Goal: Task Accomplishment & Management: Contribute content

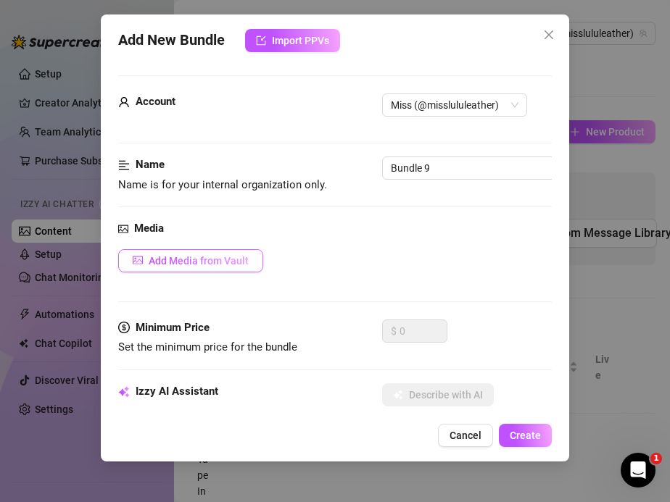
click at [189, 267] on button "Add Media from Vault" at bounding box center [190, 260] width 145 height 23
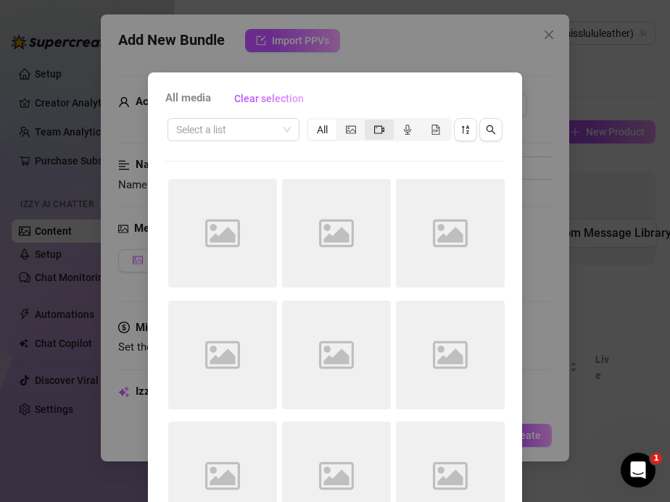
click at [377, 128] on icon "video-camera" at bounding box center [379, 130] width 10 height 10
click at [368, 122] on input "segmented control" at bounding box center [368, 122] width 0 height 0
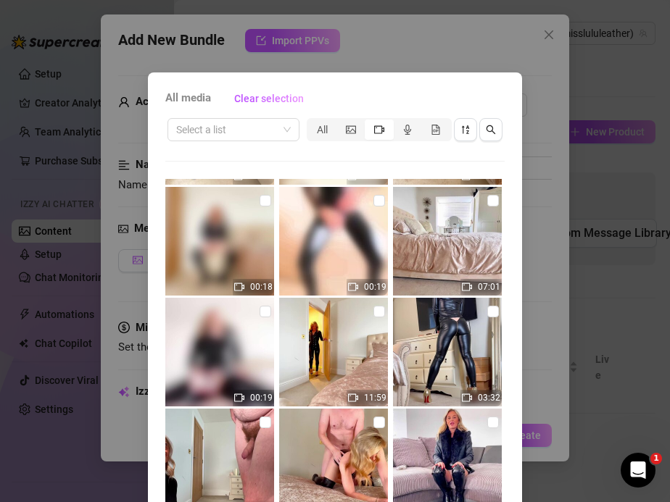
scroll to position [103, 0]
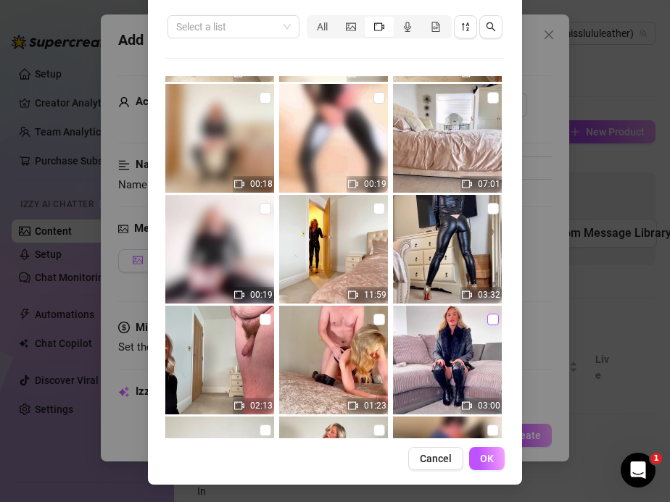
click at [491, 320] on input "checkbox" at bounding box center [493, 320] width 12 height 12
checkbox input "true"
click at [497, 460] on button "OK" at bounding box center [487, 458] width 36 height 23
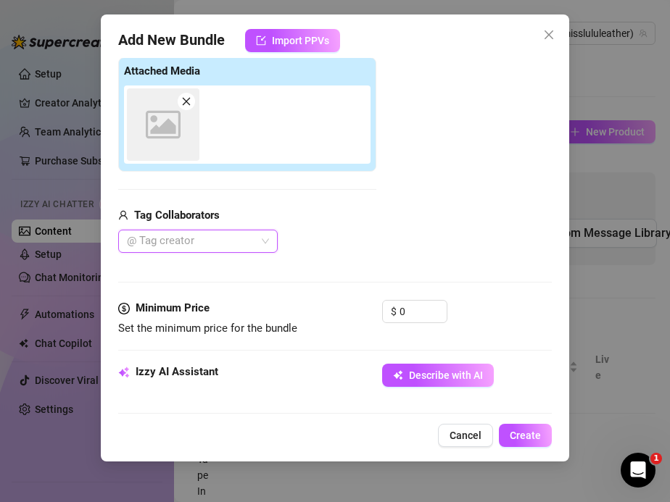
scroll to position [231, 0]
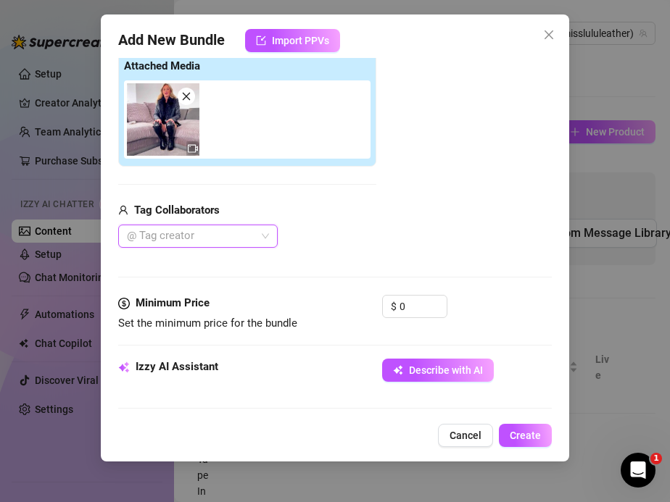
click at [187, 96] on icon "close" at bounding box center [186, 97] width 8 height 8
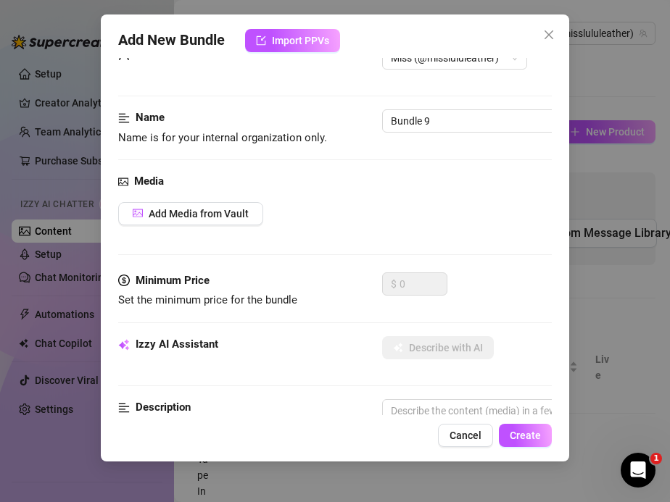
scroll to position [0, 0]
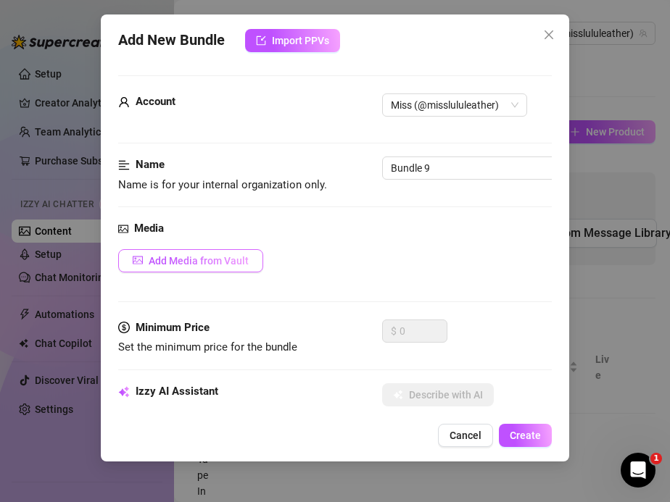
click at [181, 259] on span "Add Media from Vault" at bounding box center [199, 261] width 100 height 12
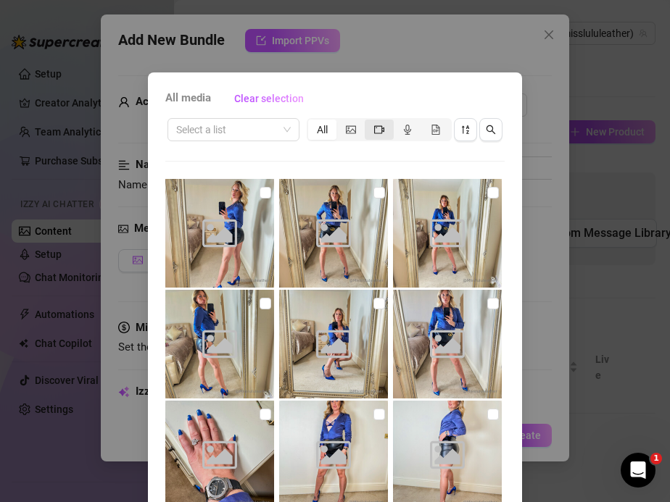
click at [375, 135] on span "segmented control" at bounding box center [379, 130] width 10 height 12
click at [368, 122] on input "segmented control" at bounding box center [368, 122] width 0 height 0
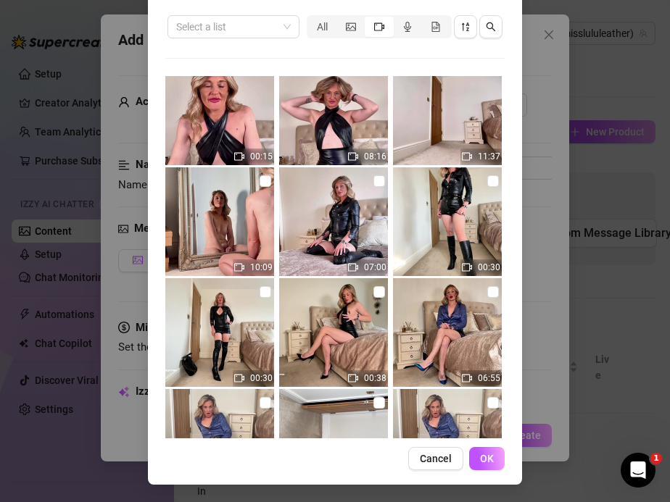
scroll to position [2974, 0]
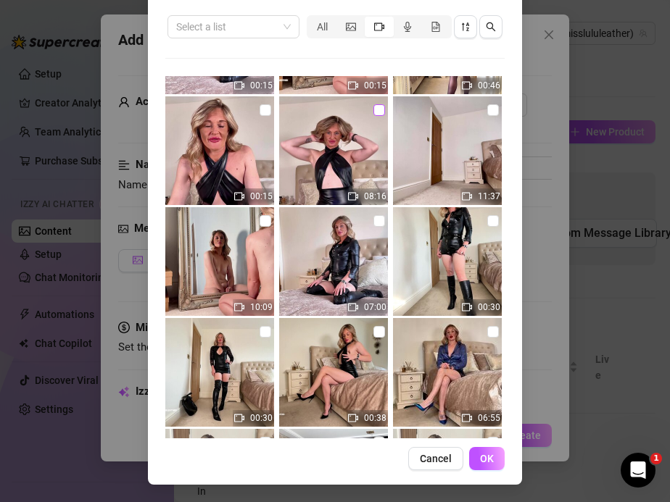
click at [377, 114] on input "checkbox" at bounding box center [379, 110] width 12 height 12
checkbox input "true"
click at [499, 457] on button "OK" at bounding box center [487, 458] width 36 height 23
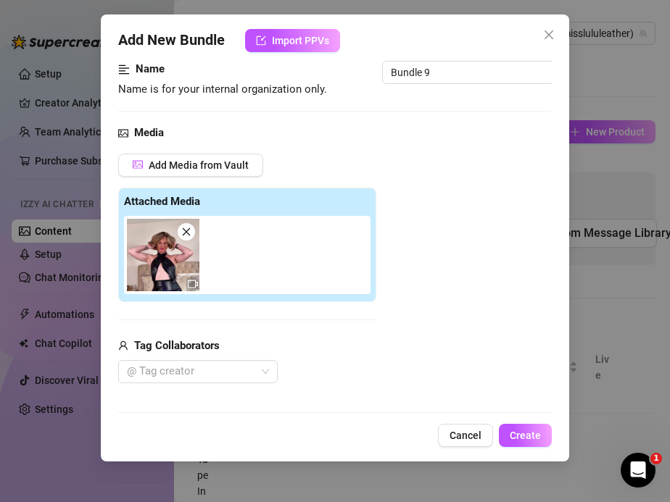
scroll to position [59, 0]
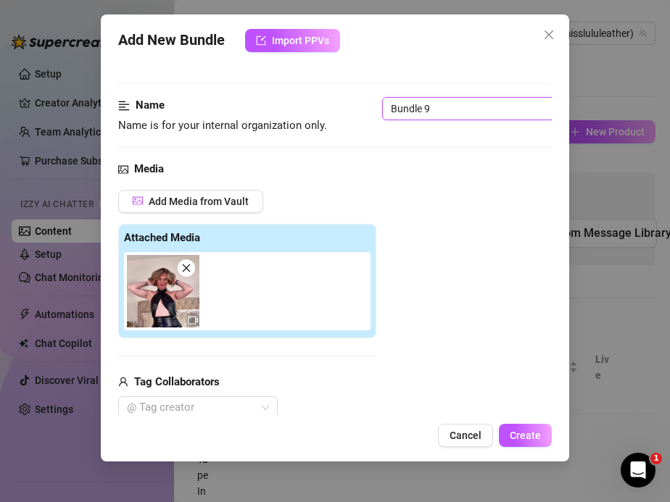
click at [441, 107] on input "Bundle 9" at bounding box center [473, 108] width 182 height 23
drag, startPoint x: 441, startPoint y: 107, endPoint x: 336, endPoint y: 98, distance: 104.7
click at [336, 98] on div "Name Name is for your internal organization only. Bundle 9" at bounding box center [335, 115] width 434 height 37
type input "BBC Riding In Leather"
click at [490, 107] on input "BBC Riding In Leather" at bounding box center [473, 108] width 182 height 23
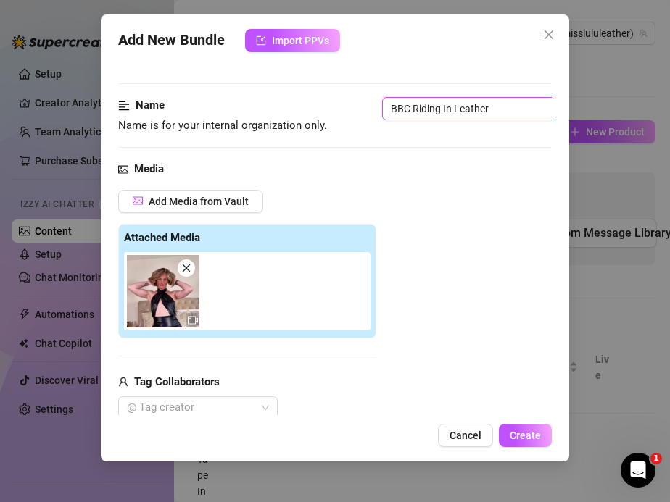
drag, startPoint x: 490, startPoint y: 107, endPoint x: 378, endPoint y: 96, distance: 112.1
paste input "Leather Slut Wife Riding BBC Fantasy"
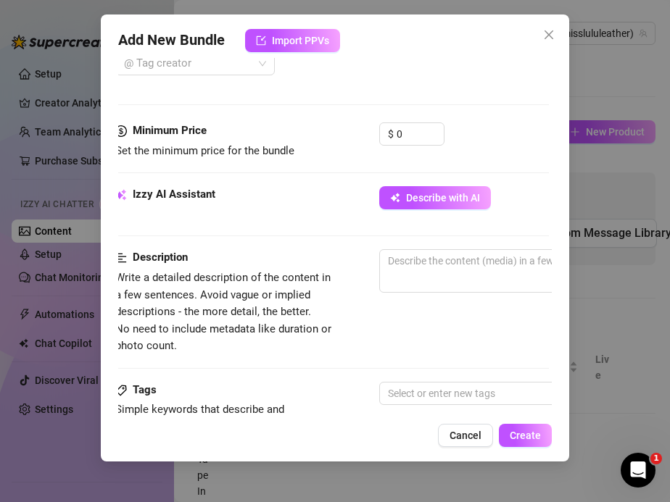
scroll to position [404, 3]
type input "Leather Slut Wife Riding BBC Fantasy"
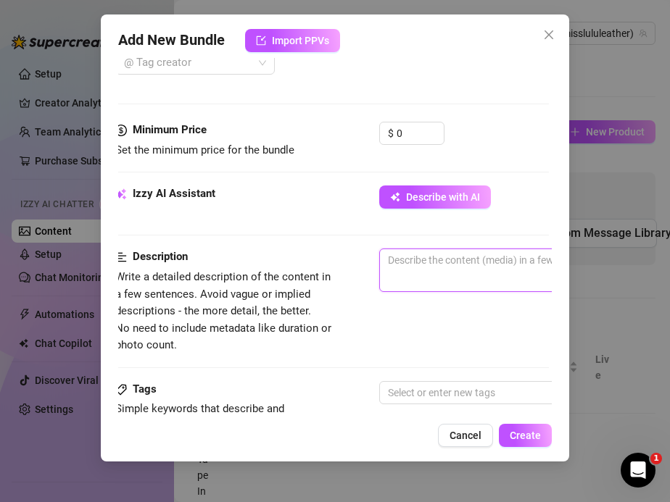
click at [417, 264] on textarea at bounding box center [633, 260] width 506 height 22
paste textarea "On my knees in a tight leather wrap mini dress, no thong, riding my fantasy BBC…"
type textarea "On my knees in a tight leather wrap mini dress, no thong, riding my fantasy BBC…"
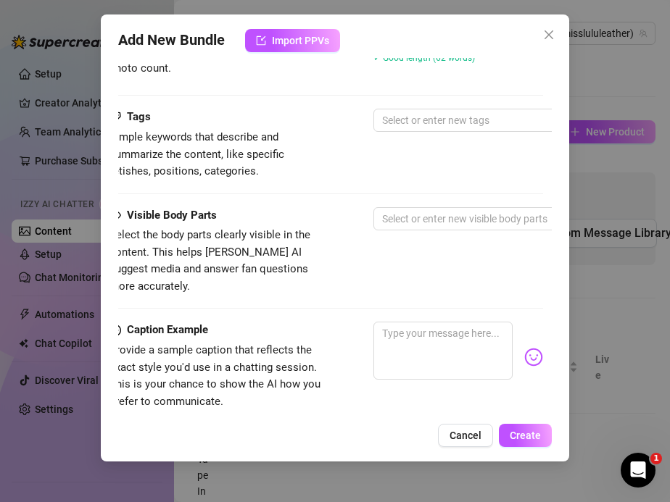
scroll to position [681, 0]
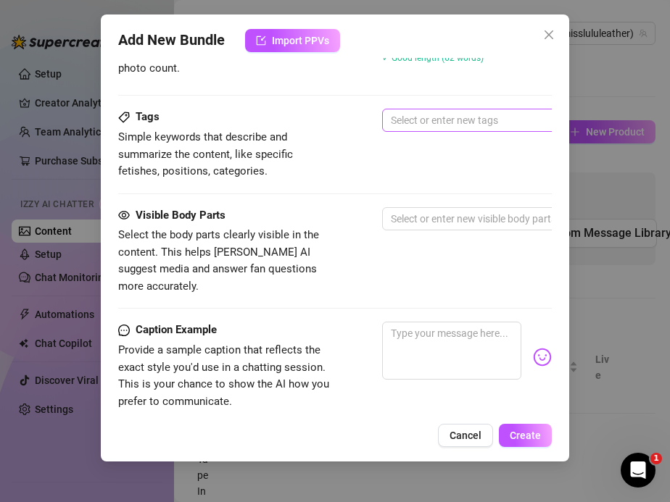
click at [420, 110] on div at bounding box center [628, 120] width 486 height 20
type textarea "On my knees in a tight leather wrap mini dress, no thong, riding my fantasy BBC…"
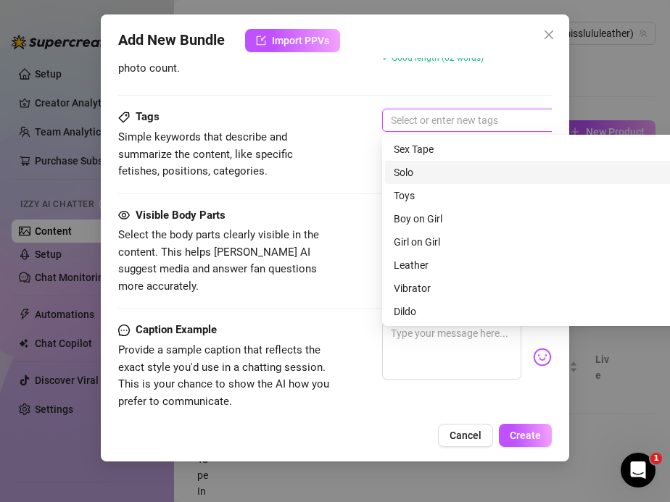
click at [415, 168] on div "Solo" at bounding box center [636, 173] width 484 height 16
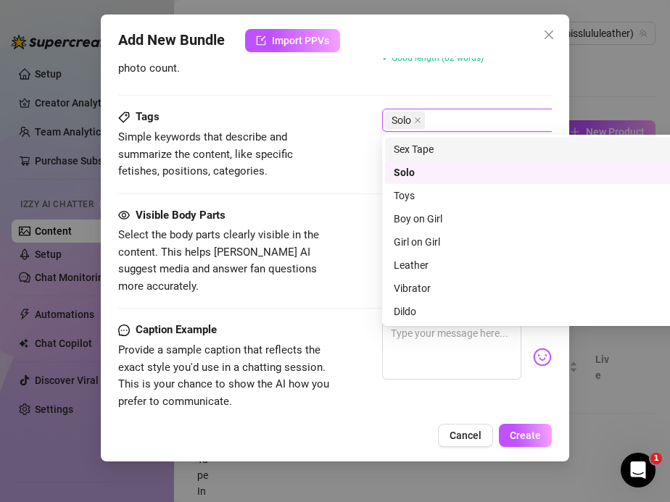
click at [412, 154] on div "Sex Tape" at bounding box center [636, 149] width 484 height 16
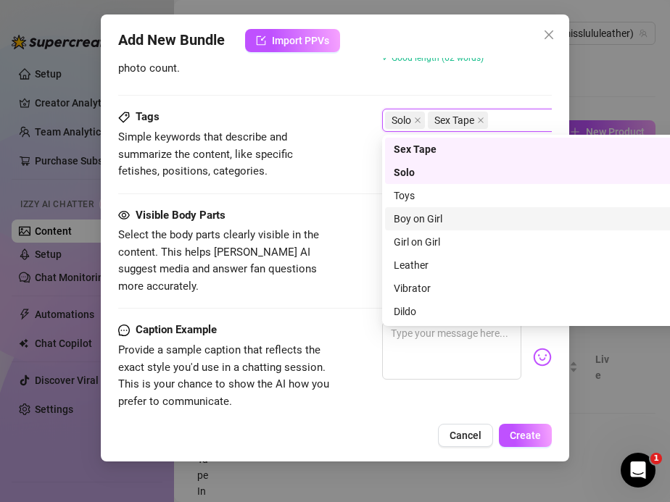
click at [426, 220] on div "Boy on Girl" at bounding box center [636, 219] width 484 height 16
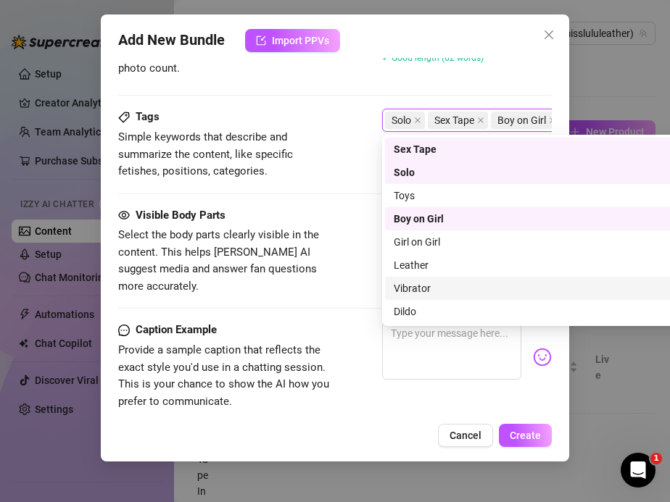
click at [426, 274] on div "Leather" at bounding box center [636, 265] width 502 height 23
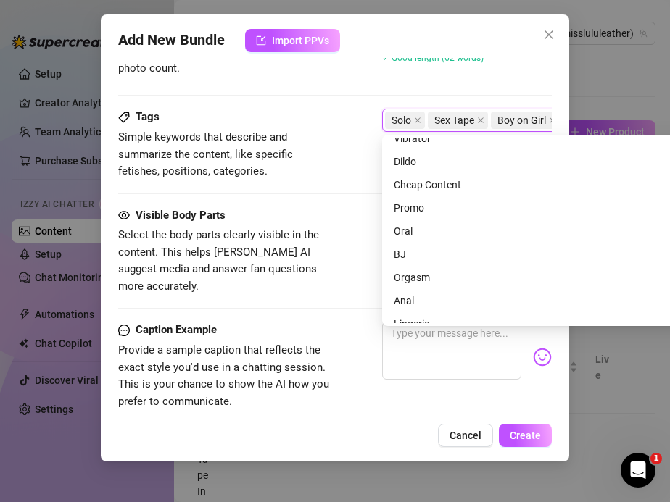
scroll to position [157, 0]
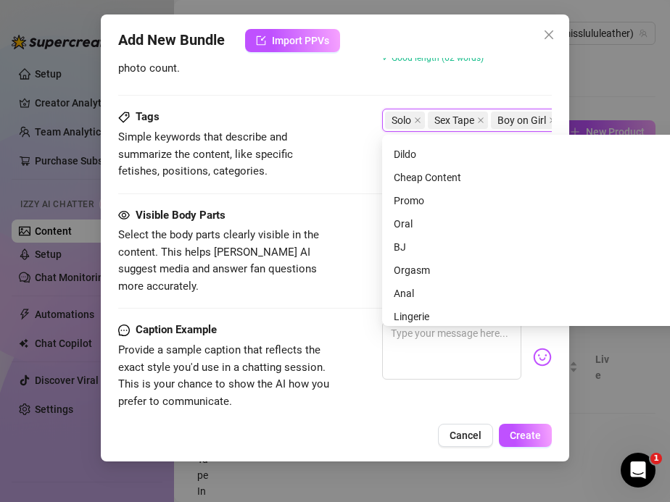
click at [421, 265] on div "Orgasm" at bounding box center [636, 270] width 484 height 16
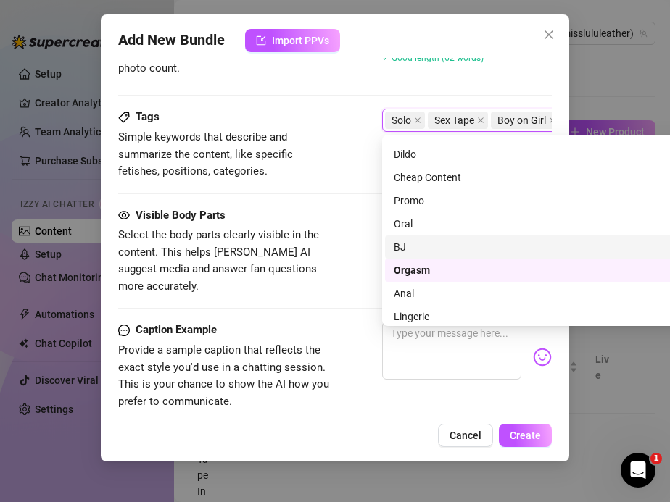
click at [346, 196] on div "Tags Simple keywords that describe and summarize the content, like specific fet…" at bounding box center [335, 158] width 434 height 98
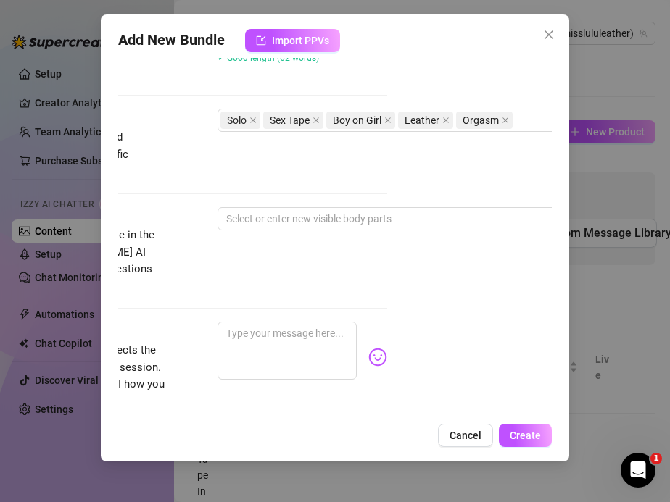
scroll to position [681, 166]
click at [539, 120] on div "Solo Sex Tape Boy on Girl Leather Orgasm" at bounding box center [462, 120] width 486 height 20
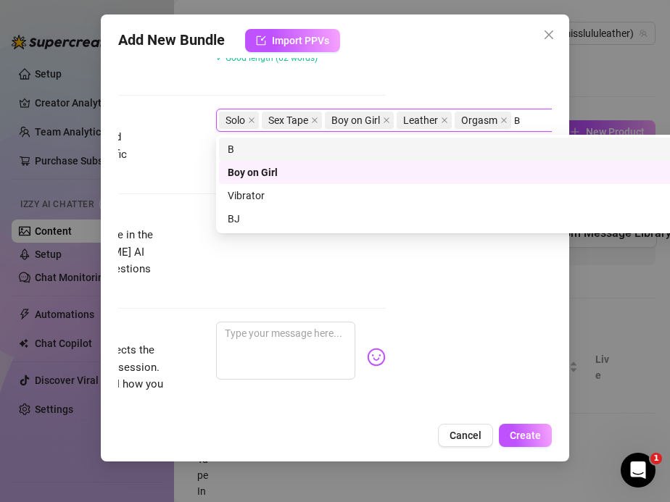
scroll to position [0, 0]
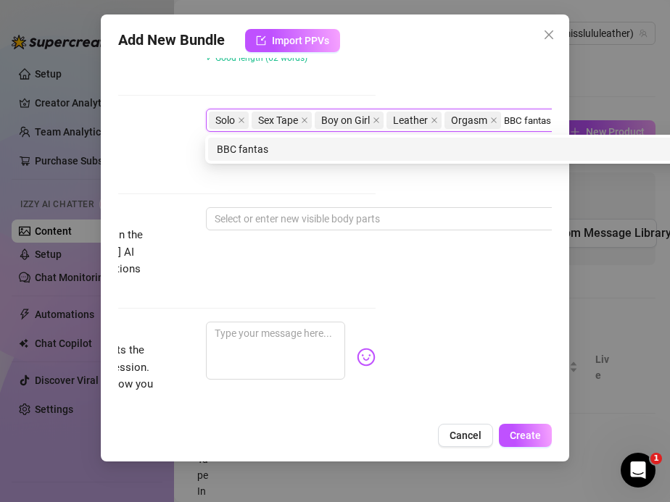
type input "BBC fantasy"
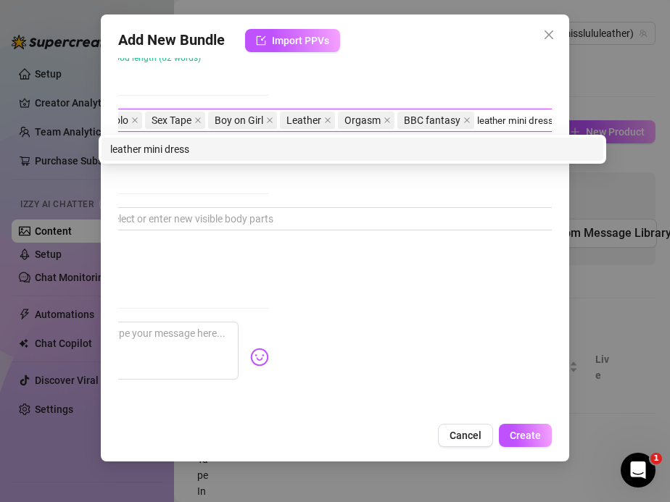
type input "leather mini dresss"
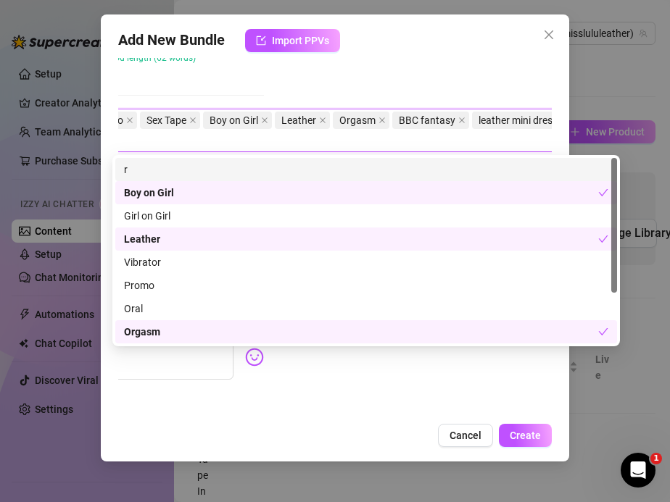
scroll to position [681, 270]
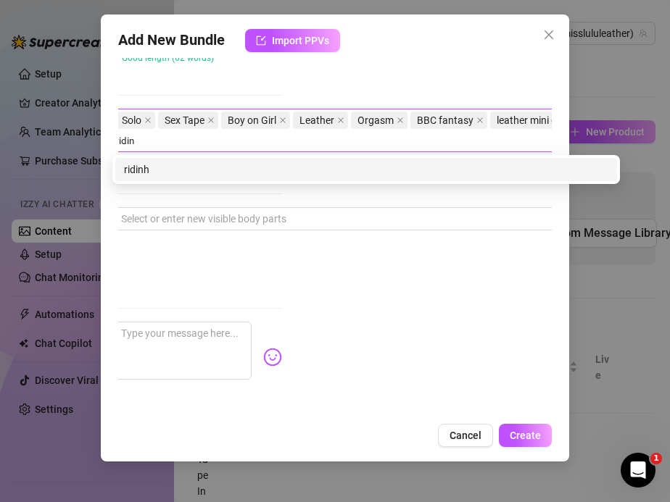
type input "riding"
type input "slut wife"
type input "roleplay"
type input "moaning"
type input "housewife porn"
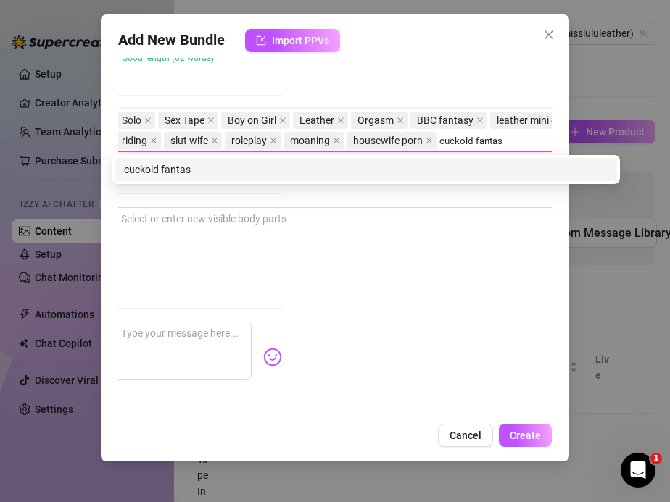
type input "cuckold fantasy"
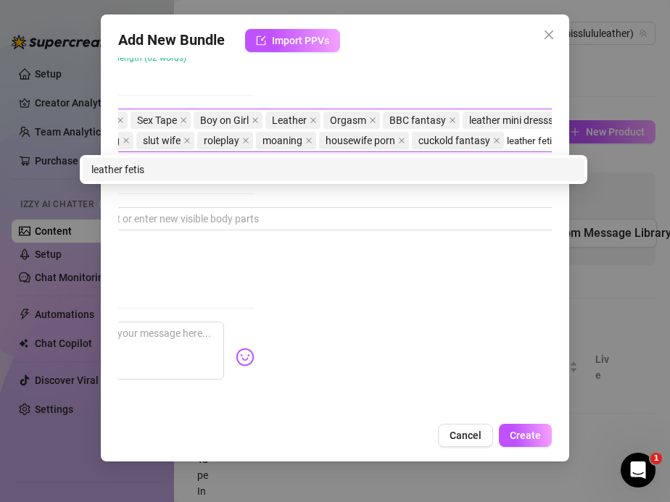
scroll to position [681, 307]
type input "leather fetish"
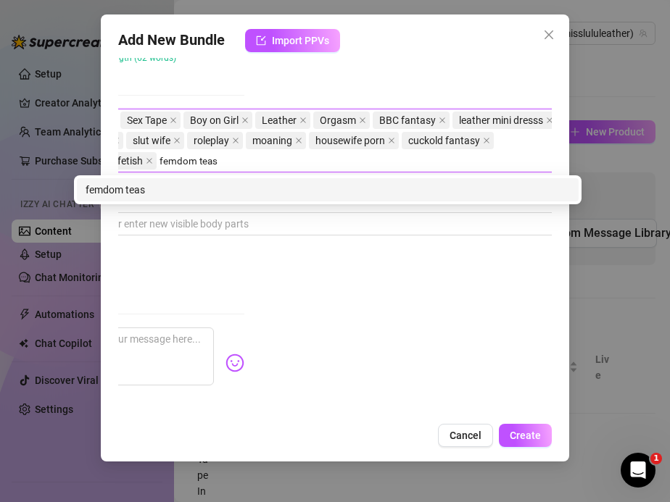
type input "femdom tease"
type input "luxury milf"
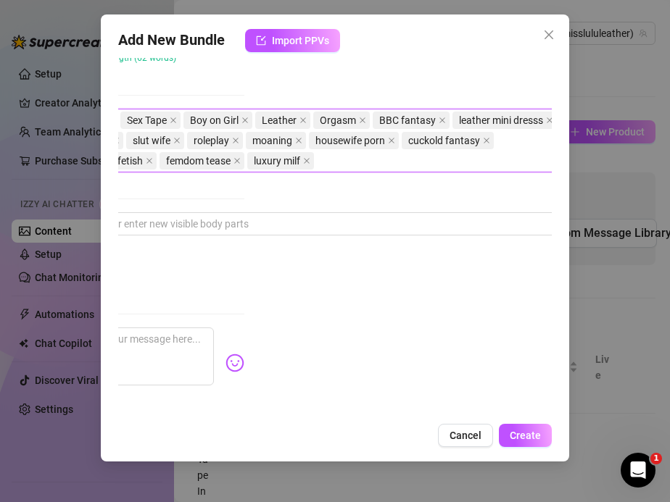
click at [294, 72] on div "On my knees in a tight leather wrap mini dress, no thong, riding my fantasy BBC…" at bounding box center [292, 27] width 434 height 110
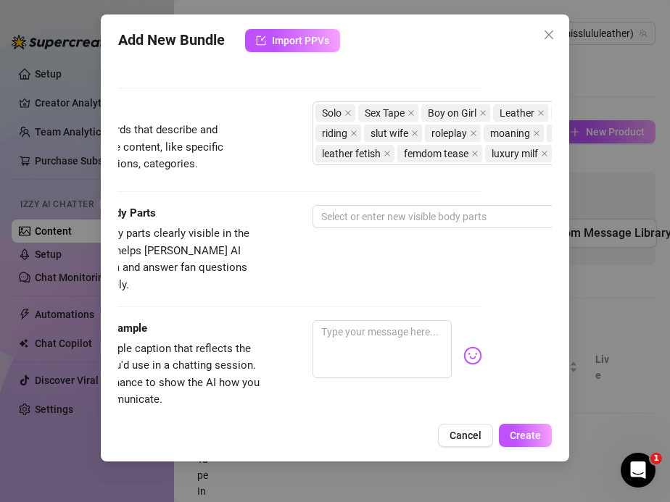
scroll to position [689, 0]
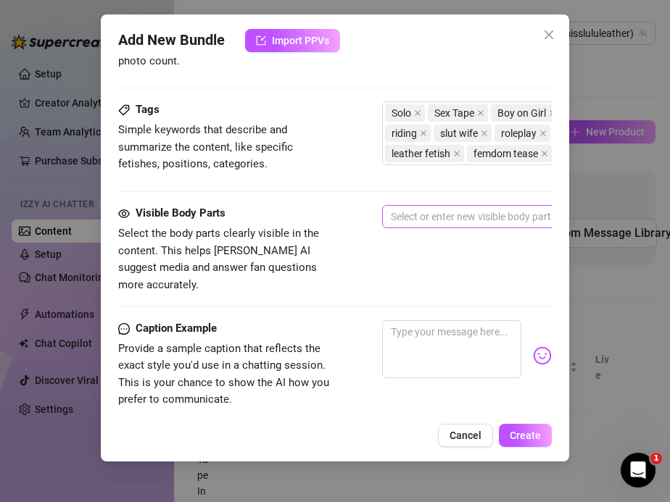
click at [407, 222] on div at bounding box center [628, 217] width 486 height 20
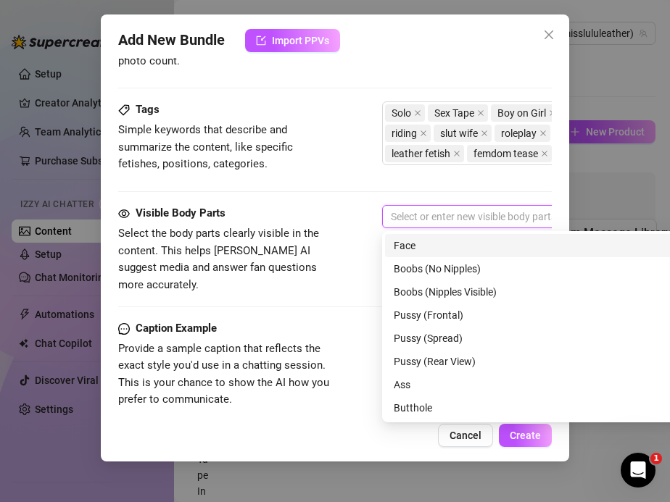
click at [399, 243] on div "Face" at bounding box center [636, 246] width 484 height 16
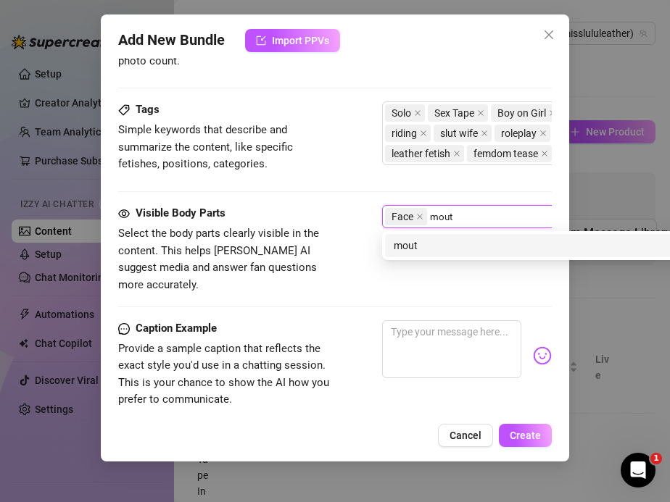
type input "mouth"
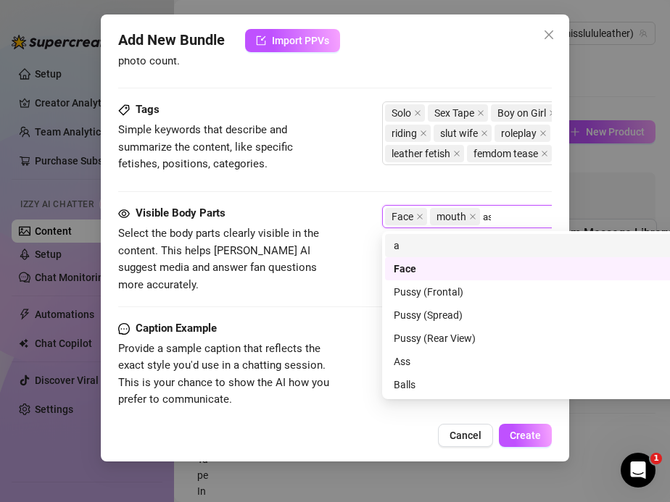
type input "ass"
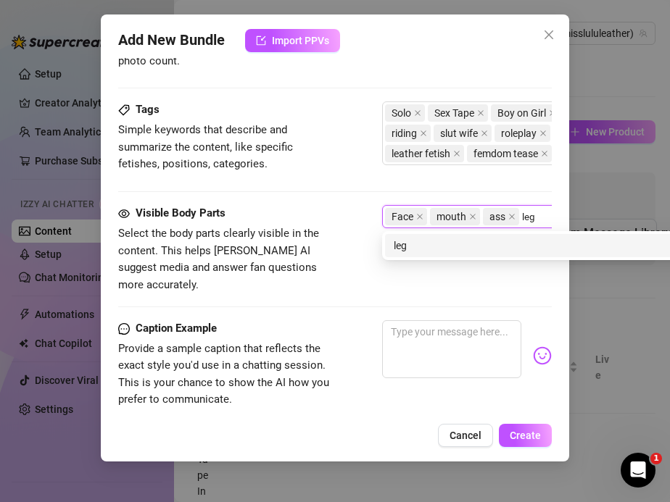
type input "legs"
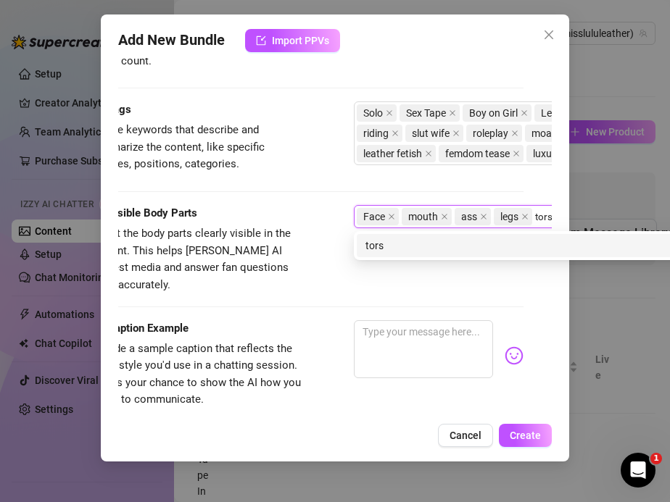
type input "torso"
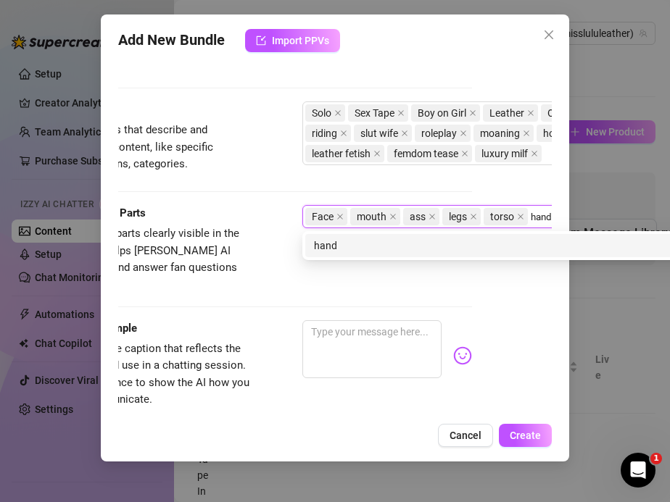
type input "hands"
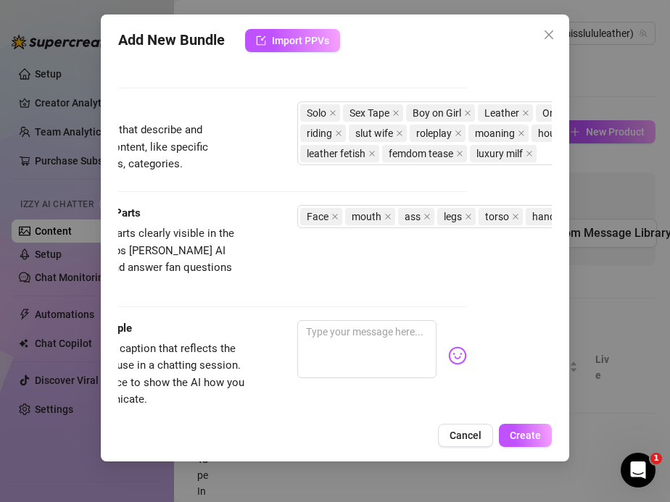
click at [233, 201] on div "Tags Simple keywords that describe and summarize the content, like specific fet…" at bounding box center [250, 153] width 434 height 104
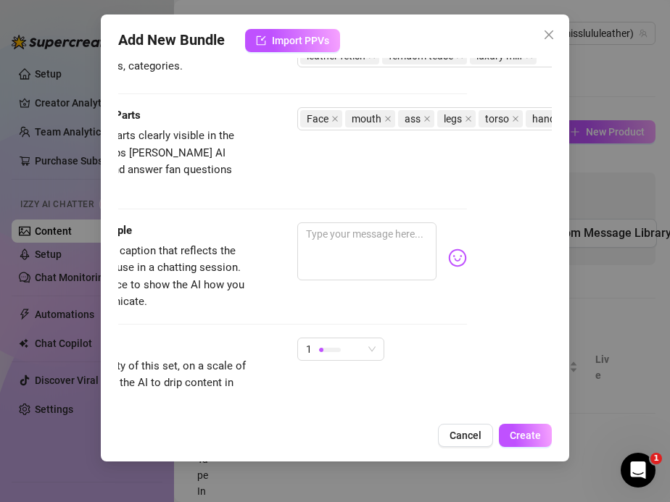
scroll to position [786, 12]
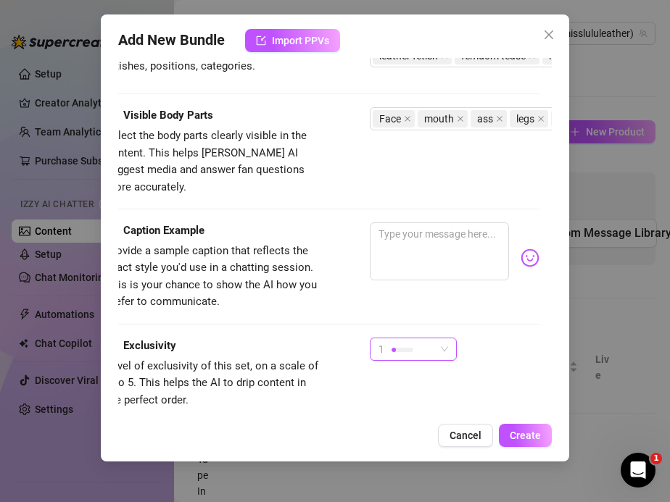
click at [393, 343] on div at bounding box center [402, 350] width 22 height 14
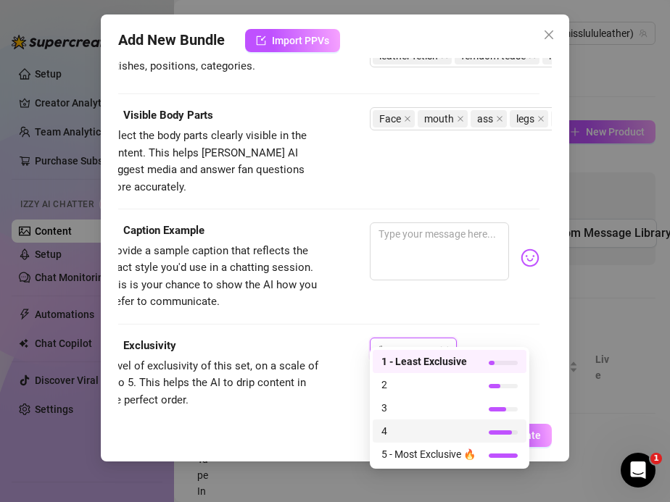
click at [400, 426] on span "4" at bounding box center [428, 431] width 94 height 16
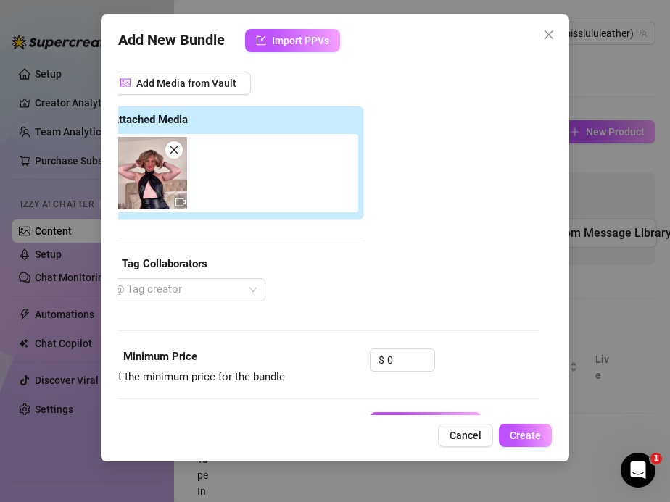
scroll to position [230, 12]
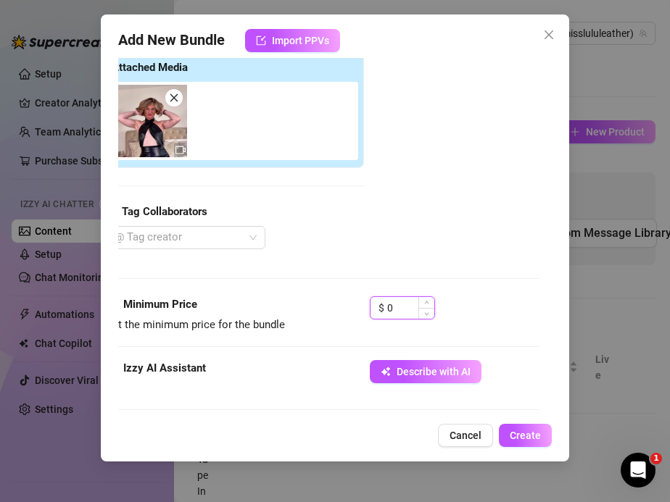
click at [399, 309] on input "0" at bounding box center [410, 308] width 47 height 22
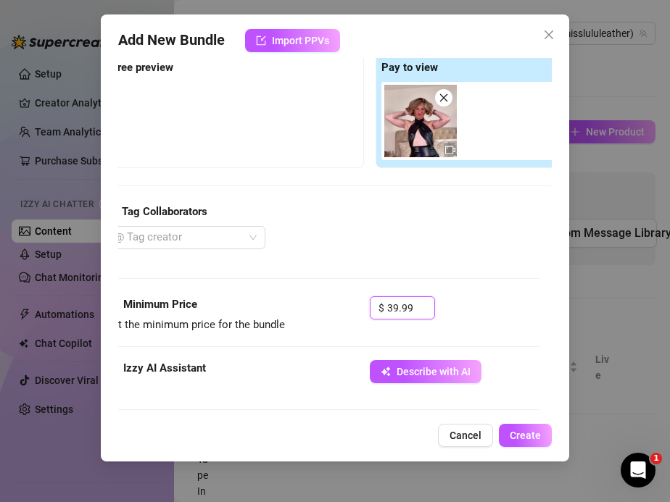
type input "39.99"
click at [285, 258] on div "Media Add Media from Vault Free preview Pay to view Tag Collaborators @ Tag cre…" at bounding box center [323, 144] width 434 height 306
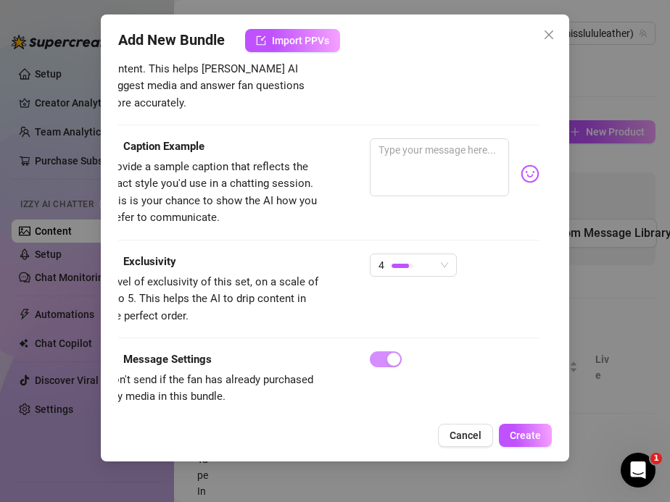
scroll to position [868, 12]
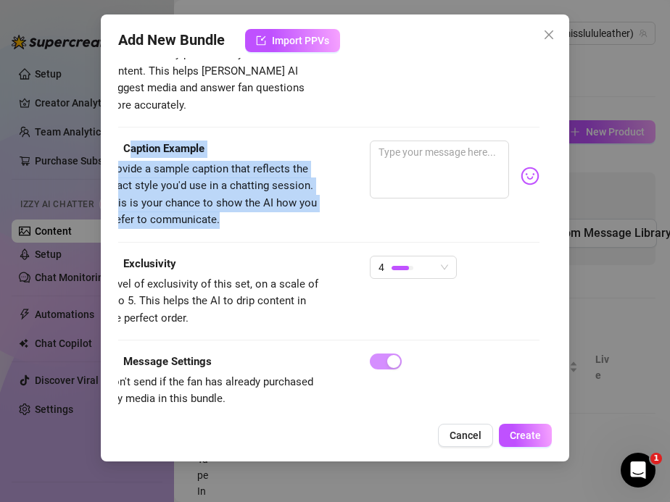
drag, startPoint x: 241, startPoint y: 196, endPoint x: 127, endPoint y: 130, distance: 132.2
click at [127, 141] on div "Caption Example Provide a sample caption that reflects the exact style you'd us…" at bounding box center [214, 185] width 217 height 88
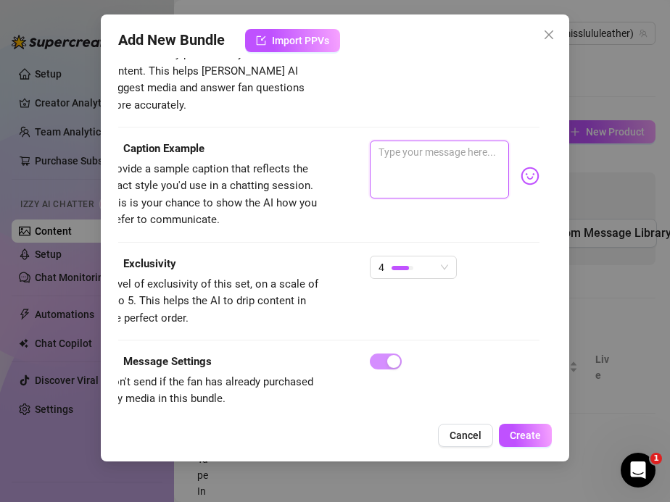
click at [408, 144] on textarea at bounding box center [440, 170] width 140 height 58
paste textarea "On my knees in my leather wrap mini, no thong, riding my fantasy BBC like it’s …"
type textarea "On my knees in my leather wrap mini, no thong, riding my fantasy BBC like it’s …"
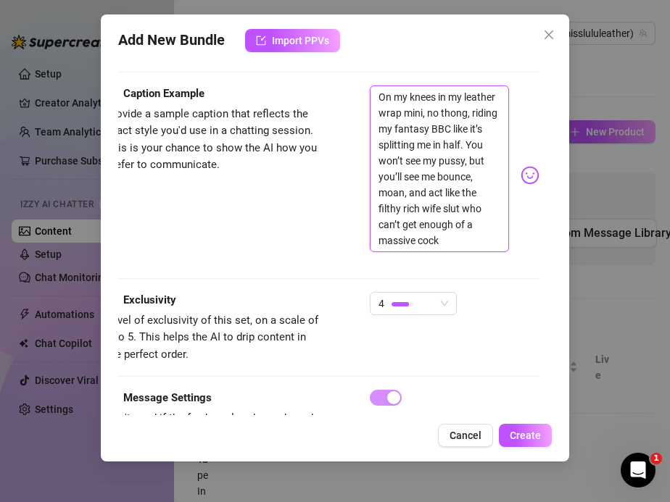
scroll to position [959, 12]
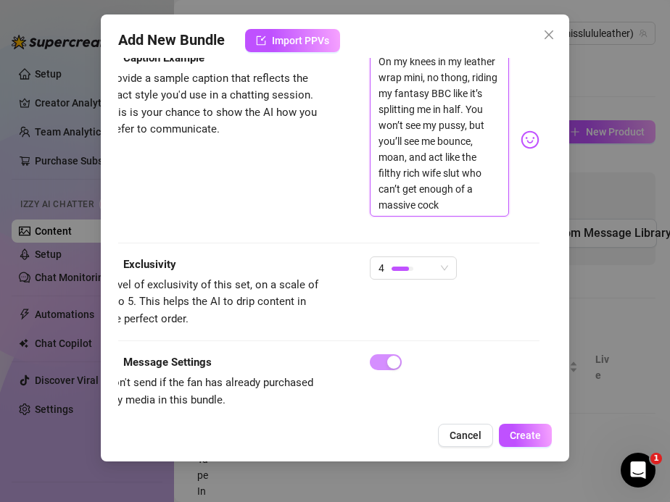
type textarea "On my knees in my leather wrap mini, no thong, riding my fantasy BBC like it’s …"
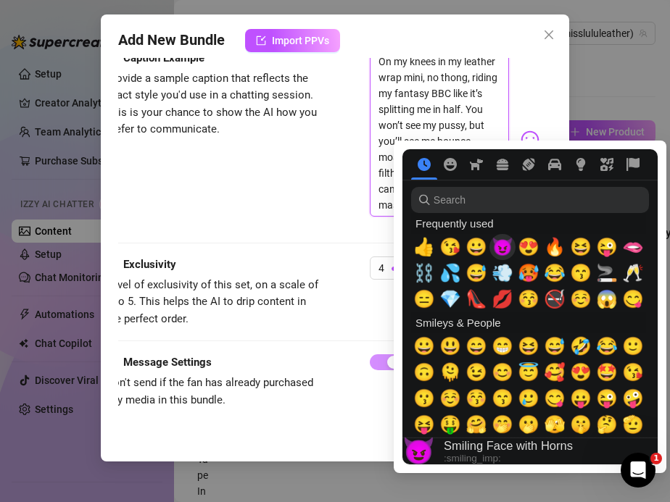
type textarea "On my knees in my leather wrap mini, no thong, riding my fantasy BBC like it’s …"
click at [498, 247] on span "😈" at bounding box center [502, 247] width 22 height 20
type textarea "On my knees in my leather wrap mini, no thong, riding my fantasy BBC like it’s …"
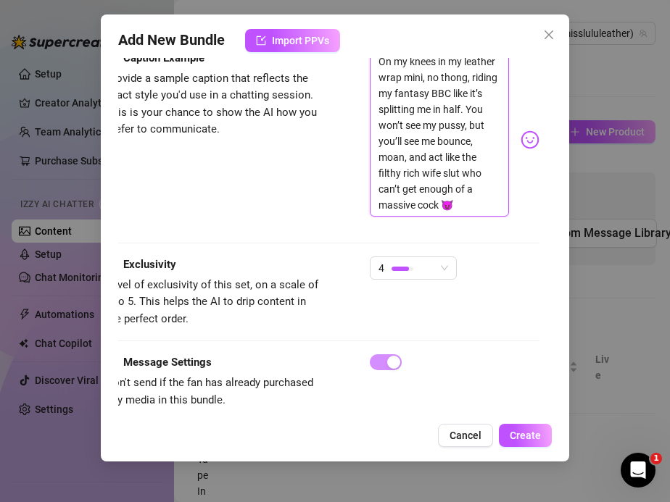
type textarea "On my knees in my leather wrap mini, no thong, riding my fantasy BBC like it’s …"
click at [308, 220] on div "Caption Example Provide a sample caption that reflects the exact style you'd us…" at bounding box center [323, 153] width 434 height 207
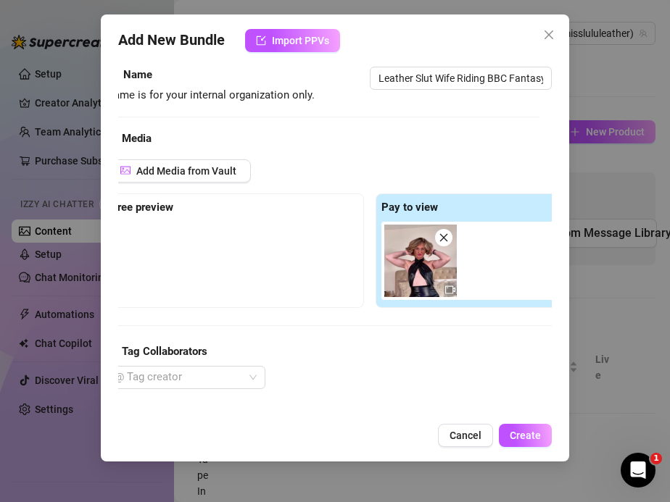
scroll to position [0, 12]
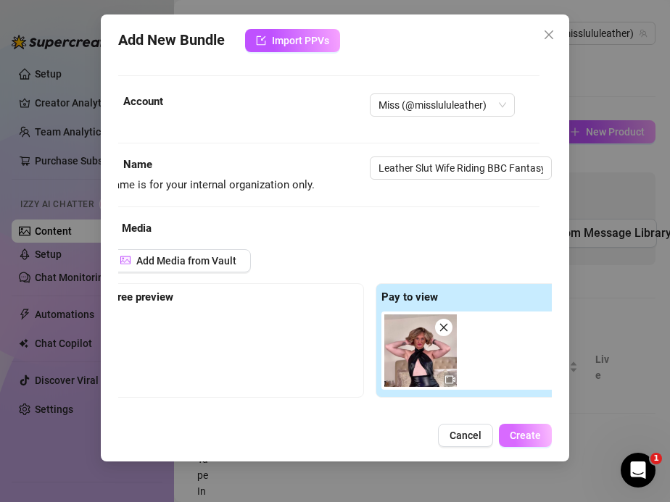
click at [534, 438] on span "Create" at bounding box center [525, 436] width 31 height 12
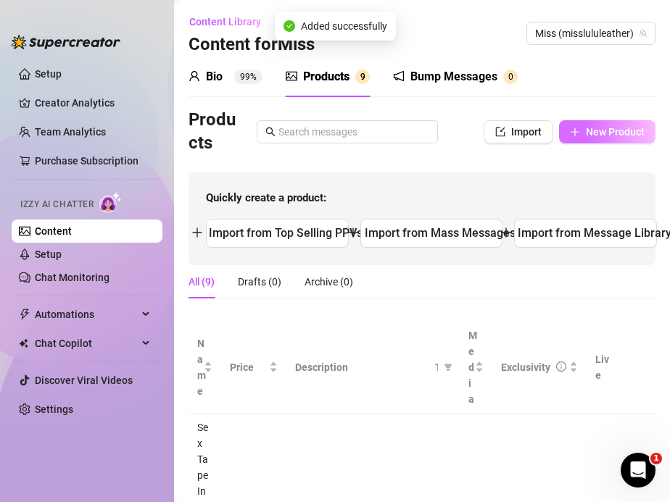
click at [585, 138] on button "New Product" at bounding box center [607, 131] width 96 height 23
type textarea "Type your message here..."
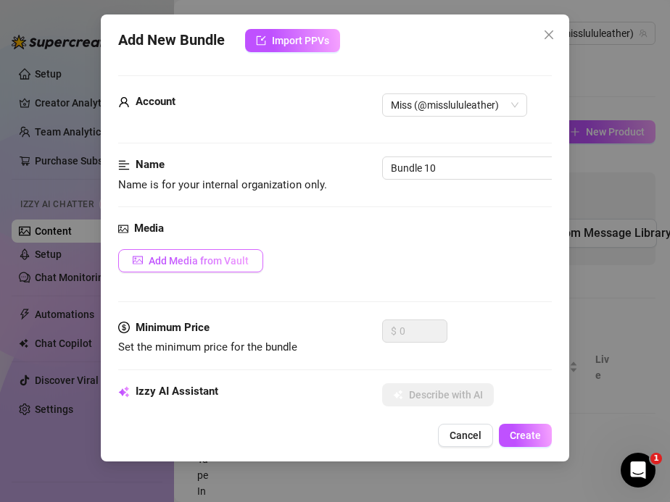
click at [189, 263] on span "Add Media from Vault" at bounding box center [199, 261] width 100 height 12
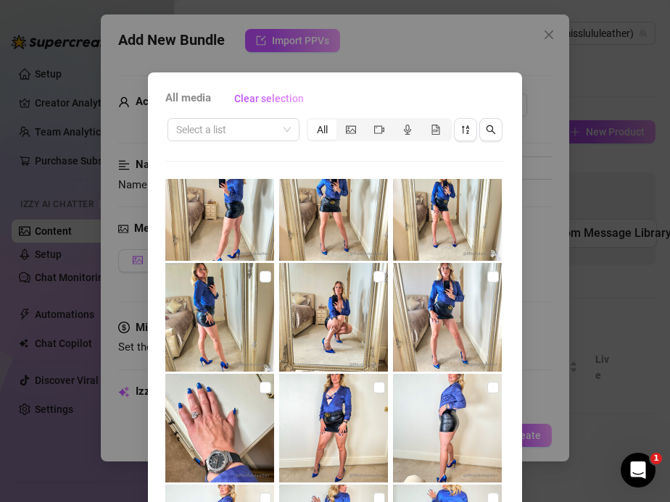
scroll to position [0, 0]
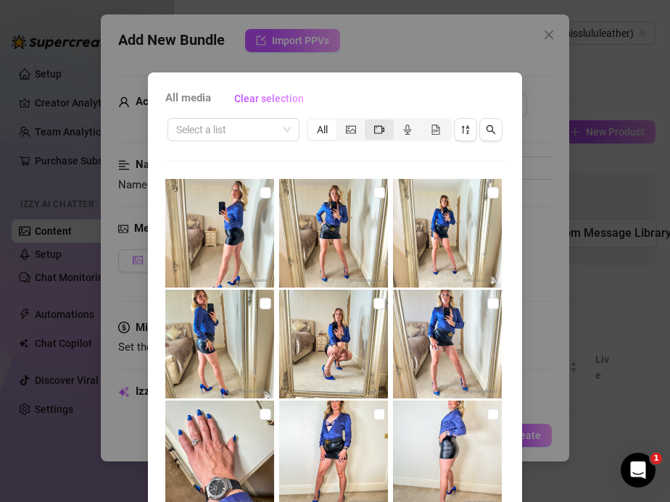
click at [378, 136] on div "segmented control" at bounding box center [379, 130] width 28 height 20
click at [368, 122] on input "segmented control" at bounding box center [368, 122] width 0 height 0
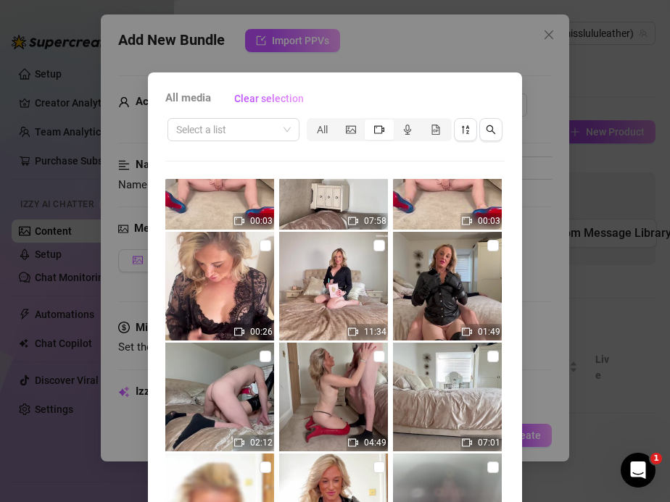
scroll to position [3384, 0]
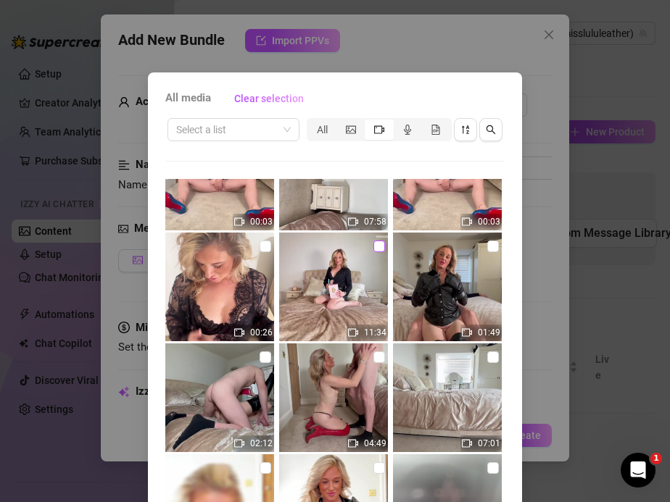
click at [375, 249] on input "checkbox" at bounding box center [379, 247] width 12 height 12
checkbox input "true"
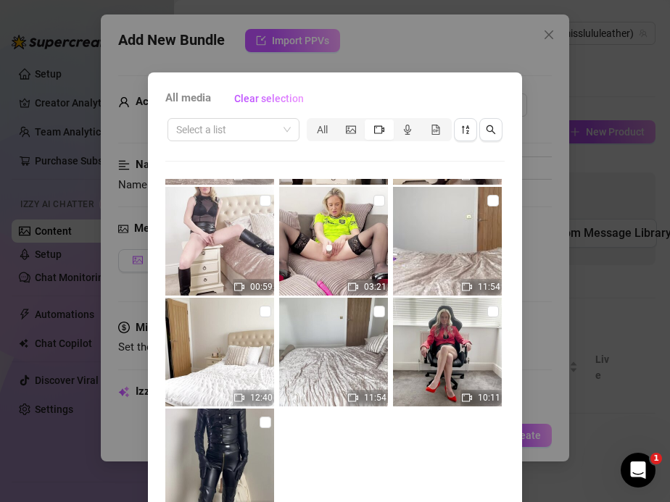
scroll to position [103, 0]
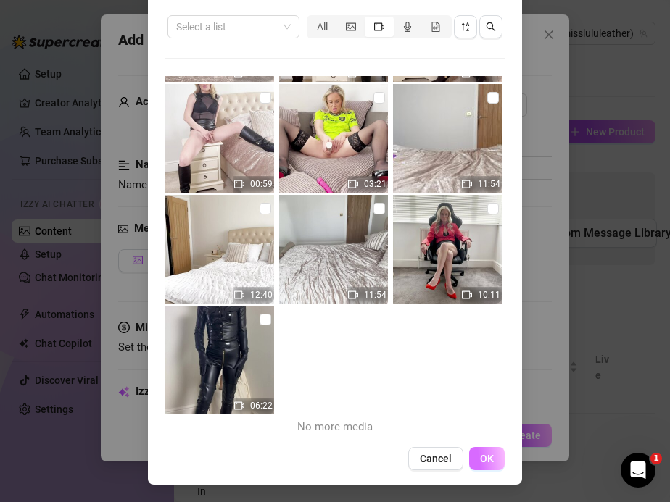
click at [478, 452] on button "OK" at bounding box center [487, 458] width 36 height 23
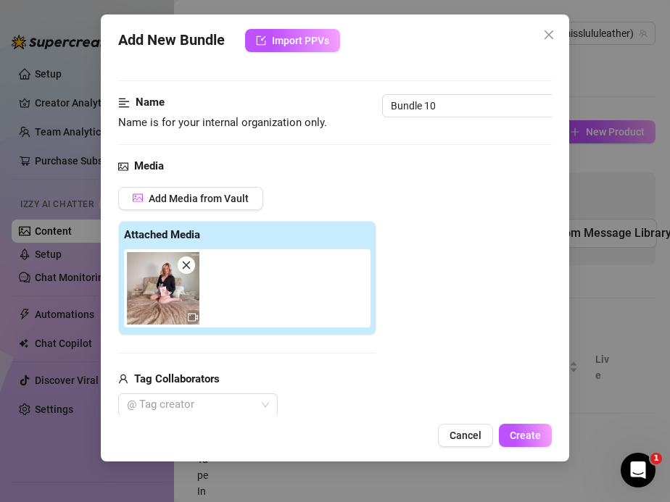
scroll to position [56, 0]
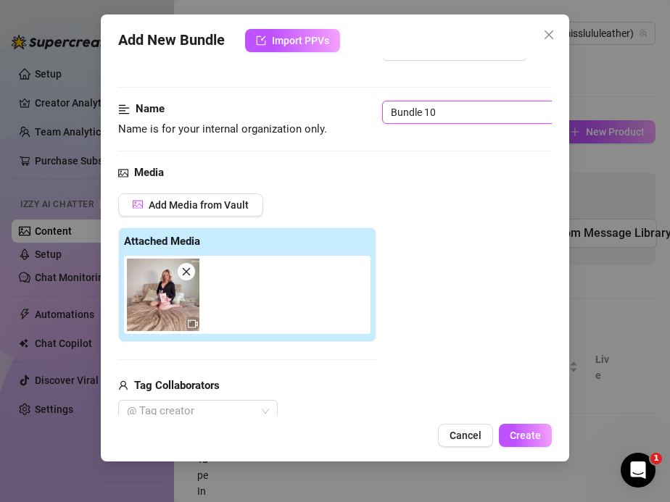
click at [441, 110] on input "Bundle 10" at bounding box center [473, 112] width 182 height 23
drag, startPoint x: 441, startPoint y: 110, endPoint x: 388, endPoint y: 106, distance: 53.8
click at [388, 106] on input "Bundle 10" at bounding box center [473, 112] width 182 height 23
paste input "On my knees in my leather wrap mini, no thong, riding my fantasy BBC like it’s …"
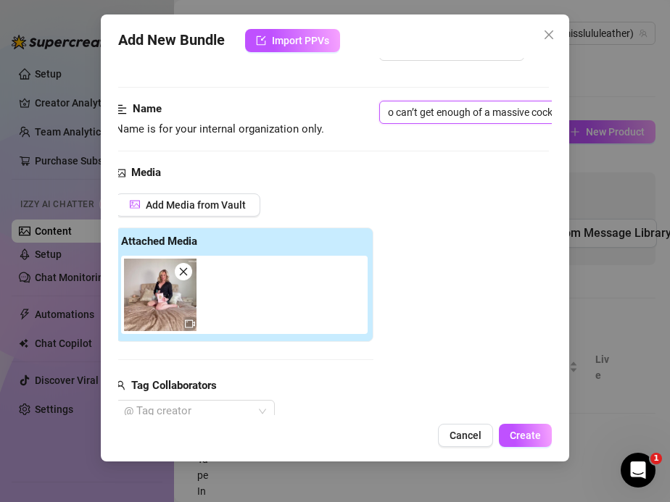
type input "On my knees in my leather wrap mini, no thong, riding my fantasy BBC like it’s …"
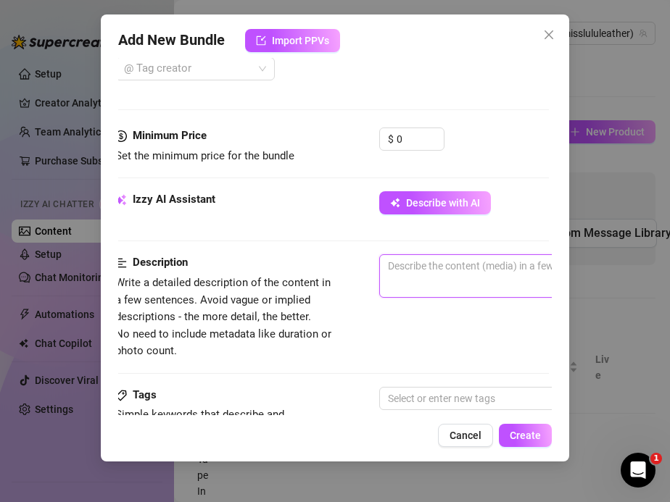
click at [406, 275] on textarea at bounding box center [633, 266] width 506 height 22
paste textarea "I treat myself to a brand-new clit toy from Honey Birdette and try it out in my…"
type textarea "I treat myself to a brand-new clit toy from Honey Birdette and try it out in my…"
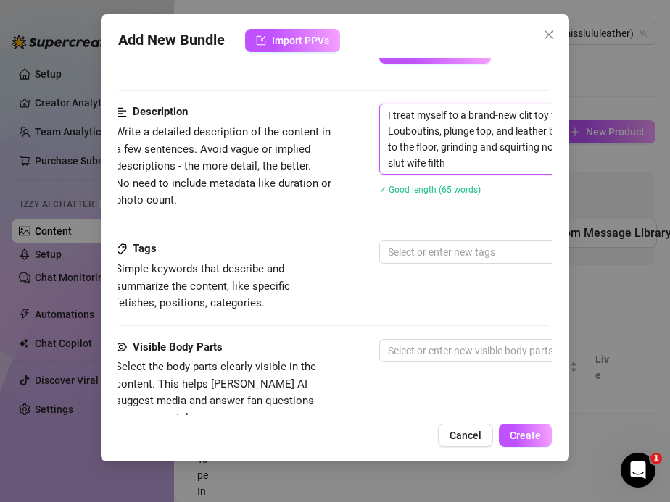
scroll to position [553, 3]
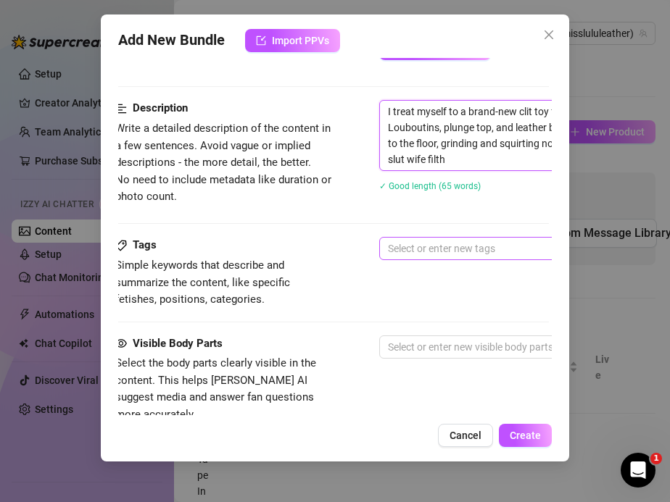
click at [416, 241] on div at bounding box center [625, 248] width 486 height 20
type textarea "I treat myself to a brand-new clit toy from Honey Birdette and try it out in my…"
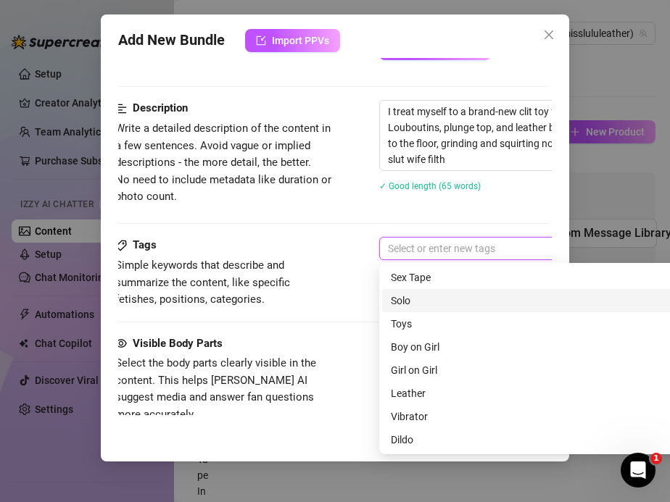
click at [397, 299] on div "Solo" at bounding box center [633, 301] width 484 height 16
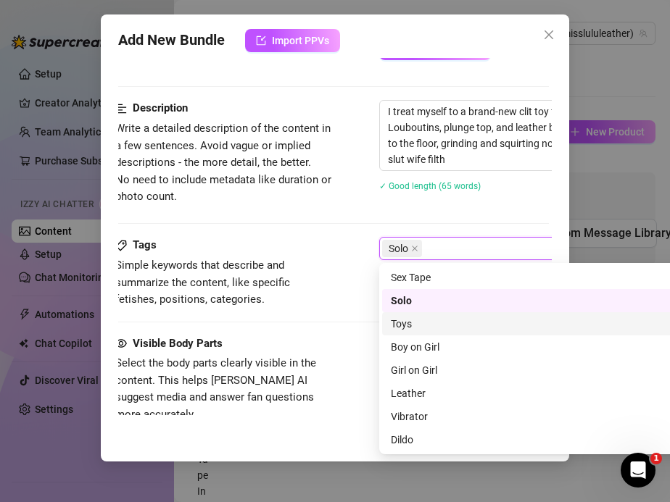
click at [402, 323] on div "Toys" at bounding box center [633, 324] width 484 height 16
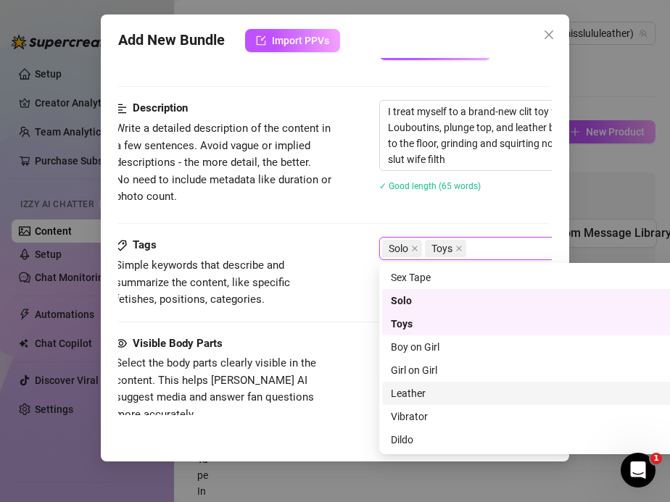
click at [409, 394] on div "Leather" at bounding box center [633, 394] width 484 height 16
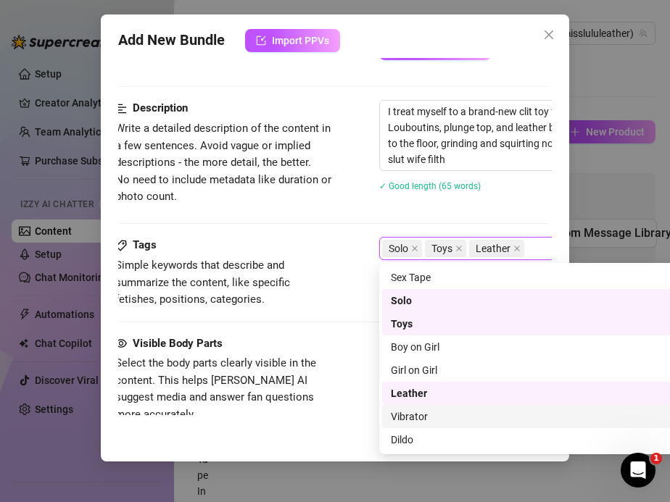
click at [409, 420] on div "Vibrator" at bounding box center [633, 417] width 484 height 16
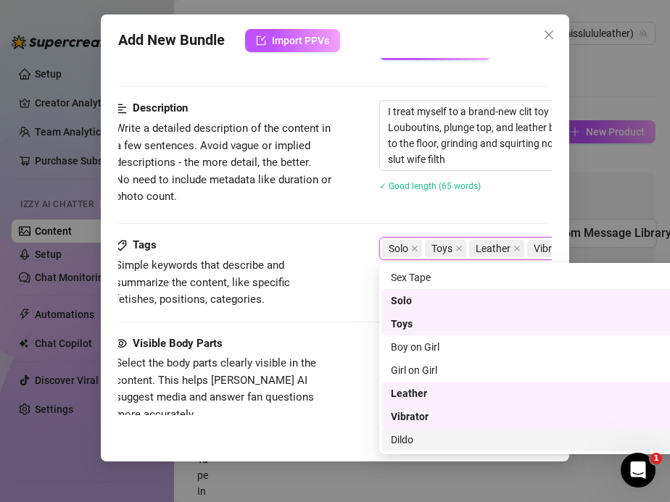
click at [409, 444] on div "Dildo" at bounding box center [633, 440] width 484 height 16
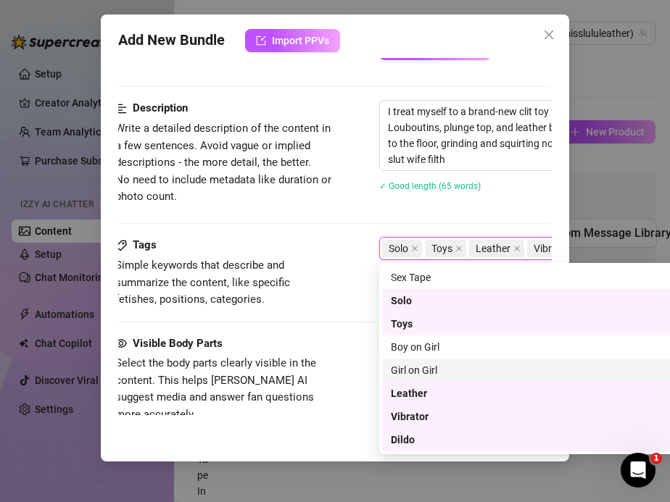
click at [341, 260] on div "Tags Simple keywords that describe and summarize the content, like specific fet…" at bounding box center [332, 272] width 434 height 71
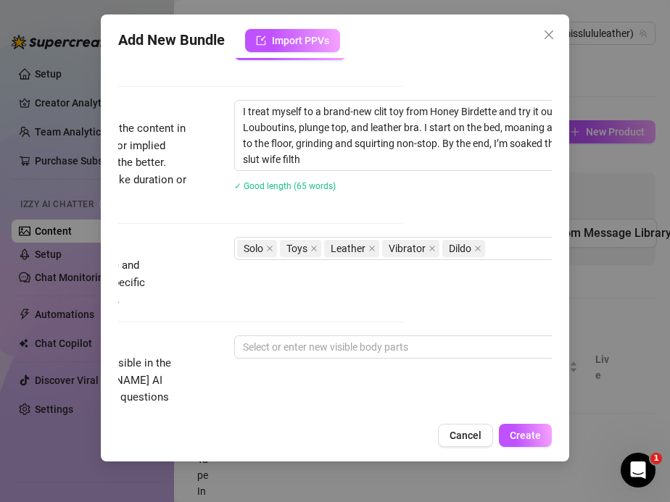
scroll to position [553, 173]
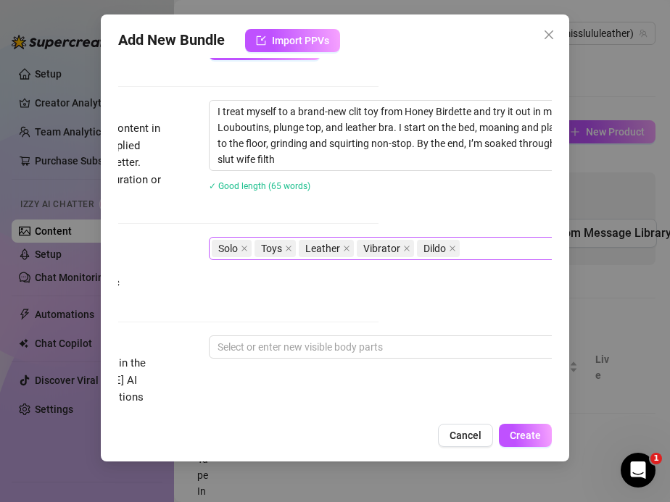
click at [494, 253] on div "Solo Toys Leather Vibrator Dildo" at bounding box center [455, 248] width 486 height 20
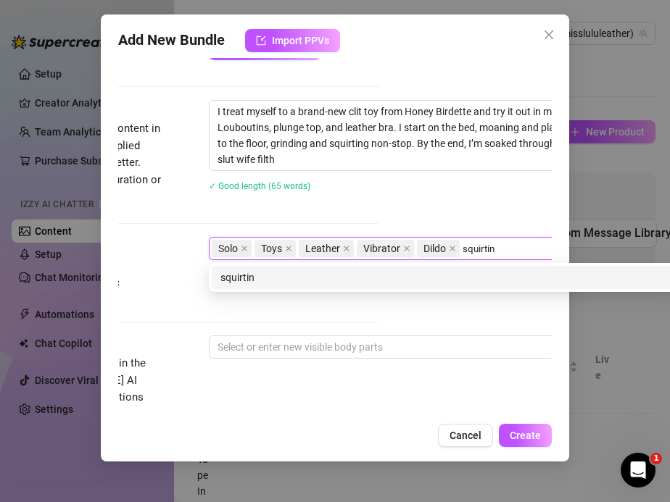
type input "squirting"
type input "toy play"
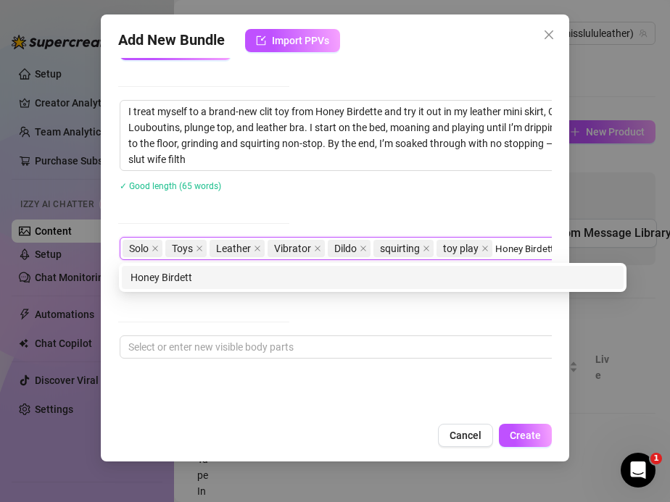
type input "Honey Birdette"
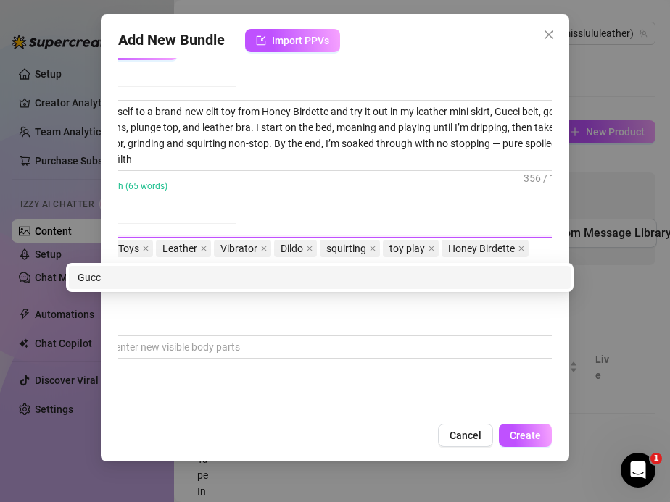
scroll to position [553, 291]
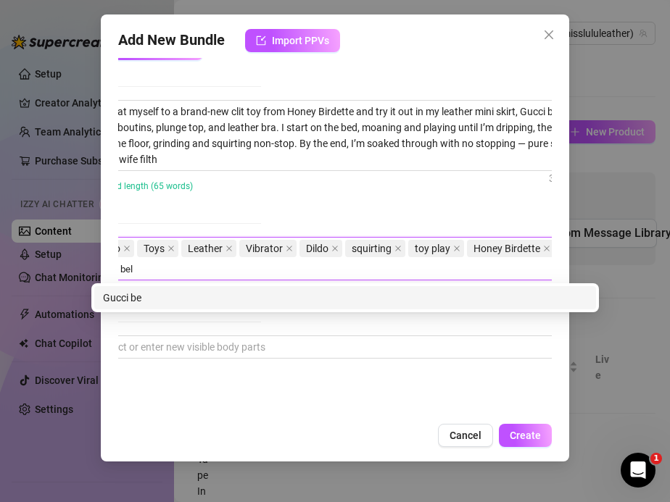
type input "Gucci belt"
type input "louboutins"
type input "leather fetish"
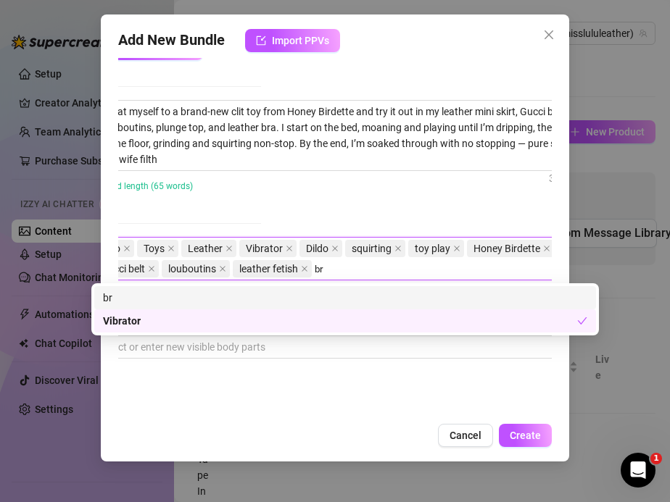
type input "bra"
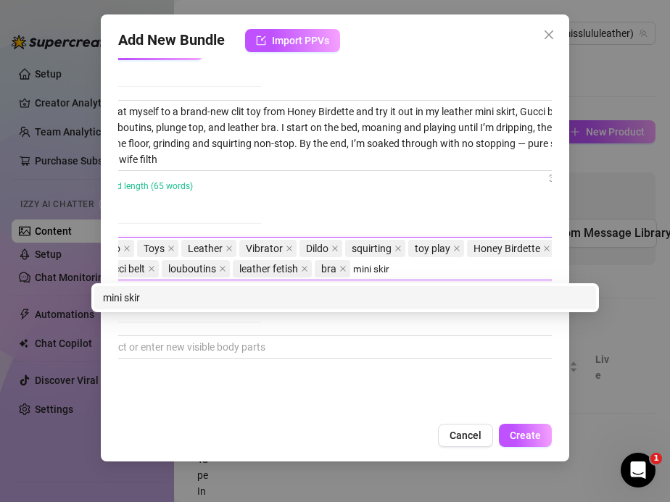
type input "mini skirt"
type input "masturbation"
type input "luxury wife"
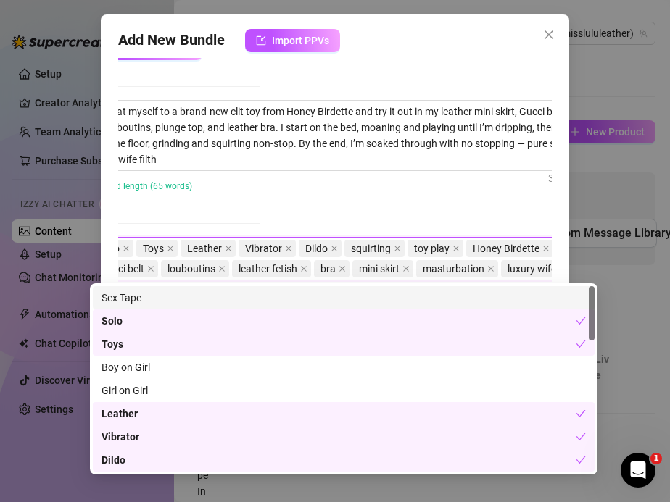
scroll to position [553, 271]
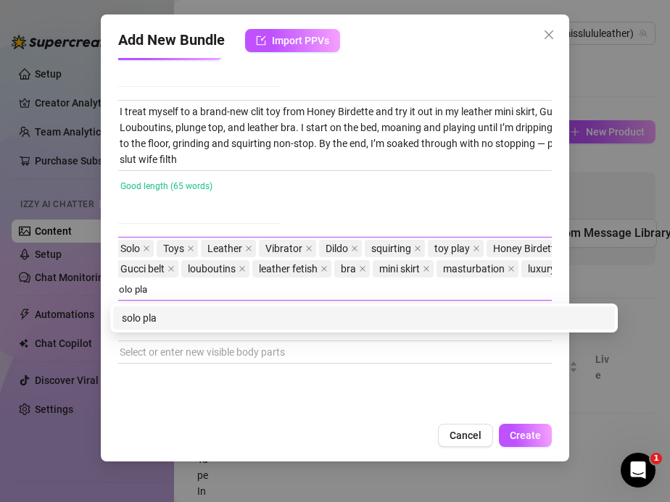
type input "solo play"
type input "cum play"
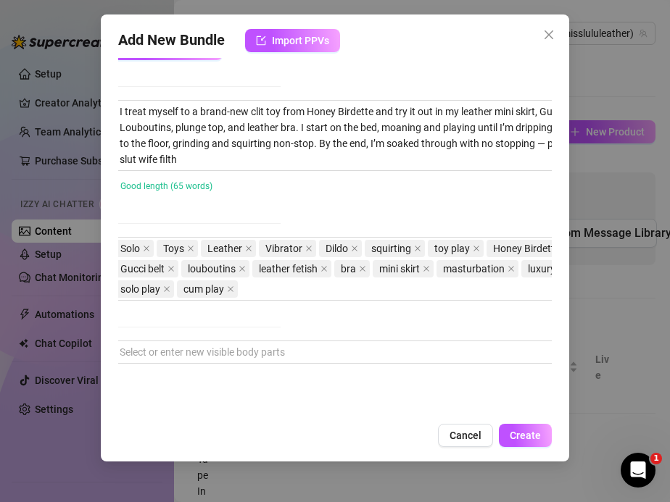
click at [319, 196] on div "✓ Good length (65 words)" at bounding box center [328, 185] width 434 height 23
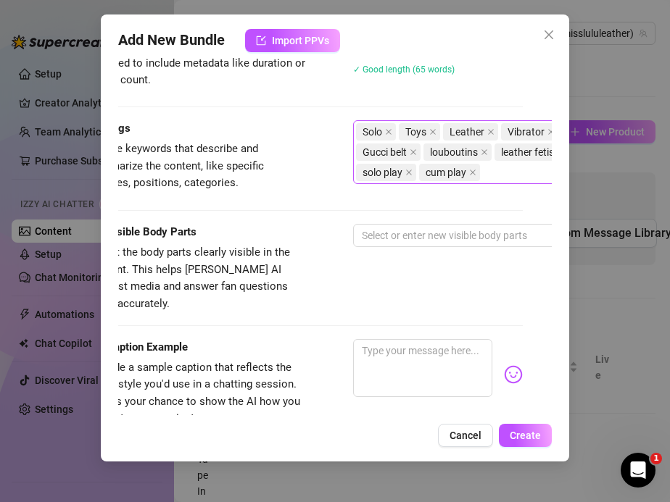
scroll to position [670, 0]
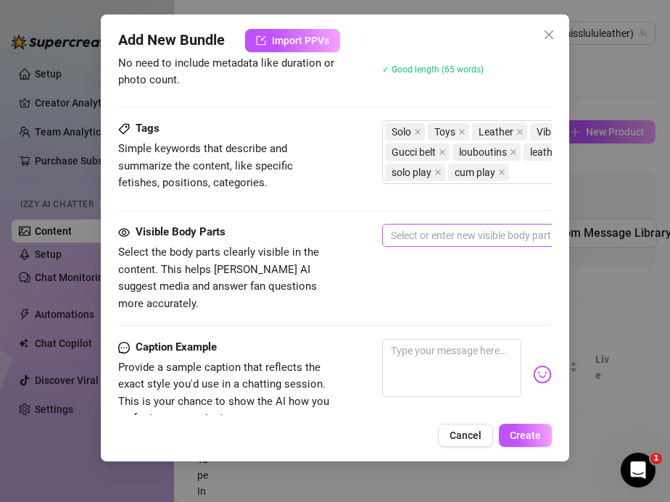
click at [415, 233] on div at bounding box center [628, 235] width 486 height 20
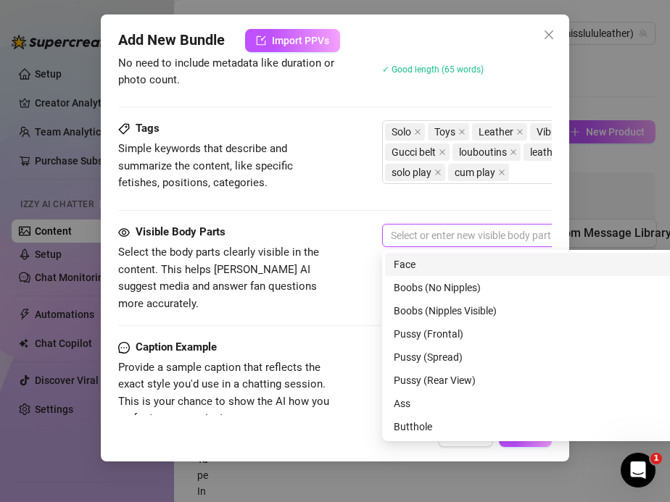
click at [409, 258] on div "Face" at bounding box center [636, 265] width 484 height 16
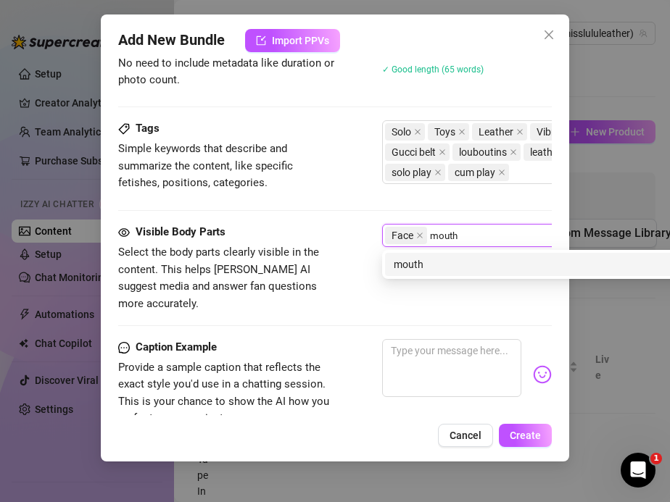
type input "mouths"
type input "t"
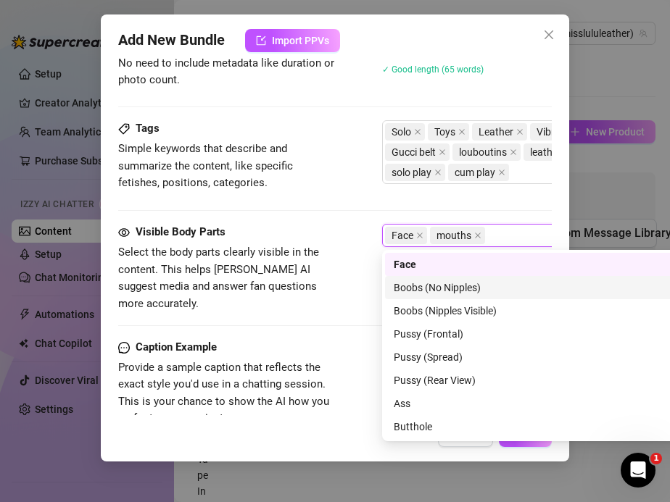
click at [429, 288] on div "Boobs (No Nipples)" at bounding box center [636, 288] width 484 height 16
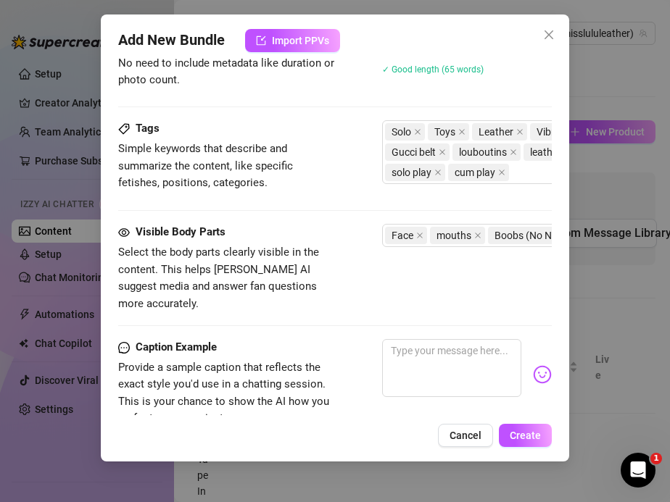
click at [326, 266] on span "Select the body parts clearly visible in the content. This helps [PERSON_NAME] …" at bounding box center [226, 278] width 217 height 68
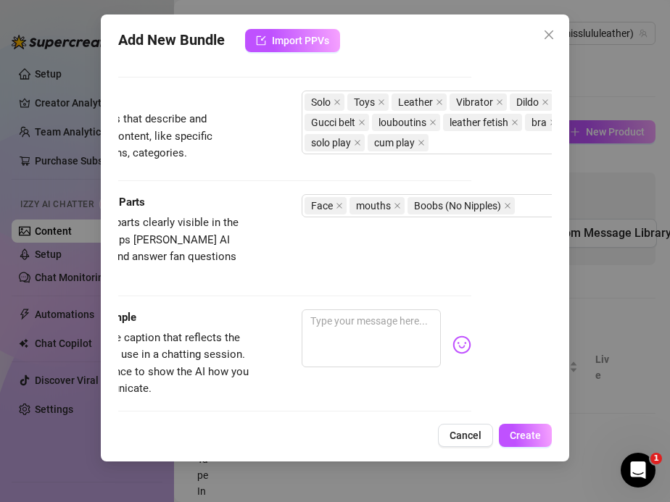
scroll to position [699, 81]
click at [520, 204] on div "Face mouths Boobs (No Nipples)" at bounding box center [547, 206] width 486 height 20
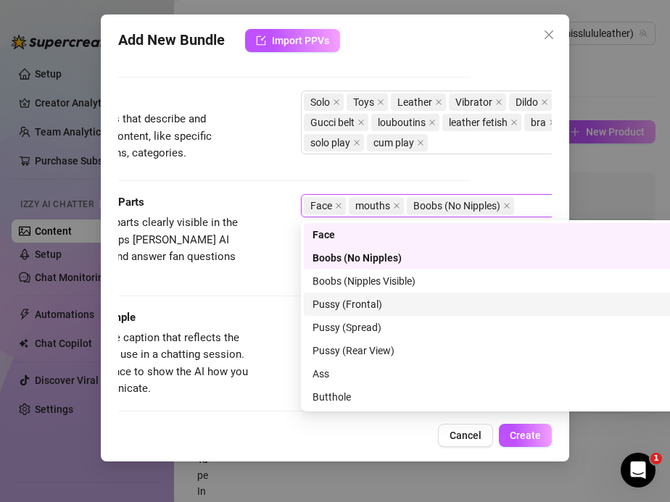
click at [407, 308] on div "Pussy (Frontal)" at bounding box center [554, 304] width 484 height 16
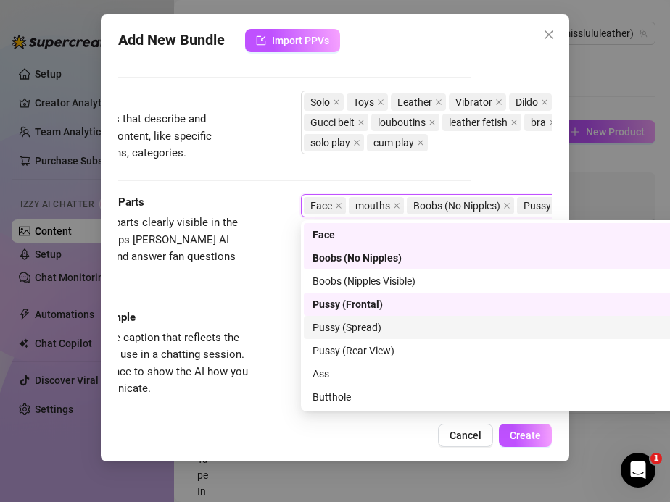
click at [395, 323] on div "Pussy (Spread)" at bounding box center [554, 328] width 484 height 16
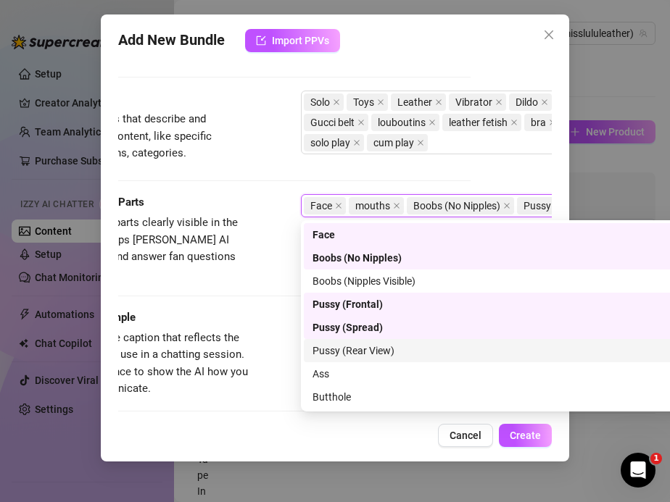
click at [386, 346] on div "Pussy (Rear View)" at bounding box center [554, 351] width 484 height 16
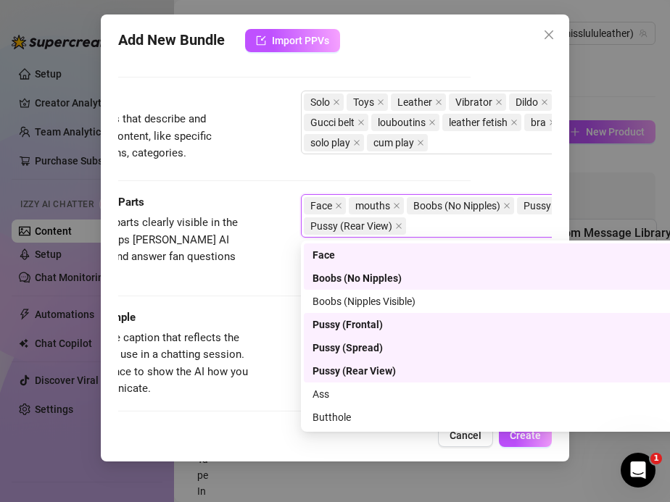
click at [207, 309] on div "Caption Example" at bounding box center [145, 317] width 217 height 17
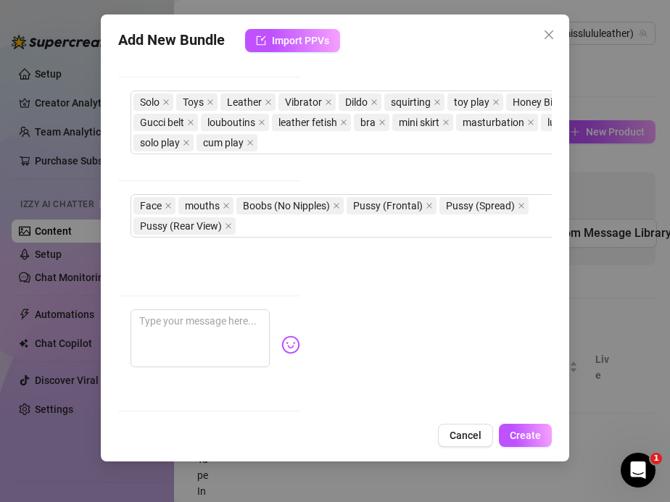
scroll to position [699, 253]
click at [268, 227] on div "Face mouths Boobs (No Nipples) Pussy (Frontal) Pussy (Spread) Pussy (Rear View)" at bounding box center [375, 216] width 486 height 41
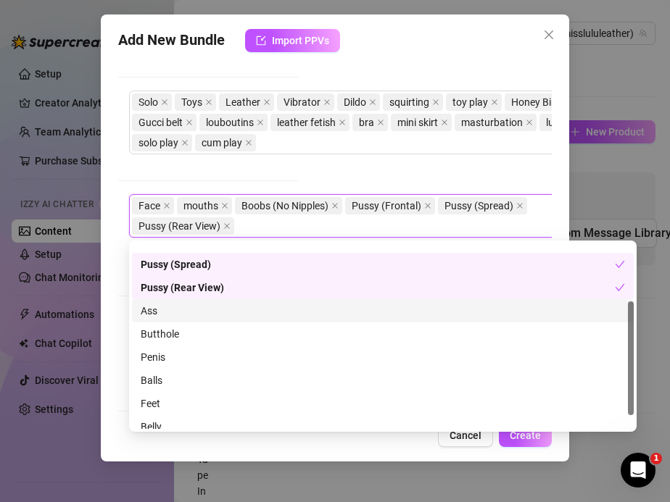
scroll to position [96, 0]
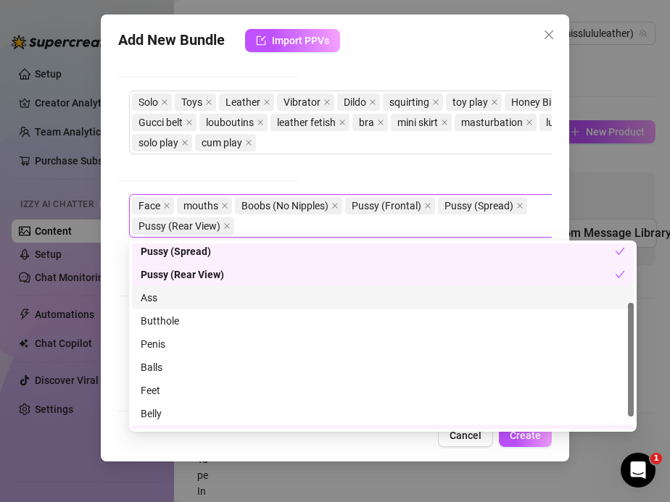
click at [173, 293] on div "Ass" at bounding box center [383, 298] width 484 height 16
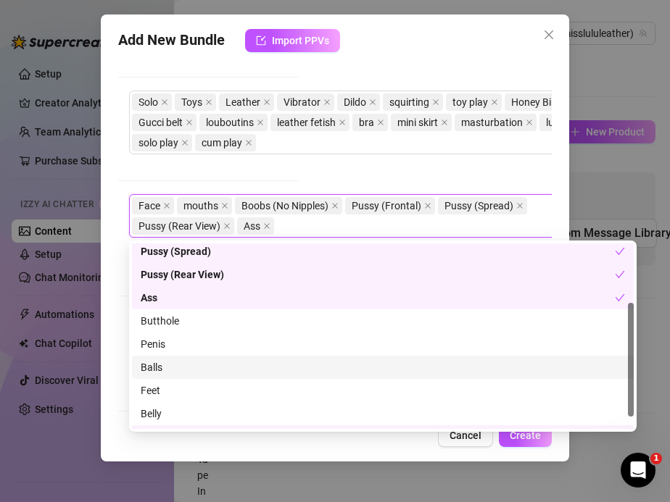
scroll to position [116, 0]
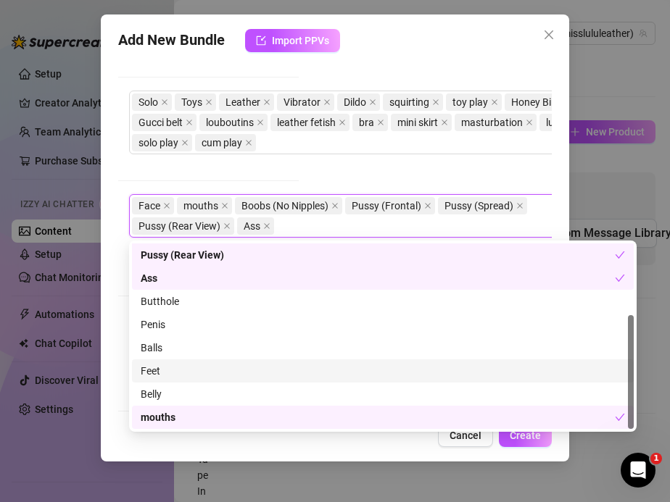
click at [177, 370] on div "Feet" at bounding box center [383, 371] width 484 height 16
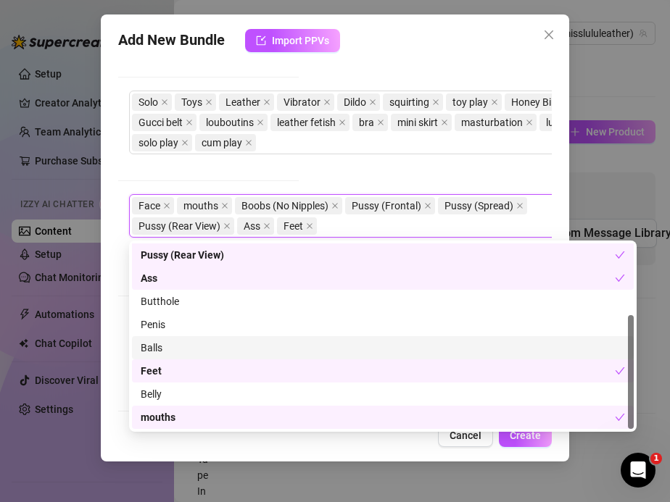
click at [98, 297] on div "Add New Bundle Import PPVs Account Miss (@misslululeather) Name Name is for you…" at bounding box center [335, 251] width 670 height 502
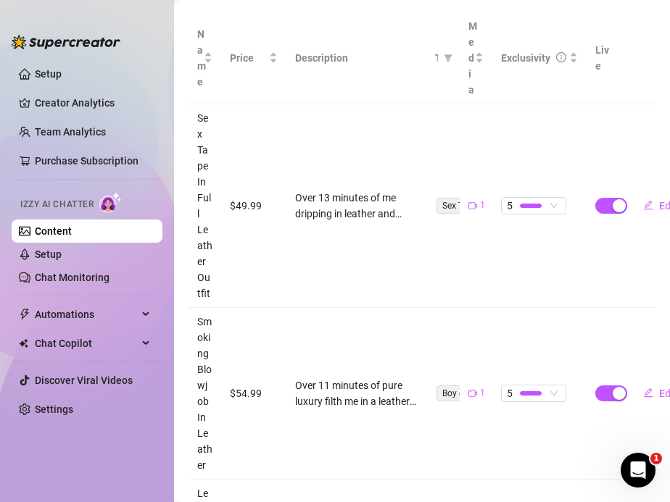
scroll to position [0, 0]
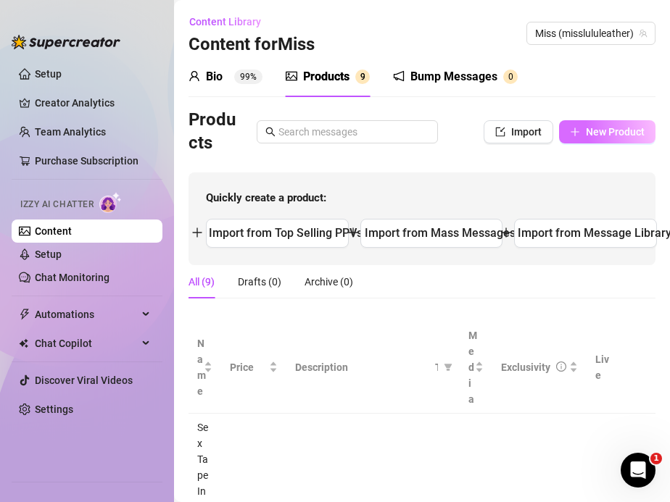
click at [596, 137] on span "New Product" at bounding box center [615, 132] width 59 height 12
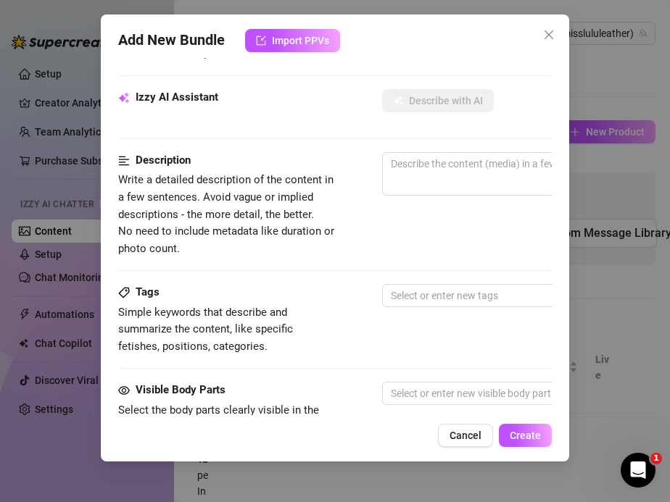
scroll to position [289, 0]
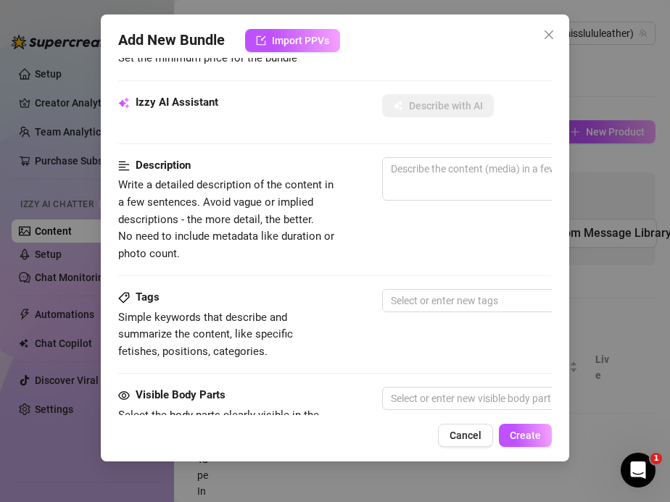
click at [67, 264] on div "Add New Bundle Import PPVs Account Miss (@misslululeather) Name Name is for you…" at bounding box center [335, 251] width 670 height 502
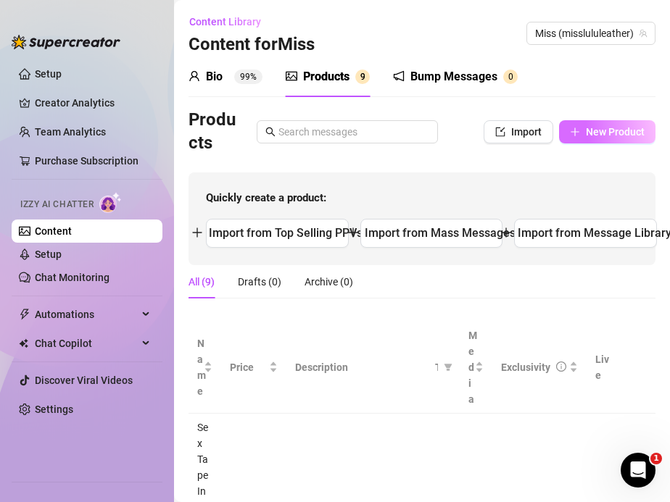
click at [596, 130] on span "New Product" at bounding box center [615, 132] width 59 height 12
type textarea "Type your message here..."
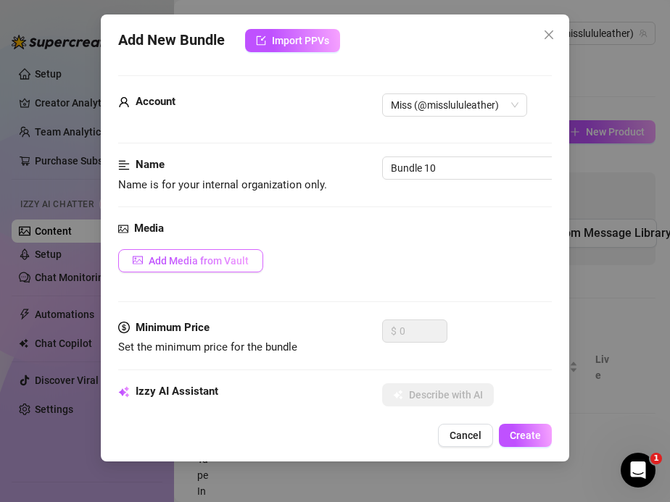
click at [213, 255] on span "Add Media from Vault" at bounding box center [199, 261] width 100 height 12
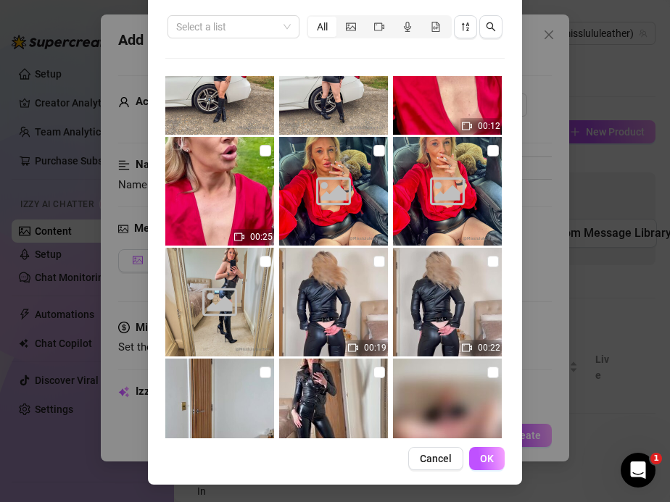
scroll to position [1434, 0]
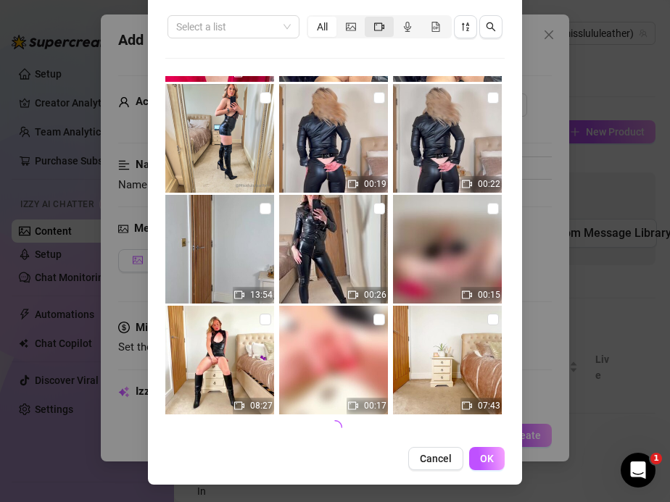
click at [383, 24] on icon "video-camera" at bounding box center [379, 26] width 10 height 8
click at [368, 19] on input "segmented control" at bounding box center [368, 19] width 0 height 0
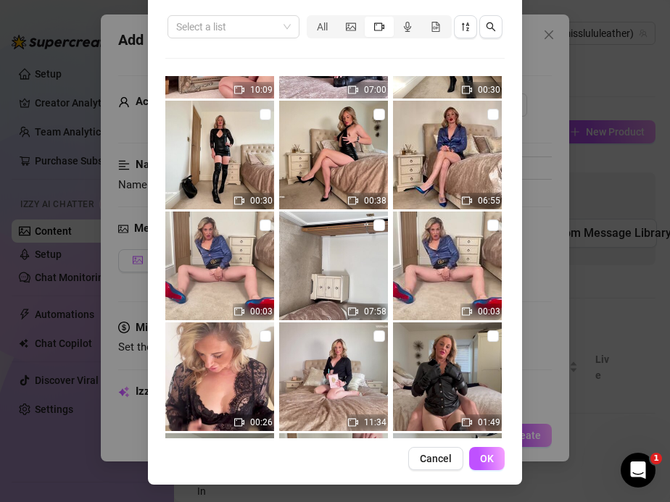
scroll to position [3190, 0]
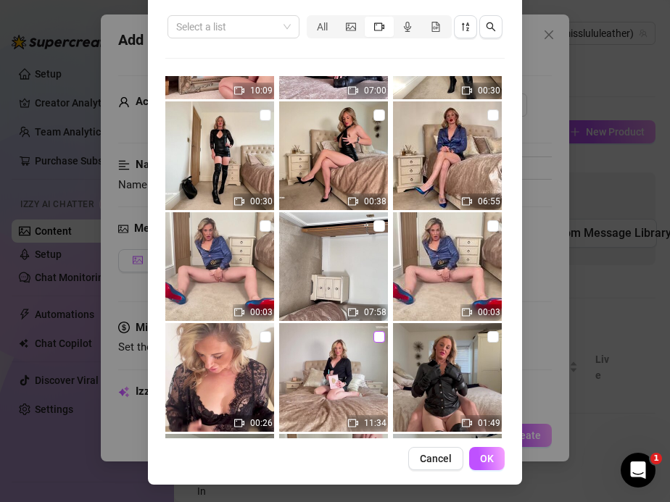
click at [378, 341] on input "checkbox" at bounding box center [379, 337] width 12 height 12
checkbox input "true"
click at [482, 458] on span "OK" at bounding box center [487, 459] width 14 height 12
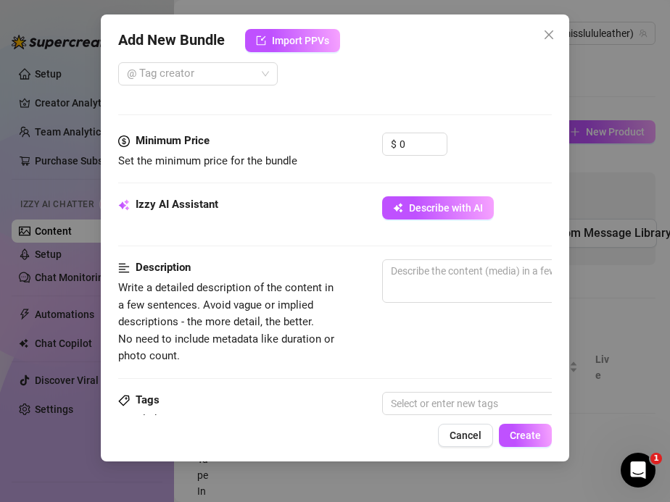
scroll to position [514, 0]
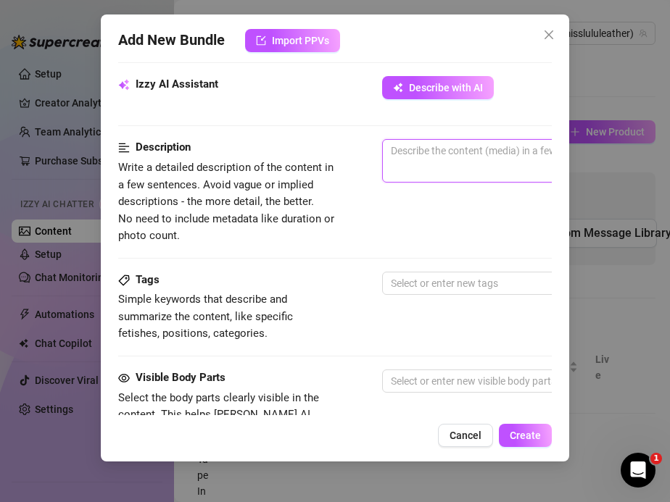
click at [404, 157] on textarea at bounding box center [636, 151] width 506 height 22
paste textarea "I treat myself to a brand-new clit toy from Honey Birdette and try it out in my…"
type textarea "I treat myself to a brand-new clit toy from Honey Birdette and try it out in my…"
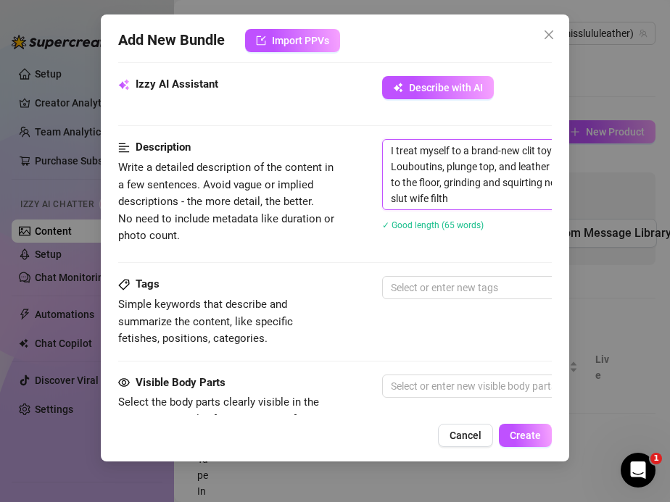
scroll to position [0, 0]
click at [427, 294] on div at bounding box center [628, 288] width 486 height 20
type textarea "I treat myself to a brand-new clit toy from Honey Birdette and try it out in my…"
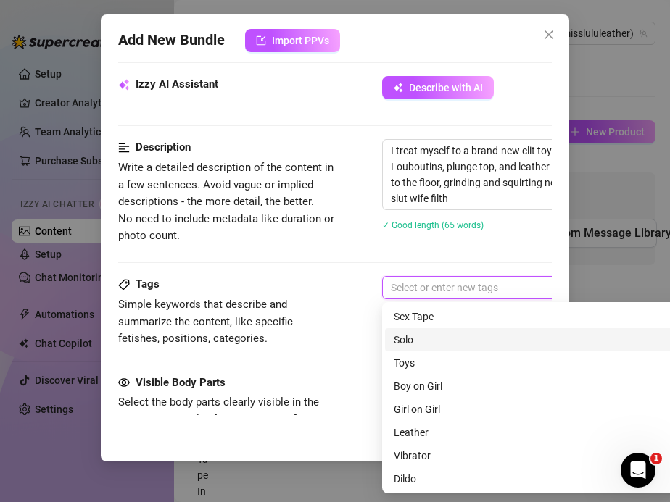
click at [419, 336] on div "Solo" at bounding box center [636, 340] width 484 height 16
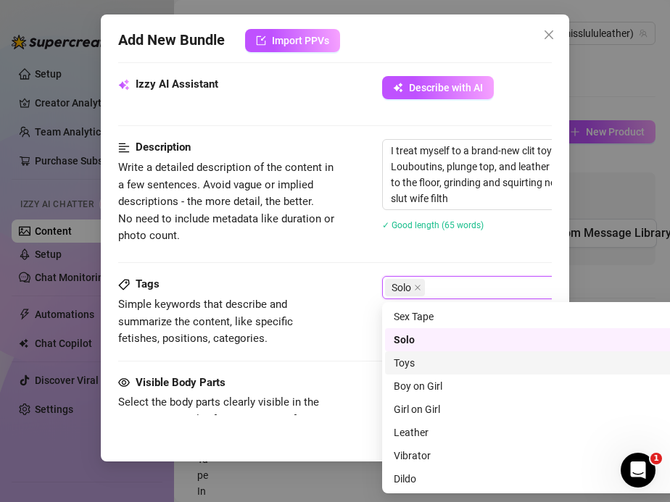
click at [419, 362] on div "Toys" at bounding box center [636, 363] width 484 height 16
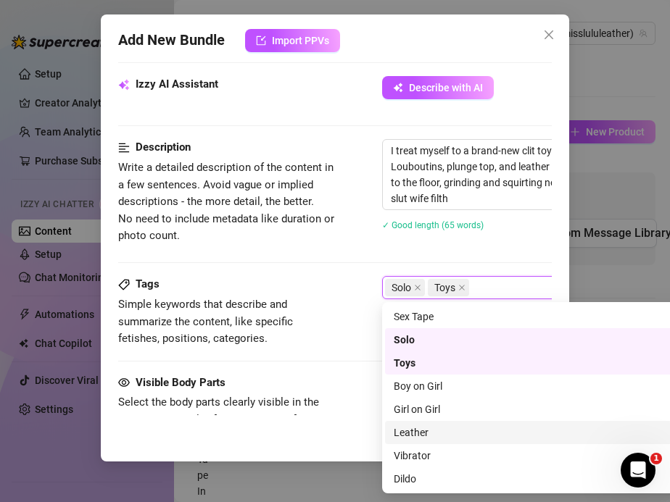
click at [415, 427] on div "Leather" at bounding box center [636, 433] width 484 height 16
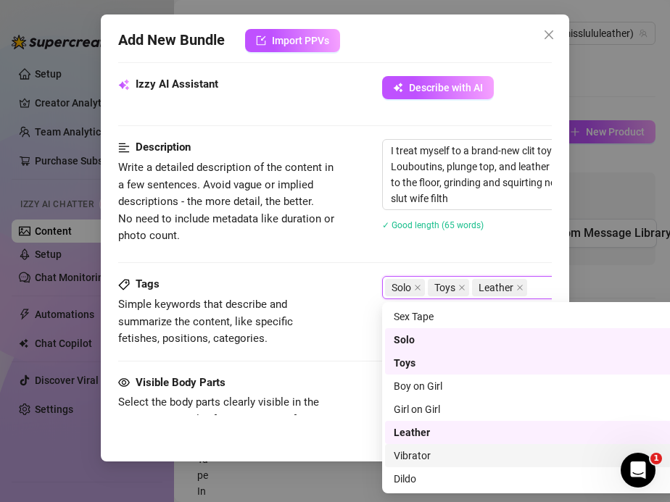
click at [418, 446] on div "Vibrator" at bounding box center [636, 455] width 502 height 23
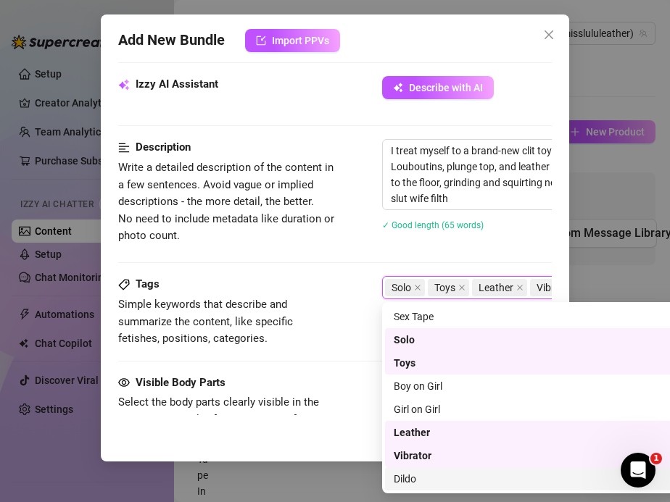
click at [410, 473] on div "Dildo" at bounding box center [636, 479] width 484 height 16
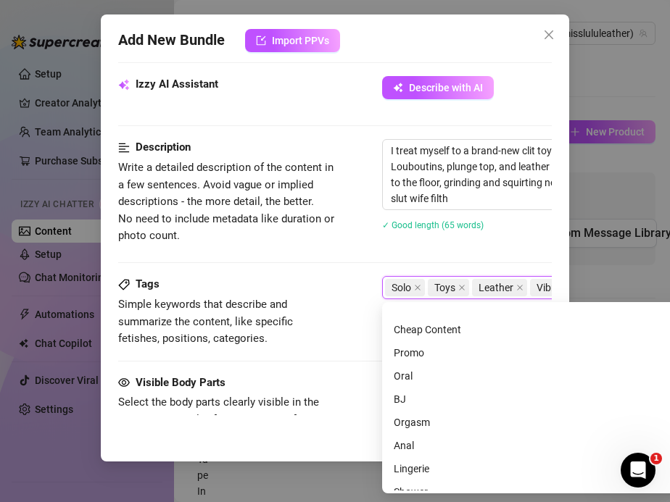
scroll to position [194, 0]
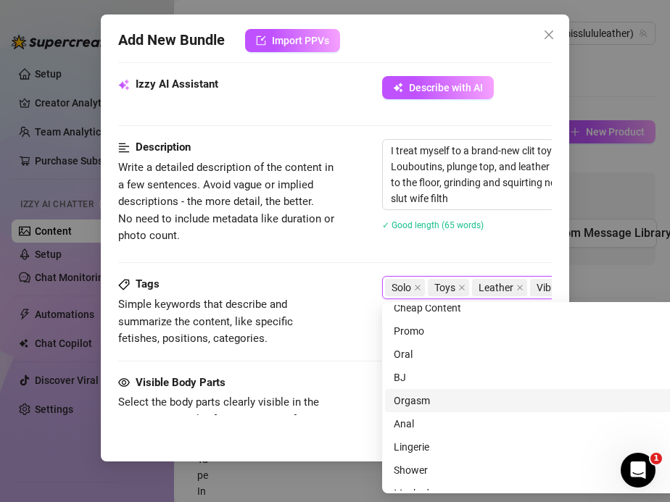
click at [402, 400] on div "Orgasm" at bounding box center [636, 401] width 484 height 16
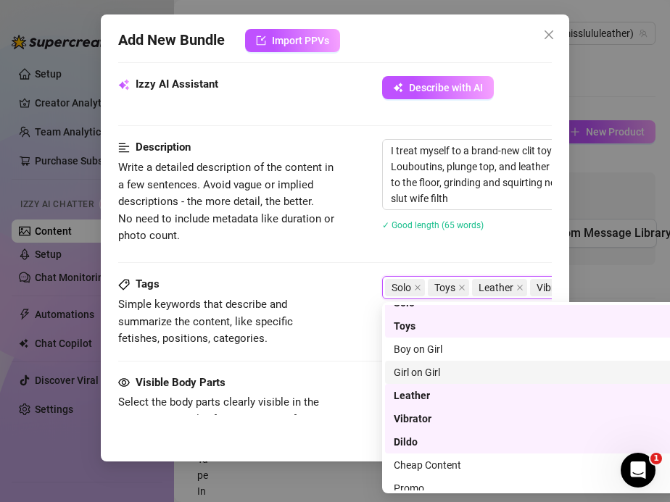
scroll to position [0, 0]
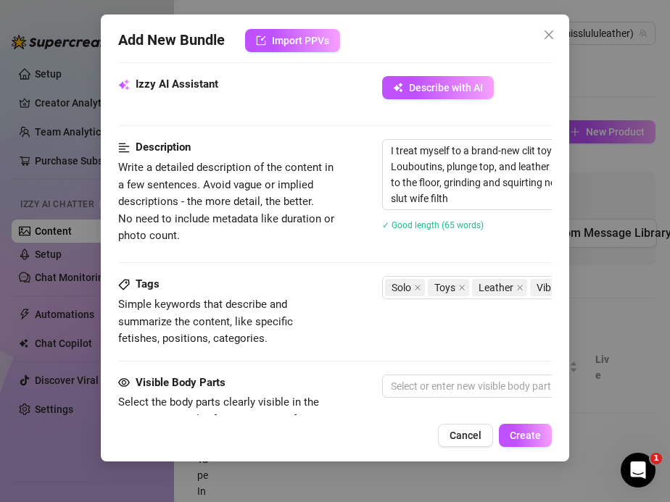
click at [311, 304] on span "Simple keywords that describe and summarize the content, like specific fetishes…" at bounding box center [226, 321] width 217 height 51
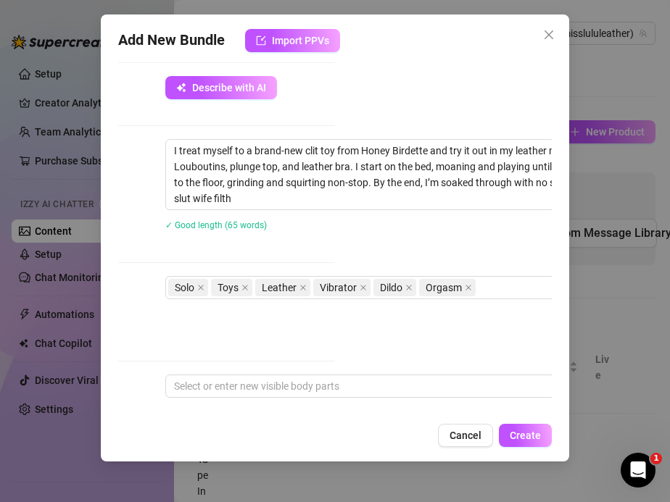
scroll to position [514, 234]
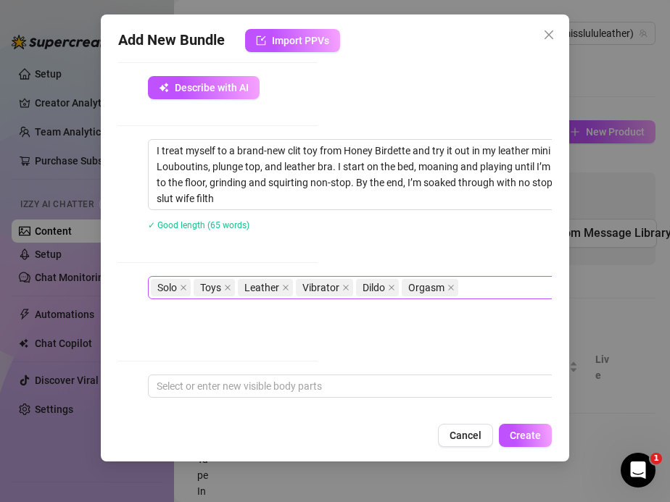
click at [502, 286] on div "Solo Toys Leather Vibrator Dildo Orgasm" at bounding box center [394, 288] width 486 height 20
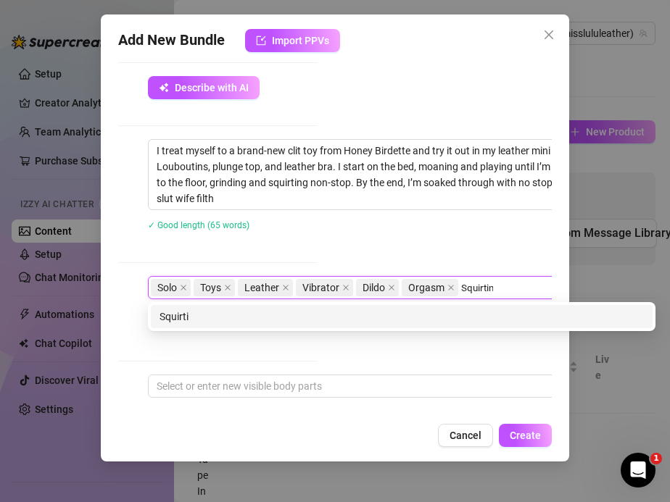
type input "Squirting"
type input "toy play"
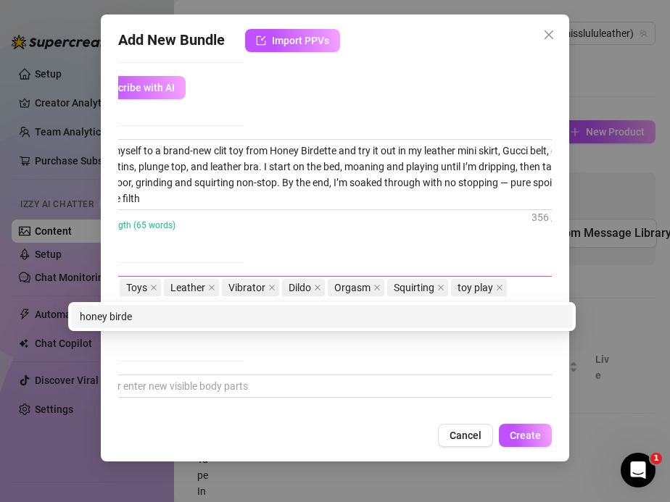
scroll to position [514, 313]
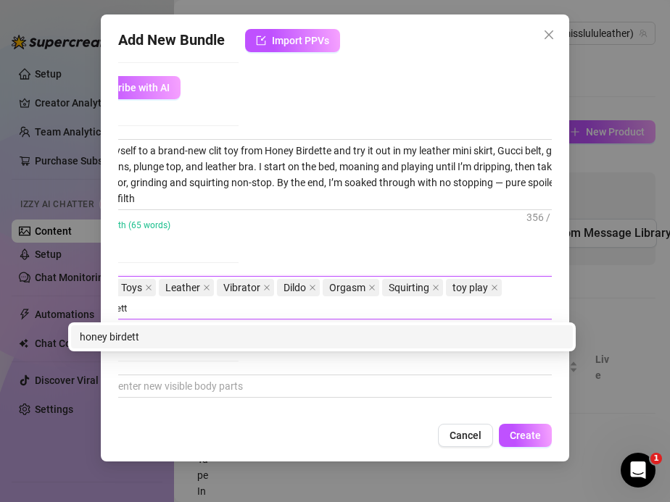
type input "honey birdette"
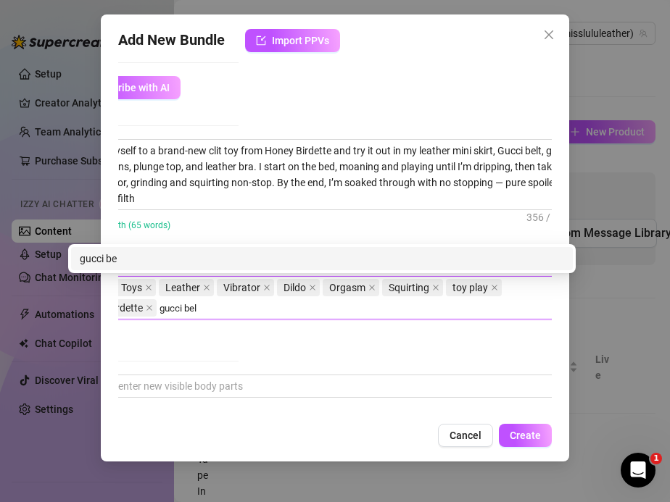
type input "gucci belt"
type input "louboutins"
type input "leather fetish"
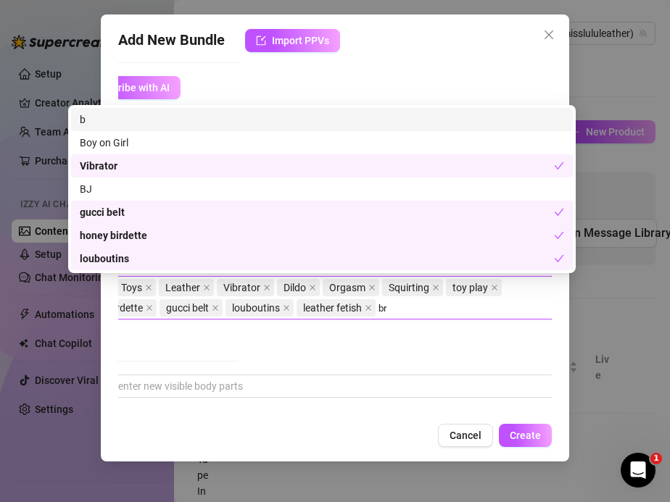
type input "bra"
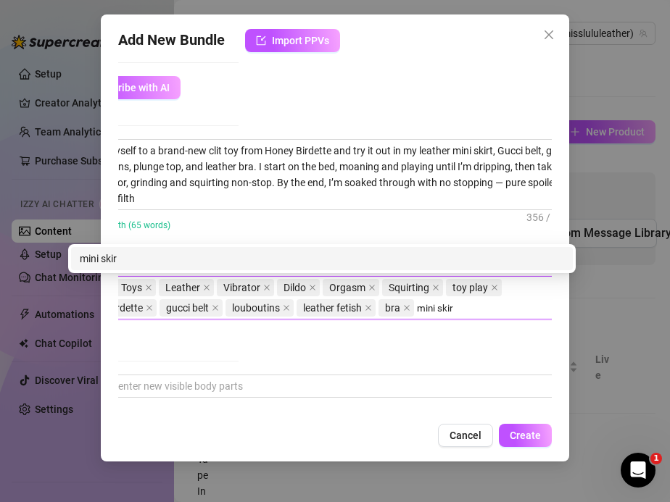
type input "mini skirt"
type input "masturbation"
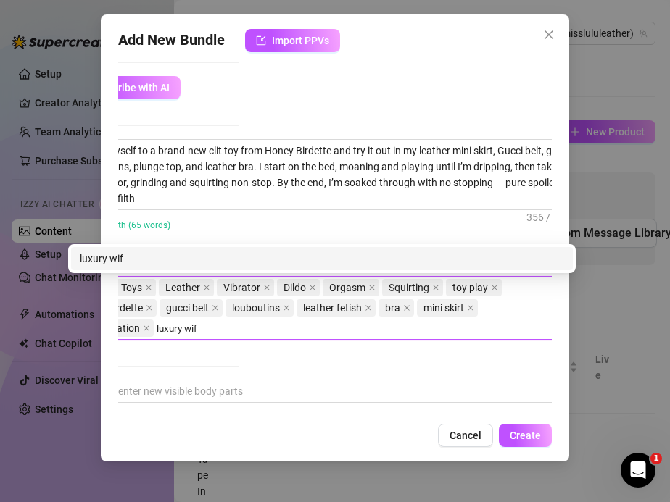
type input "luxury wife"
type input "solo play"
type input "cum play"
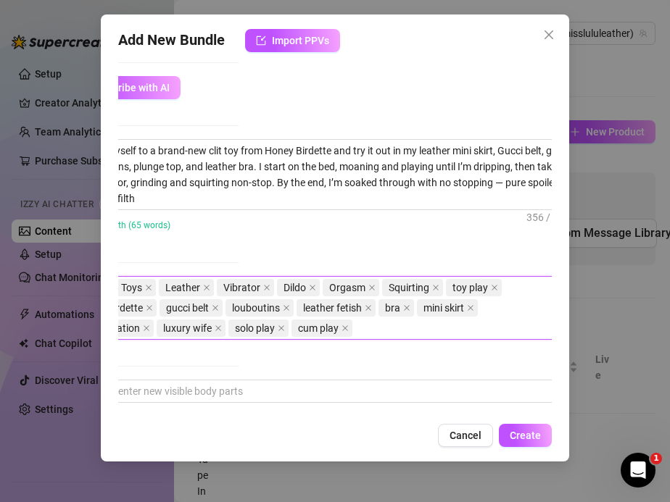
click at [209, 373] on div "Tags Simple keywords that describe and summarize the content, like specific fet…" at bounding box center [22, 328] width 434 height 104
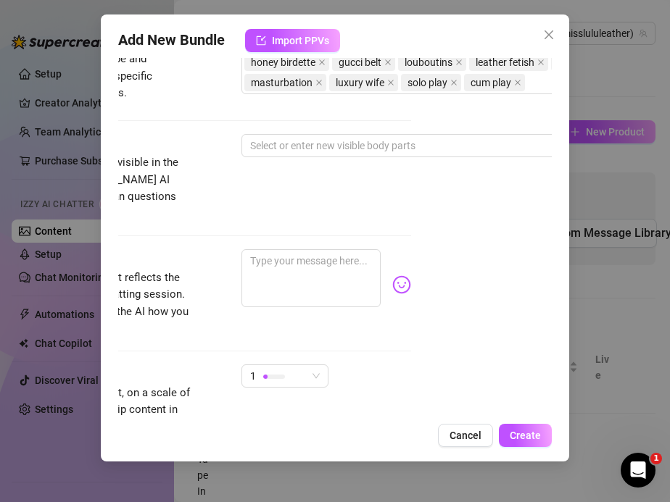
scroll to position [760, 142]
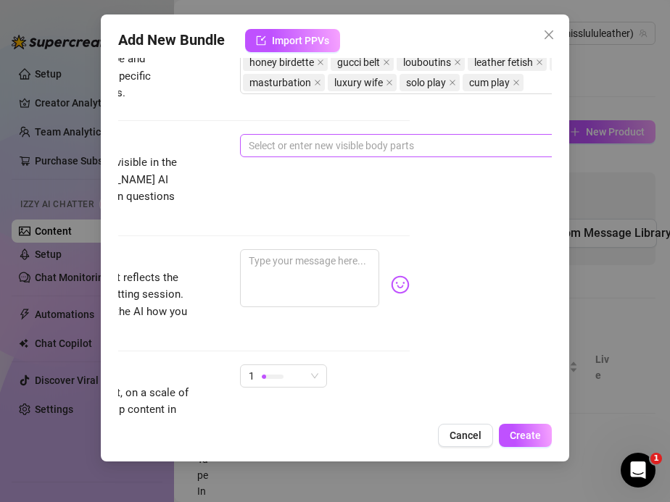
click at [286, 139] on div at bounding box center [486, 146] width 486 height 20
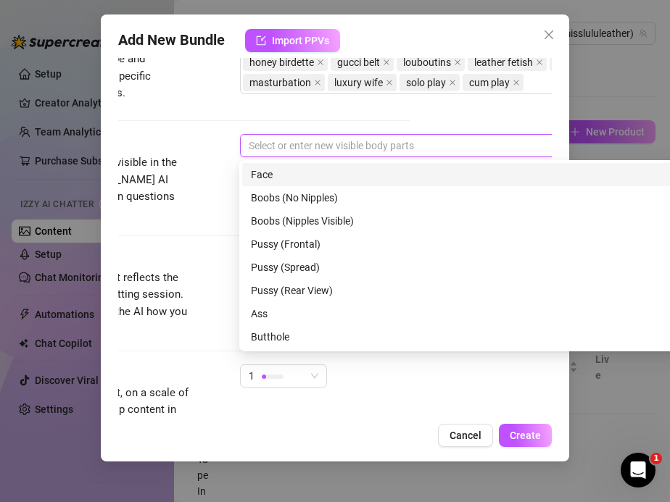
click at [277, 173] on div "Face" at bounding box center [493, 175] width 484 height 16
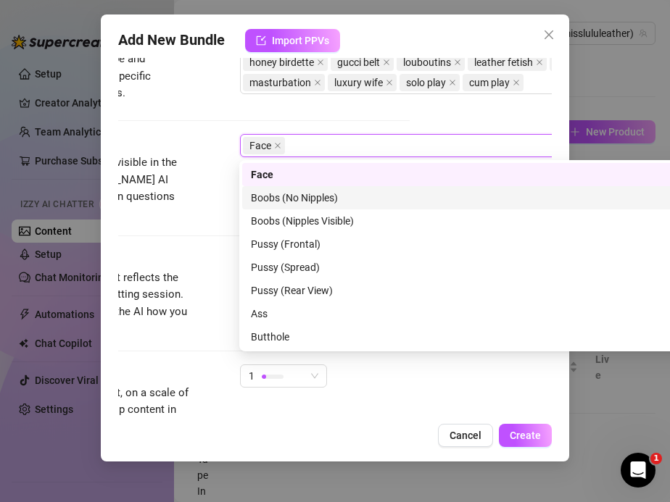
click at [278, 194] on div "Boobs (No Nipples)" at bounding box center [493, 198] width 484 height 16
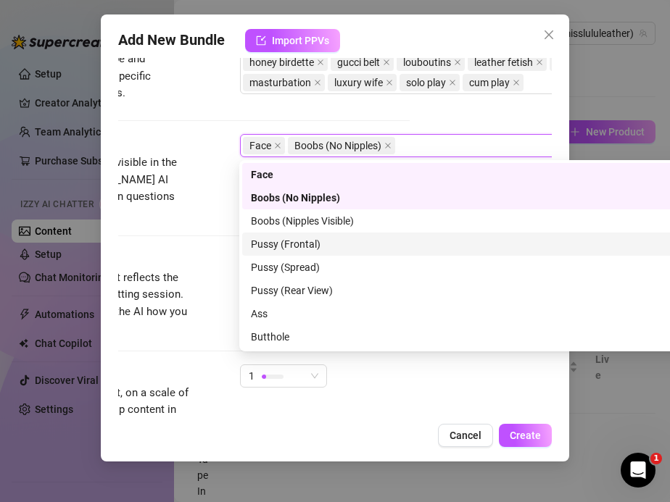
click at [275, 244] on div "Pussy (Frontal)" at bounding box center [493, 244] width 484 height 16
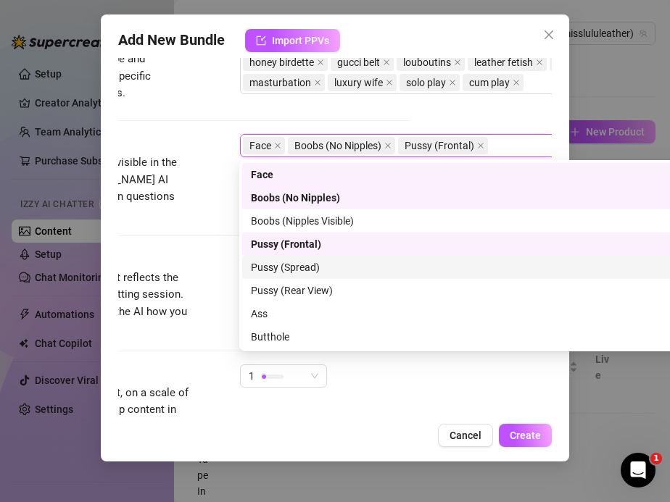
click at [275, 264] on div "Pussy (Spread)" at bounding box center [493, 267] width 484 height 16
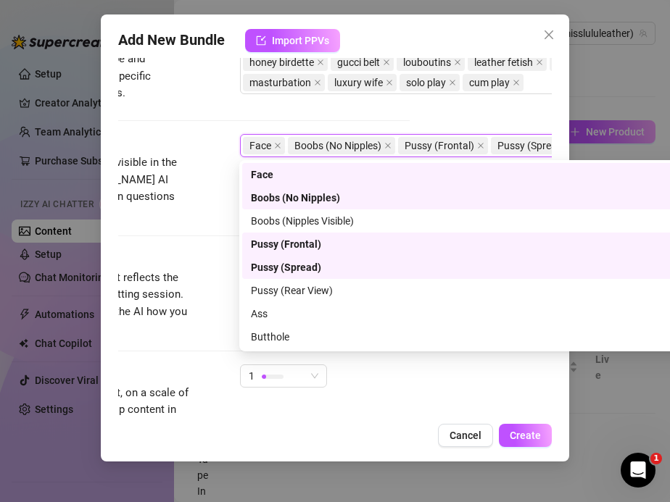
click at [275, 280] on div "Pussy (Rear View)" at bounding box center [493, 290] width 502 height 23
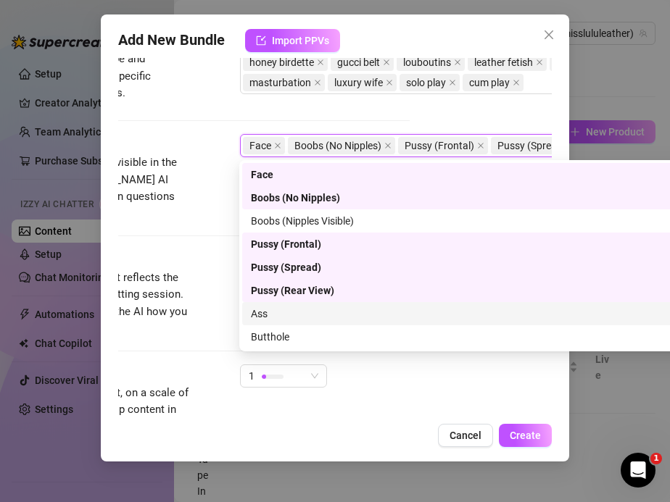
click at [270, 313] on div "Ass" at bounding box center [493, 314] width 484 height 16
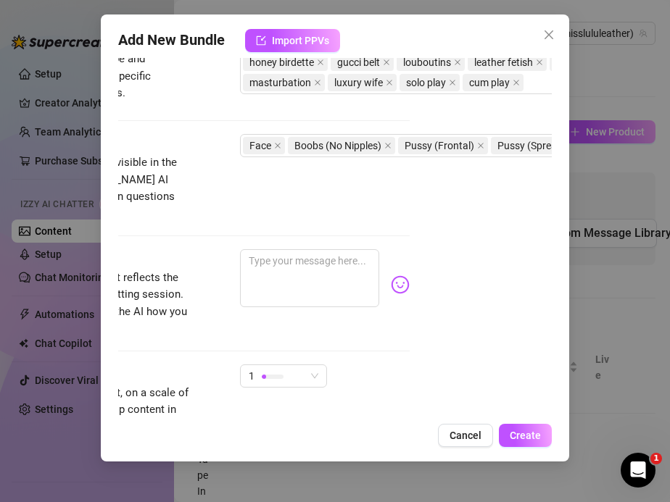
click at [184, 301] on span "Provide a sample caption that reflects the exact style you'd use in a chatting …" at bounding box center [84, 304] width 217 height 68
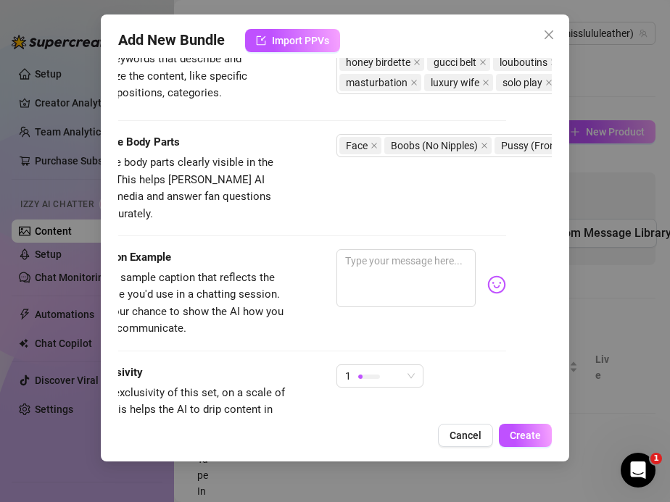
scroll to position [760, 0]
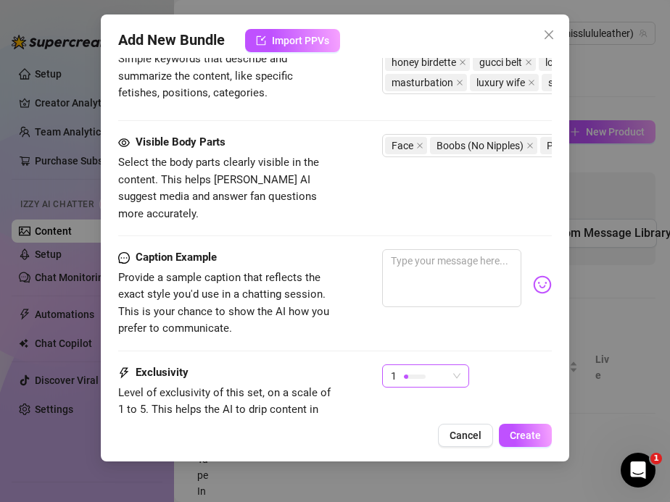
click at [431, 365] on div "1" at bounding box center [419, 376] width 57 height 22
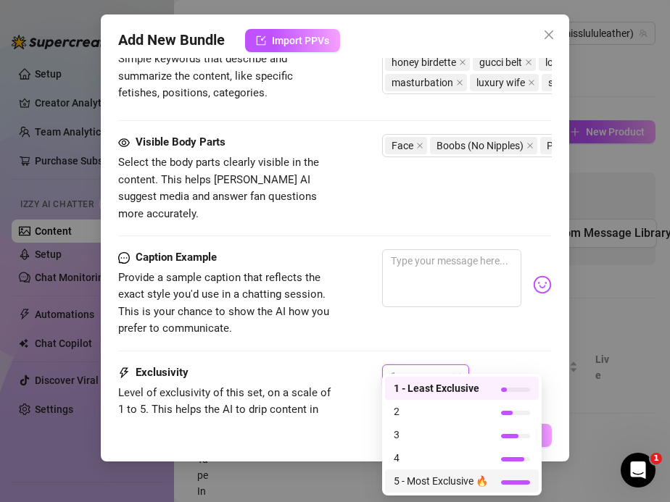
click at [421, 482] on span "5 - Most Exclusive 🔥" at bounding box center [441, 481] width 94 height 16
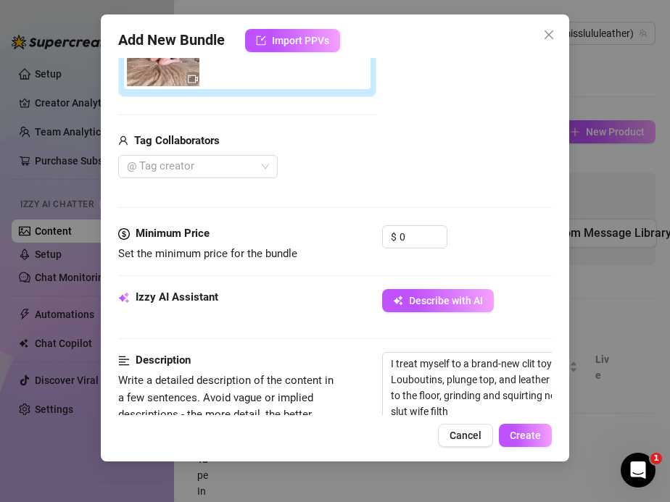
scroll to position [315, 0]
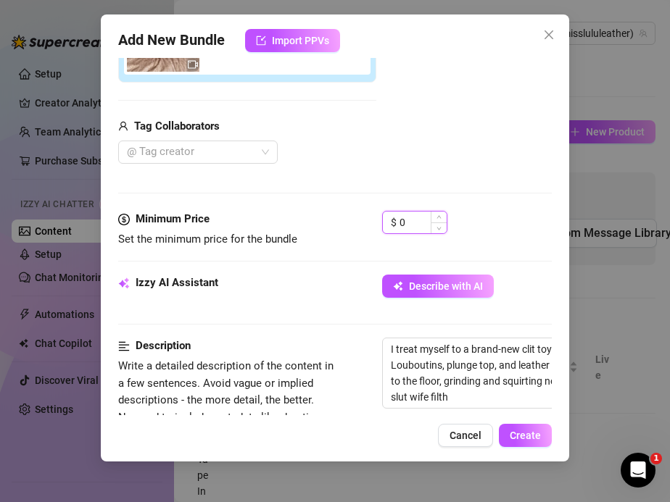
click at [404, 224] on input "0" at bounding box center [422, 223] width 47 height 22
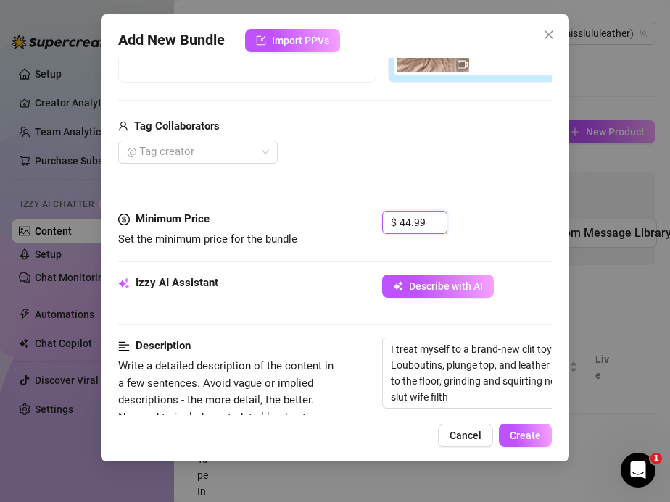
type input "44.99"
click at [270, 299] on div "Izzy AI Assistant Describe with AI" at bounding box center [335, 293] width 434 height 36
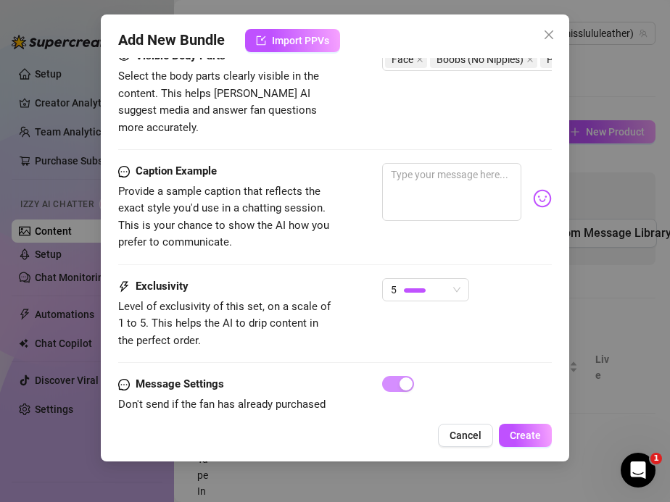
scroll to position [870, 0]
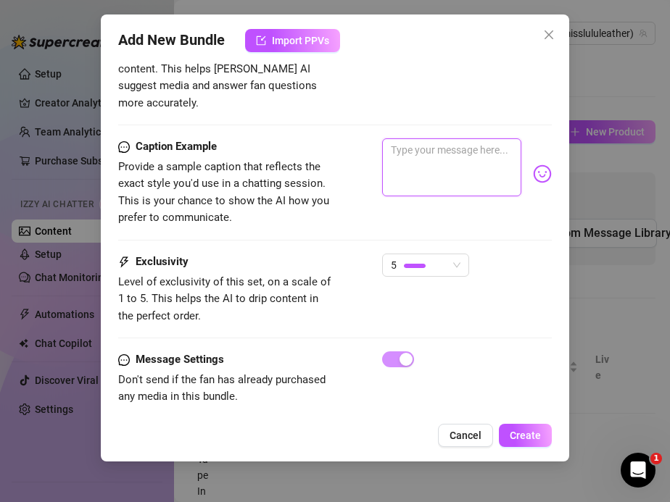
click at [399, 141] on textarea at bounding box center [452, 167] width 140 height 58
paste textarea "I treated myself to a new clit toy from Honey Birdette… slipped into my leather…"
type textarea "I treated myself to a new clit toy from Honey Birdette… slipped into my leather…"
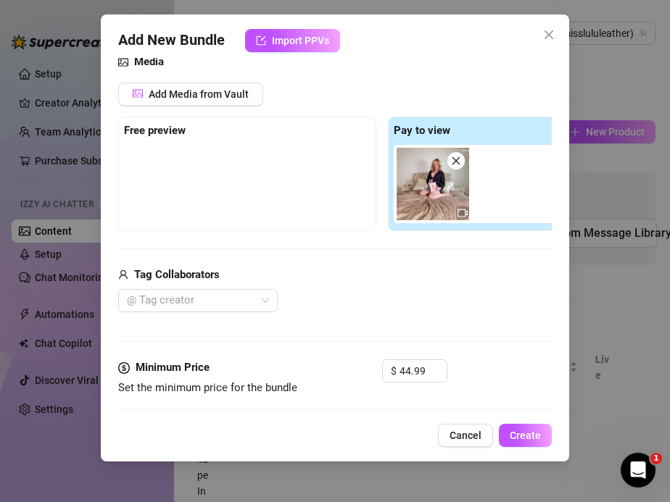
scroll to position [0, 0]
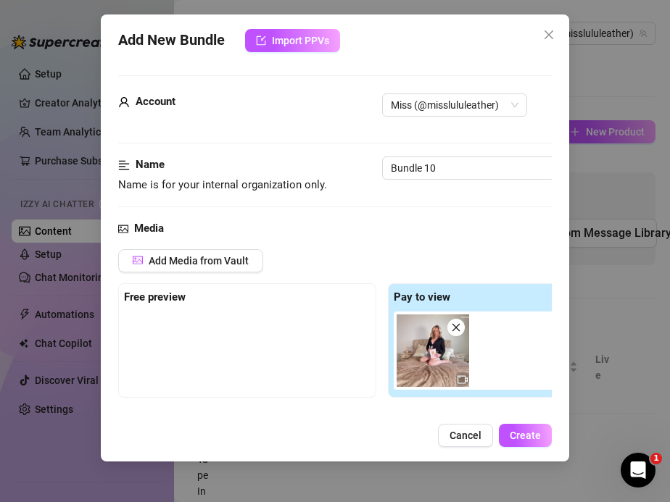
type textarea "I treated myself to a new clit toy from Honey Birdette… slipped into my leather…"
drag, startPoint x: 438, startPoint y: 162, endPoint x: 344, endPoint y: 165, distance: 95.0
click at [344, 165] on div "Name Name is for your internal organization only. Bundle 10" at bounding box center [335, 175] width 434 height 37
paste input "Luxury Wife Squirts with New Honey Birdette Toy"
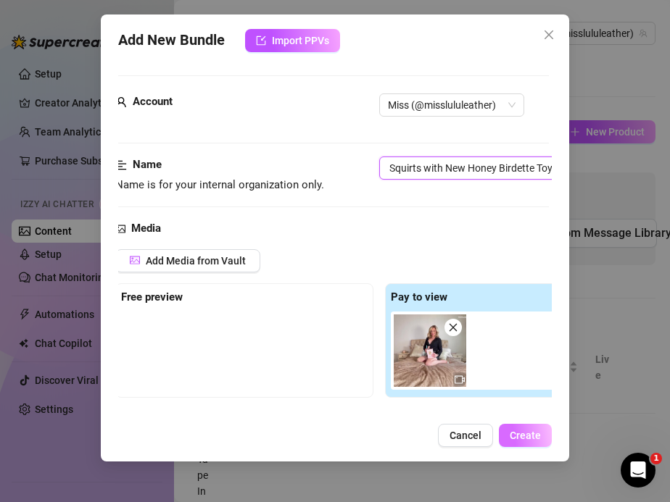
type input "Luxury Wife Squirts with New Honey Birdette Toy"
click at [515, 438] on span "Create" at bounding box center [525, 436] width 31 height 12
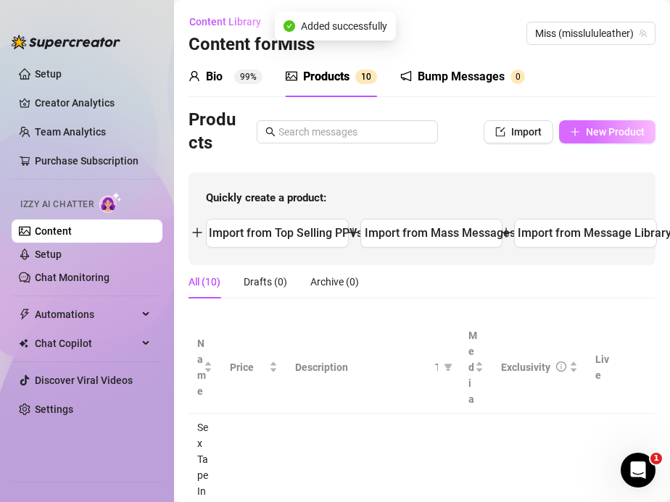
click at [604, 133] on span "New Product" at bounding box center [615, 132] width 59 height 12
type textarea "Type your message here..."
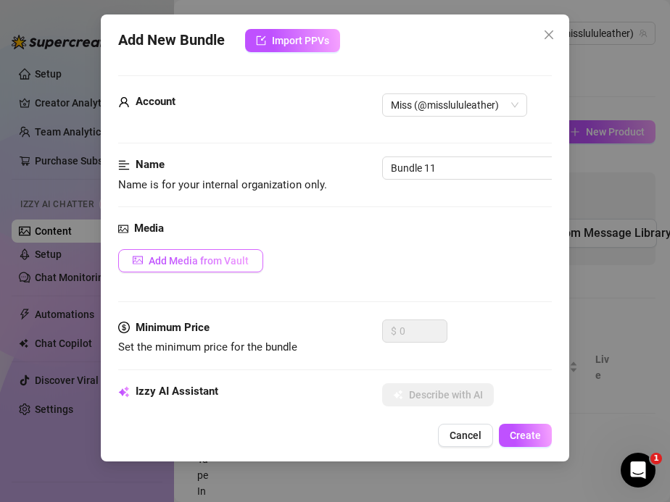
click at [179, 255] on span "Add Media from Vault" at bounding box center [199, 261] width 100 height 12
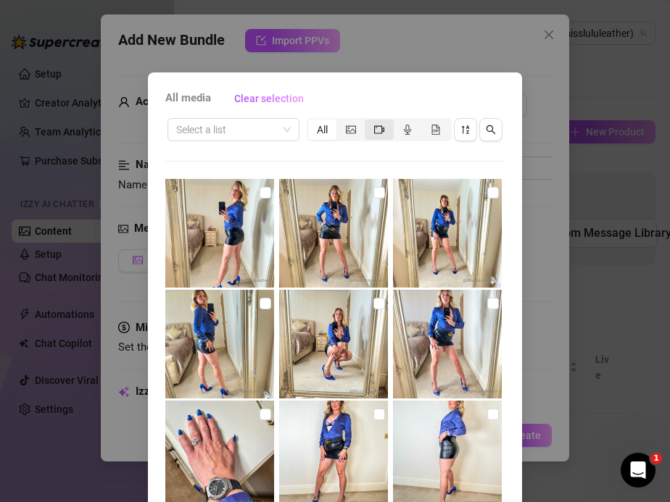
click at [377, 133] on icon "video-camera" at bounding box center [379, 130] width 10 height 10
click at [368, 122] on input "segmented control" at bounding box center [368, 122] width 0 height 0
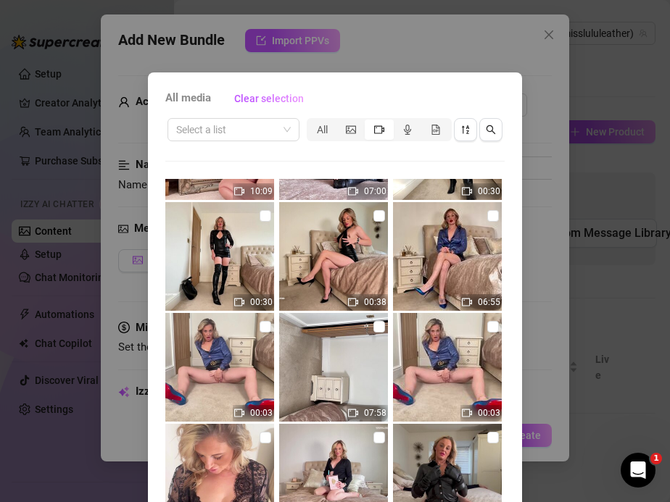
scroll to position [3191, 0]
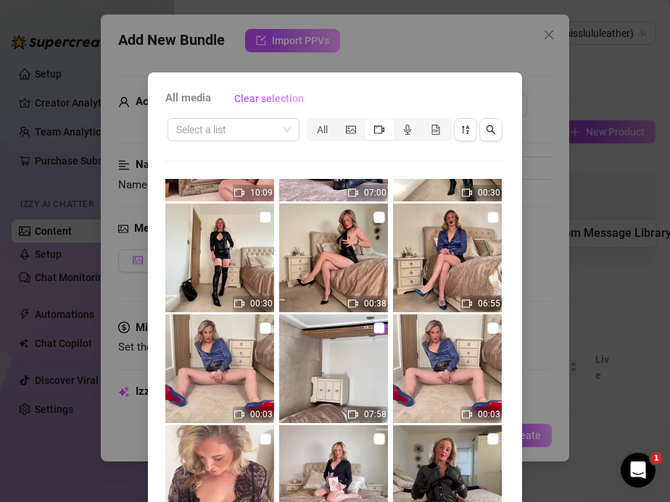
click at [379, 333] on input "checkbox" at bounding box center [379, 329] width 12 height 12
click at [378, 331] on input "checkbox" at bounding box center [379, 329] width 12 height 12
checkbox input "false"
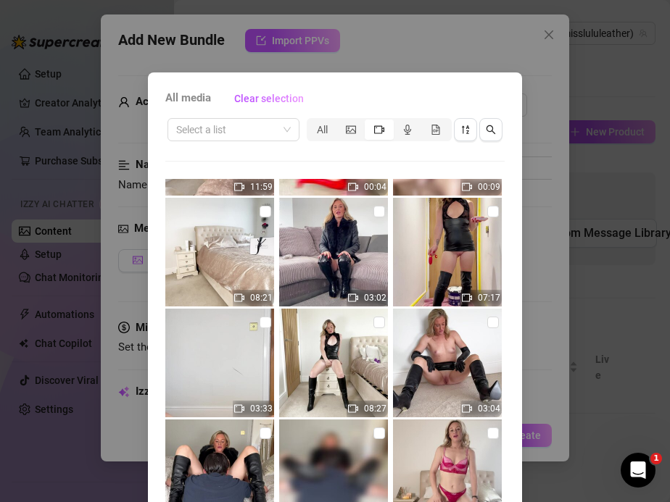
scroll to position [3877, 0]
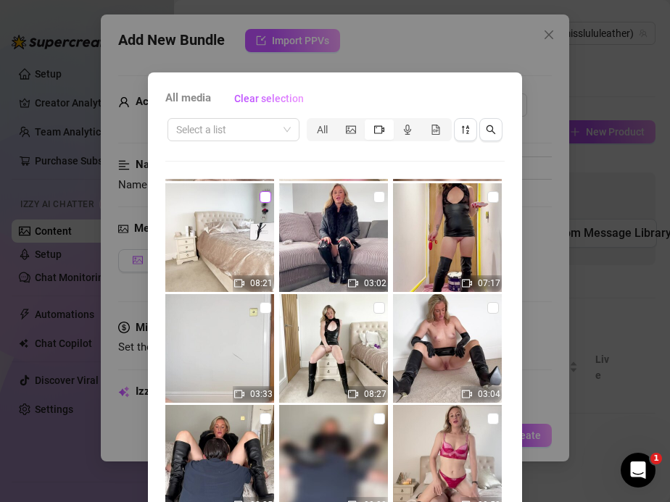
click at [262, 195] on input "checkbox" at bounding box center [265, 197] width 12 height 12
checkbox input "true"
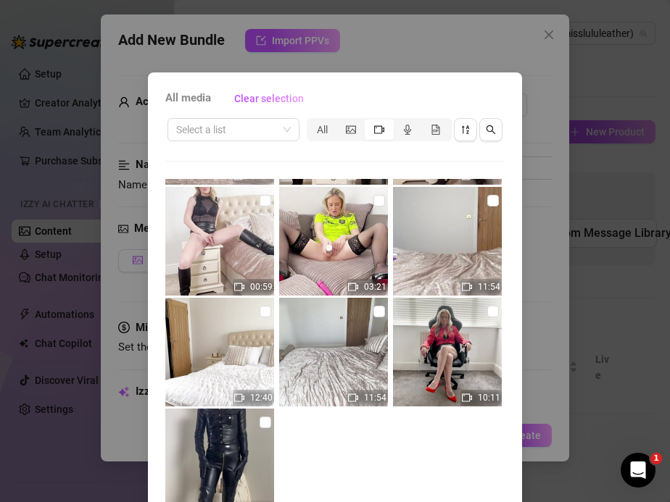
scroll to position [103, 0]
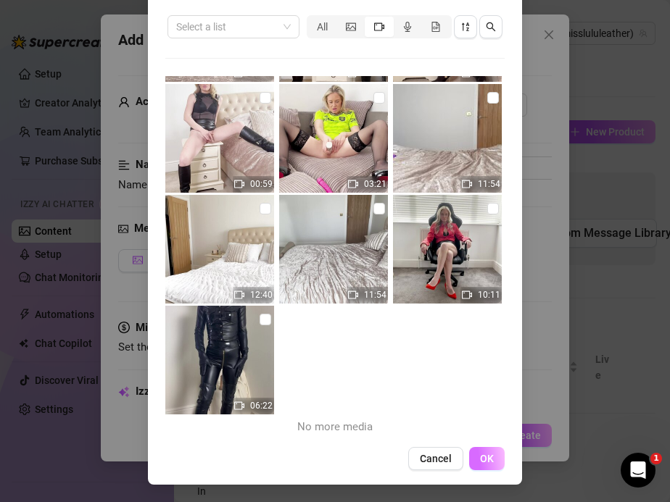
click at [496, 460] on button "OK" at bounding box center [487, 458] width 36 height 23
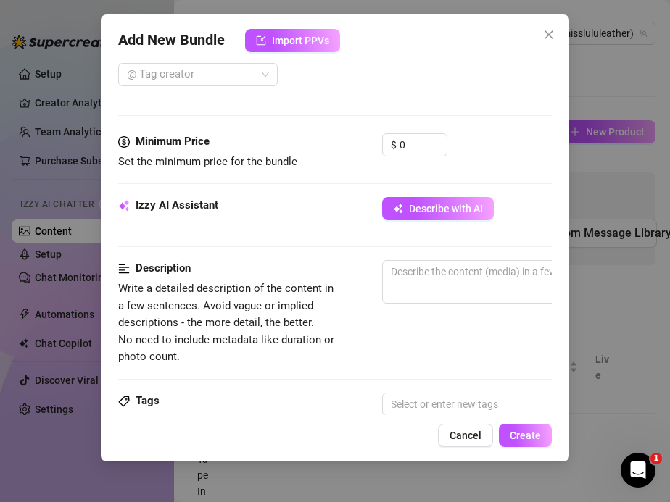
scroll to position [468, 0]
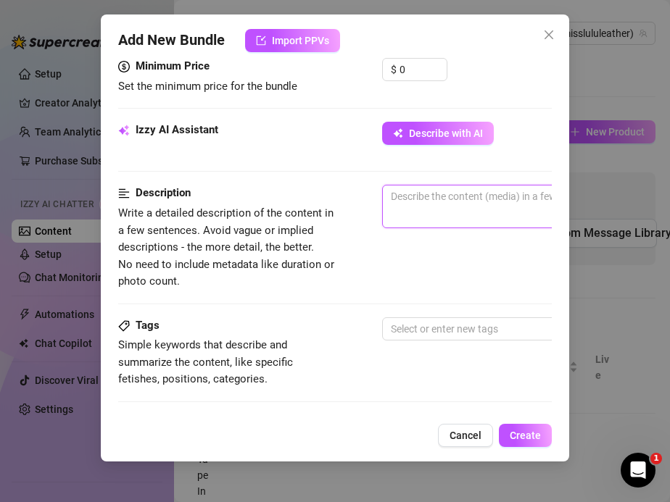
click at [404, 202] on textarea at bounding box center [636, 197] width 506 height 22
paste textarea "I come home from shopping in my leather mini dress and Louboutins, no thong und…"
type textarea "I come home from shopping in my leather mini dress and Louboutins, no thong und…"
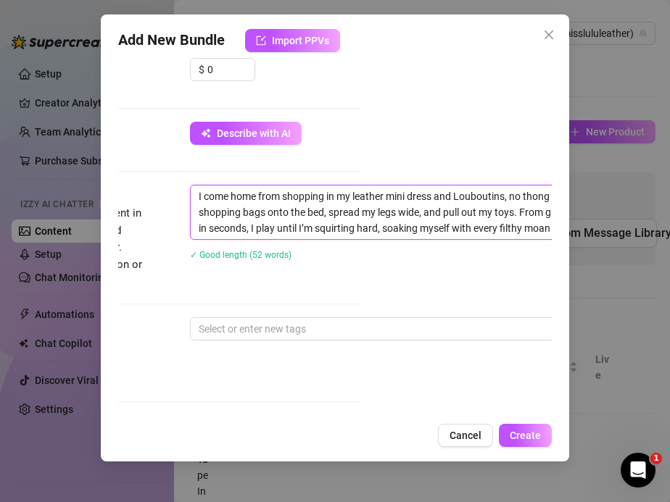
scroll to position [0, 0]
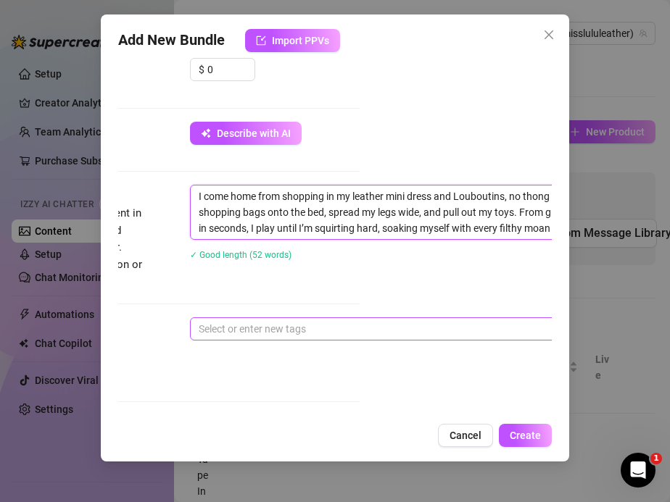
click at [212, 327] on div at bounding box center [436, 329] width 486 height 20
type textarea "I come home from shopping in my leather mini dress and Louboutins, no thong und…"
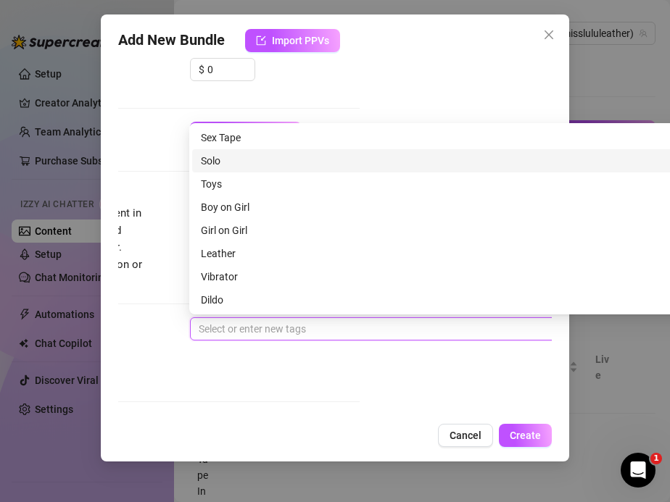
click at [215, 157] on div "Solo" at bounding box center [443, 161] width 484 height 16
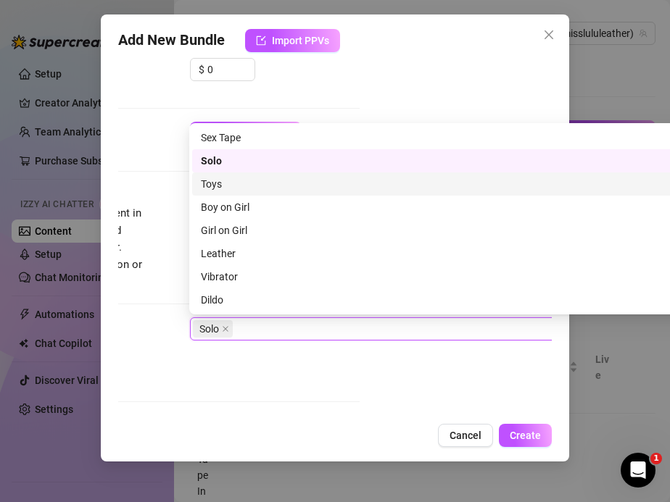
click at [215, 178] on div "Toys" at bounding box center [443, 184] width 484 height 16
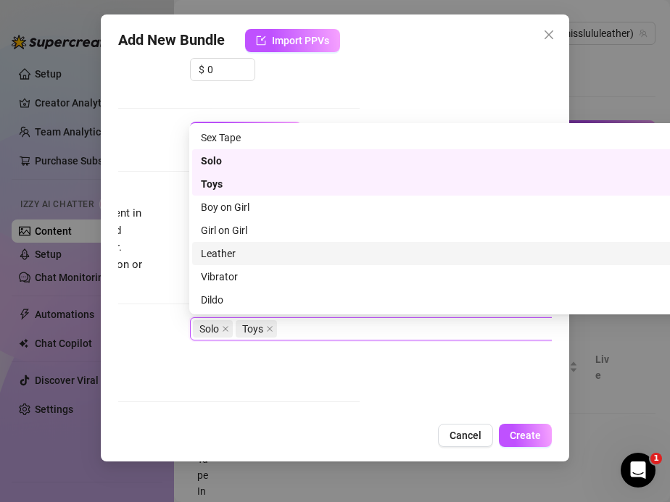
click at [213, 246] on div "Leather" at bounding box center [443, 254] width 484 height 16
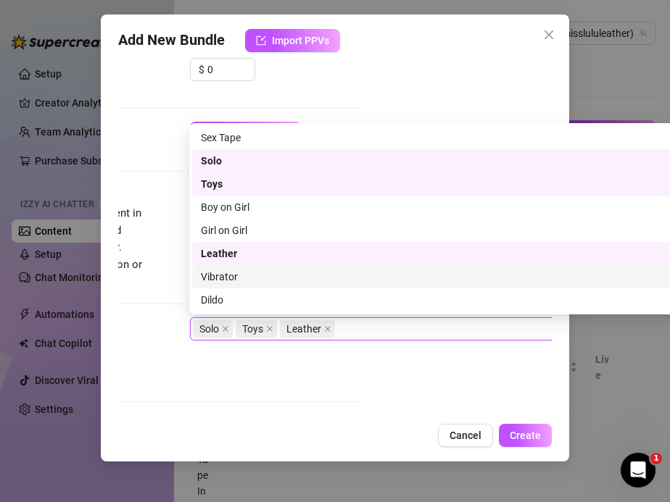
click at [217, 277] on div "Vibrator" at bounding box center [443, 277] width 484 height 16
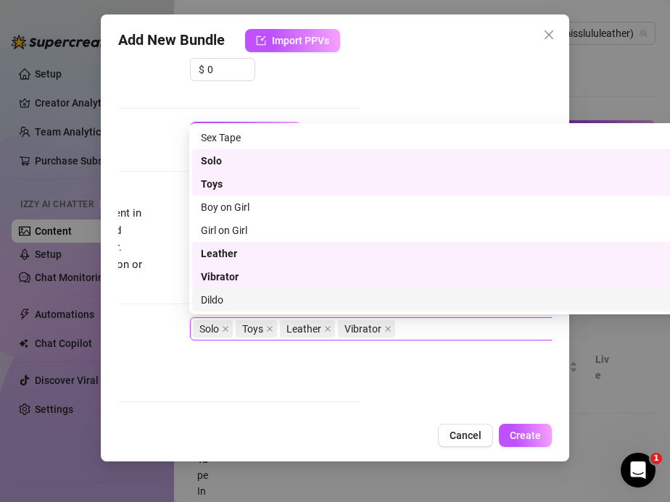
click at [216, 295] on div "Dildo" at bounding box center [443, 300] width 484 height 16
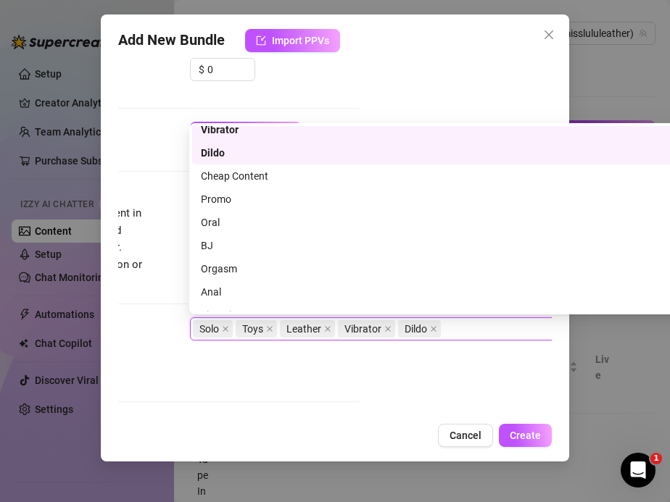
scroll to position [149, 0]
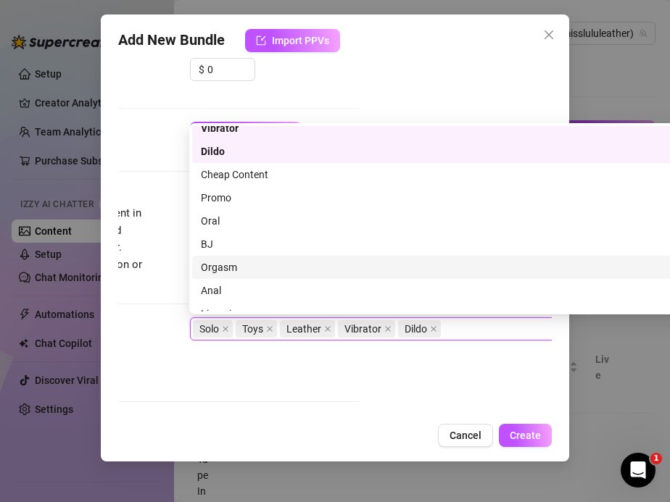
click at [217, 277] on div "Orgasm" at bounding box center [443, 267] width 502 height 23
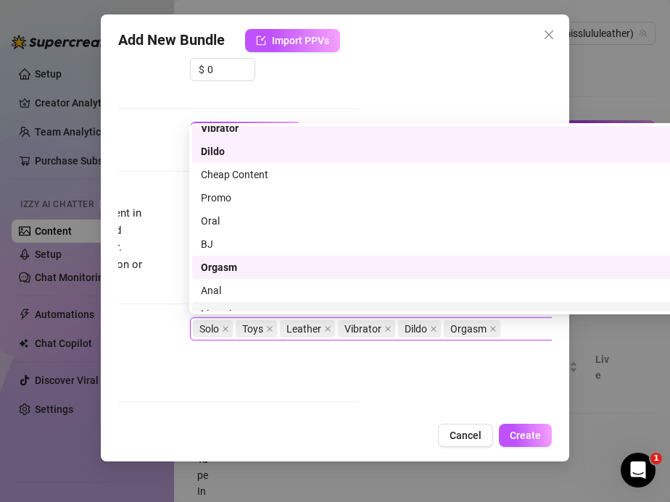
click at [319, 379] on div "Tags Simple keywords that describe and summarize the content, like specific fet…" at bounding box center [143, 352] width 434 height 71
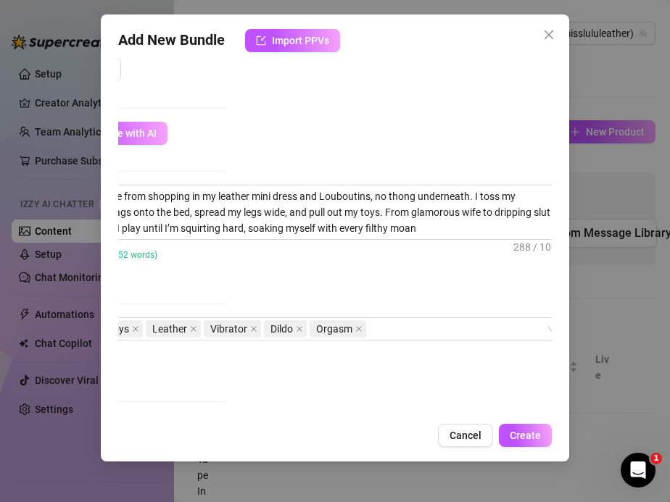
scroll to position [468, 337]
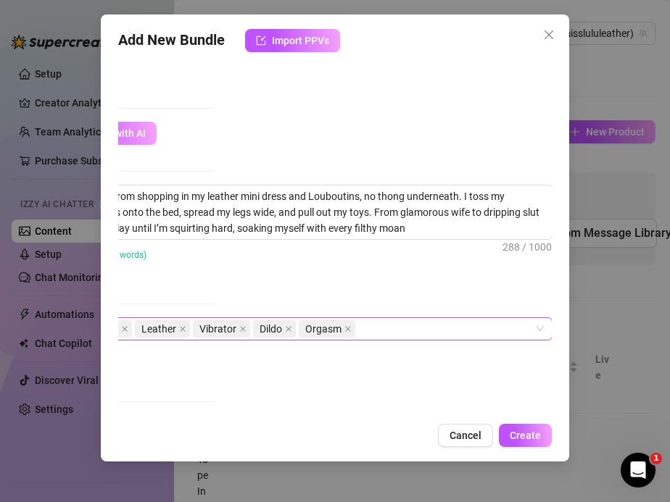
click at [385, 330] on div "Solo Toys Leather Vibrator Dildo Orgasm" at bounding box center [291, 329] width 486 height 20
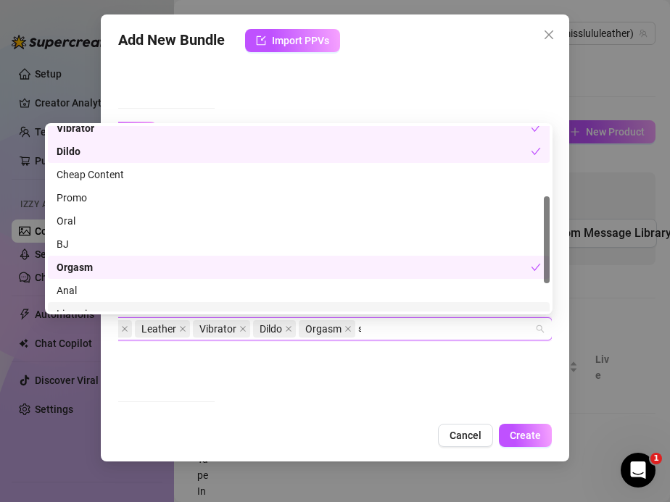
scroll to position [0, 0]
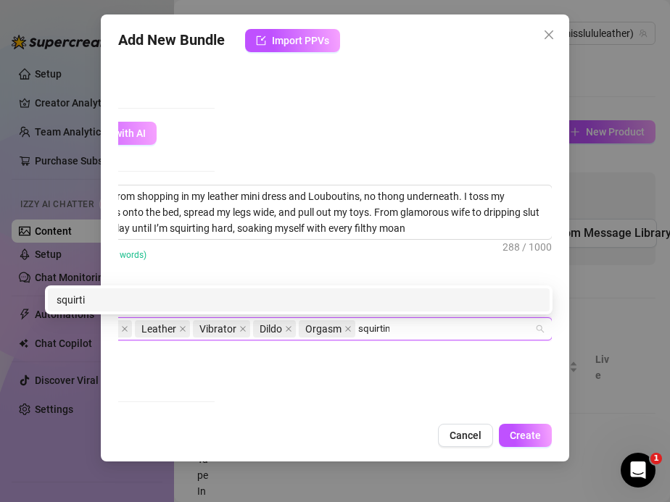
type input "squirting"
type input "toy play"
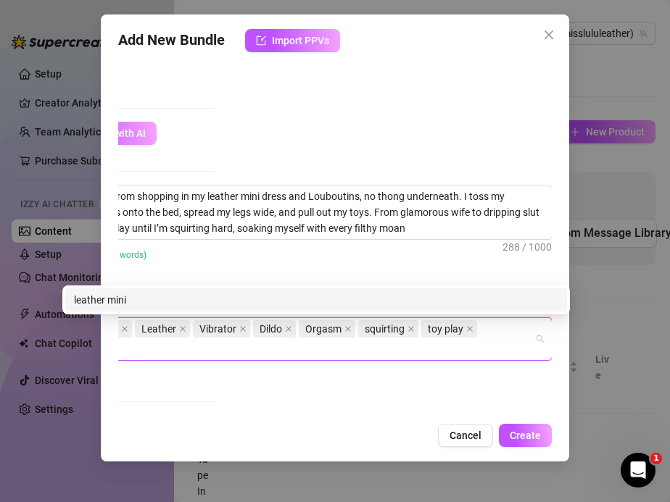
scroll to position [468, 319]
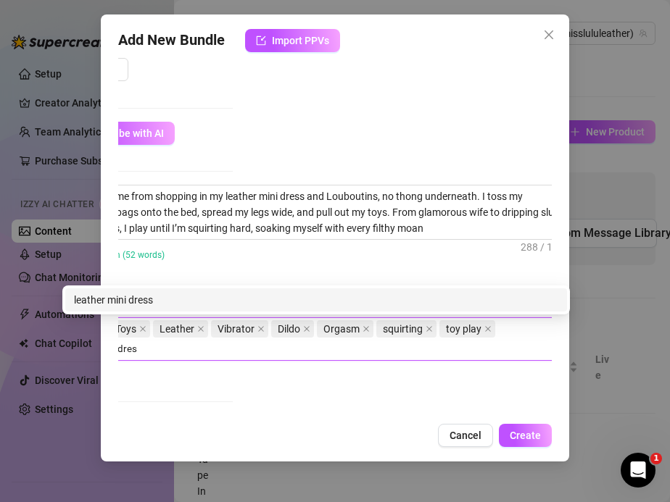
type input "leather mini dress"
type input "louboutins"
type input "shopping fantasy"
type input "spoiled wife"
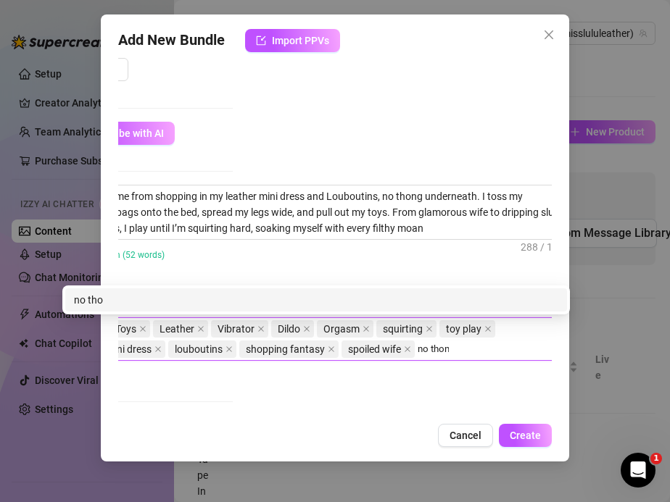
type input "no thong"
type input "luxury milf"
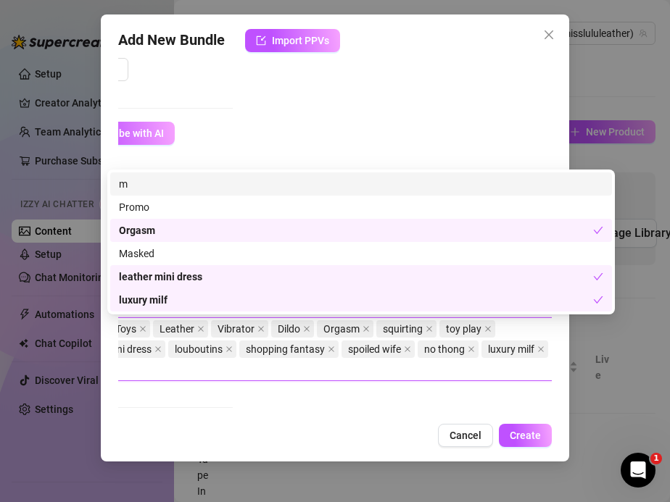
scroll to position [468, 275]
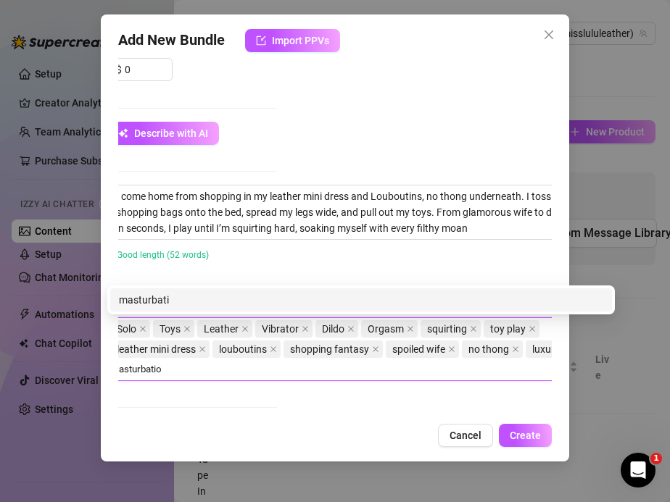
type input "masturbation"
type input "housewife filth"
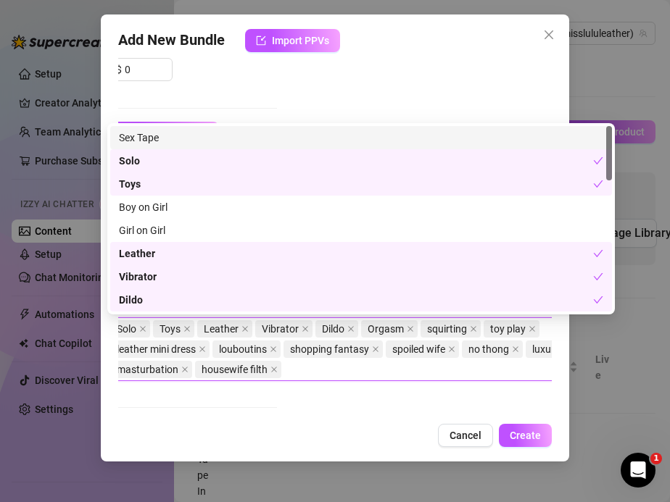
click at [283, 417] on div "Add New Bundle Import PPVs Account Miss (@misslululeather) Name Name is for you…" at bounding box center [335, 237] width 469 height 447
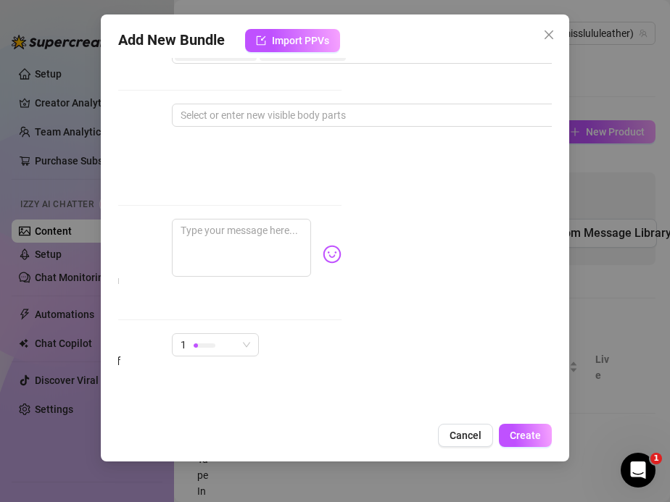
scroll to position [786, 201]
click at [228, 112] on div at bounding box center [427, 115] width 486 height 20
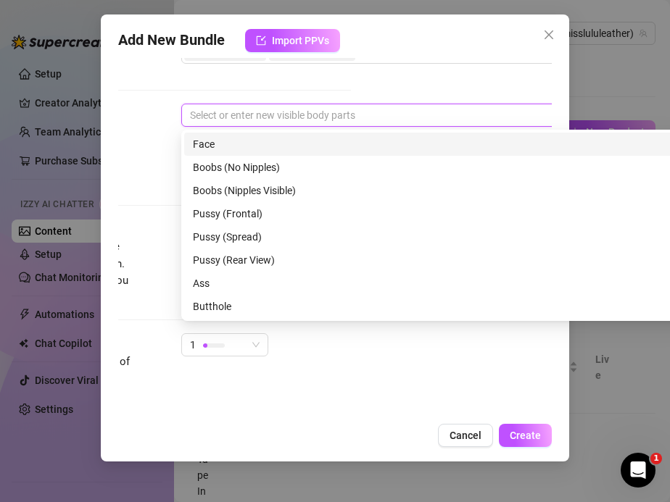
click at [228, 149] on div "Face" at bounding box center [435, 144] width 484 height 16
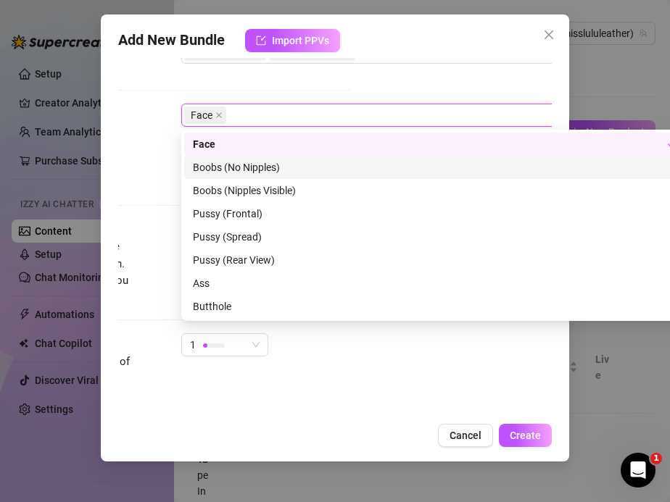
click at [230, 174] on div "Boobs (No Nipples)" at bounding box center [435, 167] width 484 height 16
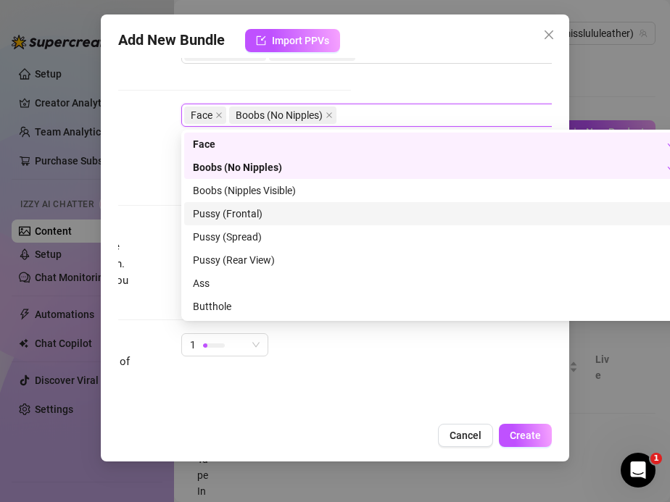
click at [229, 211] on div "Pussy (Frontal)" at bounding box center [435, 214] width 484 height 16
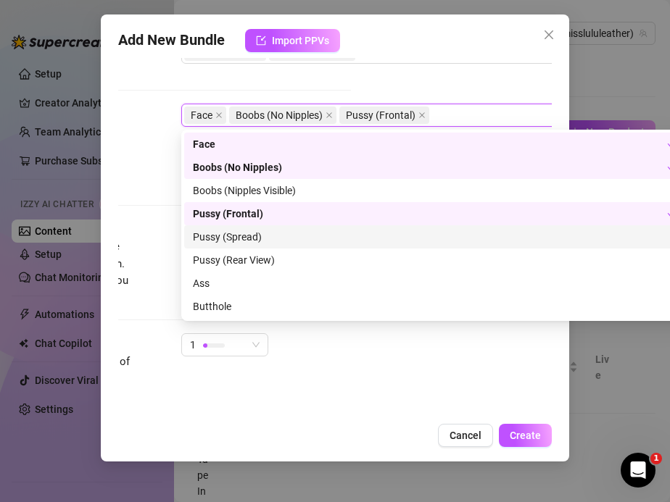
click at [230, 234] on div "Pussy (Spread)" at bounding box center [435, 237] width 484 height 16
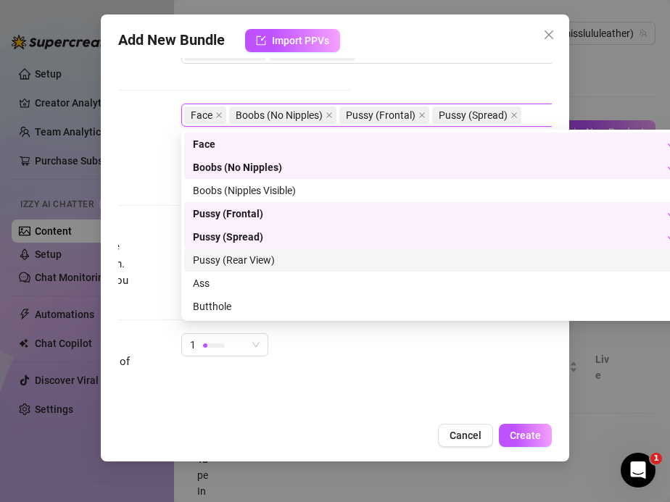
click at [230, 252] on div "Pussy (Rear View)" at bounding box center [435, 260] width 484 height 16
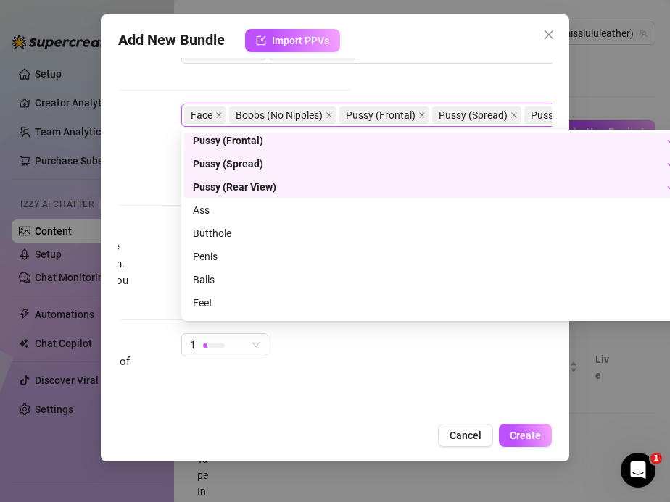
scroll to position [72, 0]
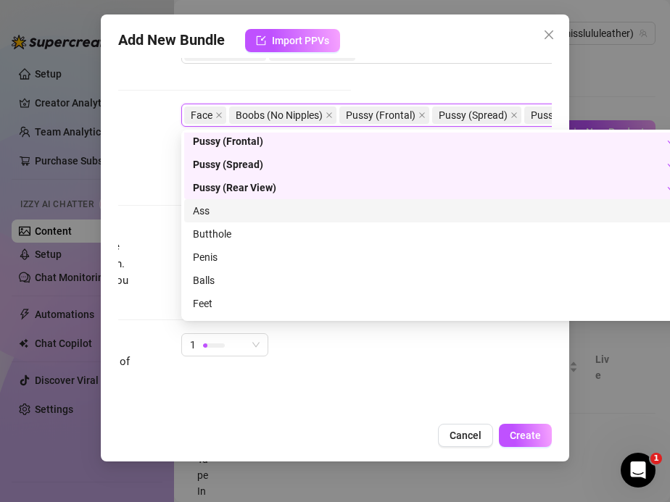
click at [199, 207] on div "Ass" at bounding box center [435, 211] width 484 height 16
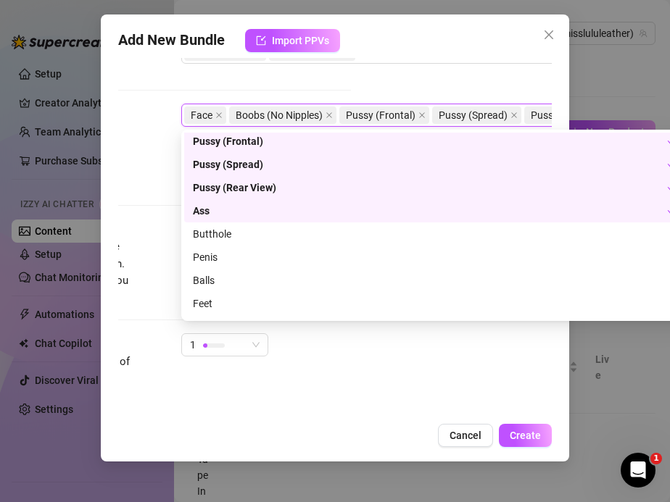
scroll to position [93, 0]
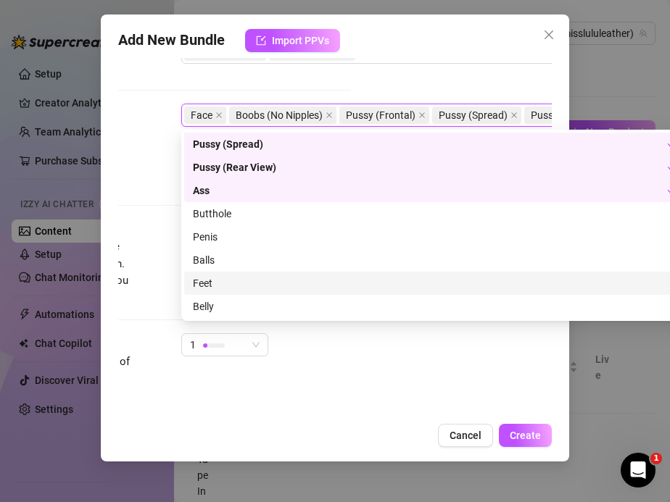
click at [207, 278] on div "Feet" at bounding box center [435, 283] width 484 height 16
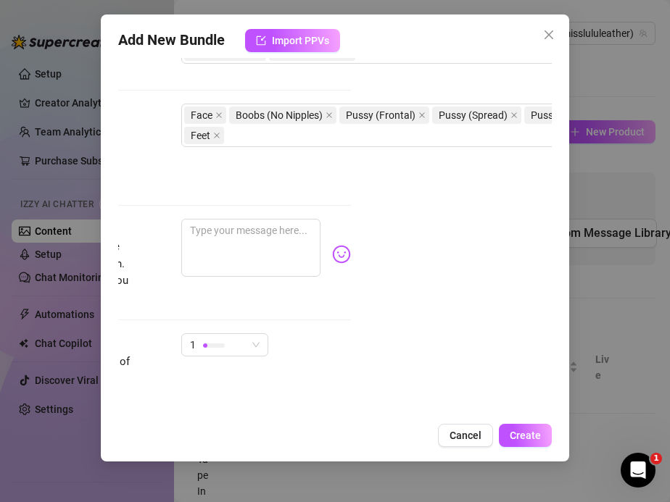
click at [264, 390] on div "Exclusivity Level of exclusivity of this set, on a scale of 1 to 5. This helps …" at bounding box center [134, 382] width 434 height 98
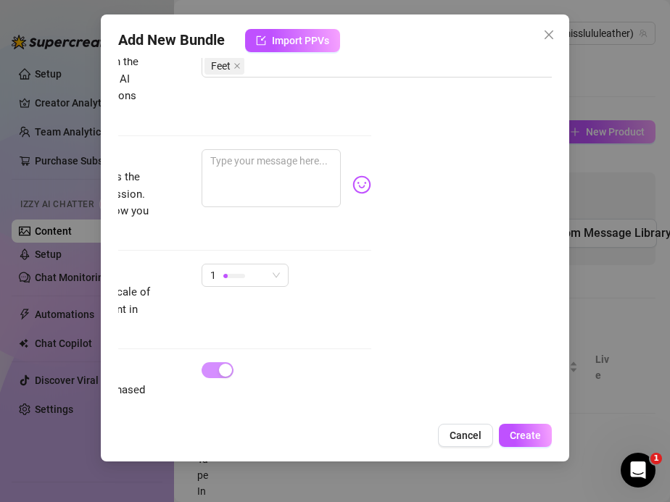
scroll to position [855, 0]
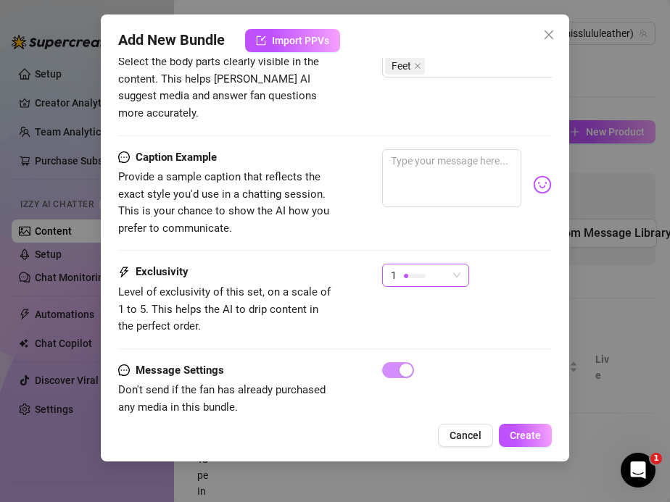
click at [402, 265] on div "1" at bounding box center [419, 276] width 57 height 22
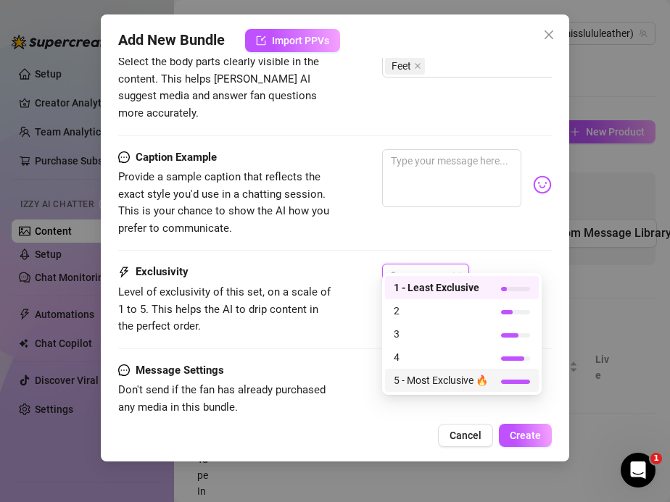
click at [410, 372] on div "5 - Most Exclusive 🔥" at bounding box center [462, 380] width 154 height 23
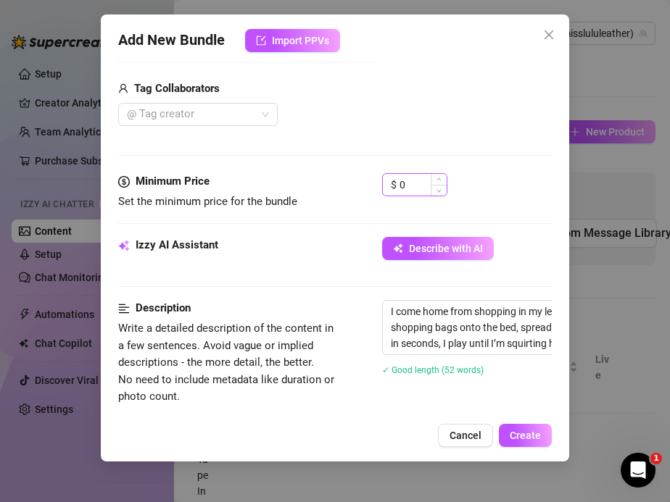
scroll to position [351, 0]
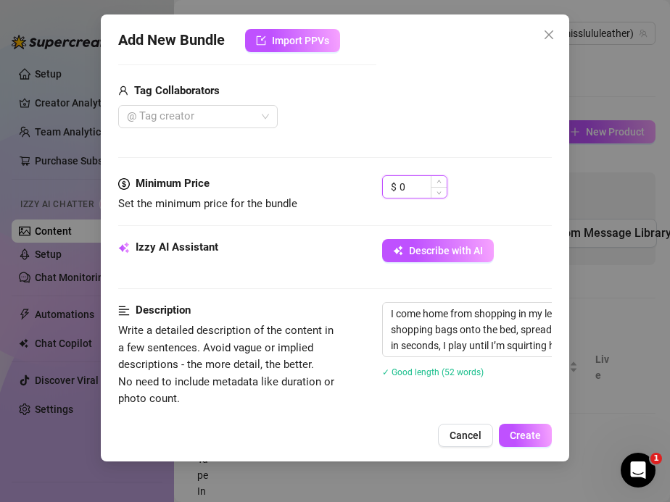
click at [412, 188] on input "0" at bounding box center [422, 187] width 47 height 22
type input "44.99"
click at [301, 311] on div "Description" at bounding box center [226, 310] width 217 height 17
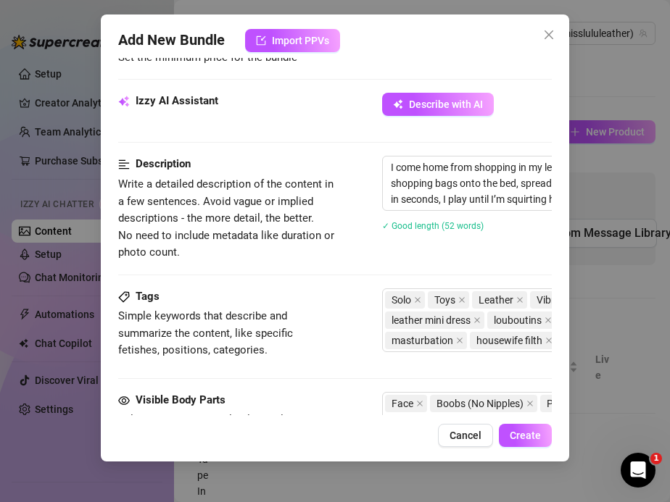
scroll to position [628, 0]
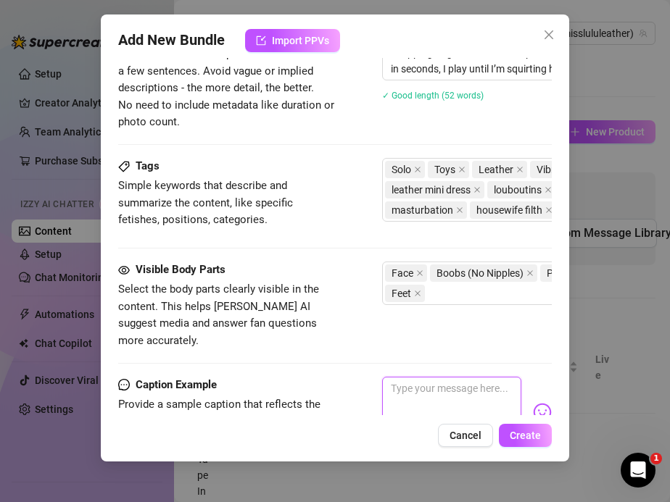
click at [406, 381] on textarea at bounding box center [452, 406] width 140 height 58
paste textarea "Came home from shopping in my leather mini & Louboutins, no thong underneath… I…"
type textarea "Came home from shopping in my leather mini & Louboutins, no thong underneath… I…"
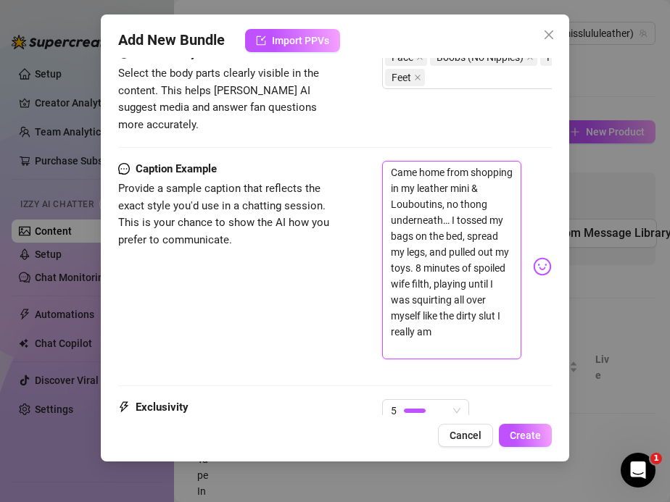
scroll to position [846, 0]
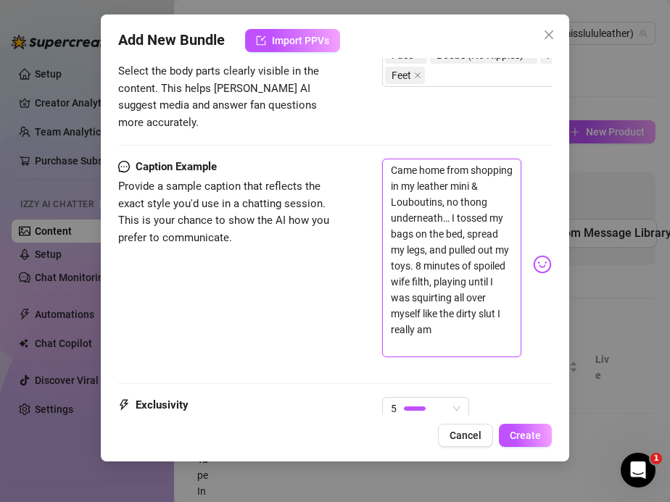
type textarea "Came home from shopping in my leather mini & Louboutins, no thong underneath… I…"
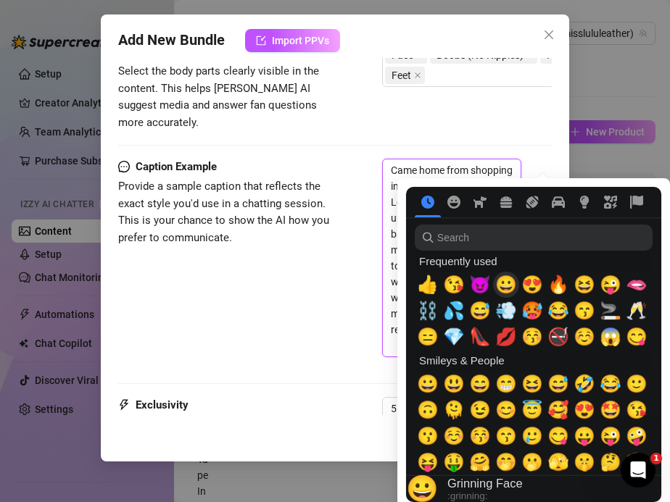
type textarea "Came home from shopping in my leather mini & Louboutins, no thong underneath… I…"
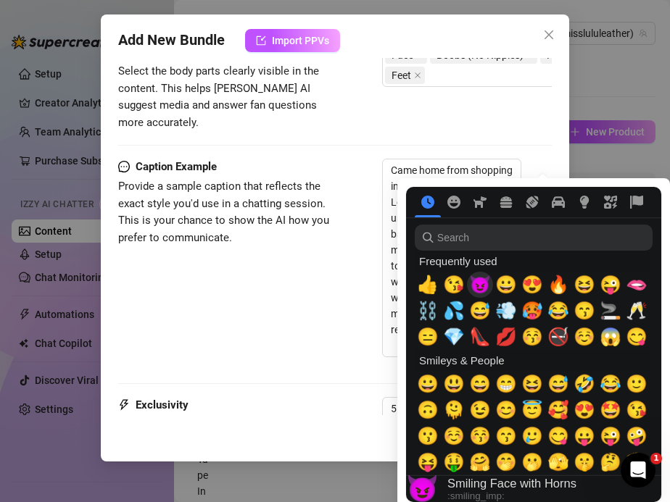
click at [490, 280] on div "😈" at bounding box center [480, 285] width 26 height 26
type textarea "Came home from shopping in my leather mini & Louboutins, no thong underneath… I…"
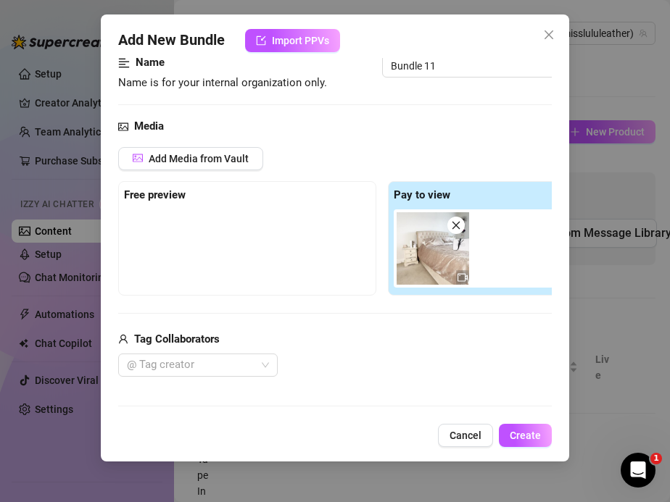
scroll to position [0, 0]
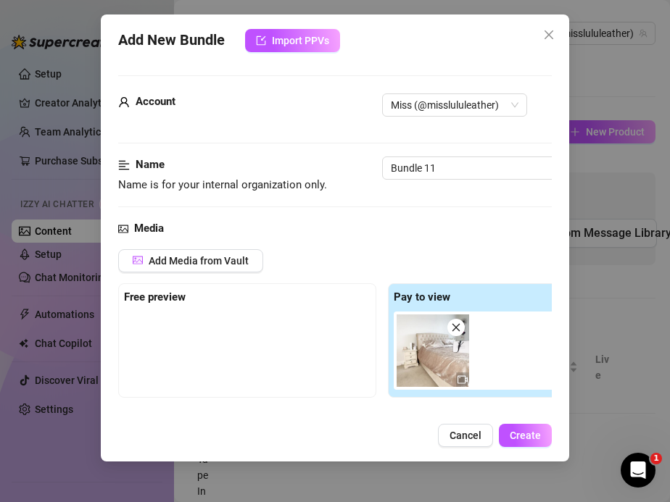
type textarea "Came home from shopping in my leather mini & Louboutins, no thong underneath… I…"
drag, startPoint x: 441, startPoint y: 170, endPoint x: 343, endPoint y: 168, distance: 98.6
click at [343, 168] on div "Name Name is for your internal organization only. Bundle 11" at bounding box center [335, 175] width 434 height 37
paste input "Shopping Trip to Squirt Session in Leather & Louboutins"
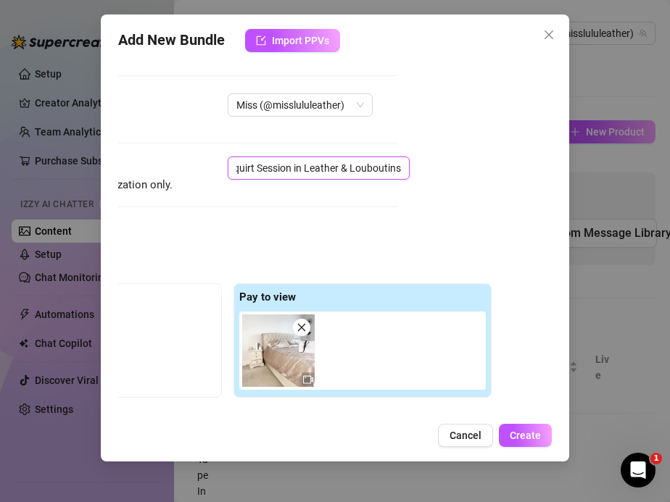
scroll to position [0, 166]
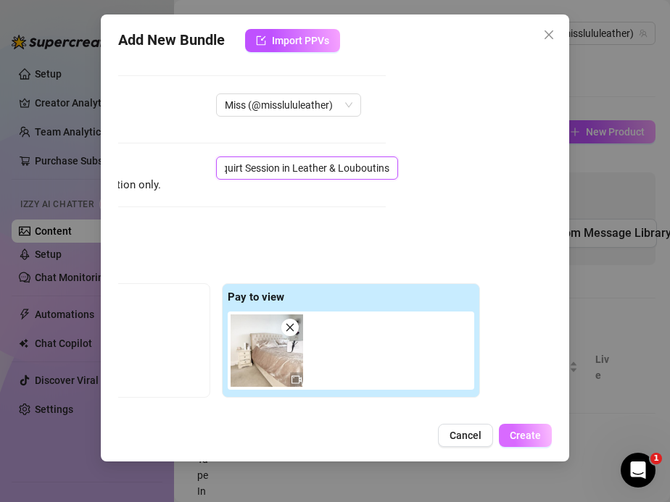
type input "Shopping Trip to Squirt Session in Leather & Louboutins"
click at [521, 432] on span "Create" at bounding box center [525, 436] width 31 height 12
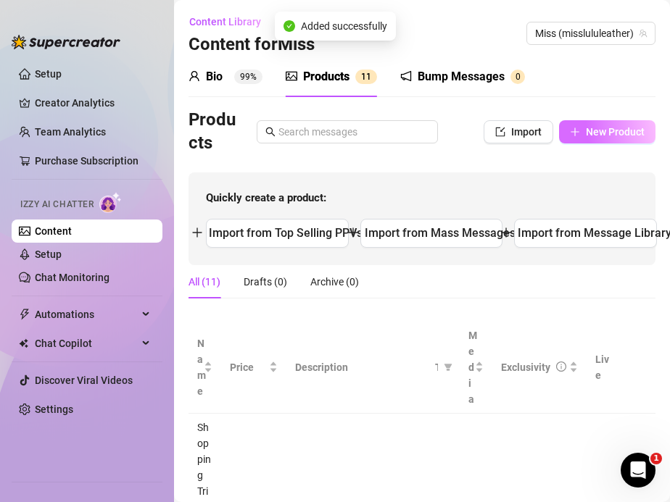
click at [591, 128] on span "New Product" at bounding box center [615, 132] width 59 height 12
type textarea "Type your message here..."
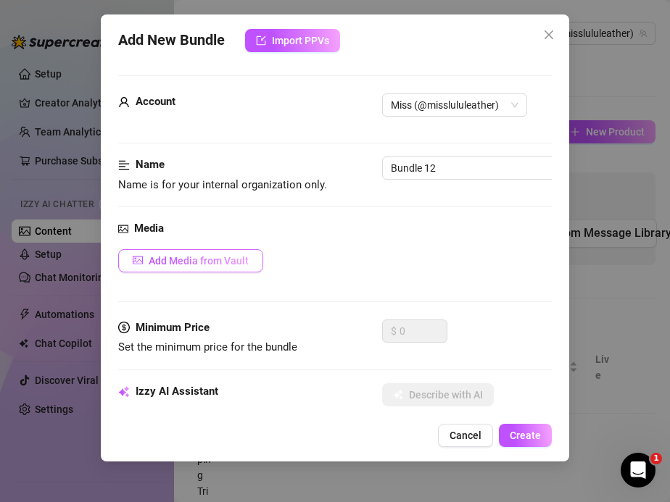
click at [181, 271] on button "Add Media from Vault" at bounding box center [190, 260] width 145 height 23
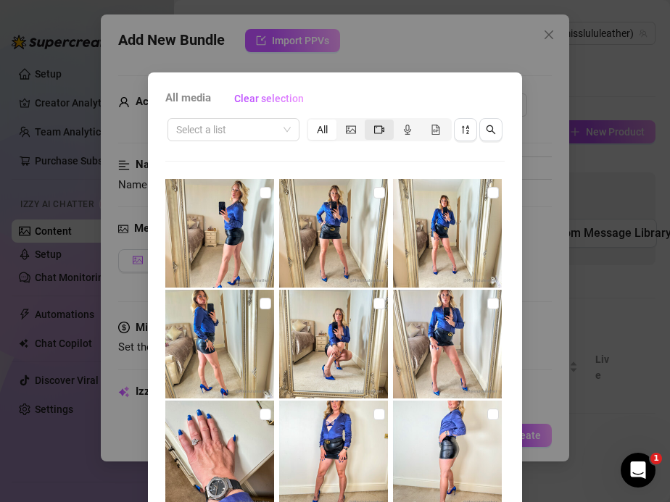
click at [375, 136] on div "segmented control" at bounding box center [379, 130] width 28 height 20
click at [368, 122] on input "segmented control" at bounding box center [368, 122] width 0 height 0
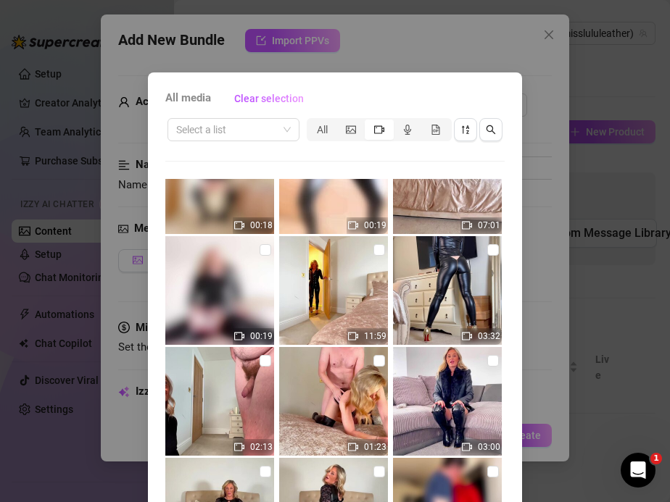
scroll to position [574, 0]
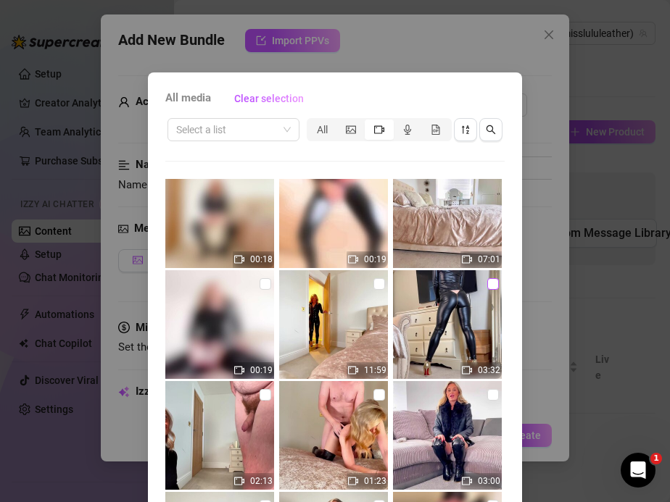
click at [492, 285] on input "checkbox" at bounding box center [493, 284] width 12 height 12
checkbox input "true"
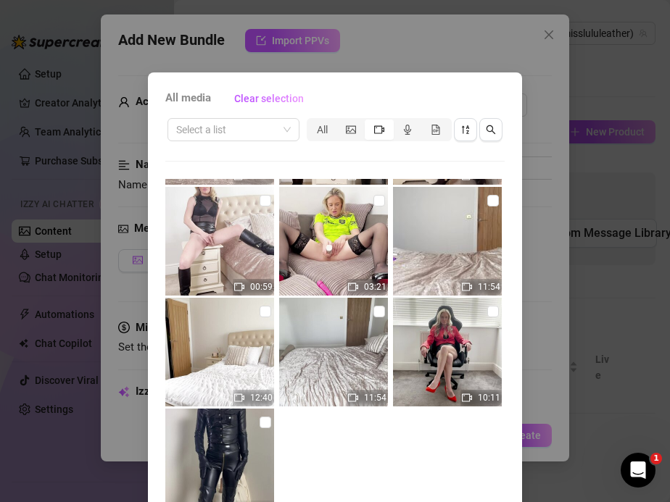
scroll to position [103, 0]
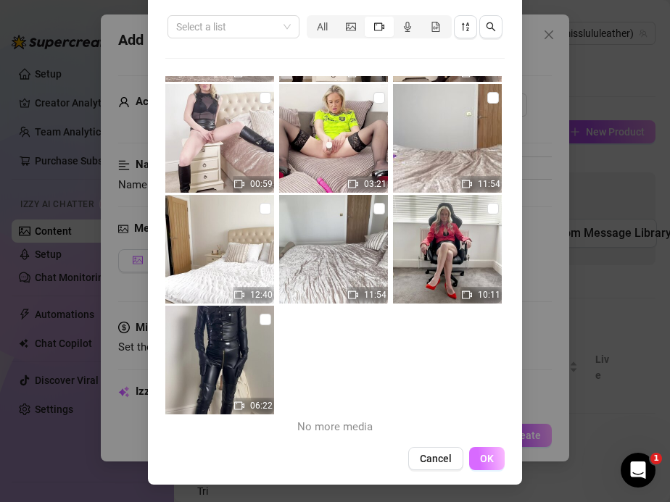
click at [486, 466] on button "OK" at bounding box center [487, 458] width 36 height 23
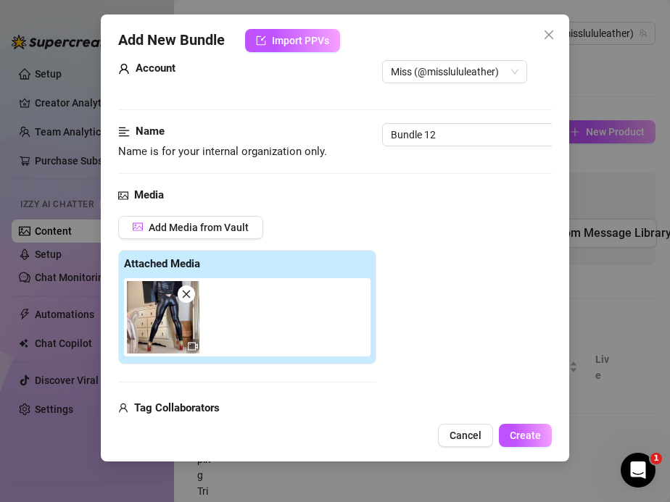
scroll to position [0, 0]
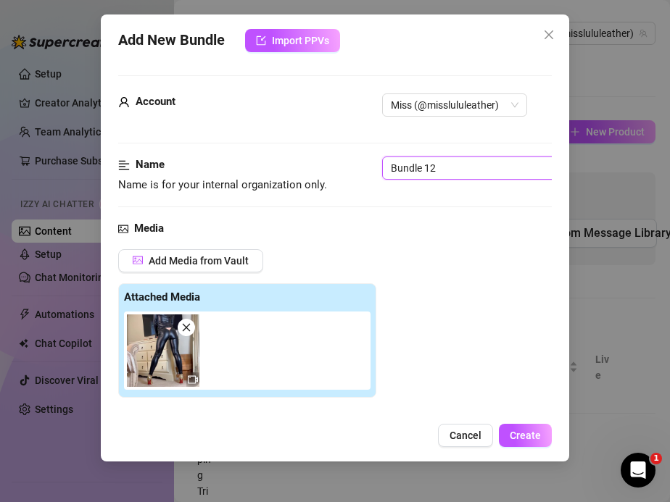
click at [448, 166] on input "Bundle 12" at bounding box center [473, 168] width 182 height 23
drag, startPoint x: 448, startPoint y: 166, endPoint x: 328, endPoint y: 149, distance: 120.7
paste input "Leather Ass Worship POV – Gold Zip Access"
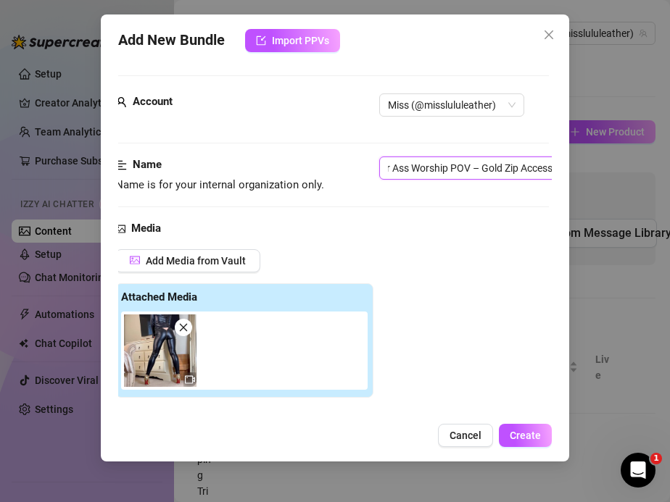
type input "Leather Ass Worship POV – Gold Zip Access"
click at [296, 228] on div "Media" at bounding box center [332, 228] width 434 height 17
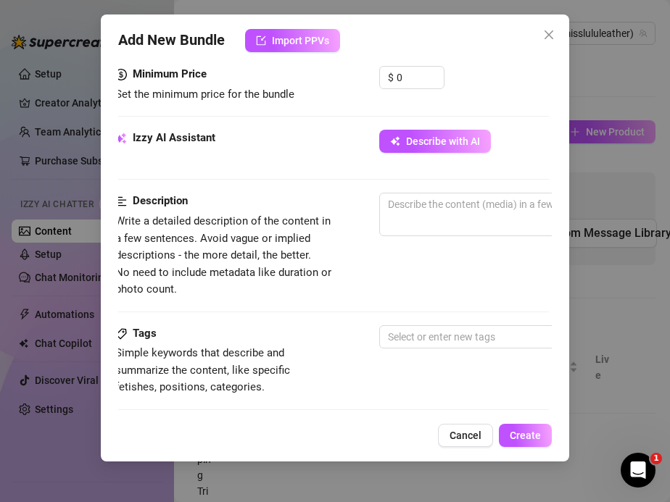
scroll to position [515, 3]
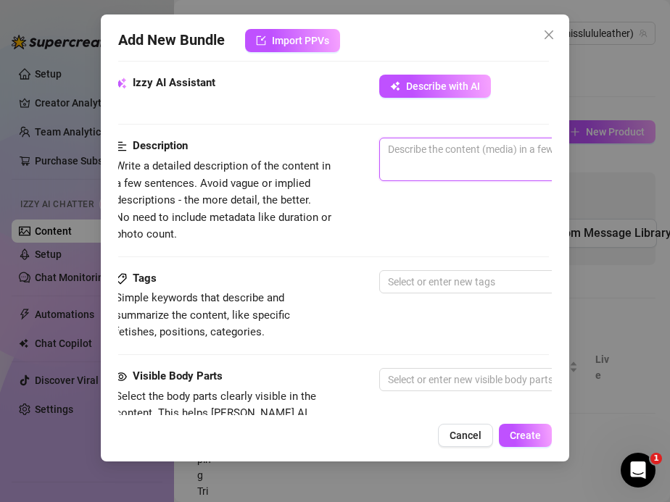
click at [404, 154] on textarea at bounding box center [633, 149] width 506 height 22
paste textarea "I’m standing tall in my tight leather leggings and shirt, the gold zip between …"
type textarea "I’m standing tall in my tight leather leggings and shirt, the gold zip between …"
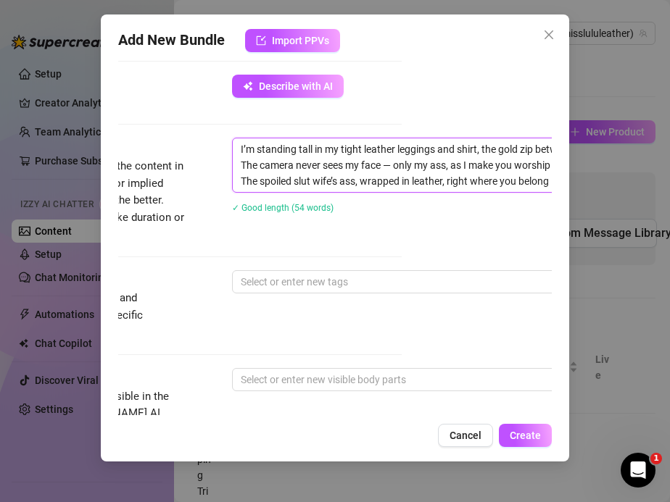
scroll to position [0, 0]
click at [396, 165] on textarea "I’m standing tall in my tight leather leggings and shirt, the gold zip between …" at bounding box center [486, 165] width 506 height 54
type textarea "I’m standing tall in my tight leather leggings and shirt, the gold zip between …"
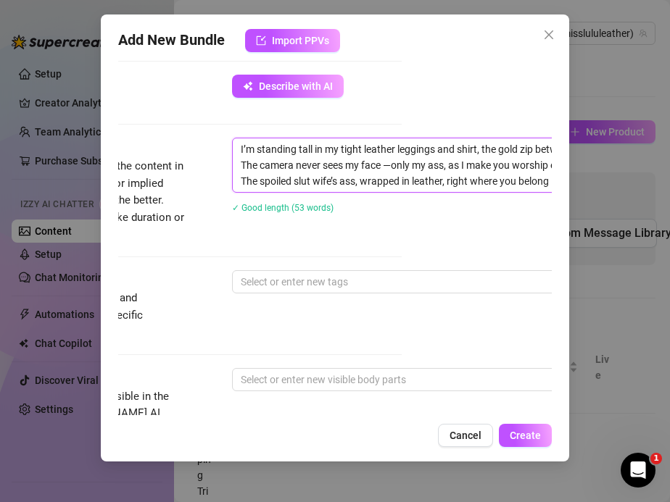
type textarea "I’m standing tall in my tight leather leggings and shirt, the gold zip between …"
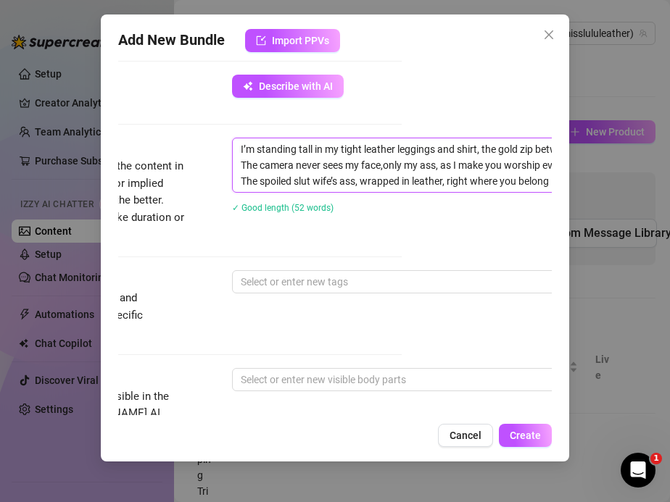
type textarea "I’m standing tall in my tight leather leggings and shirt, the gold zip between …"
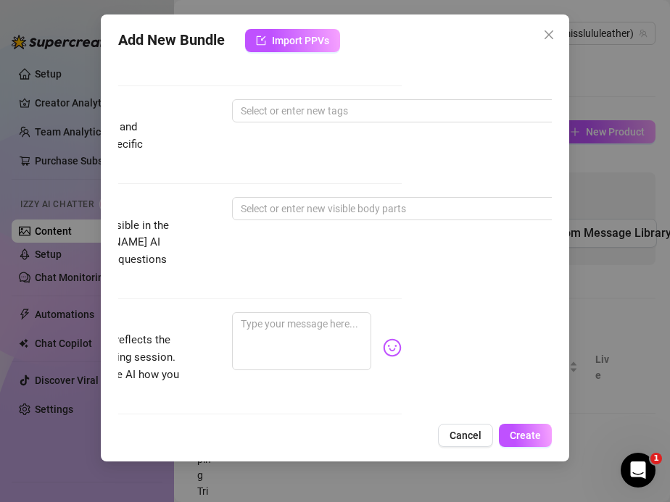
scroll to position [695, 150]
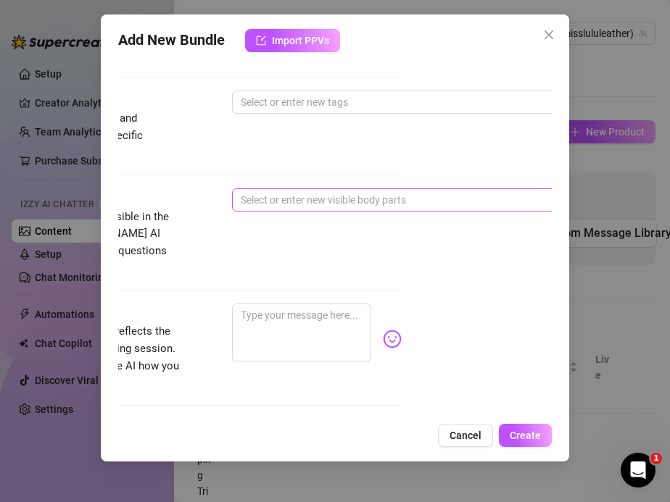
click at [252, 201] on div at bounding box center [478, 200] width 486 height 20
type textarea "I’m standing tall in my tight leather leggings and shirt, the gold zip between …"
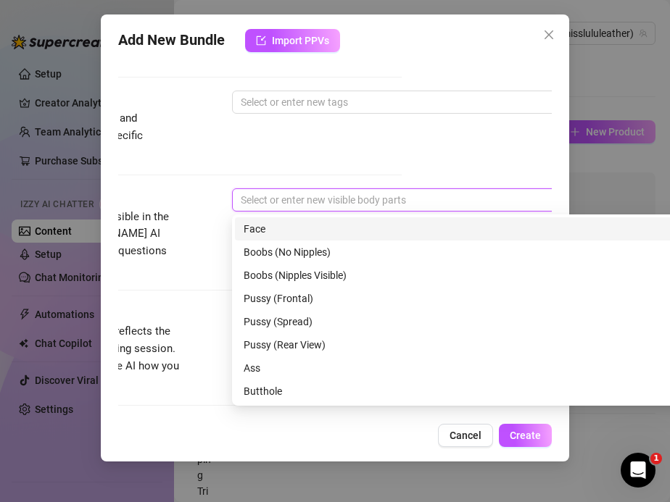
click at [267, 163] on div "Tags Simple keywords that describe and summarize the content, like specific fet…" at bounding box center [185, 140] width 434 height 98
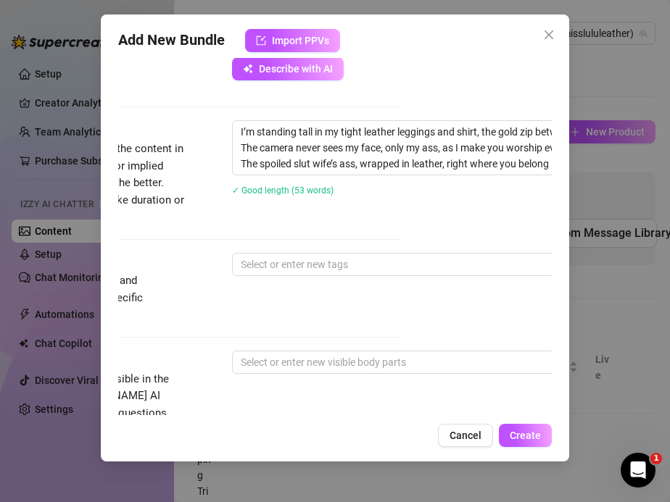
scroll to position [533, 150]
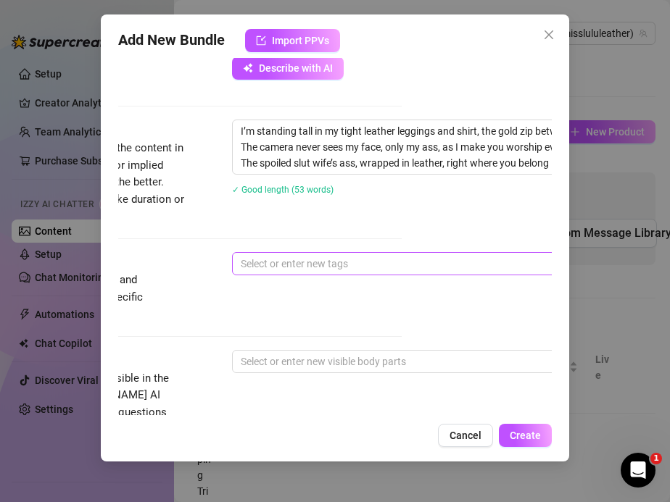
click at [279, 263] on div at bounding box center [478, 264] width 486 height 20
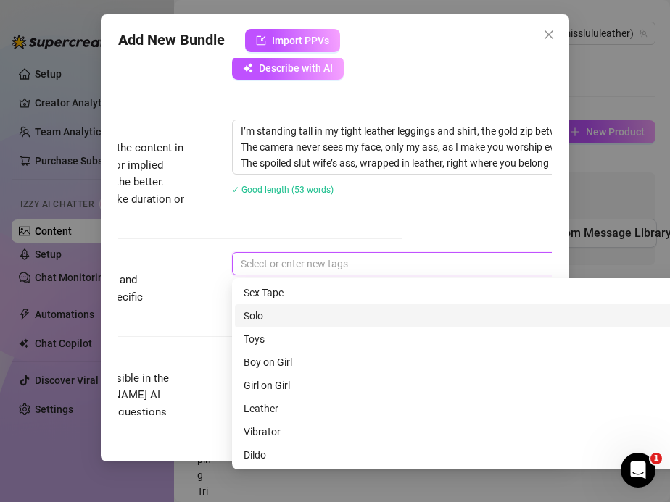
click at [272, 320] on div "Solo" at bounding box center [486, 316] width 484 height 16
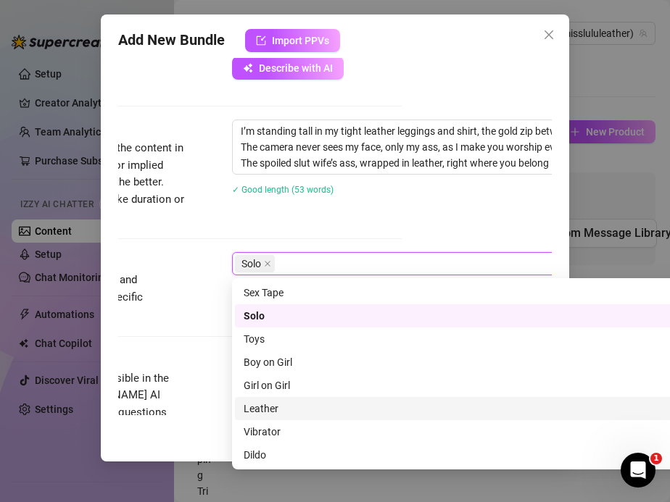
click at [268, 409] on div "Leather" at bounding box center [486, 409] width 484 height 16
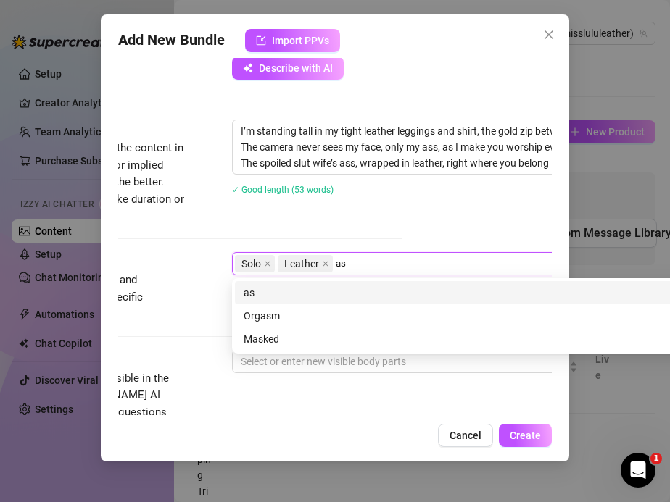
scroll to position [0, 0]
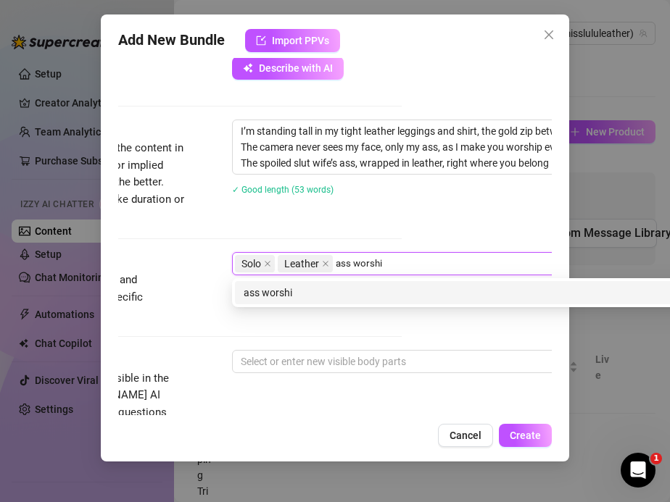
type input "ass worship"
type input "leather fetish"
type input "leggings"
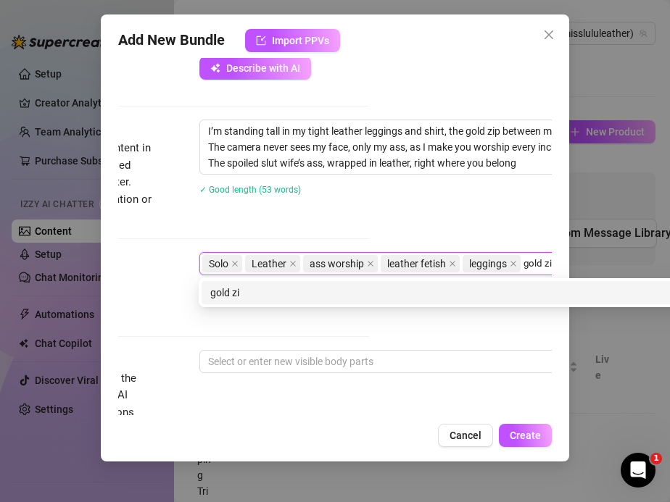
type input "gold zip"
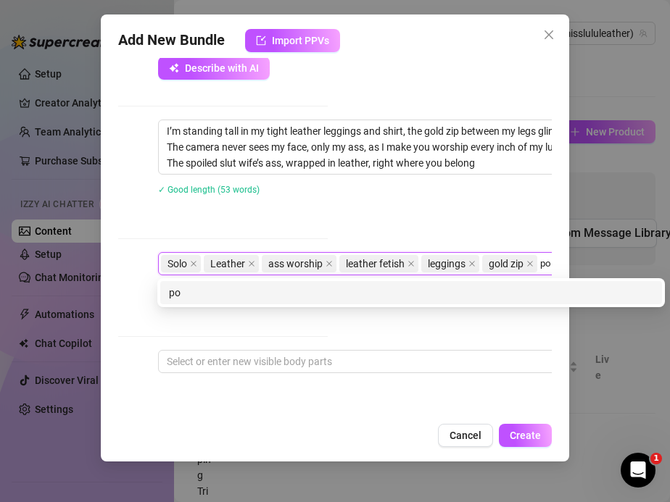
type input "pov"
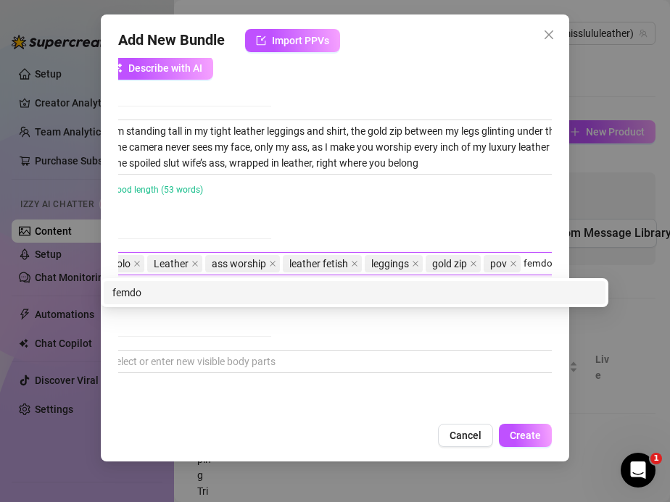
type input "femdom"
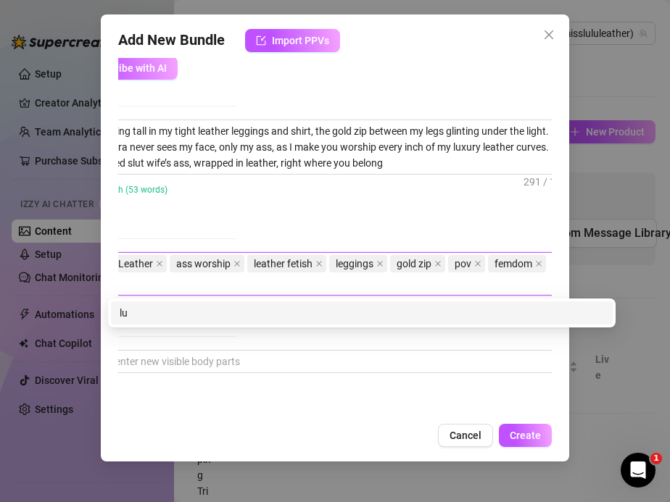
scroll to position [533, 274]
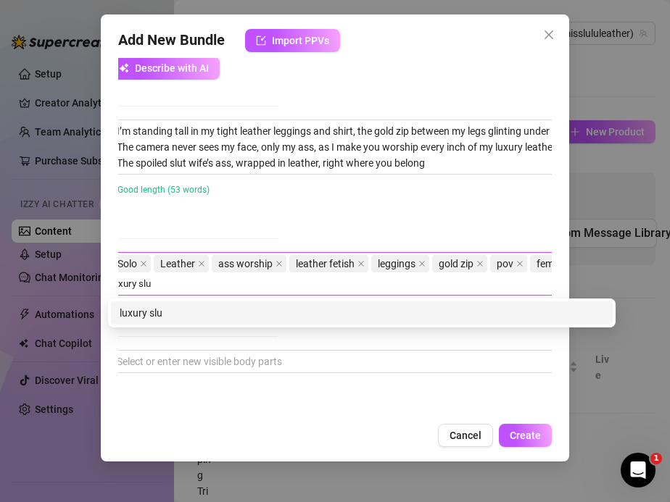
type input "luxury slut"
type input "housewife porn"
type input "milf"
type input "leather ass"
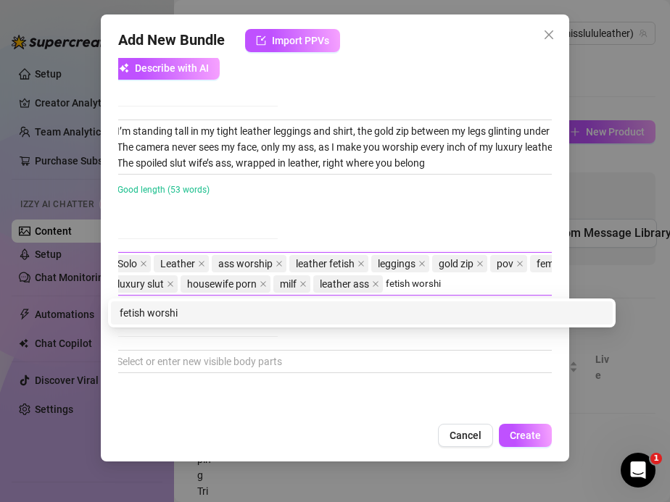
type input "fetish worship"
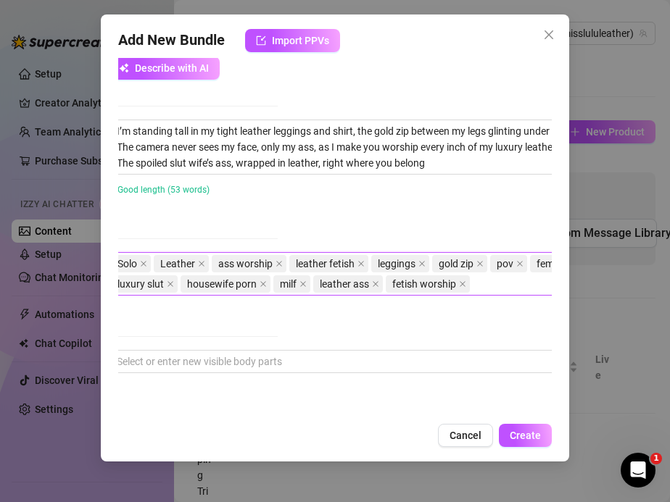
click at [351, 216] on div "Account Miss (@misslululeather) Name Name is for your internal organization onl…" at bounding box center [335, 236] width 434 height 357
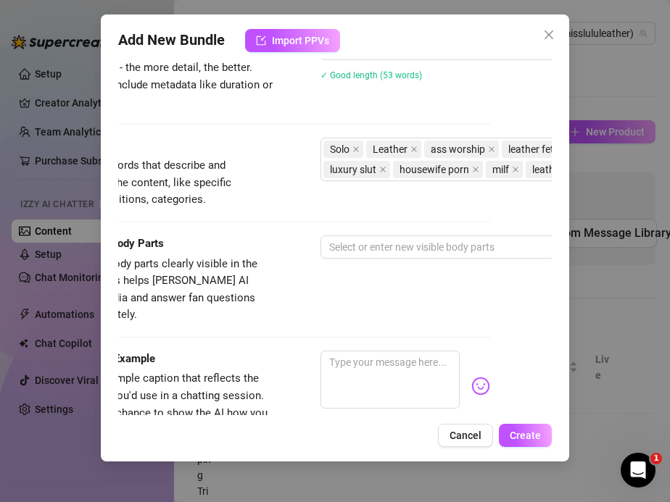
scroll to position [648, 51]
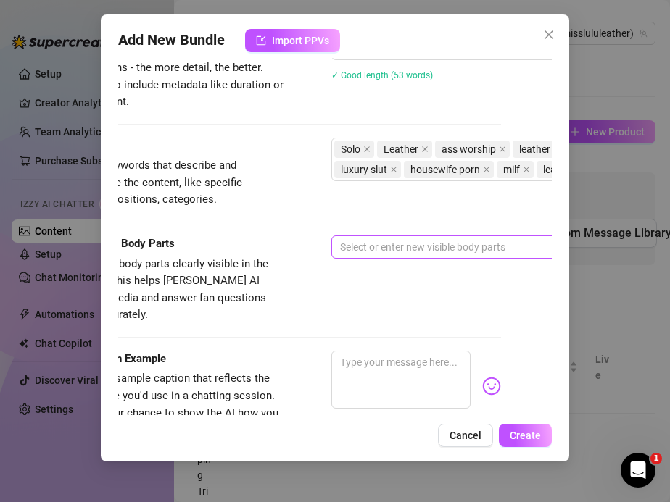
click at [362, 248] on div at bounding box center [577, 247] width 486 height 20
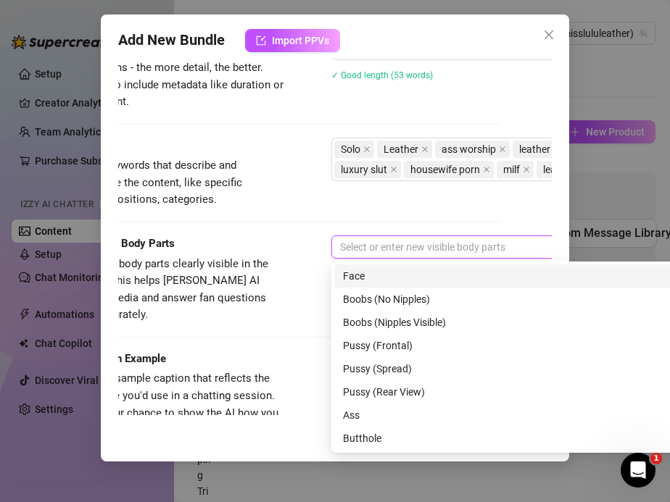
click at [360, 273] on div "Face" at bounding box center [585, 276] width 484 height 16
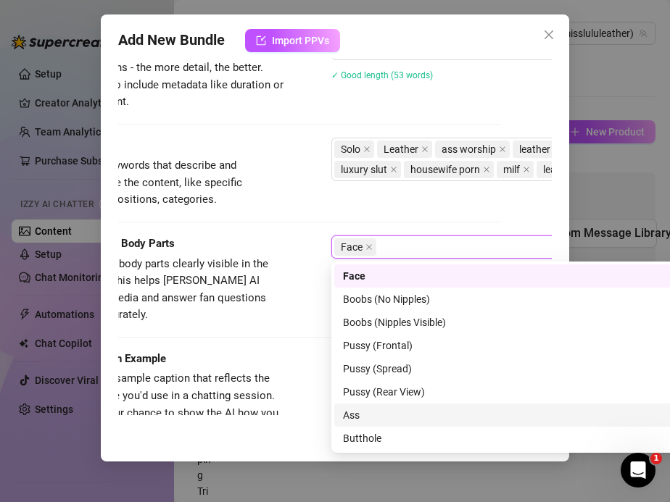
click at [364, 410] on div "Ass" at bounding box center [585, 415] width 484 height 16
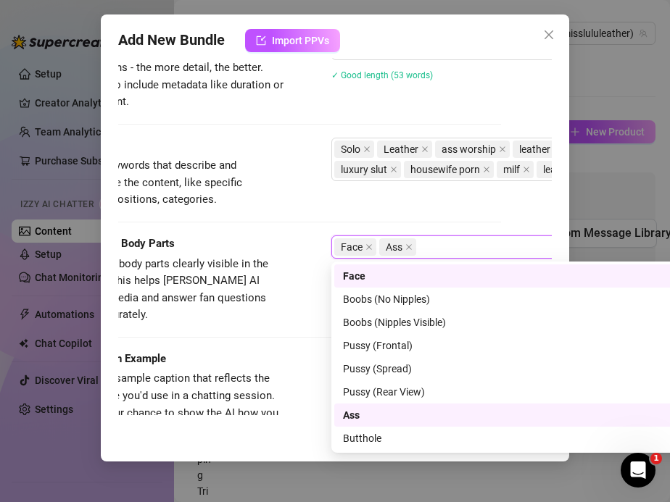
click at [360, 279] on div "Face" at bounding box center [580, 276] width 474 height 16
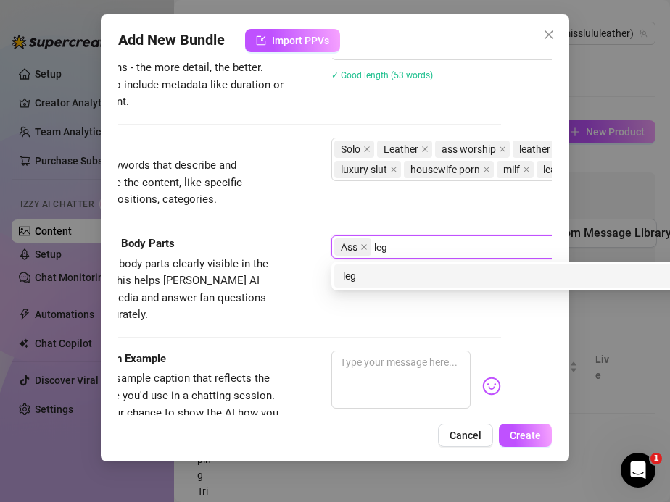
type input "legs"
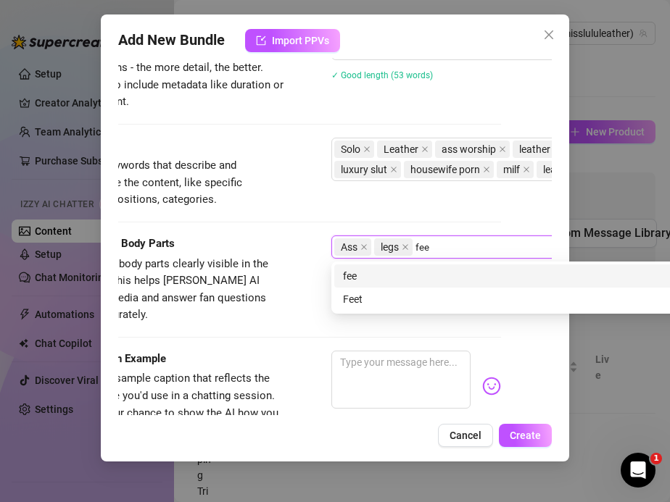
type input "feet"
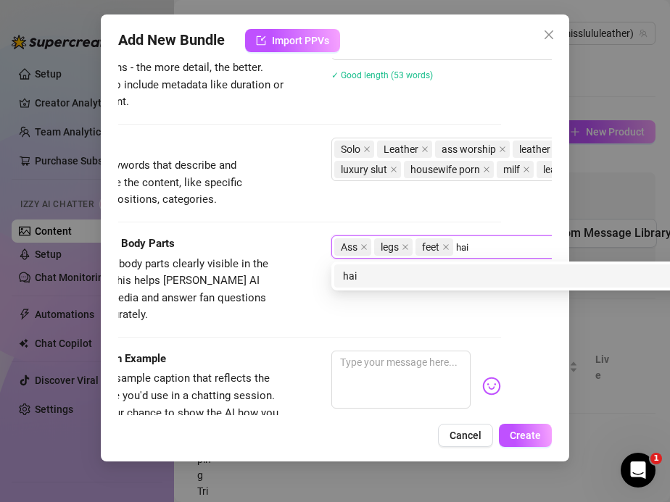
type input "hair"
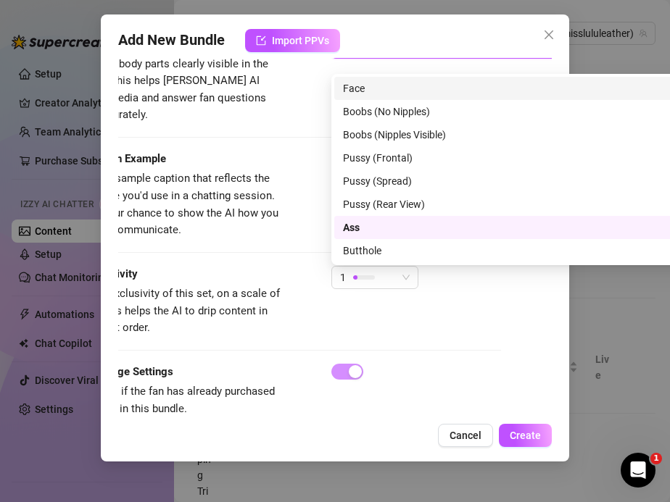
scroll to position [860, 51]
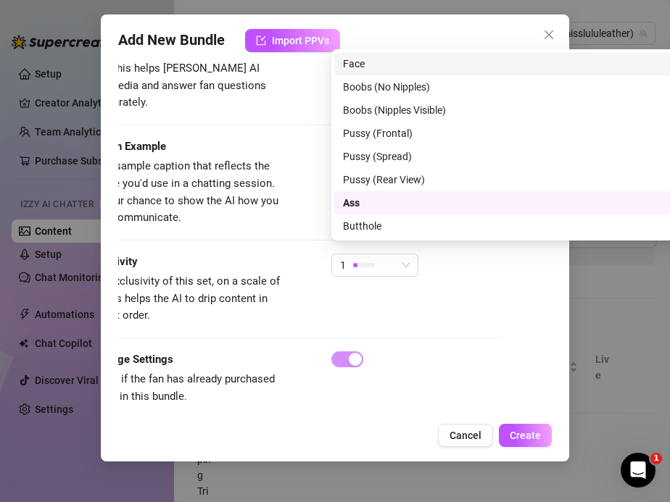
click at [367, 306] on div "Exclusivity Level of exclusivity of this set, on a scale of 1 to 5. This helps …" at bounding box center [284, 289] width 434 height 71
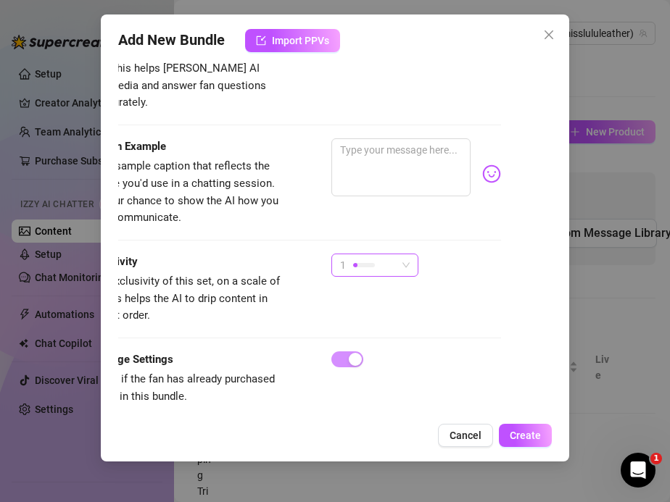
click at [359, 263] on div at bounding box center [364, 265] width 22 height 4
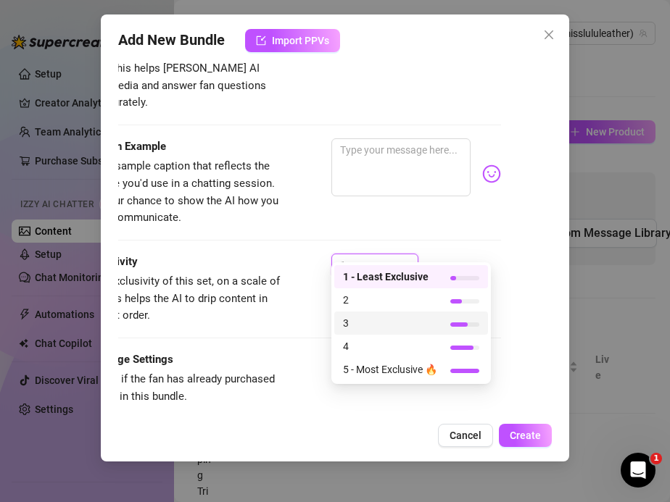
click at [358, 318] on span "3" at bounding box center [390, 323] width 94 height 16
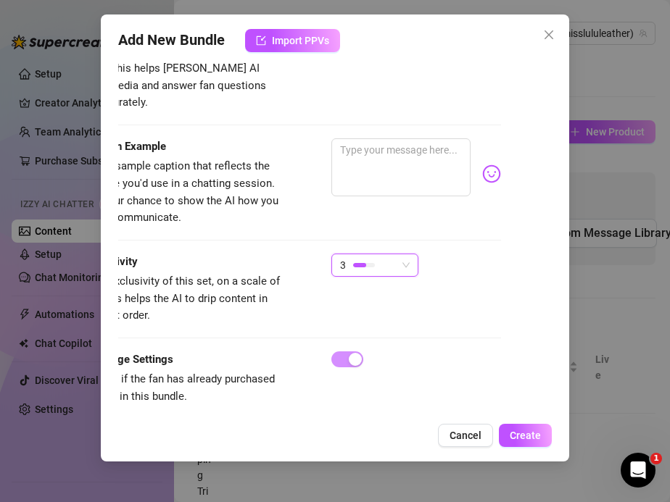
click at [276, 275] on span "Level of exclusivity of this set, on a scale of 1 to 5. This helps the AI to dr…" at bounding box center [175, 298] width 217 height 51
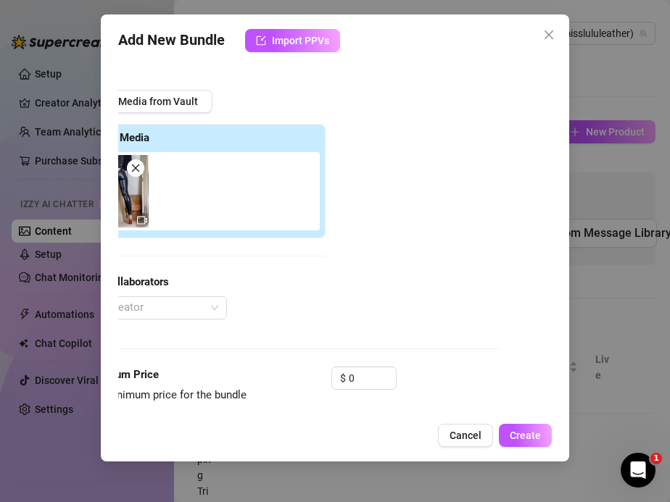
scroll to position [163, 51]
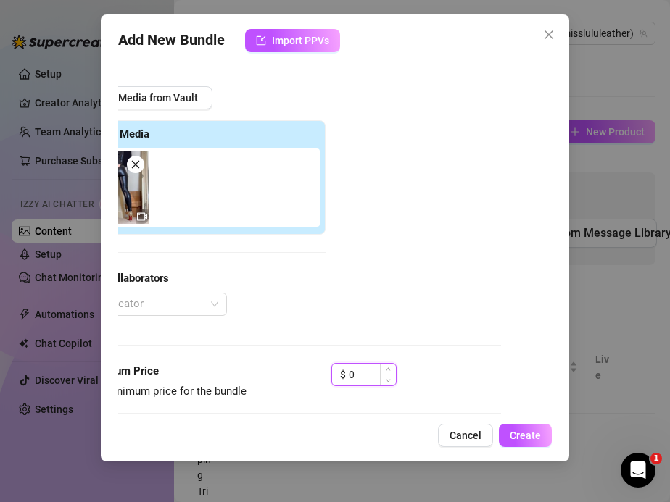
click at [352, 372] on input "0" at bounding box center [372, 375] width 47 height 22
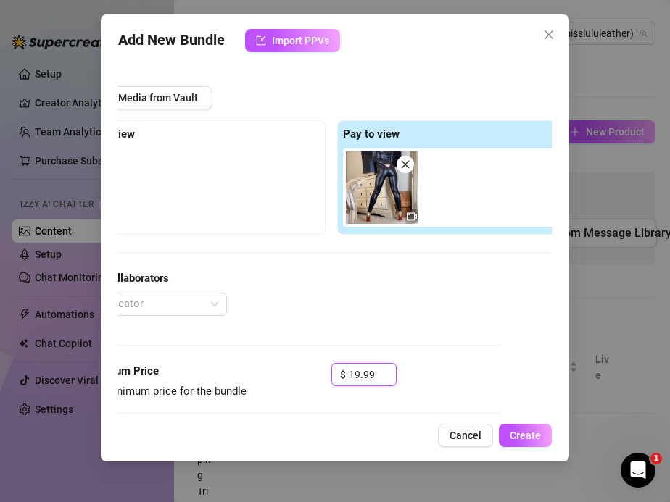
type input "19.99"
click at [255, 360] on div "Media Add Media from Vault Free preview Pay to view Tag Collaborators @ Tag cre…" at bounding box center [284, 210] width 434 height 306
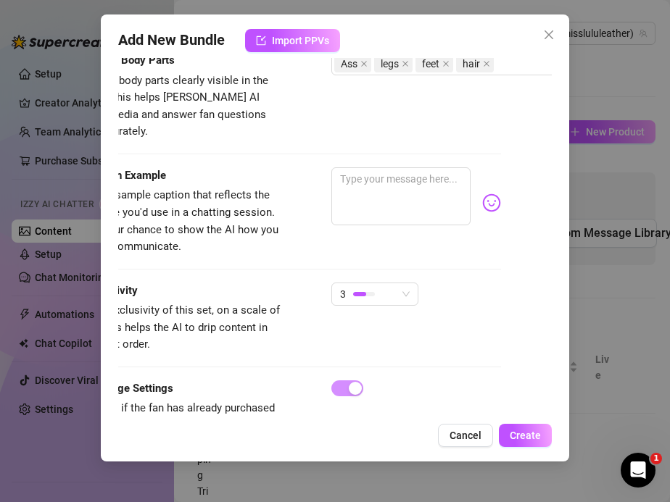
scroll to position [832, 51]
click at [354, 177] on textarea at bounding box center [401, 196] width 140 height 58
paste textarea "I’m standing tall in my tight leather leggings and shirt, the gold zip between …"
type textarea "I’m standing tall in my tight leather leggings and shirt, the gold zip between …"
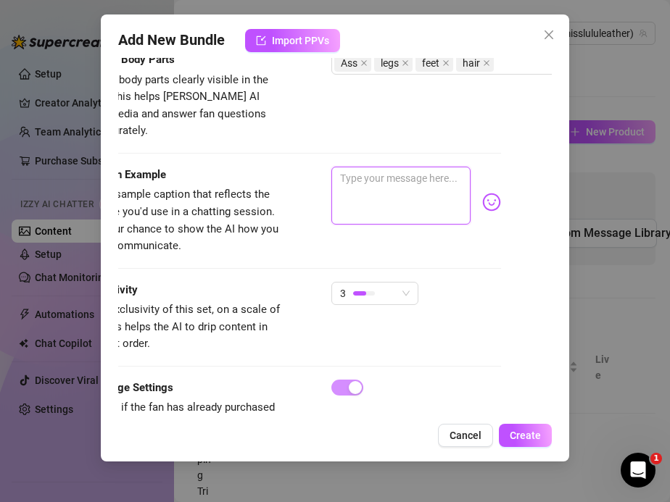
type textarea "I’m standing tall in my tight leather leggings and shirt, the gold zip between …"
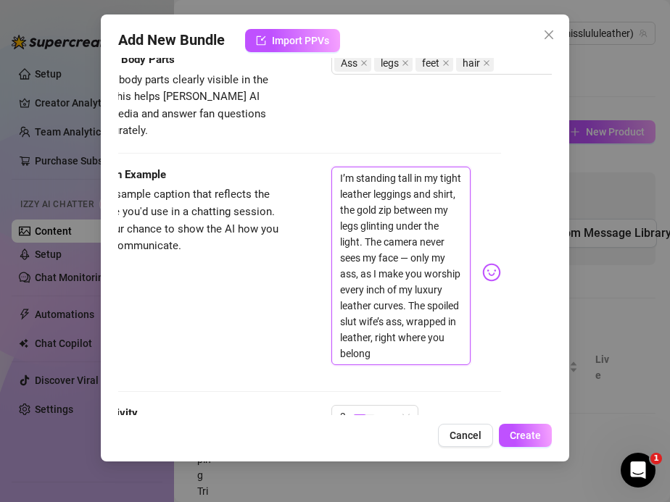
scroll to position [0, 0]
click at [409, 238] on textarea "I’m standing tall in my tight leather leggings and shirt, the gold zip between …" at bounding box center [401, 266] width 140 height 199
type textarea "I’m standing tall in my tight leather leggings and shirt, the gold zip between …"
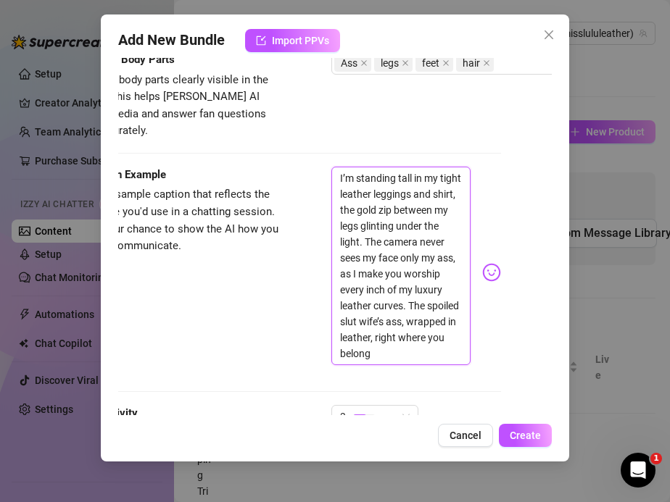
type textarea "I’m standing tall in my tight leather leggings and shirt, the gold zip between …"
click at [288, 235] on div "Caption Example Provide a sample caption that reflects the exact style you'd us…" at bounding box center [284, 273] width 434 height 212
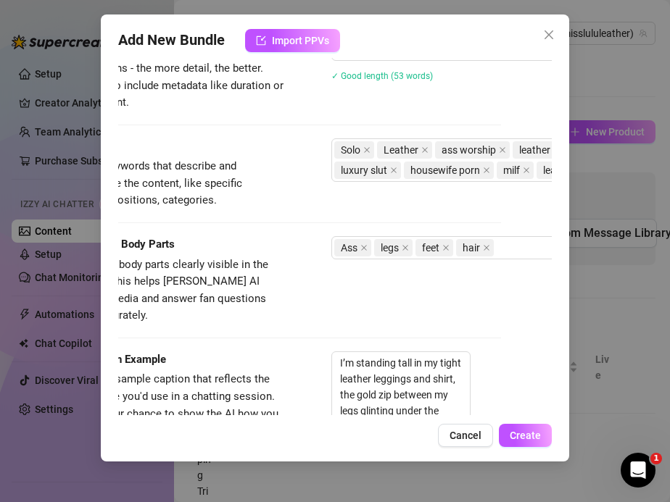
scroll to position [984, 51]
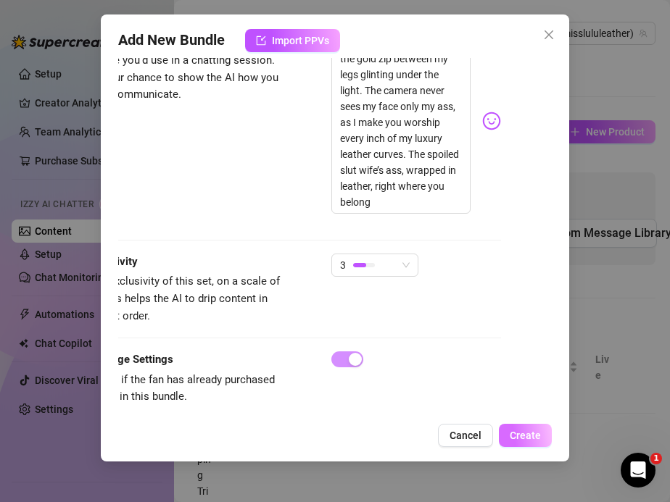
click at [520, 438] on span "Create" at bounding box center [525, 436] width 31 height 12
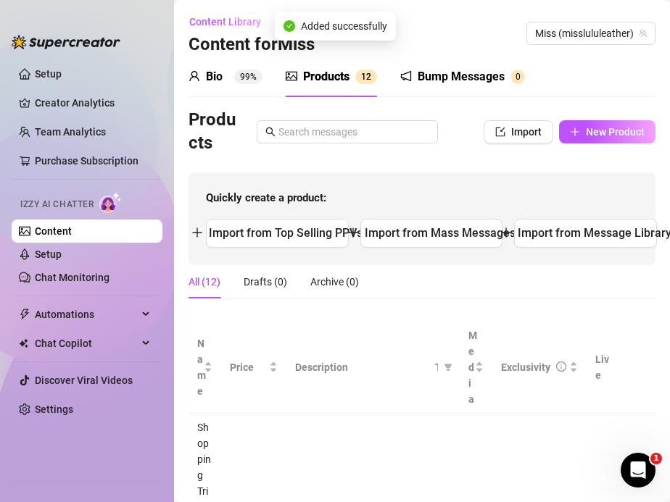
click at [317, 77] on div "Products" at bounding box center [326, 76] width 46 height 17
click at [478, 66] on div "Bump Messages 0" at bounding box center [462, 77] width 125 height 41
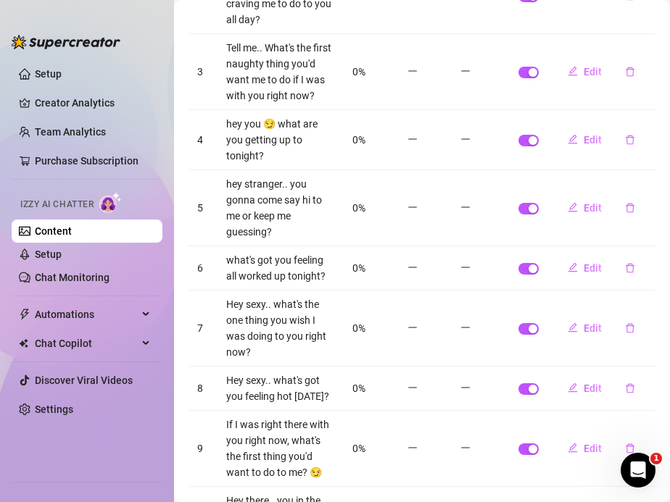
scroll to position [515, 0]
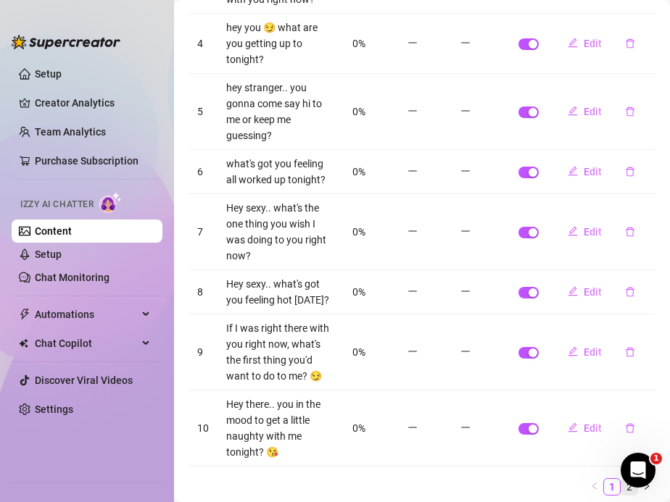
click at [629, 479] on link "2" at bounding box center [629, 487] width 16 height 16
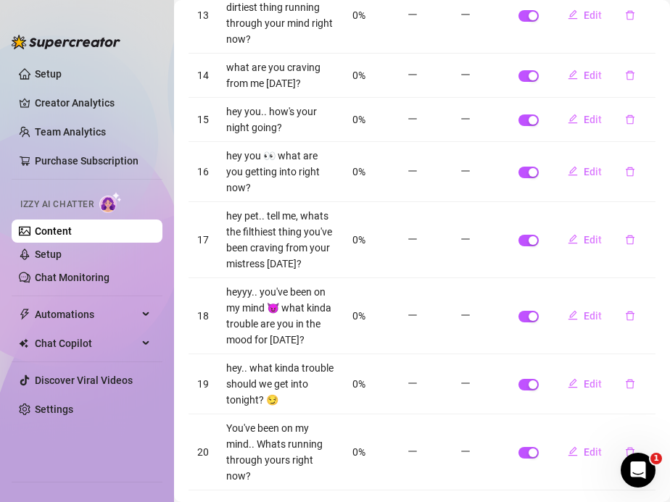
scroll to position [507, 0]
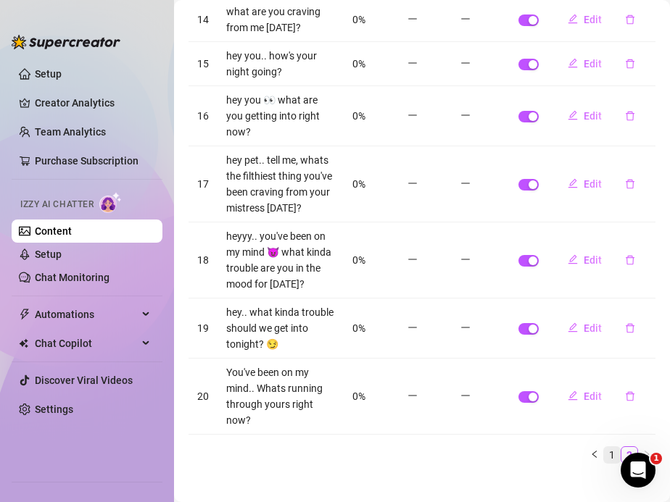
click at [612, 447] on link "1" at bounding box center [612, 455] width 16 height 16
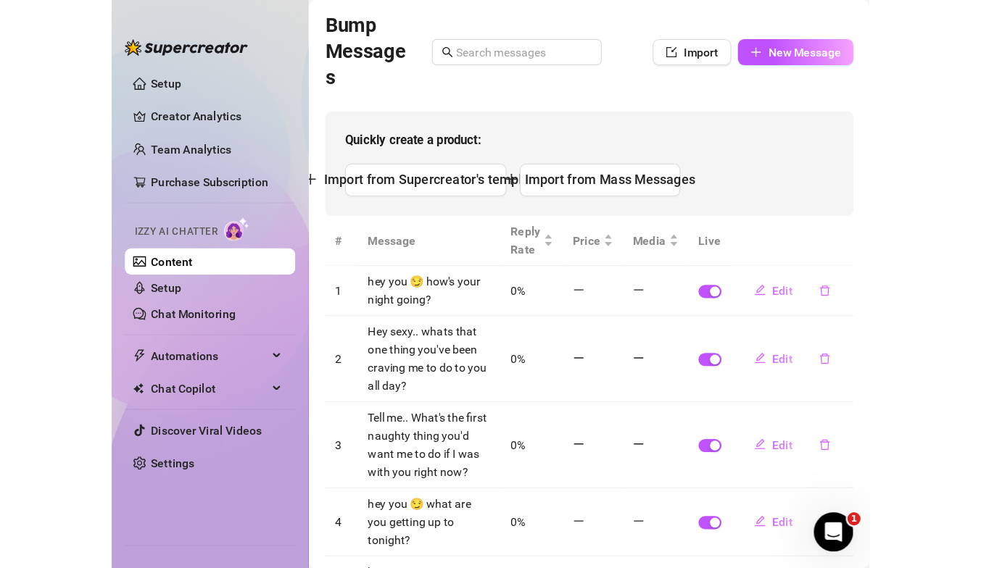
scroll to position [0, 0]
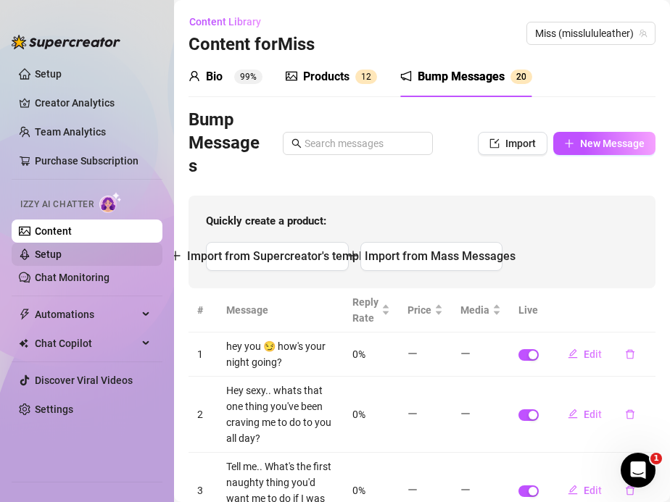
click at [61, 254] on link "Setup" at bounding box center [48, 255] width 27 height 12
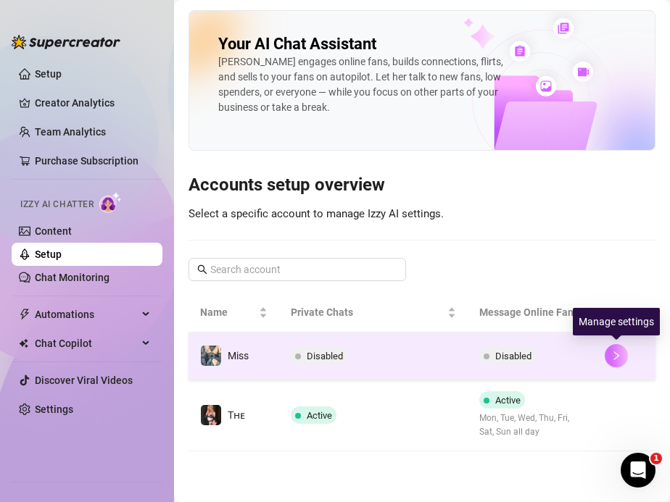
click at [625, 354] on button "button" at bounding box center [615, 355] width 23 height 23
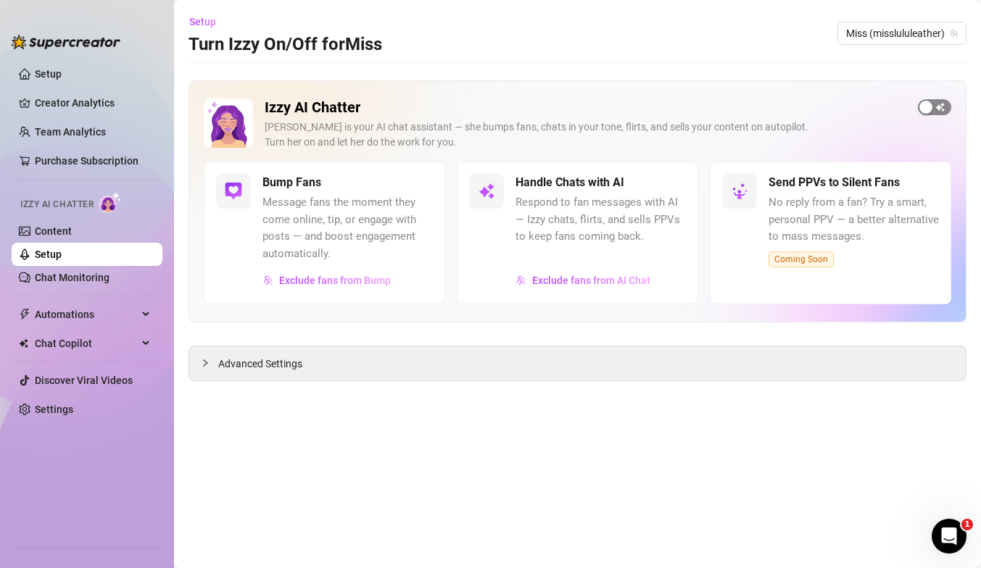
click at [669, 106] on span "button" at bounding box center [934, 107] width 33 height 16
click at [618, 283] on span "Exclude fans from AI Chat" at bounding box center [591, 281] width 118 height 12
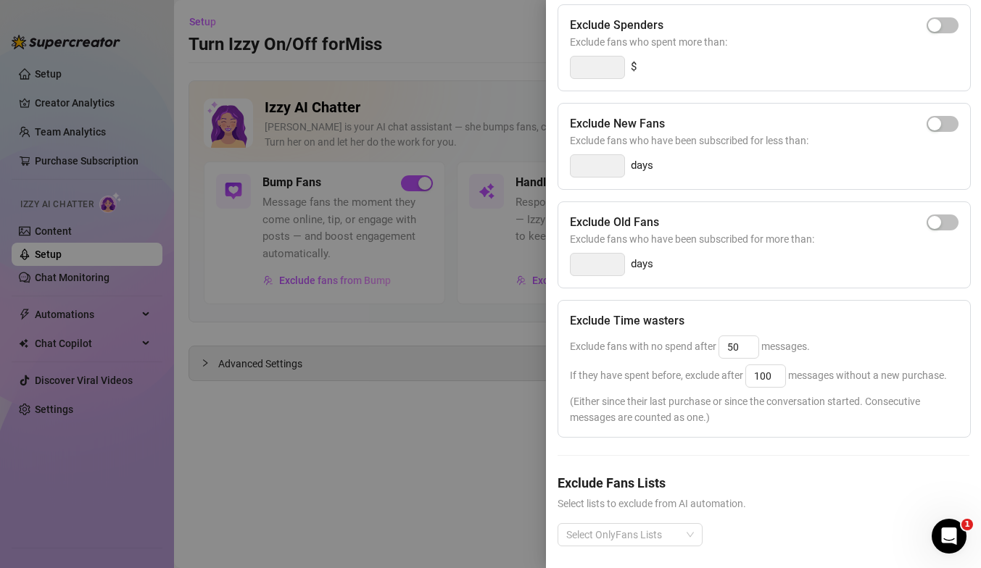
scroll to position [178, 0]
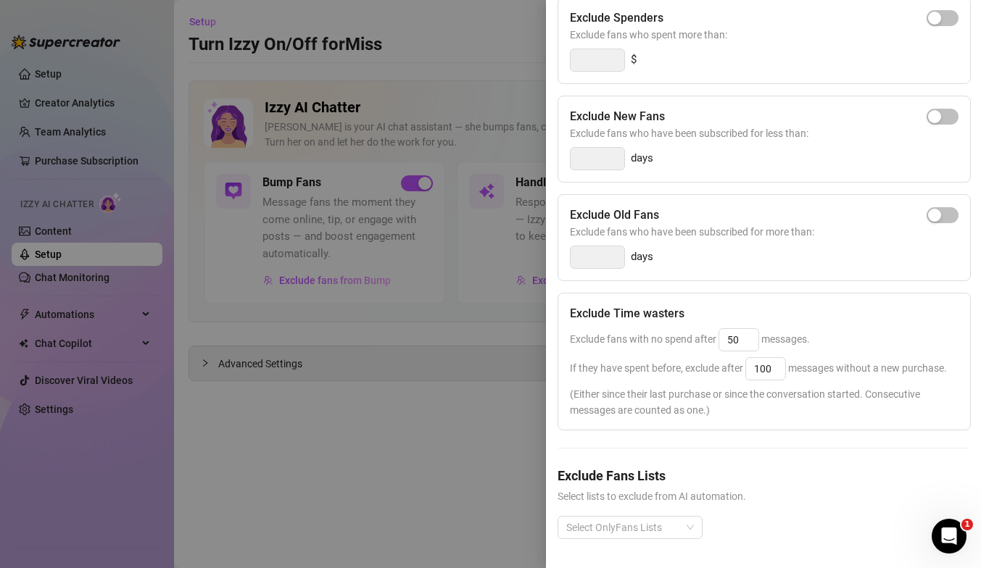
click at [441, 417] on div at bounding box center [490, 284] width 981 height 568
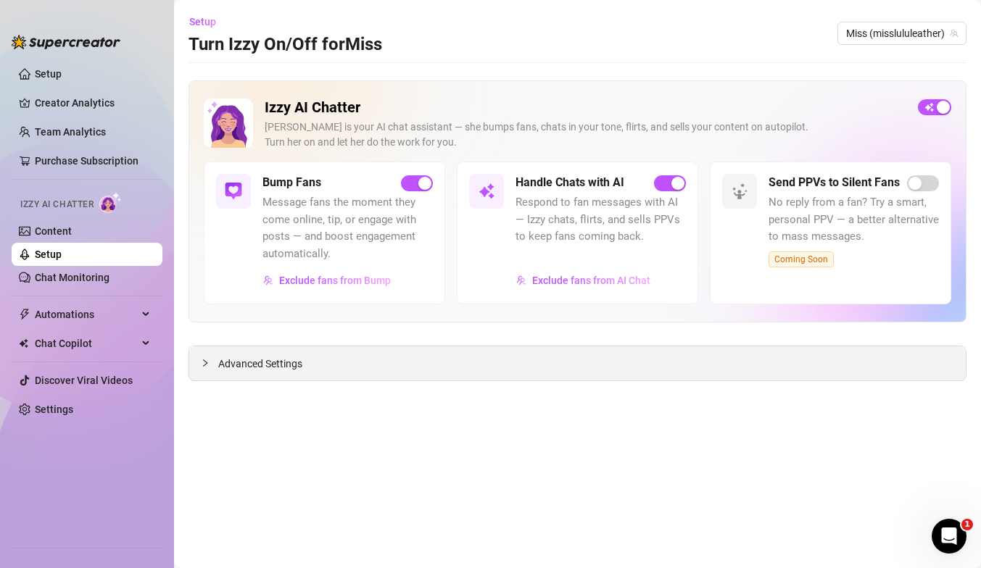
click at [209, 365] on div at bounding box center [209, 363] width 17 height 16
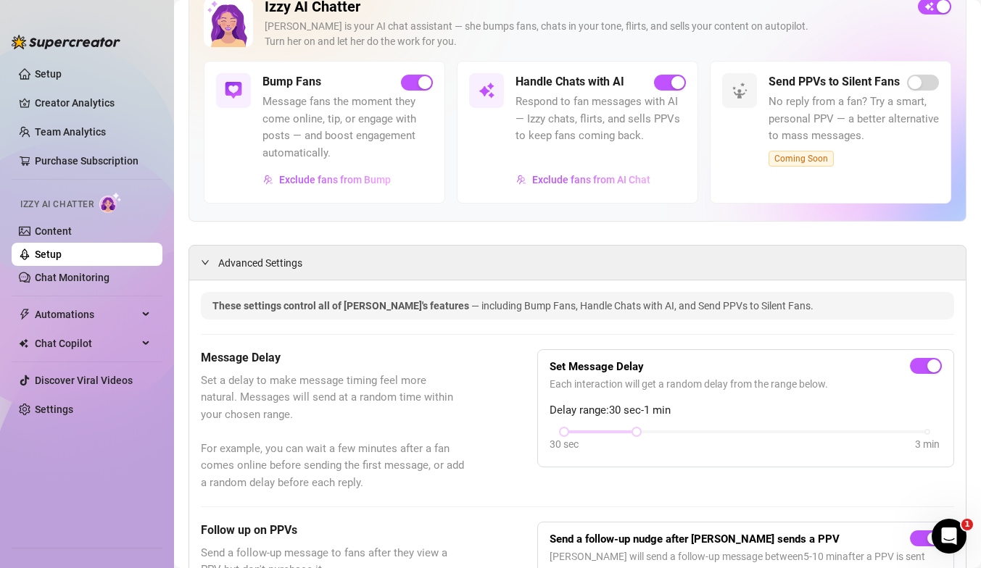
scroll to position [0, 0]
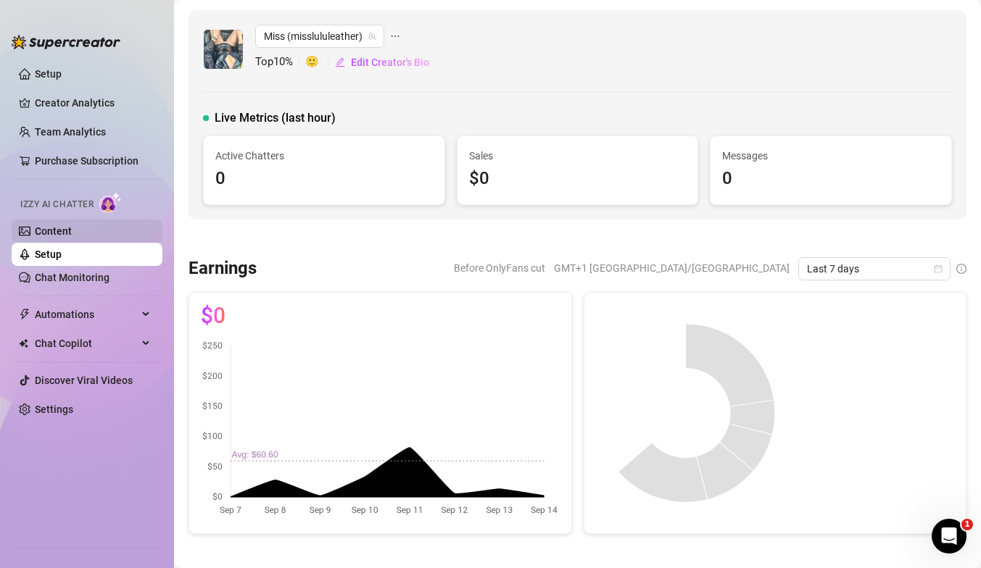
click at [64, 237] on link "Content" at bounding box center [53, 231] width 37 height 12
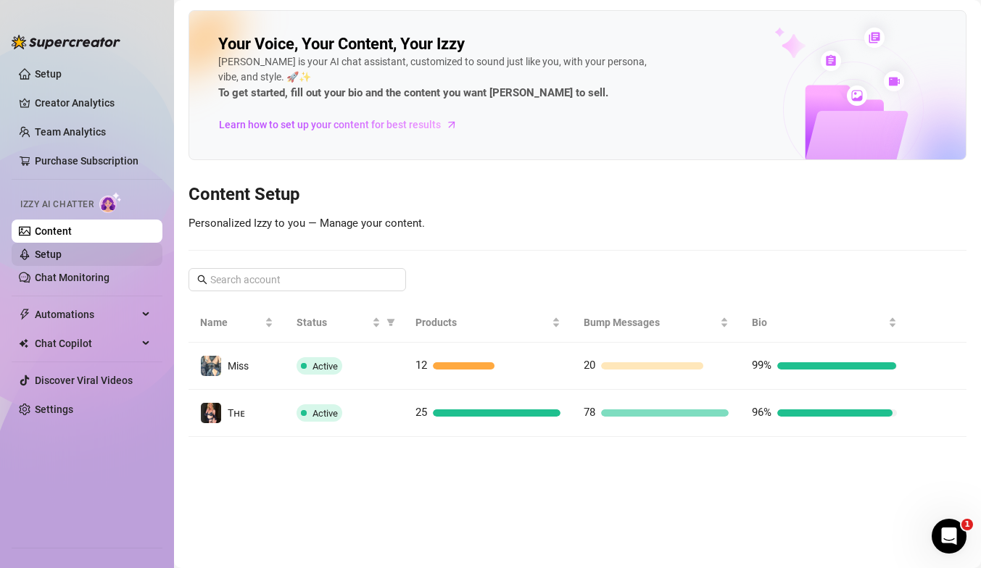
click at [35, 249] on link "Setup" at bounding box center [48, 255] width 27 height 12
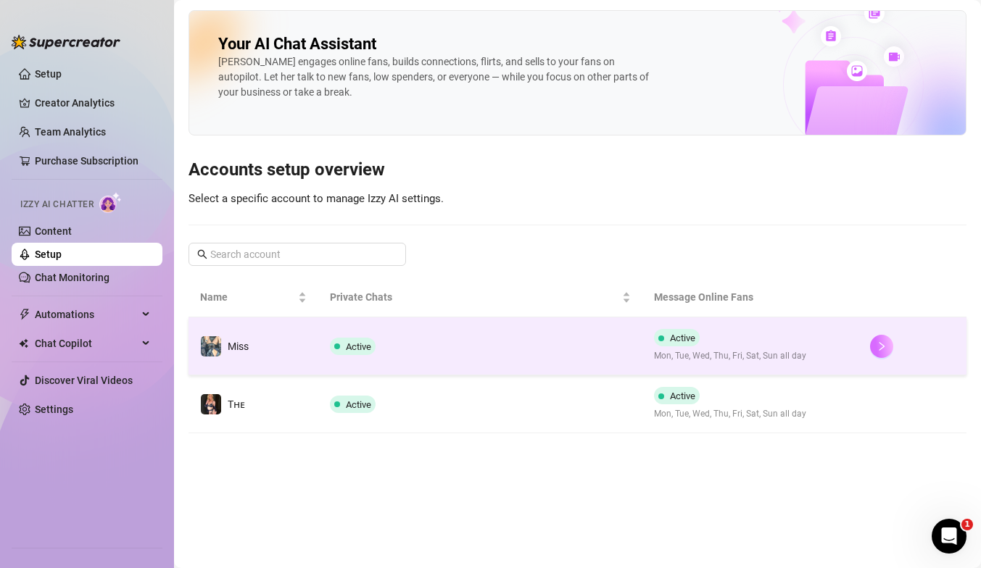
click at [669, 344] on button "button" at bounding box center [881, 346] width 23 height 23
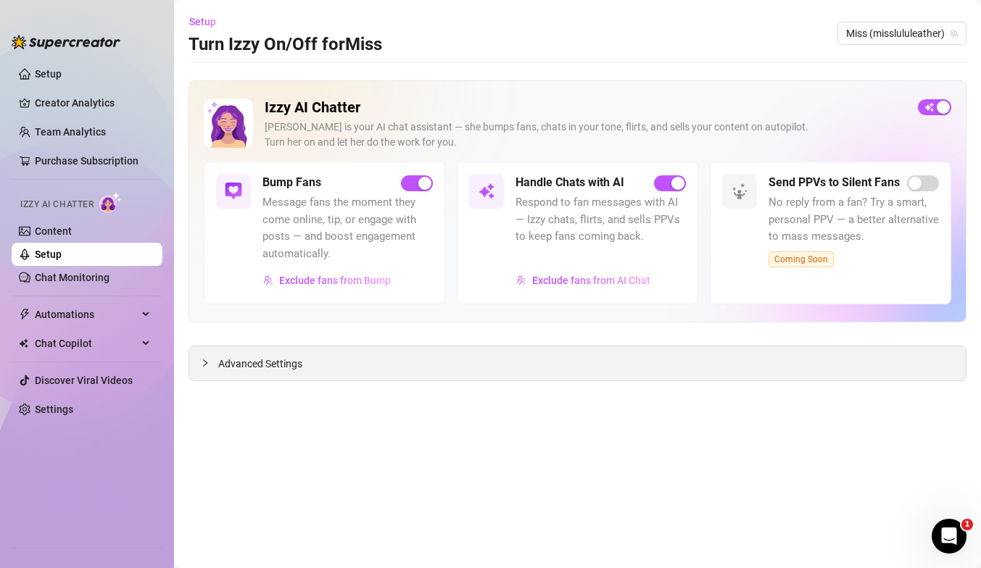
click at [225, 362] on span "Advanced Settings" at bounding box center [260, 364] width 84 height 16
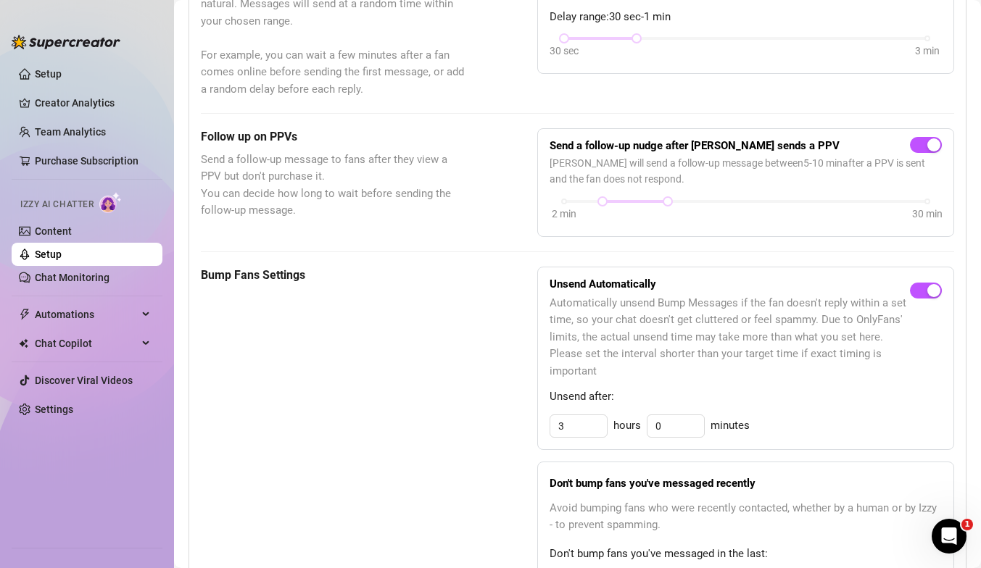
scroll to position [546, 0]
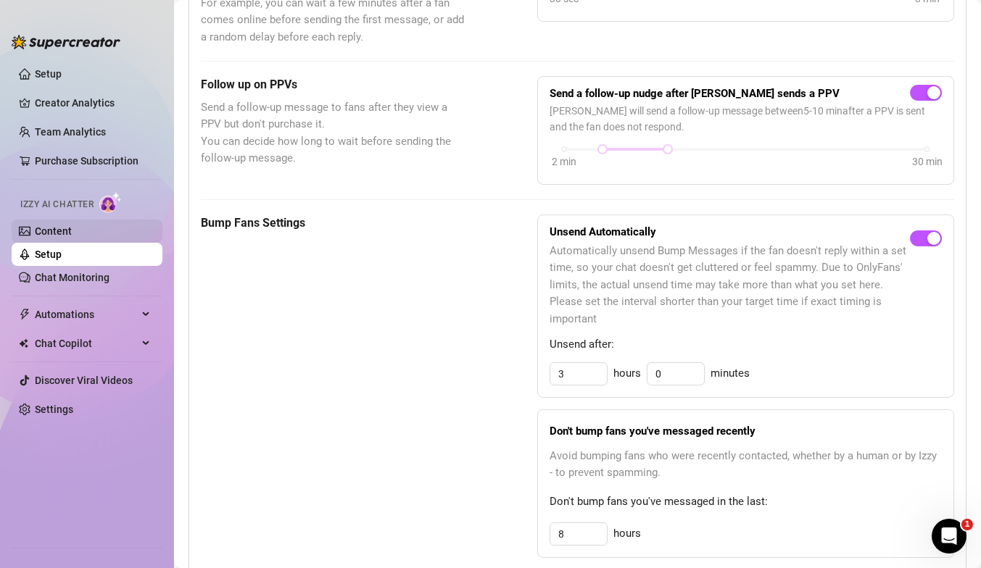
click at [45, 225] on link "Content" at bounding box center [53, 231] width 37 height 12
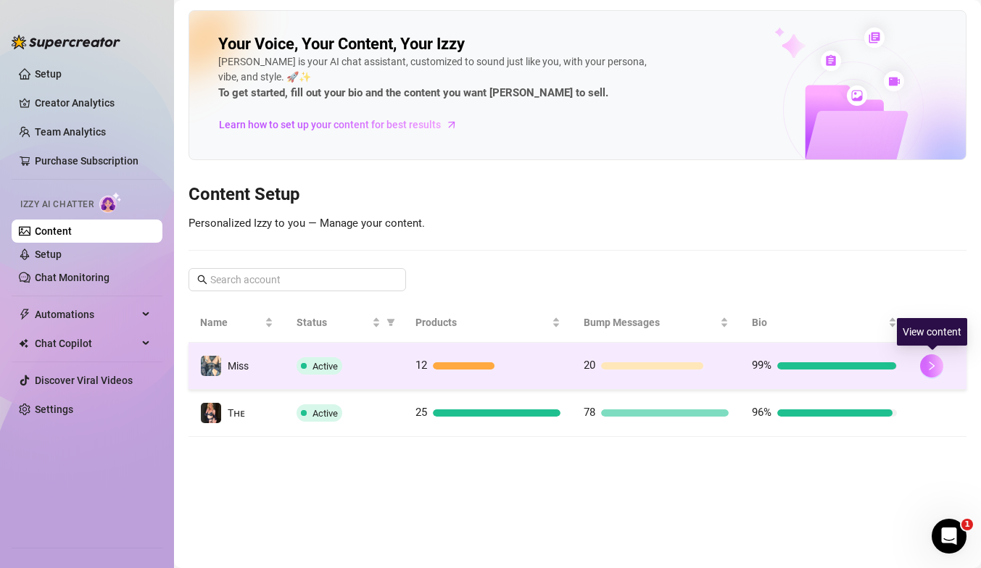
click at [669, 369] on button "button" at bounding box center [931, 365] width 23 height 23
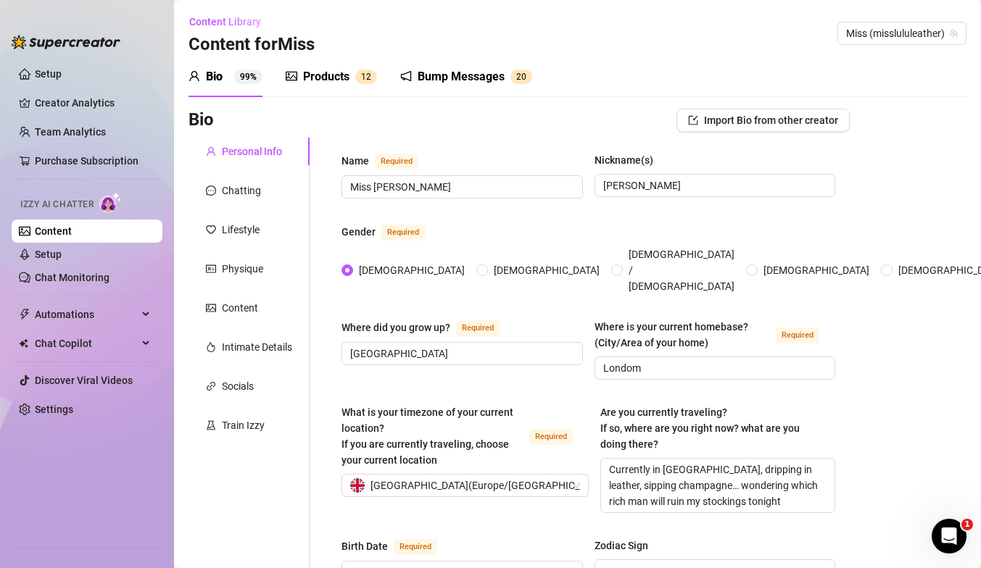
click at [352, 78] on div "Products 1 2" at bounding box center [331, 76] width 91 height 17
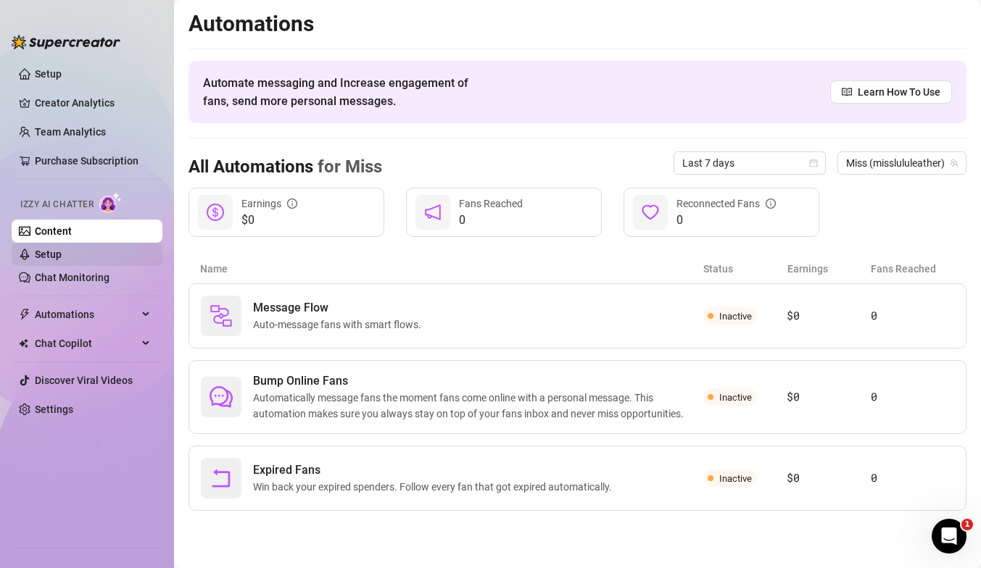
click at [62, 254] on link "Setup" at bounding box center [48, 255] width 27 height 12
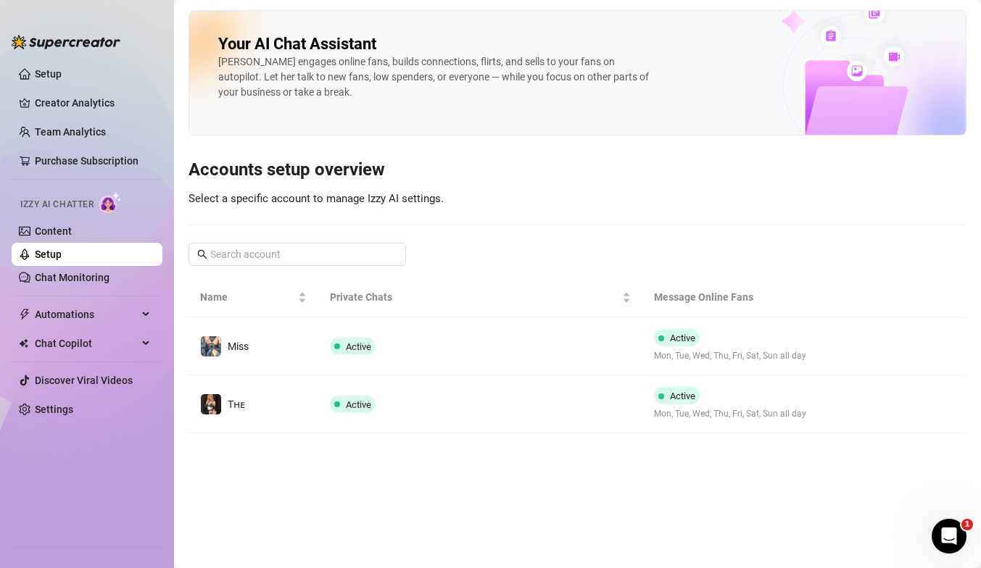
click at [58, 215] on div "Izzy AI Chatter" at bounding box center [86, 202] width 154 height 33
click at [72, 237] on link "Content" at bounding box center [53, 231] width 37 height 12
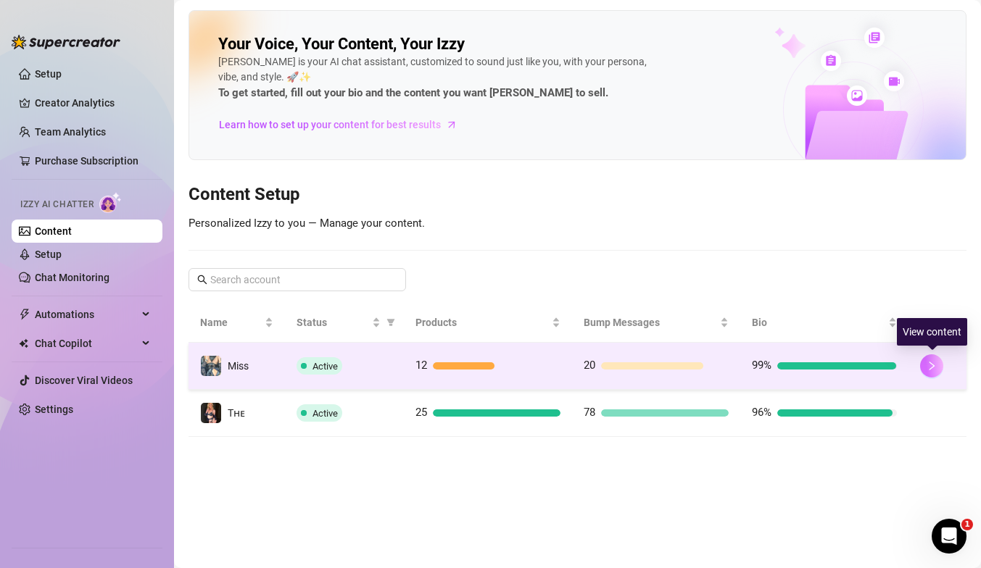
click at [669, 362] on icon "right" at bounding box center [931, 366] width 10 height 10
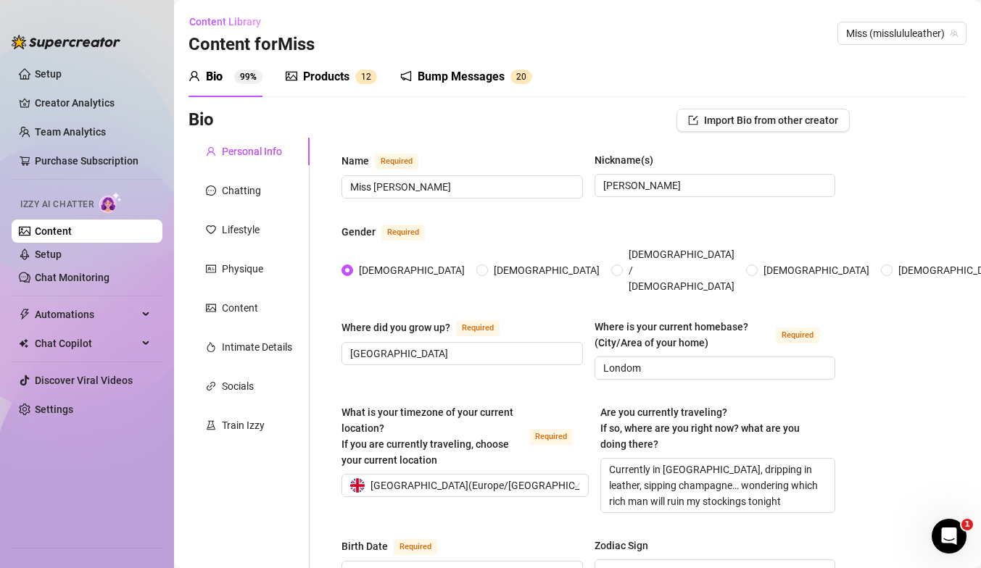
click at [348, 69] on div "Products" at bounding box center [326, 76] width 46 height 17
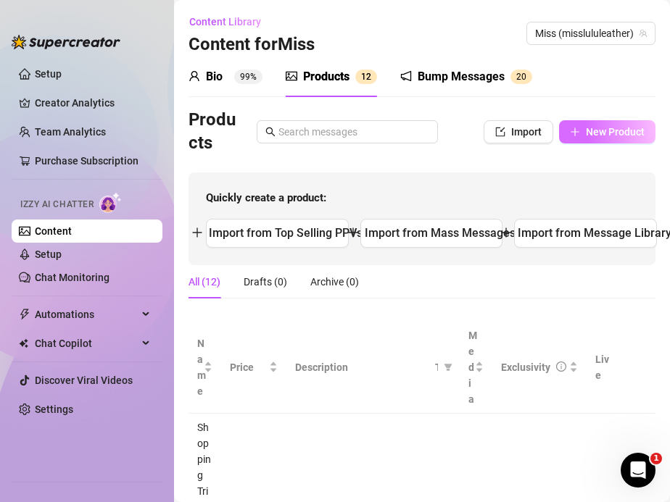
click at [606, 137] on span "New Product" at bounding box center [615, 132] width 59 height 12
type textarea "Type your message here..."
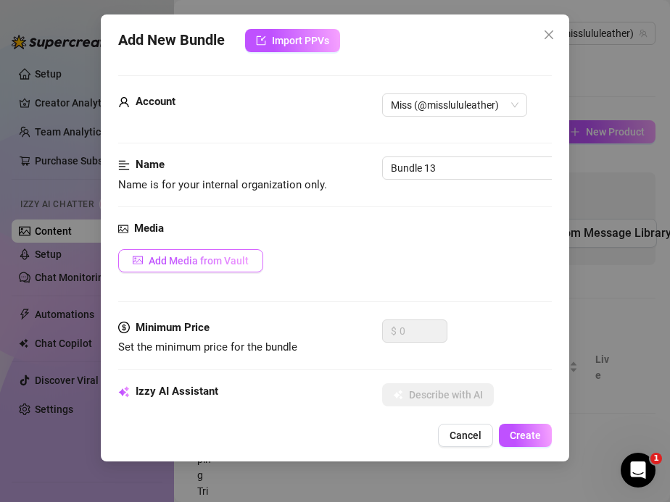
click at [186, 258] on span "Add Media from Vault" at bounding box center [199, 261] width 100 height 12
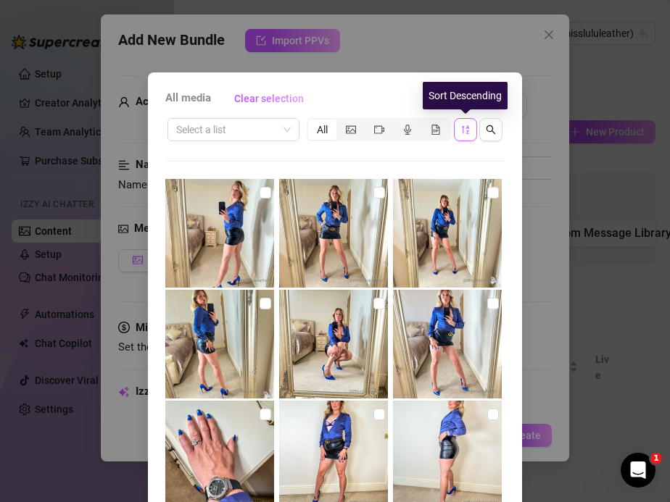
click at [465, 126] on icon "sort-descending" at bounding box center [465, 130] width 10 height 10
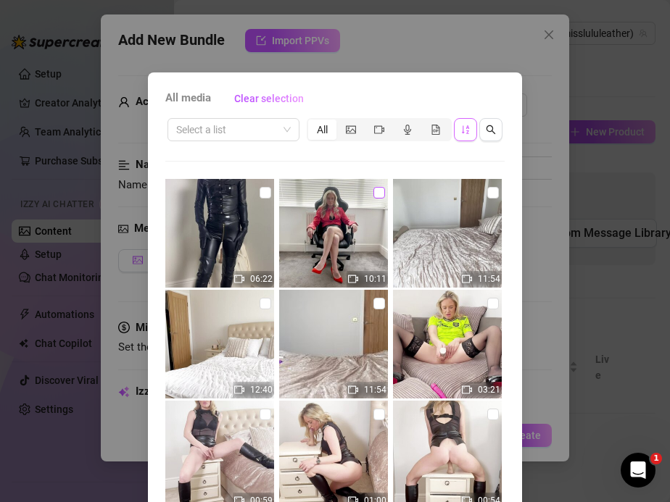
click at [376, 197] on input "checkbox" at bounding box center [379, 193] width 12 height 12
checkbox input "true"
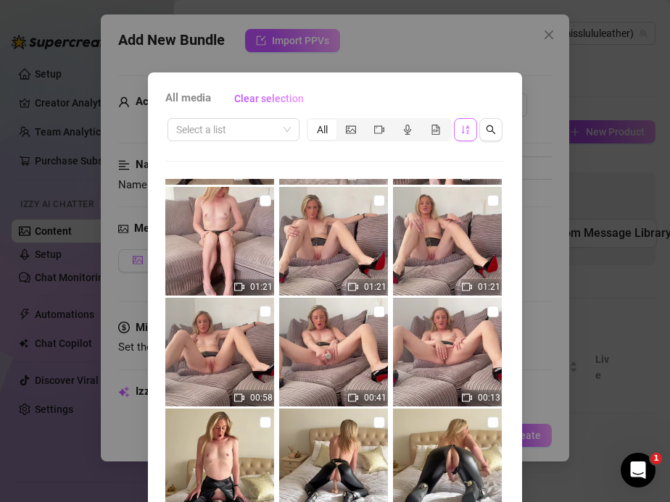
scroll to position [103, 0]
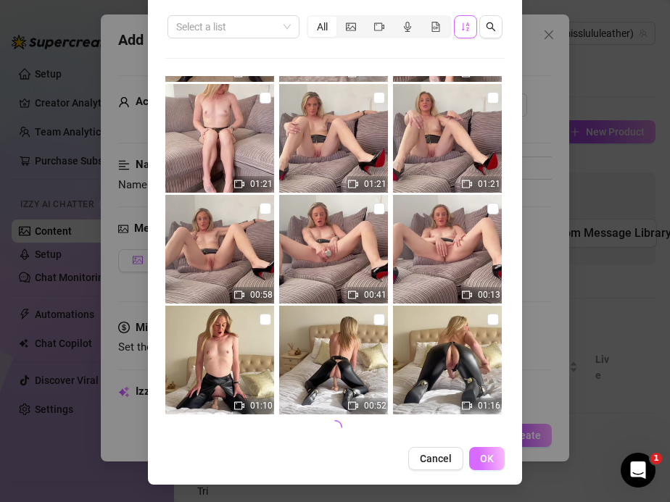
click at [487, 455] on span "OK" at bounding box center [487, 459] width 14 height 12
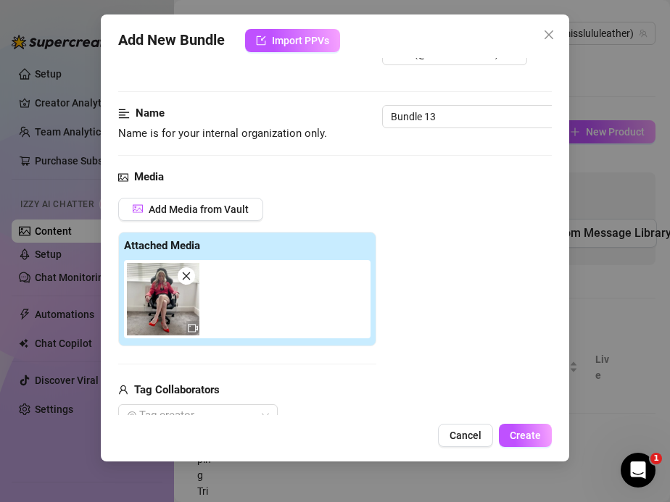
scroll to position [0, 0]
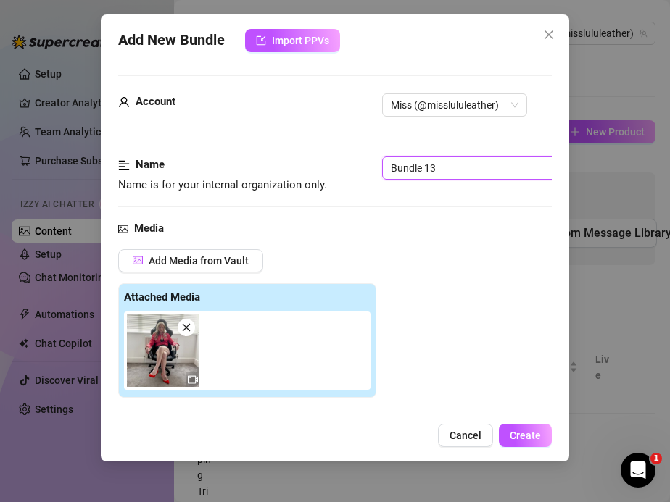
drag, startPoint x: 444, startPoint y: 172, endPoint x: 328, endPoint y: 138, distance: 121.4
click at [427, 173] on input "text" at bounding box center [473, 168] width 182 height 23
paste input "Filthy Secretary Squirts in Office Chair"
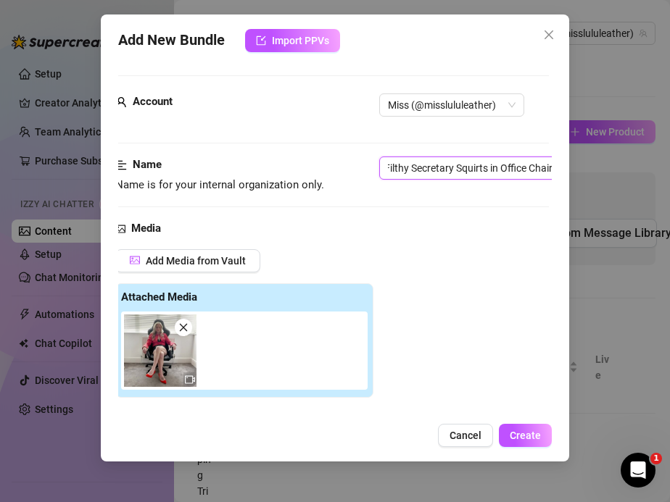
type input "Filthy Secretary Squirts in Office Chair"
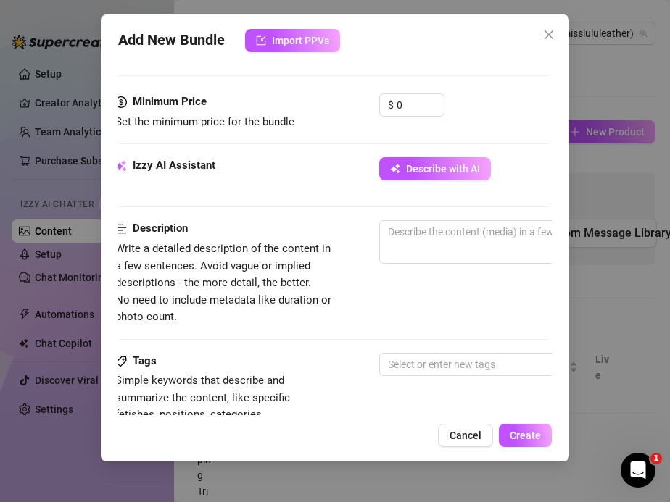
scroll to position [446, 3]
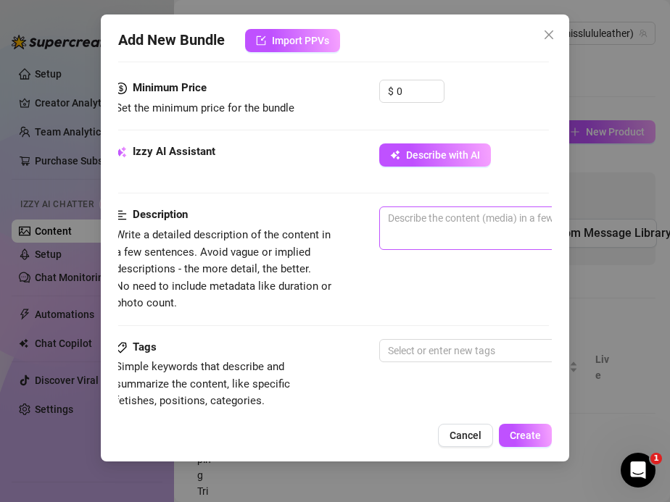
click at [399, 232] on span "0 / 1000" at bounding box center [632, 228] width 507 height 43
click at [407, 221] on textarea at bounding box center [633, 218] width 506 height 22
paste textarea "I’m dressed as a hot secretary in high heels, a leather mini skirt, and a satin…"
type textarea "I’m dressed as a hot secretary in high heels, a leather mini skirt, and a satin…"
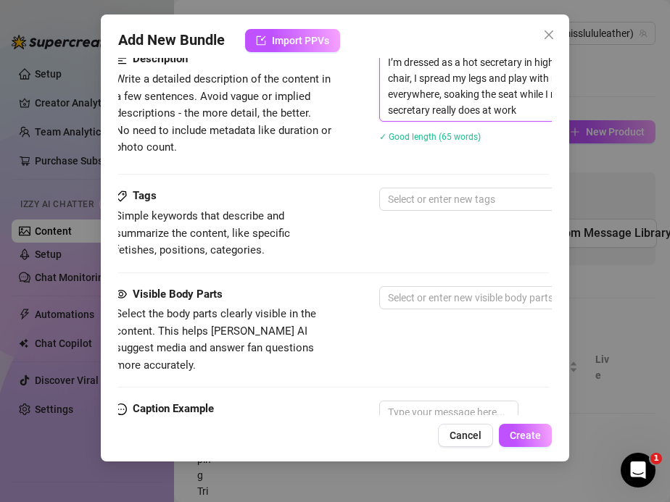
scroll to position [619, 3]
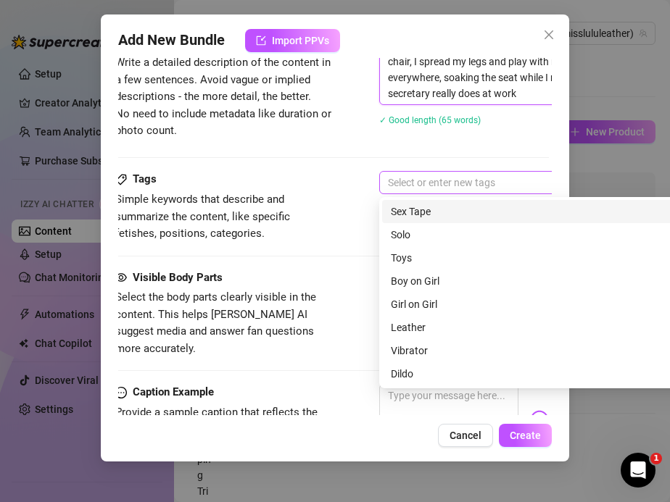
click at [406, 184] on div at bounding box center [625, 182] width 486 height 20
type textarea "I’m dressed as a hot secretary in high heels, a leather mini skirt, and a satin…"
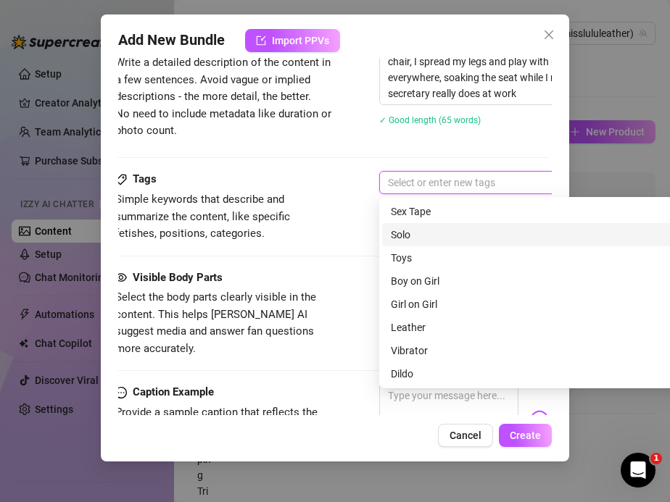
click at [411, 230] on div "Solo" at bounding box center [633, 235] width 484 height 16
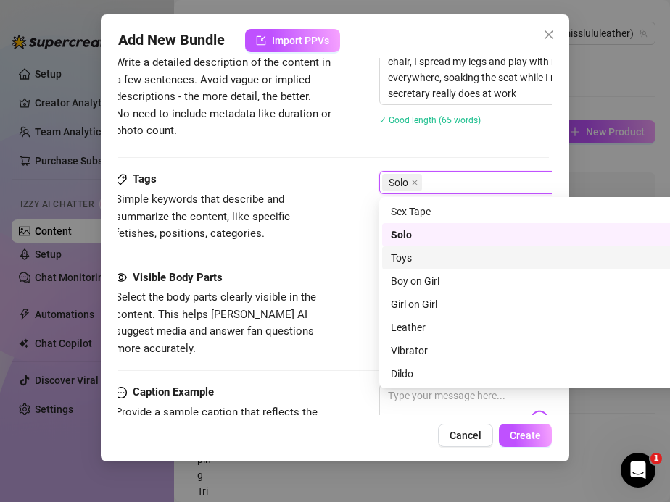
click at [410, 255] on div "Toys" at bounding box center [633, 258] width 484 height 16
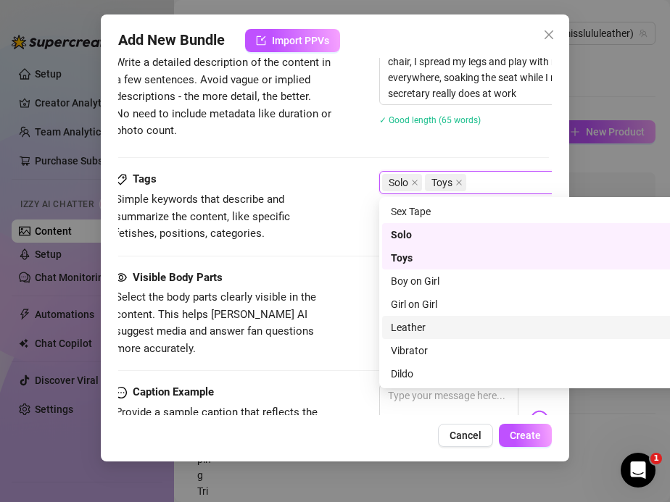
click at [406, 321] on div "Leather" at bounding box center [633, 328] width 484 height 16
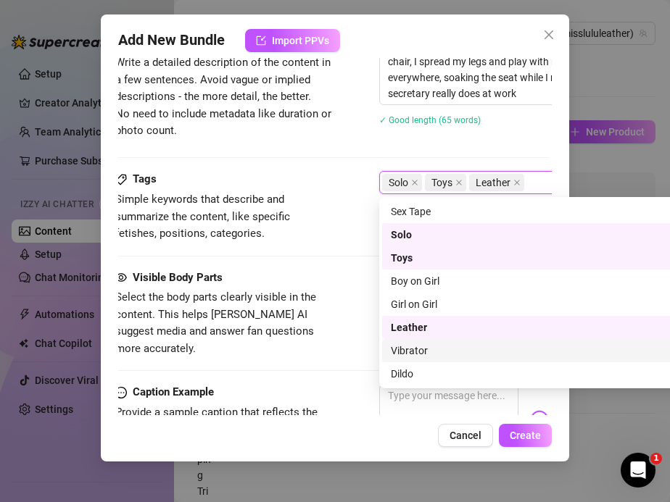
click at [406, 349] on div "Vibrator" at bounding box center [633, 351] width 484 height 16
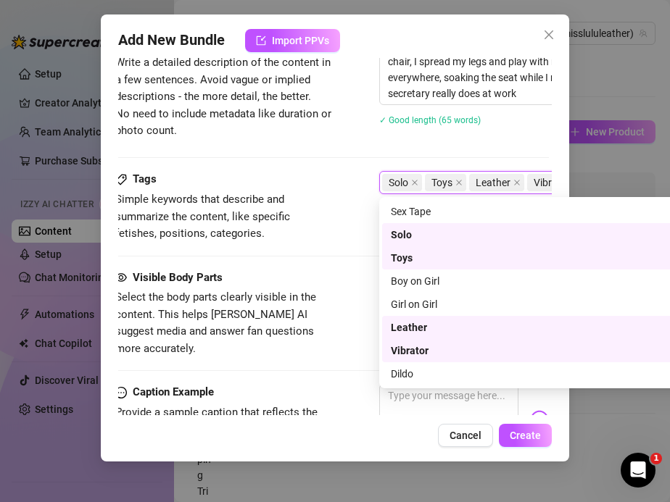
scroll to position [15, 0]
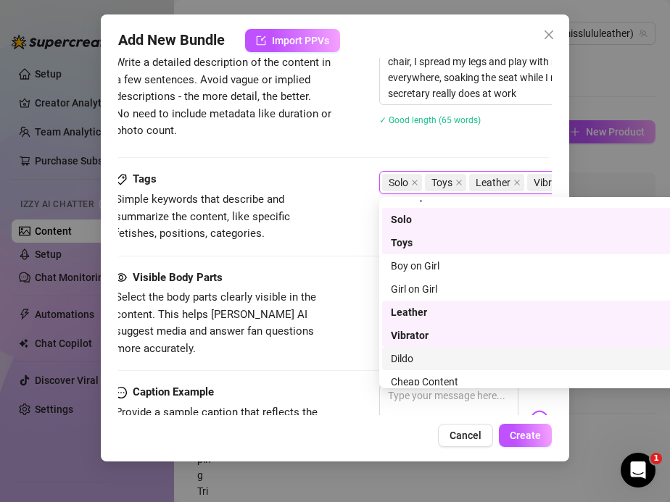
click at [406, 354] on div "Dildo" at bounding box center [633, 359] width 484 height 16
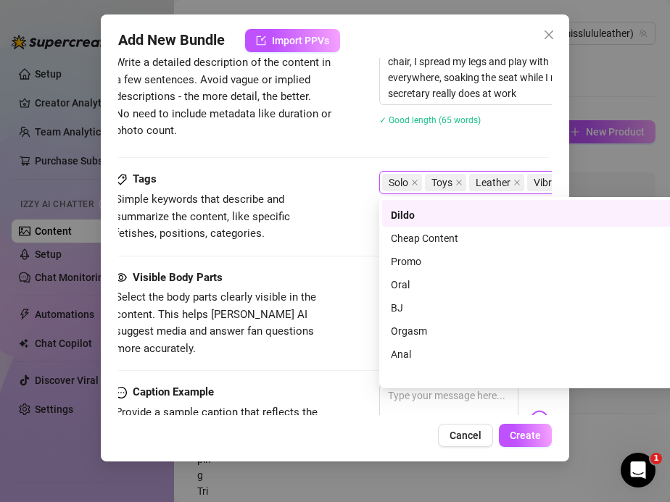
scroll to position [161, 0]
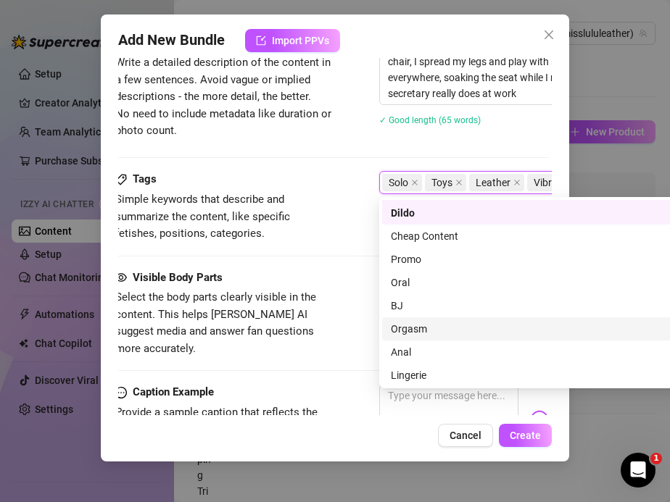
click at [405, 325] on div "Orgasm" at bounding box center [633, 329] width 484 height 16
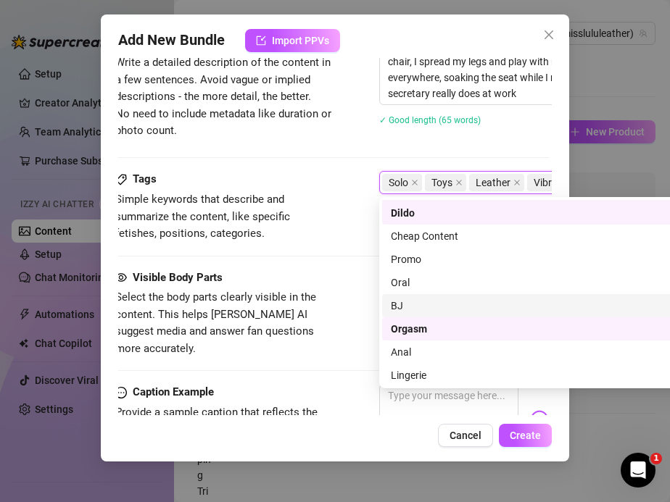
click at [324, 259] on div "Tags Simple keywords that describe and summarize the content, like specific fet…" at bounding box center [332, 220] width 434 height 98
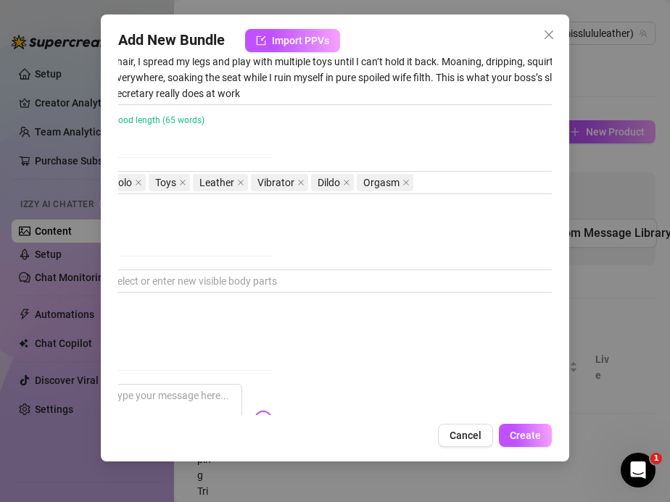
scroll to position [619, 302]
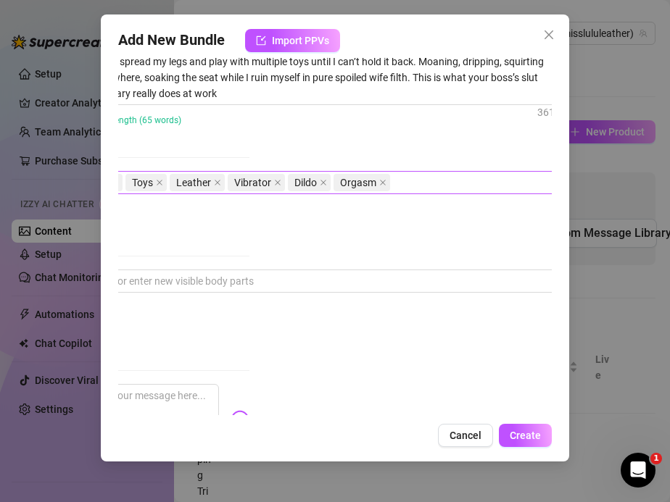
click at [423, 186] on div "Solo Toys Leather Vibrator Dildo Orgasm" at bounding box center [326, 182] width 486 height 20
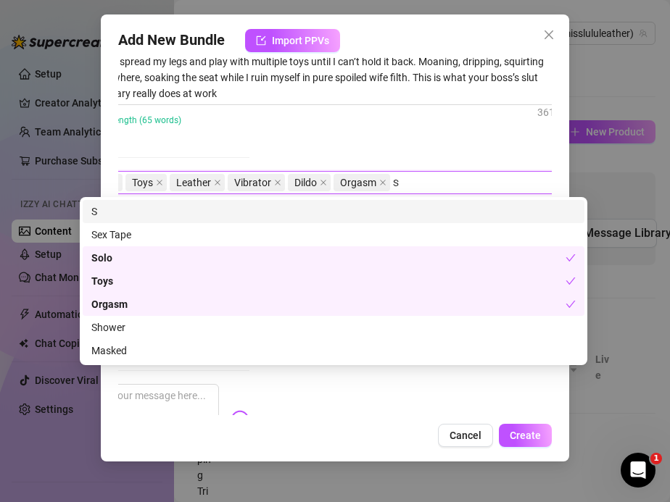
scroll to position [0, 0]
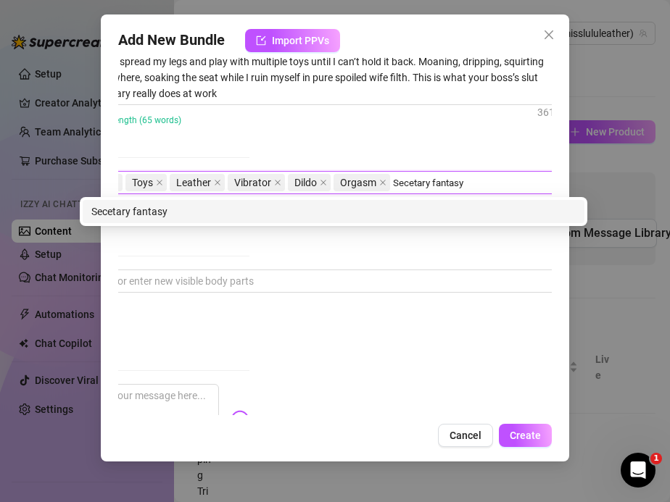
click at [394, 180] on input "Secetary fantasy" at bounding box center [432, 182] width 78 height 17
click at [407, 183] on input "Secetary fantasy" at bounding box center [432, 182] width 78 height 17
click at [428, 182] on input "Secetary fantasy" at bounding box center [432, 182] width 78 height 17
type input "Secretary fantasy"
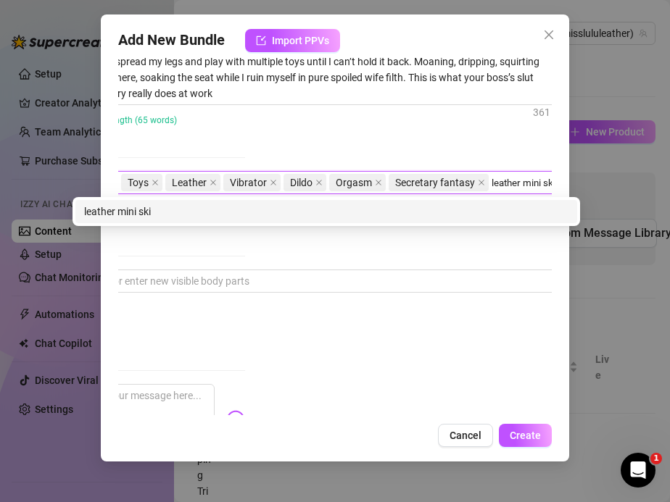
scroll to position [619, 312]
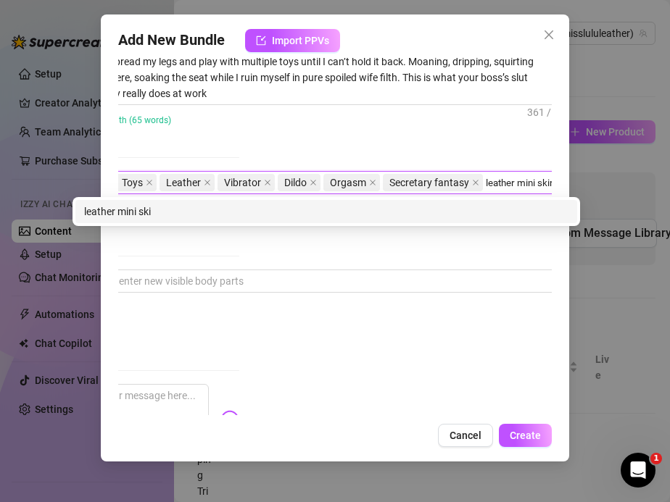
type input "leather mini skirt"
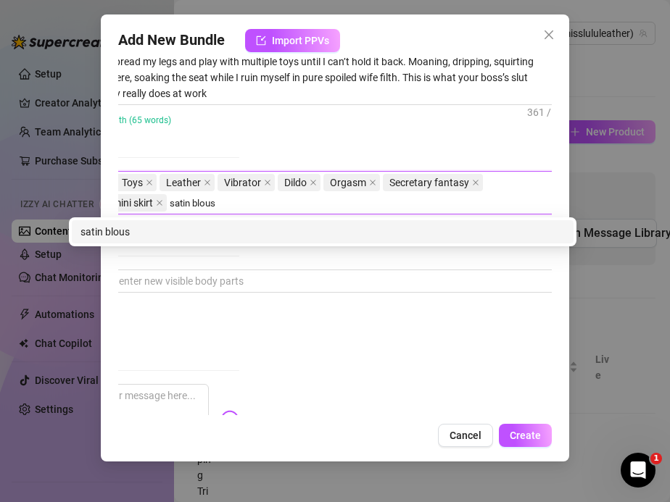
type input "satin blouse"
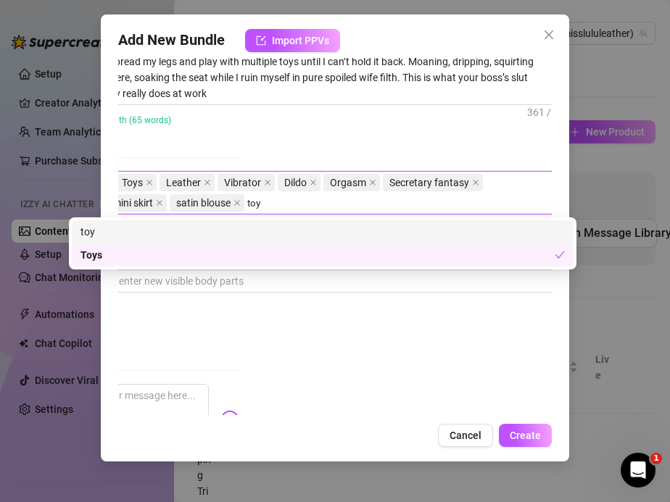
type input "toys"
type input "dildo"
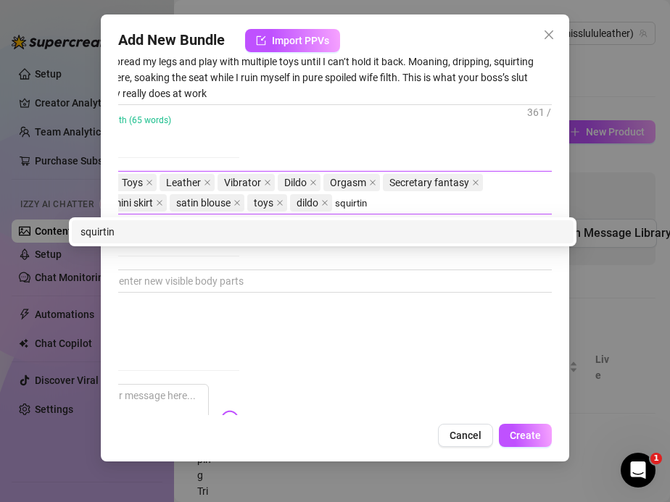
type input "squirting"
type input "masturbation"
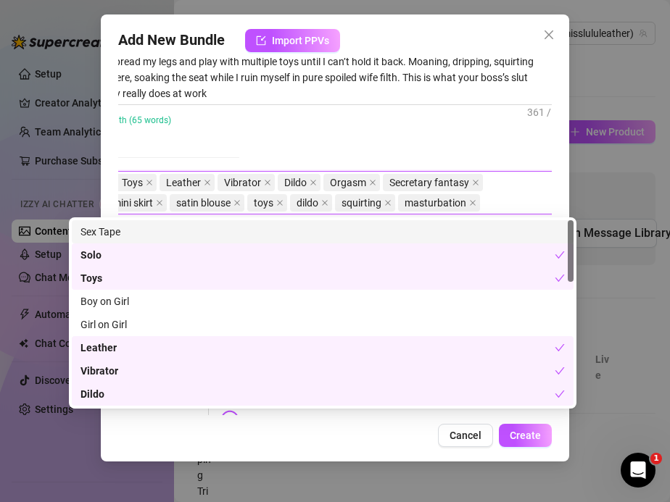
type input "g"
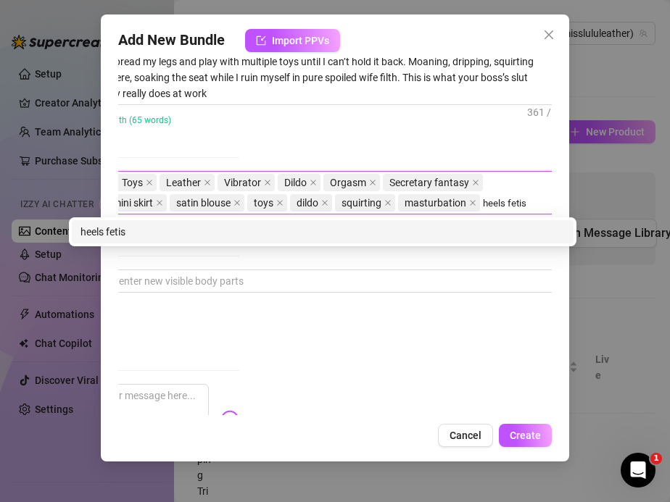
type input "heels fetish"
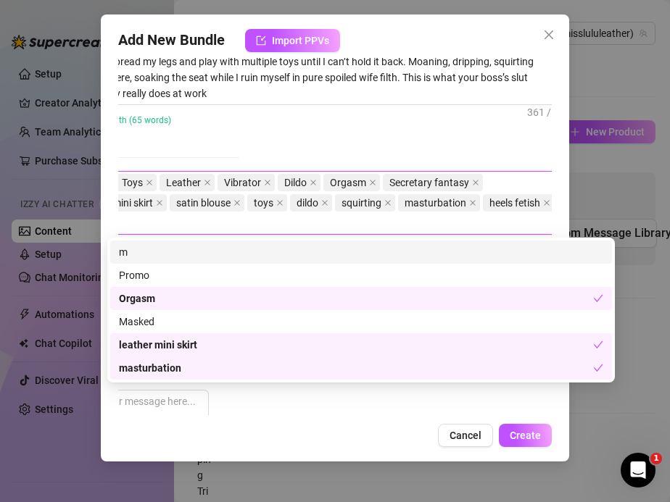
scroll to position [619, 275]
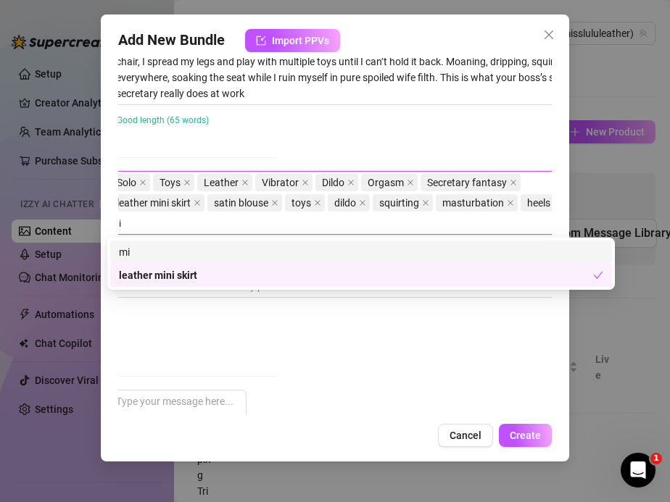
type input "m"
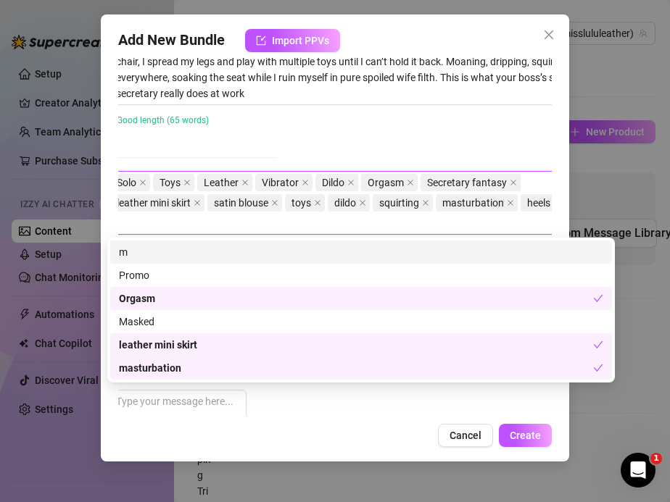
scroll to position [619, 267]
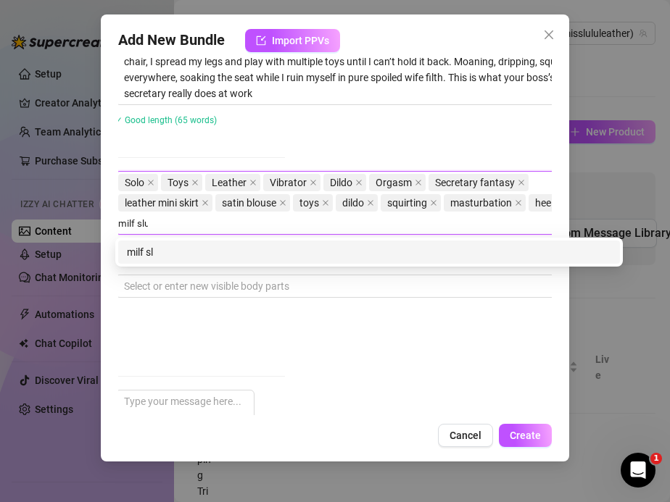
type input "milf slut"
type input "luxury wife"
type input "roleplay"
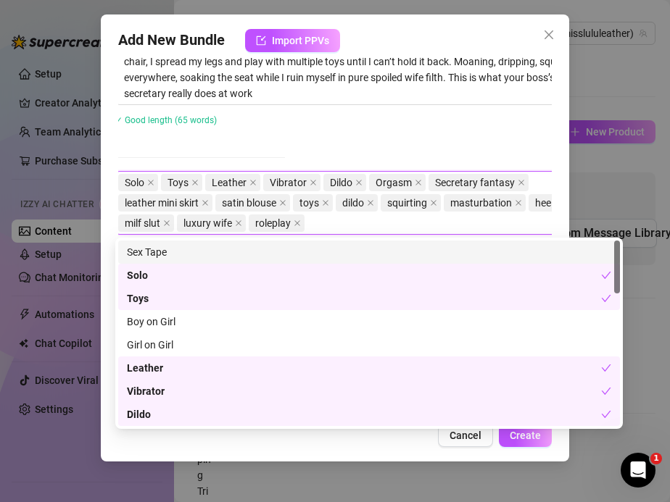
click at [350, 125] on div "✓ Good length (65 words)" at bounding box center [332, 120] width 434 height 16
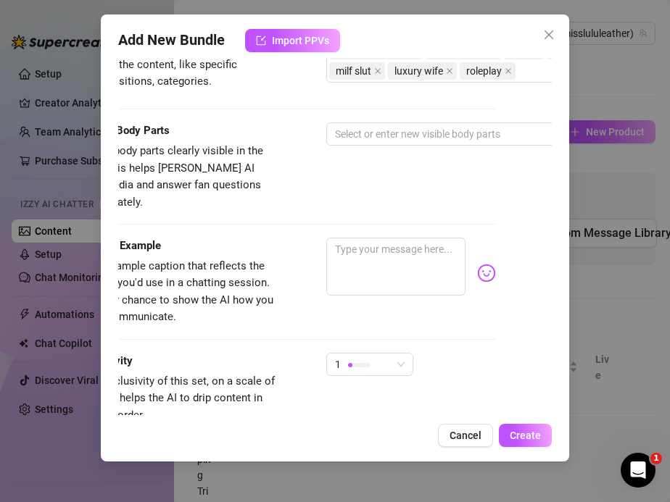
scroll to position [771, 51]
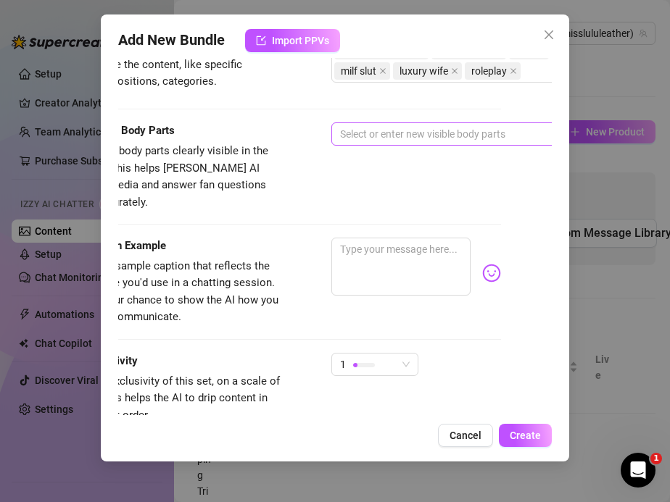
click at [370, 136] on div at bounding box center [577, 134] width 486 height 20
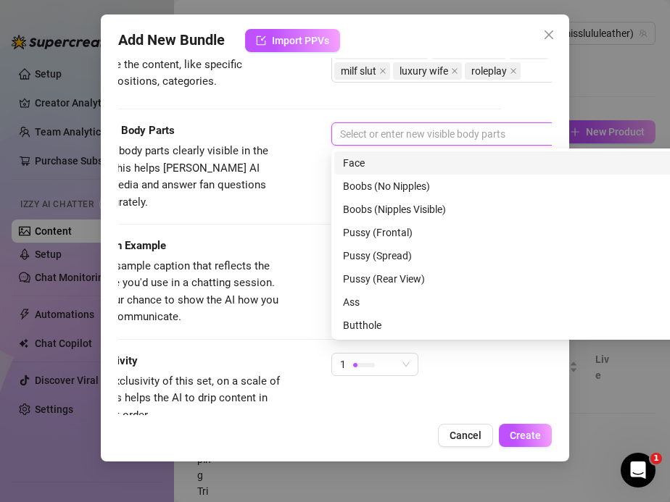
click at [364, 164] on div "Face" at bounding box center [585, 163] width 484 height 16
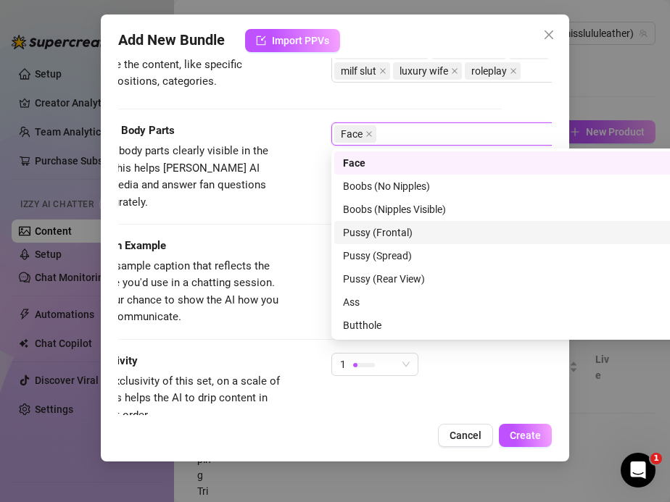
click at [375, 238] on div "Pussy (Frontal)" at bounding box center [585, 233] width 484 height 16
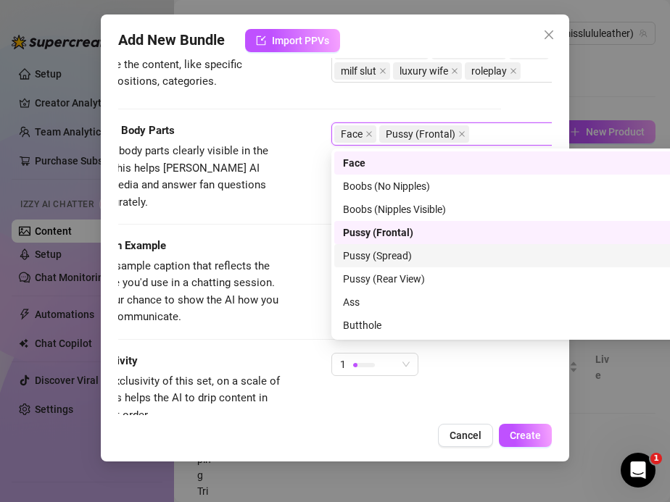
click at [376, 258] on div "Pussy (Spread)" at bounding box center [585, 256] width 484 height 16
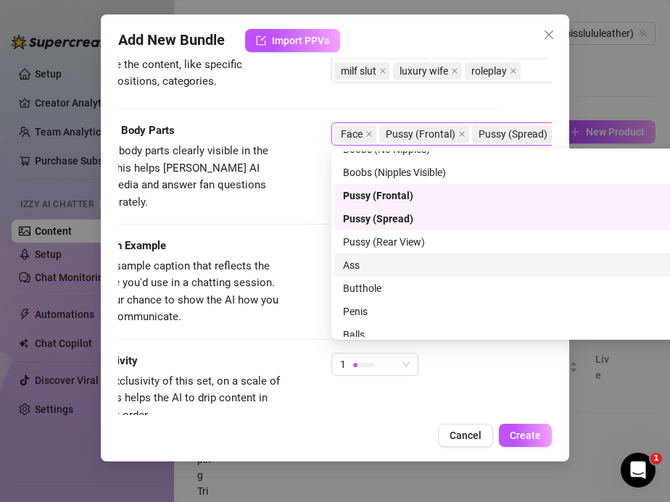
scroll to position [93, 0]
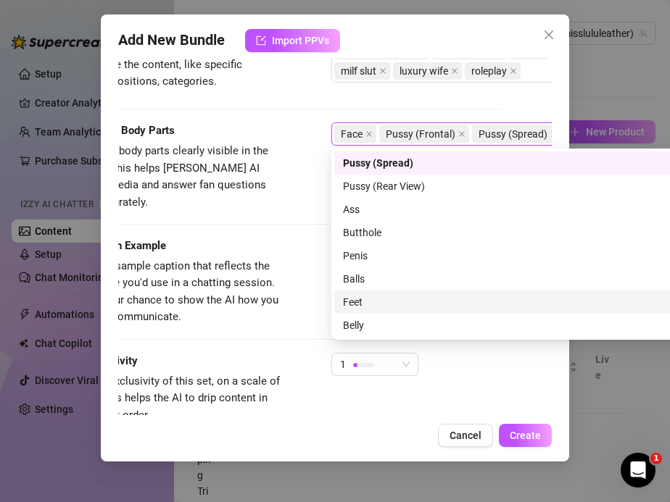
click at [358, 304] on div "Feet" at bounding box center [585, 302] width 484 height 16
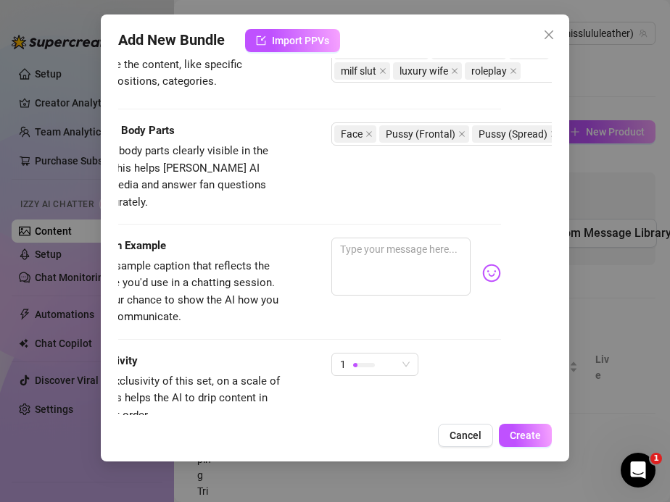
click at [270, 220] on div "Visible Body Parts Select the body parts clearly visible in the content. This h…" at bounding box center [284, 179] width 434 height 115
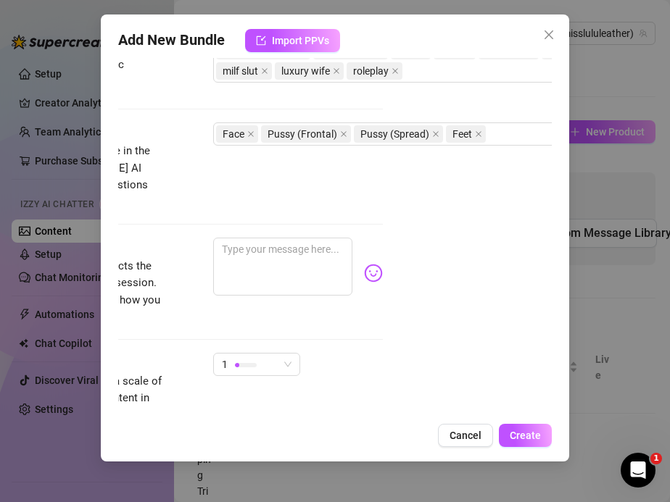
scroll to position [771, 320]
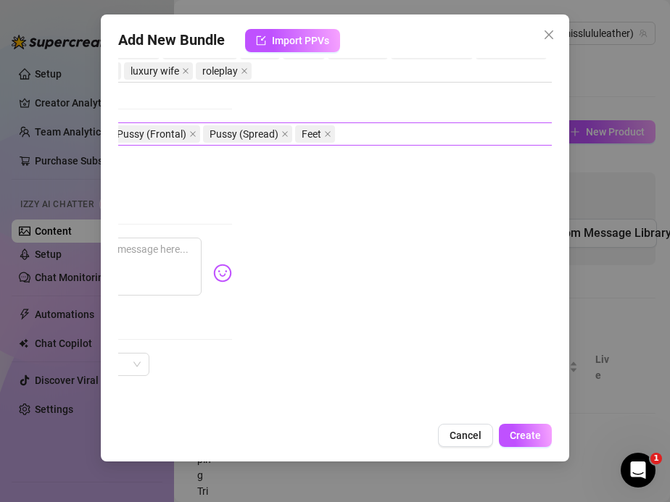
click at [388, 135] on div "Face Pussy (Frontal) Pussy (Spread) Feet" at bounding box center [308, 134] width 486 height 20
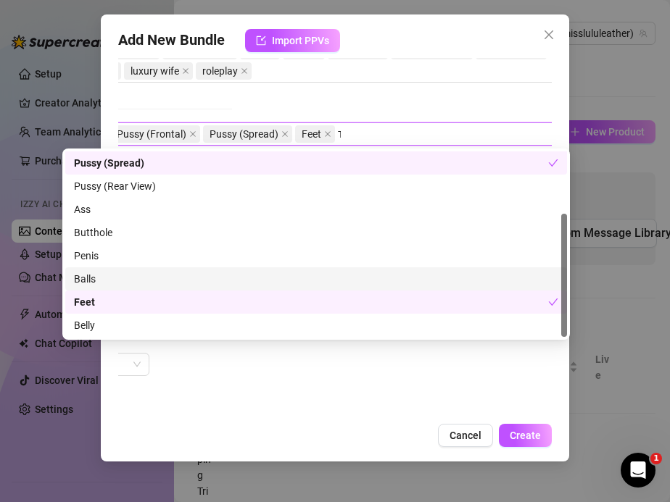
scroll to position [0, 0]
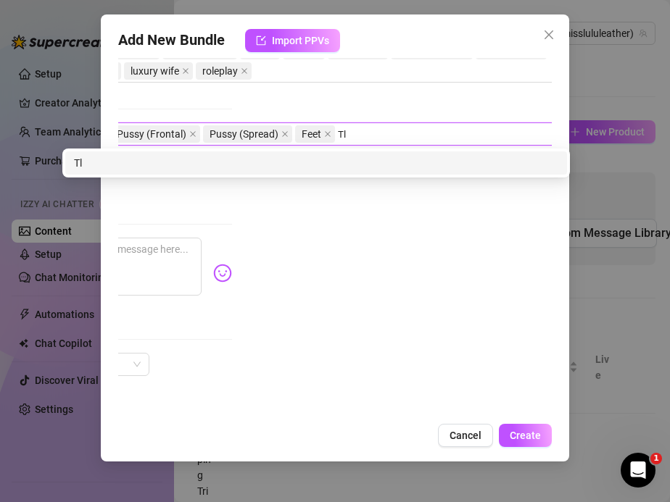
type input "T"
type input "legs"
type input "hands"
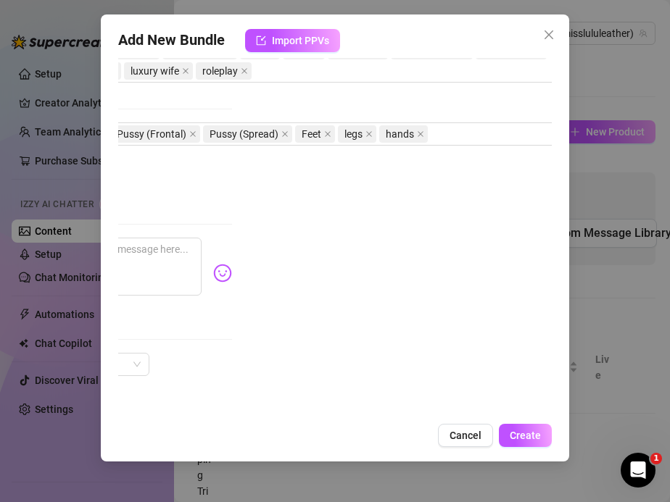
click at [394, 88] on div "Account Miss (@misslululeather) Name Name is for your internal organization onl…" at bounding box center [335, 236] width 434 height 357
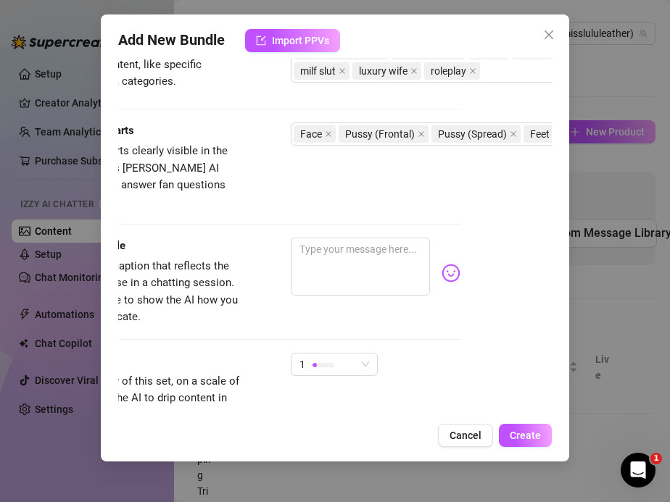
scroll to position [771, 0]
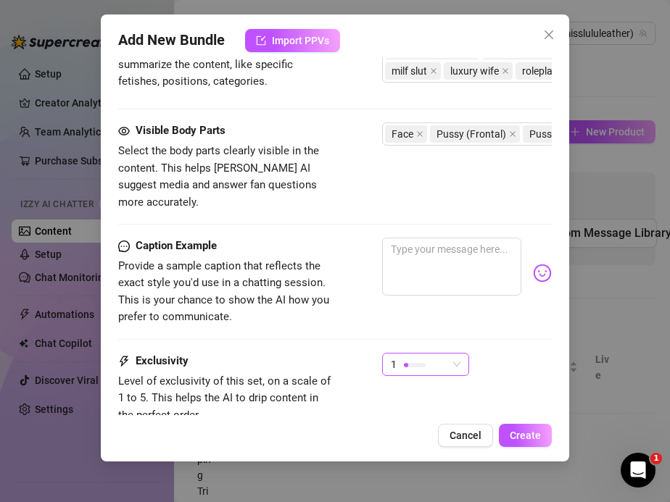
click at [403, 354] on div "1" at bounding box center [419, 365] width 57 height 22
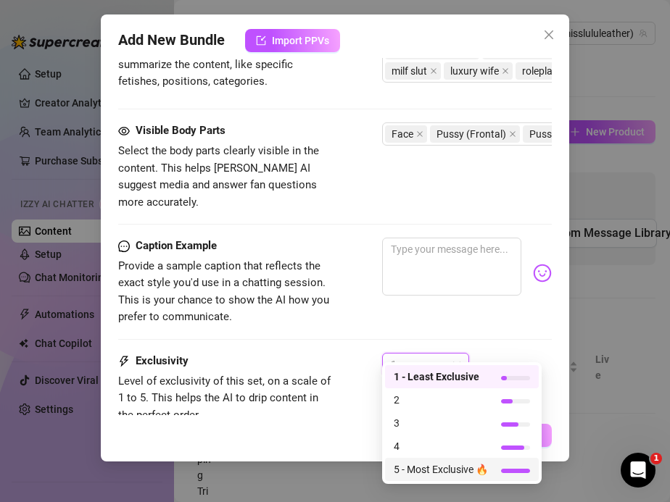
click at [420, 469] on span "5 - Most Exclusive 🔥" at bounding box center [441, 470] width 94 height 16
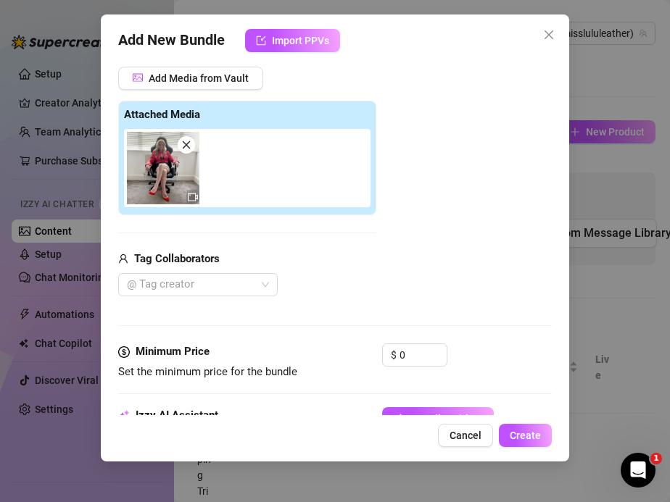
scroll to position [221, 0]
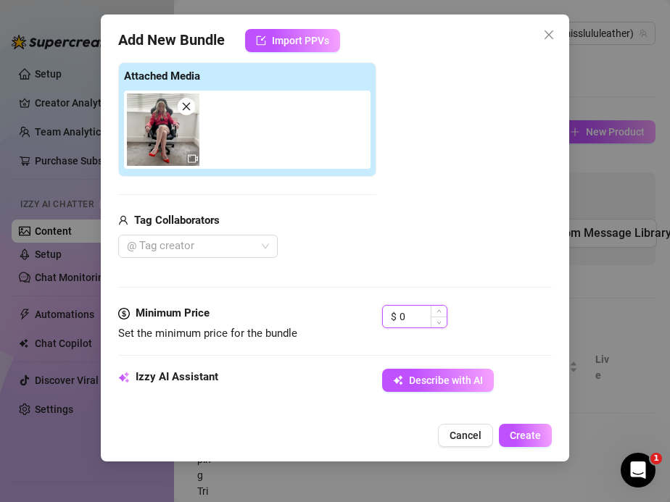
click at [405, 320] on input "0" at bounding box center [422, 317] width 47 height 22
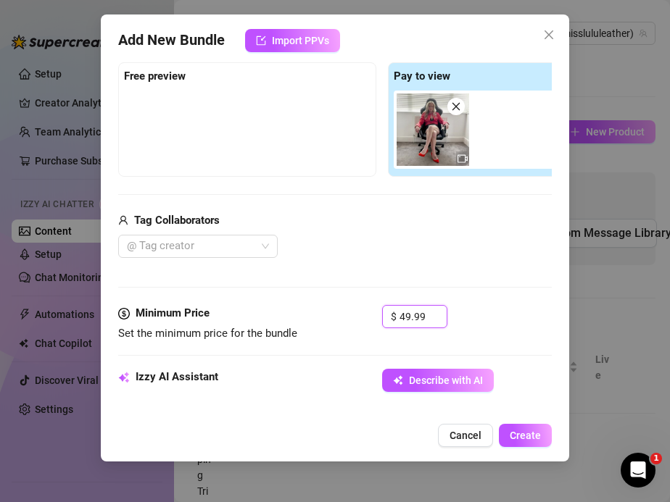
type input "49.99"
click at [356, 299] on div "Media Add Media from Vault Free preview Pay to view Tag Collaborators @ Tag cre…" at bounding box center [335, 152] width 434 height 306
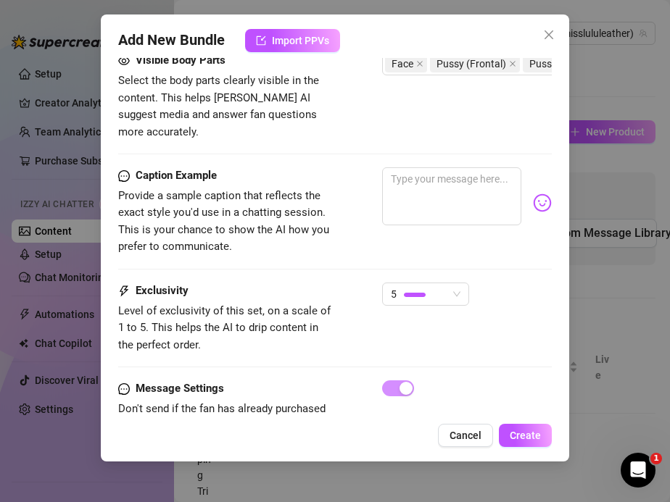
scroll to position [870, 0]
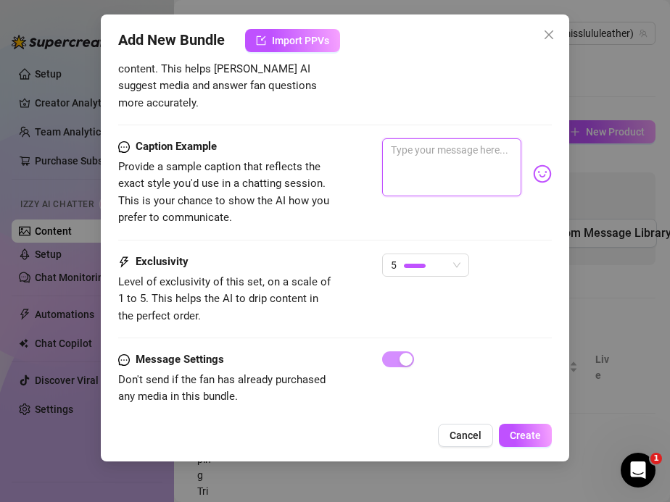
click at [417, 138] on textarea at bounding box center [452, 167] width 140 height 58
paste textarea "High heels, leather mini, satin blouse… sitting in my office chair, spreading m…"
type textarea "High heels, leather mini, satin blouse… sitting in my office chair, spreading m…"
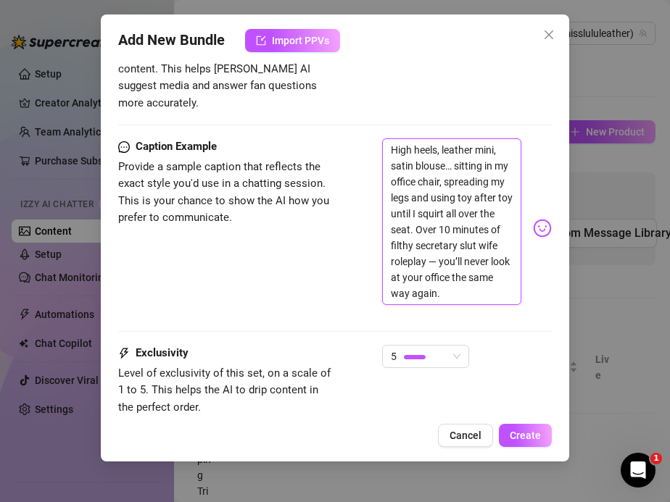
scroll to position [0, 0]
click at [440, 246] on textarea "High heels, leather mini, satin blouse… sitting in my office chair, spreading m…" at bounding box center [452, 221] width 140 height 167
type textarea "High heels, leather mini, satin blouse… sitting in my office chair, spreading m…"
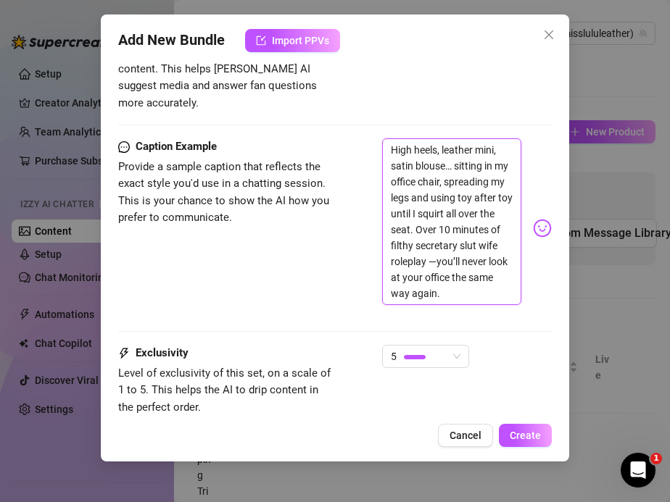
type textarea "High heels, leather mini, satin blouse… sitting in my office chair, spreading m…"
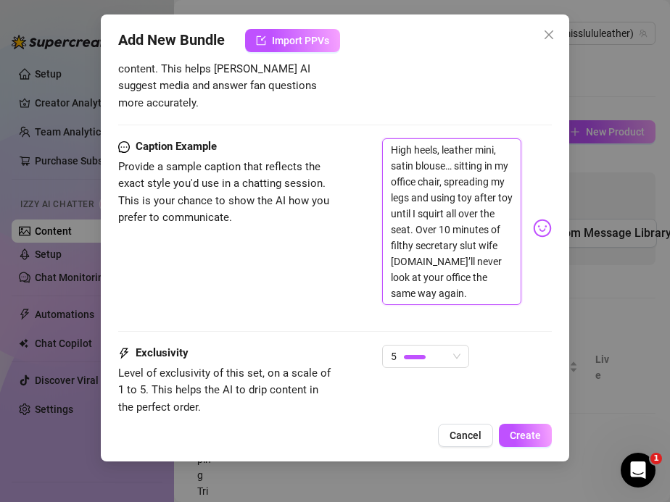
type textarea "High heels, leather mini, satin blouse… sitting in my office chair, spreading m…"
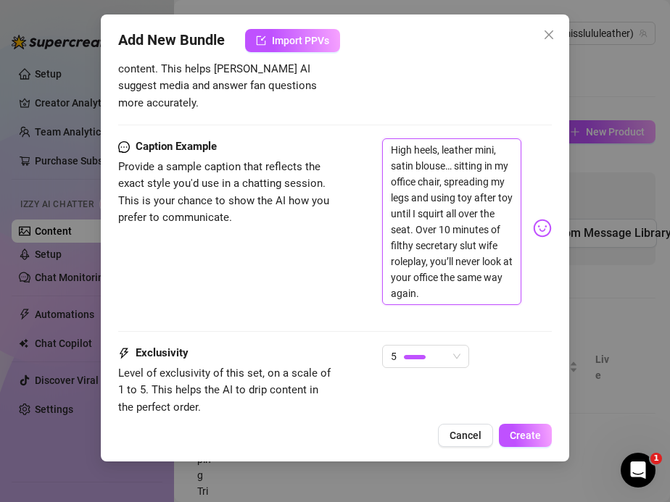
type textarea "High heels, leather mini, satin blouse… sitting in my office chair, spreading m…"
click at [332, 282] on div "Caption Example Provide a sample caption that reflects the exact style you'd us…" at bounding box center [335, 228] width 434 height 180
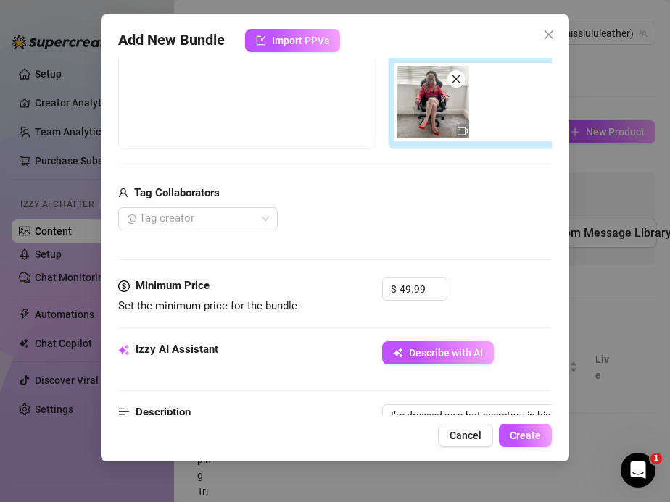
scroll to position [261, 0]
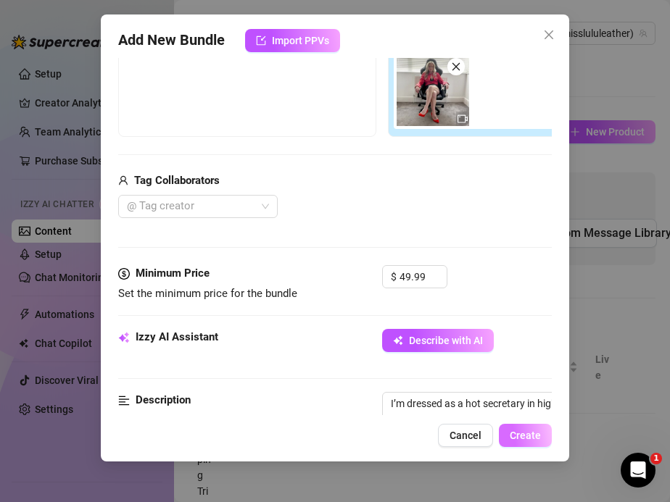
click at [520, 429] on button "Create" at bounding box center [525, 435] width 53 height 23
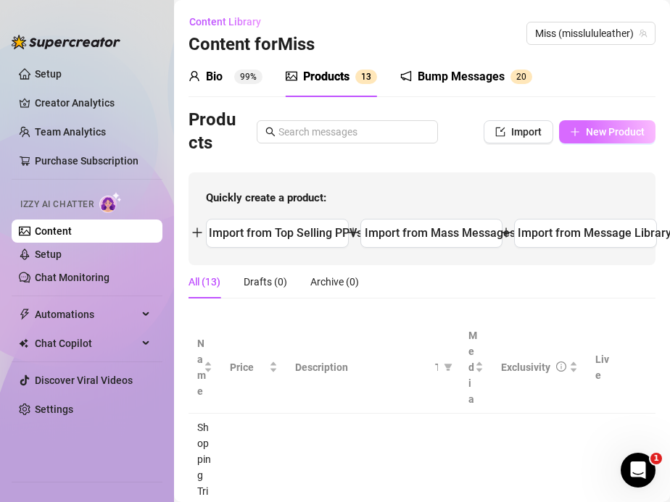
click at [599, 133] on span "New Product" at bounding box center [615, 132] width 59 height 12
type textarea "Type your message here..."
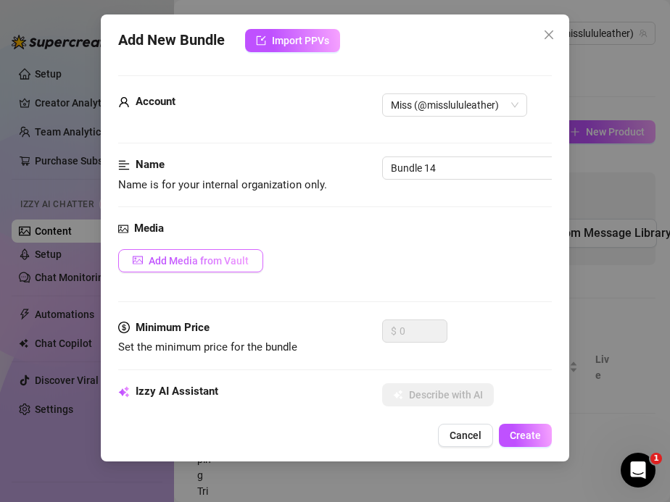
click at [191, 271] on button "Add Media from Vault" at bounding box center [190, 260] width 145 height 23
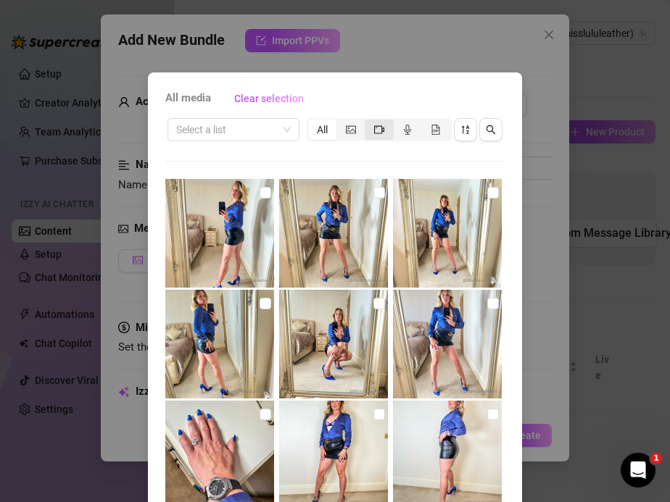
click at [375, 125] on icon "video-camera" at bounding box center [379, 130] width 10 height 10
click at [368, 122] on input "segmented control" at bounding box center [368, 122] width 0 height 0
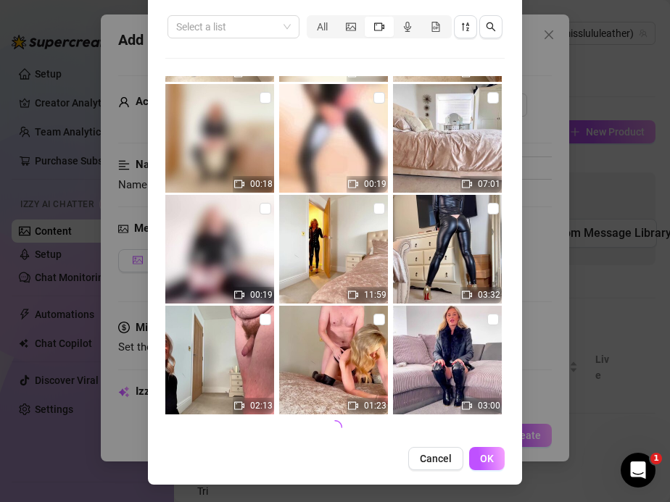
scroll to position [0, 0]
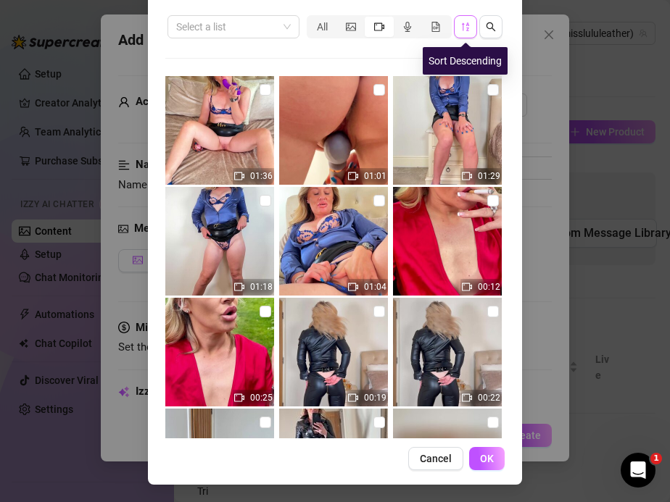
click at [470, 33] on button "button" at bounding box center [465, 26] width 23 height 23
click at [470, 27] on icon "sort-descending" at bounding box center [465, 27] width 10 height 10
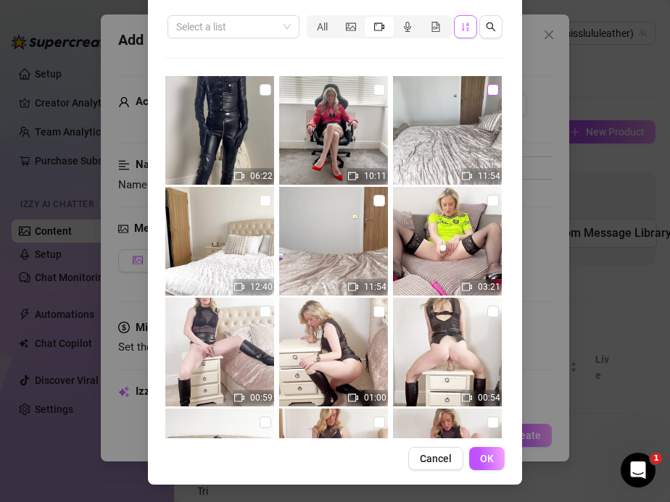
click at [495, 91] on input "checkbox" at bounding box center [493, 90] width 12 height 12
checkbox input "true"
click at [494, 453] on button "OK" at bounding box center [487, 458] width 36 height 23
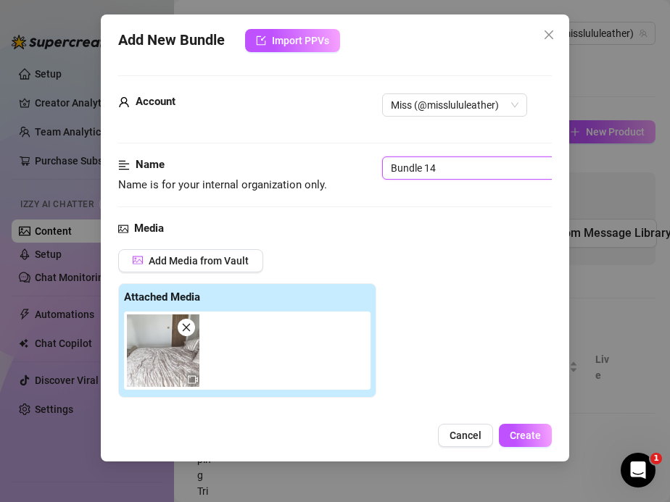
drag, startPoint x: 442, startPoint y: 165, endPoint x: 342, endPoint y: 161, distance: 100.1
click at [342, 161] on div "Name Name is for your internal organization only. Bundle 14" at bounding box center [335, 175] width 434 height 37
paste input "Leather Mini & Red Boots Squirting Slut"
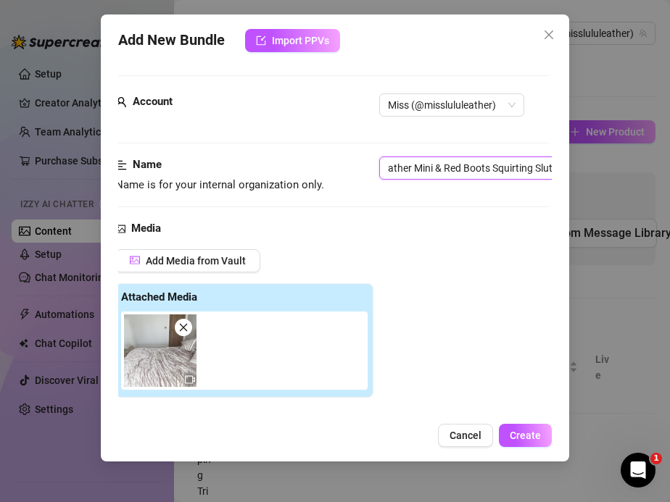
type input "Leather Mini & Red Boots Squirting Slut"
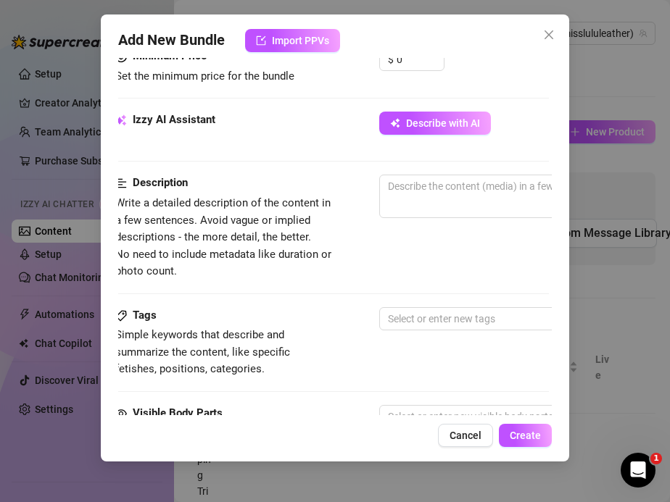
scroll to position [494, 3]
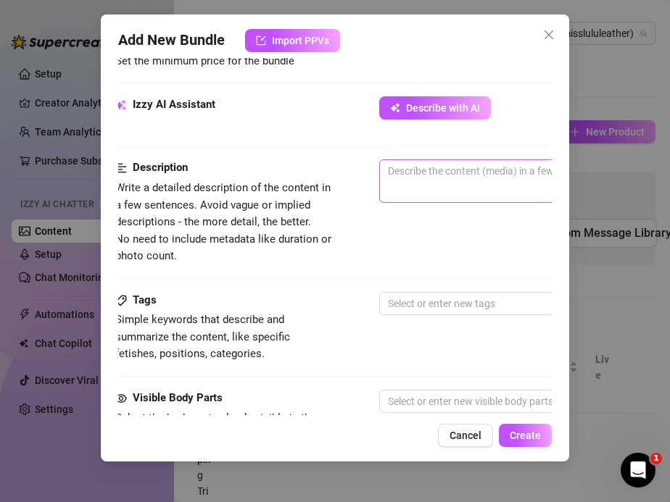
click at [403, 185] on span "0 / 1000" at bounding box center [632, 180] width 507 height 43
click at [396, 175] on textarea at bounding box center [633, 171] width 506 height 22
paste textarea "On my bed in a tight leather mini skirt and striking red thigh-high boots, I sp…"
type textarea "On my bed in a tight leather mini skirt and striking red thigh-high boots, I sp…"
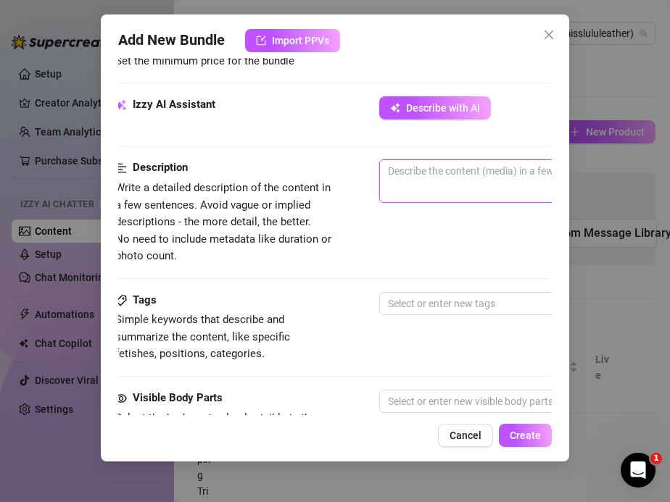
type textarea "On my bed in a tight leather mini skirt and striking red thigh-high boots, I sp…"
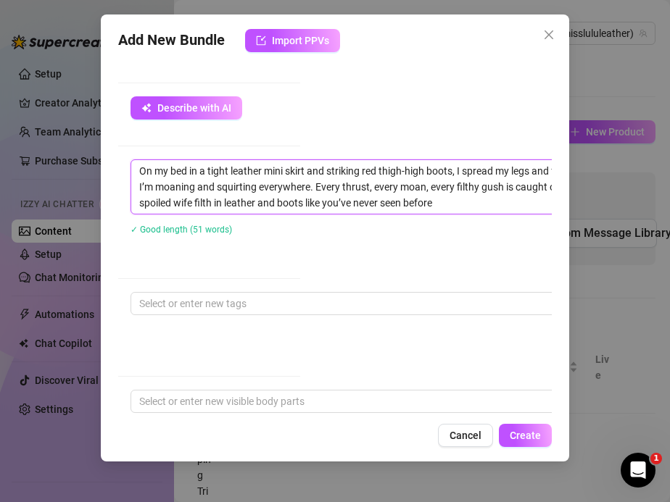
scroll to position [494, 240]
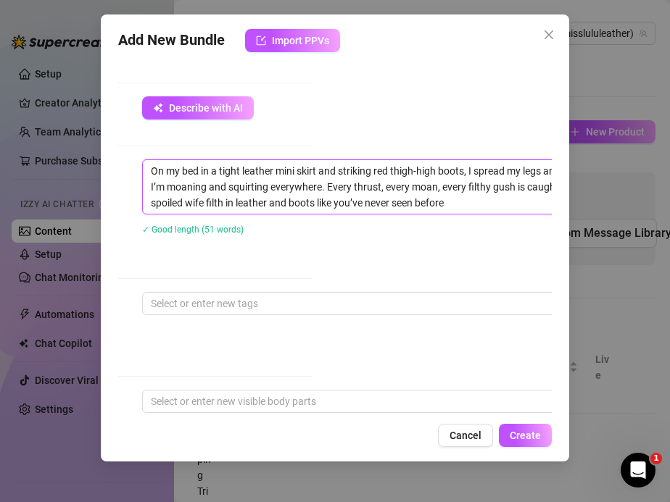
click at [153, 202] on textarea "On my bed in a tight leather mini skirt and striking red thigh-high boots, I sp…" at bounding box center [396, 187] width 506 height 54
type textarea "On my bed in a tight leather mini skirt and striking red thigh-high boots, I sp…"
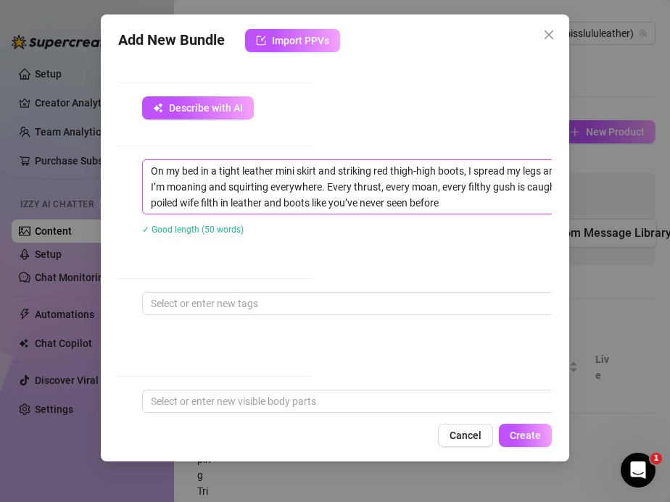
type textarea "On my bed in a tight leather mini skirt and striking red thigh-high boots, I sp…"
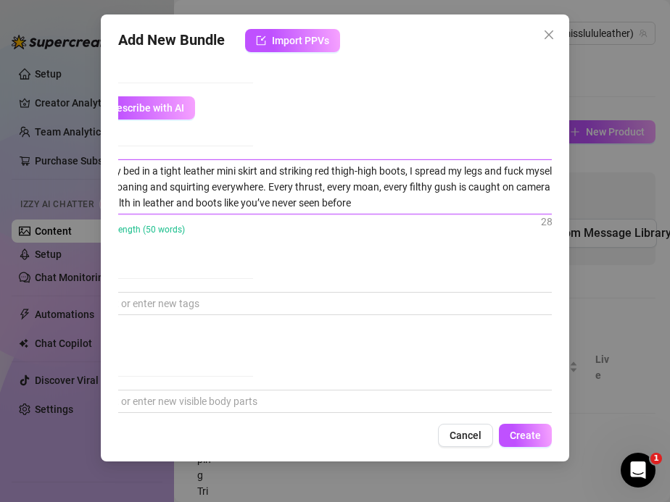
type textarea "On my bed in a tight leather mini skirt and striking red thigh-high boots, I sp…"
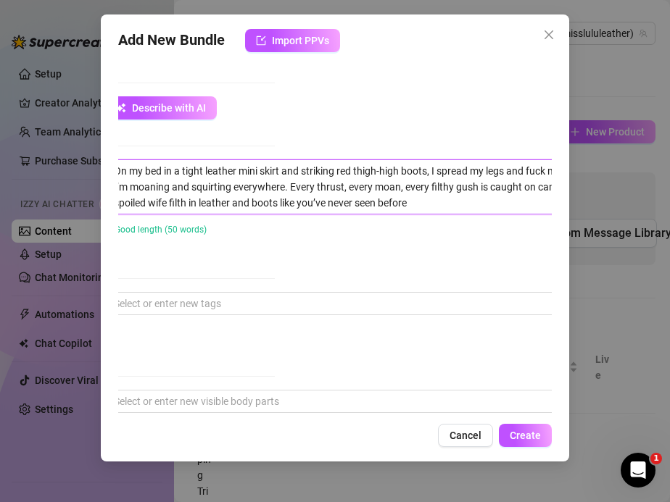
type textarea "On my bed in a tight leather mini skirt and striking red thigh-high boots, I sp…"
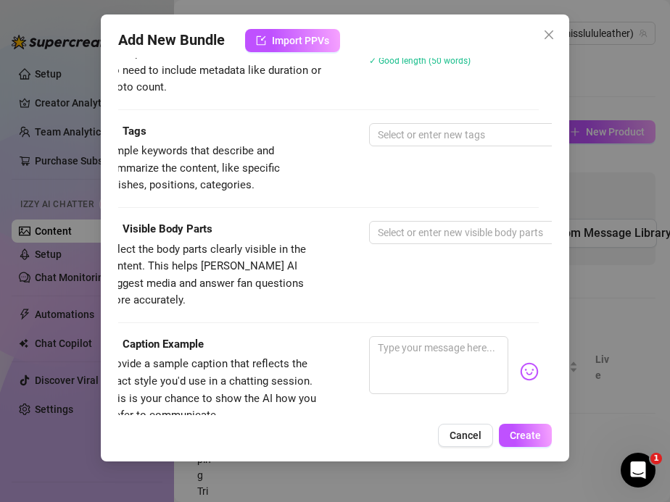
scroll to position [662, 0]
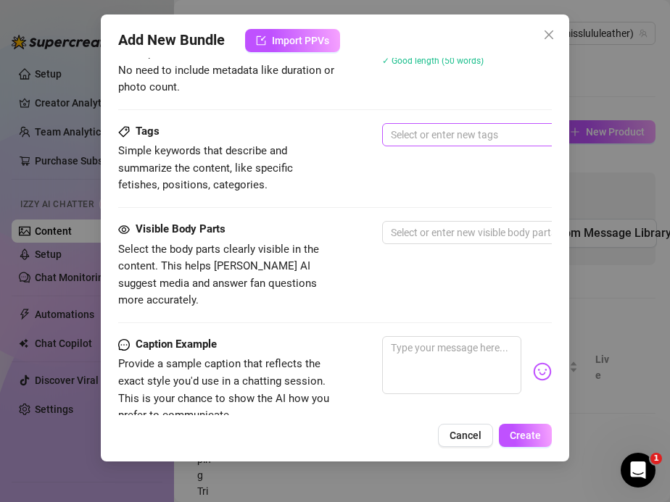
click at [414, 133] on div at bounding box center [628, 135] width 486 height 20
type textarea "On my bed in a tight leather mini skirt and striking red thigh-high boots, I sp…"
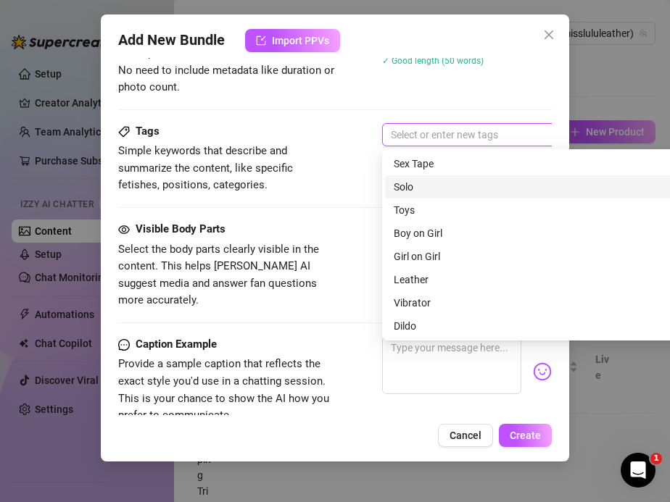
click at [415, 179] on div "Solo" at bounding box center [636, 187] width 484 height 16
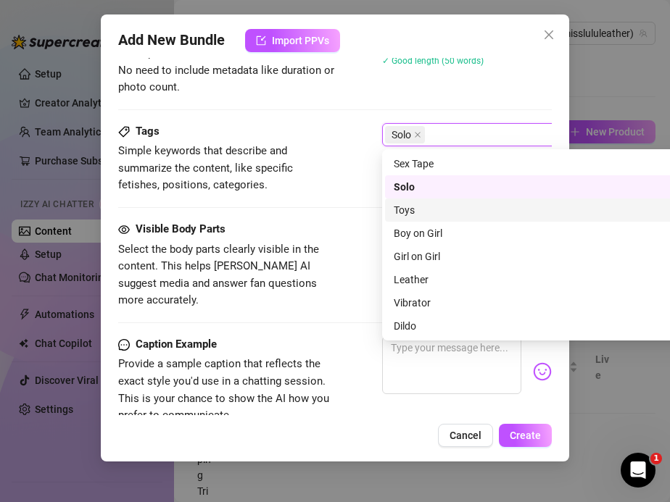
click at [416, 215] on div "Toys" at bounding box center [636, 210] width 484 height 16
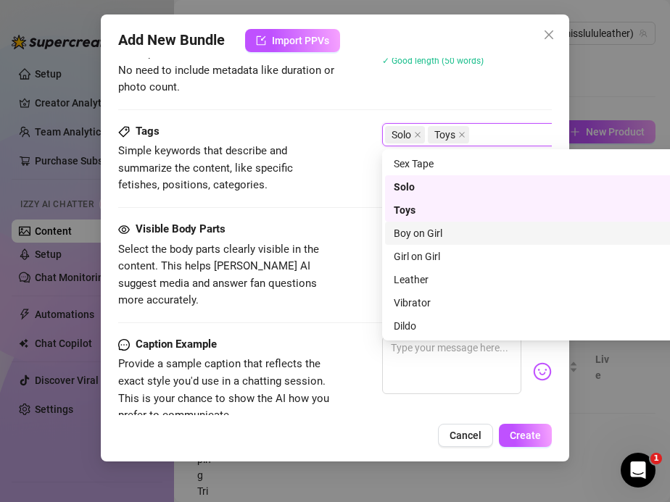
click at [425, 233] on div "Boy on Girl" at bounding box center [636, 233] width 484 height 16
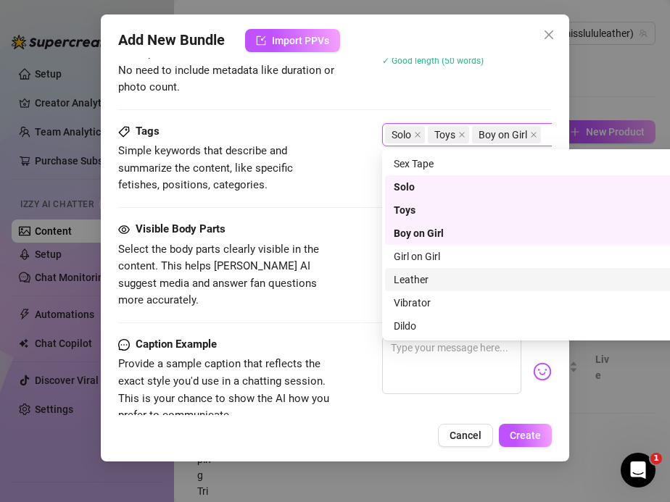
click at [427, 275] on div "Leather" at bounding box center [636, 280] width 484 height 16
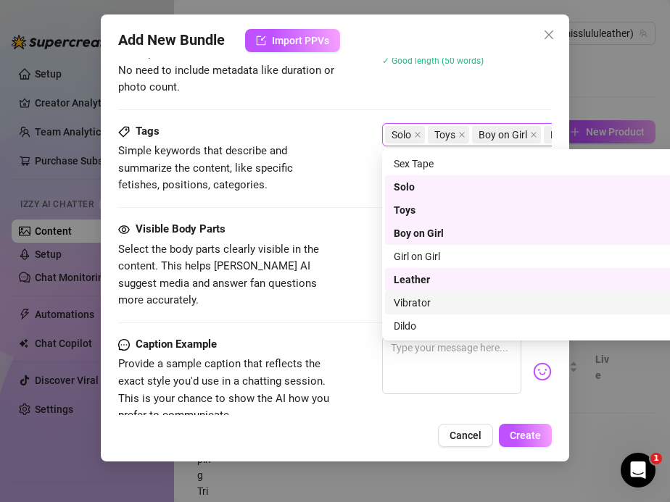
click at [425, 308] on div "Vibrator" at bounding box center [636, 303] width 484 height 16
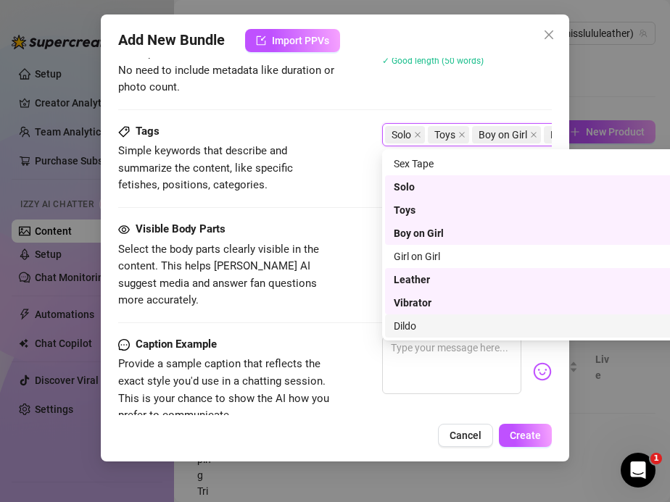
click at [421, 324] on div "Dildo" at bounding box center [636, 326] width 484 height 16
click at [330, 197] on div "Tags Simple keywords that describe and summarize the content, like specific fet…" at bounding box center [335, 172] width 434 height 98
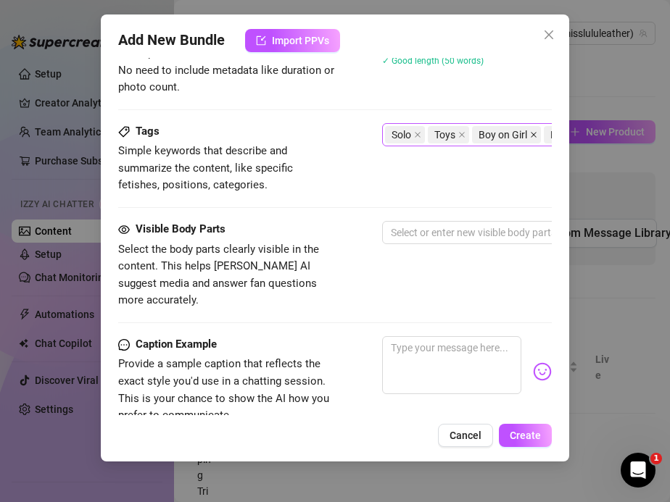
click at [531, 136] on icon "close" at bounding box center [533, 134] width 7 height 7
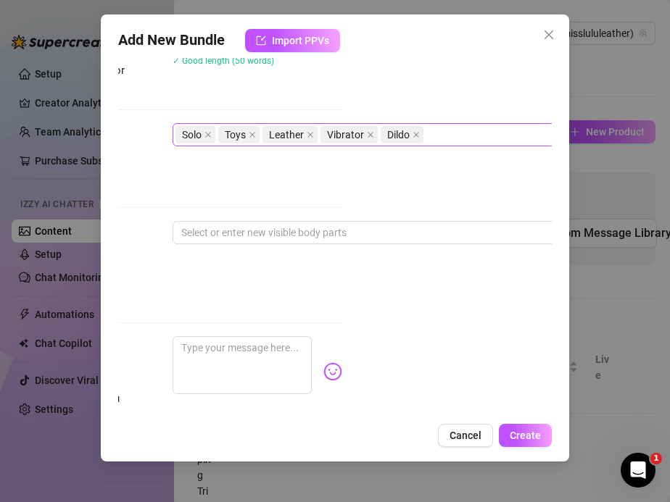
scroll to position [662, 212]
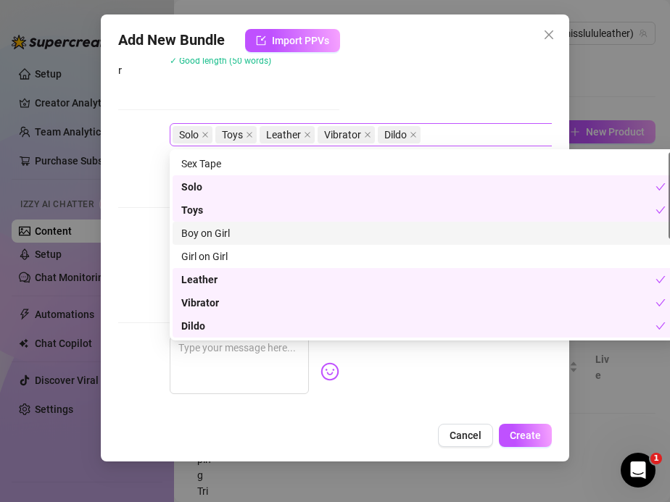
click at [448, 135] on div "Solo Toys Leather Vibrator Dildo" at bounding box center [415, 135] width 486 height 20
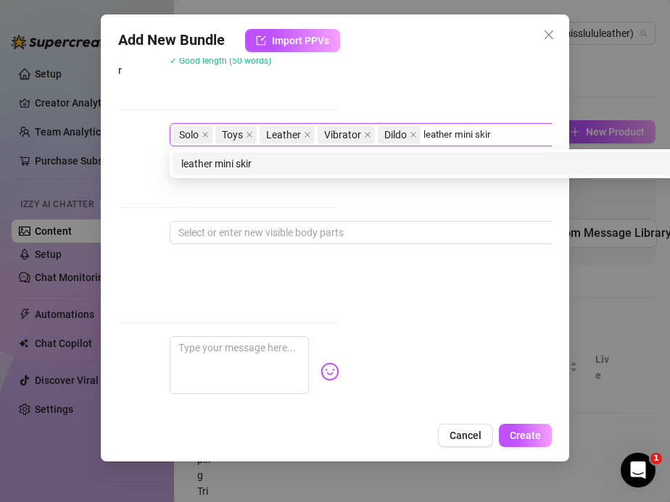
type input "leather mini skirt"
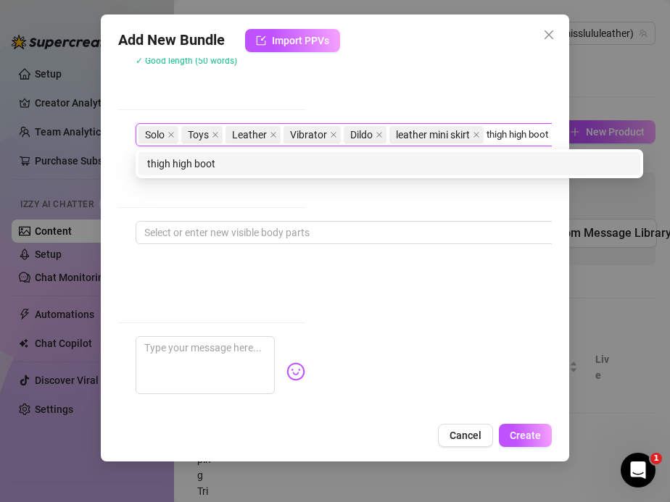
type input "thigh high boots"
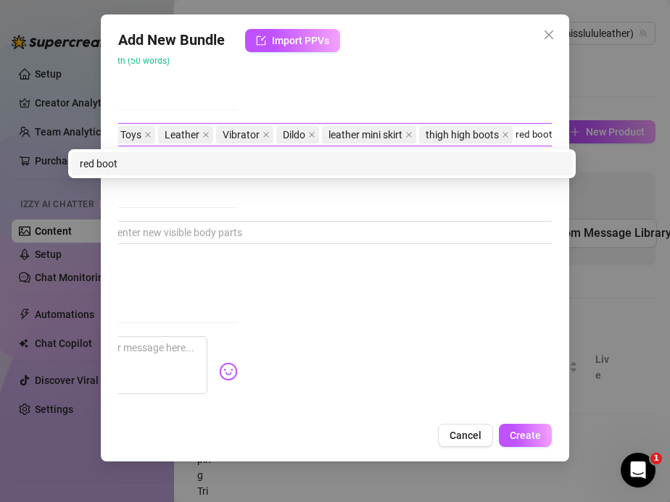
type input "red boots"
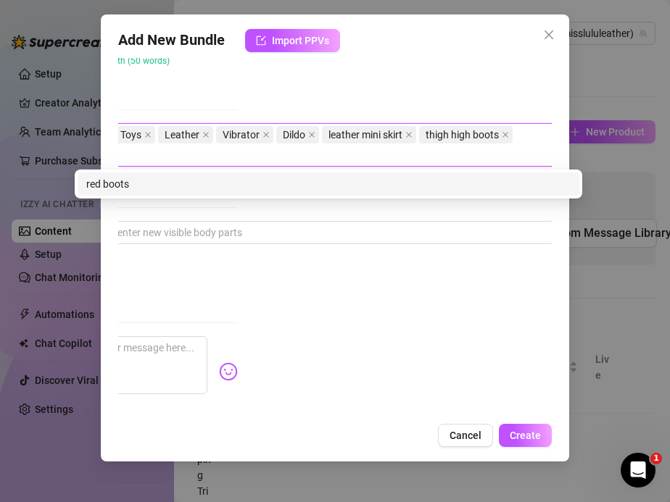
scroll to position [662, 307]
type input "squirting"
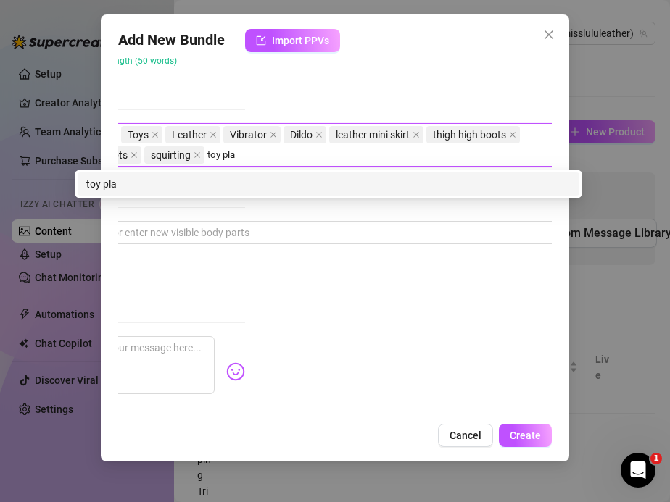
type input "toy play"
type input "masturbation"
type input "milf housewife"
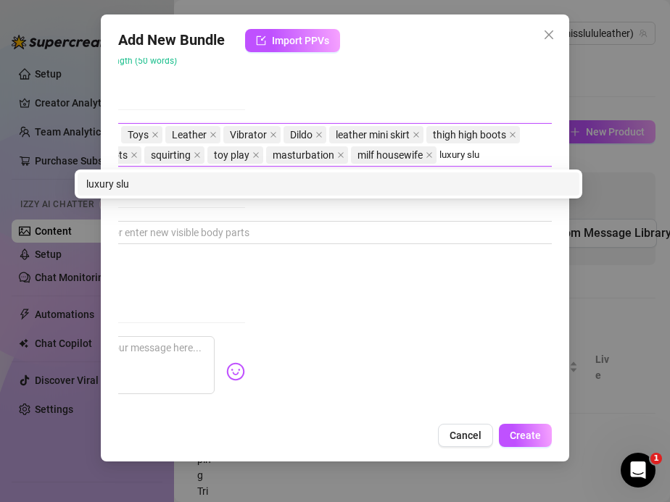
type input "luxury slut"
type input "fetish porn"
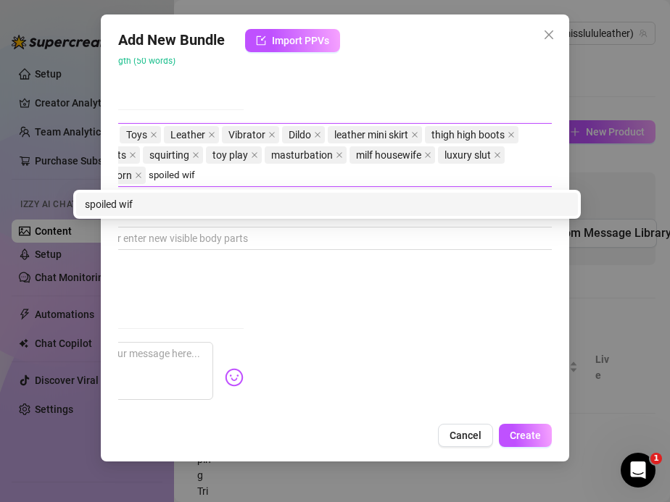
type input "spoiled wife"
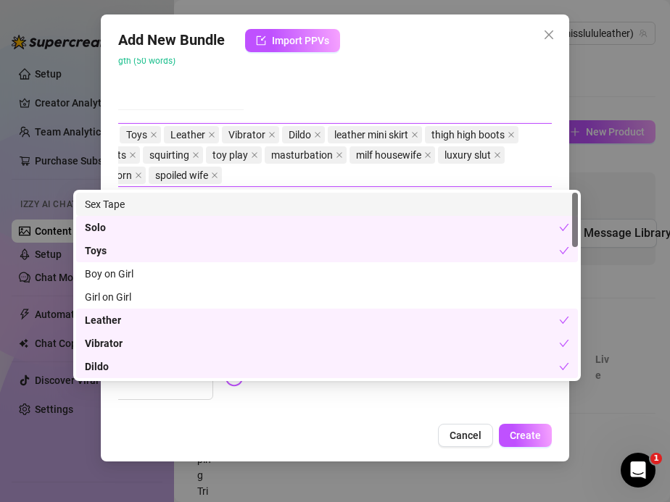
click at [291, 102] on div "Account Miss (@misslululeather) Name Name is for your internal organization onl…" at bounding box center [335, 236] width 434 height 357
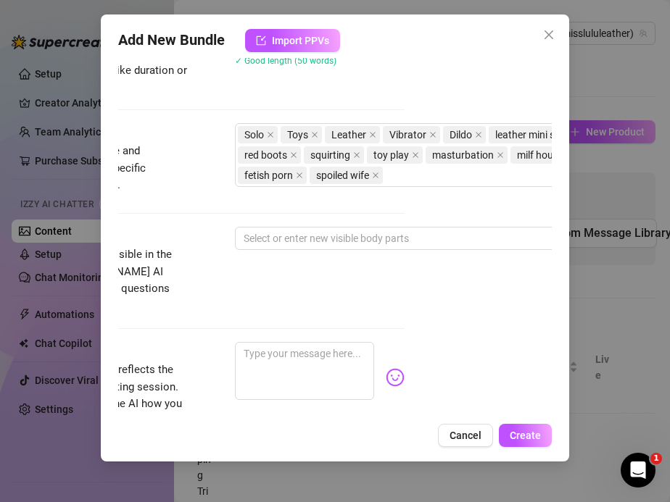
scroll to position [662, 146]
click at [276, 244] on div at bounding box center [482, 238] width 486 height 20
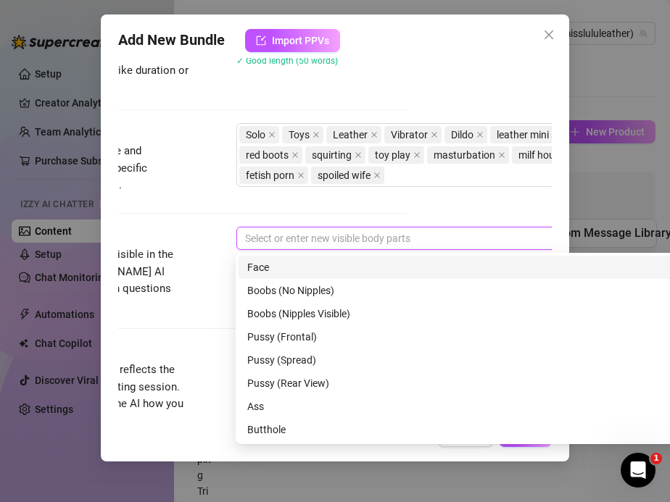
click at [275, 273] on div "Face" at bounding box center [489, 267] width 484 height 16
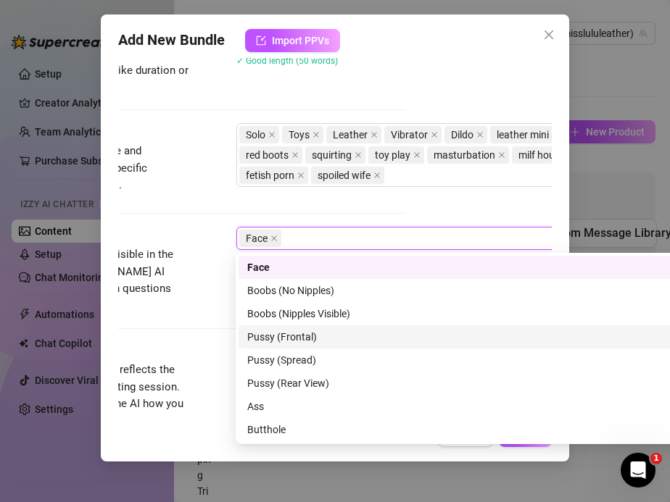
click at [272, 341] on div "Pussy (Frontal)" at bounding box center [489, 337] width 484 height 16
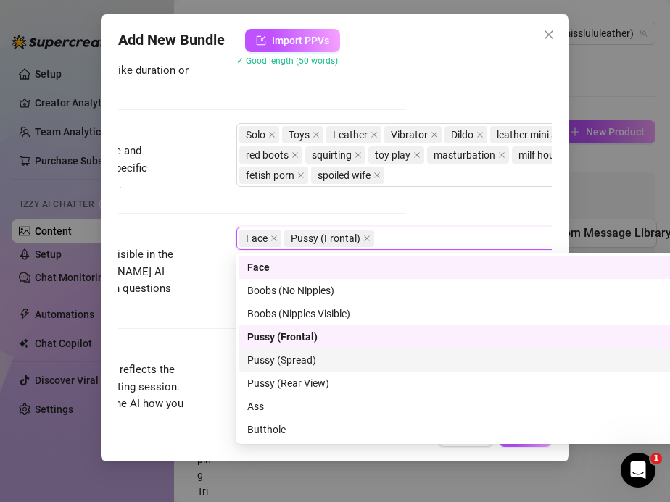
click at [272, 356] on div "Pussy (Spread)" at bounding box center [489, 360] width 484 height 16
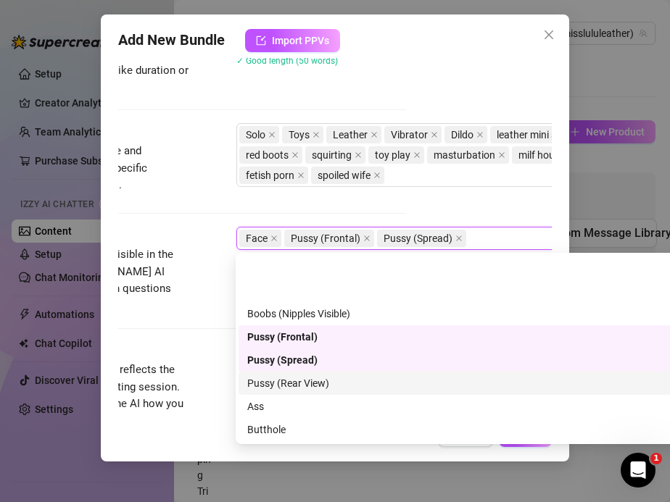
scroll to position [93, 0]
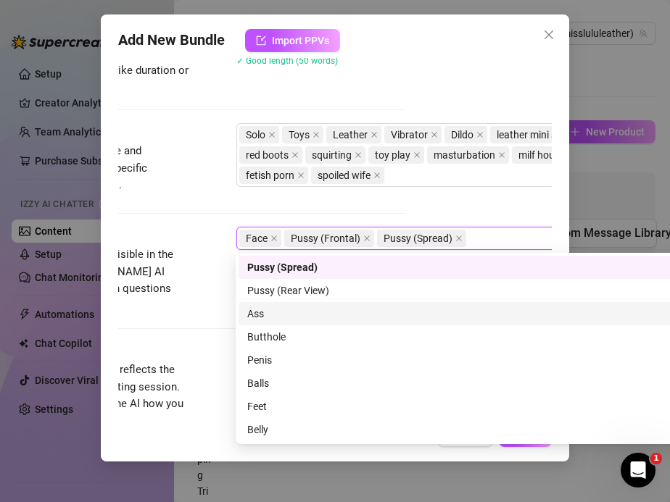
click at [259, 315] on div "Ass" at bounding box center [489, 314] width 484 height 16
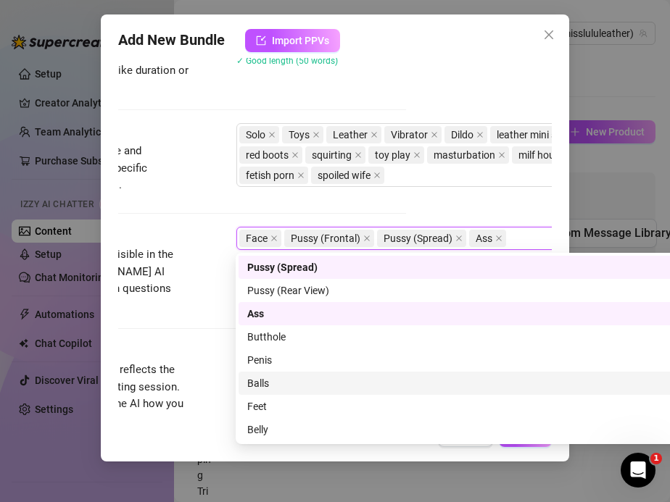
click at [266, 383] on div "Balls" at bounding box center [489, 383] width 484 height 16
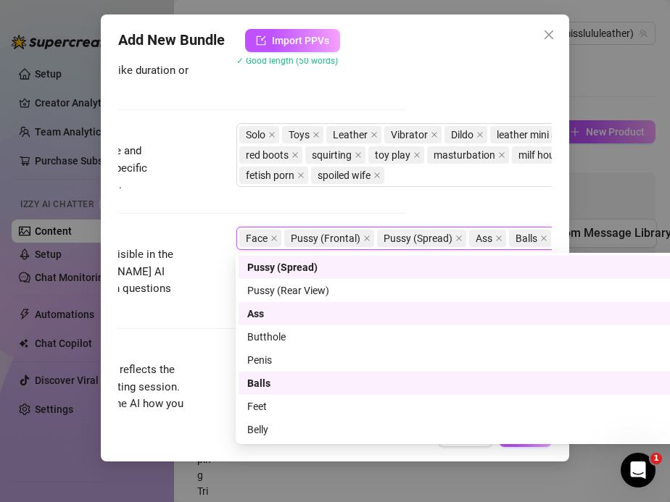
click at [264, 386] on div "Balls" at bounding box center [484, 383] width 474 height 16
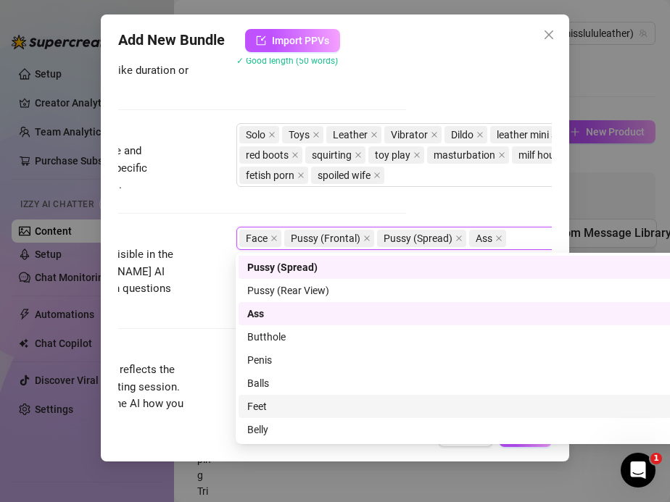
click at [264, 402] on div "Feet" at bounding box center [489, 407] width 484 height 16
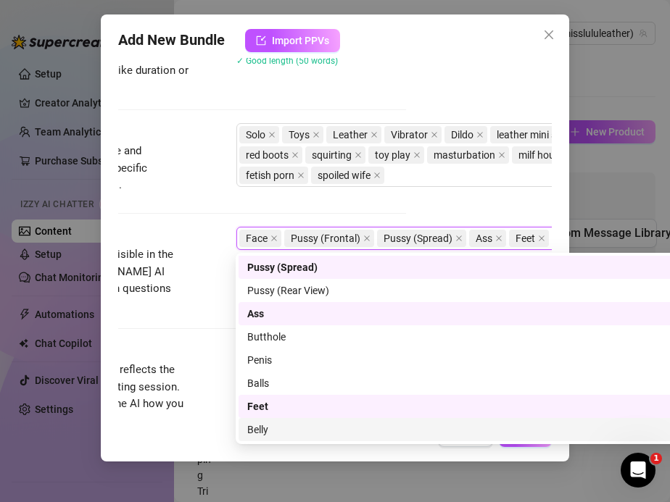
click at [251, 428] on div "Belly" at bounding box center [489, 430] width 484 height 16
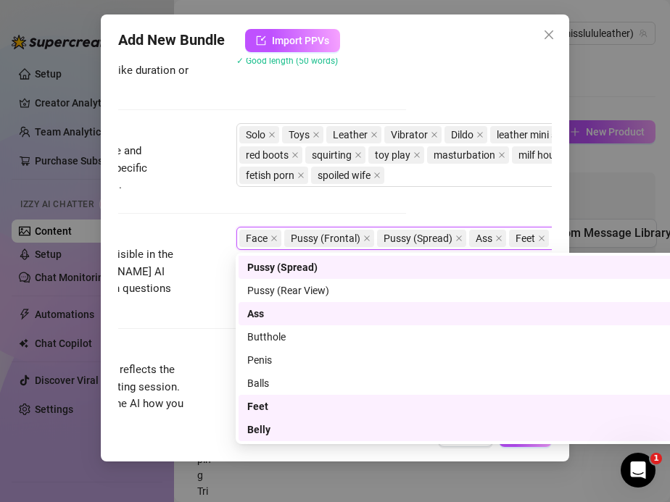
click at [130, 312] on div "Visible Body Parts Select the body parts clearly visible in the content. This h…" at bounding box center [189, 284] width 434 height 115
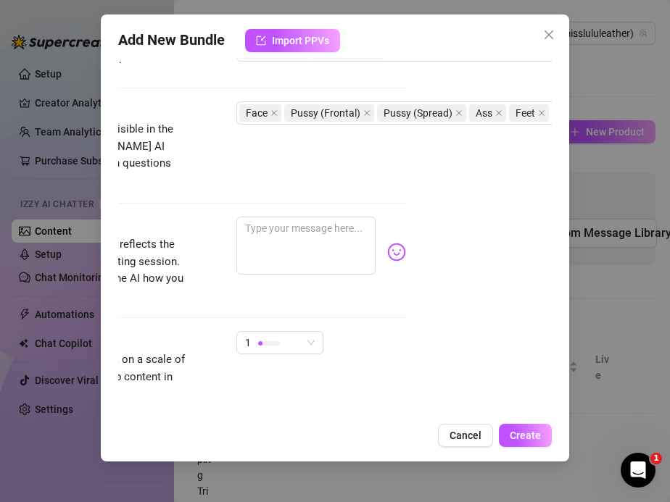
scroll to position [789, 146]
click at [258, 336] on div at bounding box center [269, 343] width 22 height 14
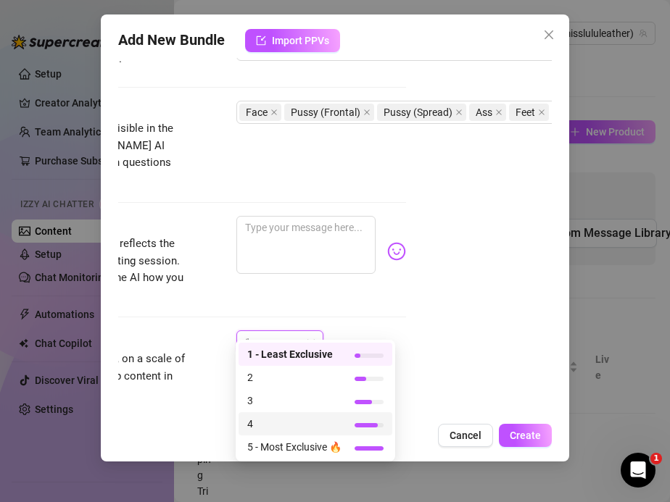
click at [262, 421] on span "4" at bounding box center [294, 424] width 94 height 16
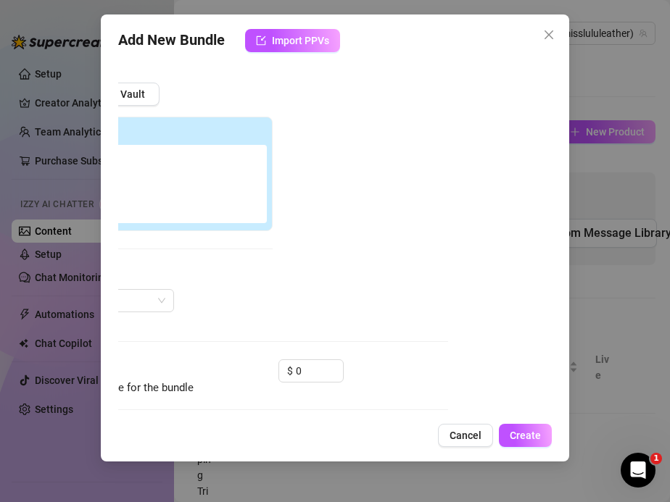
scroll to position [175, 104]
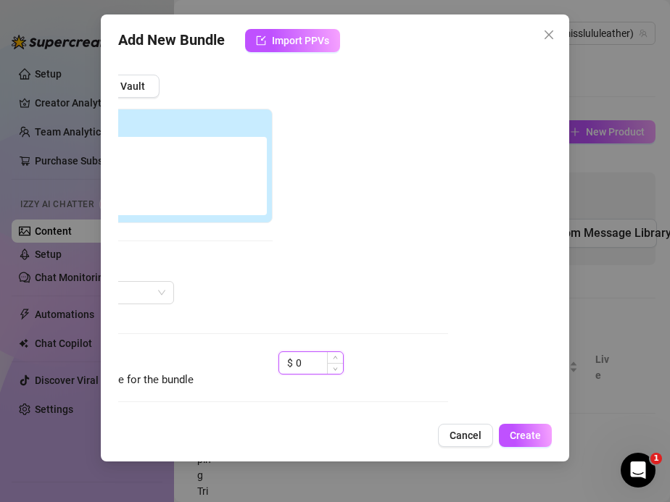
click at [302, 365] on input "0" at bounding box center [319, 363] width 47 height 22
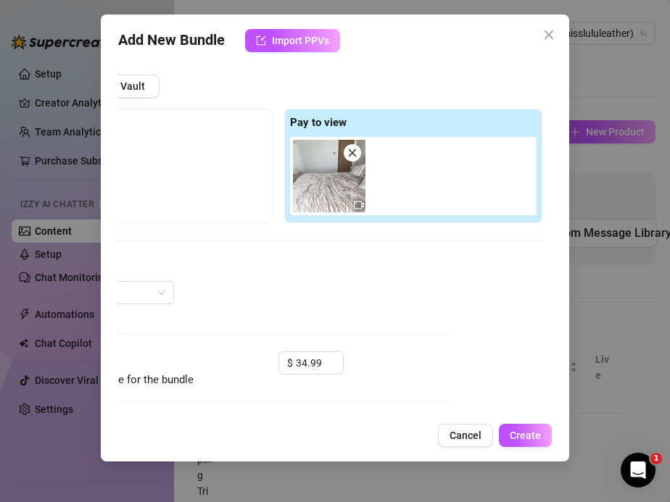
click at [396, 294] on div "@ Tag creator" at bounding box center [278, 292] width 528 height 23
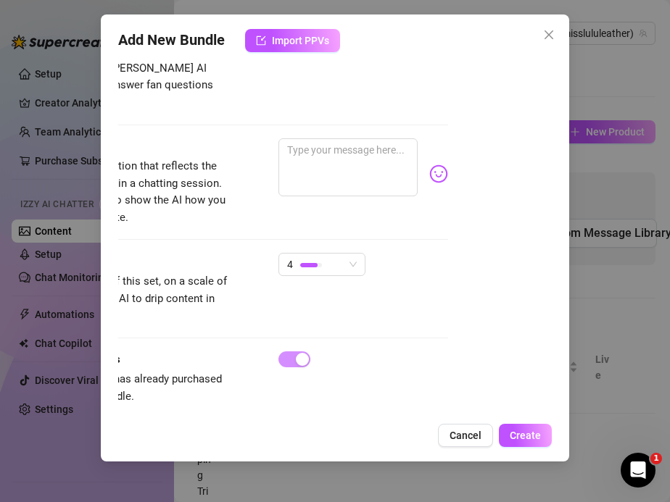
scroll to position [866, 0]
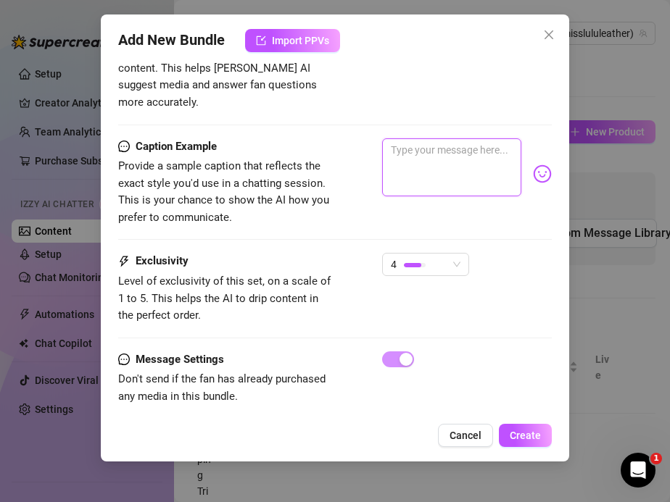
click at [455, 144] on textarea at bounding box center [452, 167] width 140 height 58
paste textarea "On my bed in a leather mini and red thigh-high boots… spreading wide, fucking m…"
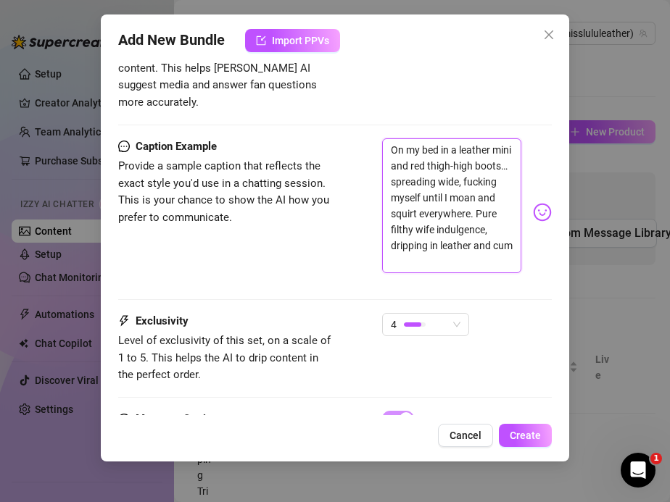
scroll to position [0, 0]
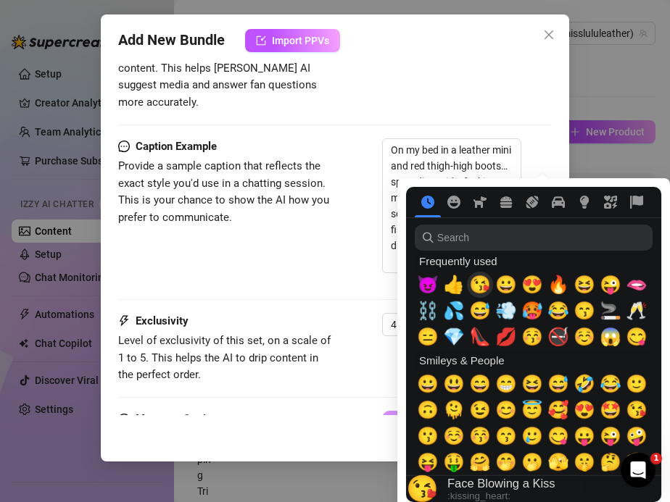
click at [481, 286] on span "😘" at bounding box center [480, 285] width 22 height 20
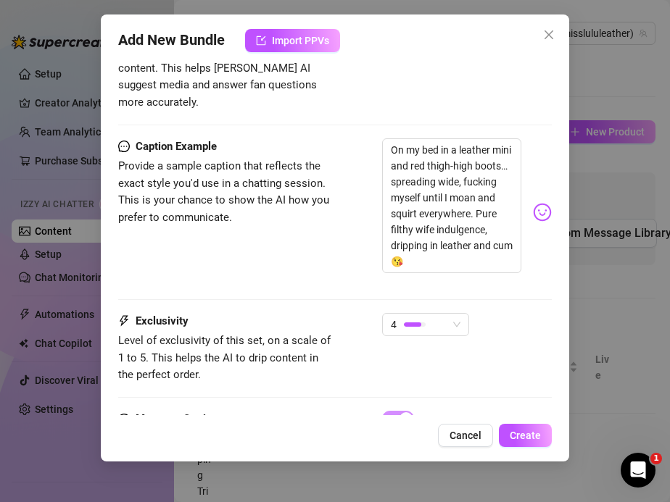
click at [296, 253] on div "Caption Example Provide a sample caption that reflects the exact style you'd us…" at bounding box center [335, 212] width 434 height 148
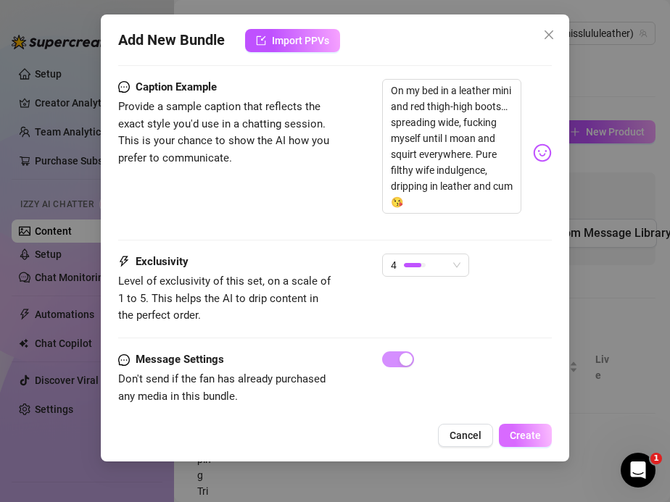
click at [518, 438] on span "Create" at bounding box center [525, 436] width 31 height 12
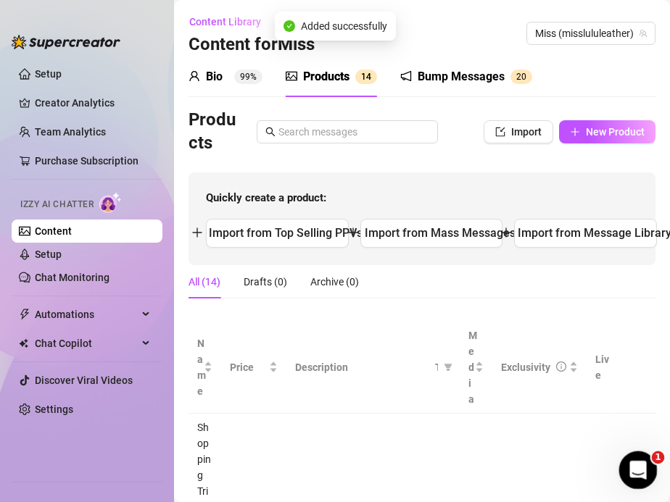
click at [642, 467] on icon "Open Intercom Messenger" at bounding box center [636, 469] width 24 height 24
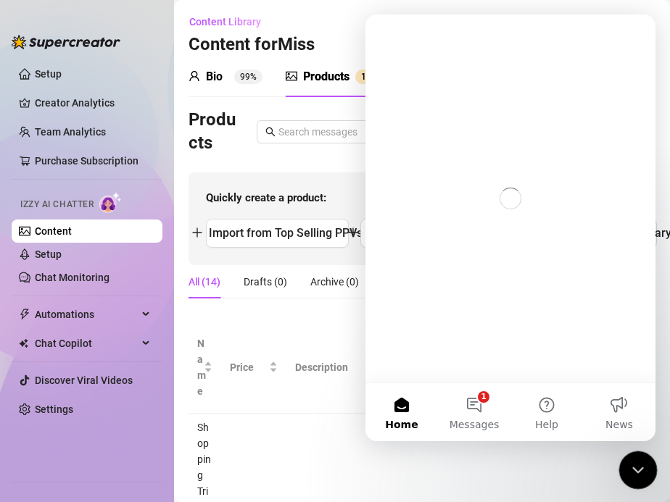
scroll to position [0, 0]
click at [479, 397] on button "1 Messages" at bounding box center [474, 412] width 72 height 58
click at [483, 415] on button "1 Messages" at bounding box center [474, 412] width 72 height 58
click at [472, 404] on button "1 Messages" at bounding box center [474, 412] width 72 height 58
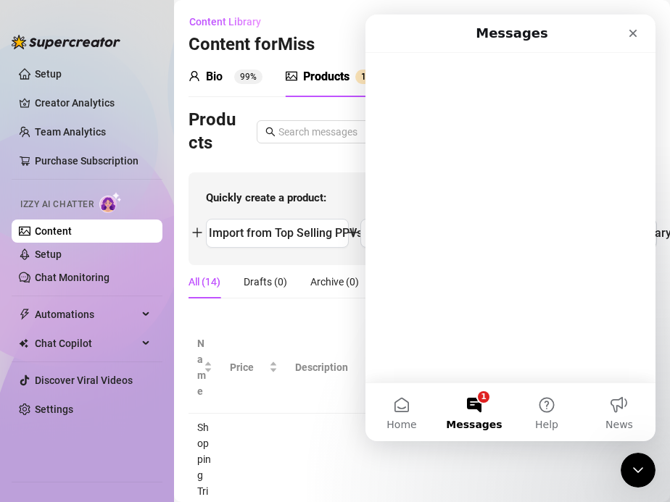
click at [479, 410] on button "1 Messages" at bounding box center [474, 412] width 72 height 58
click at [630, 33] on icon "Close" at bounding box center [633, 34] width 12 height 12
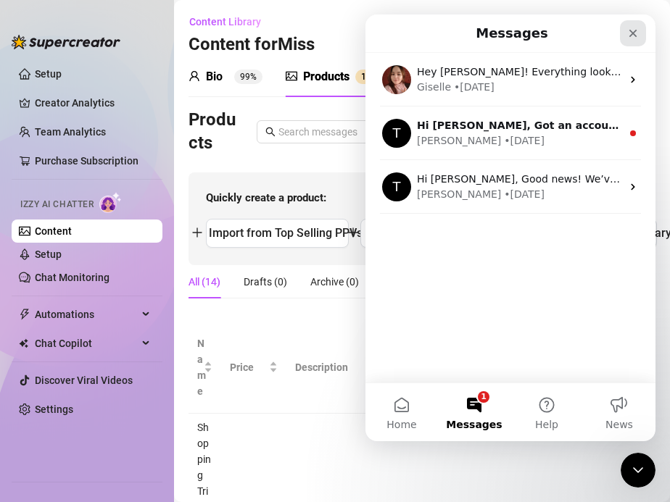
click at [630, 36] on span "Miss (misslululeather)" at bounding box center [591, 33] width 112 height 22
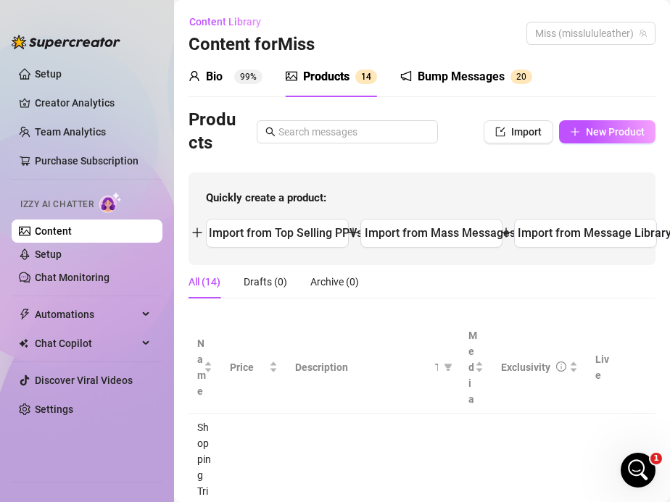
click at [280, 304] on div "All (14) Drafts (0) Archive (0)" at bounding box center [421, 287] width 467 height 45
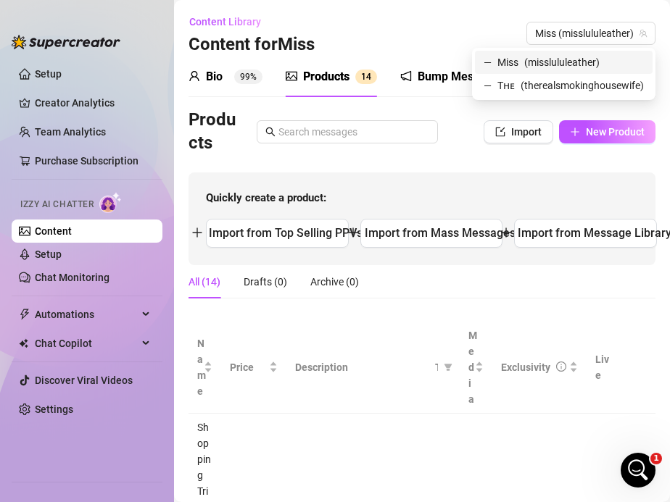
click at [280, 304] on div "All (14) Drafts (0) Archive (0)" at bounding box center [421, 287] width 467 height 45
click at [413, 175] on div "Quickly create a product: Import from Top Selling PPVs Import from Mass Message…" at bounding box center [421, 218] width 467 height 93
click at [411, 55] on div "Content Library Content for Miss Miss (misslululeather)" at bounding box center [421, 33] width 467 height 46
click at [514, 55] on div "Content Library Content for Miss Miss (misslululeather)" at bounding box center [421, 33] width 467 height 46
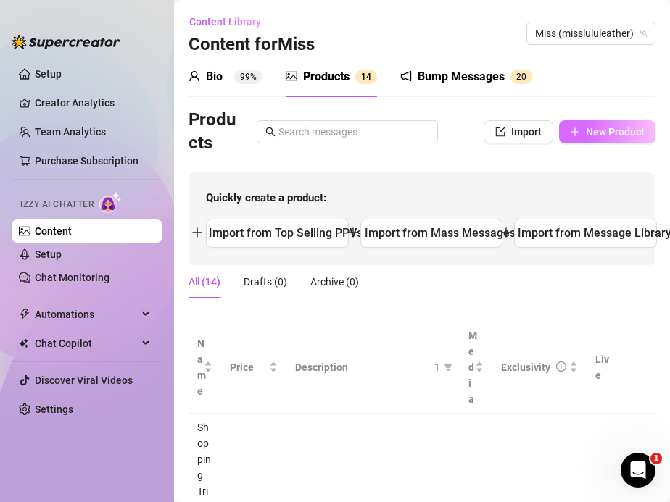
click at [589, 130] on span "New Product" at bounding box center [615, 132] width 59 height 12
type textarea "Type your message here..."
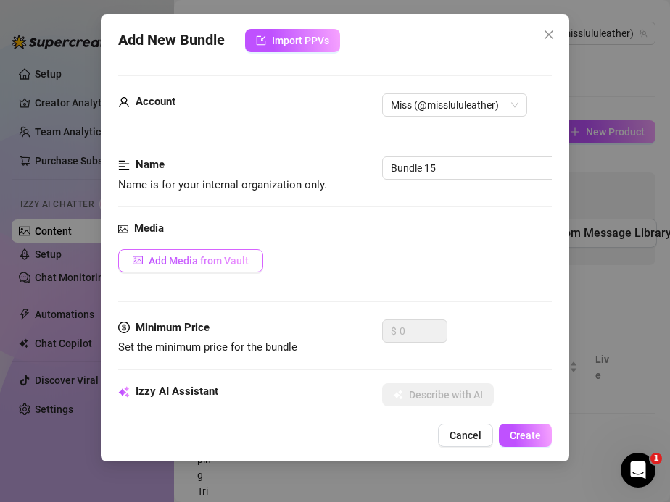
click at [187, 259] on span "Add Media from Vault" at bounding box center [199, 261] width 100 height 12
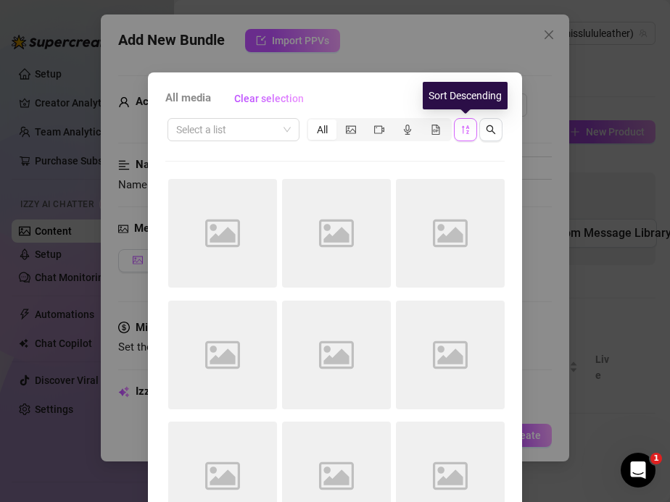
click at [461, 132] on icon "sort-descending" at bounding box center [465, 130] width 10 height 10
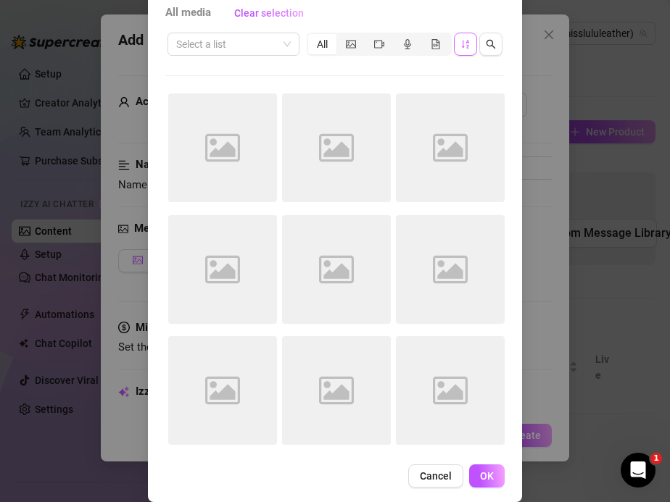
scroll to position [87, 0]
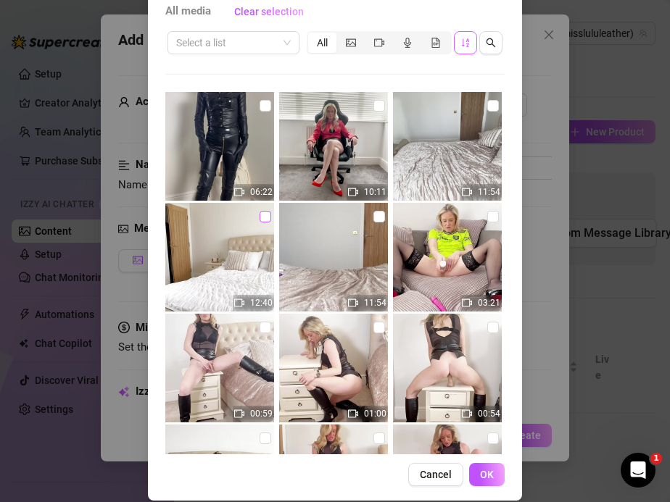
click at [269, 220] on input "checkbox" at bounding box center [265, 217] width 12 height 12
checkbox input "true"
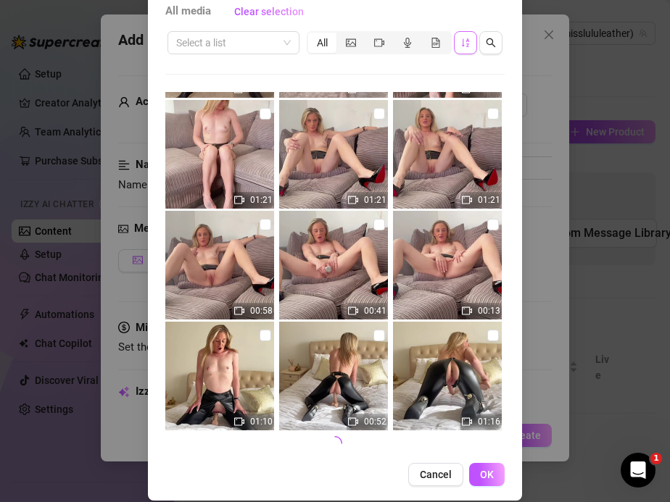
scroll to position [103, 0]
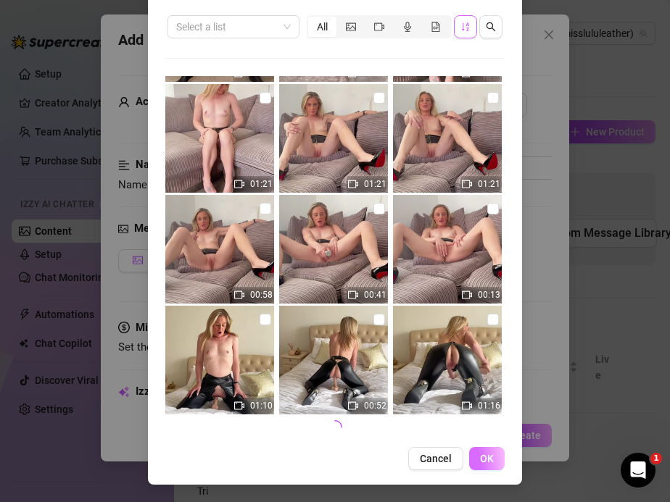
click at [483, 451] on button "OK" at bounding box center [487, 458] width 36 height 23
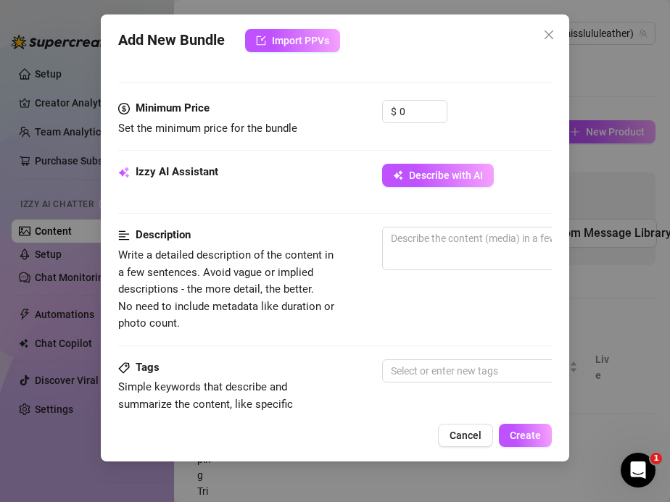
scroll to position [461, 0]
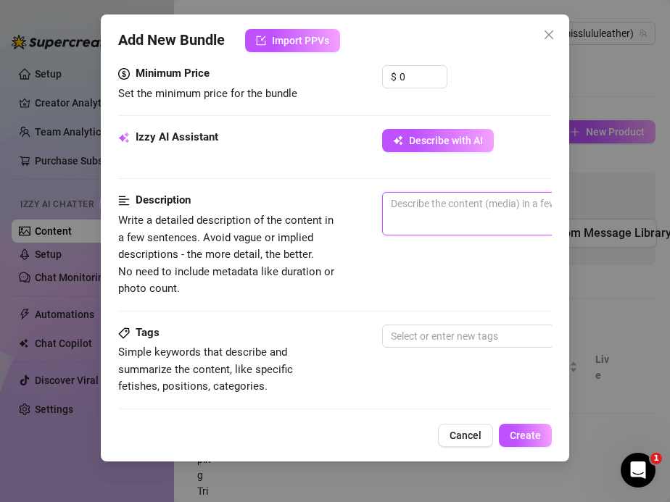
click at [420, 204] on textarea at bounding box center [636, 204] width 506 height 22
paste textarea "On my bed in a leather mini skirt, black thigh-high boots, and a yellow satin b…"
type textarea "On my bed in a leather mini skirt, black thigh-high boots, and a yellow satin b…"
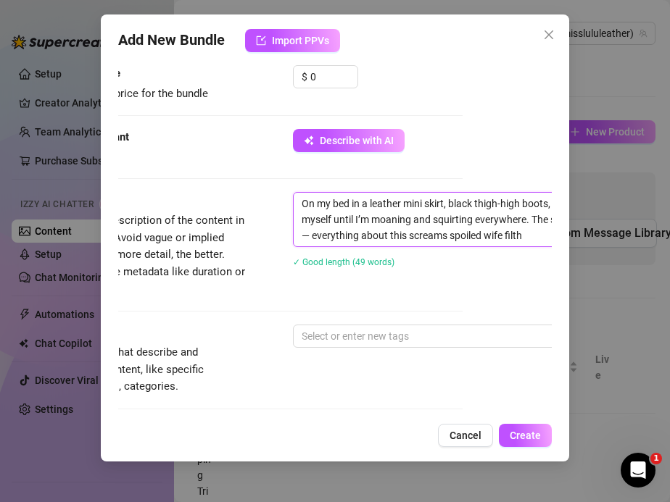
scroll to position [0, 0]
click at [390, 203] on textarea "On my bed in a leather mini skirt, black thigh-high boots, and a yellow satin b…" at bounding box center [547, 220] width 506 height 54
type textarea "On my bed in a s mini skirt, black thigh-high boots, and a yellow satin blouse……"
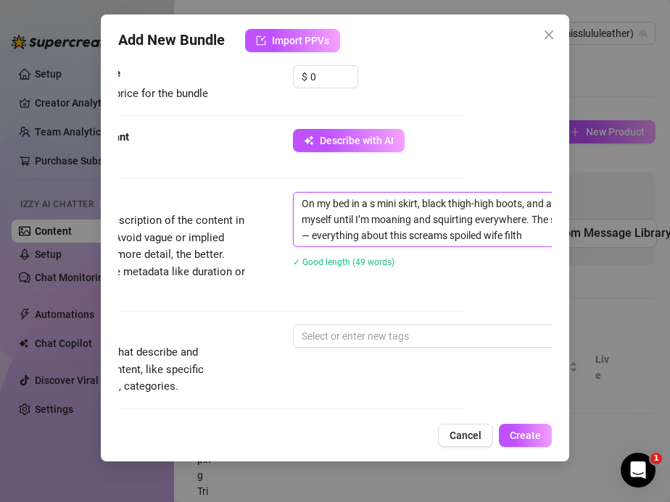
type textarea "On my bed in a sa mini skirt, black thigh-high boots, and a yellow satin blouse…"
type textarea "On my bed in a sat mini skirt, black thigh-high boots, and a yellow satin blous…"
type textarea "On my bed in a sati mini skirt, black thigh-high boots, and a yellow satin blou…"
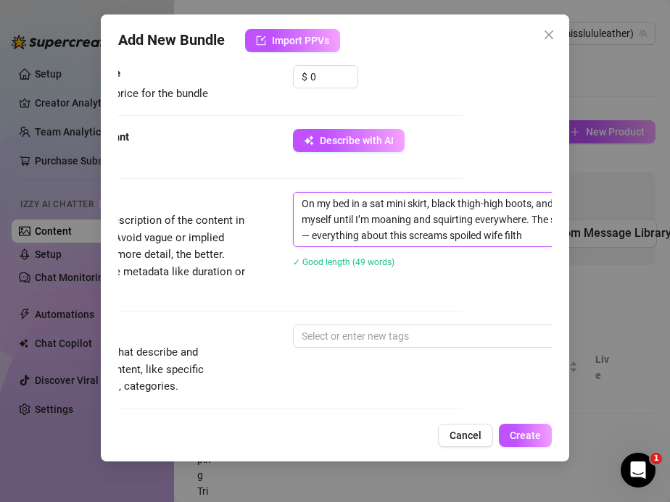
type textarea "On my bed in a sati mini skirt, black thigh-high boots, and a yellow satin blou…"
type textarea "On my bed in a satin mini skirt, black thigh-high boots, and a yellow satin blo…"
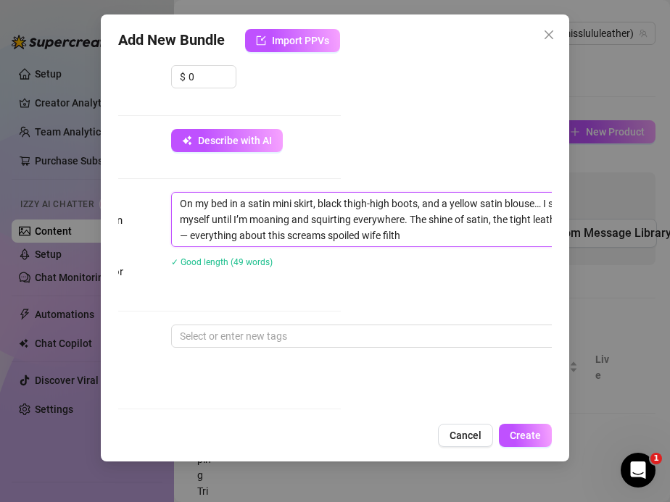
scroll to position [461, 208]
click at [222, 237] on textarea "On my bed in a satin mini skirt, black thigh-high boots, and a yellow satin blo…" at bounding box center [428, 220] width 506 height 54
type textarea "On my bed in a satin mini skirt, black thigh-high boots, and a yellow satin blo…"
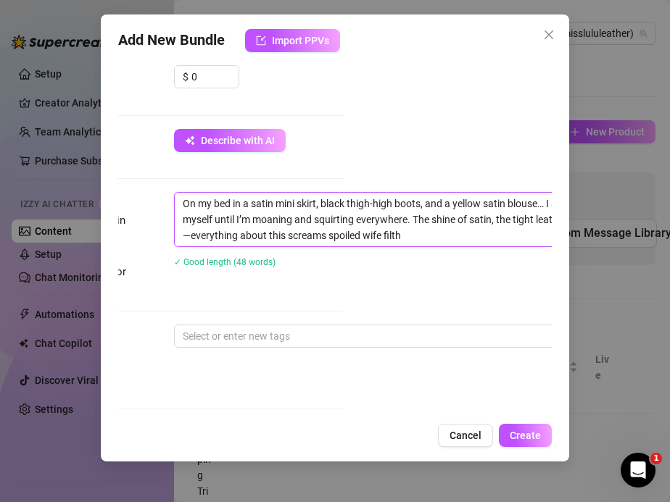
type textarea "On my bed in a satin mini skirt, black thigh-high boots, and a yellow satin blo…"
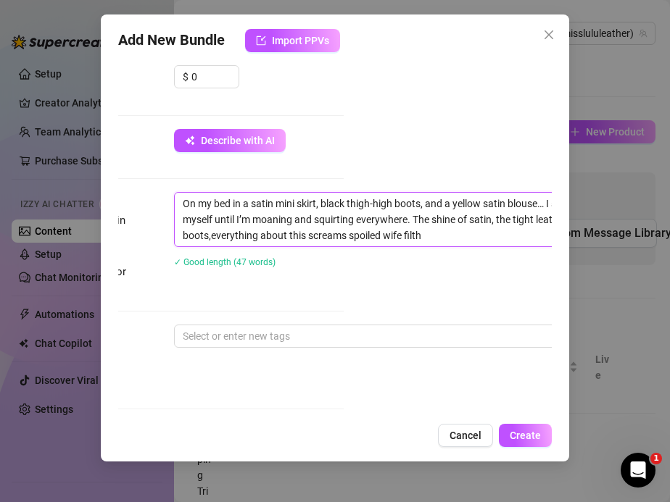
type textarea "On my bed in a satin mini skirt, black thigh-high boots, and a yellow satin blo…"
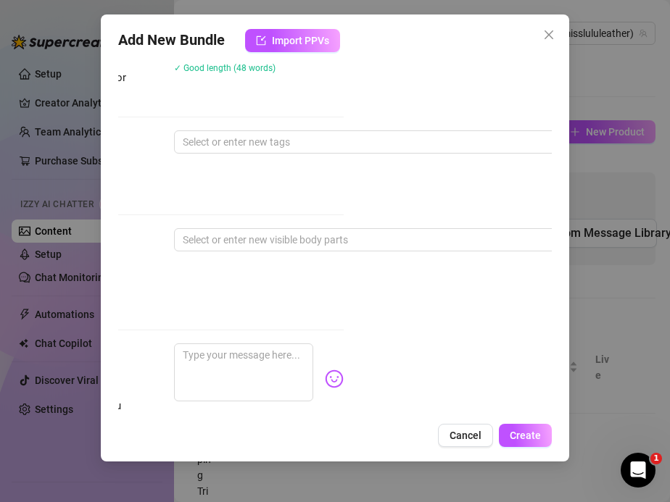
scroll to position [673, 208]
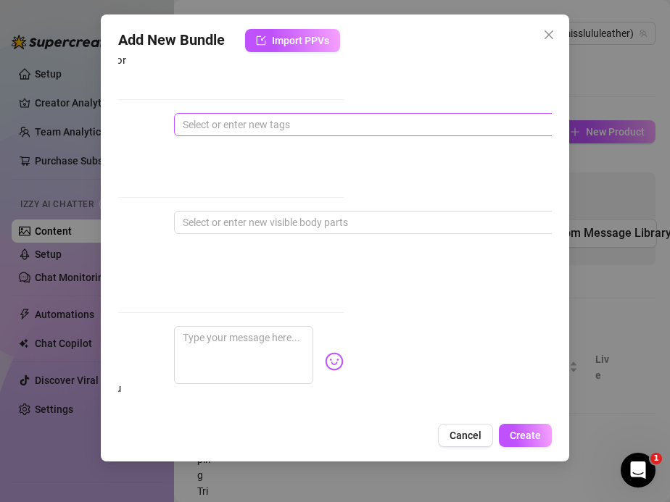
click at [209, 123] on div at bounding box center [420, 125] width 486 height 20
type textarea "On my bed in a satin mini skirt, black thigh-high boots, and a yellow satin blo…"
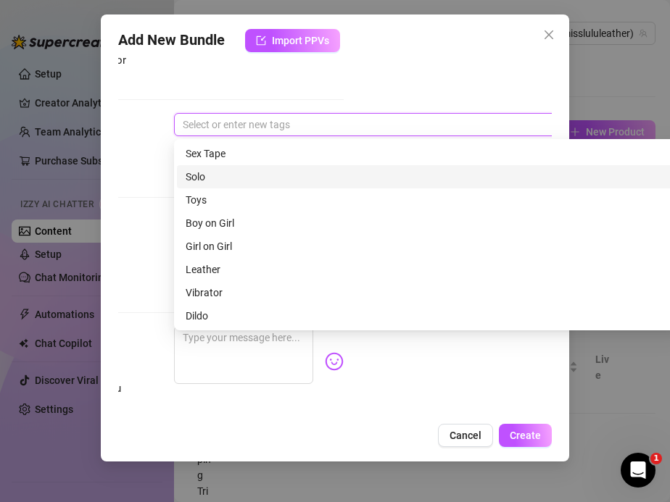
click at [212, 173] on div "Solo" at bounding box center [428, 177] width 484 height 16
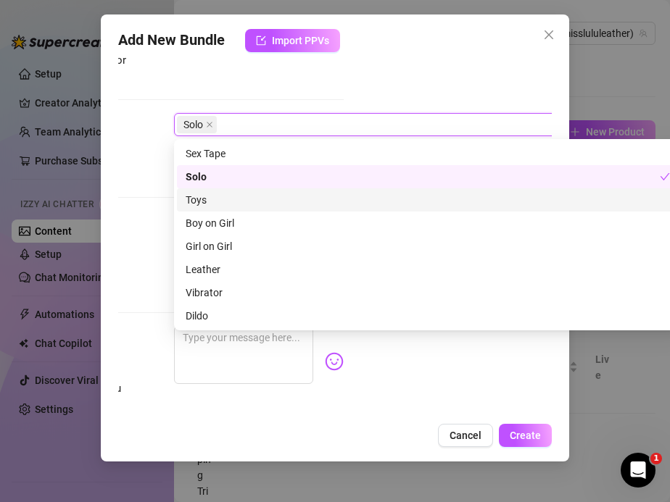
click at [210, 201] on div "Toys" at bounding box center [428, 200] width 484 height 16
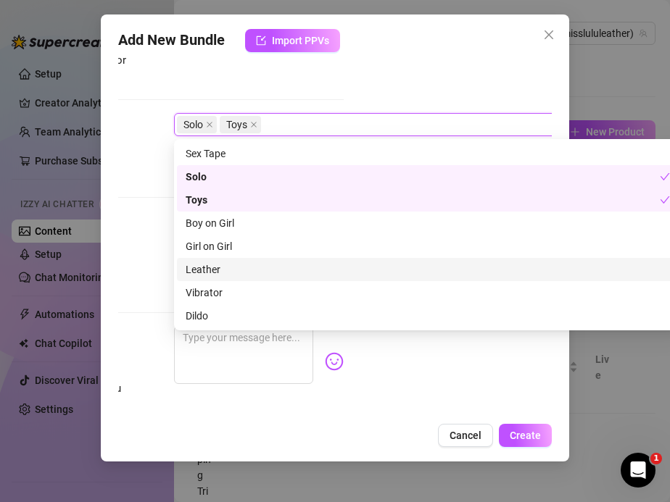
click at [211, 262] on div "Leather" at bounding box center [428, 270] width 484 height 16
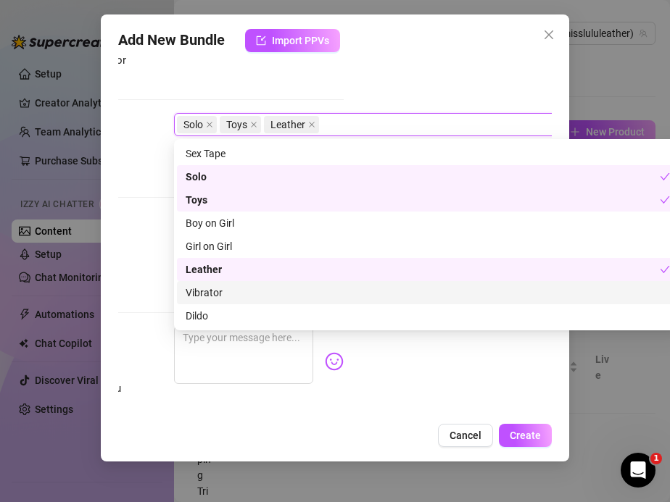
click at [211, 288] on div "Vibrator" at bounding box center [428, 293] width 484 height 16
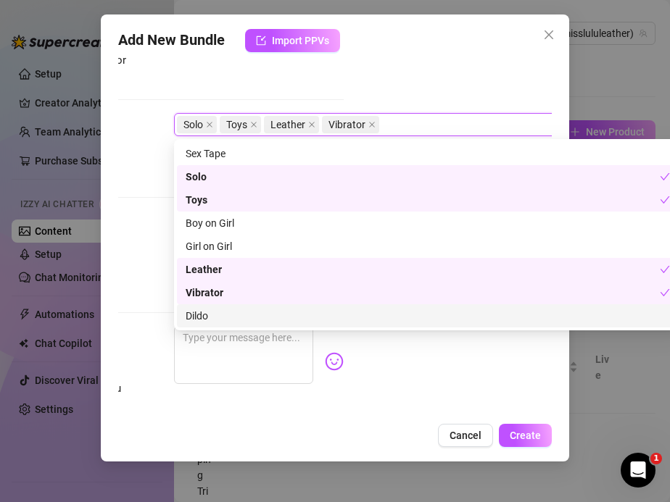
click at [211, 307] on div "Dildo" at bounding box center [428, 315] width 502 height 23
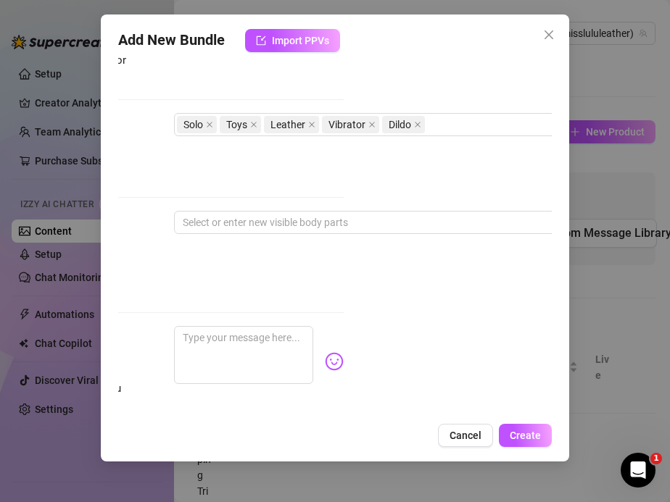
click at [262, 80] on div "Description Write a detailed description of the content in a few sentences. Avo…" at bounding box center [127, 32] width 434 height 105
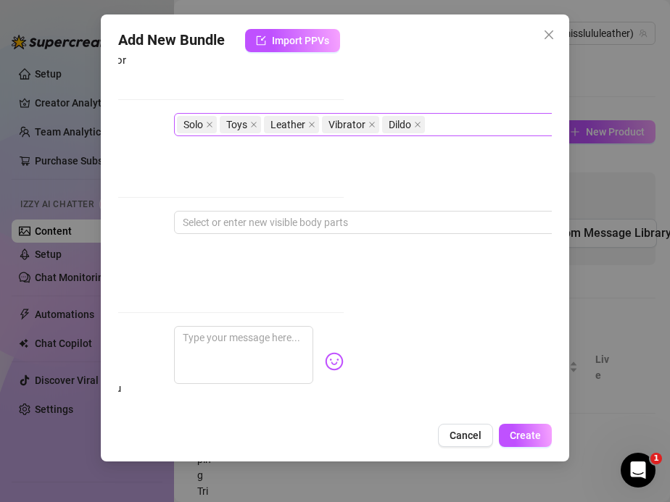
click at [448, 130] on div "Solo Toys Leather Vibrator Dildo" at bounding box center [420, 125] width 486 height 20
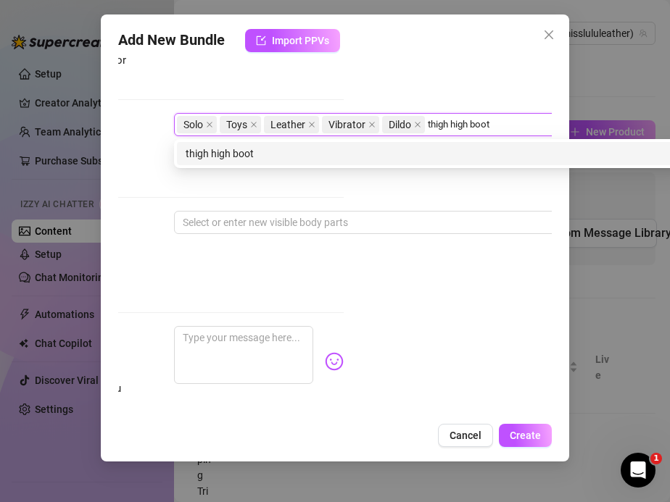
type input "thigh high boots"
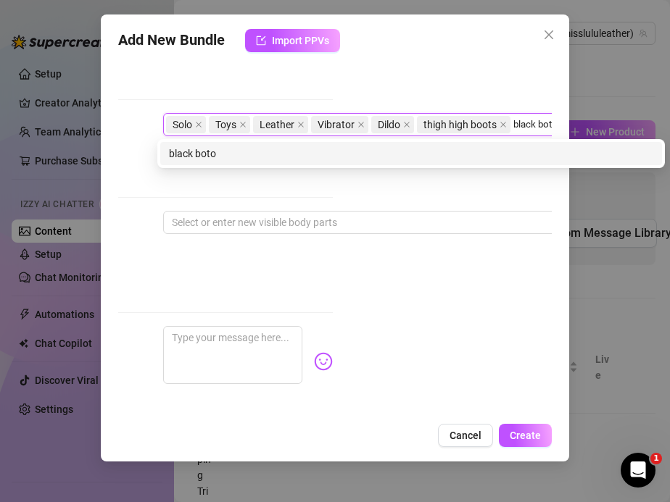
scroll to position [673, 224]
type input "black boots"
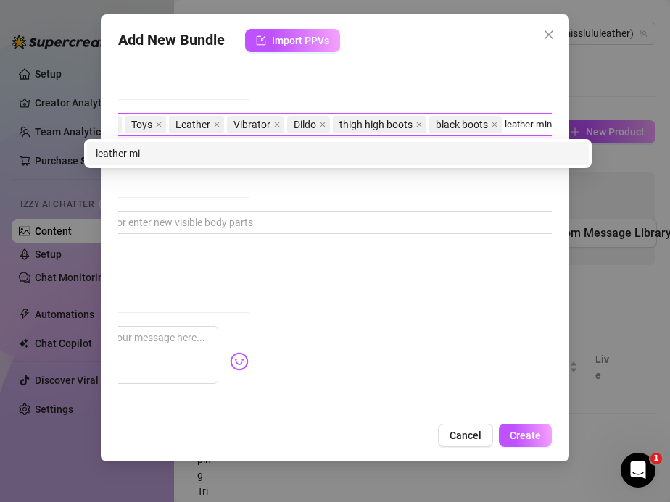
type input "leather mini"
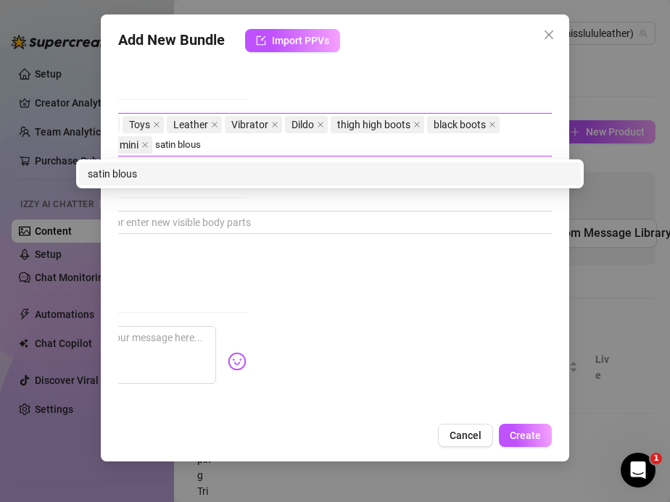
type input "satin blouse"
type input "squirting"
type input "toy play"
type input "masturbation"
type input "milf slut"
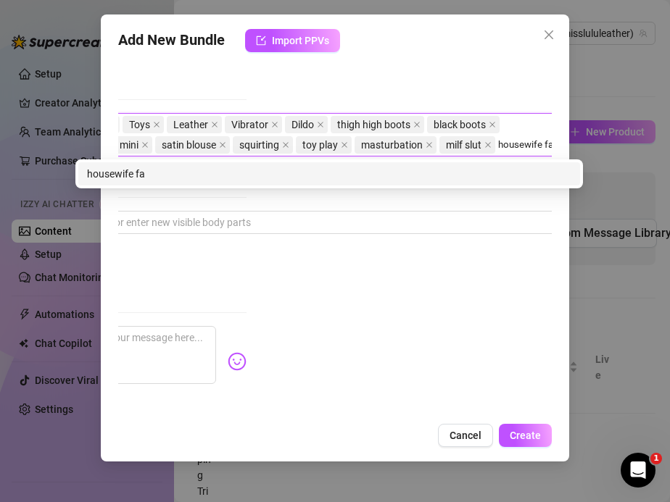
scroll to position [673, 312]
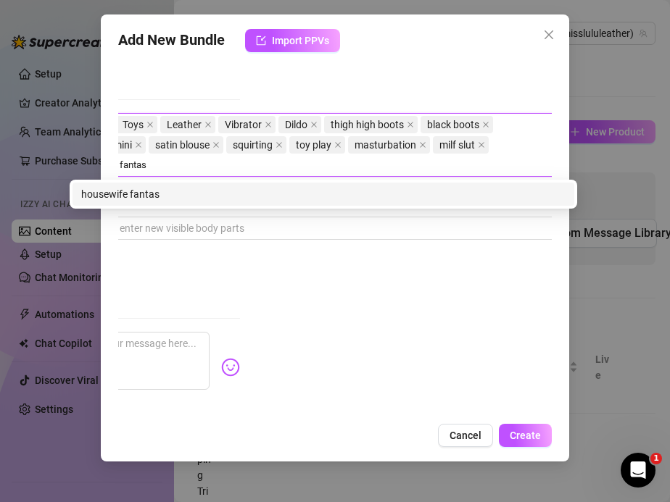
type input "housewife fantasy"
type input "luxury porn"
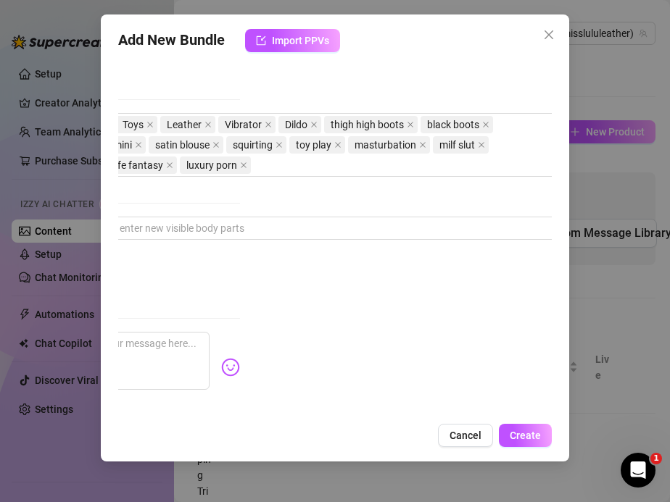
click at [229, 88] on div "Description Write a detailed description of the content in a few sentences. Avo…" at bounding box center [23, 46] width 434 height 132
click at [164, 231] on div at bounding box center [316, 228] width 486 height 20
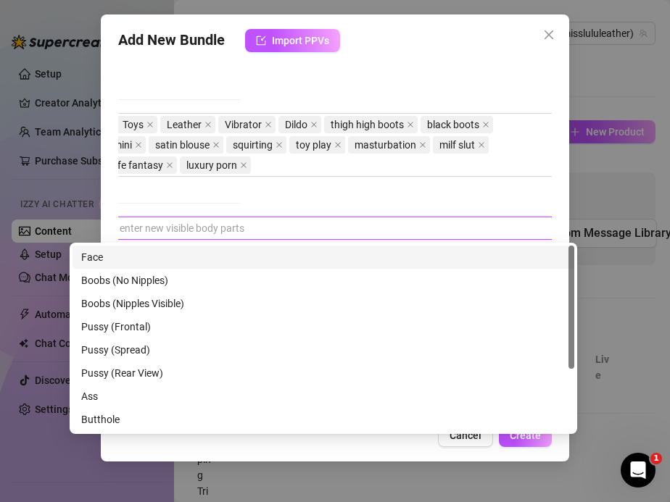
scroll to position [673, 57]
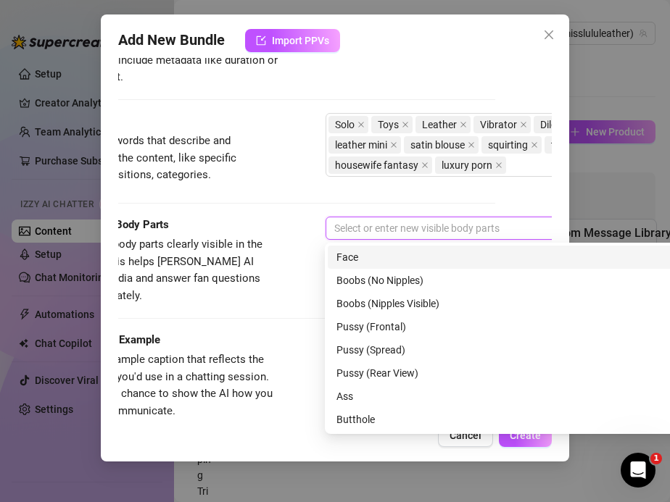
click at [355, 258] on div "Face" at bounding box center [578, 257] width 484 height 16
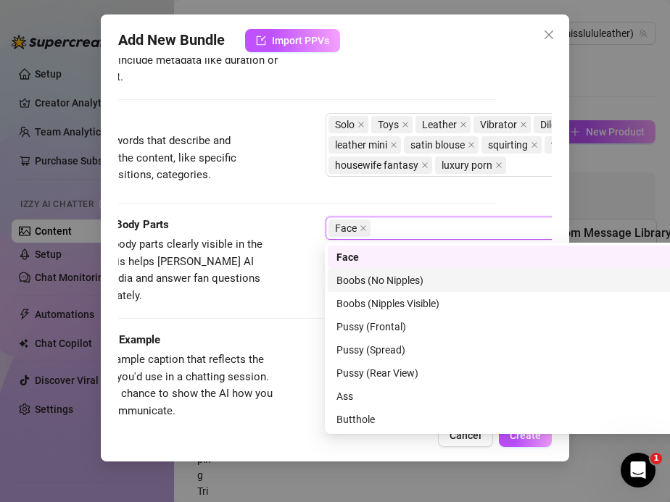
click at [357, 284] on div "Boobs (No Nipples)" at bounding box center [578, 281] width 484 height 16
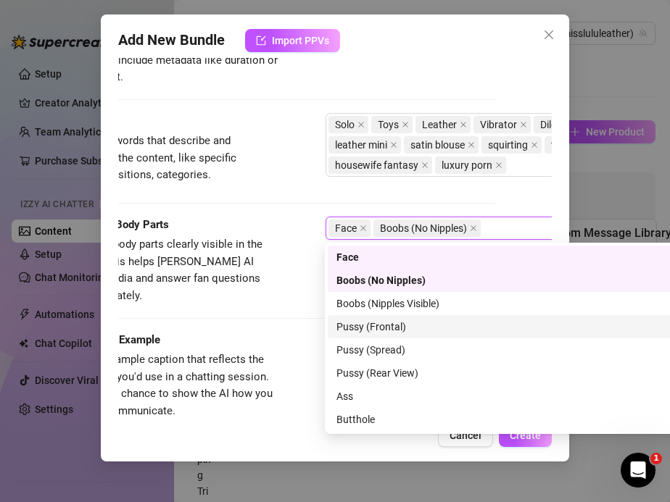
click at [358, 328] on div "Pussy (Frontal)" at bounding box center [578, 327] width 484 height 16
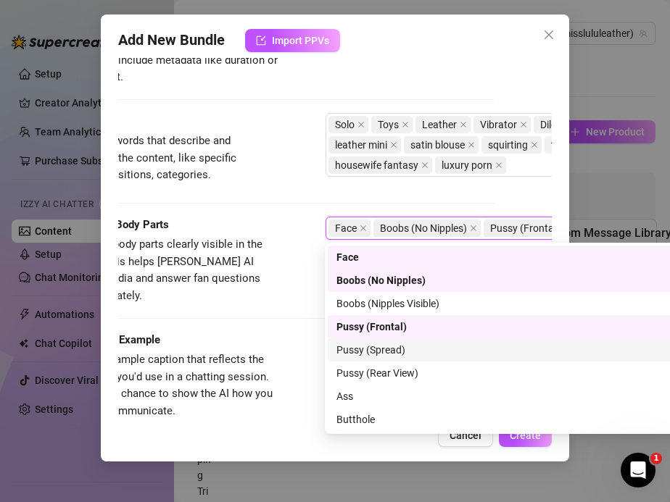
click at [358, 351] on div "Pussy (Spread)" at bounding box center [578, 350] width 484 height 16
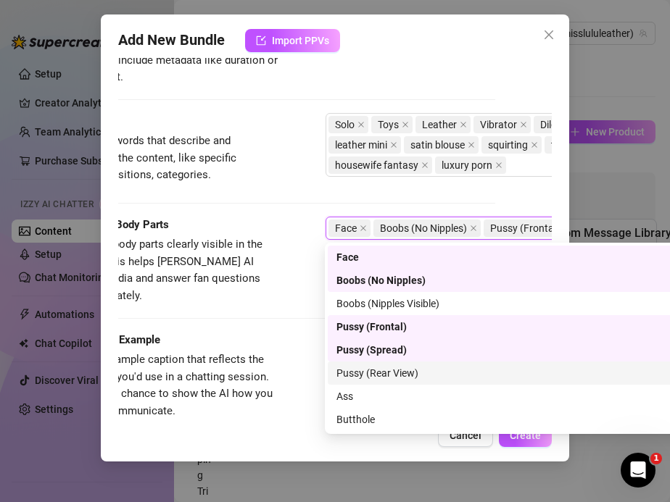
click at [362, 377] on div "Pussy (Rear View)" at bounding box center [578, 373] width 484 height 16
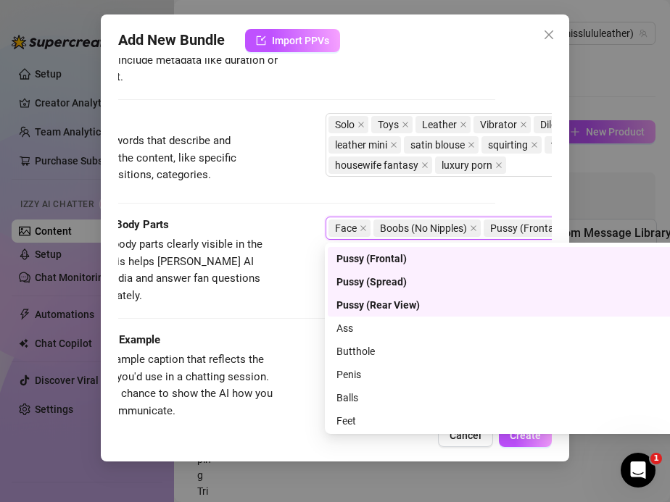
scroll to position [93, 0]
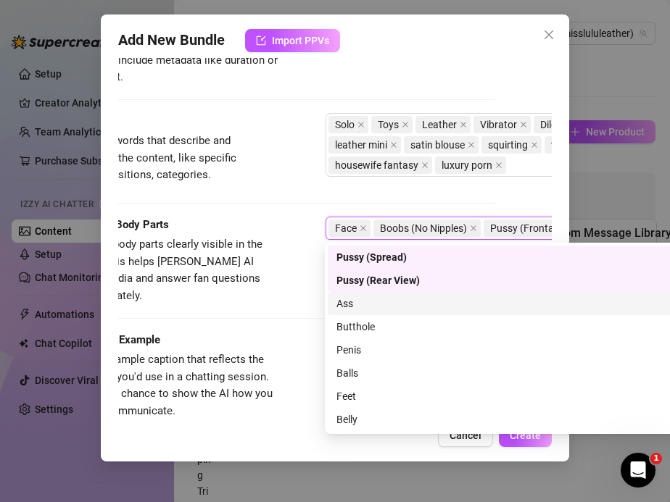
click at [354, 307] on div "Ass" at bounding box center [578, 304] width 484 height 16
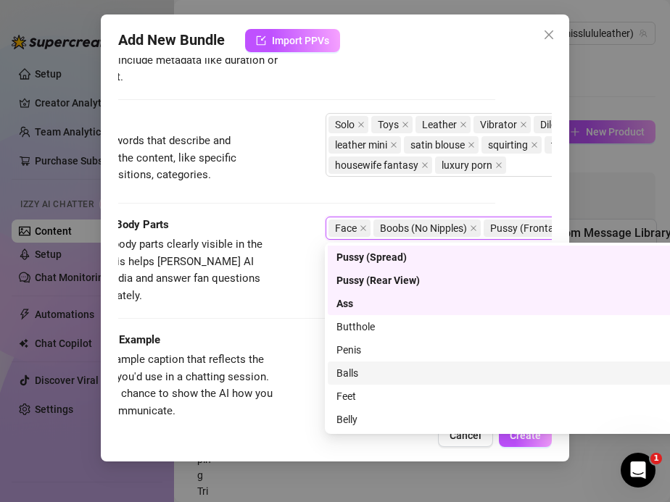
click at [351, 373] on div "Balls" at bounding box center [578, 373] width 484 height 16
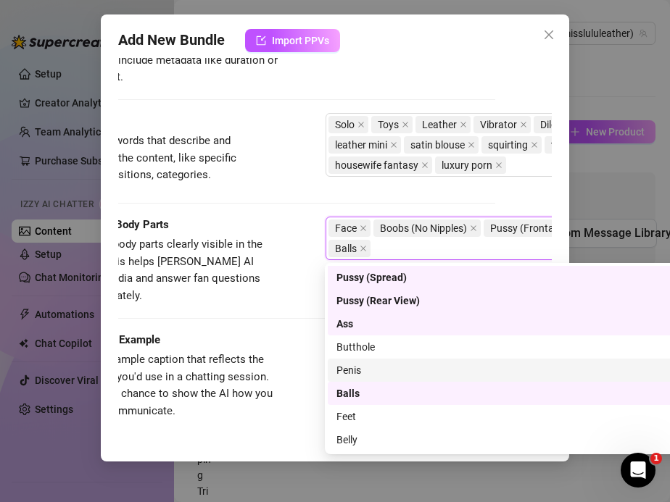
click at [270, 332] on div "Caption Example" at bounding box center [170, 340] width 217 height 17
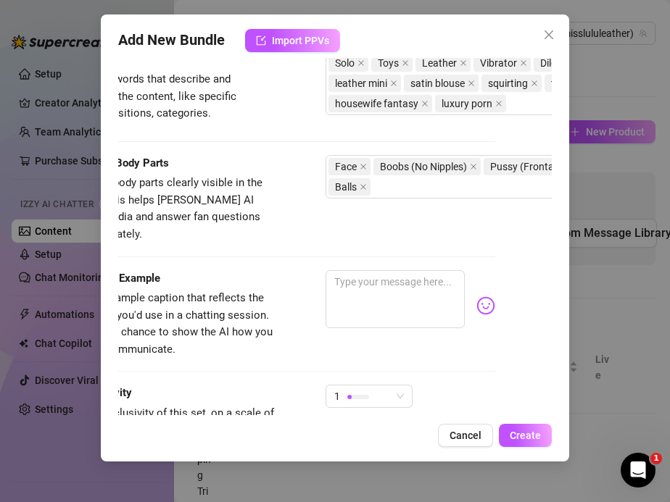
scroll to position [866, 57]
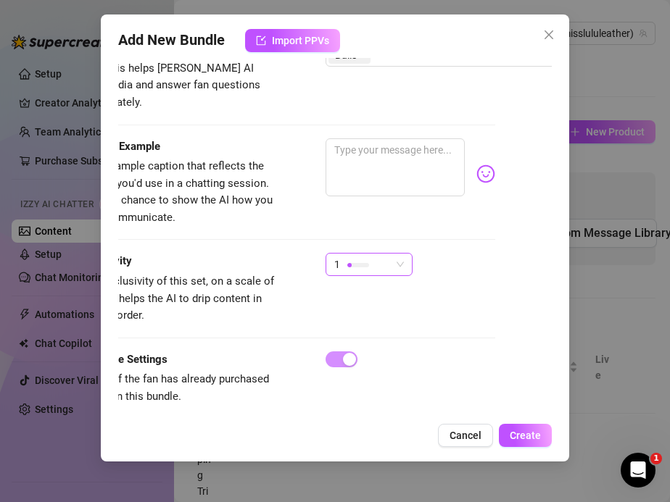
click at [358, 258] on div at bounding box center [358, 265] width 22 height 14
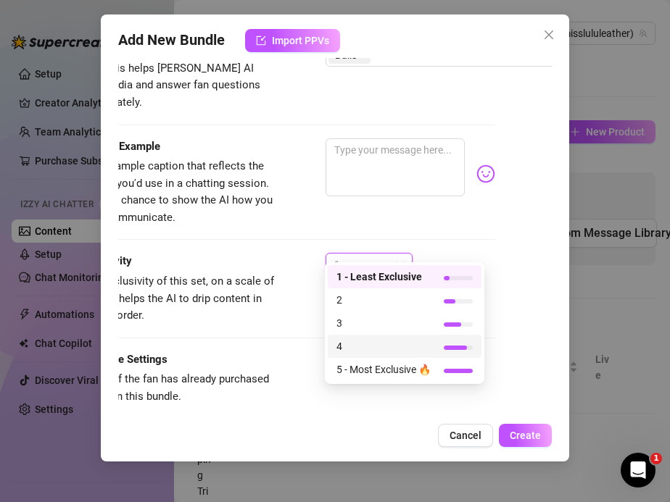
click at [354, 343] on span "4" at bounding box center [383, 346] width 94 height 16
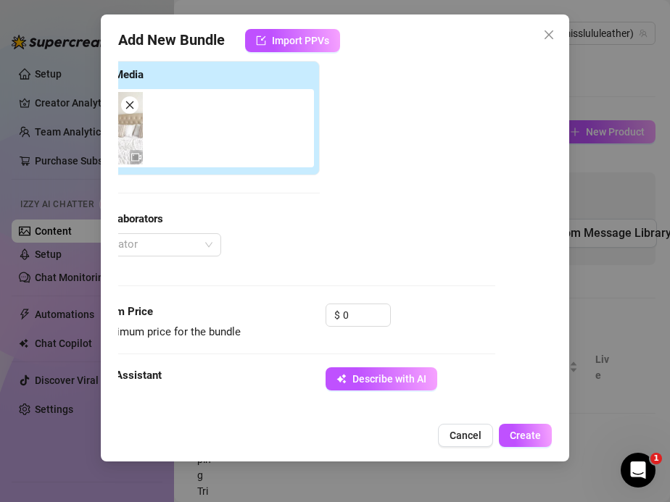
scroll to position [246, 57]
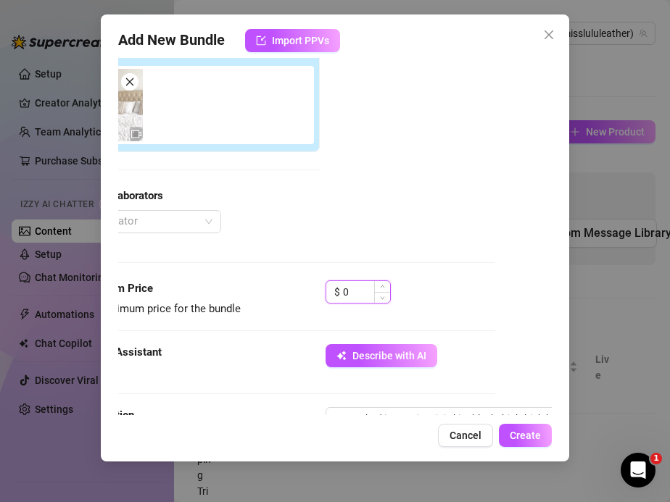
click at [356, 295] on input "0" at bounding box center [366, 292] width 47 height 22
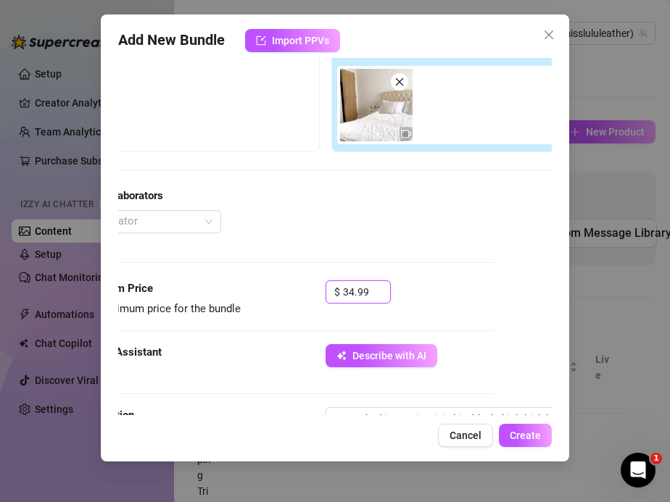
type input "34.99"
click at [304, 201] on div "Tag Collaborators" at bounding box center [326, 196] width 528 height 17
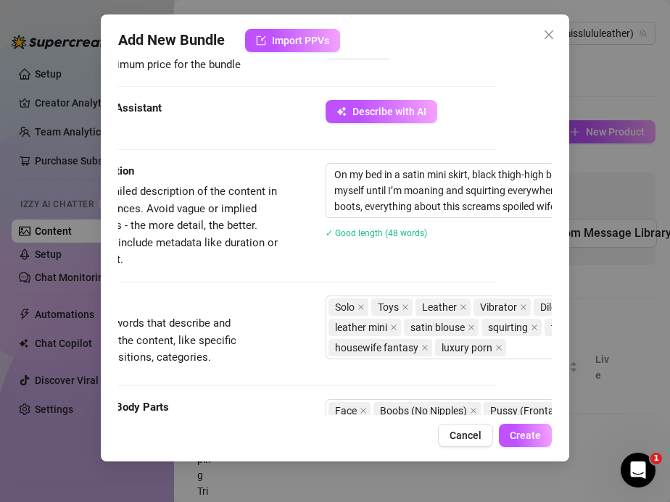
scroll to position [866, 57]
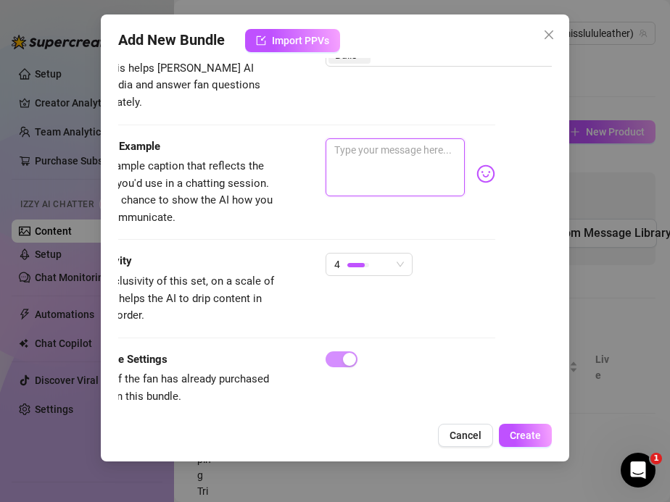
click at [340, 163] on textarea at bounding box center [395, 167] width 140 height 58
paste textarea "On my bed in a leather mini skirt, black thigh-high boots, and a yellow satin b…"
type textarea "On my bed in a leather mini skirt, black thigh-high boots, and a yellow satin b…"
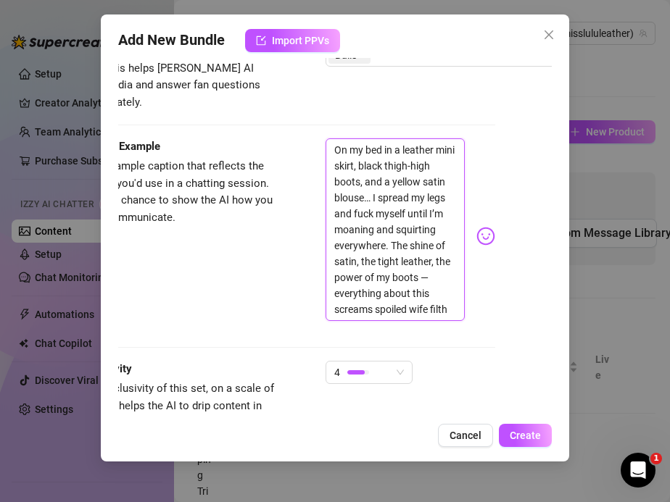
scroll to position [0, 0]
click at [334, 277] on textarea "On my bed in a leather mini skirt, black thigh-high boots, and a yellow satin b…" at bounding box center [395, 229] width 140 height 183
type textarea "On my bed in a leather mini skirt, black thigh-high boots, and a yellow satin b…"
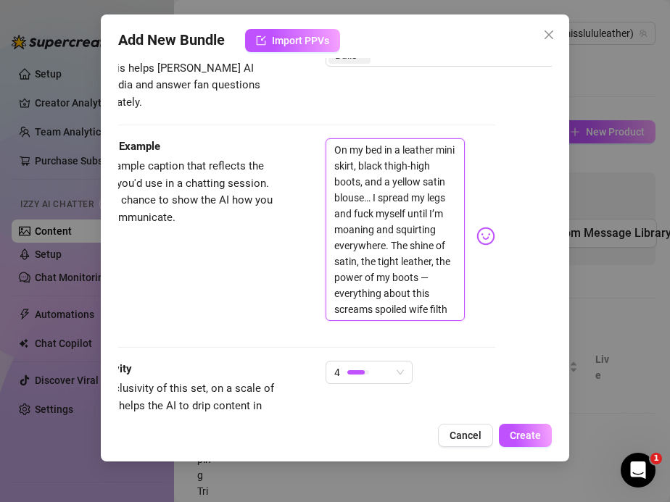
type textarea "On my bed in a leather mini skirt, black thigh-high boots, and a yellow satin b…"
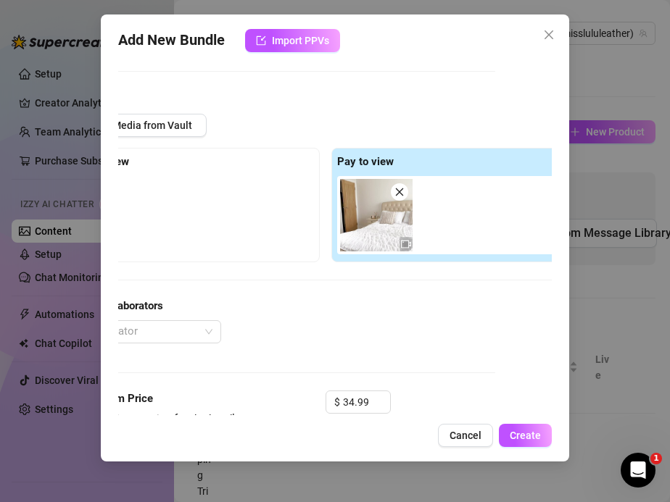
scroll to position [0, 57]
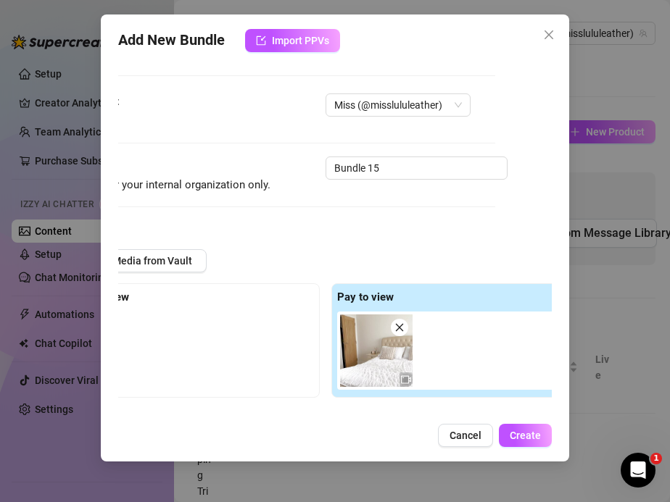
type textarea "On my bed in a leather mini skirt, black thigh-high boots, and a yellow satin b…"
drag, startPoint x: 383, startPoint y: 167, endPoint x: 194, endPoint y: 165, distance: 188.5
click at [194, 165] on div "Name Name is for your internal organization only. Bundle 15" at bounding box center [279, 175] width 434 height 37
paste input "Black Boots & Satin Blouse Squirting Slut Wife"
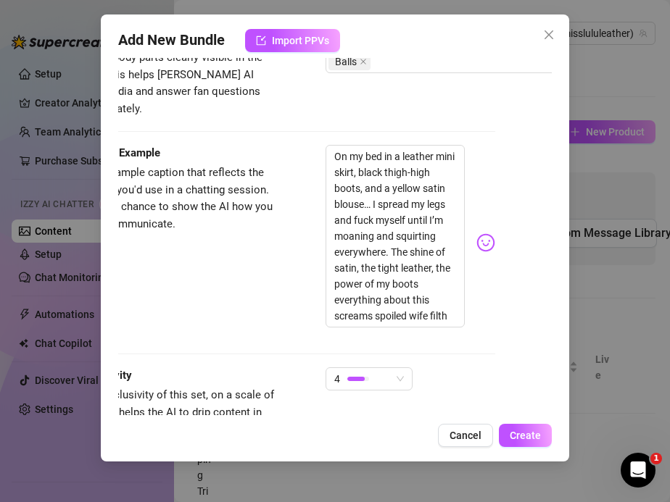
scroll to position [973, 57]
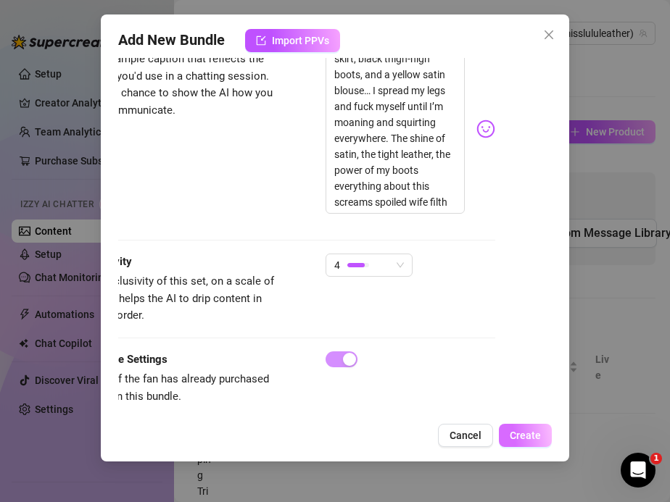
type input "Black Boots & Satin Blouse Squirting Slut Wife"
click at [529, 441] on button "Create" at bounding box center [525, 435] width 53 height 23
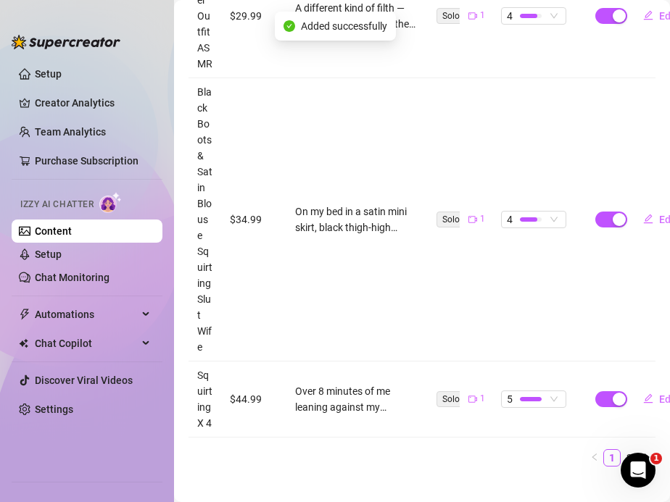
scroll to position [2255, 0]
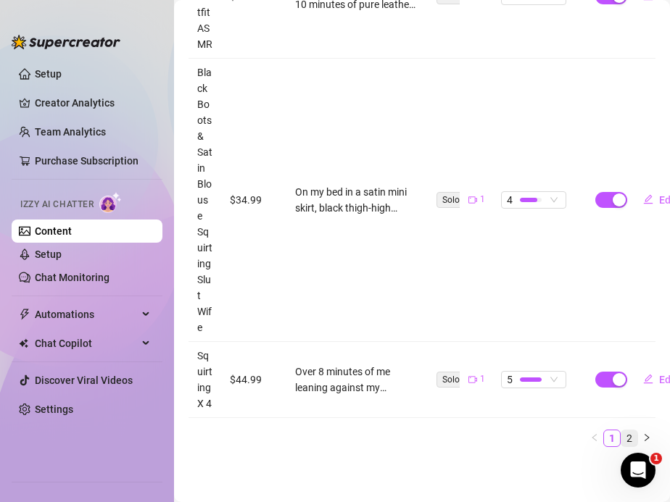
click at [629, 438] on link "2" at bounding box center [629, 439] width 16 height 16
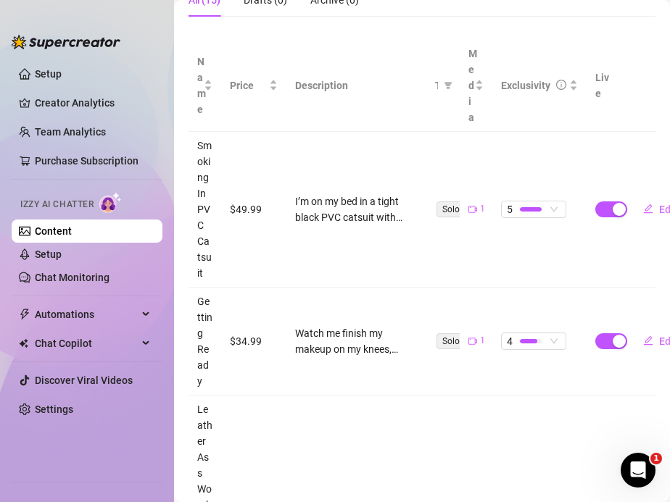
scroll to position [0, 0]
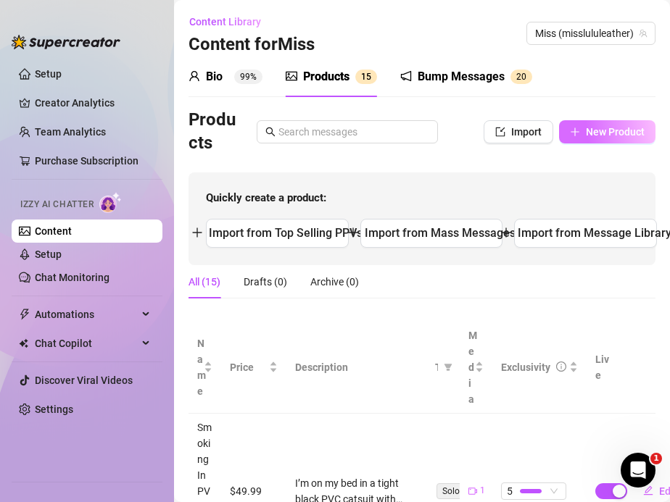
click at [589, 131] on span "New Product" at bounding box center [615, 132] width 59 height 12
type textarea "Type your message here..."
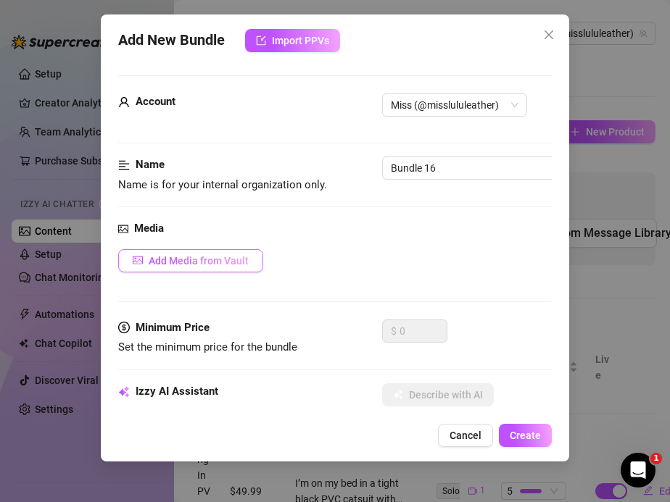
click at [189, 264] on span "Add Media from Vault" at bounding box center [199, 261] width 100 height 12
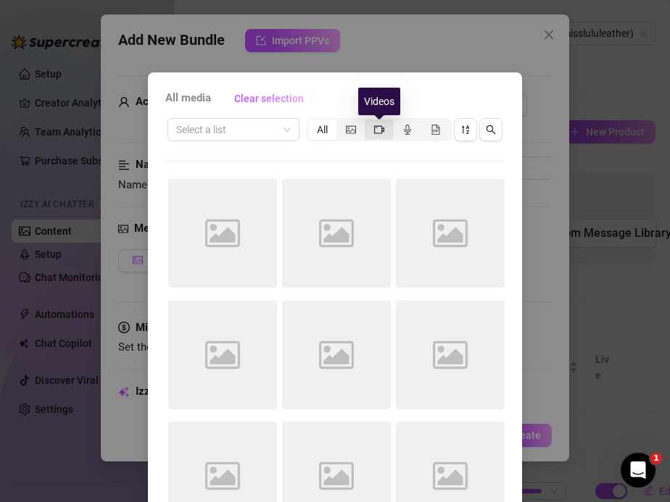
click at [376, 128] on icon "video-camera" at bounding box center [379, 130] width 10 height 10
click at [368, 122] on input "segmented control" at bounding box center [368, 122] width 0 height 0
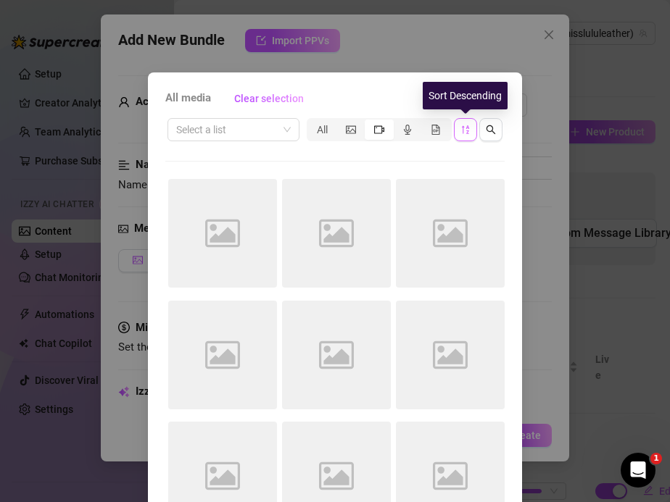
click at [463, 120] on button "button" at bounding box center [465, 129] width 23 height 23
click at [468, 130] on icon "sort-descending" at bounding box center [465, 129] width 7 height 9
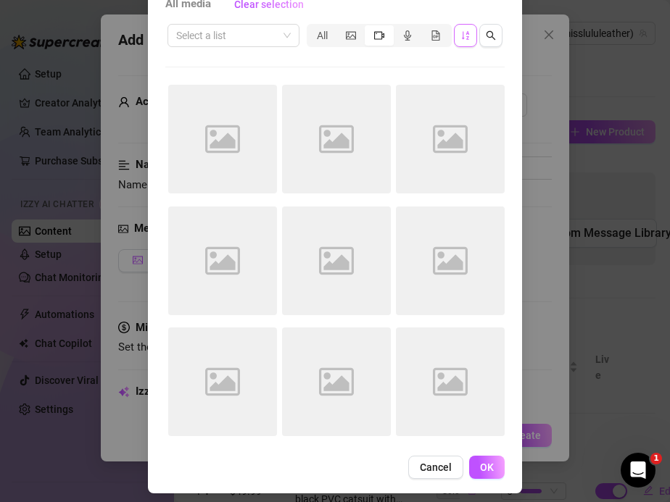
scroll to position [103, 0]
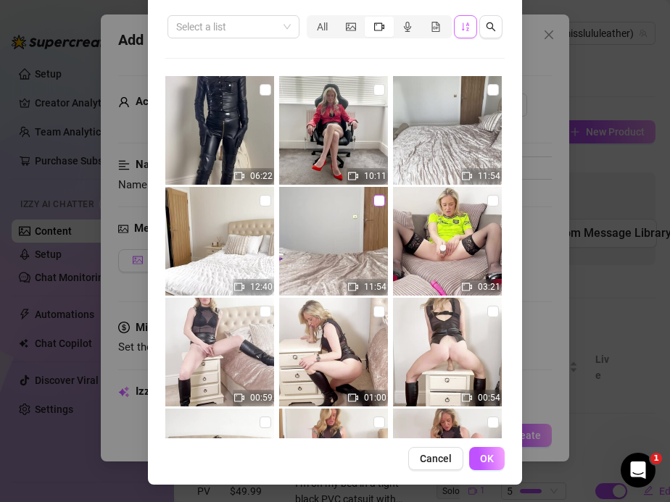
click at [380, 199] on input "checkbox" at bounding box center [379, 201] width 12 height 12
checkbox input "true"
click at [490, 457] on span "OK" at bounding box center [487, 459] width 14 height 12
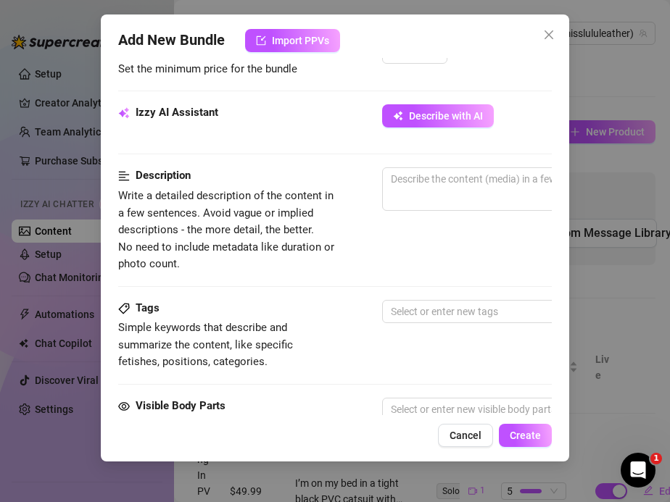
scroll to position [488, 0]
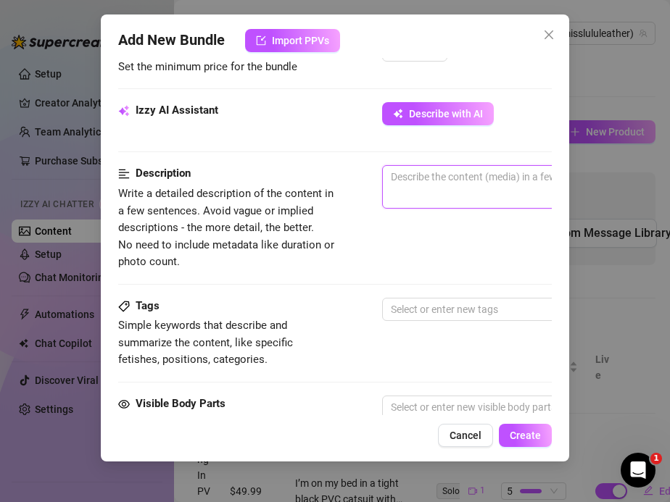
click at [401, 186] on textarea at bounding box center [636, 177] width 506 height 22
paste textarea "On my bed in tight gold zip leather leggings and a PVC bra, I spread wide and f…"
type textarea "On my bed in tight gold zip leather leggings and a PVC bra, I spread wide and f…"
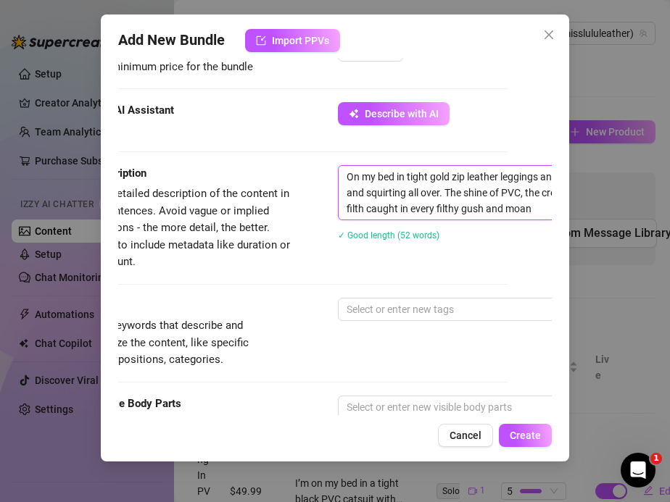
scroll to position [0, 0]
click at [380, 302] on div at bounding box center [584, 309] width 486 height 20
type textarea "On my bed in tight gold zip leather leggings and a PVC bra, I spread wide and f…"
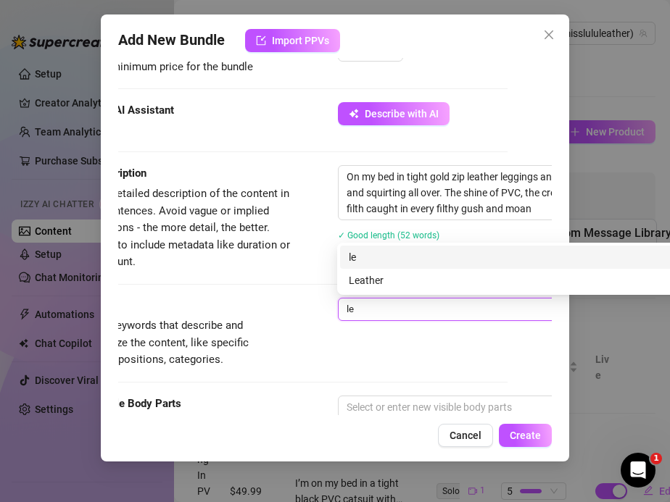
type input "l"
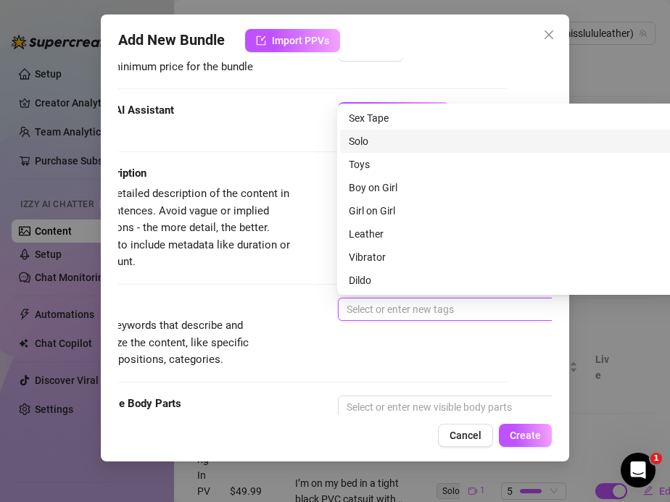
click at [362, 142] on div "Solo" at bounding box center [591, 141] width 484 height 16
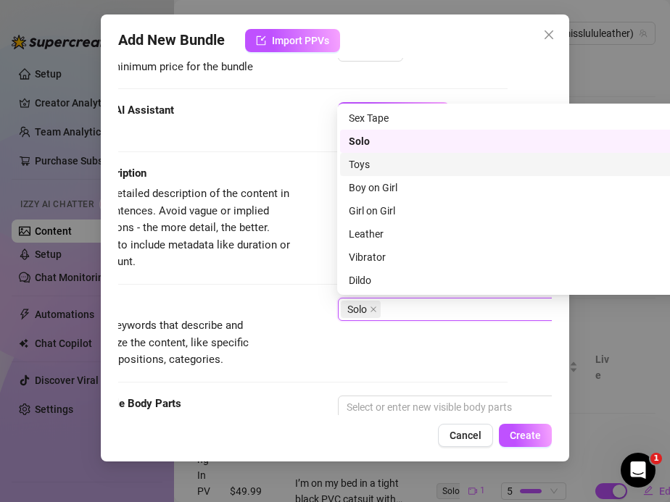
click at [361, 161] on div "Toys" at bounding box center [591, 165] width 484 height 16
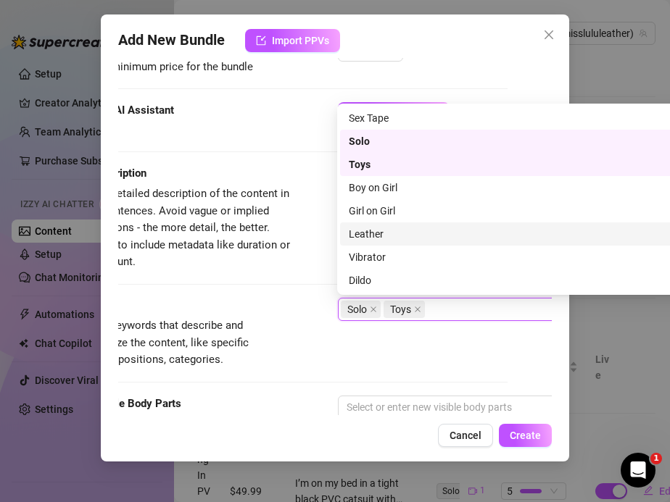
click at [362, 230] on div "Leather" at bounding box center [591, 234] width 484 height 16
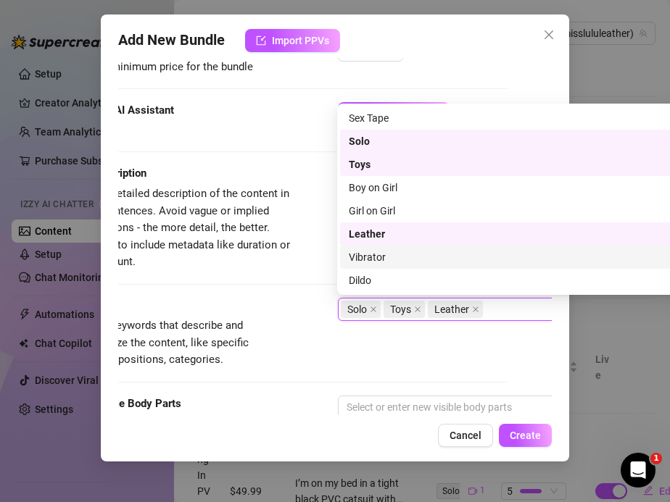
click at [362, 249] on div "Vibrator" at bounding box center [591, 257] width 484 height 16
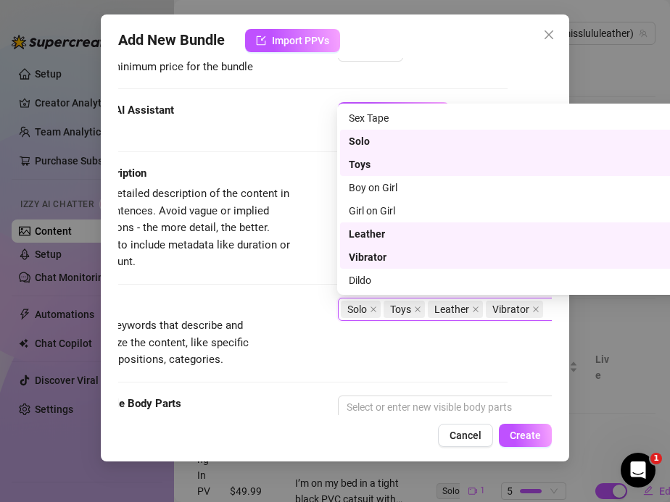
click at [362, 268] on div "Vibrator" at bounding box center [591, 257] width 502 height 23
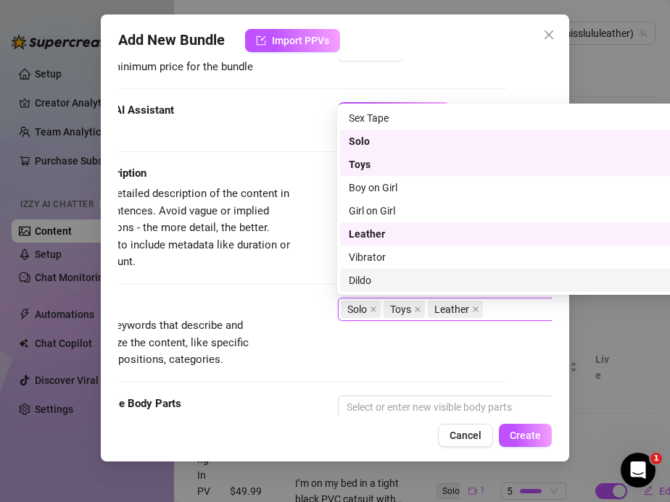
click at [364, 280] on div "Dildo" at bounding box center [591, 281] width 484 height 16
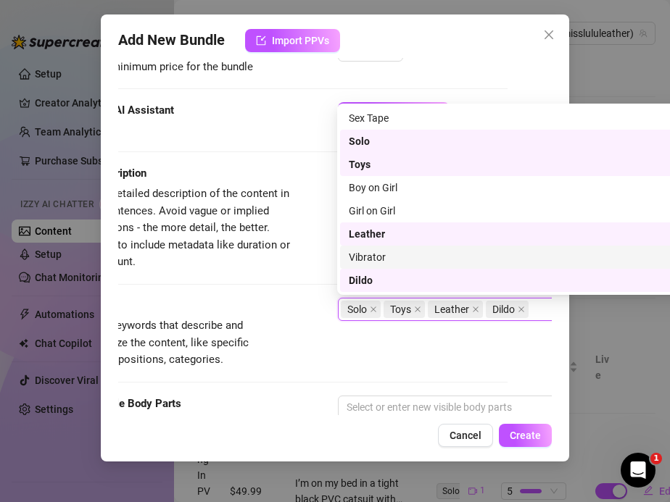
click at [362, 258] on div "Vibrator" at bounding box center [591, 257] width 484 height 16
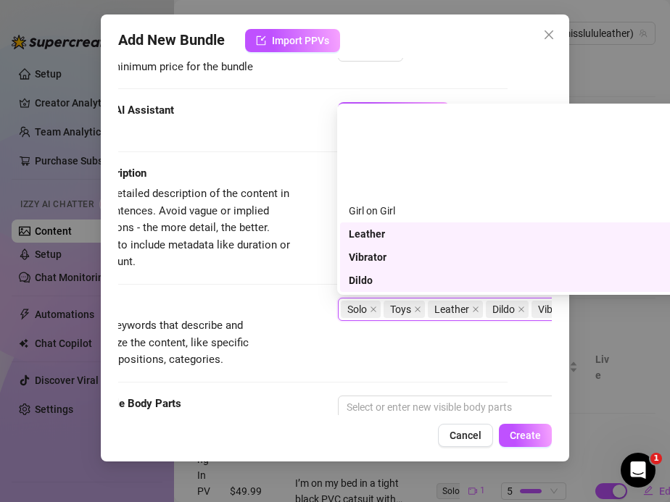
scroll to position [209, 0]
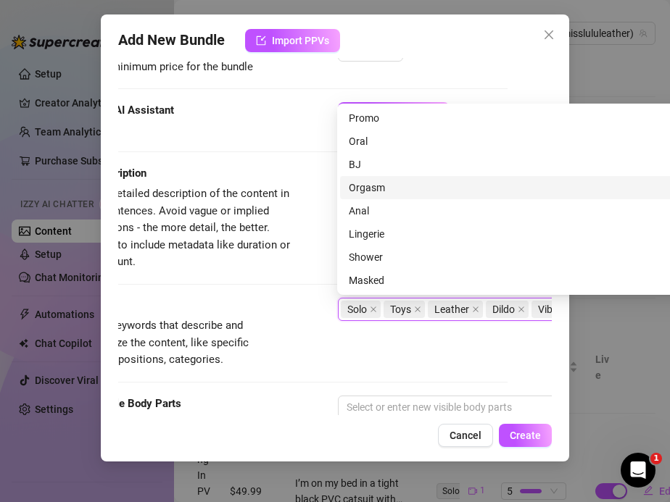
click at [366, 185] on div "Orgasm" at bounding box center [591, 188] width 484 height 16
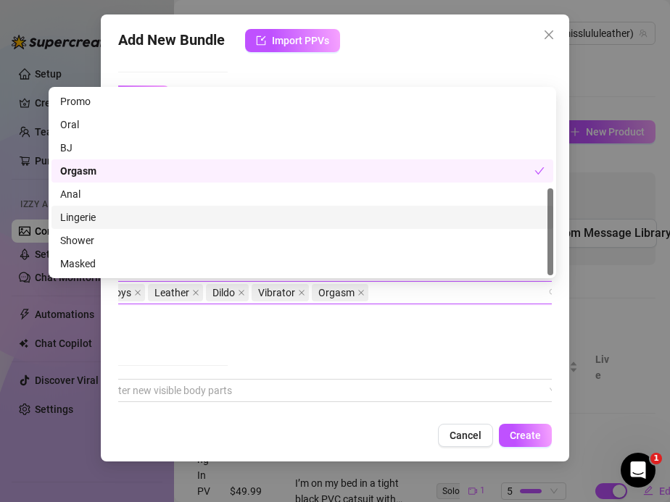
scroll to position [504, 337]
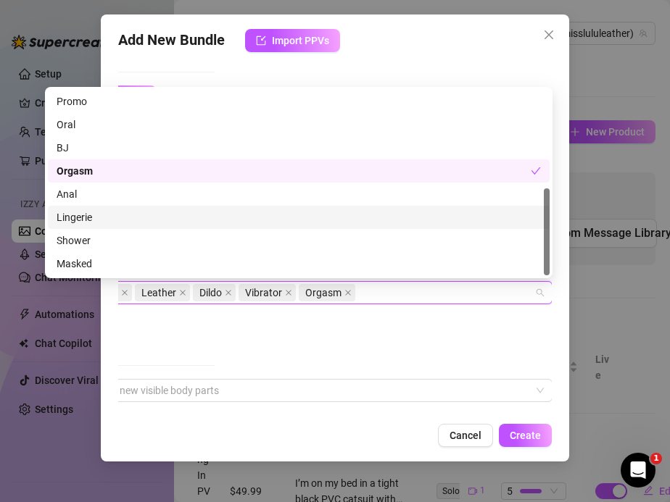
click at [367, 293] on div "Solo Toys Leather Dildo Vibrator Orgasm" at bounding box center [291, 293] width 486 height 20
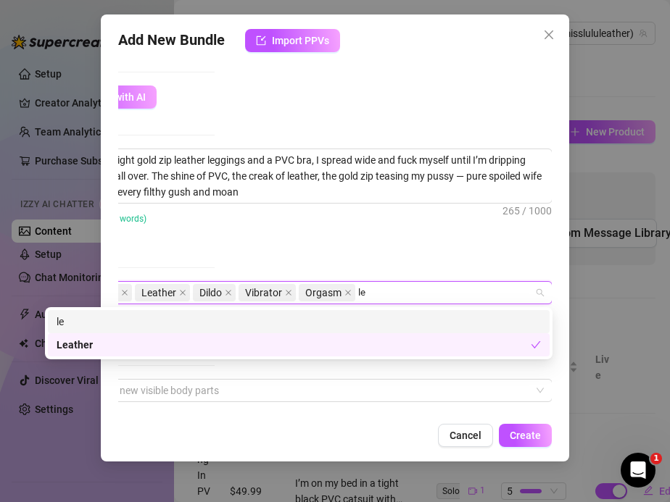
scroll to position [0, 0]
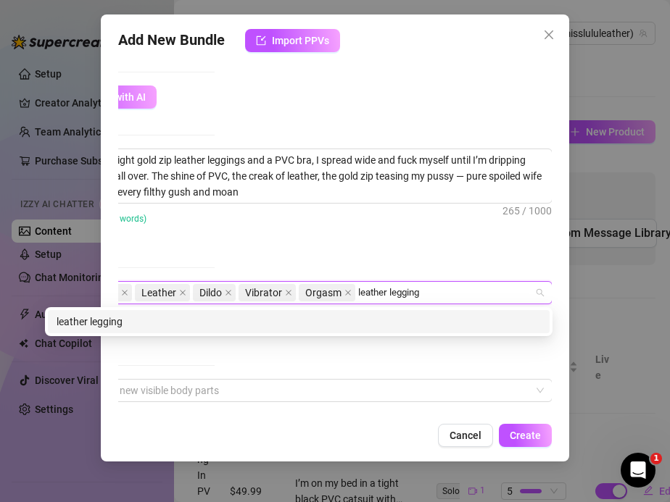
type input "leather leggings"
type input "PVC bra"
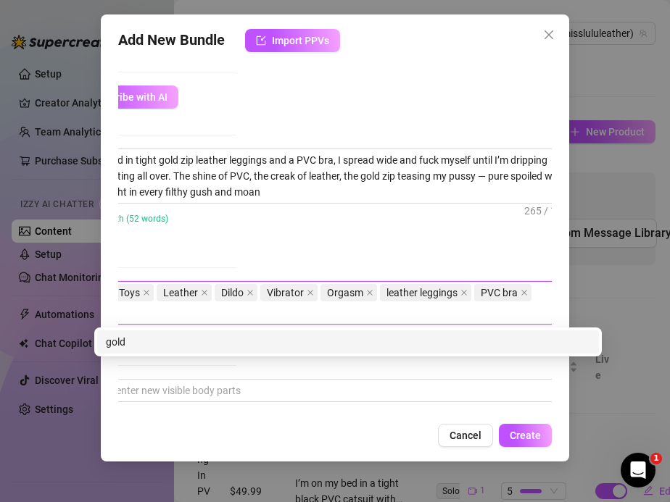
scroll to position [504, 287]
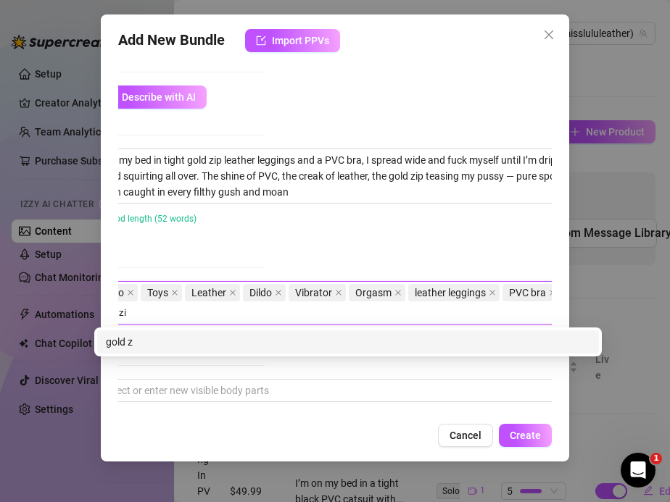
type input "gold zip"
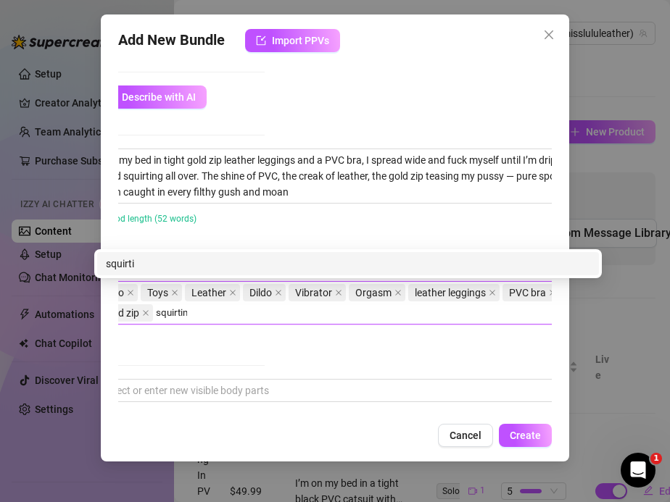
type input "squirting"
type input "toy play"
type input "masturbation"
type input "milf slut"
type input "housewife porn"
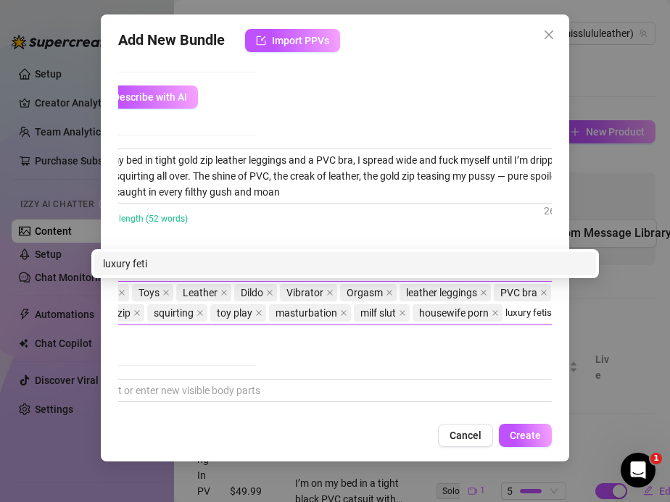
type input "luxury fetish"
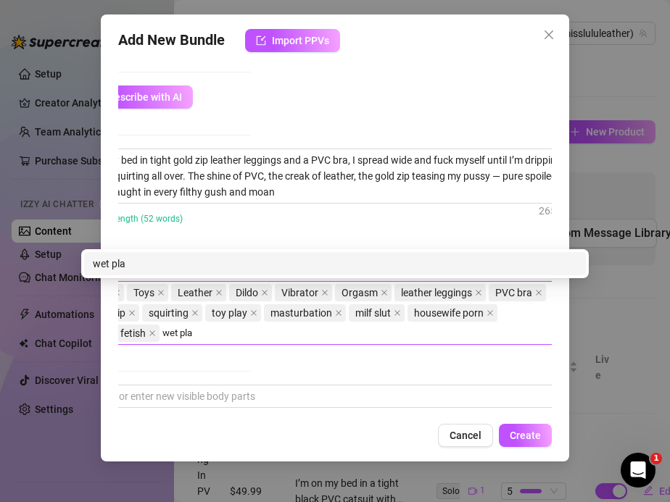
type input "wet play"
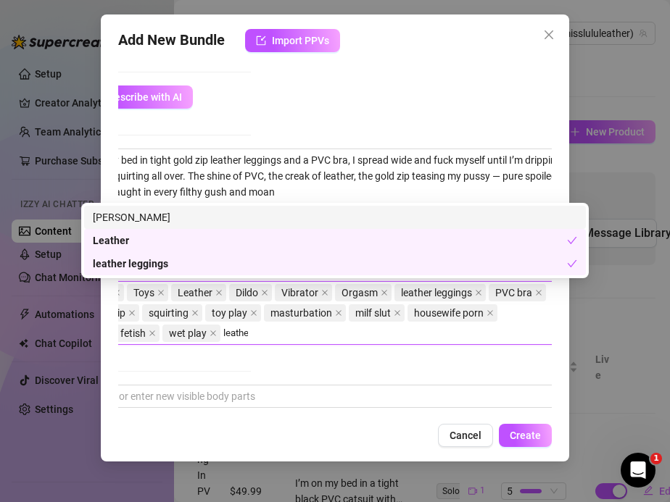
type input "leather"
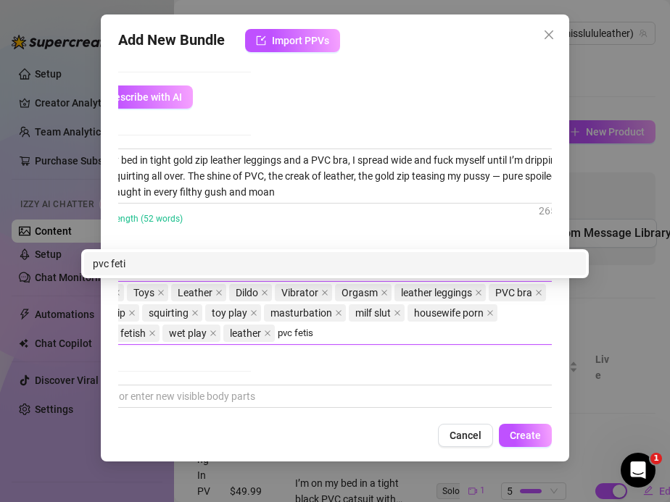
type input "pvc fetish"
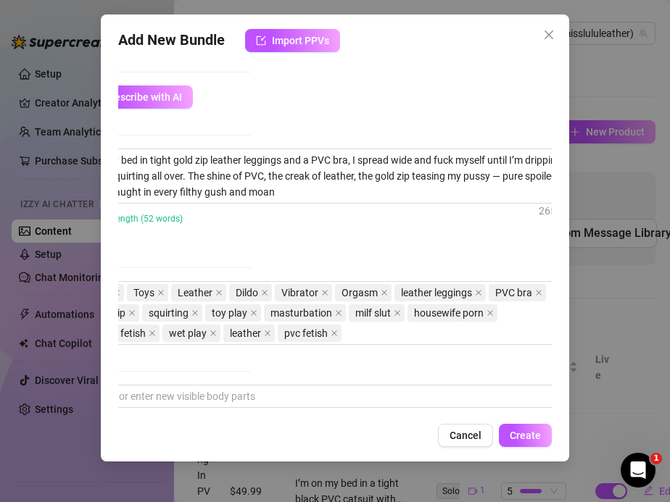
click at [330, 375] on div "Account Miss (@misslululeather) Name Name is for your internal organization onl…" at bounding box center [335, 236] width 434 height 357
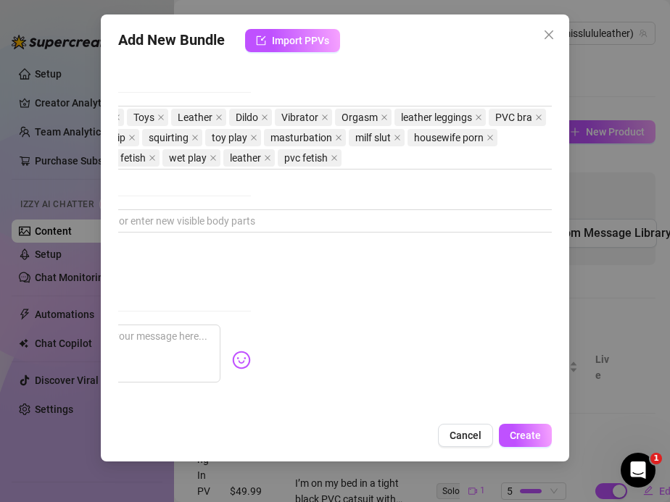
scroll to position [679, 301]
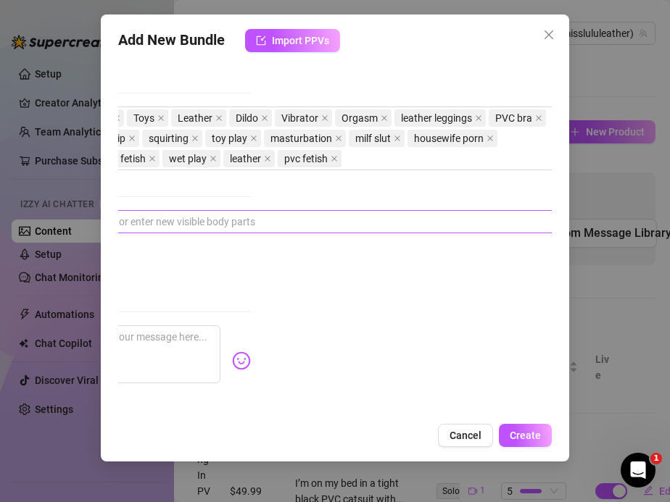
click at [176, 212] on div at bounding box center [327, 222] width 486 height 20
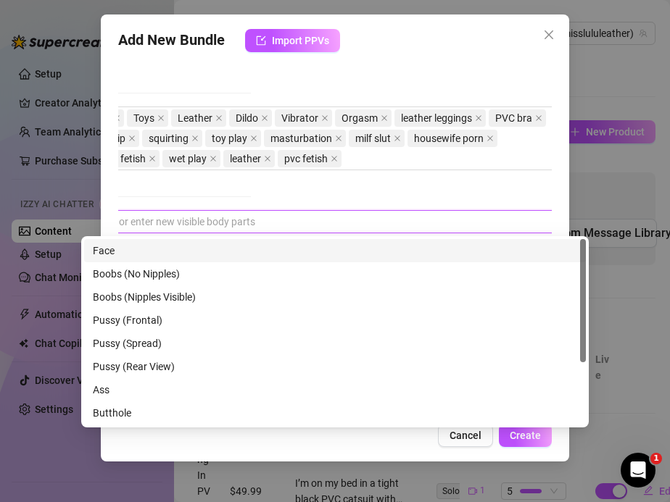
scroll to position [679, 57]
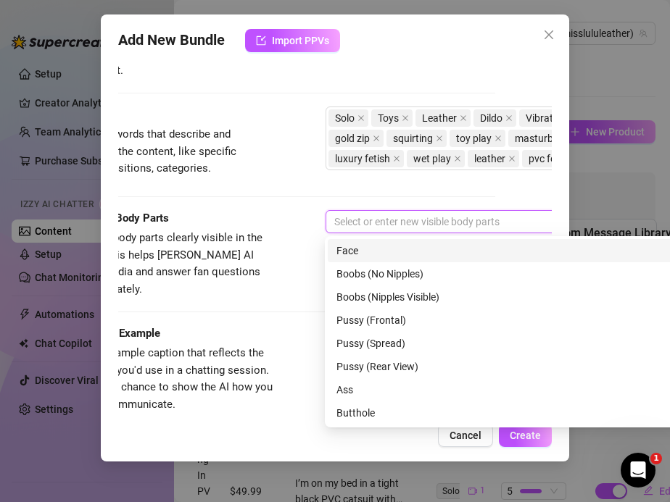
click at [352, 259] on div "Face" at bounding box center [579, 250] width 502 height 23
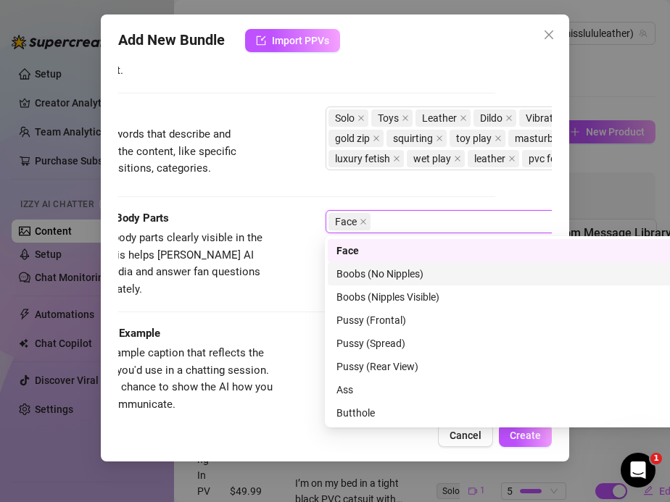
click at [353, 280] on div "Boobs (No Nipples)" at bounding box center [578, 274] width 484 height 16
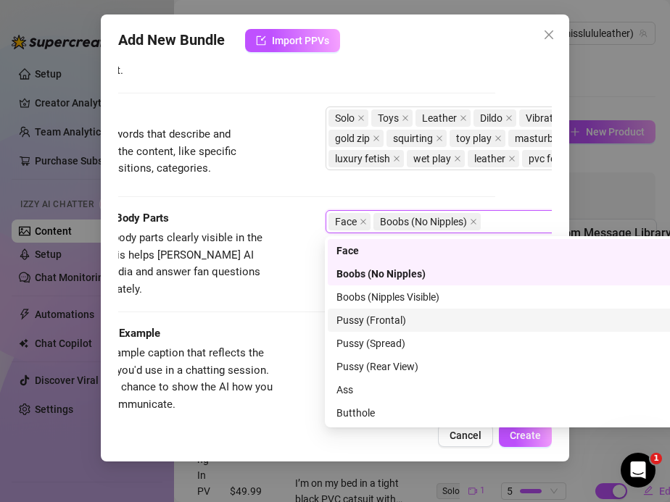
click at [353, 321] on div "Pussy (Frontal)" at bounding box center [578, 320] width 484 height 16
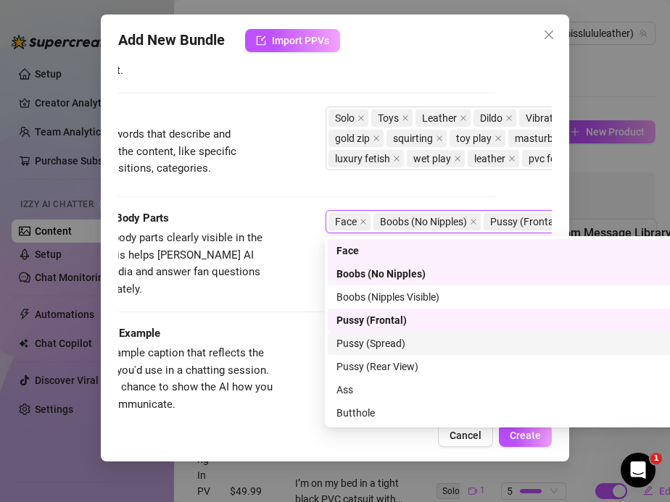
click at [356, 336] on div "Pussy (Spread)" at bounding box center [578, 344] width 484 height 16
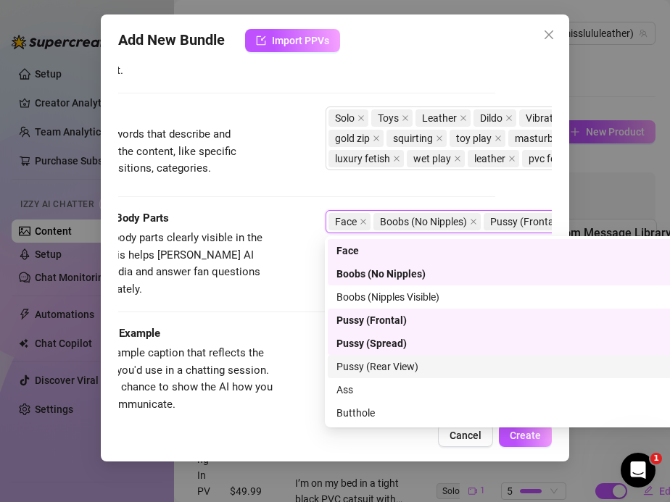
click at [356, 375] on div "Pussy (Rear View)" at bounding box center [579, 366] width 502 height 23
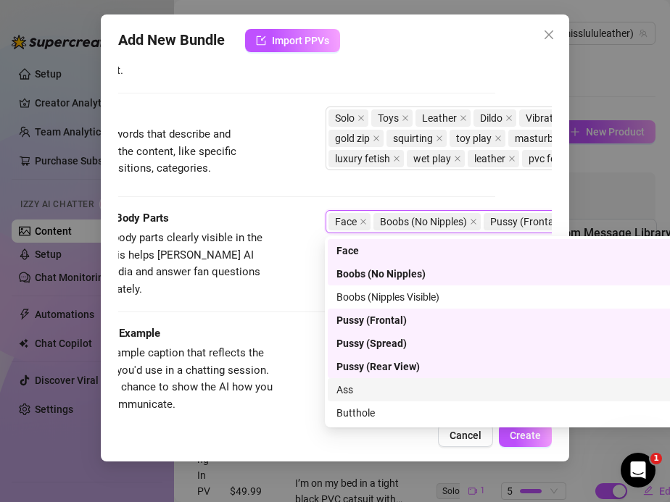
click at [355, 387] on div "Ass" at bounding box center [578, 390] width 484 height 16
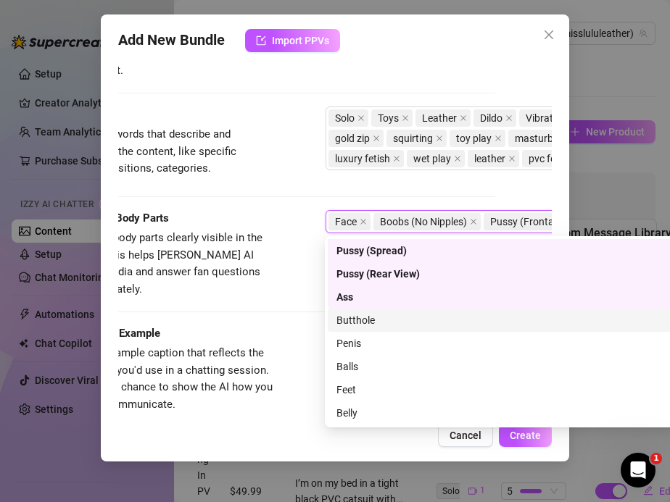
click at [347, 315] on div "Butthole" at bounding box center [578, 320] width 484 height 16
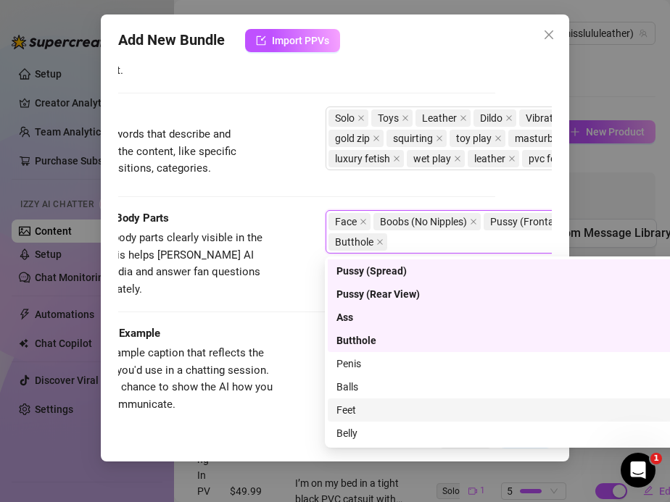
click at [353, 413] on div "Feet" at bounding box center [578, 410] width 484 height 16
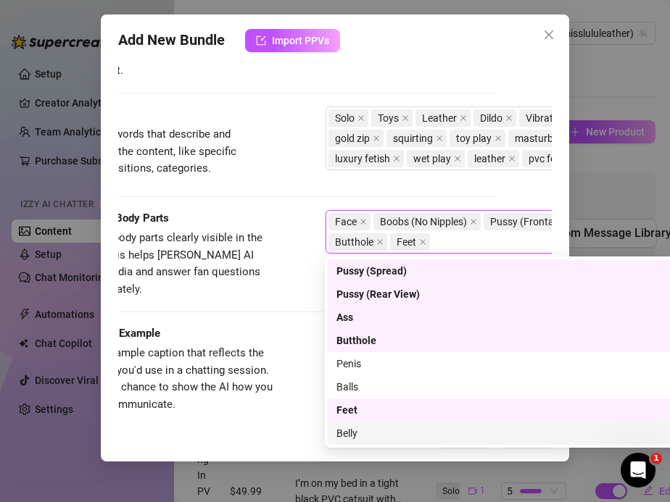
click at [352, 428] on div "Belly" at bounding box center [578, 433] width 484 height 16
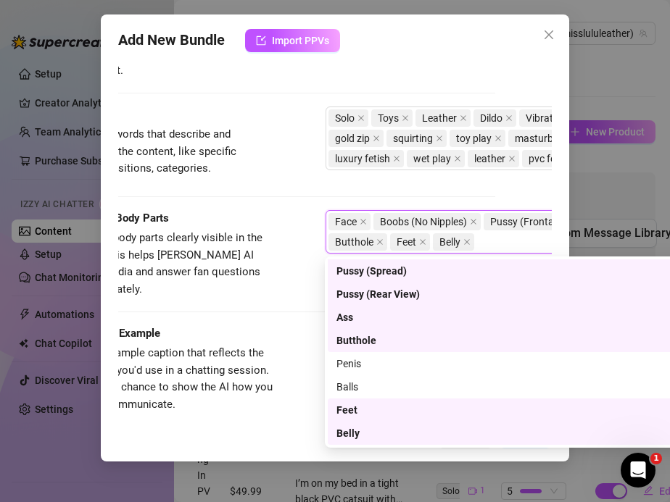
click at [275, 423] on div "Add New Bundle Import PPVs Account Miss (@misslululeather) Name Name is for you…" at bounding box center [335, 237] width 469 height 447
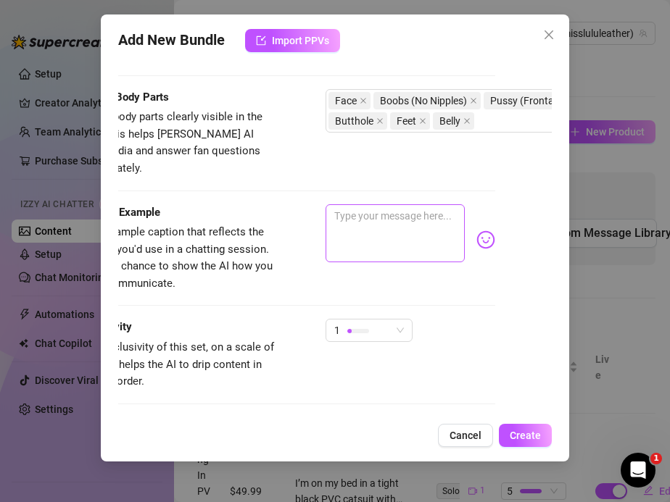
scroll to position [809, 57]
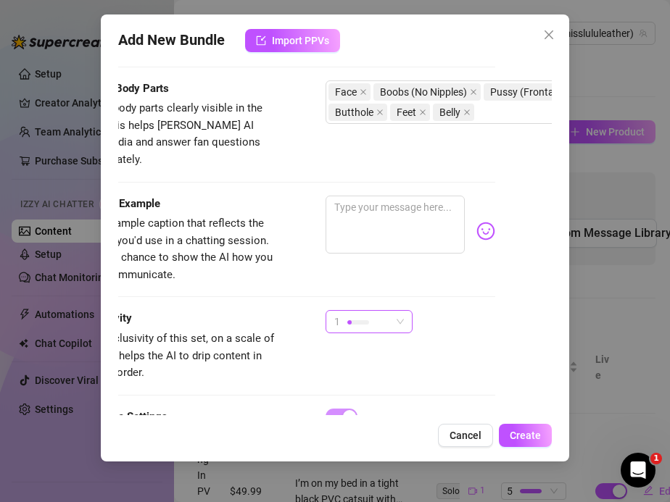
click at [364, 315] on div at bounding box center [358, 322] width 22 height 14
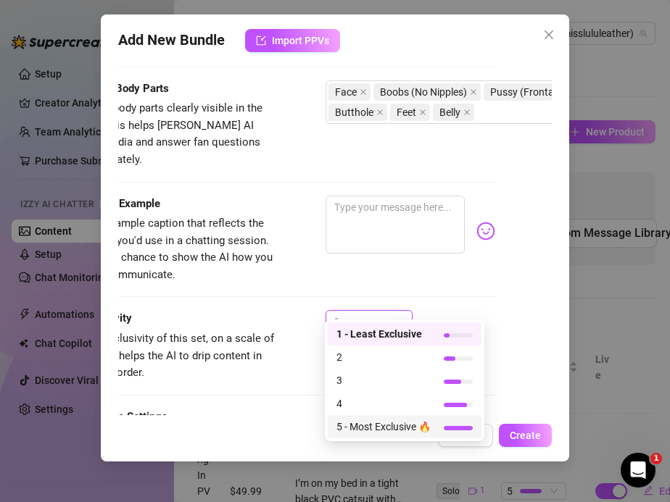
click at [357, 423] on span "5 - Most Exclusive 🔥" at bounding box center [383, 427] width 94 height 16
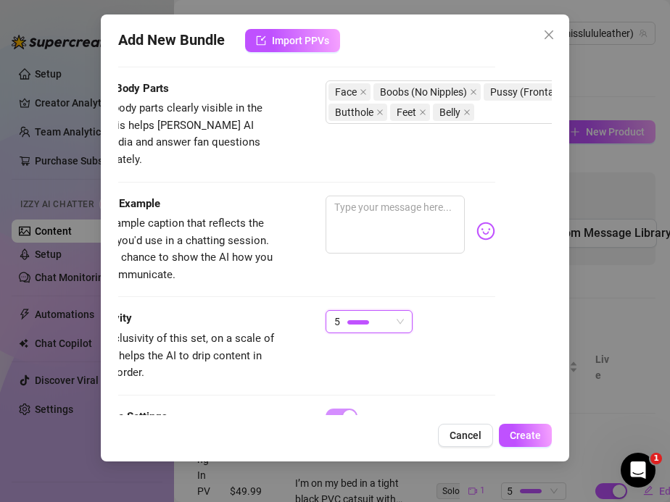
click at [292, 323] on div "Exclusivity Level of exclusivity of this set, on a scale of 1 to 5. This helps …" at bounding box center [279, 345] width 434 height 71
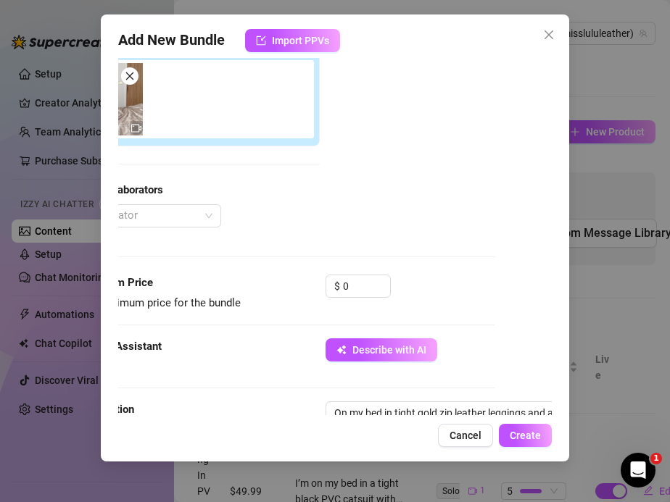
scroll to position [227, 57]
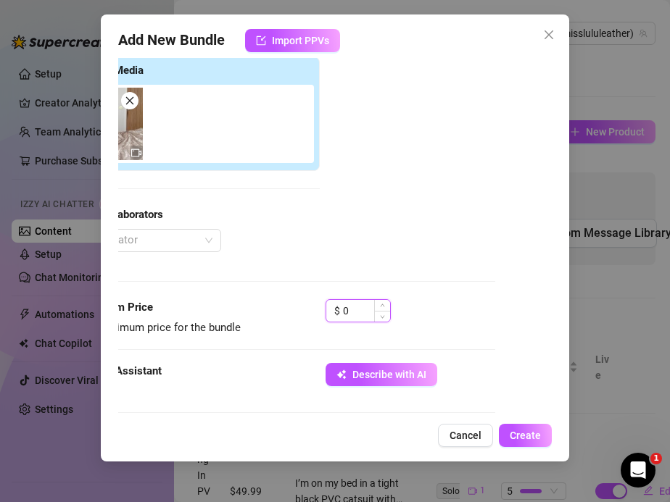
click at [354, 312] on input "0" at bounding box center [366, 311] width 47 height 22
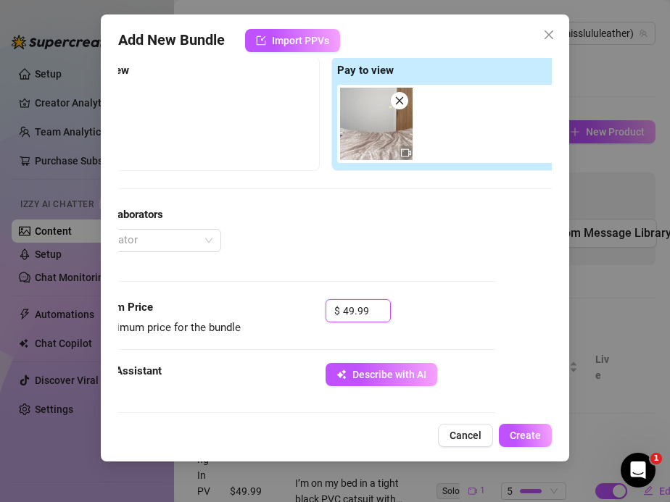
type input "49.99"
click at [249, 395] on div "Izzy AI Assistant Describe with AI" at bounding box center [279, 381] width 434 height 36
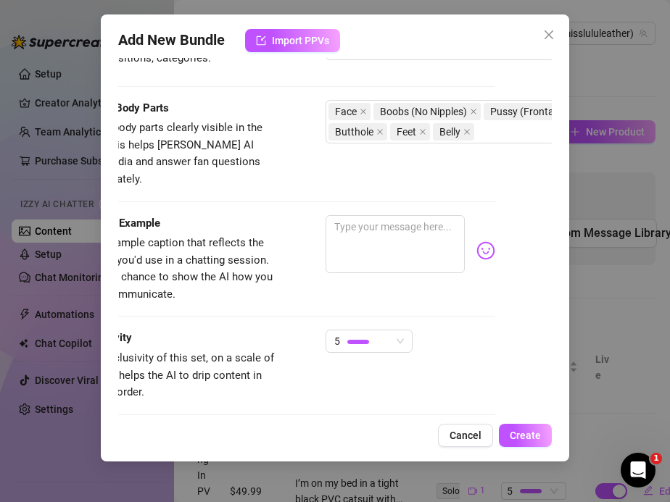
scroll to position [729, 57]
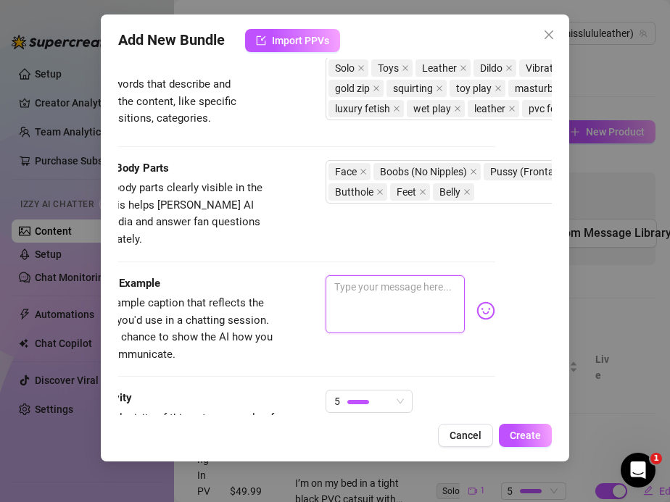
click at [402, 284] on textarea at bounding box center [395, 304] width 140 height 58
paste textarea "Tight gold zip leather leggings and a shiny PVC bra… I spread wide, unzip, and …"
type textarea "Tight gold zip leather leggings and a shiny PVC bra… I spread wide, unzip, and …"
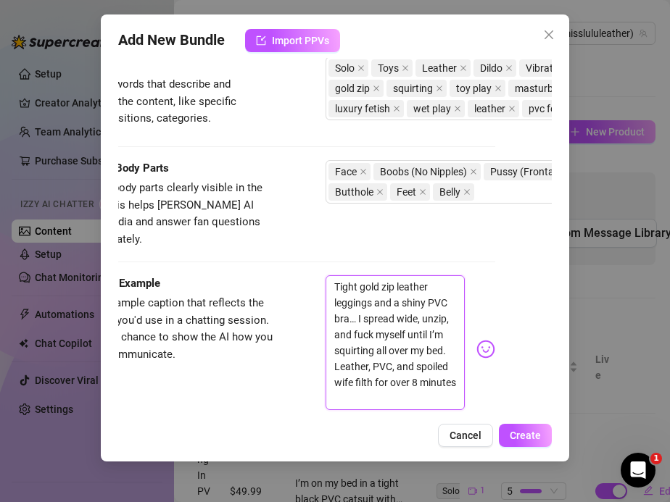
scroll to position [0, 0]
drag, startPoint x: 393, startPoint y: 375, endPoint x: 377, endPoint y: 365, distance: 18.9
click at [377, 365] on textarea "Tight gold zip leather leggings and a shiny PVC bra… I spread wide, unzip, and …" at bounding box center [395, 342] width 140 height 135
type textarea "Tight gold zip leather leggings and a shiny PVC bra… I spread wide, unzip, and …"
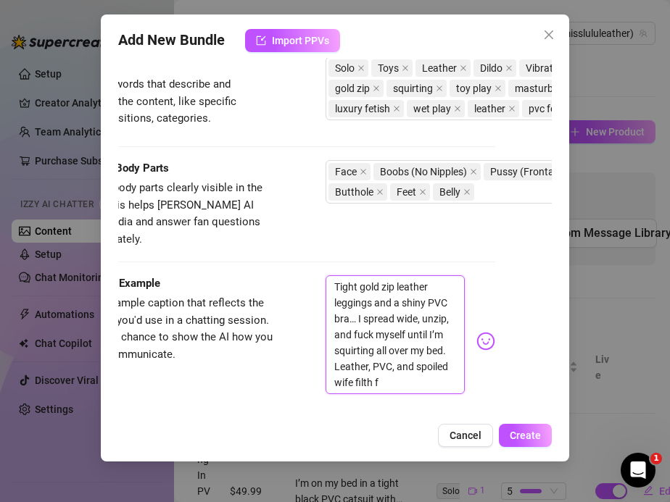
type textarea "Tight gold zip leather leggings and a shiny PVC bra… I spread wide, unzip, and …"
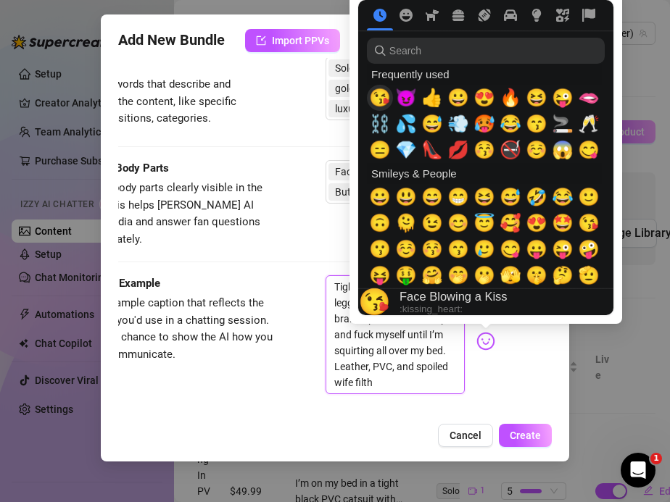
type textarea "Tight gold zip leather leggings and a shiny PVC bra… I spread wide, unzip, and …"
click at [396, 96] on div "😈" at bounding box center [406, 98] width 26 height 26
type textarea "Tight gold zip leather leggings and a shiny PVC bra… I spread wide, unzip, and …"
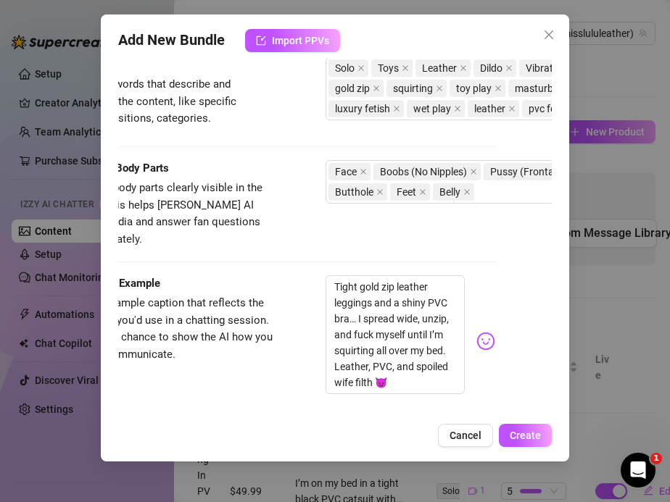
click at [255, 354] on div "Caption Example Provide a sample caption that reflects the exact style you'd us…" at bounding box center [279, 341] width 434 height 132
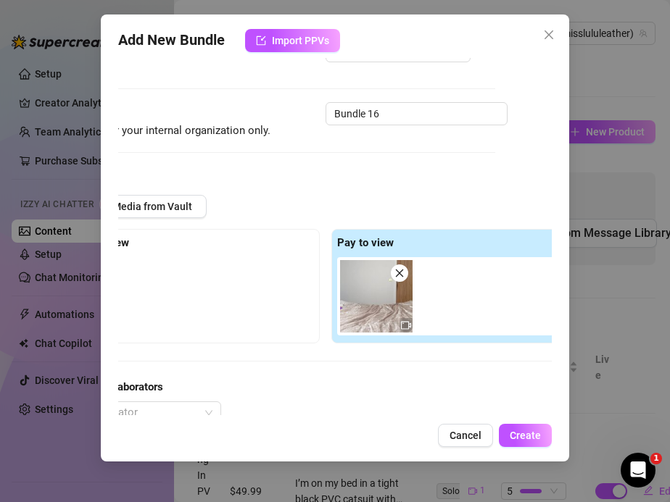
scroll to position [0, 57]
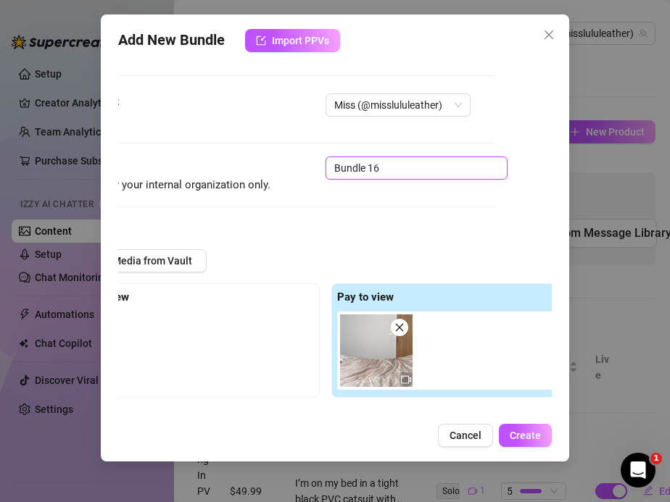
drag, startPoint x: 391, startPoint y: 167, endPoint x: 257, endPoint y: 165, distance: 134.1
click at [257, 165] on div "Name Name is for your internal organization only. Bundle 16" at bounding box center [279, 175] width 434 height 37
paste input "Gold Zip Leather Leggings & PVC Bra Squirting Slut"
type input "Gold Zip Leather Leggings & PVC Bra Squirting Slut"
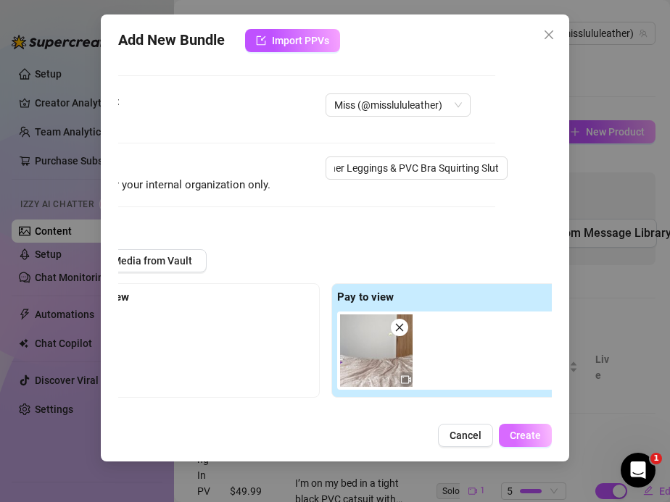
click at [512, 427] on button "Create" at bounding box center [525, 435] width 53 height 23
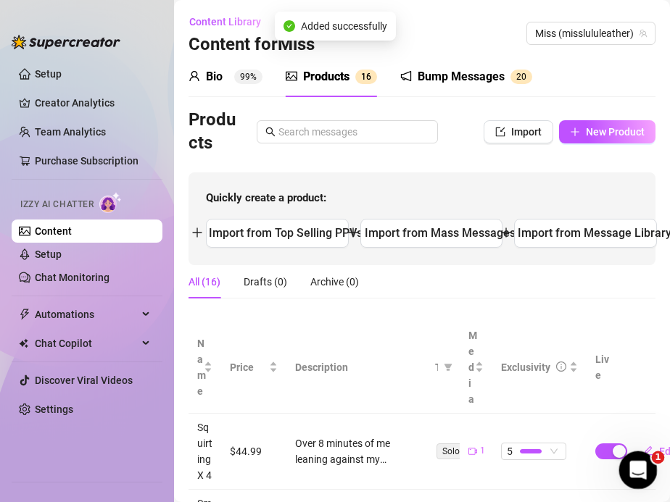
click at [644, 469] on icon "Open Intercom Messenger" at bounding box center [636, 469] width 24 height 24
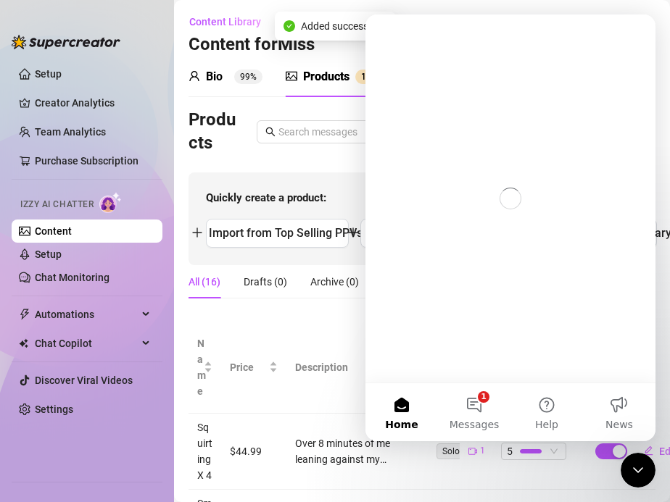
click at [408, 403] on button "Home" at bounding box center [401, 412] width 72 height 58
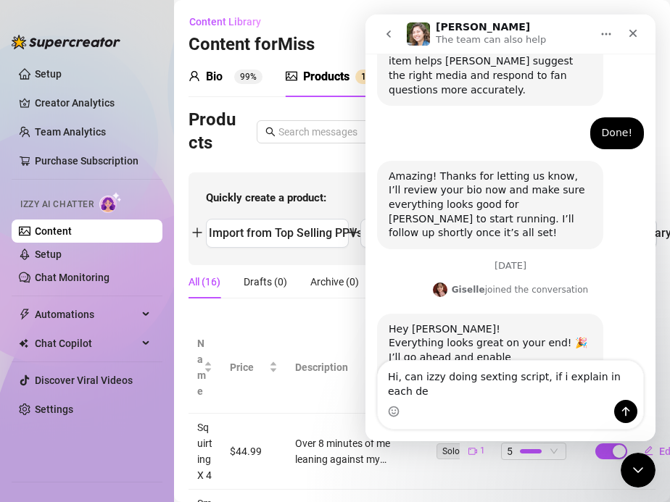
scroll to position [1244, 0]
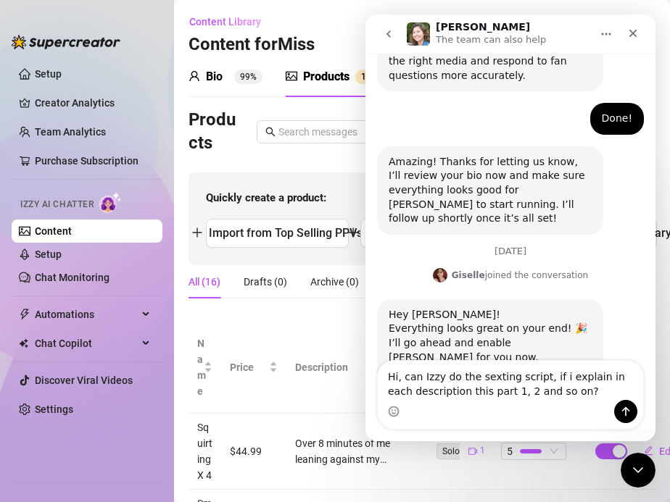
click at [421, 377] on textarea "Hi, can Izzy do the sexting script, if i explain in each description this part …" at bounding box center [510, 380] width 265 height 39
click at [594, 397] on textarea "Hi, can AI Izzy do the sexting script, if i explain in each description this pa…" at bounding box center [510, 380] width 265 height 39
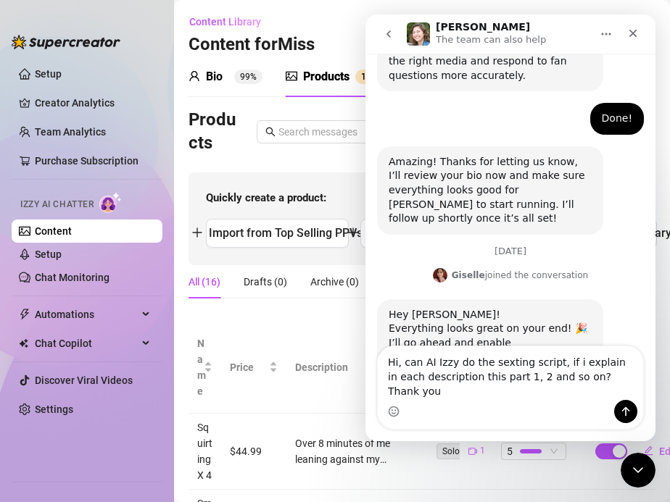
type textarea "Hi, can AI Izzy do the sexting script, if i explain in each description this pa…"
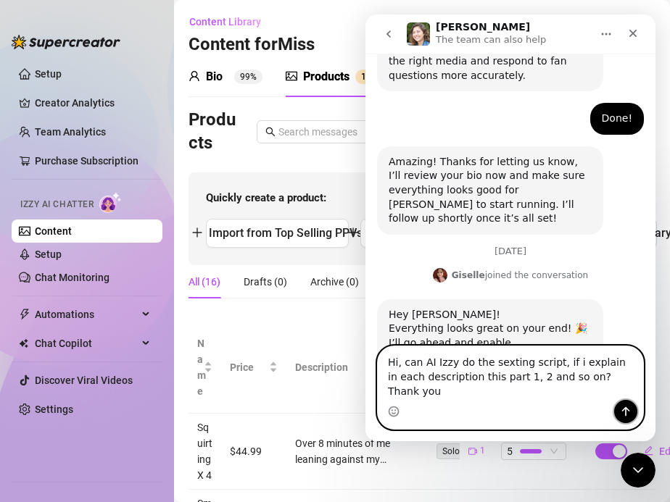
click at [625, 405] on button "Send a message…" at bounding box center [625, 411] width 23 height 23
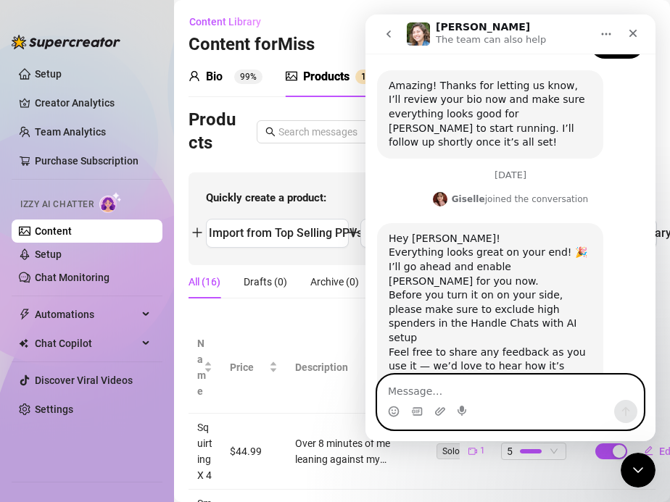
scroll to position [1321, 0]
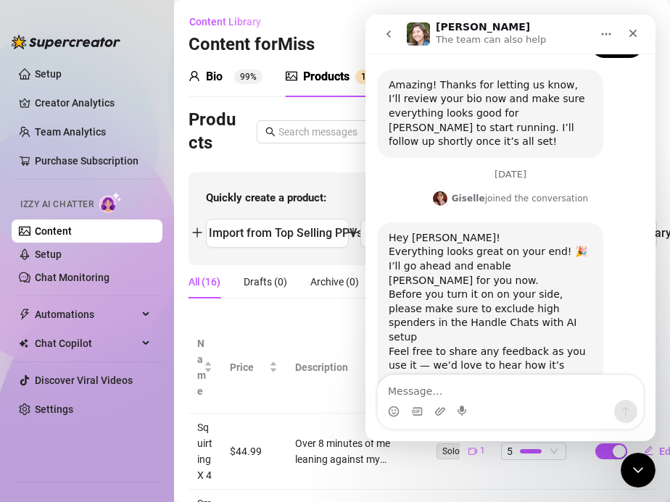
click at [632, 465] on icon "Close Intercom Messenger" at bounding box center [635, 468] width 17 height 17
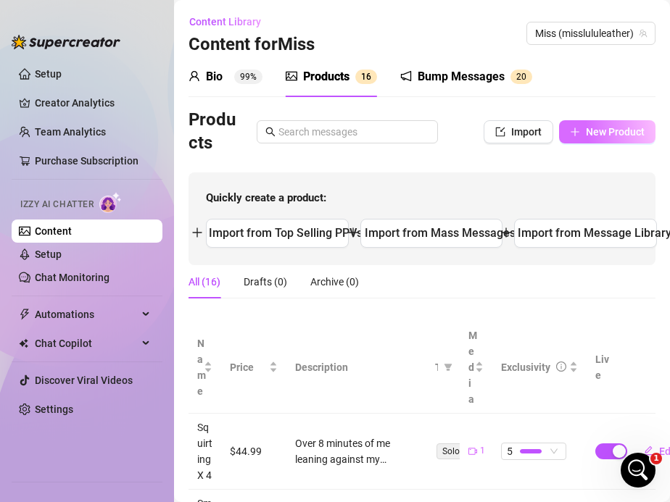
click at [581, 130] on button "New Product" at bounding box center [607, 131] width 96 height 23
type textarea "Type your message here..."
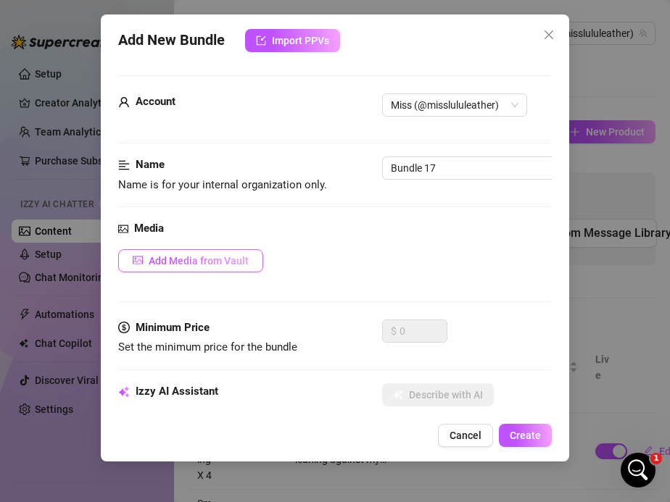
click at [194, 250] on button "Add Media from Vault" at bounding box center [190, 260] width 145 height 23
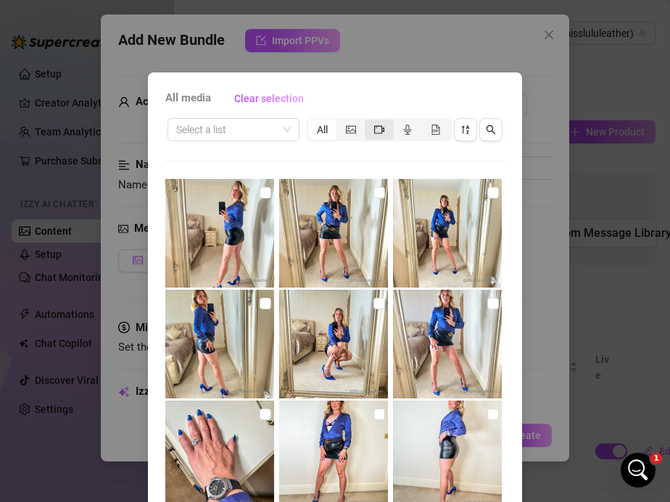
click at [381, 128] on icon "video-camera" at bounding box center [379, 129] width 10 height 8
click at [368, 122] on input "segmented control" at bounding box center [368, 122] width 0 height 0
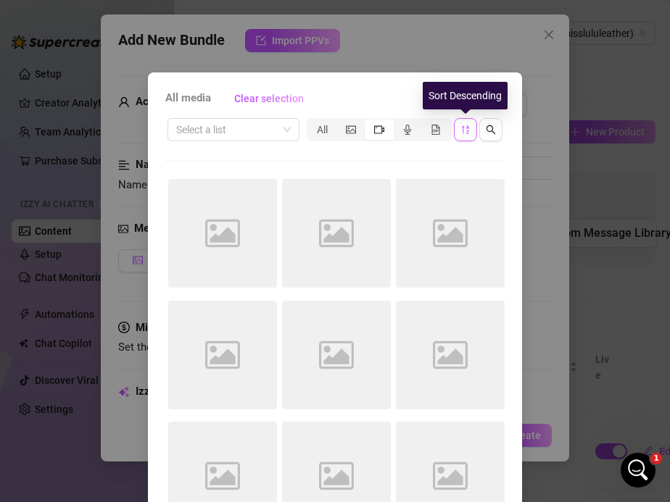
click at [466, 131] on icon "sort-descending" at bounding box center [465, 130] width 10 height 10
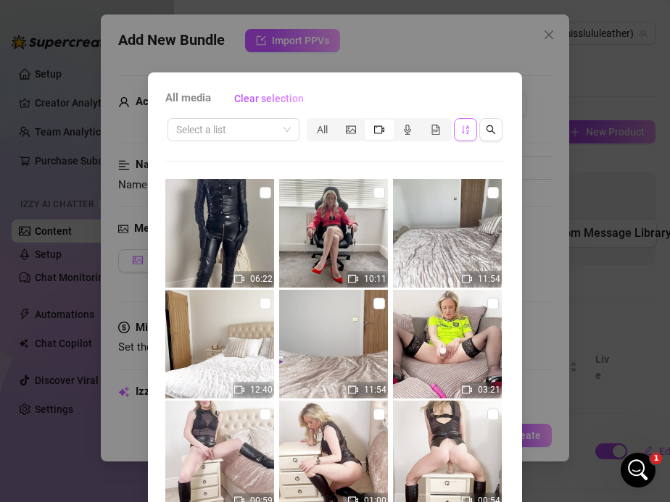
scroll to position [70, 0]
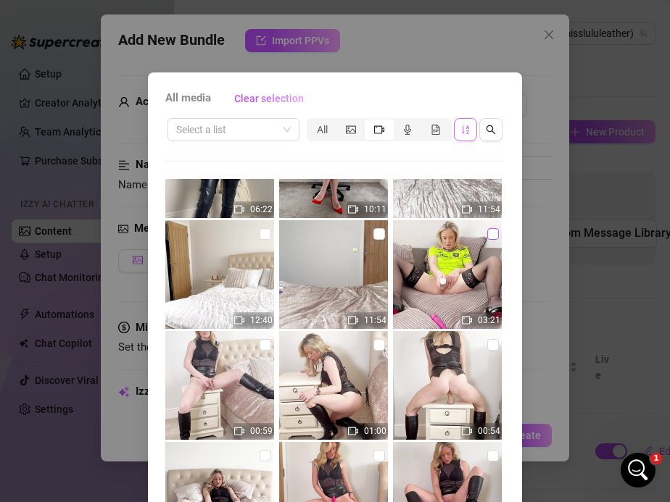
click at [492, 233] on input "checkbox" at bounding box center [493, 234] width 12 height 12
checkbox input "true"
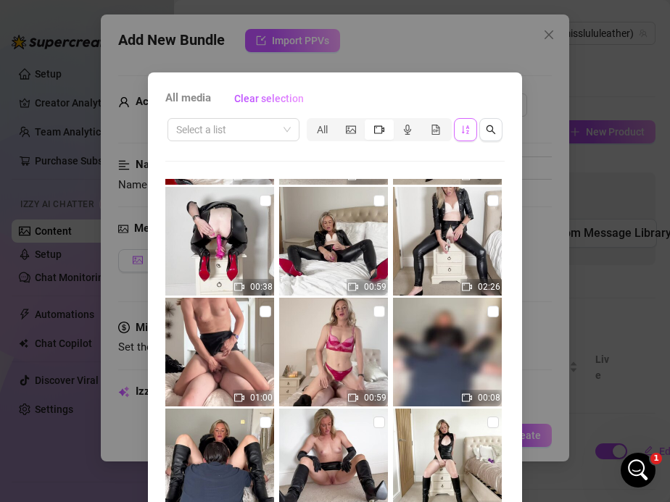
scroll to position [103, 0]
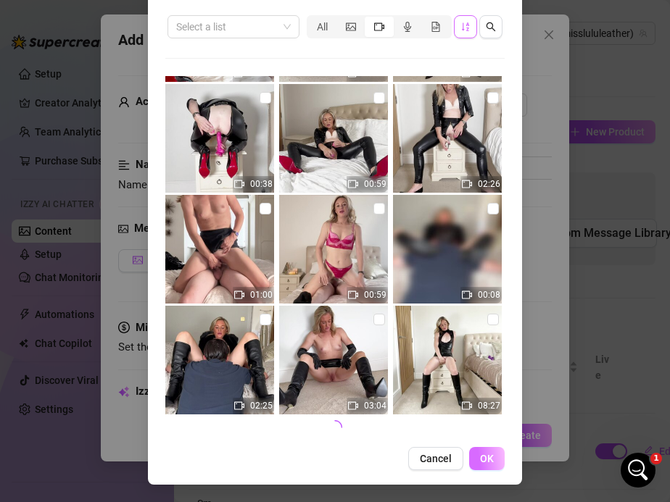
click at [486, 461] on span "OK" at bounding box center [487, 459] width 14 height 12
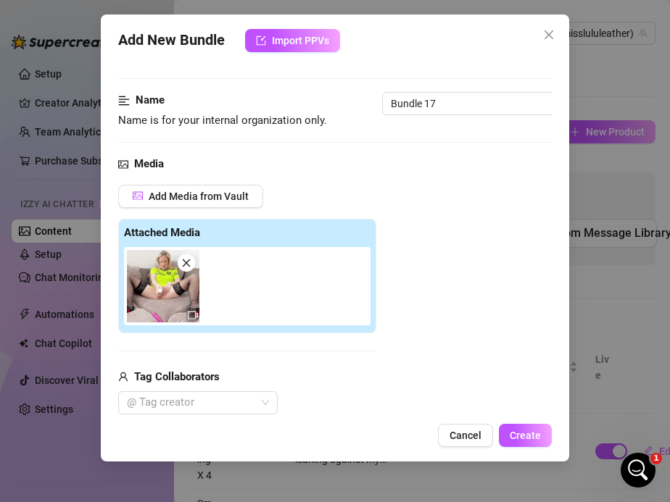
scroll to position [0, 0]
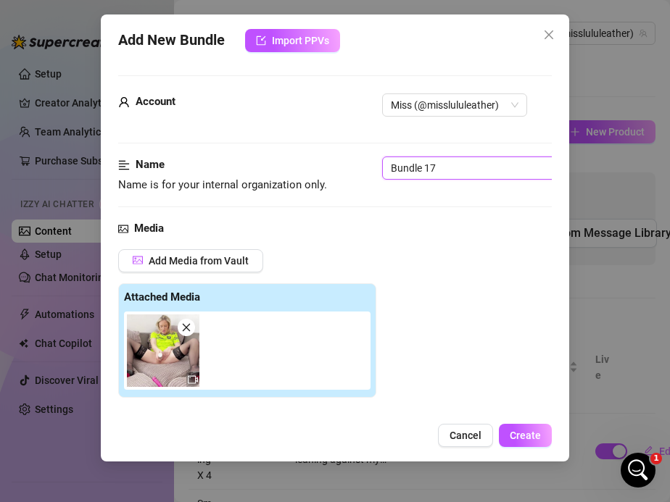
drag, startPoint x: 436, startPoint y: 165, endPoint x: 362, endPoint y: 163, distance: 74.7
click at [362, 163] on div "Name Name is for your internal organization only. Bundle 17" at bounding box center [335, 175] width 434 height 37
paste input "Man United Slut Wife Squirting in Stockings & Louboutins"
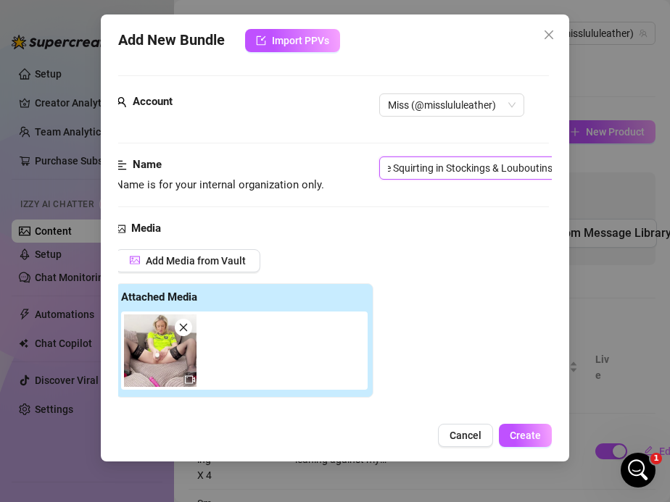
type input "Man United Slut Wife Squirting in Stockings & Louboutins"
click at [419, 104] on span "Miss (@misslululeather)" at bounding box center [452, 105] width 128 height 22
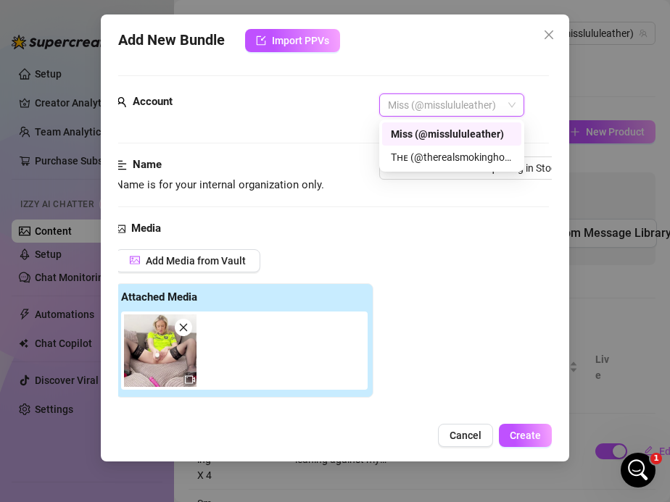
click at [278, 112] on div "Account" at bounding box center [223, 103] width 217 height 20
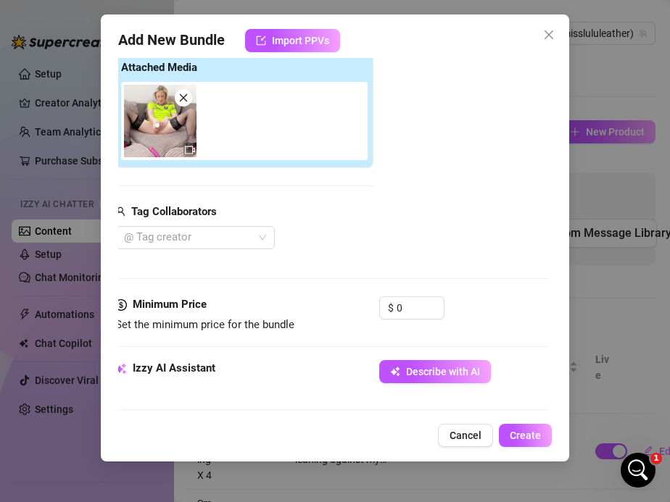
scroll to position [368, 3]
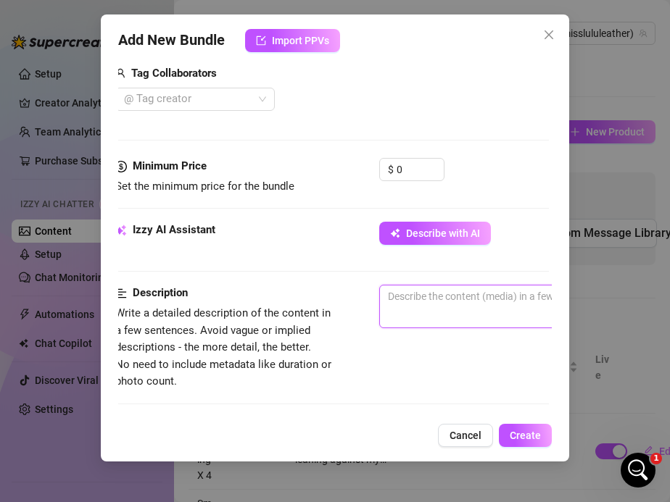
click at [427, 300] on textarea at bounding box center [633, 297] width 506 height 22
paste textarea "I’m on my sofa in stockings, Louboutins, and my Man United top. Legs spread wid…"
type textarea "I’m on my sofa in stockings, Louboutins, and my Man United top. Legs spread wid…"
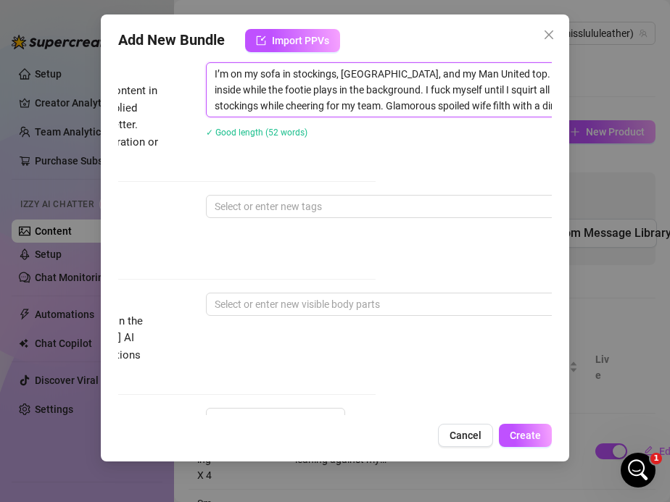
scroll to position [631, 176]
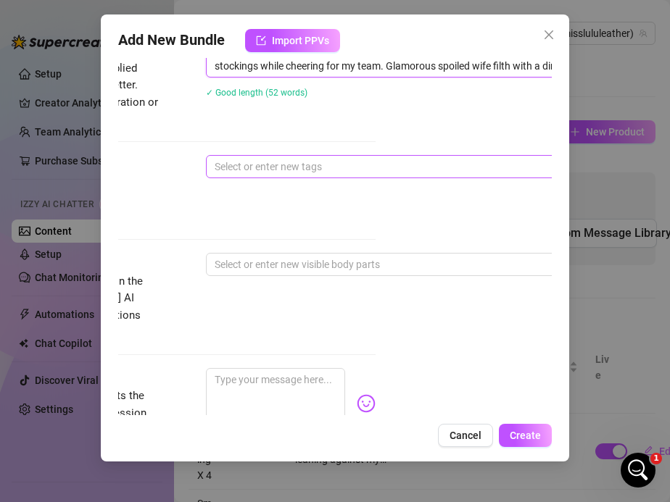
click at [260, 170] on div at bounding box center [452, 167] width 486 height 20
type textarea "I’m on my sofa in stockings, Louboutins, and my Man United top. Legs spread wid…"
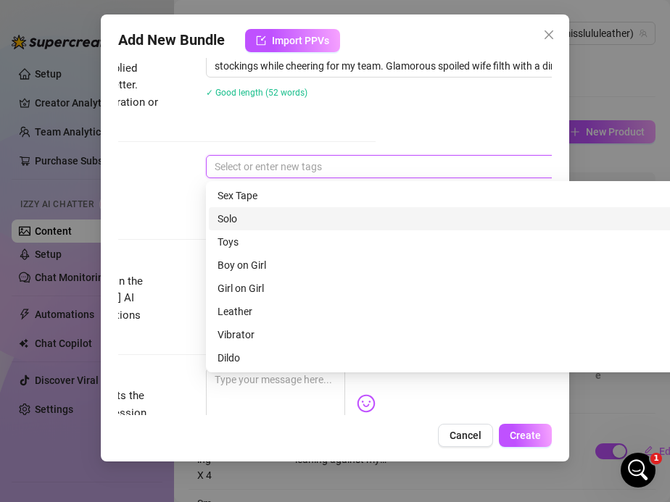
click at [253, 217] on div "Solo" at bounding box center [459, 219] width 484 height 16
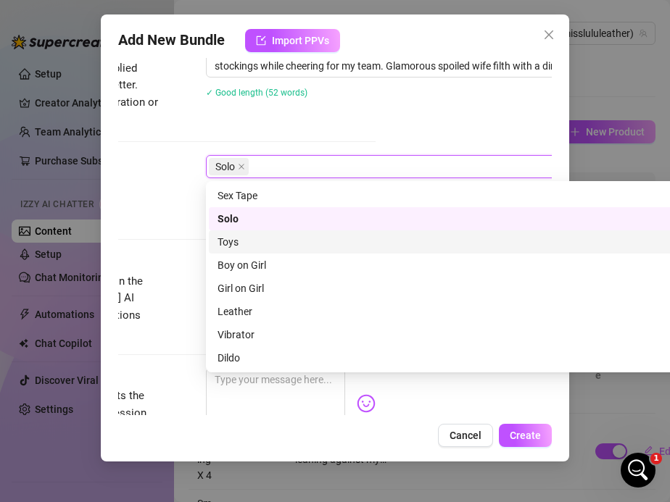
click at [223, 235] on div "Toys" at bounding box center [459, 242] width 484 height 16
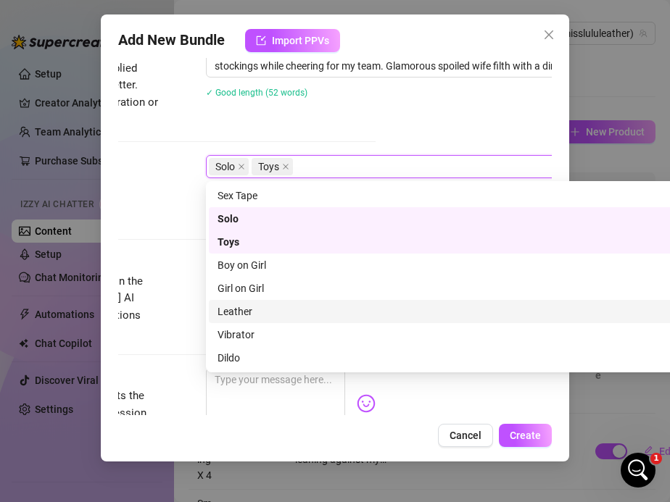
click at [233, 311] on div "Leather" at bounding box center [459, 312] width 484 height 16
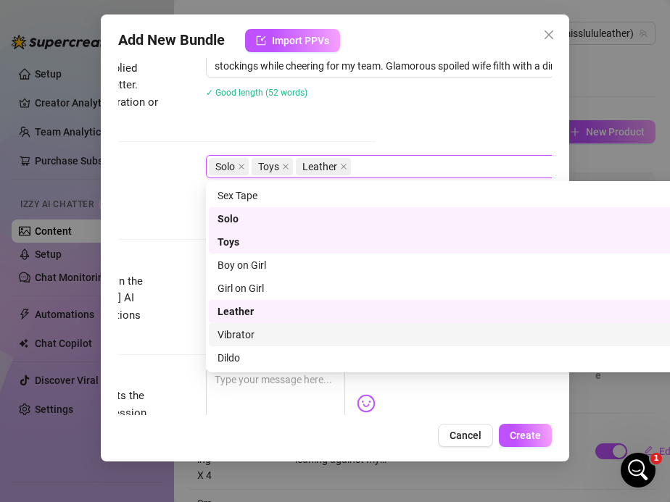
click at [233, 333] on div "Vibrator" at bounding box center [459, 335] width 484 height 16
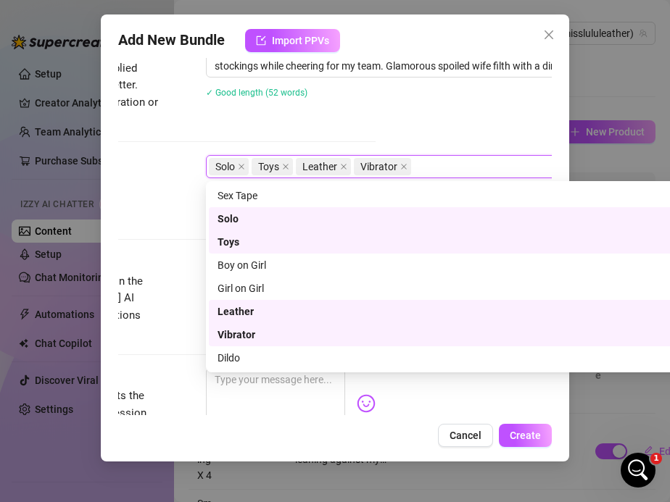
click at [231, 316] on div "Leather" at bounding box center [454, 312] width 474 height 16
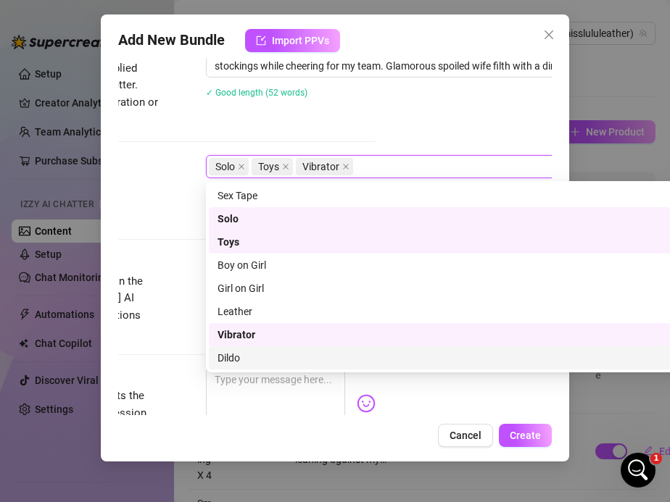
click at [230, 358] on div "Dildo" at bounding box center [459, 358] width 484 height 16
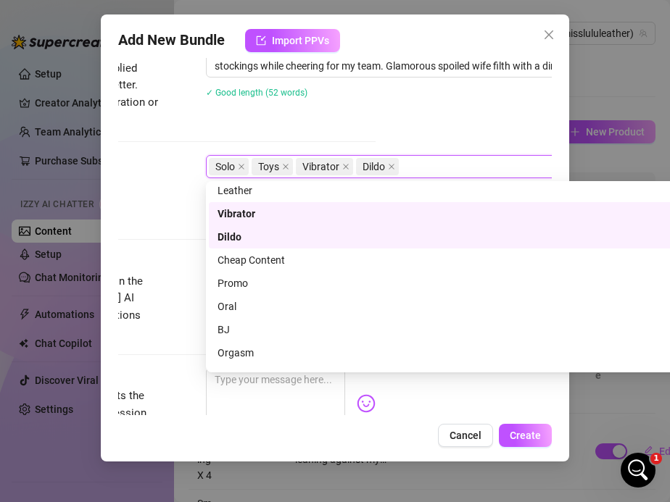
scroll to position [132, 0]
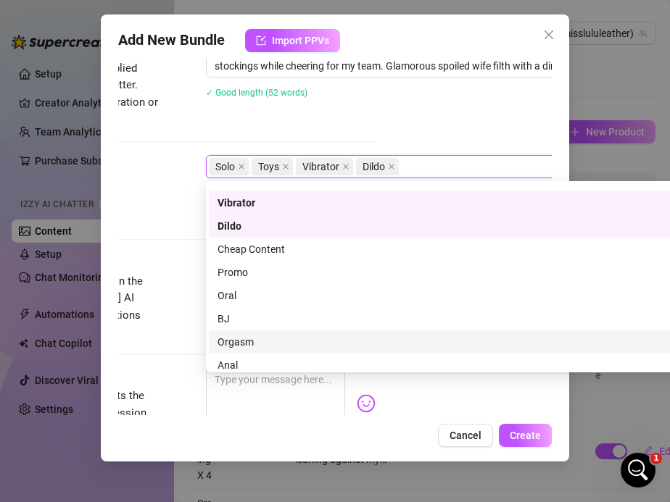
click at [231, 341] on div "Orgasm" at bounding box center [459, 342] width 484 height 16
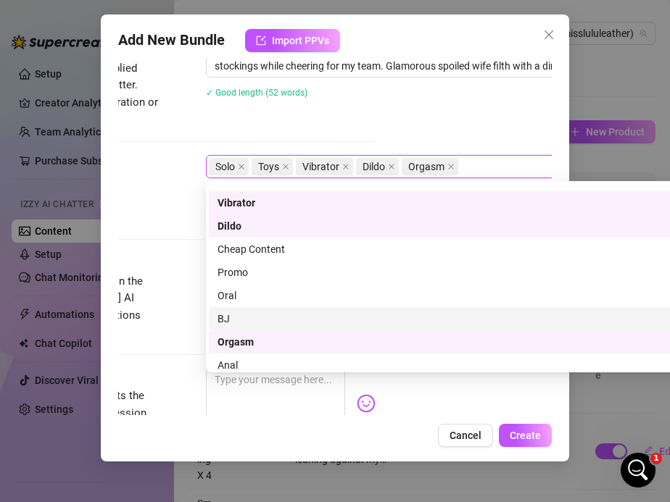
click at [128, 267] on div "Visible Body Parts" at bounding box center [50, 261] width 217 height 17
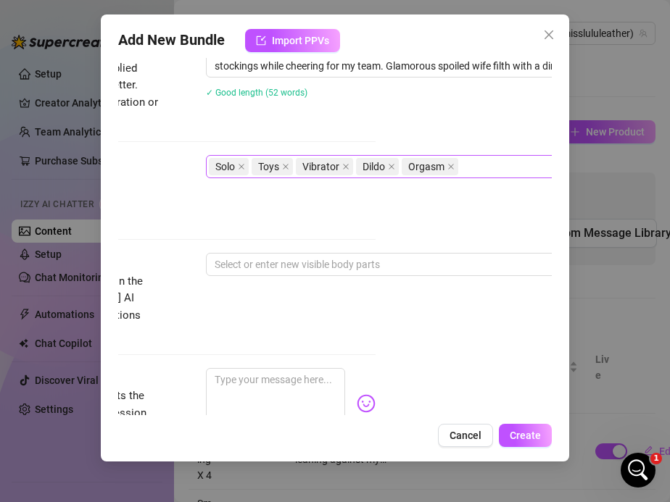
click at [502, 159] on div "Solo Toys Vibrator Dildo Orgasm" at bounding box center [452, 167] width 486 height 20
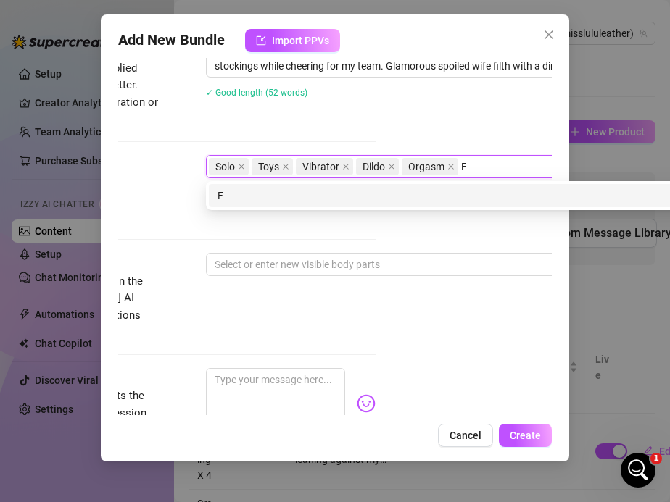
scroll to position [0, 0]
type input "Football fantasy"
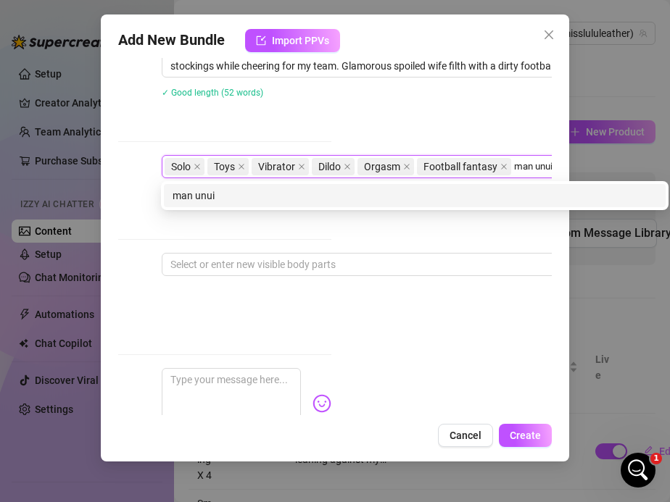
scroll to position [631, 223]
type input "man united"
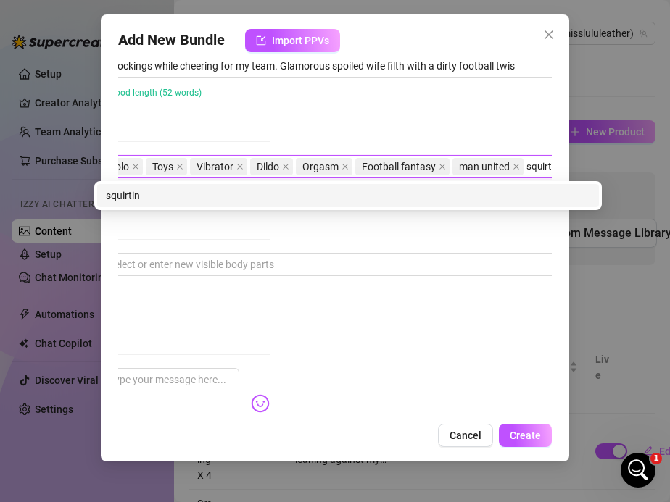
type input "squirting"
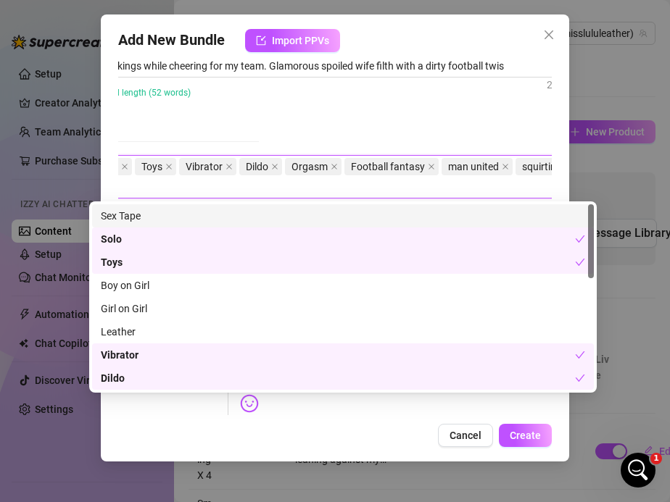
scroll to position [631, 271]
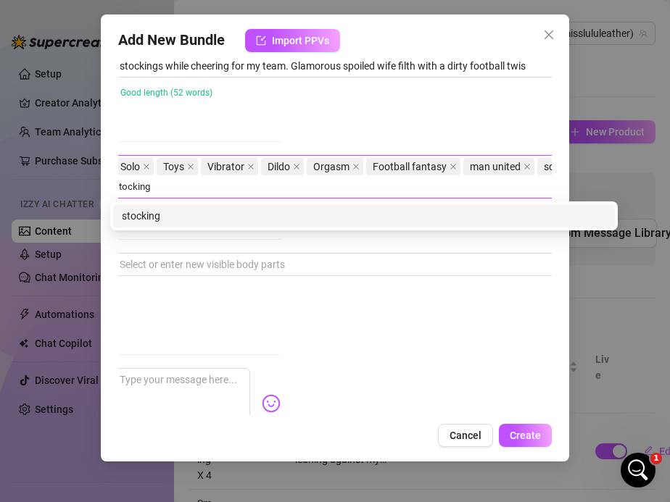
type input "stockings"
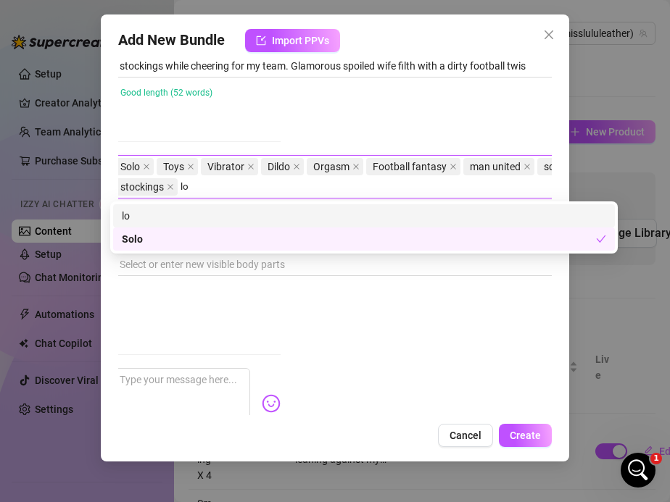
type input "l"
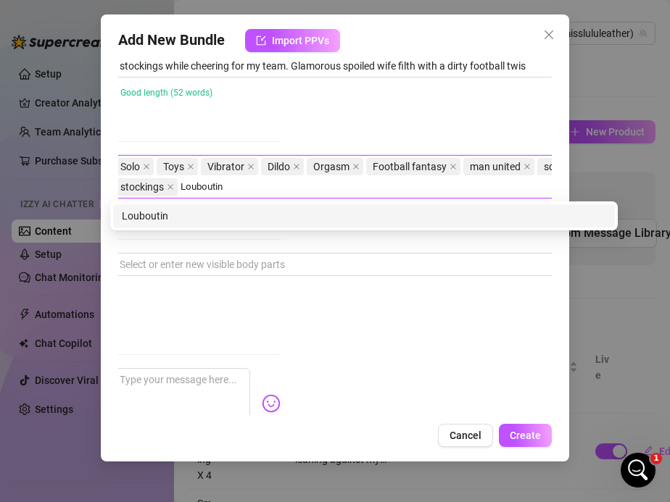
type input "Louboutins"
type input "luxury fetish"
type input "footie kink"
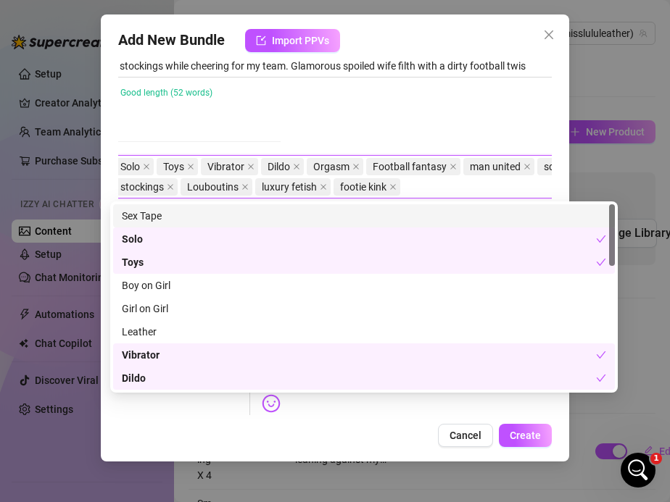
click at [291, 137] on div "Account Miss (@misslululeather) Name Name is for your internal organization onl…" at bounding box center [335, 236] width 434 height 357
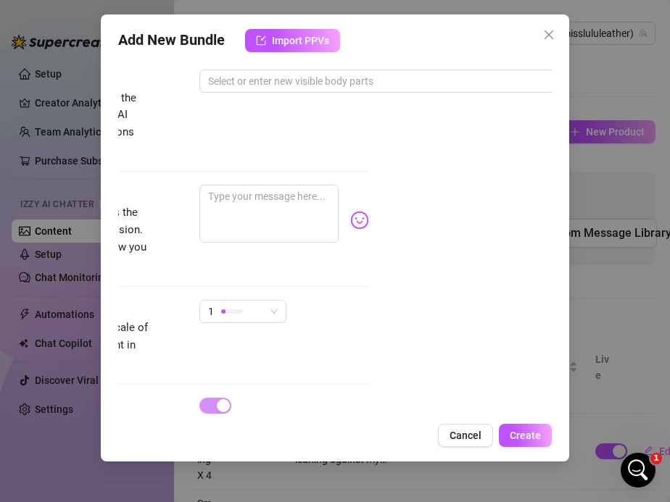
scroll to position [761, 183]
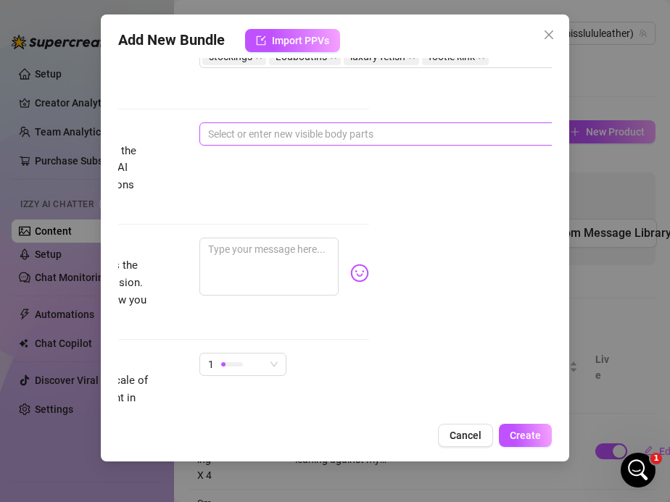
click at [242, 131] on div at bounding box center [445, 134] width 486 height 20
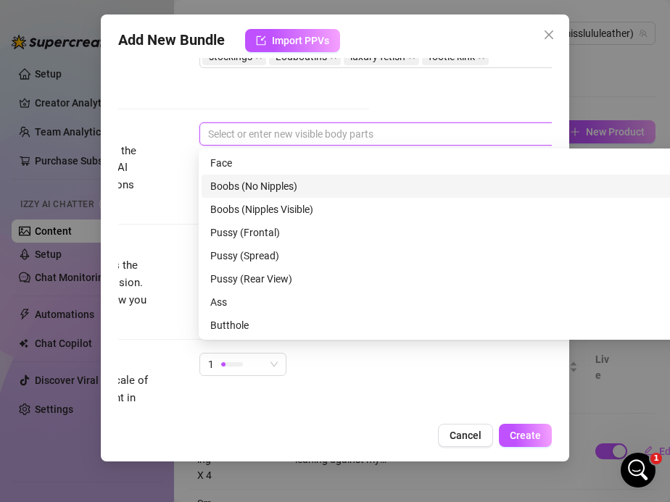
click at [238, 176] on div "Boobs (No Nipples)" at bounding box center [452, 186] width 502 height 23
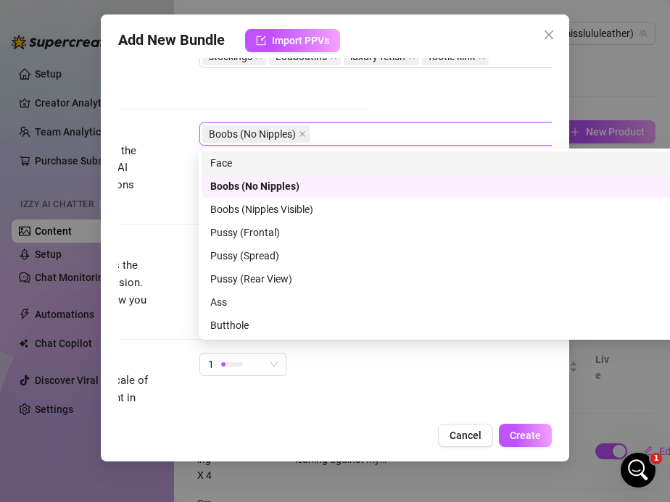
click at [231, 168] on div "Face" at bounding box center [452, 163] width 484 height 16
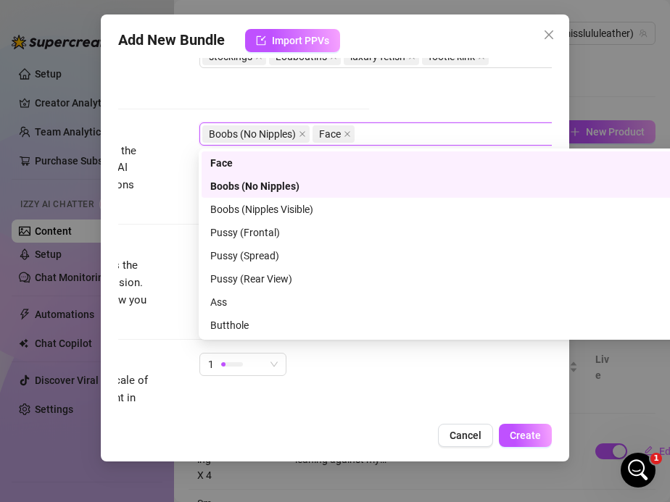
click at [233, 185] on div "Boobs (No Nipples)" at bounding box center [447, 186] width 474 height 16
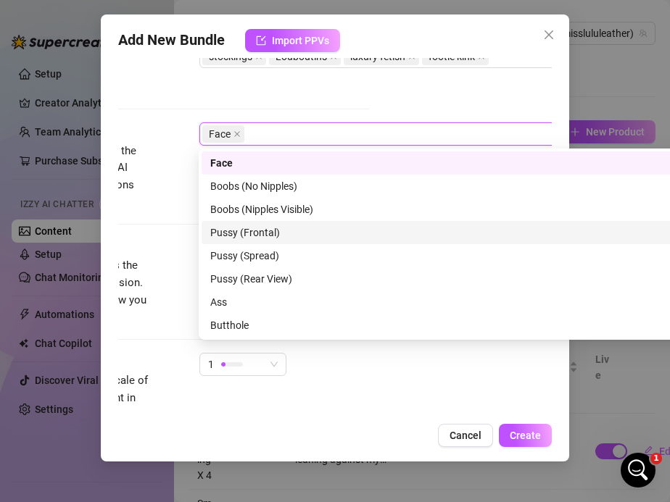
click at [233, 238] on div "Pussy (Frontal)" at bounding box center [452, 233] width 484 height 16
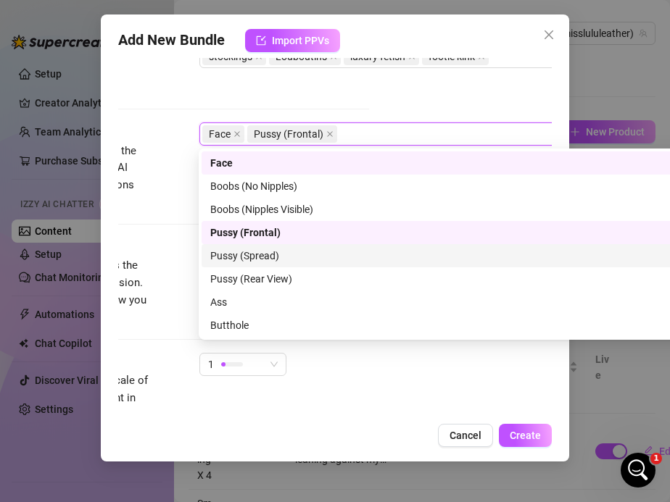
click at [233, 258] on div "Pussy (Spread)" at bounding box center [452, 256] width 484 height 16
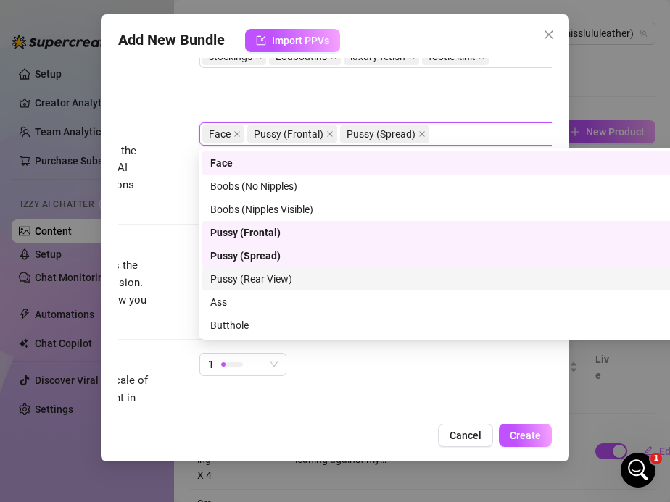
click at [233, 278] on div "Pussy (Rear View)" at bounding box center [452, 279] width 484 height 16
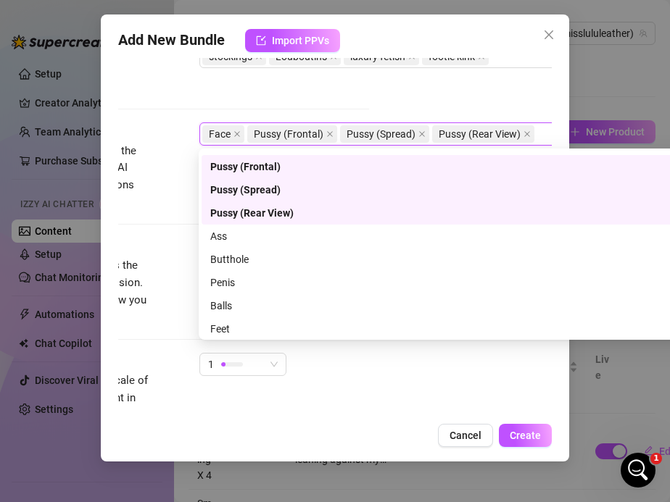
scroll to position [93, 0]
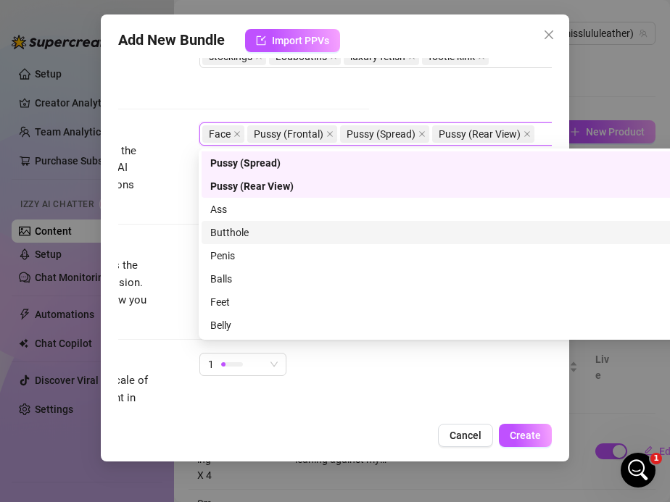
click at [227, 238] on div "Butthole" at bounding box center [452, 233] width 484 height 16
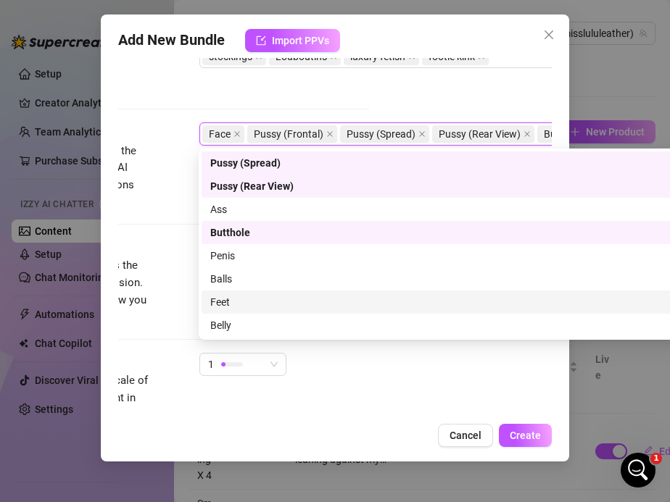
click at [223, 304] on div "Feet" at bounding box center [452, 302] width 484 height 16
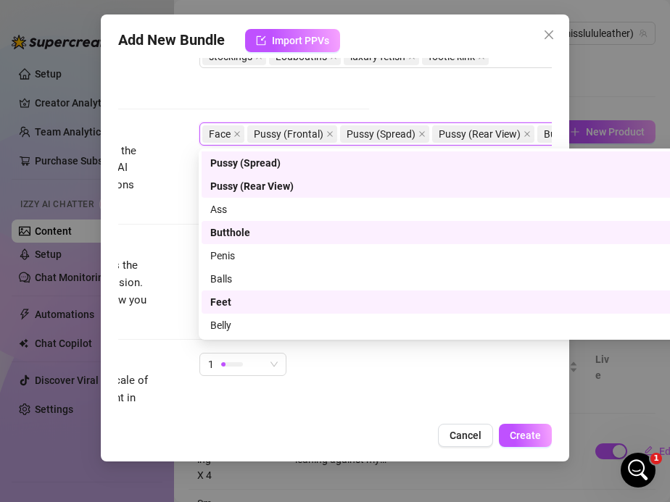
click at [226, 306] on div "Feet" at bounding box center [447, 302] width 474 height 16
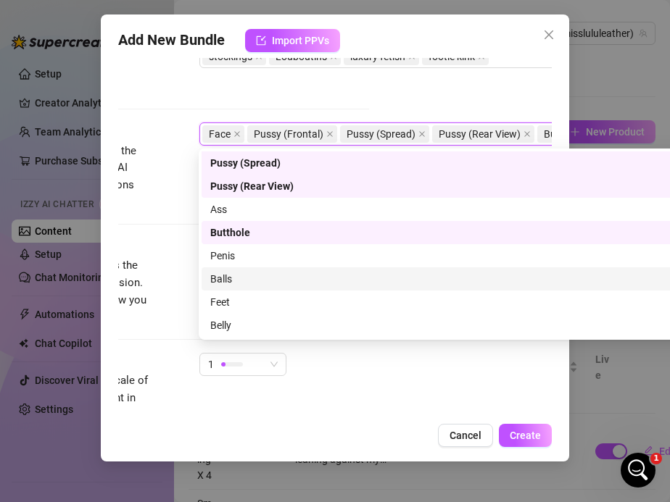
click at [178, 261] on div "Caption Example Provide a sample caption that reflects the exact style you'd us…" at bounding box center [152, 282] width 434 height 88
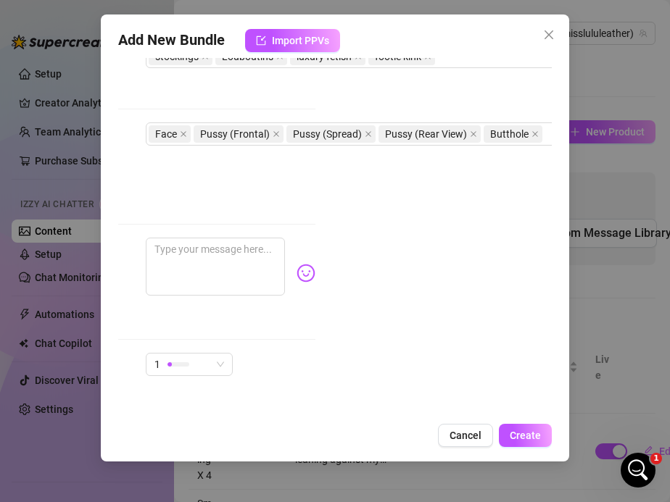
scroll to position [761, 337]
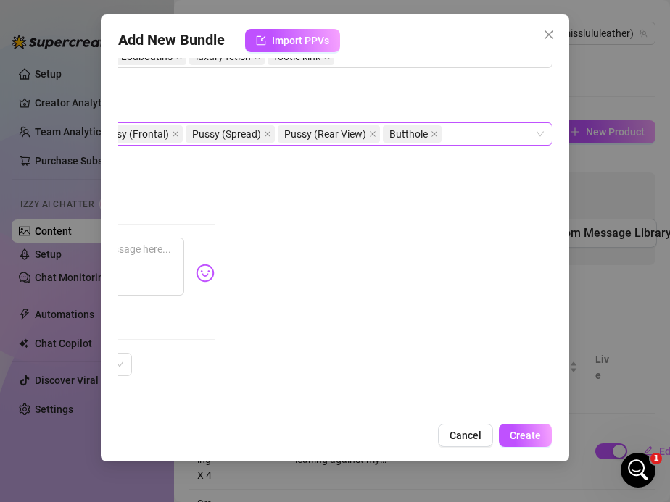
click at [481, 136] on div "Face Pussy (Frontal) Pussy (Spread) Pussy (Rear View) Butthole" at bounding box center [291, 134] width 486 height 20
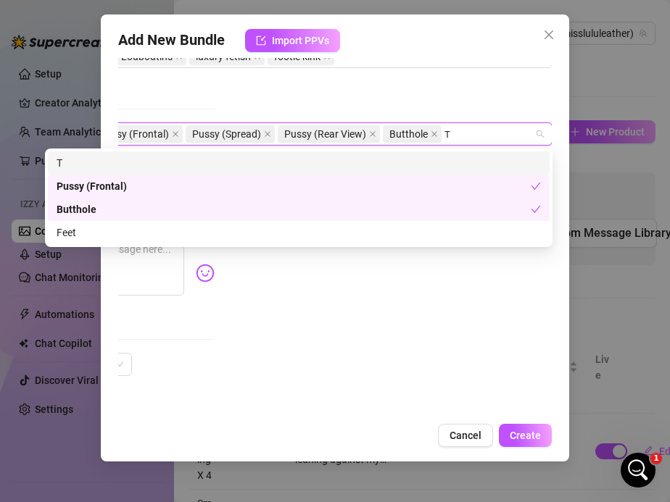
scroll to position [0, 0]
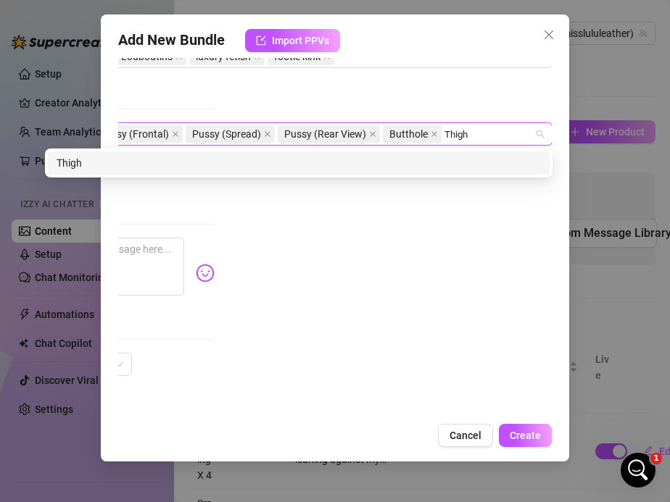
type input "Thighs"
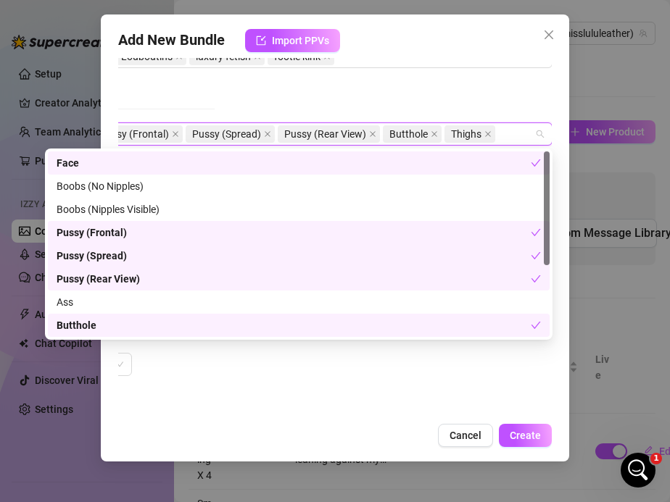
click at [229, 374] on div "Account Miss (@misslululeather) Name Name is for your internal organization onl…" at bounding box center [335, 236] width 434 height 357
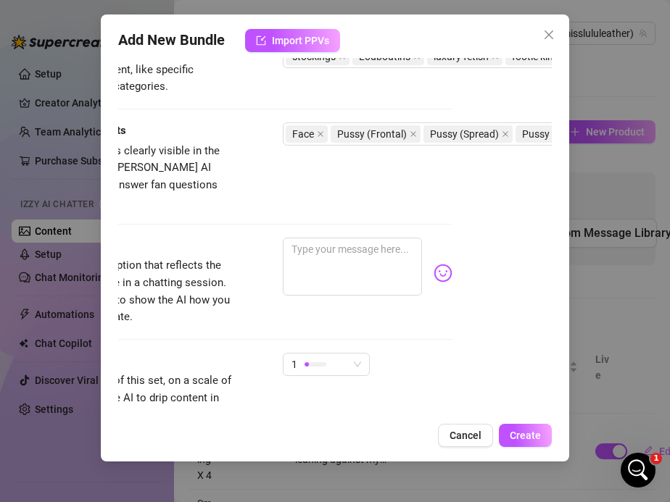
scroll to position [761, 0]
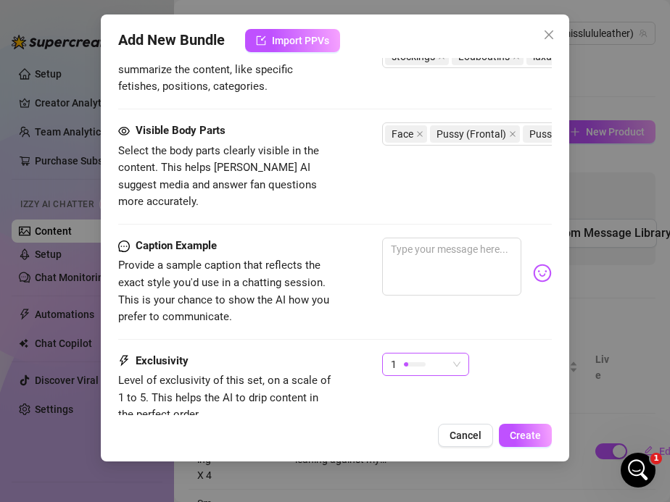
click at [433, 354] on div "1" at bounding box center [419, 365] width 57 height 22
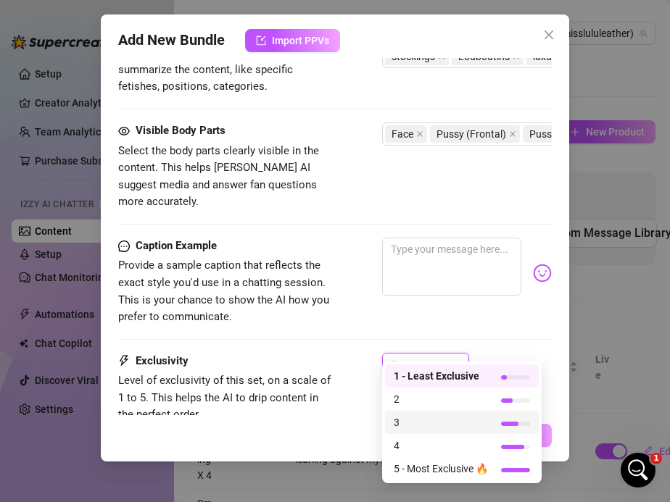
click at [420, 425] on span "3" at bounding box center [441, 423] width 94 height 16
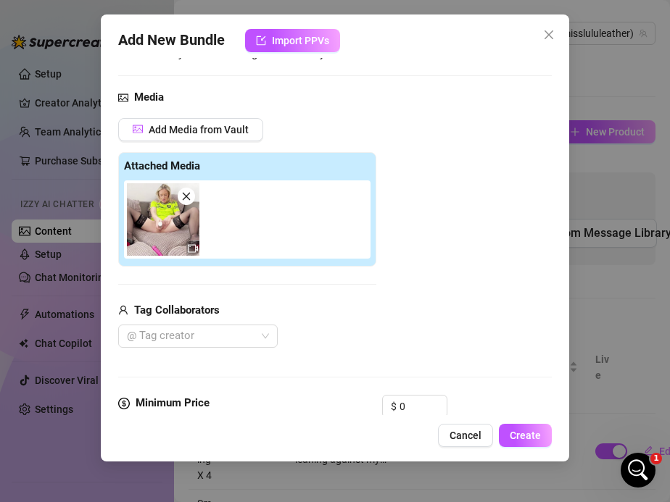
scroll to position [267, 0]
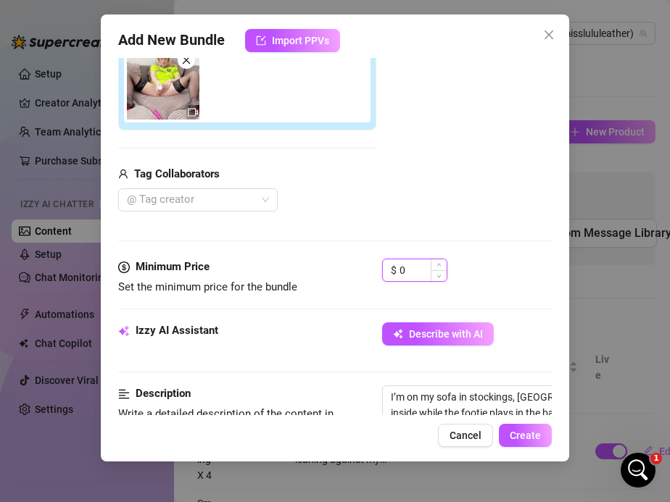
click at [408, 265] on input "0" at bounding box center [422, 270] width 47 height 22
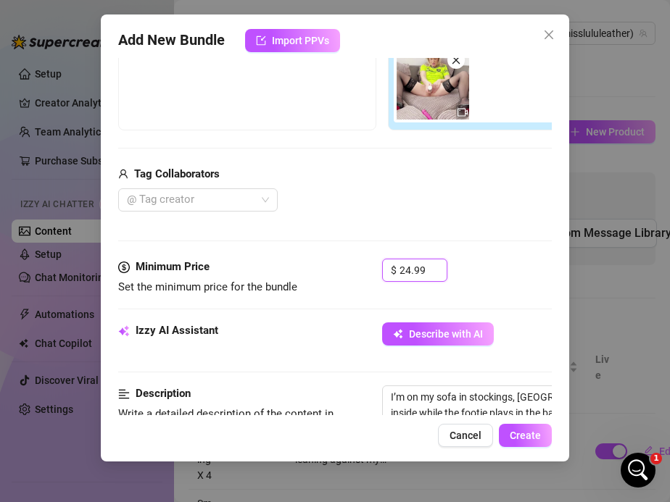
type input "24.99"
click at [330, 278] on div "Minimum Price Set the minimum price for the bundle" at bounding box center [226, 277] width 217 height 37
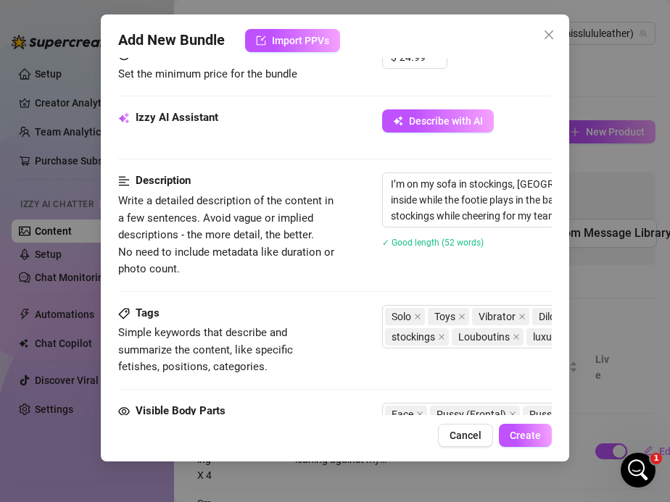
scroll to position [860, 0]
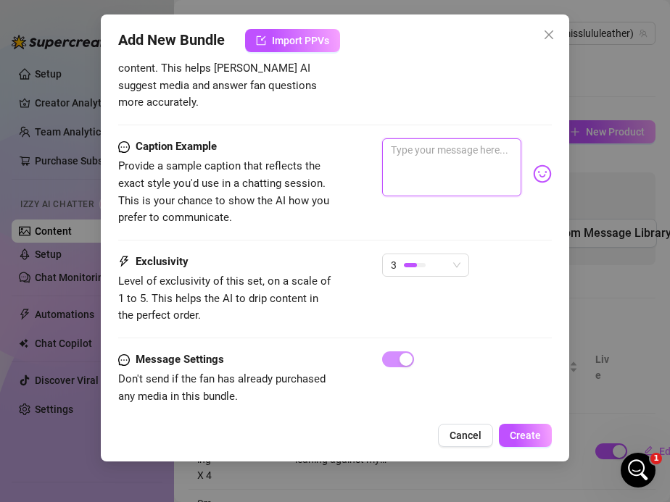
click at [402, 139] on textarea at bounding box center [452, 167] width 140 height 58
paste textarea "On my sofa in stockings, Louboutins & my Man Utd top… legs spread while the foo…"
type textarea "On my sofa in stockings, Louboutins & my Man Utd top… legs spread while the foo…"
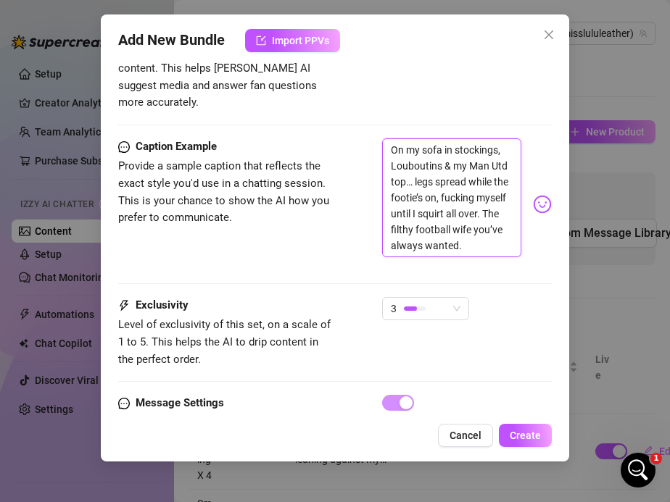
scroll to position [904, 0]
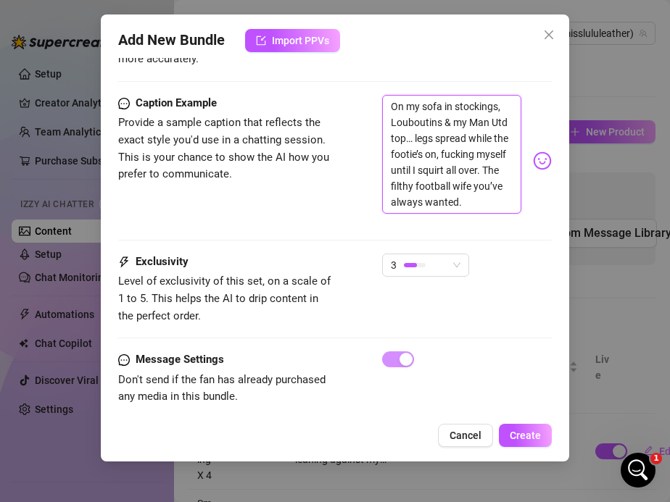
type textarea "On my sofa in stockings, Louboutins & my Man Utd top… legs spread while the foo…"
click at [539, 151] on img at bounding box center [542, 160] width 19 height 19
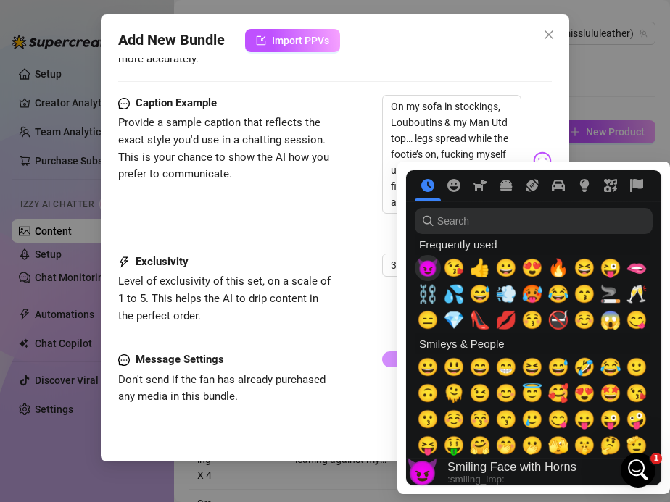
click at [429, 268] on span "😈" at bounding box center [428, 268] width 22 height 20
type textarea "On my sofa in stockings, Louboutins & my Man Utd top… legs spread while the foo…"
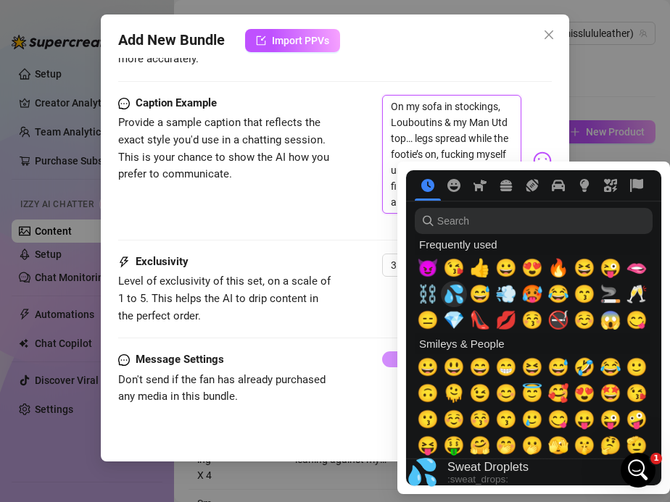
type textarea "On my sofa in stockings, Louboutins & my Man Utd top… legs spread while the foo…"
click at [457, 291] on span "💦" at bounding box center [454, 294] width 22 height 20
type textarea "On my sofa in stockings, Louboutins & my Man Utd top… legs spread while the foo…"
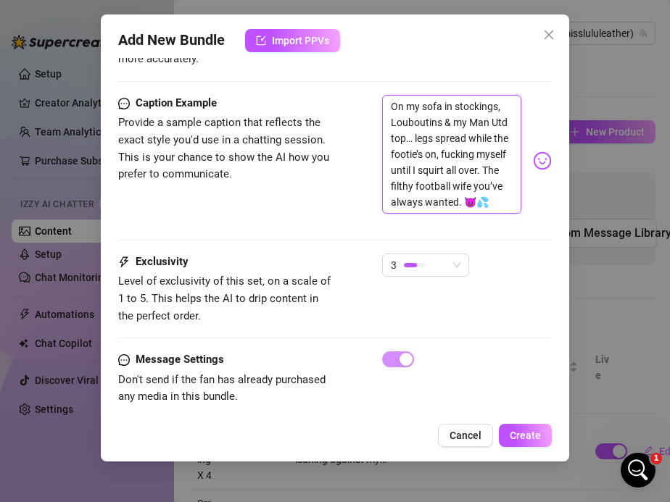
type textarea "On my sofa in stockings, Louboutins & my Man Utd top… legs spread while the foo…"
click at [311, 187] on div "Caption Example Provide a sample caption that reflects the exact style you'd us…" at bounding box center [335, 161] width 434 height 132
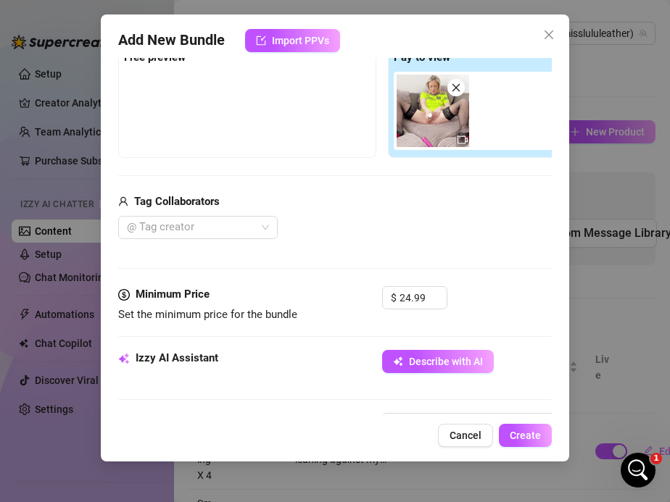
scroll to position [278, 0]
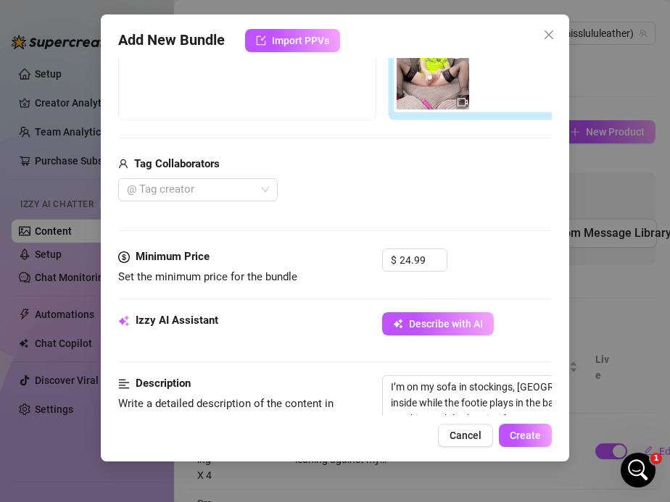
click at [524, 447] on div "Add New Bundle Import PPVs Account Miss (@misslululeather) Name Name is for you…" at bounding box center [335, 237] width 469 height 447
click at [515, 431] on span "Create" at bounding box center [525, 436] width 31 height 12
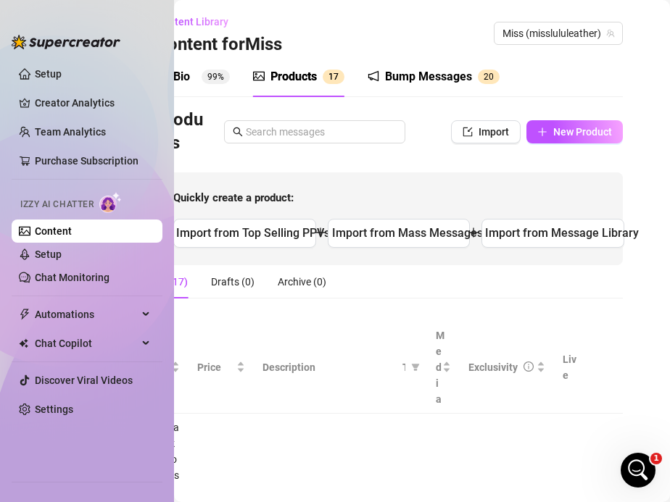
scroll to position [0, 0]
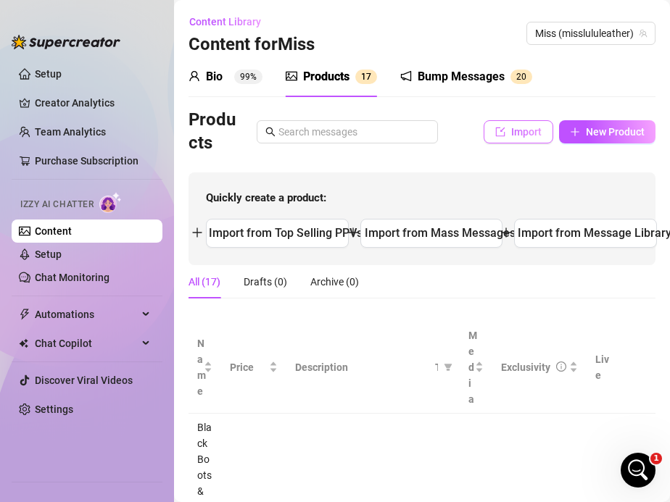
click at [531, 135] on span "Import" at bounding box center [526, 132] width 30 height 12
type textarea "Type your message here..."
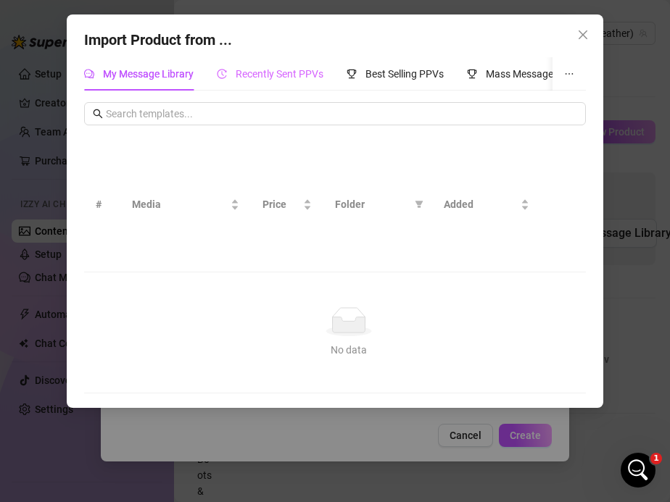
click at [249, 85] on div "Recently Sent PPVs" at bounding box center [270, 73] width 107 height 33
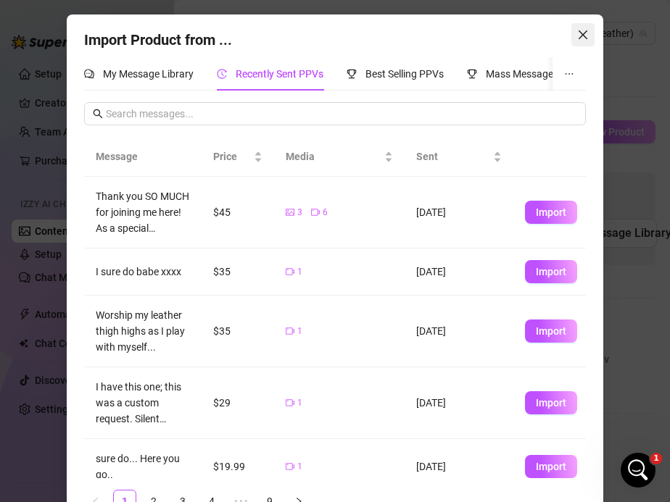
click at [578, 35] on icon "close" at bounding box center [583, 35] width 12 height 12
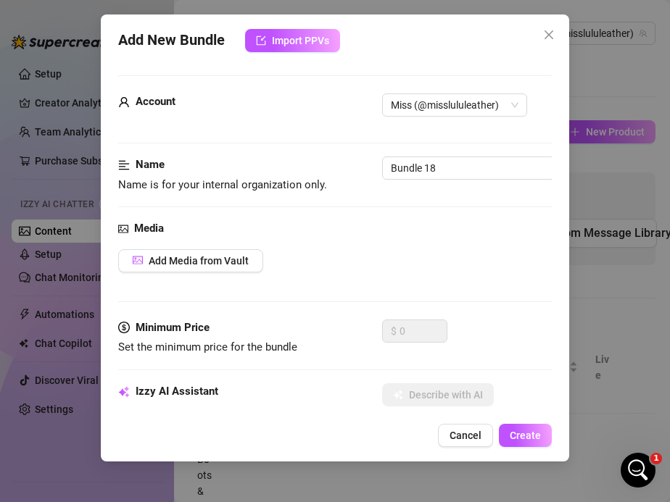
scroll to position [76, 0]
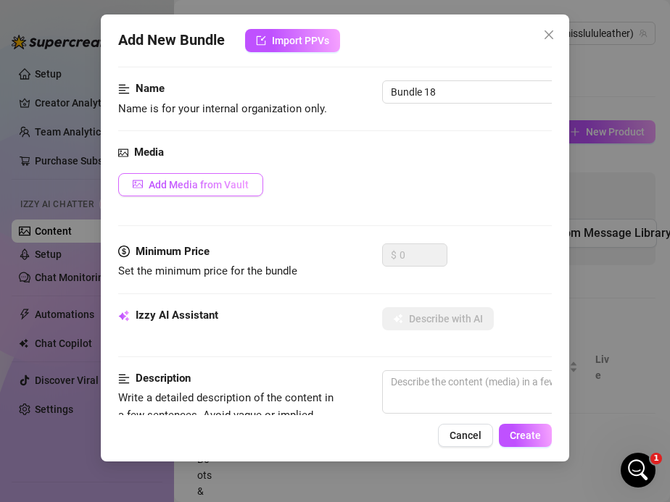
click at [204, 189] on span "Add Media from Vault" at bounding box center [199, 185] width 100 height 12
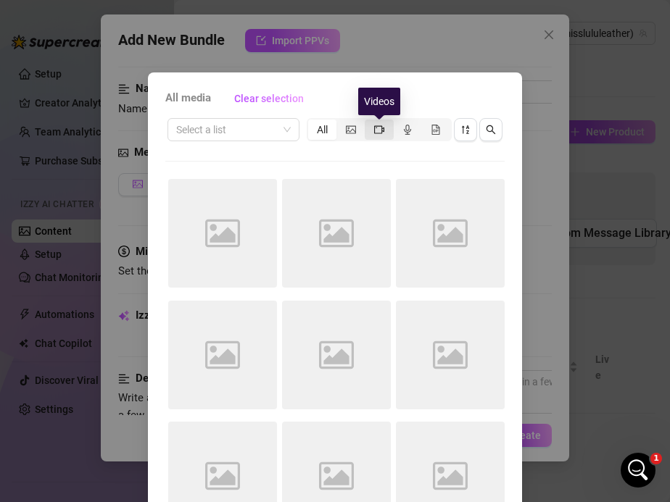
click at [378, 133] on icon "video-camera" at bounding box center [379, 129] width 10 height 8
click at [368, 122] on input "segmented control" at bounding box center [368, 122] width 0 height 0
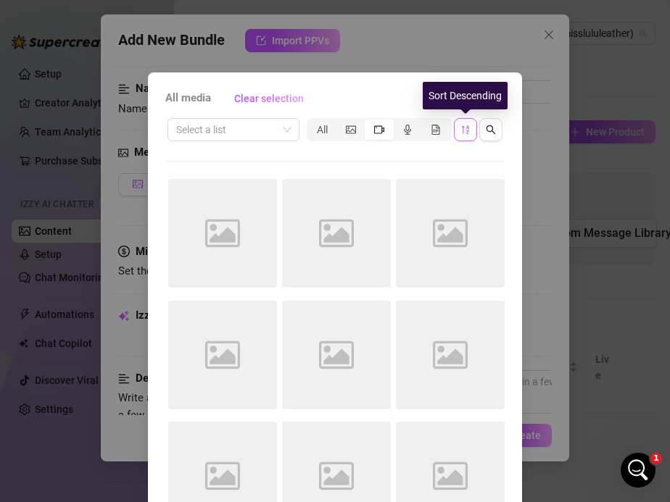
click at [458, 131] on button "button" at bounding box center [465, 129] width 23 height 23
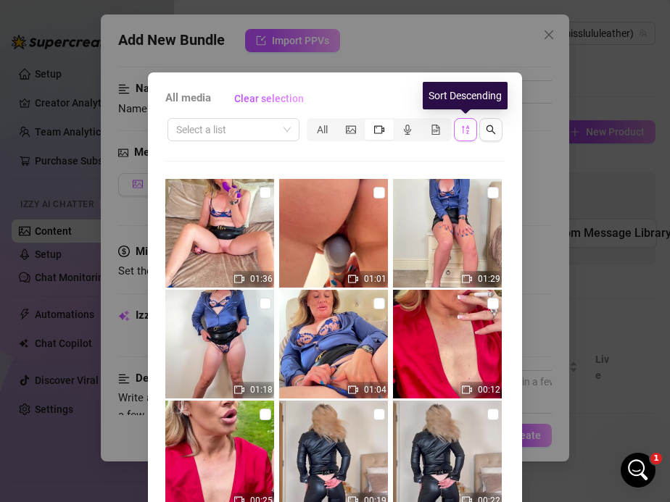
click at [465, 133] on icon "sort-descending" at bounding box center [465, 130] width 10 height 10
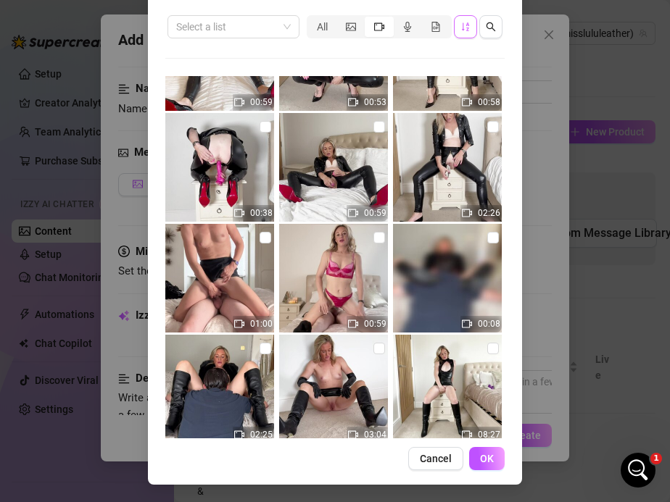
scroll to position [1434, 0]
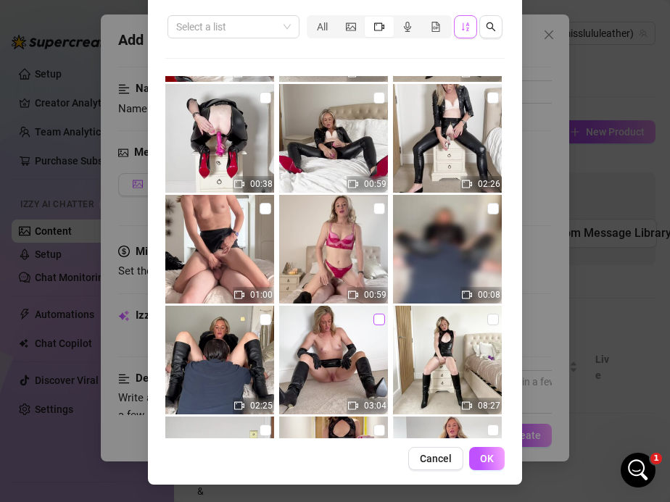
click at [375, 320] on input "checkbox" at bounding box center [379, 320] width 12 height 12
checkbox input "true"
click at [483, 451] on button "OK" at bounding box center [487, 458] width 36 height 23
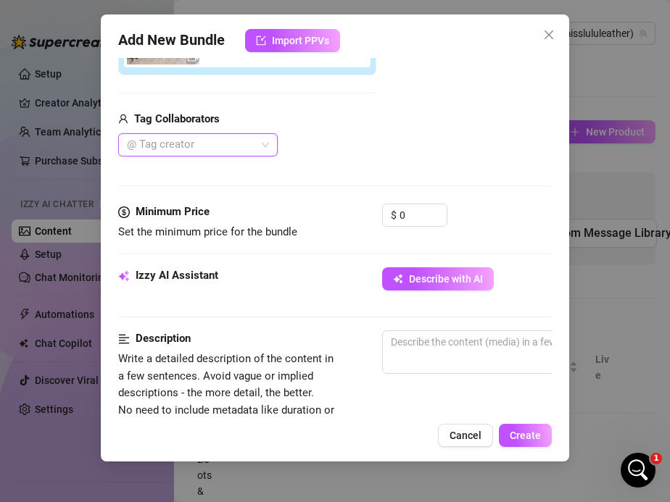
scroll to position [345, 0]
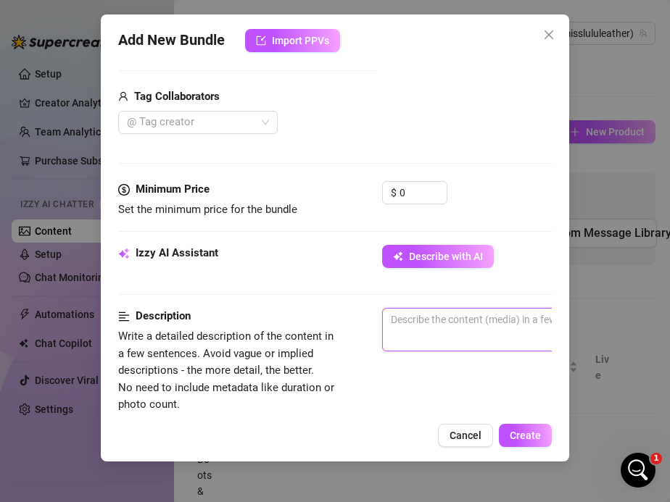
click at [433, 328] on textarea at bounding box center [636, 320] width 506 height 22
paste textarea "I’m on my bedroom floor, legs spread wide in my leather knee-high boots, leathe…"
type textarea "I’m on my bedroom floor, legs spread wide in my leather knee-high boots, leathe…"
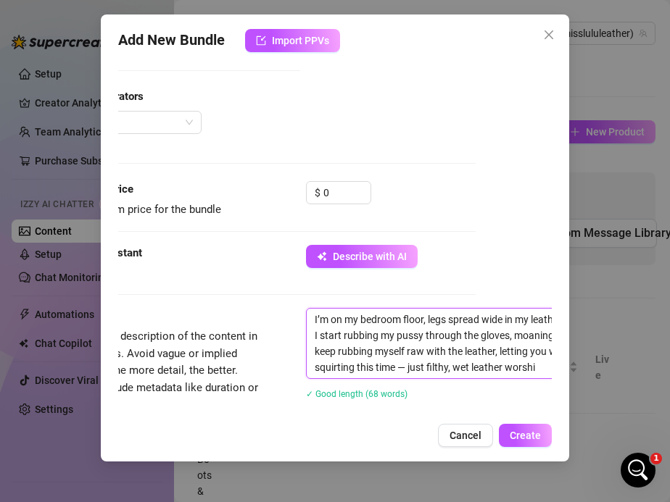
scroll to position [367, 76]
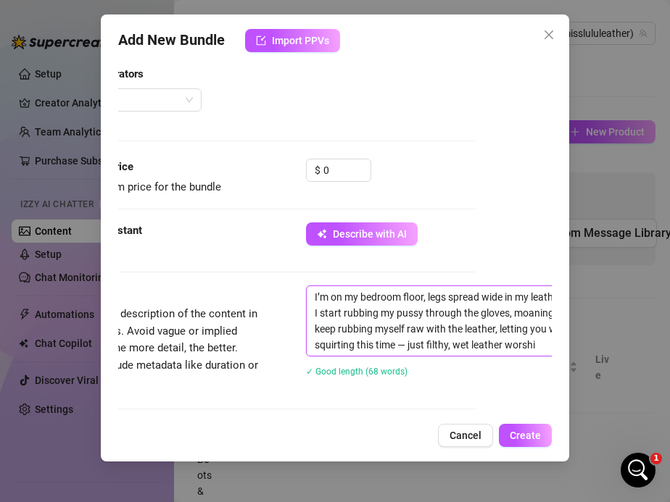
click at [424, 341] on textarea "I’m on my bedroom floor, legs spread wide in my leather knee-high boots, leathe…" at bounding box center [560, 321] width 506 height 70
type textarea "I’m on my bedroom floor, legs spread wide in my leather knee-high boots, leathe…"
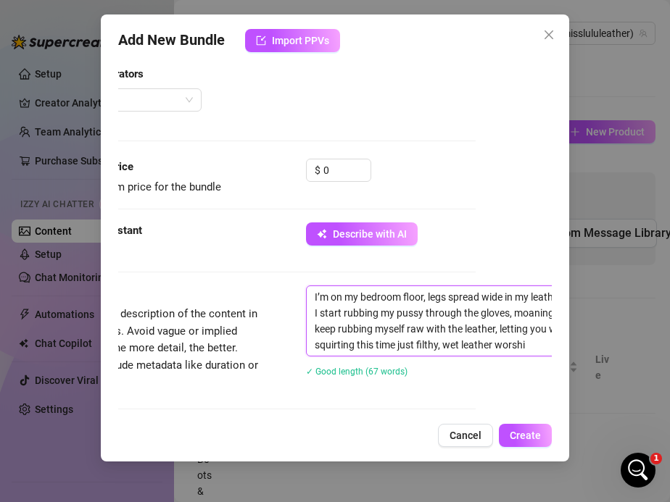
type textarea "I’m on my bedroom floor, legs spread wide in my leather knee-high boots, leathe…"
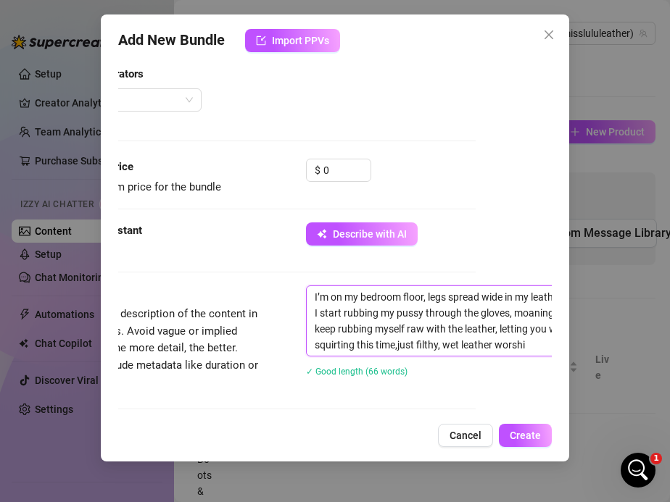
type textarea "I’m on my bedroom floor, legs spread wide in my leather knee-high boots, leathe…"
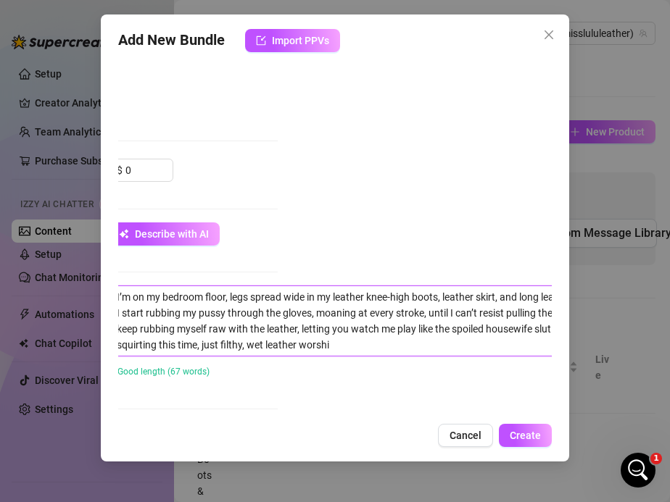
scroll to position [367, 279]
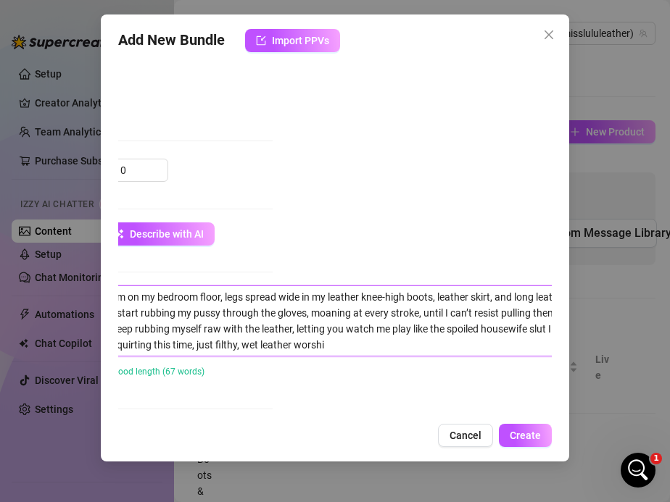
click at [372, 349] on textarea "I’m on my bedroom floor, legs spread wide in my leather knee-high boots, leathe…" at bounding box center [357, 321] width 506 height 70
type textarea "I’m on my bedroom floor, legs spread wide in my leather knee-high boots, leathe…"
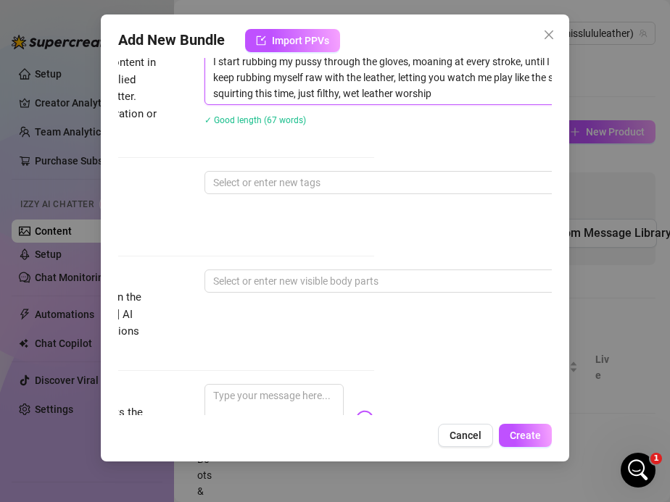
scroll to position [619, 60]
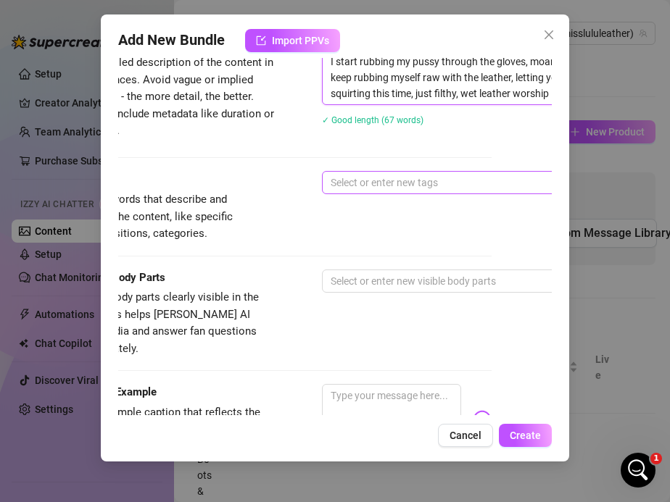
click at [370, 181] on div at bounding box center [568, 182] width 486 height 20
type textarea "I’m on my bedroom floor, legs spread wide in my leather knee-high boots, leathe…"
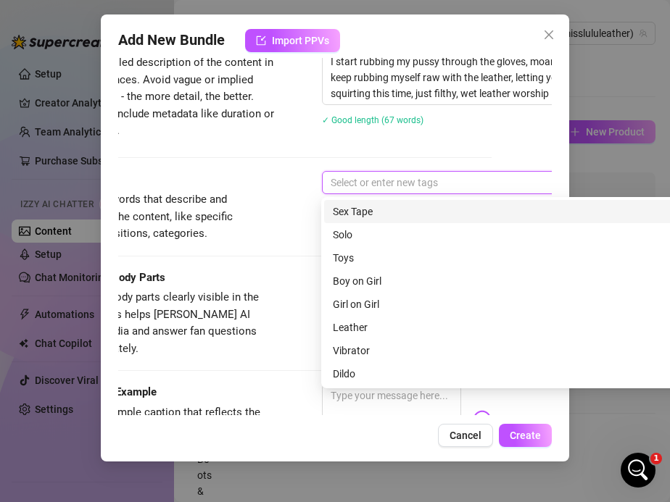
type input "l"
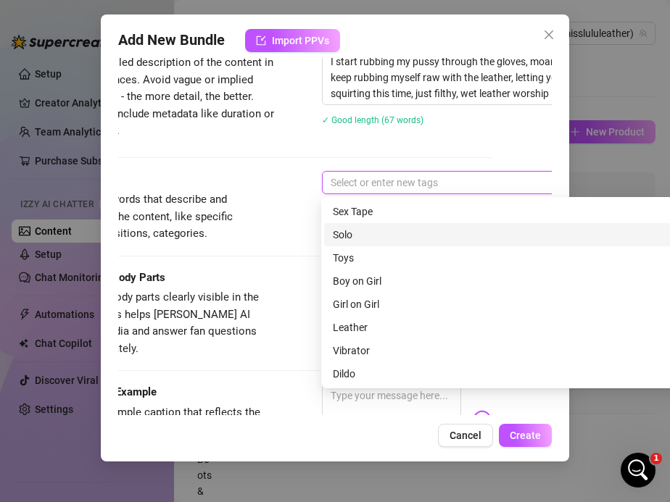
click at [357, 234] on div "Solo" at bounding box center [575, 235] width 484 height 16
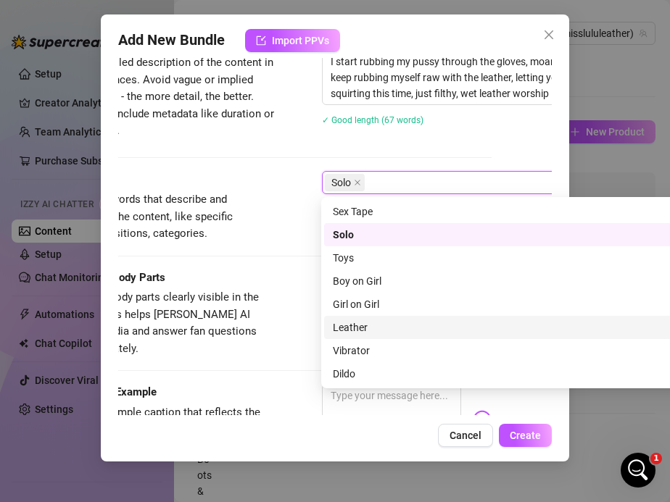
click at [357, 326] on div "Leather" at bounding box center [575, 328] width 484 height 16
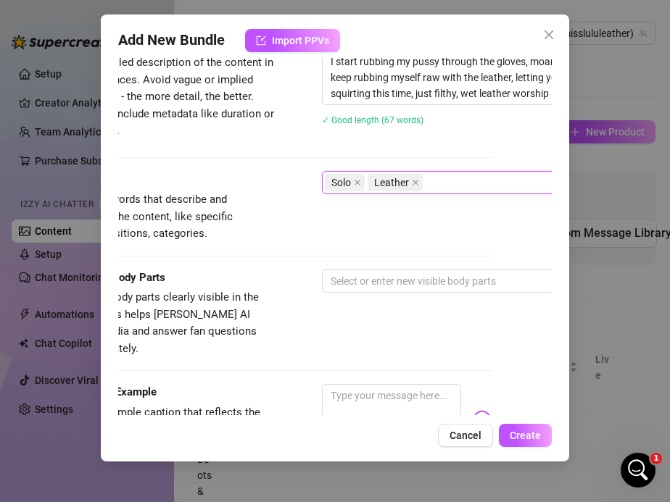
click at [436, 182] on div "Solo Leather" at bounding box center [568, 182] width 486 height 20
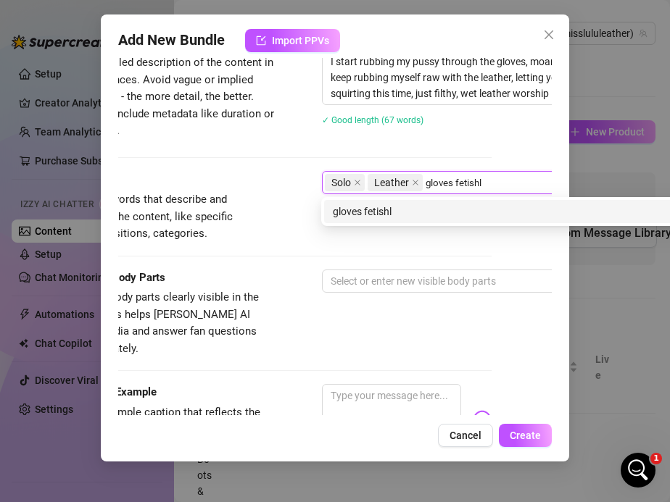
type input "gloves fetish"
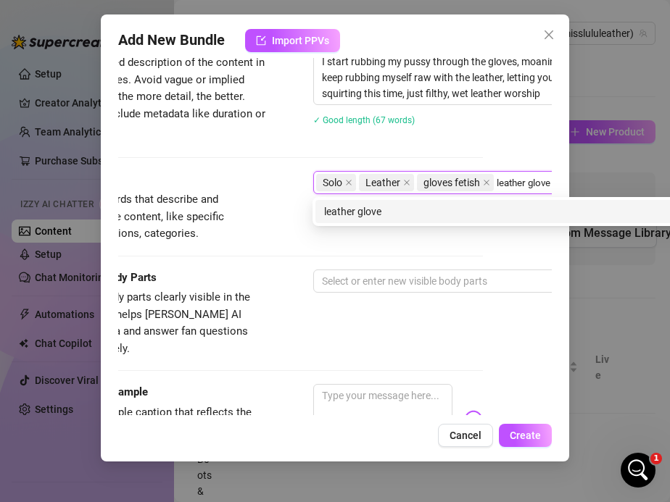
type input "leather gloves"
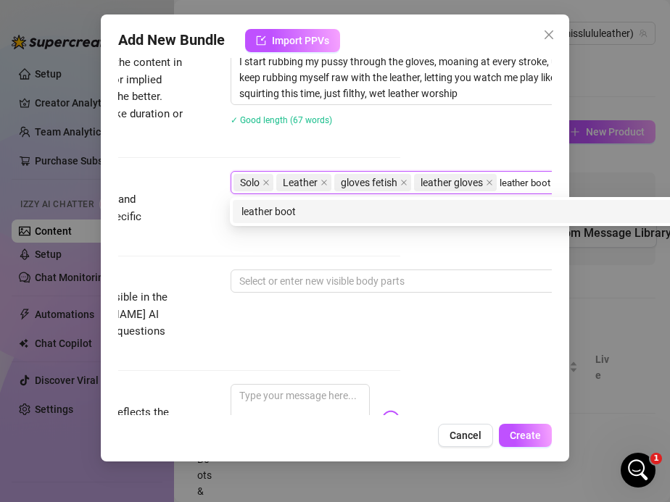
type input "leather boots"
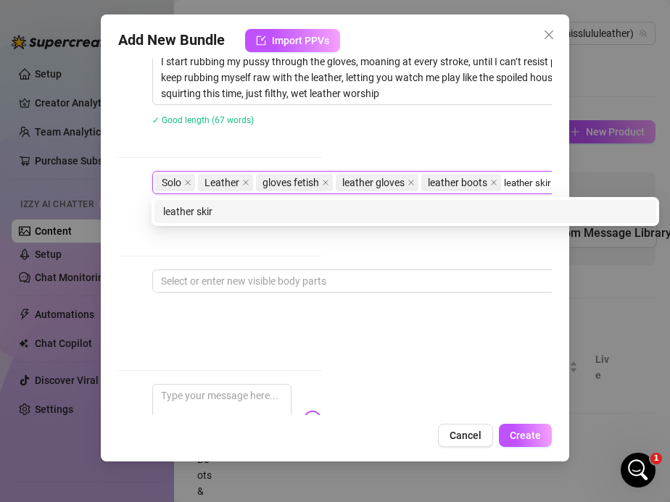
type input "leather skirt"
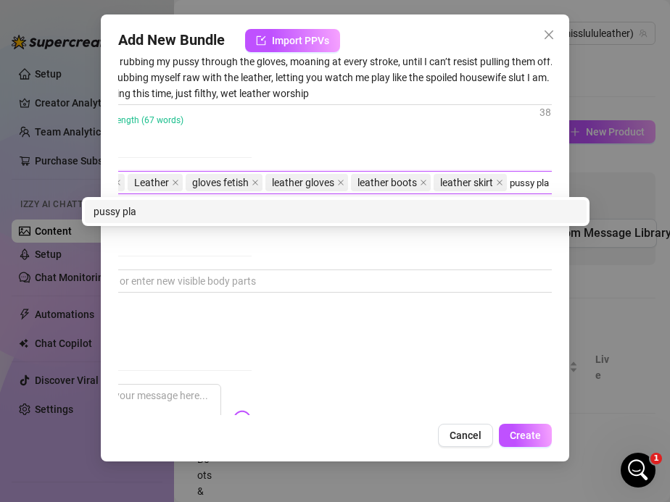
type input "pussy play"
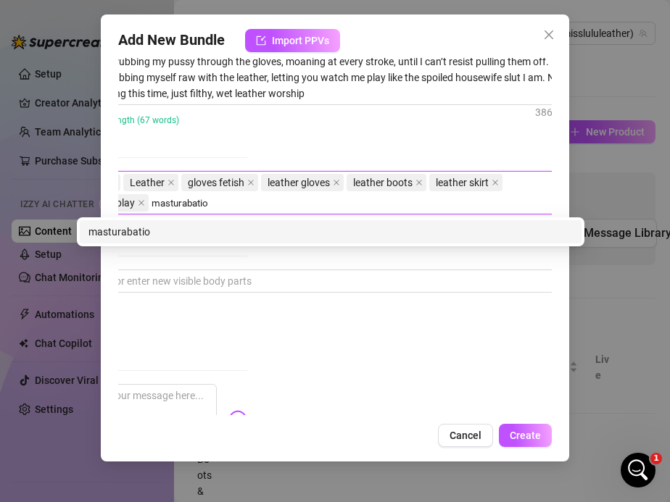
type input "masturabation"
type input "housewife porn"
type input "luxury milf"
type input "\"
type input "fetish worship"
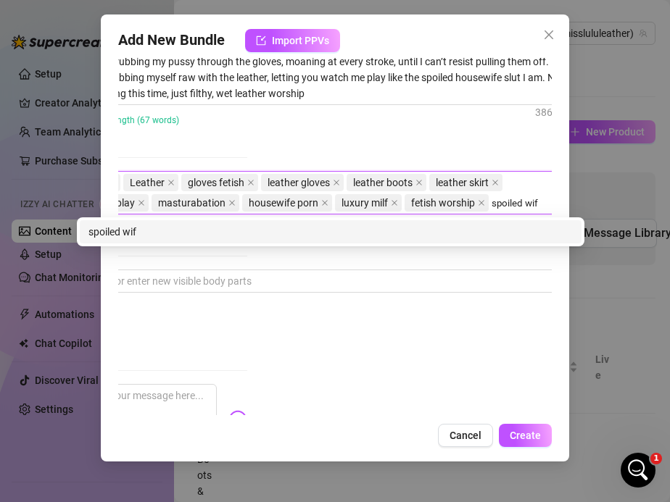
type input "spoiled wife"
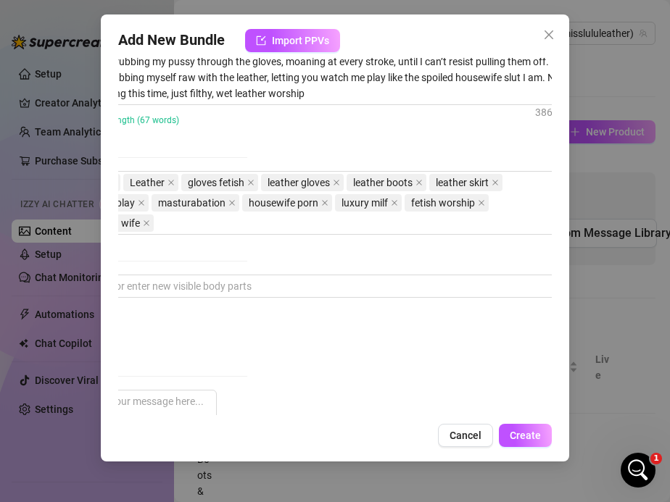
click at [310, 135] on div "I’m on my bedroom floor, legs spread wide in my leather knee-high boots, leathe…" at bounding box center [295, 89] width 434 height 110
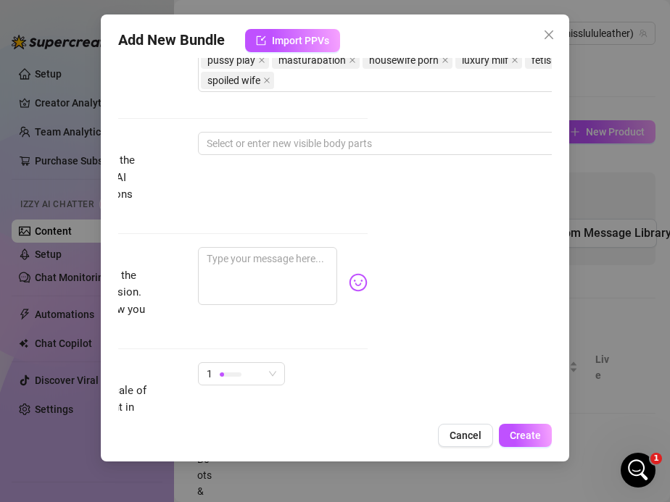
scroll to position [762, 145]
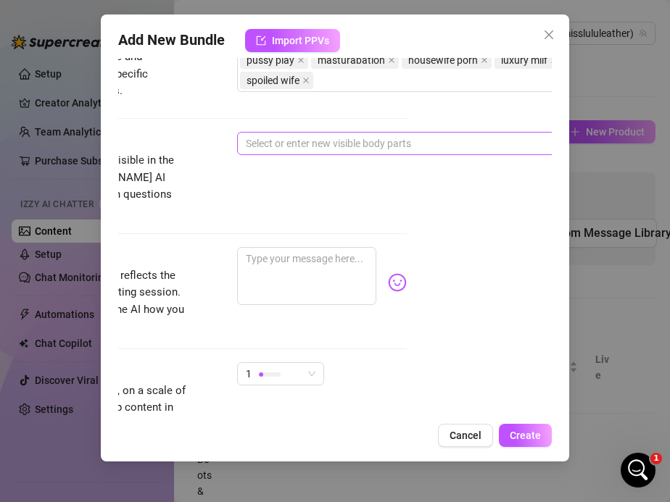
click at [270, 143] on div at bounding box center [483, 143] width 486 height 20
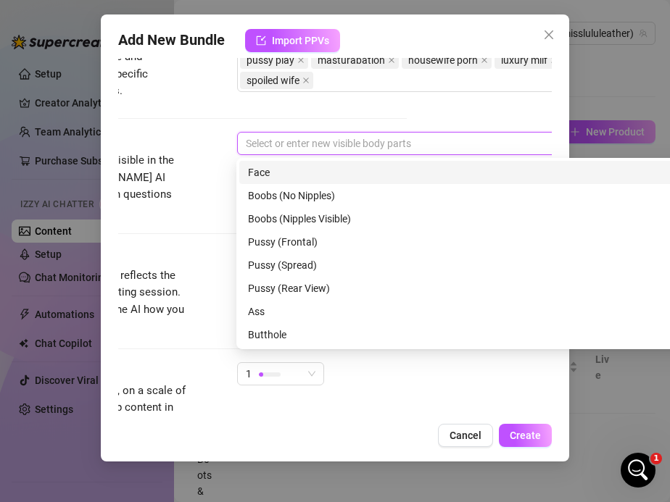
click at [275, 178] on div "Face" at bounding box center [490, 173] width 484 height 16
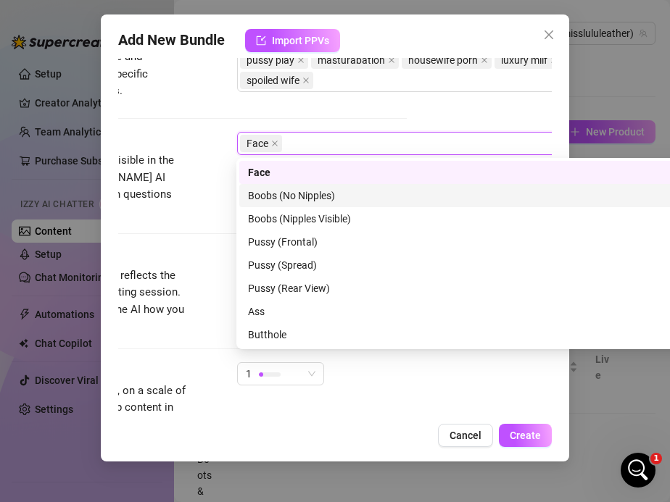
click at [277, 196] on div "Boobs (No Nipples)" at bounding box center [490, 196] width 484 height 16
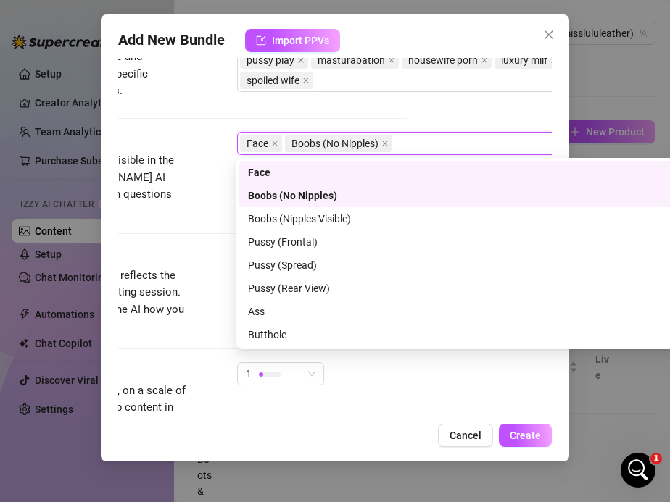
click at [273, 196] on div "Boobs (No Nipples)" at bounding box center [485, 196] width 474 height 16
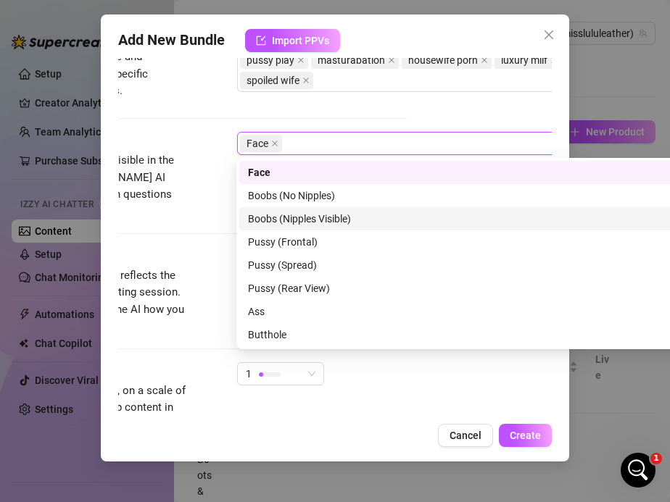
click at [273, 215] on div "Boobs (Nipples Visible)" at bounding box center [490, 219] width 484 height 16
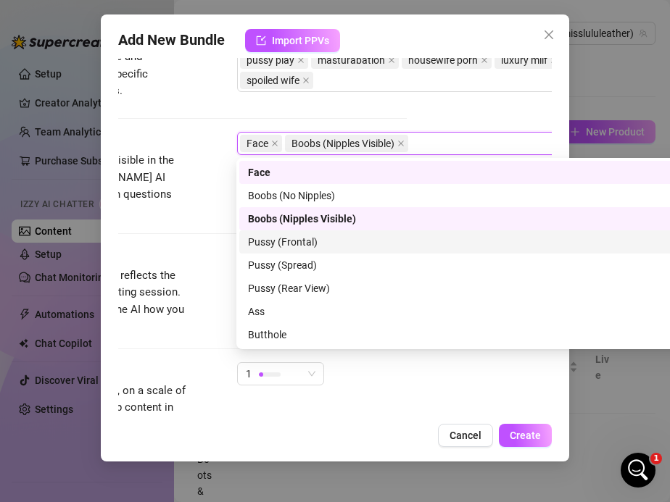
click at [273, 233] on div "Pussy (Frontal)" at bounding box center [490, 241] width 502 height 23
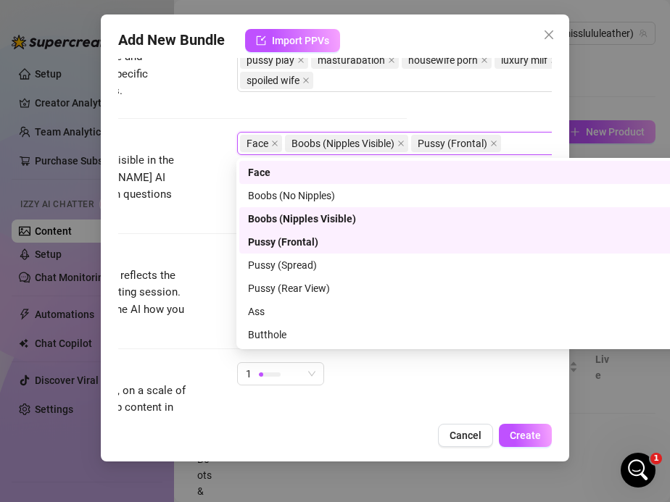
click at [275, 254] on div "Pussy (Spread)" at bounding box center [490, 265] width 502 height 23
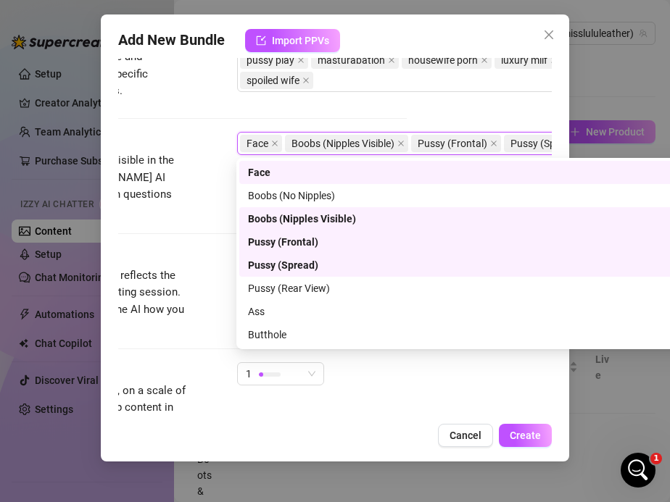
scroll to position [93, 0]
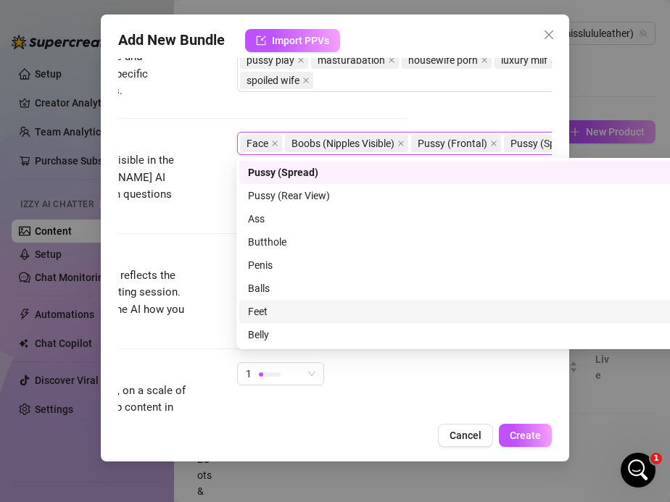
click at [263, 302] on div "Feet" at bounding box center [490, 311] width 502 height 23
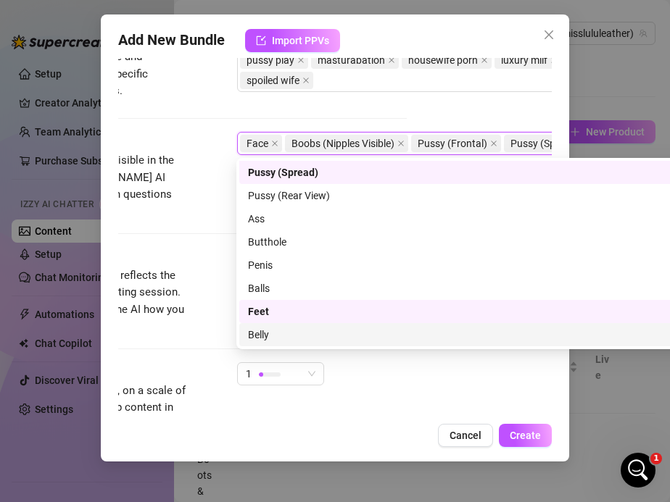
click at [263, 331] on div "Belly" at bounding box center [490, 335] width 484 height 16
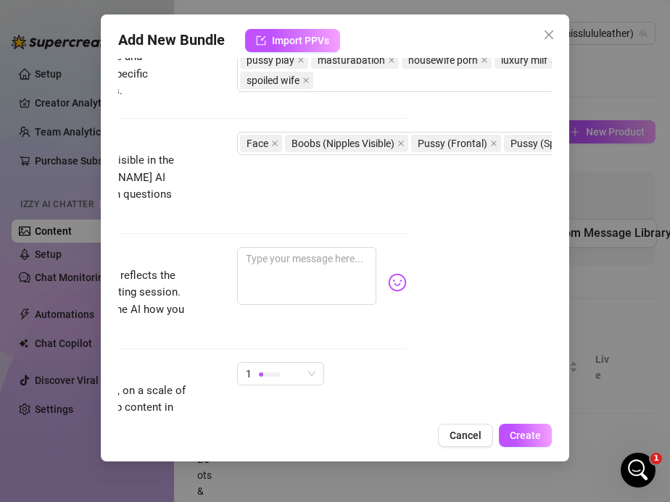
click at [207, 247] on div "Caption Example Provide a sample caption that reflects the exact style you'd us…" at bounding box center [190, 291] width 434 height 88
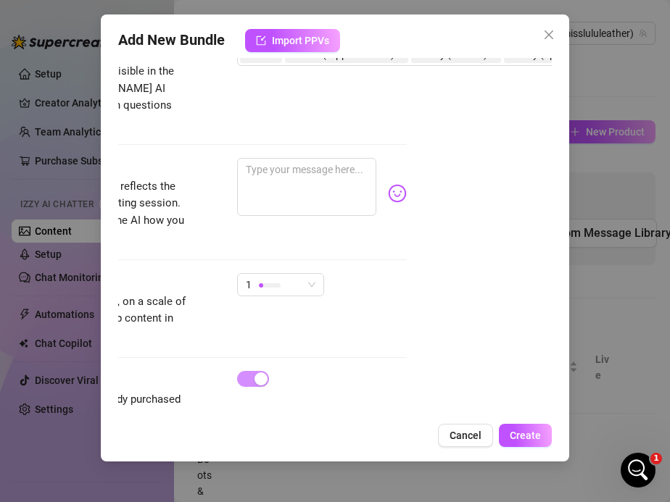
scroll to position [870, 145]
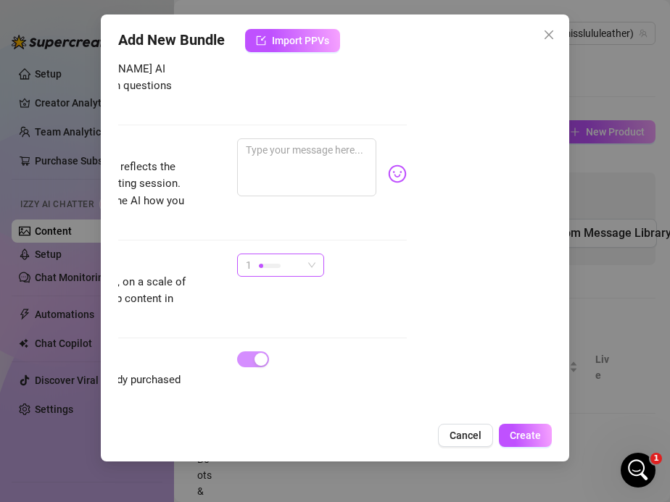
click at [276, 259] on div at bounding box center [270, 266] width 22 height 14
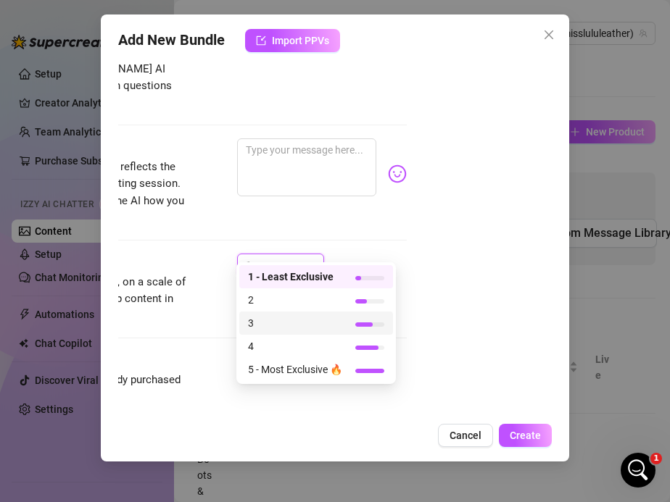
click at [281, 321] on span "3" at bounding box center [295, 323] width 94 height 16
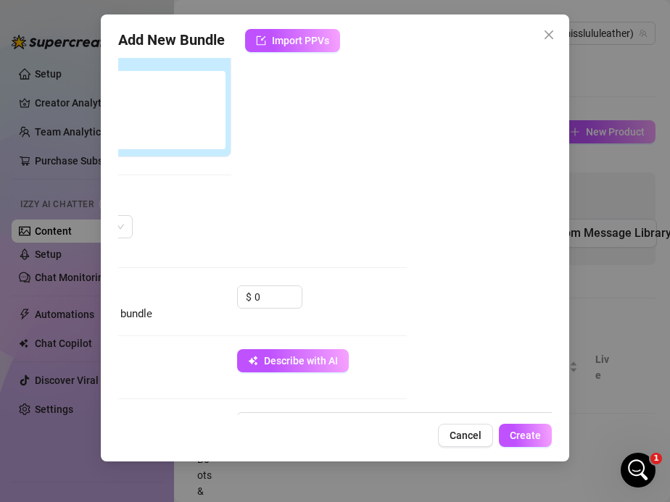
scroll to position [239, 145]
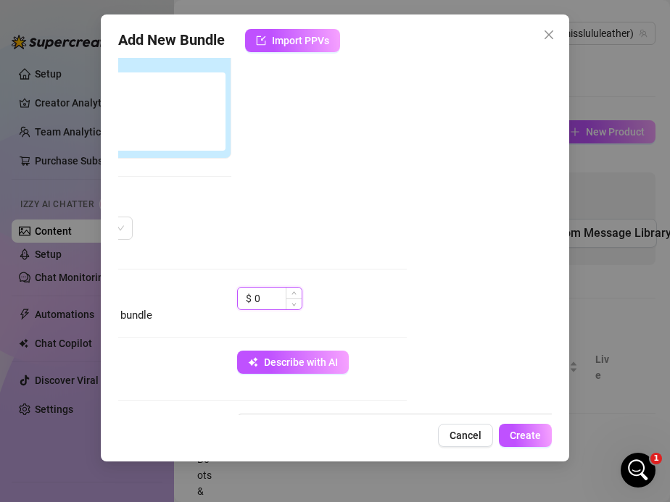
click at [266, 293] on input "0" at bounding box center [277, 299] width 47 height 22
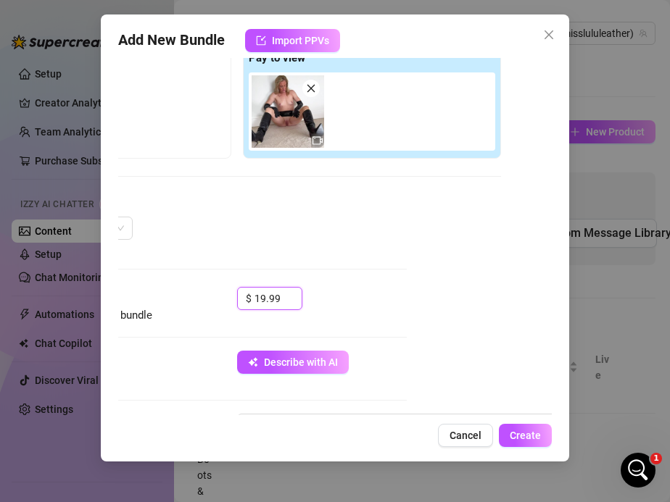
type input "19.99"
click at [386, 275] on div "Media Add Media from Vault Free preview Pay to view Tag Collaborators @ Tag cre…" at bounding box center [190, 134] width 434 height 306
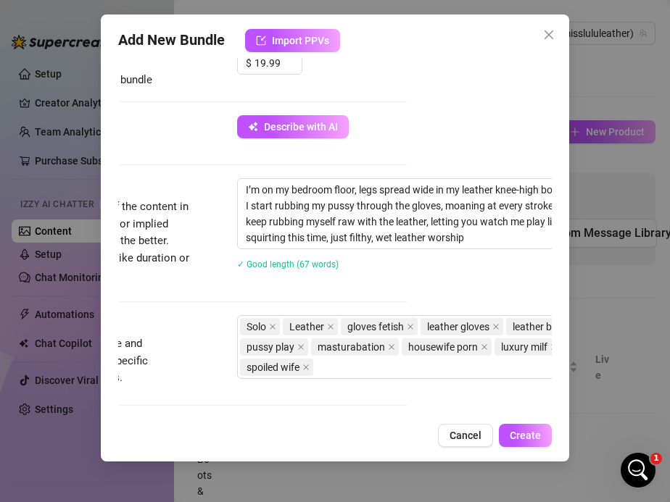
scroll to position [639, 145]
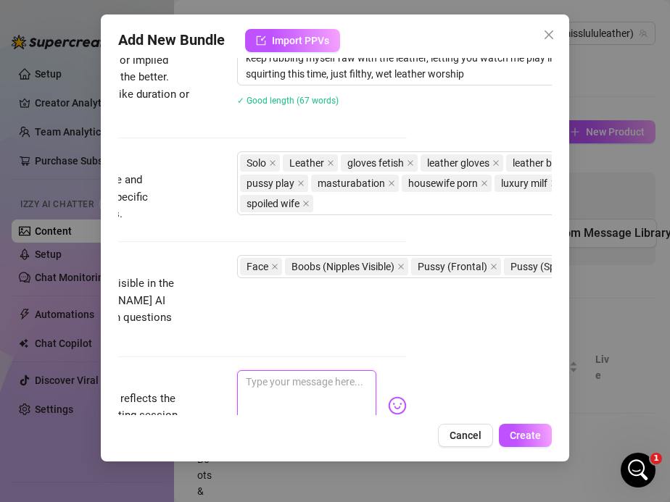
click at [253, 373] on textarea at bounding box center [307, 399] width 140 height 58
paste textarea "On the floor in my leather skirt, boots & long gloves… rubbing my pussy with th…"
type textarea "On the floor in my leather skirt, boots & long gloves… rubbing my pussy with th…"
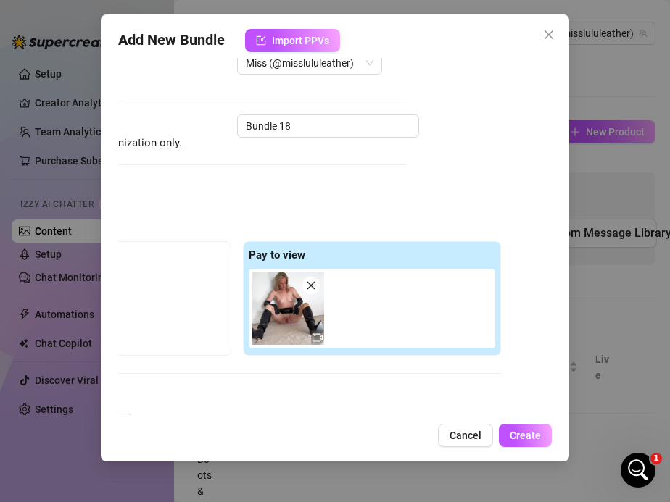
scroll to position [41, 145]
type textarea "On the floor in my leather skirt, boots & long gloves… rubbing my pussy with th…"
click at [304, 125] on input "Bundle 18" at bounding box center [328, 126] width 182 height 23
drag, startPoint x: 304, startPoint y: 125, endPoint x: 200, endPoint y: 118, distance: 104.6
click at [200, 118] on div "Name Name is for your internal organization only. Bundle 18" at bounding box center [190, 133] width 434 height 37
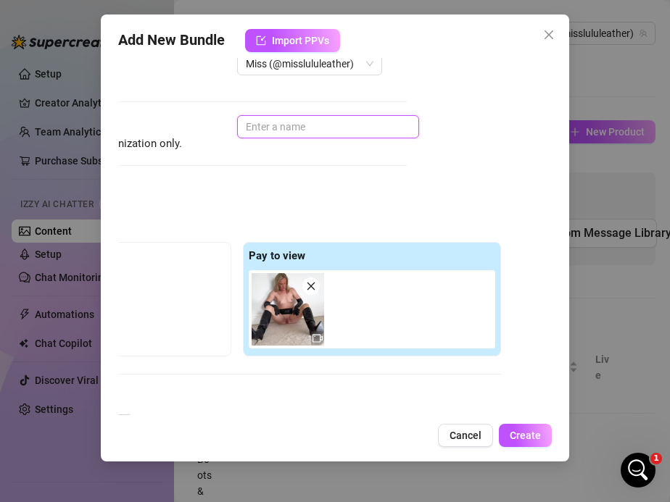
paste input "Leather Gloves Pussy Play – Spoiled Wife Fetish"
type input "Leather Gloves Pussy Play – Spoiled Wife Fetish"
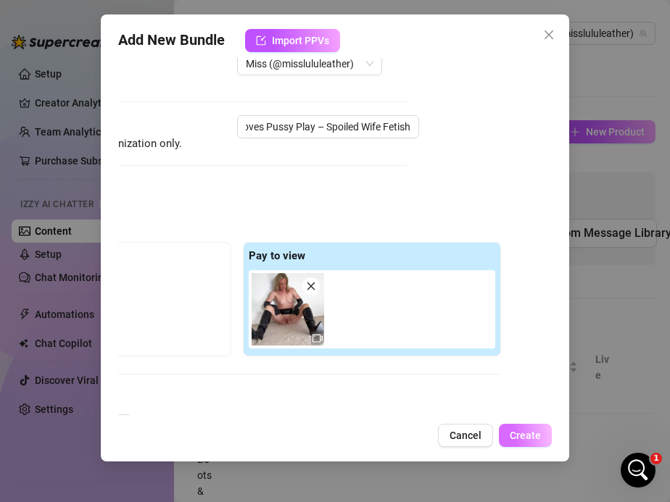
click at [517, 433] on span "Create" at bounding box center [525, 436] width 31 height 12
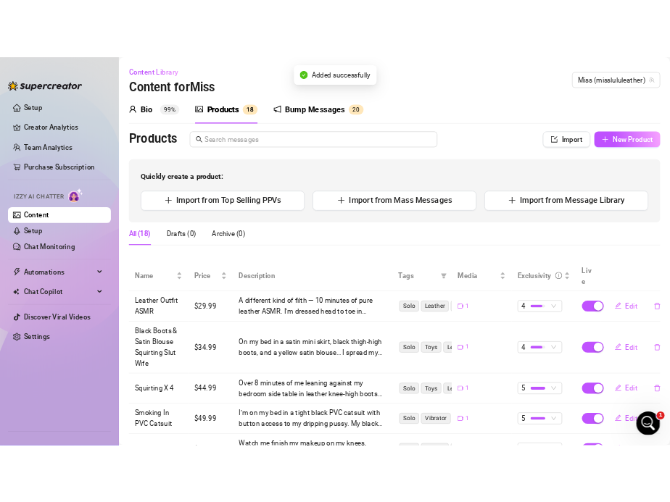
scroll to position [1255, 0]
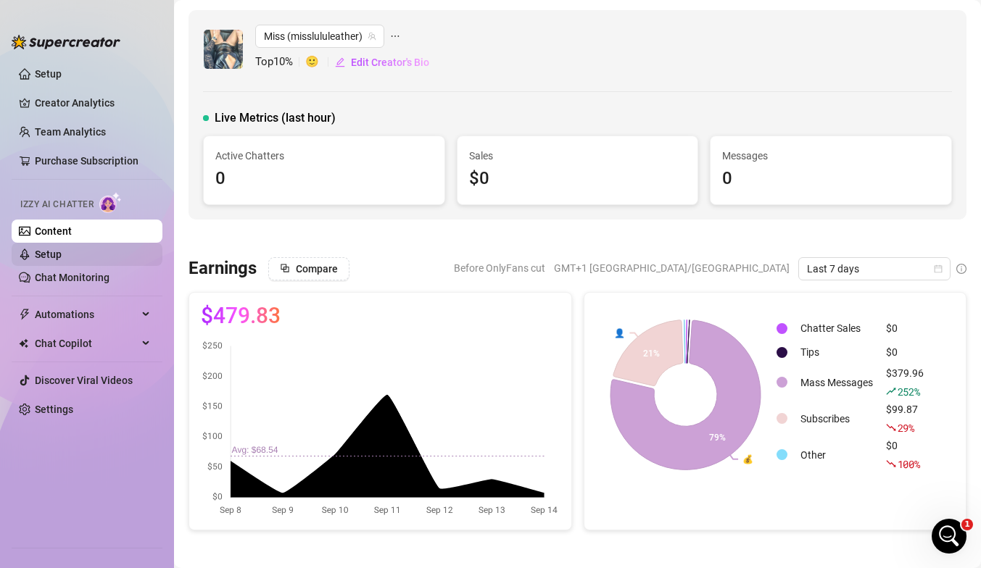
click at [62, 257] on link "Setup" at bounding box center [48, 255] width 27 height 12
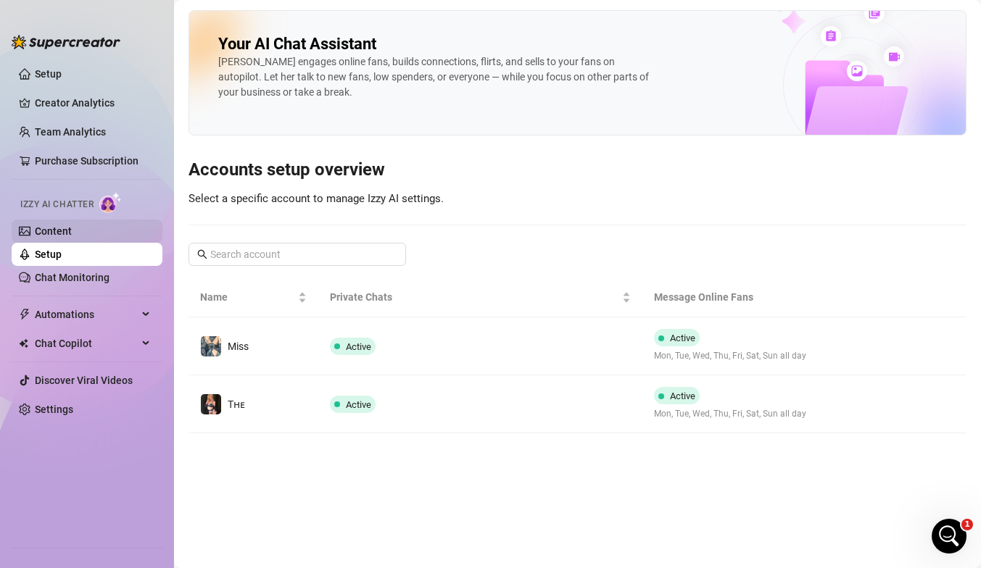
click at [72, 228] on link "Content" at bounding box center [53, 231] width 37 height 12
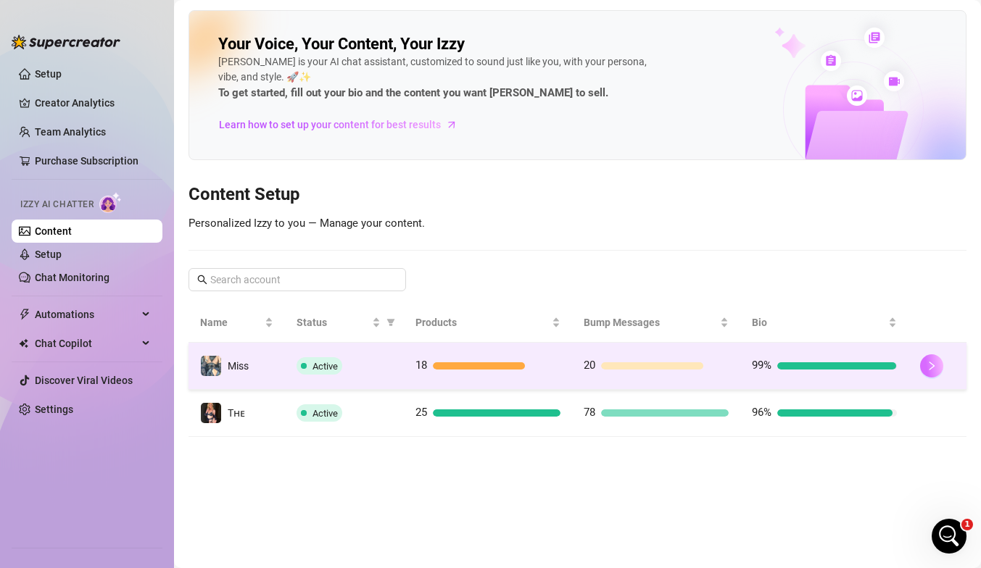
click at [669, 374] on button "button" at bounding box center [931, 365] width 23 height 23
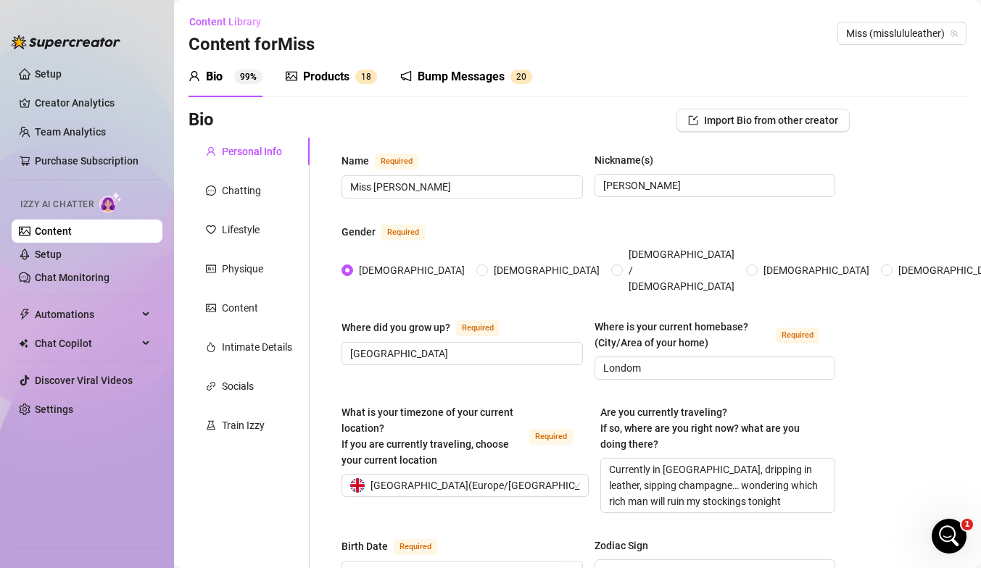
click at [452, 80] on div "Bump Messages" at bounding box center [460, 76] width 87 height 17
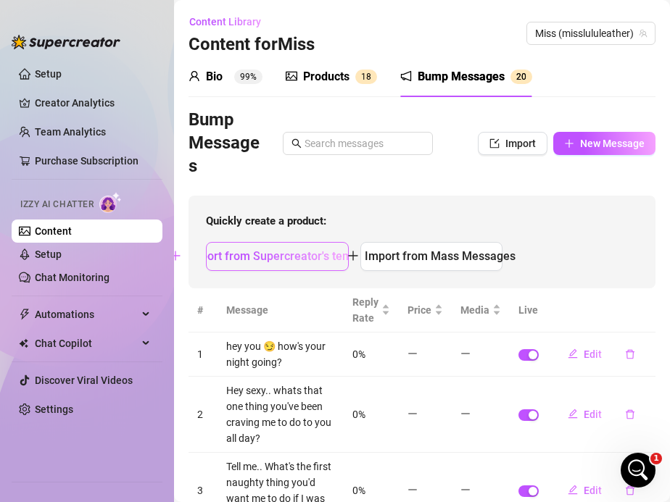
scroll to position [204, 0]
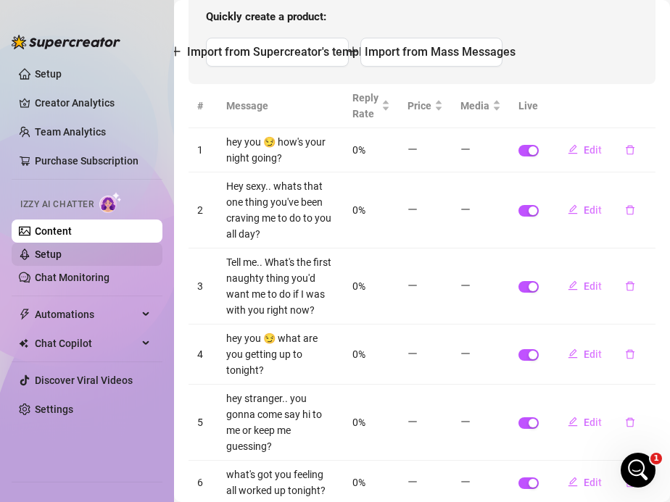
click at [52, 254] on link "Setup" at bounding box center [48, 255] width 27 height 12
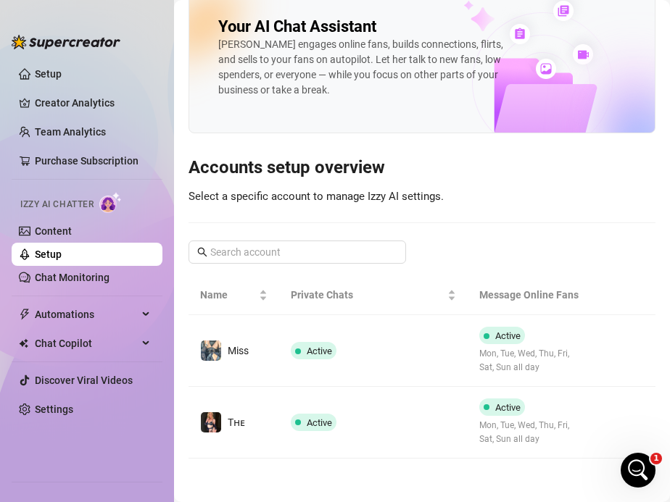
scroll to position [17, 0]
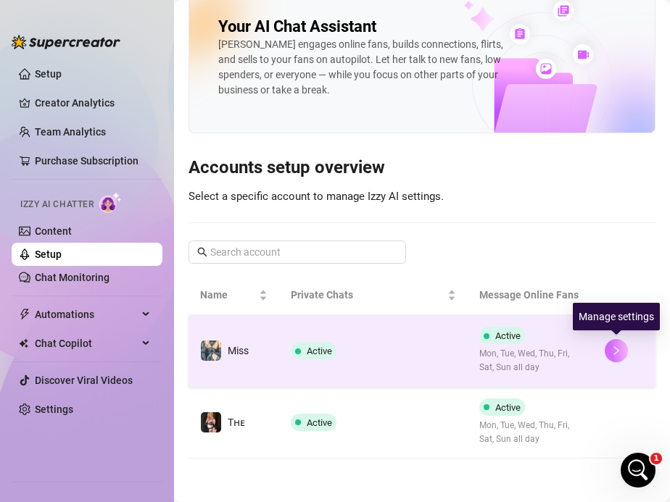
click at [615, 350] on icon "right" at bounding box center [616, 351] width 10 height 10
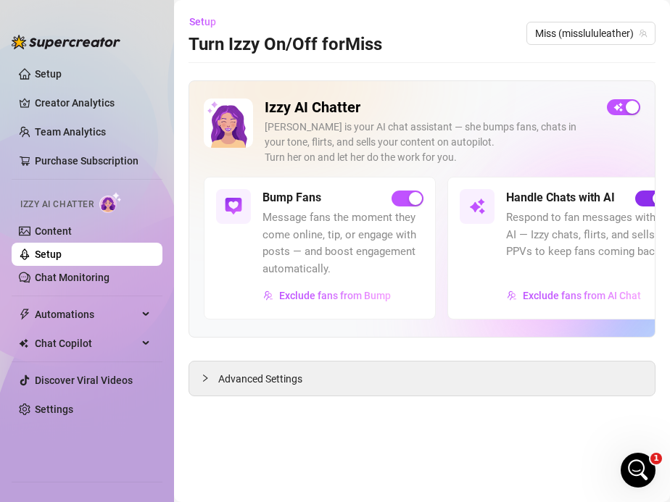
click at [643, 199] on span "button" at bounding box center [651, 199] width 32 height 16
click at [643, 199] on div "button" at bounding box center [642, 198] width 13 height 13
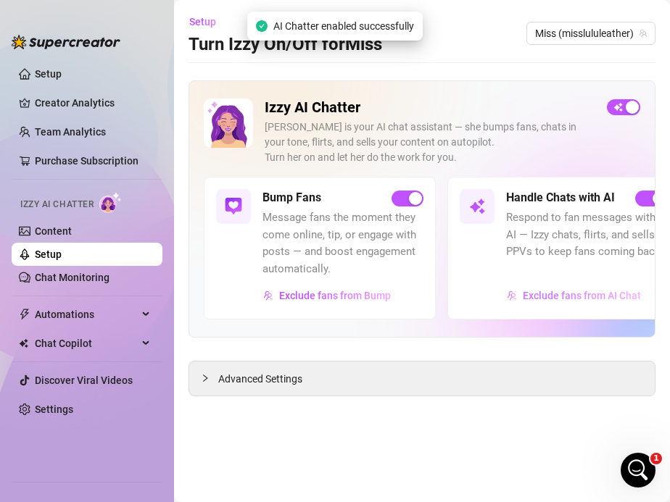
click at [573, 296] on span "Exclude fans from AI Chat" at bounding box center [582, 296] width 118 height 12
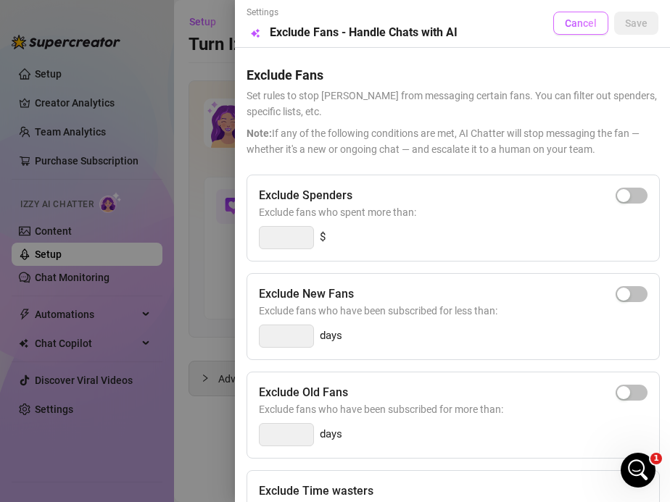
click at [570, 28] on span "Cancel" at bounding box center [581, 23] width 32 height 12
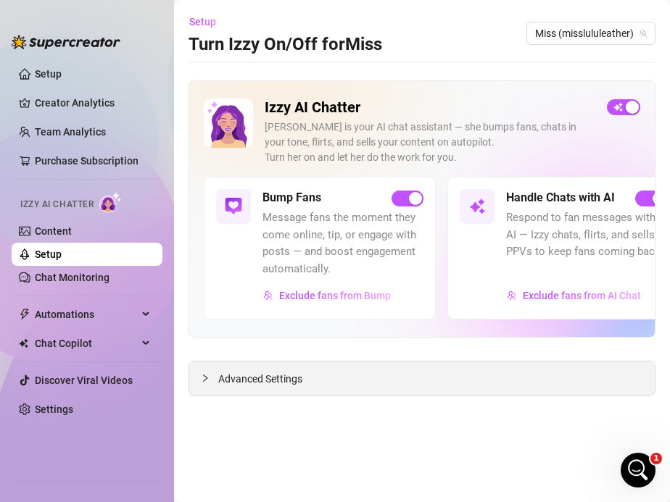
click at [259, 372] on span "Advanced Settings" at bounding box center [260, 379] width 84 height 16
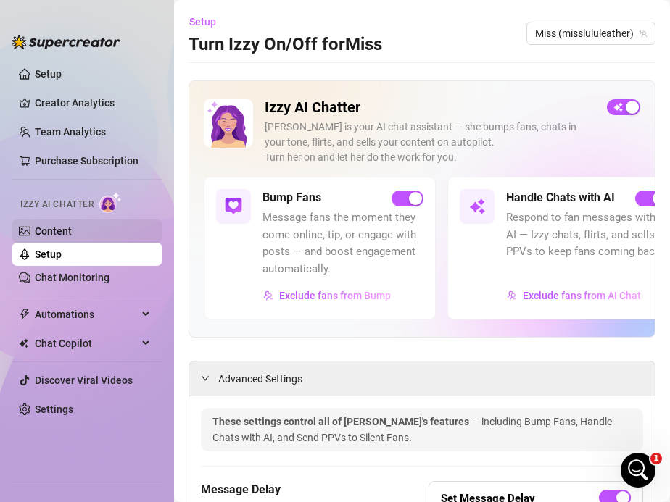
click at [72, 237] on link "Content" at bounding box center [53, 231] width 37 height 12
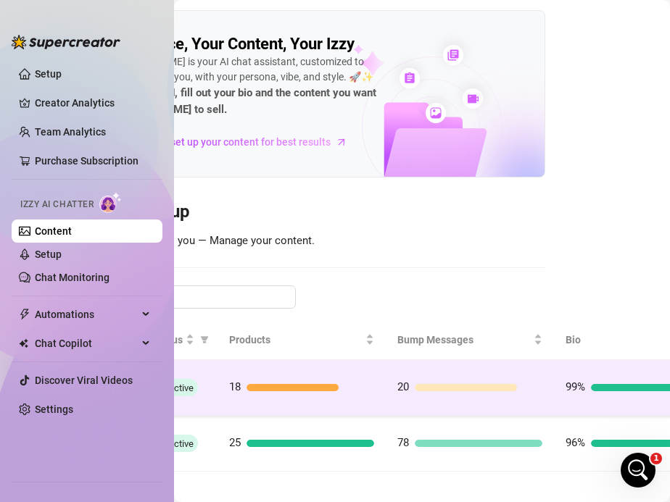
scroll to position [0, 207]
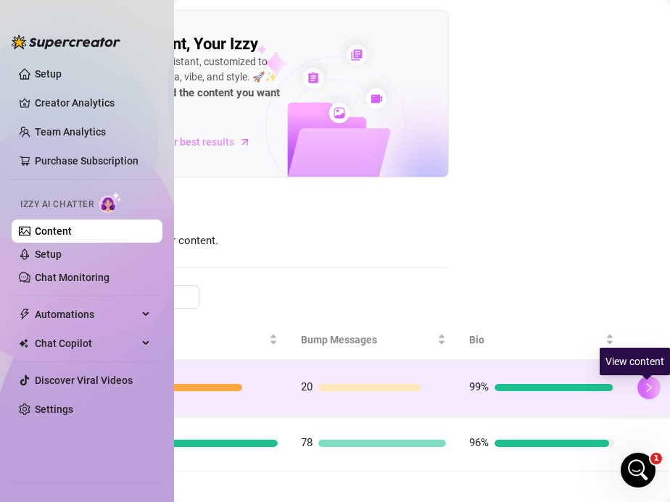
click at [644, 399] on button "button" at bounding box center [648, 387] width 23 height 23
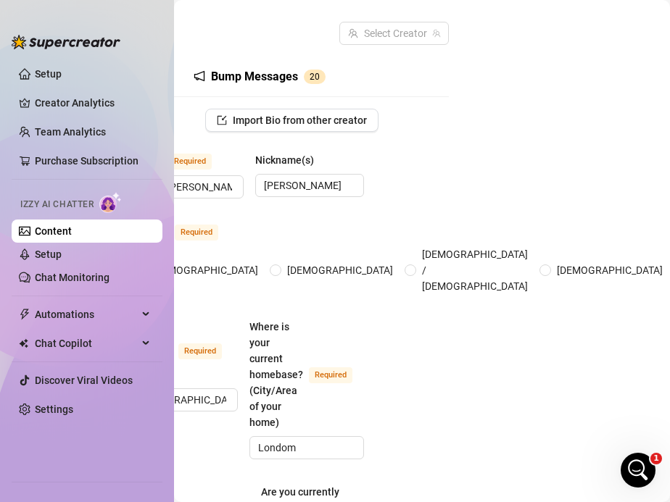
scroll to position [0, 137]
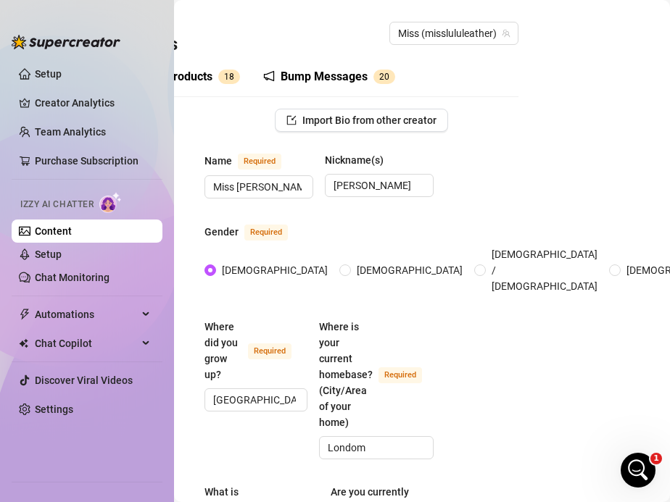
click at [311, 70] on div "Bump Messages" at bounding box center [323, 76] width 87 height 17
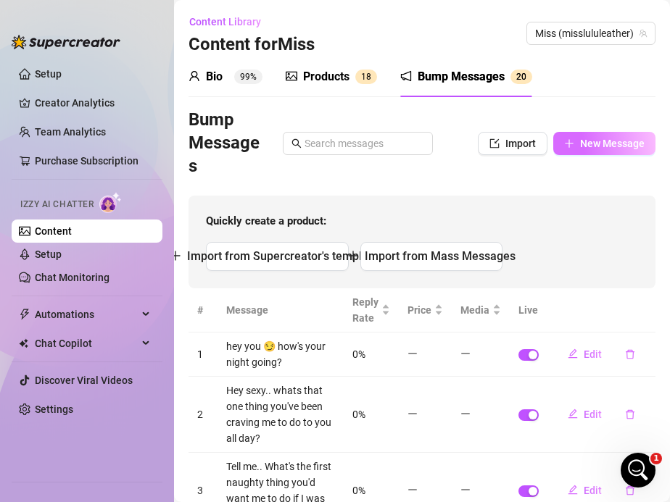
click at [564, 138] on span "button" at bounding box center [569, 144] width 10 height 12
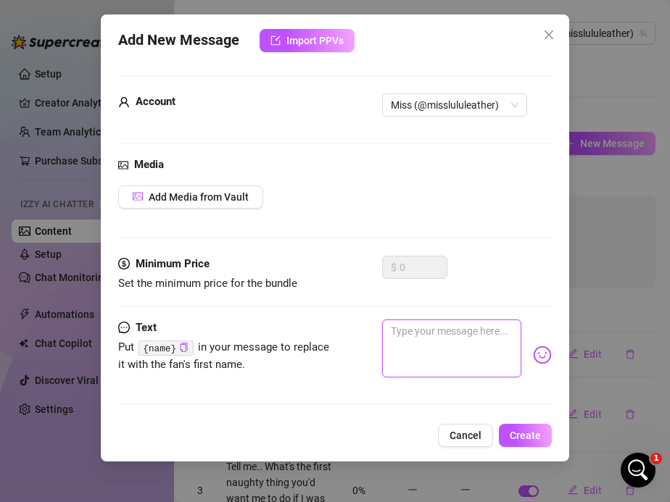
click at [402, 338] on textarea at bounding box center [452, 349] width 140 height 58
paste textarea "Just slipped out of Gucci bags and into leather… want to see how spoiled wives …"
type textarea "Just slipped out of Gucci bags and into leather… want to see how spoiled wives …"
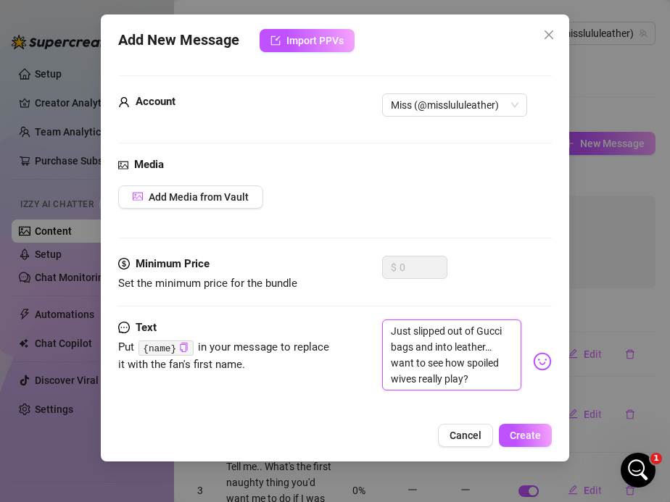
click at [393, 350] on textarea "Just slipped out of Gucci bags and into leather… want to see how spoiled wives …" at bounding box center [452, 355] width 140 height 71
type textarea "Just slipped out of Gucci and into leather… want to see how spoiled wives reall…"
click at [452, 387] on textarea "Just slipped out of Gucci and into leather… want to see how spoiled wives reall…" at bounding box center [452, 355] width 140 height 71
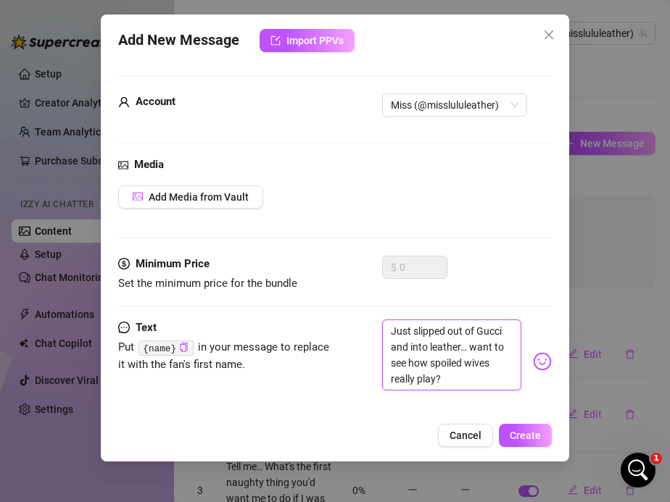
type textarea "Just slipped out of Gucci and into leather… want to see how spoiled wives reall…"
click at [537, 363] on img at bounding box center [542, 361] width 19 height 19
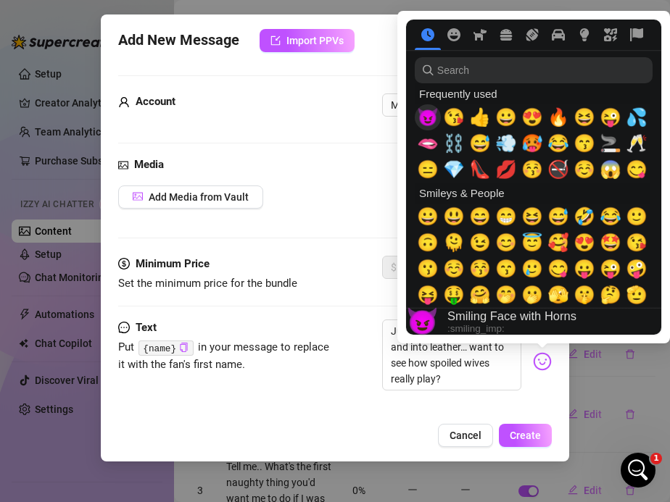
click at [432, 123] on span "😈" at bounding box center [428, 117] width 22 height 20
type textarea "Just slipped out of Gucci and into leather… want to see how spoiled wives reall…"
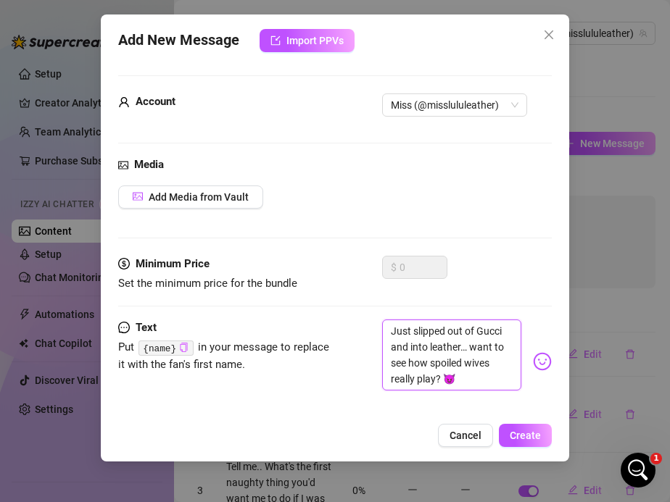
type textarea "Just slipped out of Gucci and into leather… want to see how spoiled wives reall…"
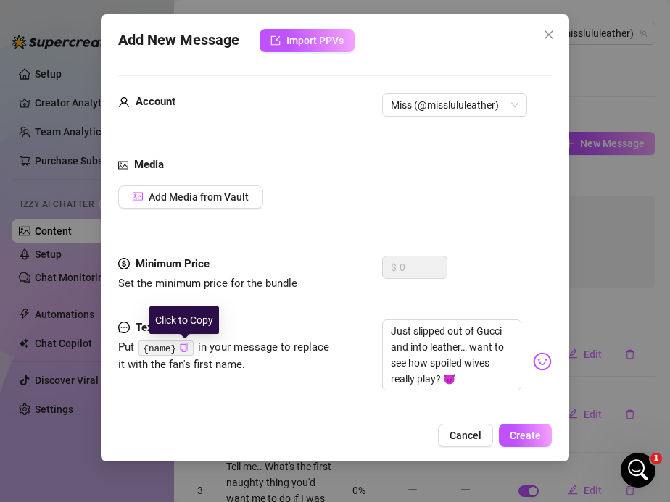
click at [188, 345] on icon "copy" at bounding box center [183, 347] width 7 height 9
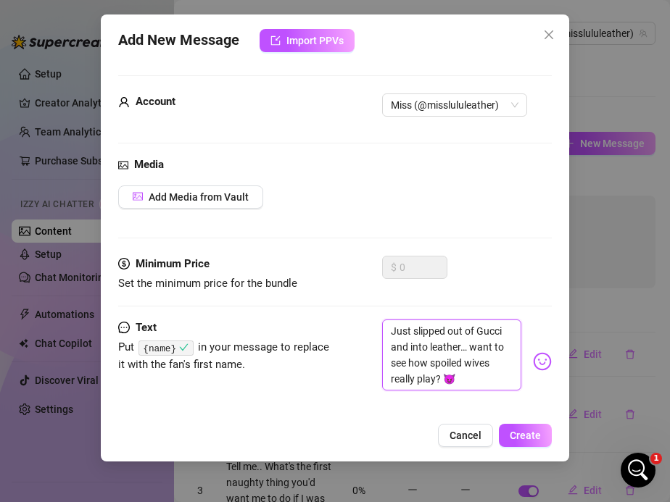
click at [468, 348] on textarea "Just slipped out of Gucci and into leather… want to see how spoiled wives reall…" at bounding box center [452, 355] width 140 height 71
paste textarea "{name}"
type textarea "Just slipped out of Gucci and into leather… {name}want to see how spoiled wives…"
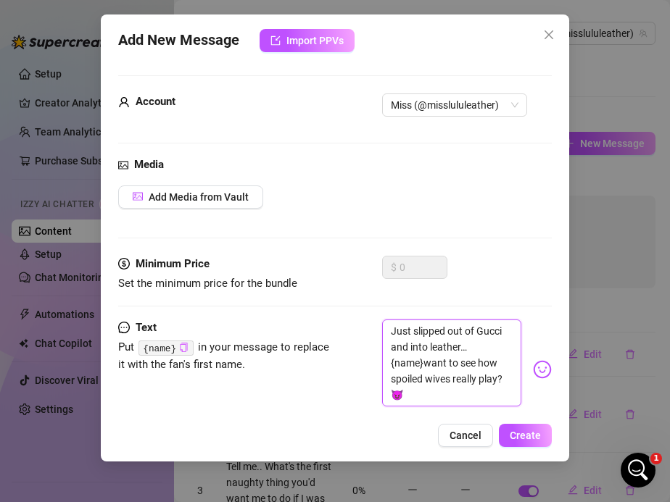
type textarea "Just slipped out of Gucci and into leather… {name} want to see how spoiled wive…"
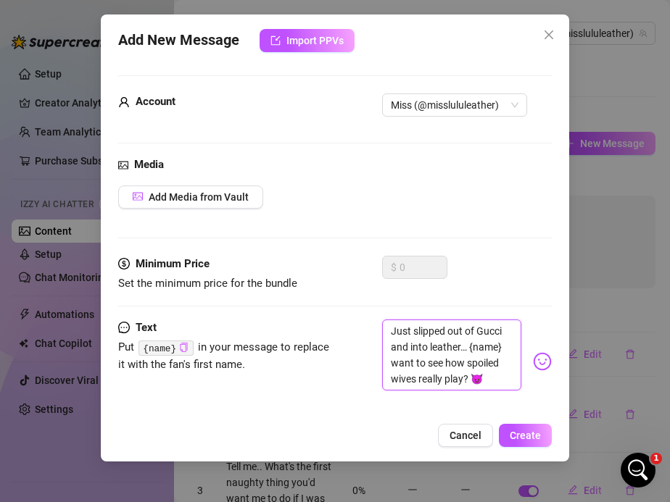
type textarea "Just slipped out of Gucci and into leather… {name} wants to see how spoiled wiv…"
type textarea "Just slipped out of Gucci and into leather… {name} want to see how spoiled wive…"
click at [391, 367] on textarea "Just slipped out of Gucci and into leather… {name} want to see how spoiled wive…" at bounding box center [452, 355] width 140 height 71
type textarea "Just slipped out of Gucci and into leather… {name} dwant to see how spoiled wiv…"
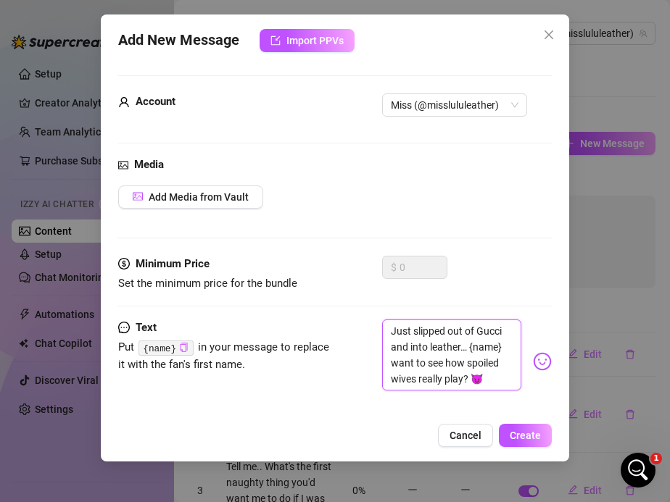
type textarea "Just slipped out of Gucci and into leather… {name} dwant to see how spoiled wiv…"
type textarea "Just slipped out of Gucci and into leather… {name} dowant to see how spoiled wi…"
type textarea "Just slipped out of Gucci and into leather… {name} do want to see how spoiled w…"
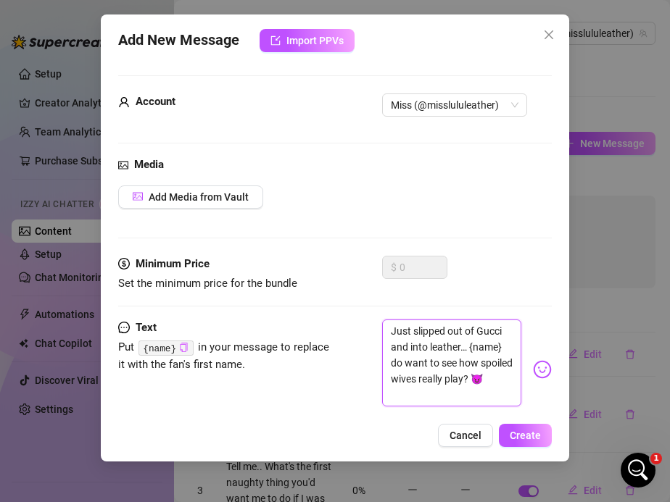
type textarea "Just slipped out of Gucci and into leather… {name} do ywant to see how spoiled …"
type textarea "Just slipped out of Gucci and into leather… {name} do yowant to see how spoiled…"
type textarea "Just slipped out of Gucci and into leather… {name} do youwant to see how spoile…"
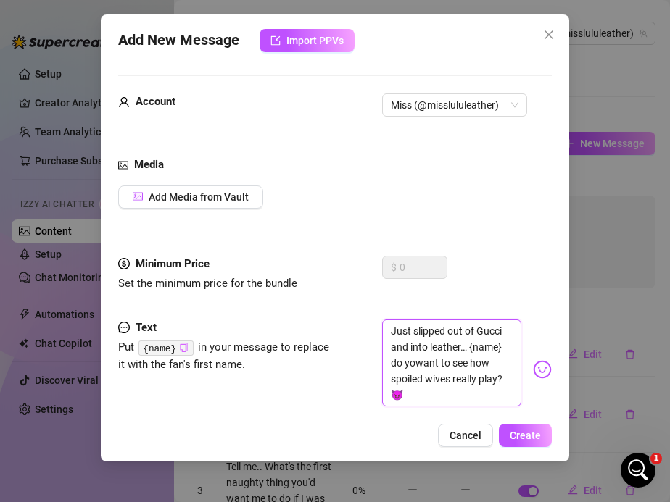
type textarea "Just slipped out of Gucci and into leather… {name} do youwant to see how spoile…"
type textarea "Just slipped out of Gucci and into leather… {name} do you want to see how spoil…"
click at [373, 412] on div "Text Put {name} in your message to replace it with the fan's first name. Just s…" at bounding box center [335, 370] width 434 height 100
click at [523, 437] on span "Create" at bounding box center [525, 436] width 31 height 12
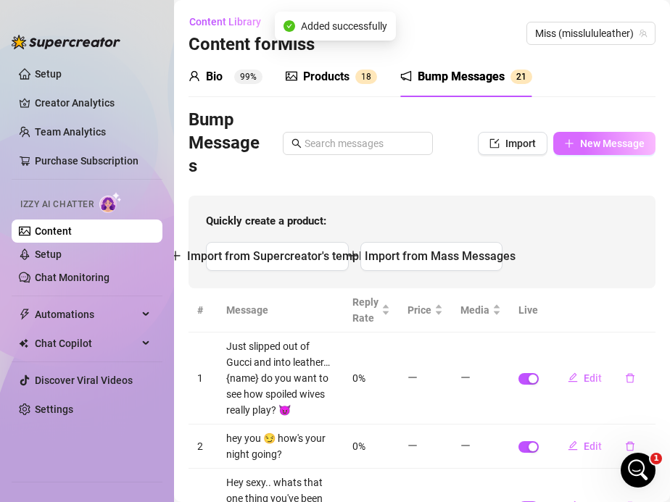
click at [578, 137] on button "New Message" at bounding box center [604, 143] width 102 height 23
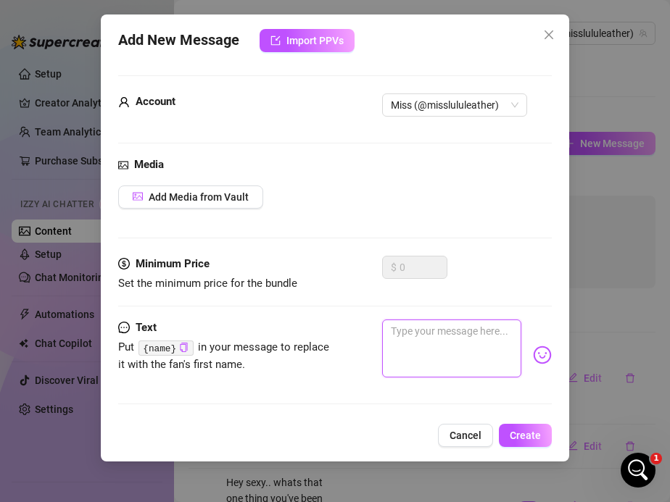
click at [410, 336] on textarea at bounding box center [452, 349] width 140 height 58
paste textarea "I filmed myself shopping in a mini, no thong… ended dripping all over my bed"
type textarea "I filmed myself shopping in a mini, no thong… ended dripping all over my bed"
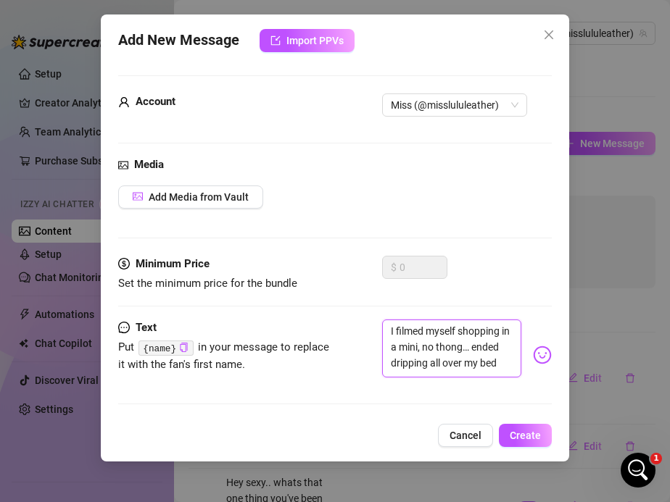
type textarea "I filmed myself shopping in a mini, no thong… ended dripping all over my bed"
click at [544, 357] on img at bounding box center [542, 355] width 19 height 19
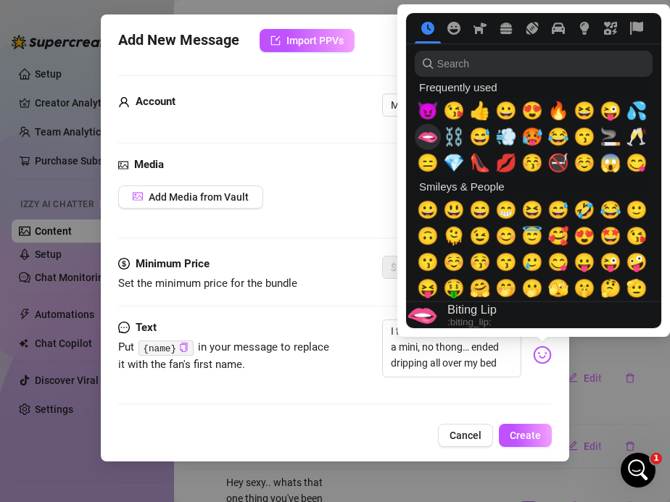
click at [432, 140] on span "🫦" at bounding box center [428, 137] width 22 height 20
type textarea "I filmed myself shopping in a mini, no thong… ended dripping all over my bed 🫦"
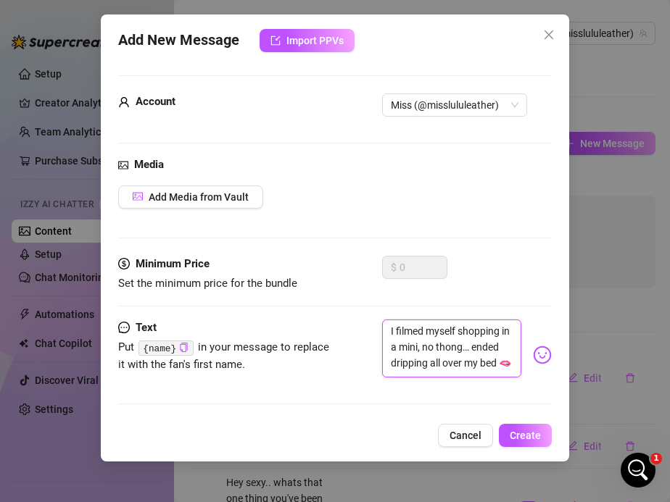
type textarea "I filmed myself shopping in a mini, no thong… ended dripping all over my bed 🫦"
click at [318, 396] on div "Text Put {name} in your message to replace it with the fan's first name. I film…" at bounding box center [335, 369] width 434 height 98
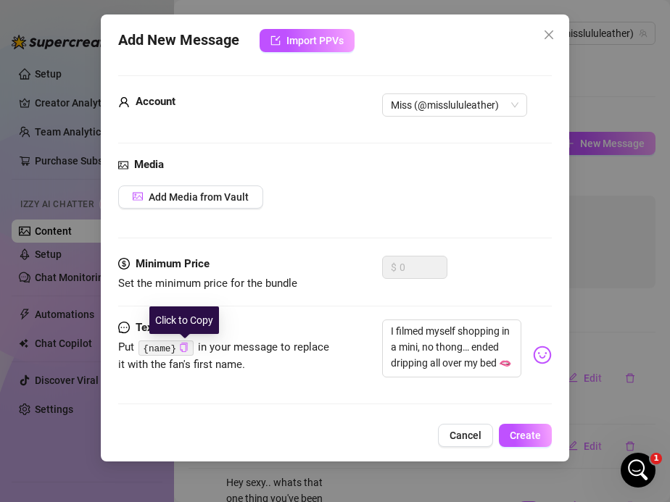
click at [180, 348] on icon "copy" at bounding box center [183, 347] width 7 height 9
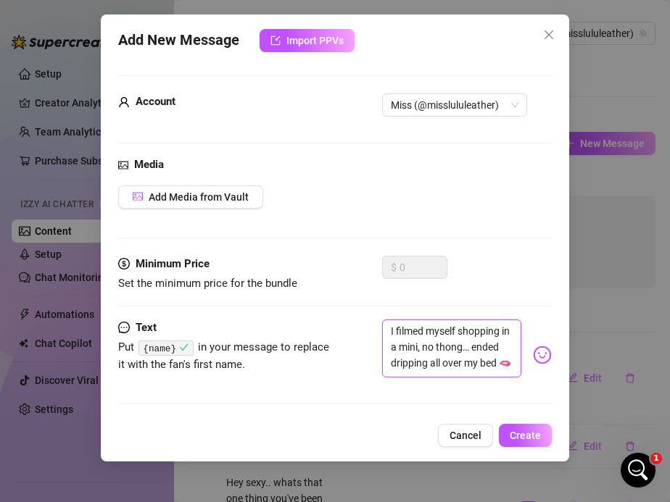
click at [388, 333] on textarea "I filmed myself shopping in a mini, no thong… ended dripping all over my bed 🫦" at bounding box center [452, 349] width 140 height 58
paste textarea "{name}"
type textarea "{name}I filmed myself shopping in a mini, no thong… ended dripping all over my …"
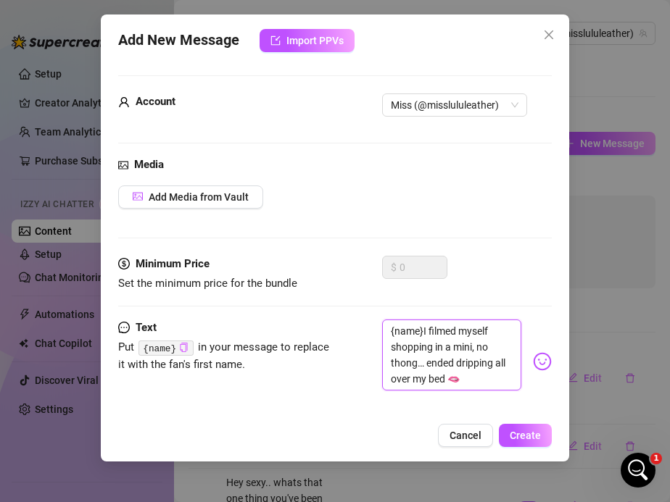
type textarea "{name} I filmed myself shopping in a mini, no thong… ended dripping all over my…"
click at [473, 378] on textarea "{name} I filmed myself shopping in a mini, no thong… ended dripping all over my…" at bounding box center [452, 355] width 140 height 71
type textarea "{name} I filmed myself shopping in a mini, no thong… ended dripping all over my…"
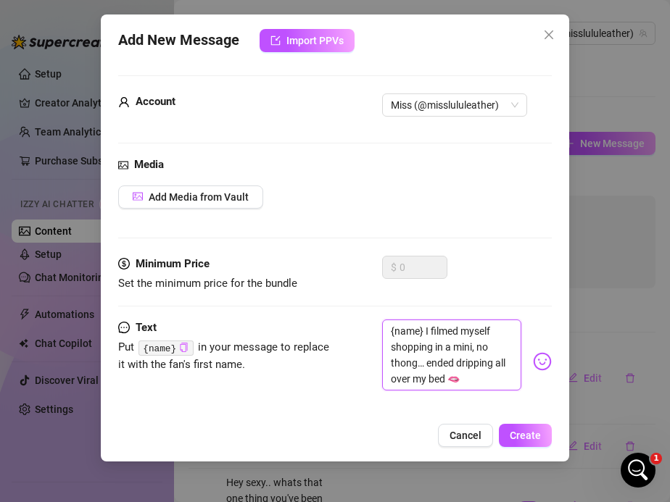
type textarea "{name} I filmed myself shopping in a mini, no thong… ended dripping all over my…"
click at [519, 437] on span "Create" at bounding box center [525, 436] width 31 height 12
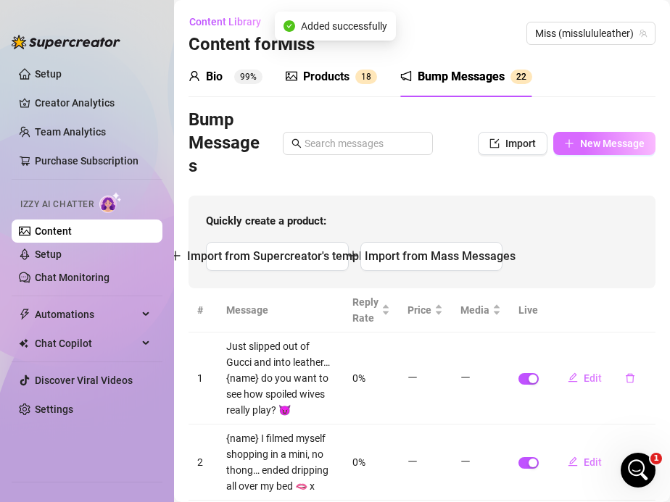
click at [580, 145] on span "New Message" at bounding box center [612, 144] width 65 height 12
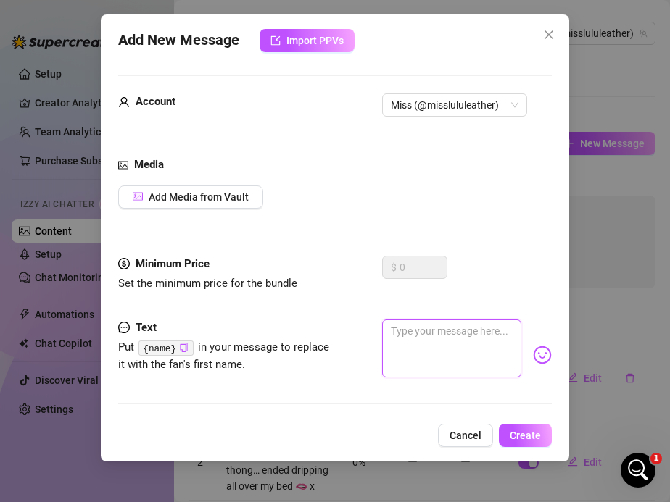
click at [419, 332] on textarea at bounding box center [452, 349] width 140 height 58
paste textarea "Poured champagne on my tits in Louboutins… licked it off while filming"
type textarea "Poured champagne on my tits in Louboutins… licked it off while filming"
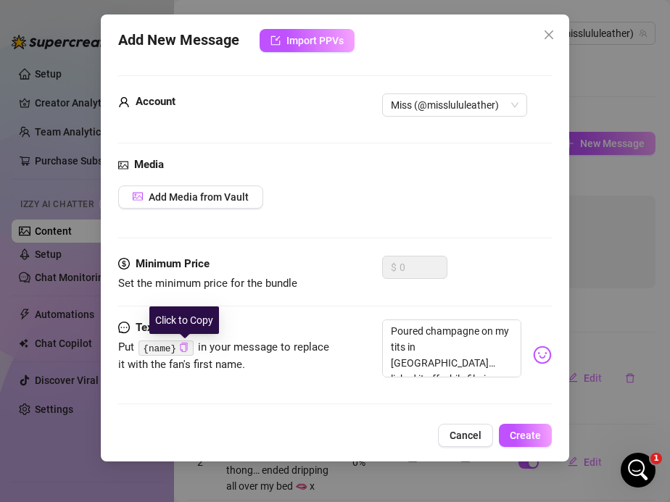
click at [184, 346] on icon "copy" at bounding box center [183, 347] width 9 height 9
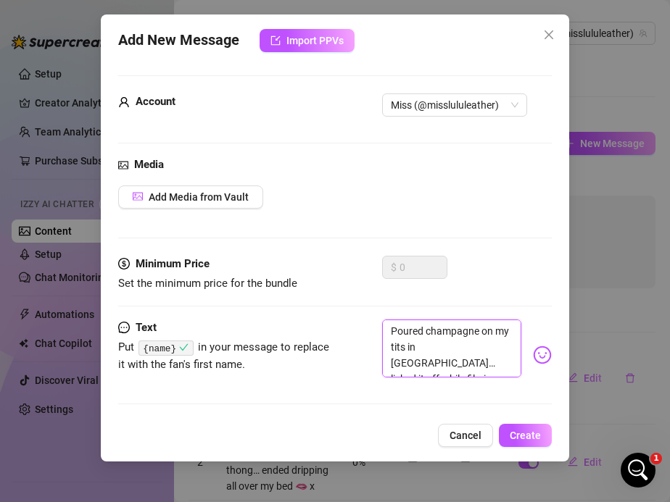
click at [391, 330] on textarea "Poured champagne on my tits in Louboutins… licked it off while filming" at bounding box center [452, 349] width 140 height 58
paste textarea "{name}"
type textarea "{name}Poured champagne on my tits in Louboutins… licked it off while filming"
type textarea "{name} Poured champagne on my tits in Louboutins… licked it off while filming"
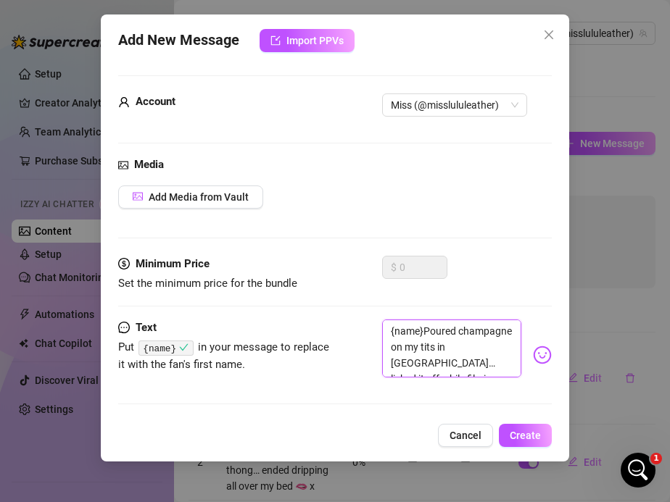
type textarea "{name} Poured champagne on my tits in Louboutins… licked it off while filming"
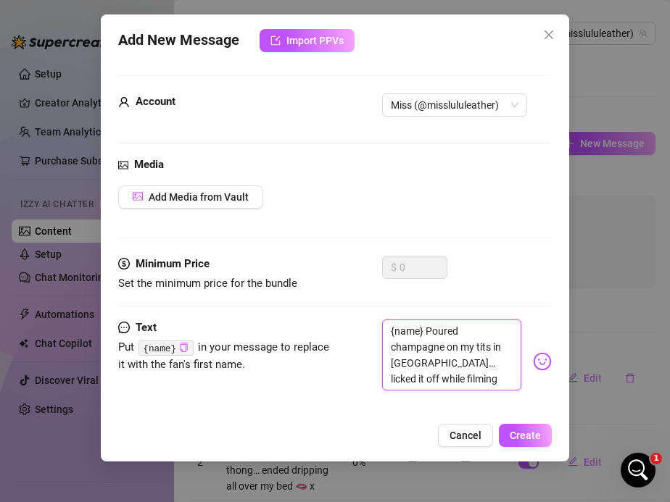
type textarea "{name} oured champagne on my tits in Louboutins… licked it off while filming"
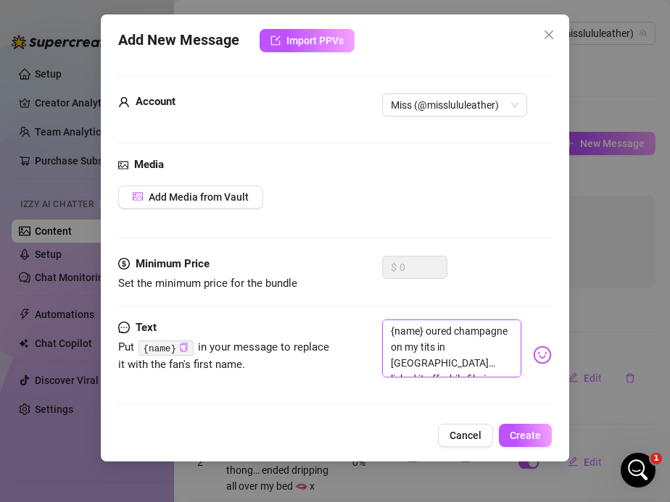
type textarea "{name} poured champagne on my tits in Louboutins… licked it off while filming"
click at [502, 362] on textarea "{name} poured champagne on my tits in Louboutins… licked it off while filming" at bounding box center [452, 349] width 140 height 58
type textarea "{name} poured champagne on my tits in Louboutins… licked it off while filming"
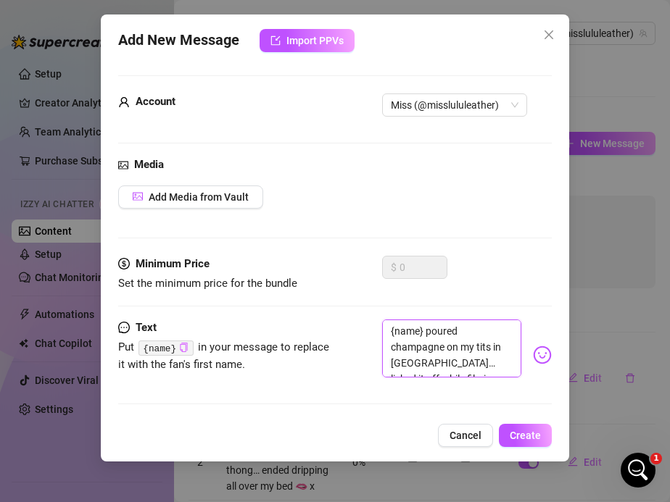
type textarea "{name} poured champagne on my tits in Louboutins… licked it off while filming 🥂"
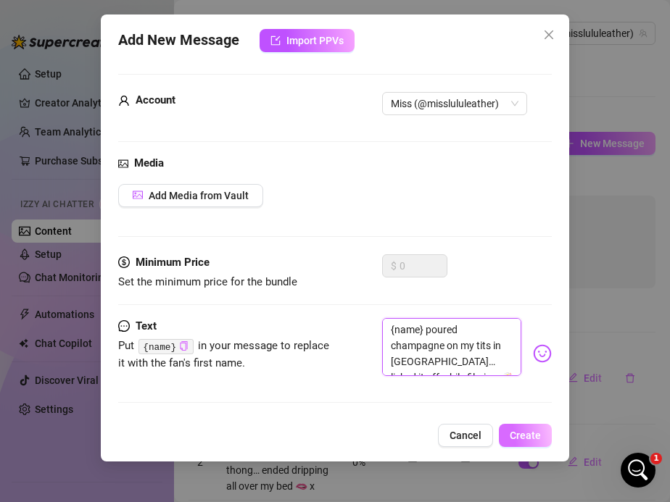
type textarea "{name} poured champagne on my tits in Louboutins… licked it off while filming 🥂"
click at [525, 435] on span "Create" at bounding box center [525, 436] width 31 height 12
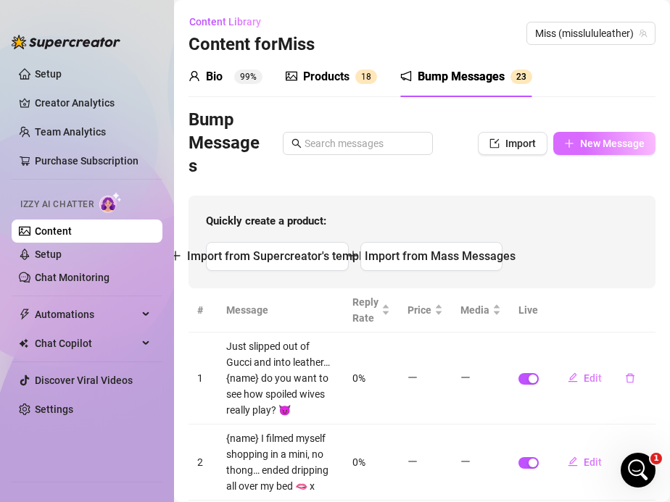
click at [594, 146] on span "New Message" at bounding box center [612, 144] width 65 height 12
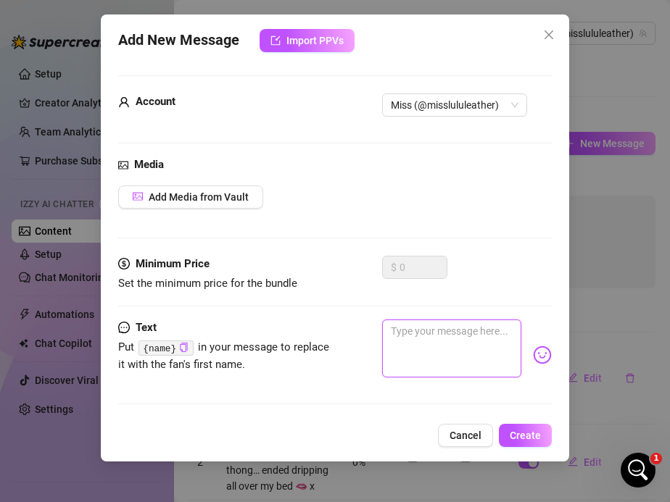
click at [399, 338] on textarea at bounding box center [452, 349] width 140 height 58
paste textarea "ight gold zip leather, toys, and me moaning — want proof?"
type textarea "ight gold zip leather, toys, and me moaning — want proof?"
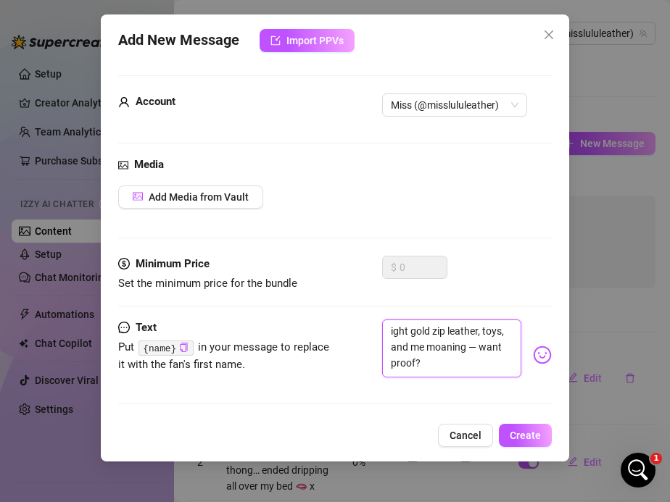
type textarea "ight gold zip leather, toys, and me moaning — want proof?"
click at [481, 351] on textarea "ight gold zip leather, toys, and me moaning — want proof?" at bounding box center [452, 349] width 140 height 58
type textarea "ight gold zip leather, toys, and me moaning —want proof?"
type textarea "ight gold zip leather, toys, and me moaning want proof?"
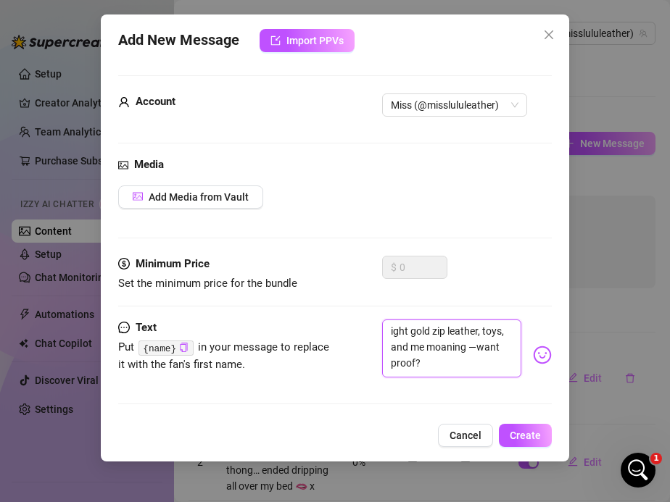
type textarea "ight gold zip leather, toys, and me moaning want proof?"
type textarea "ight gold zip leather, toys, and me moaningwant proof?"
type textarea "ight gold zip leather, toys, and me moaning.want proof?"
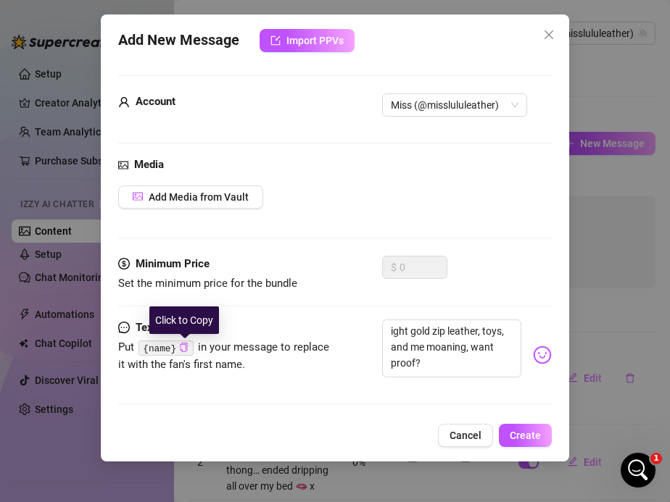
click at [183, 352] on icon "copy" at bounding box center [183, 347] width 7 height 9
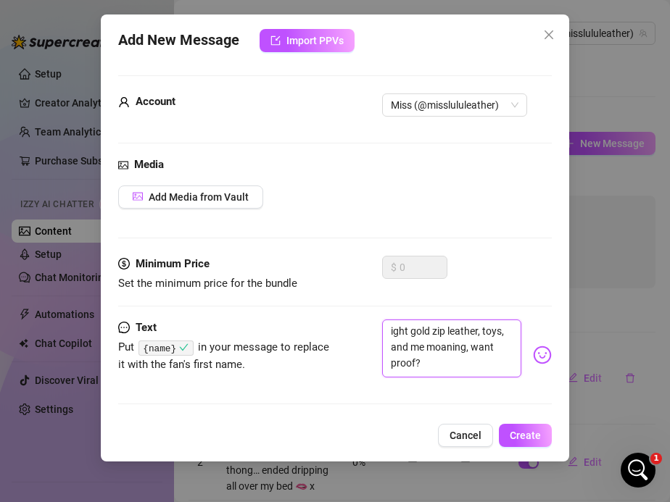
click at [412, 362] on textarea "ight gold zip leather, toys, and me moaning, want proof?" at bounding box center [452, 349] width 140 height 58
paste textarea "{name}"
click at [386, 331] on textarea "ight gold zip leather, toys, and me moaning, want proof {name}?" at bounding box center [452, 349] width 140 height 58
click at [460, 362] on textarea "Tight gold zip leather, toys, and me moaning, want proof {name}?" at bounding box center [452, 349] width 140 height 58
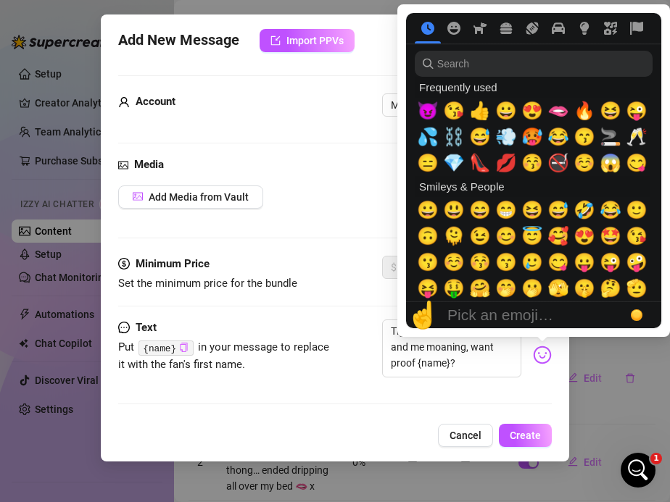
click at [537, 356] on img at bounding box center [542, 355] width 19 height 19
click at [536, 209] on span "😆" at bounding box center [532, 210] width 22 height 20
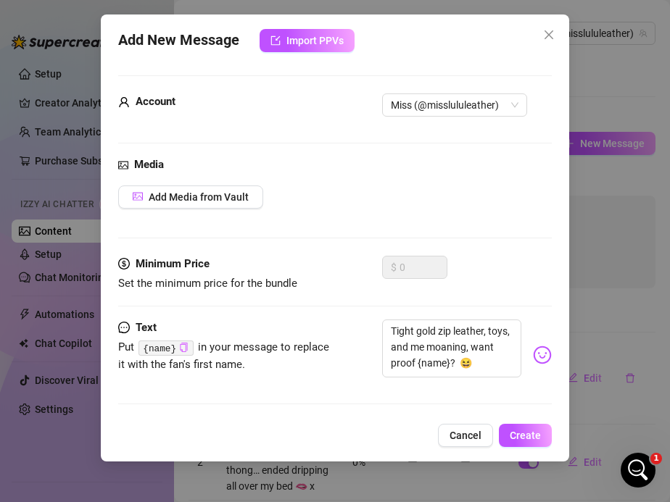
click at [443, 420] on div "Add New Message Import PPVs Account Miss (@misslululeather) Media Add Media fro…" at bounding box center [335, 237] width 469 height 447
click at [520, 428] on button "Create" at bounding box center [525, 435] width 53 height 23
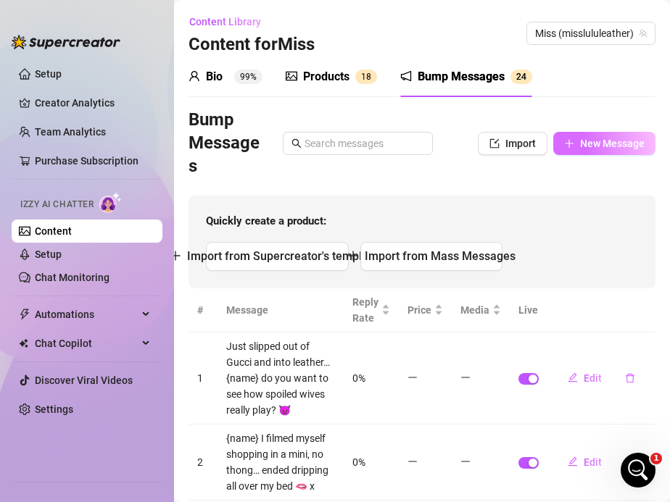
click at [592, 145] on span "New Message" at bounding box center [612, 144] width 65 height 12
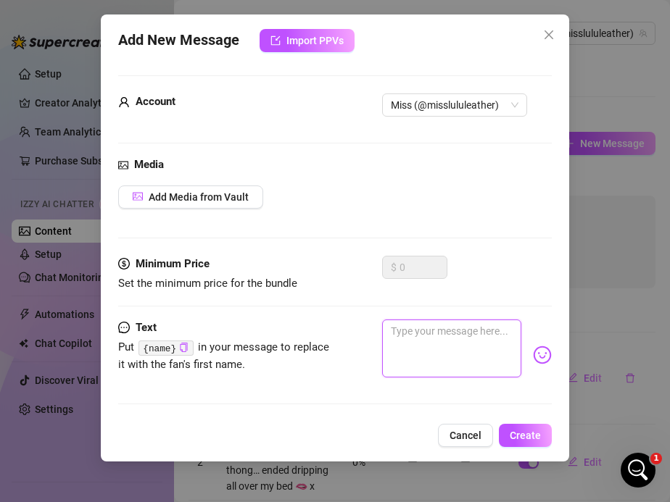
click at [412, 340] on textarea at bounding box center [452, 349] width 140 height 58
paste textarea "I ruined a £200 blouse last night squirted through it… do you want to see?"
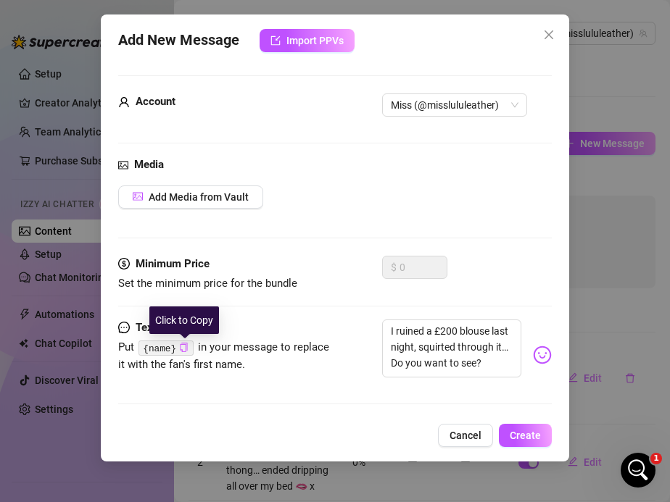
click at [183, 346] on icon "copy" at bounding box center [183, 347] width 9 height 9
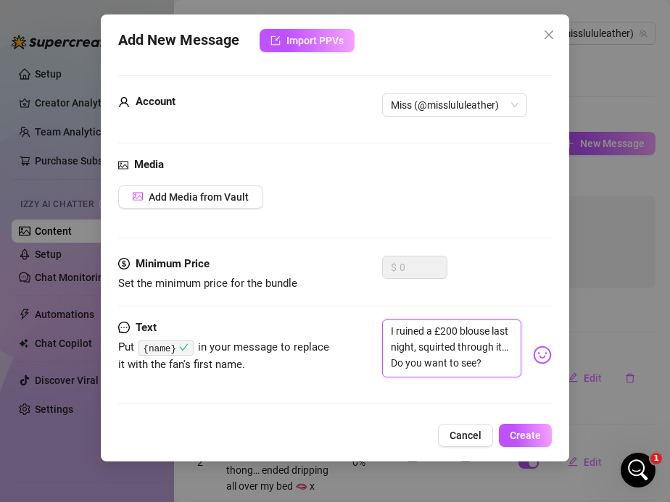
click at [389, 330] on textarea "I ruined a £200 blouse last night, squirted through it… Do you want to see?" at bounding box center [452, 349] width 140 height 58
paste textarea "{name}"
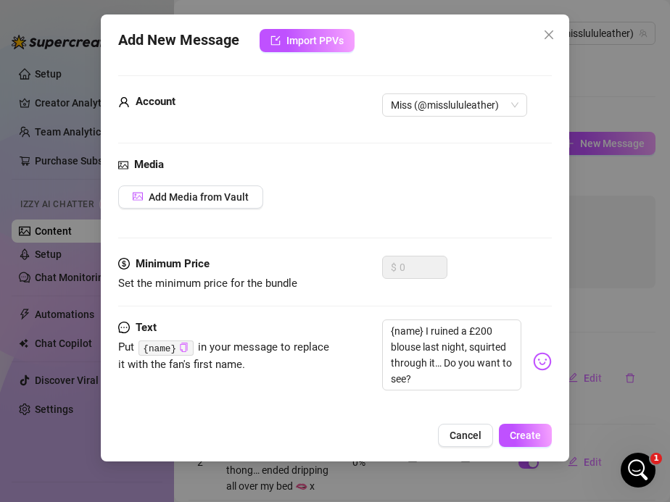
click at [537, 357] on img at bounding box center [542, 361] width 19 height 19
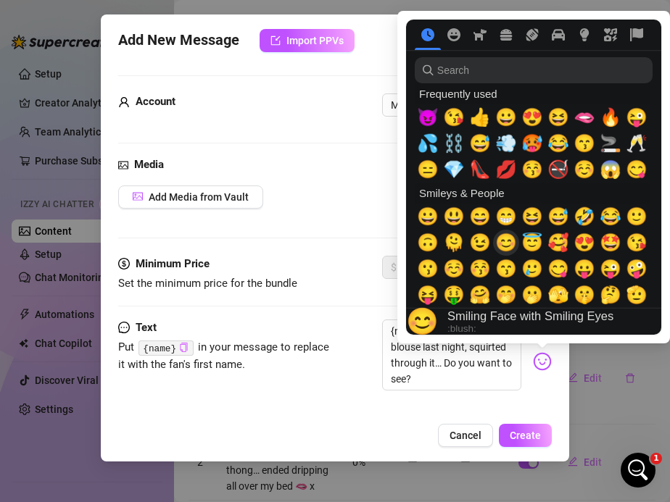
click at [504, 241] on span "😊" at bounding box center [506, 243] width 22 height 20
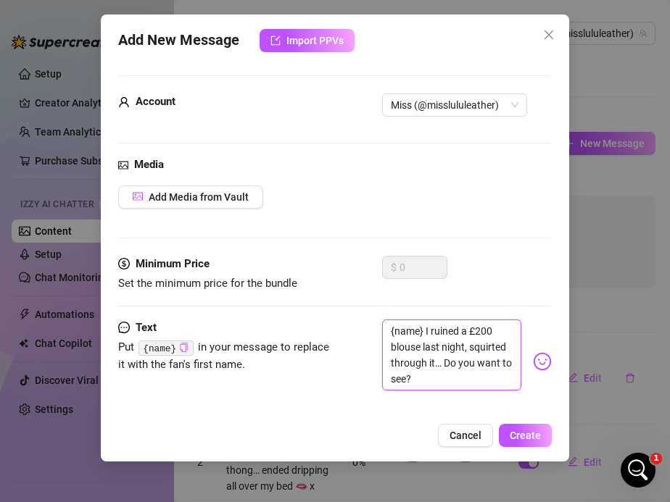
click at [422, 375] on textarea "{name} I ruined a £200 blouse last night, squirted through it… Do you want to s…" at bounding box center [452, 355] width 140 height 71
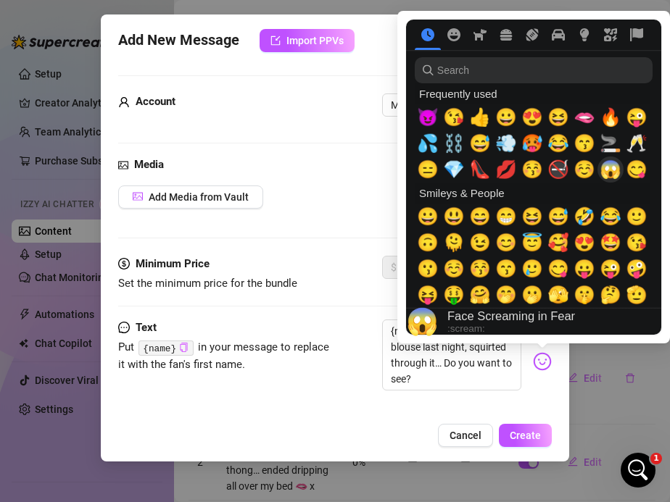
click at [603, 169] on span "😱" at bounding box center [610, 169] width 22 height 20
click at [424, 146] on span "💦" at bounding box center [428, 143] width 22 height 20
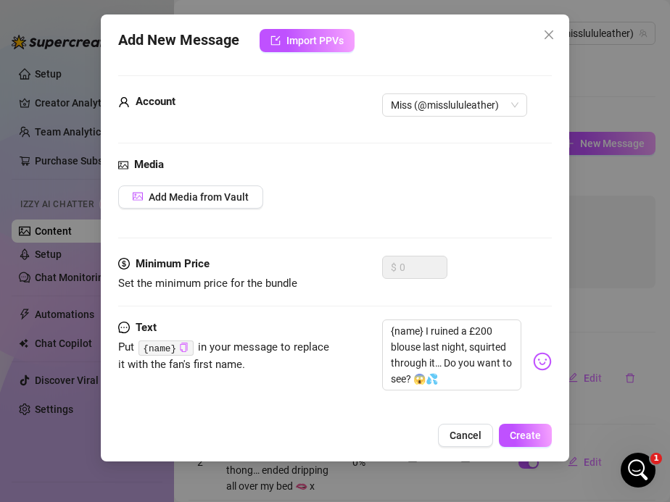
click at [401, 407] on div "Text Put {name} in your message to replace it with the fan's first name. {name}…" at bounding box center [335, 375] width 434 height 111
click at [516, 431] on span "Create" at bounding box center [525, 436] width 31 height 12
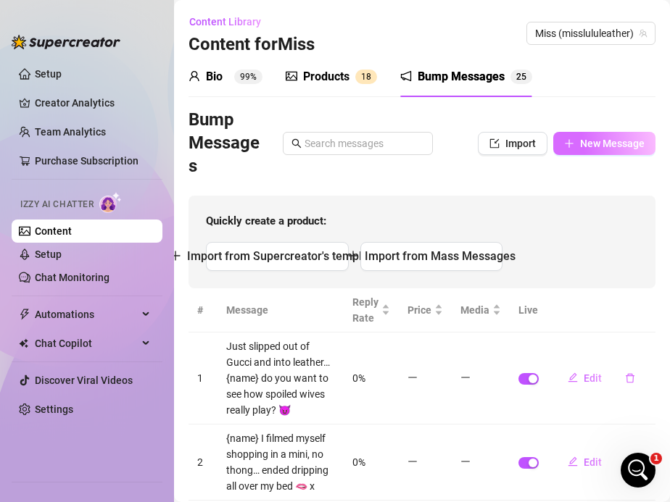
click at [610, 143] on span "New Message" at bounding box center [612, 144] width 65 height 12
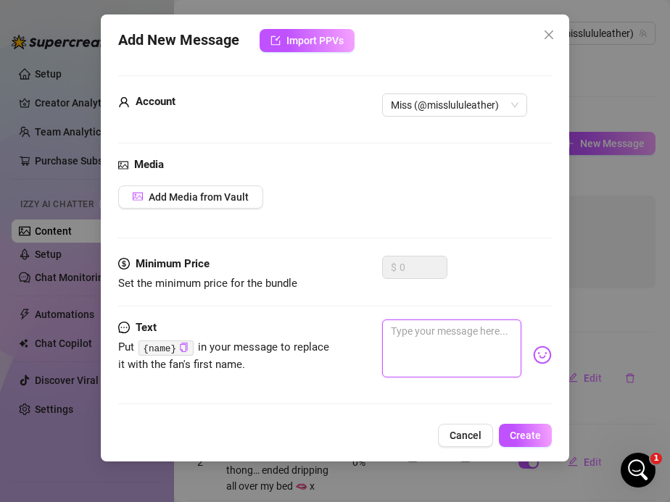
click at [402, 327] on textarea at bounding box center [452, 349] width 140 height 58
paste textarea "Every diamond I wear shines brighter when I’m covered in cum"
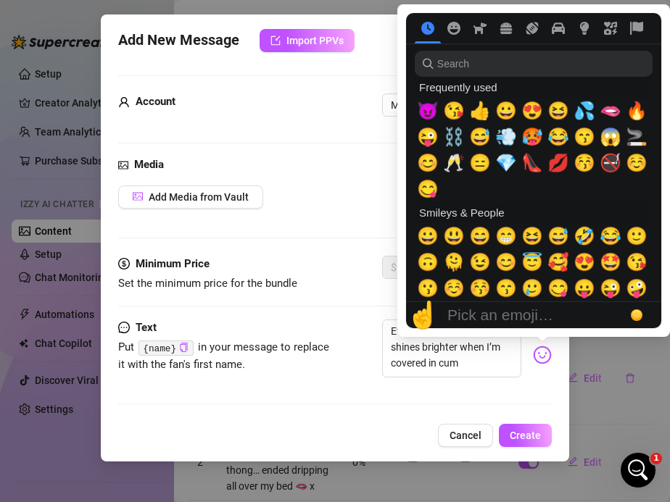
click at [544, 357] on img at bounding box center [542, 355] width 19 height 19
click at [424, 105] on span "😈" at bounding box center [428, 111] width 22 height 20
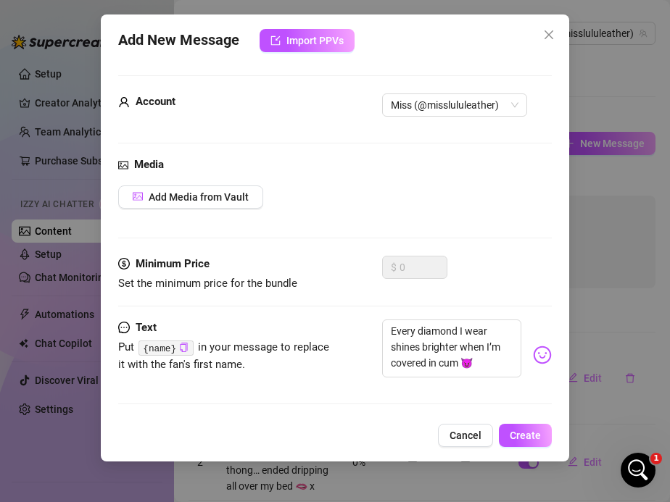
click at [337, 386] on div "Text Put {name} in your message to replace it with the fan's first name. Every …" at bounding box center [335, 355] width 434 height 71
click at [185, 349] on icon "copy" at bounding box center [183, 347] width 9 height 9
click at [388, 330] on textarea "Every diamond I wear shines brighter when I’m covered in cum 😈" at bounding box center [452, 349] width 140 height 58
paste textarea "{name}"
click at [516, 431] on span "Create" at bounding box center [525, 436] width 31 height 12
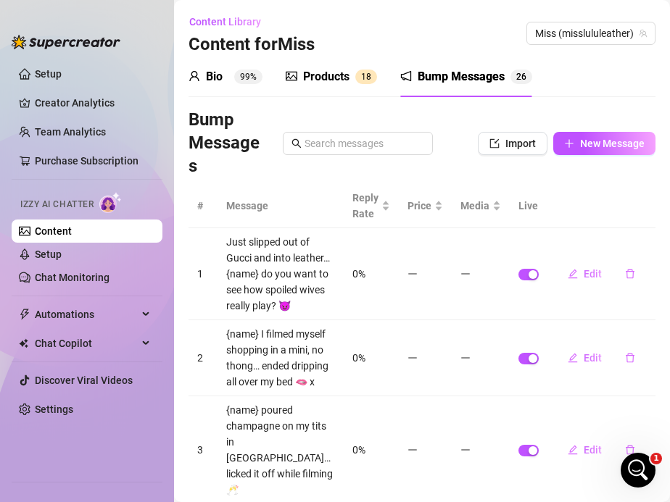
click at [223, 72] on div "Bio 99%" at bounding box center [225, 76] width 74 height 17
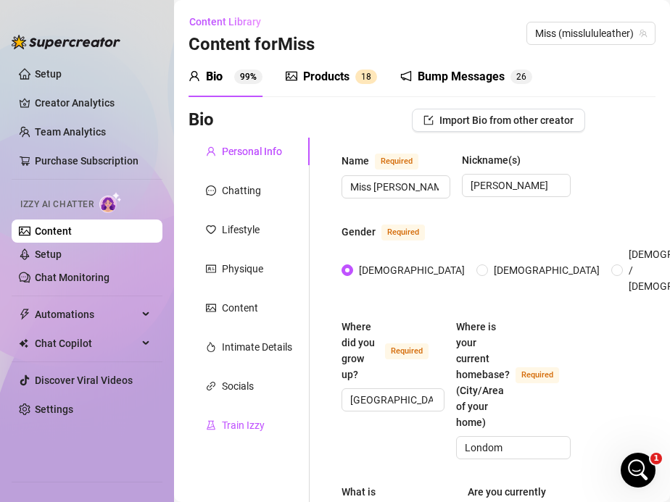
click at [238, 420] on div "Train Izzy" at bounding box center [243, 425] width 43 height 16
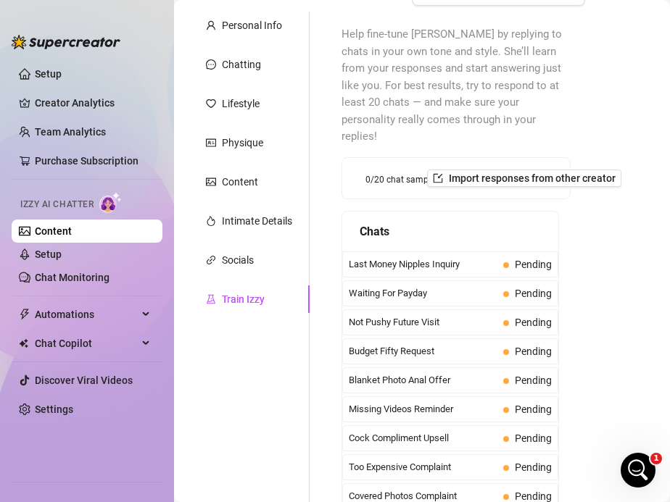
scroll to position [127, 0]
click at [404, 257] on span "Last Money Nipples Inquiry" at bounding box center [423, 264] width 149 height 14
click at [404, 254] on div "Last Money Nipples Inquiry Pending" at bounding box center [450, 264] width 216 height 26
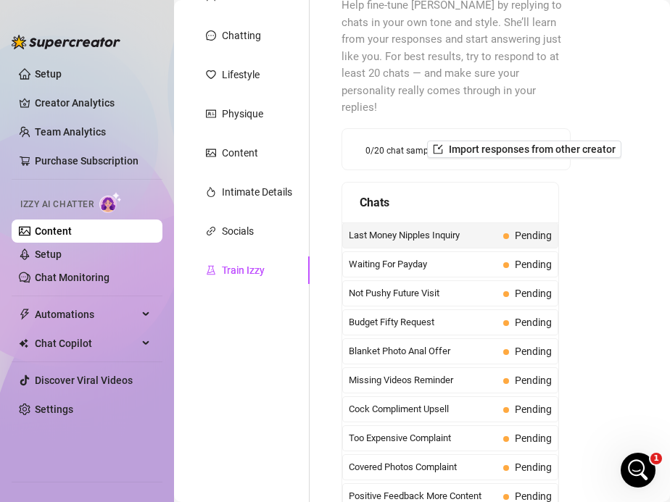
scroll to position [152, 0]
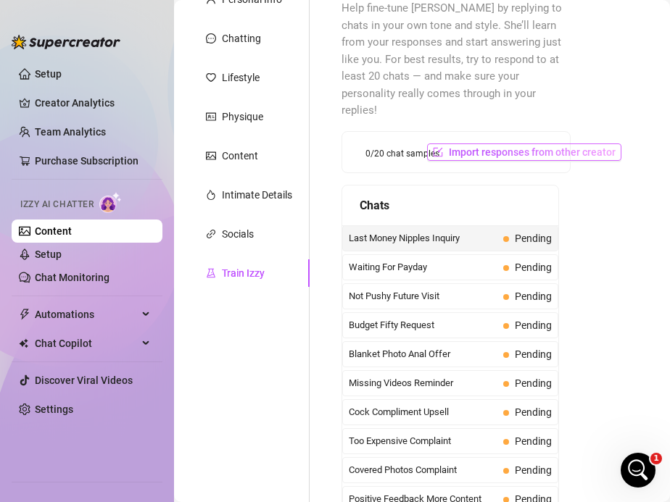
click at [468, 146] on span "Import responses from other creator" at bounding box center [532, 152] width 167 height 12
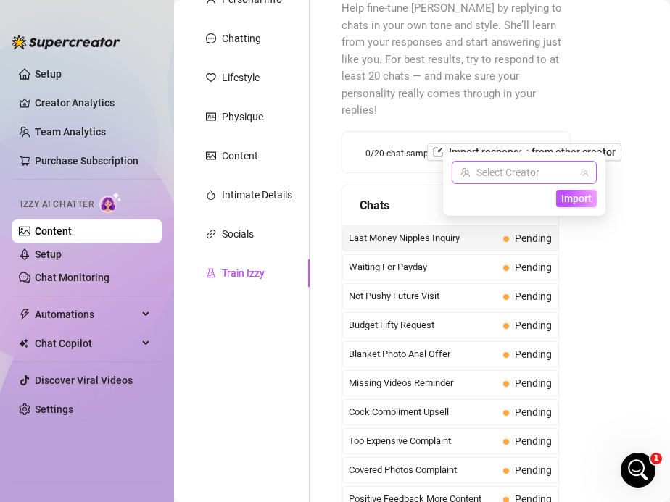
click at [485, 170] on input "search" at bounding box center [517, 173] width 115 height 22
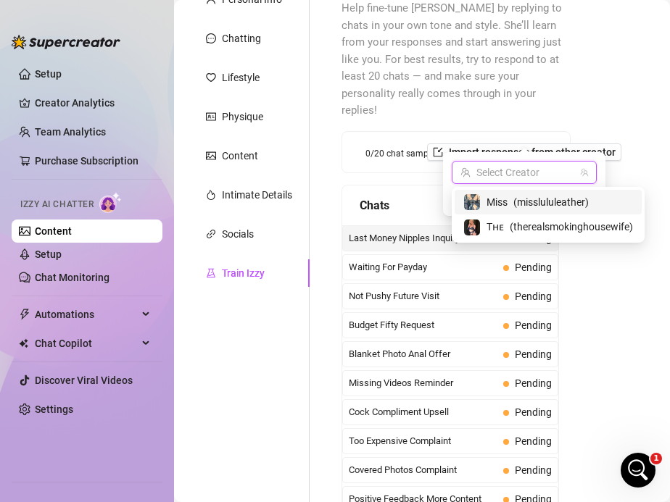
click at [496, 202] on span "Miss" at bounding box center [496, 202] width 21 height 16
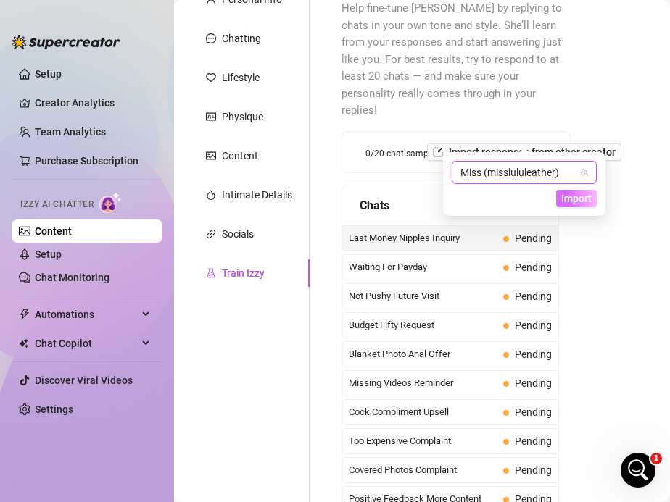
click at [570, 203] on span "Import" at bounding box center [576, 199] width 30 height 12
click at [527, 169] on span "Miss (misslululeather)" at bounding box center [524, 173] width 128 height 22
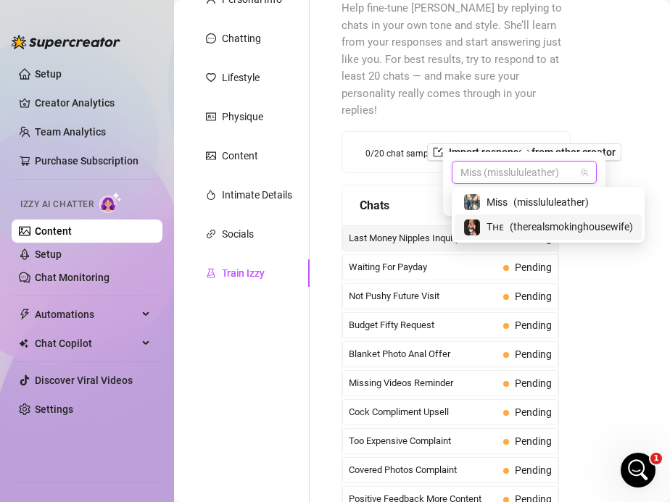
click at [531, 223] on span "( therealsmokinghousewife )" at bounding box center [571, 227] width 123 height 16
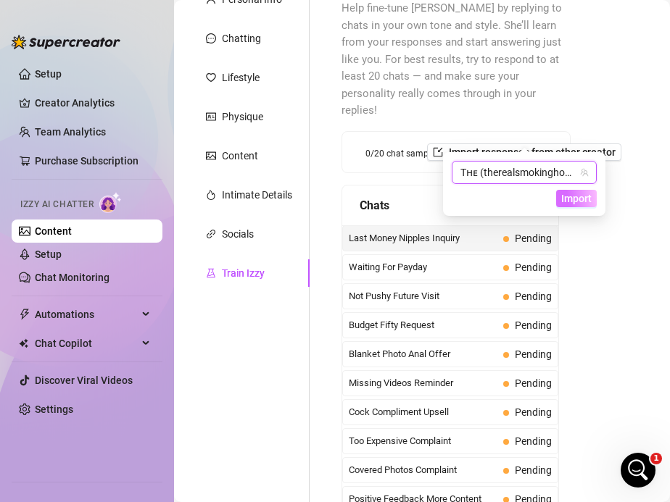
click at [569, 199] on span "Import" at bounding box center [576, 199] width 30 height 12
click at [393, 166] on div "Help fine-tune Izzy by replying to chats in your own tone and style. She’ll lea…" at bounding box center [455, 273] width 229 height 547
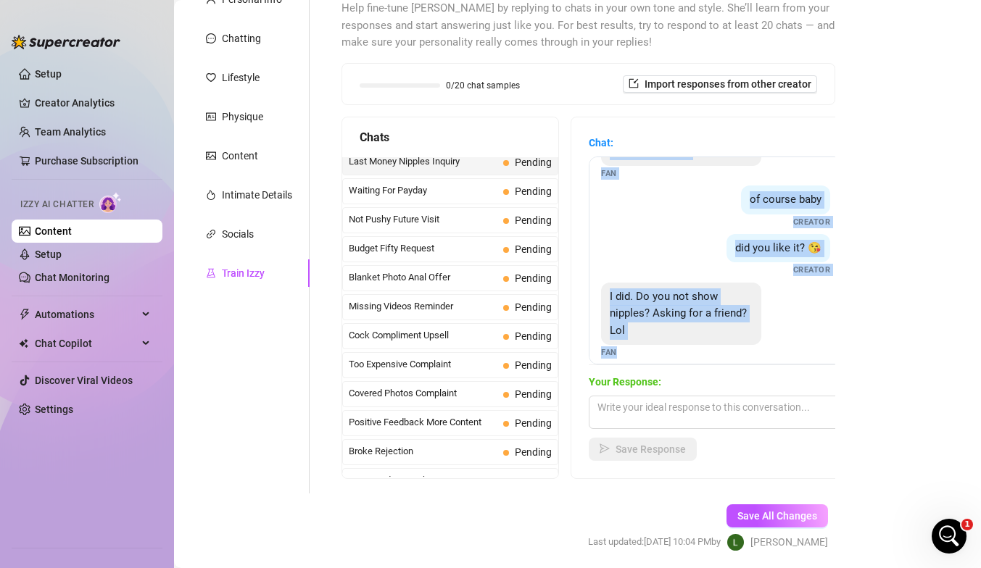
scroll to position [62, 0]
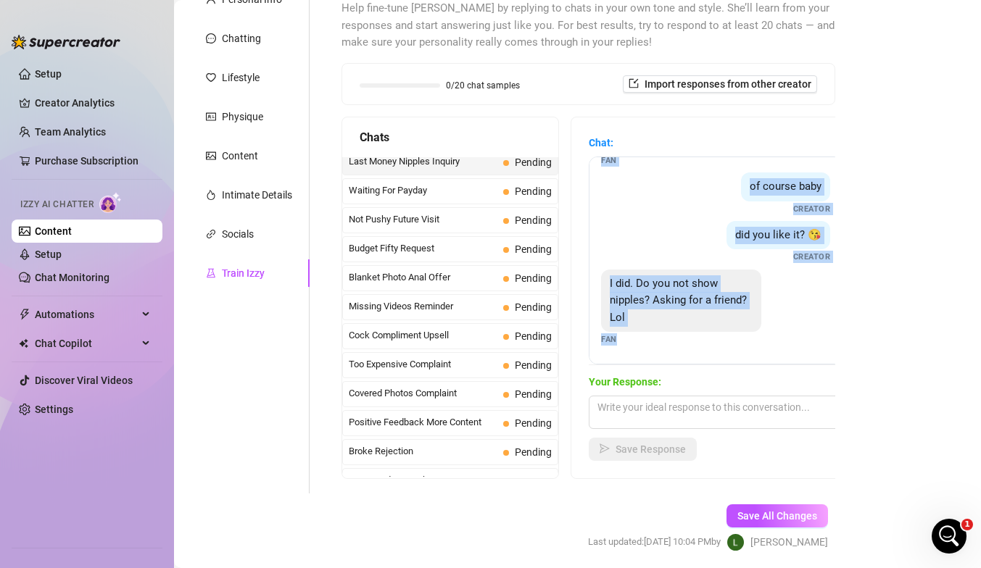
drag, startPoint x: 607, startPoint y: 180, endPoint x: 774, endPoint y: 371, distance: 253.2
click at [669, 371] on div "Chat: This is the last of my money! Is it a good one? Fan of course baby Creato…" at bounding box center [716, 298] width 254 height 326
copy div "This is the last of my money! Is it a good one? Fan of course baby Creator did …"
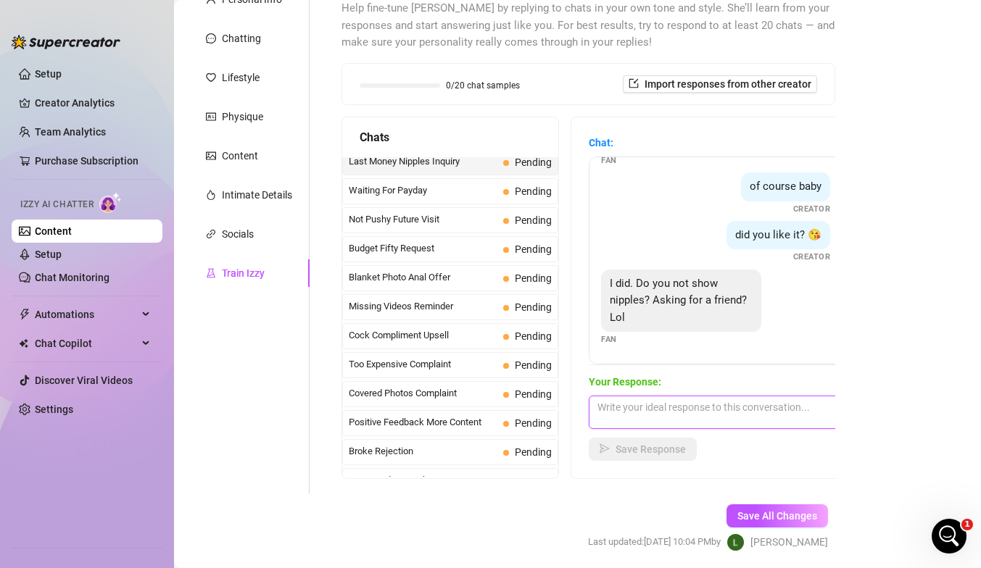
click at [669, 401] on textarea at bounding box center [716, 412] width 254 height 33
paste textarea "Oh I do, babe 😏 some clips are more tease, but if you want tits, nipples, and m…"
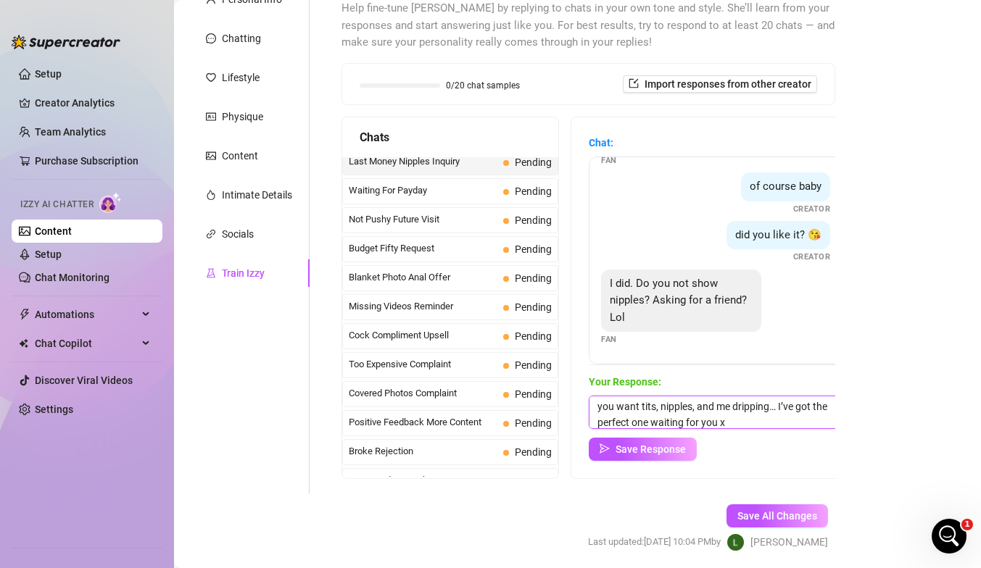
scroll to position [0, 0]
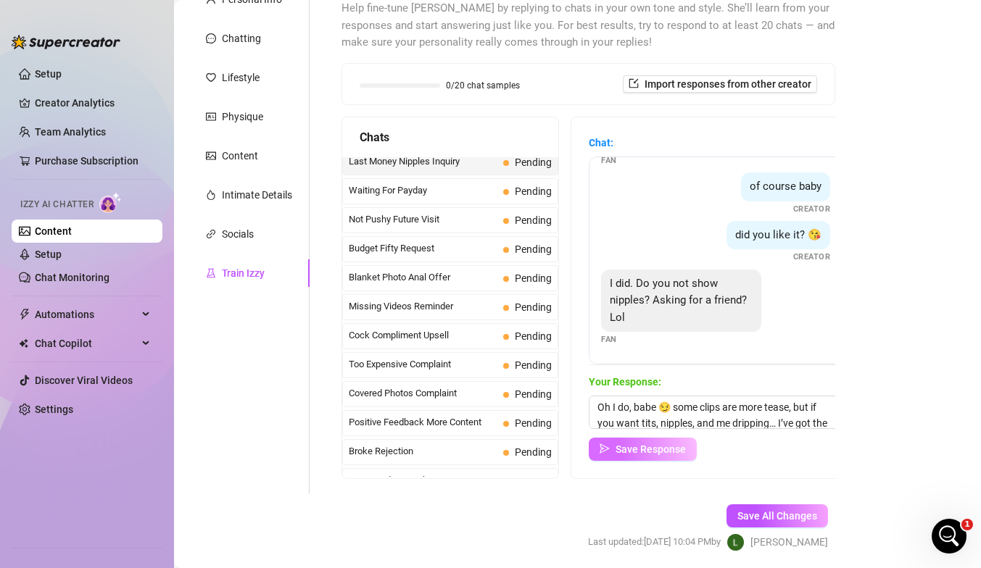
click at [620, 449] on span "Save Response" at bounding box center [650, 450] width 70 height 12
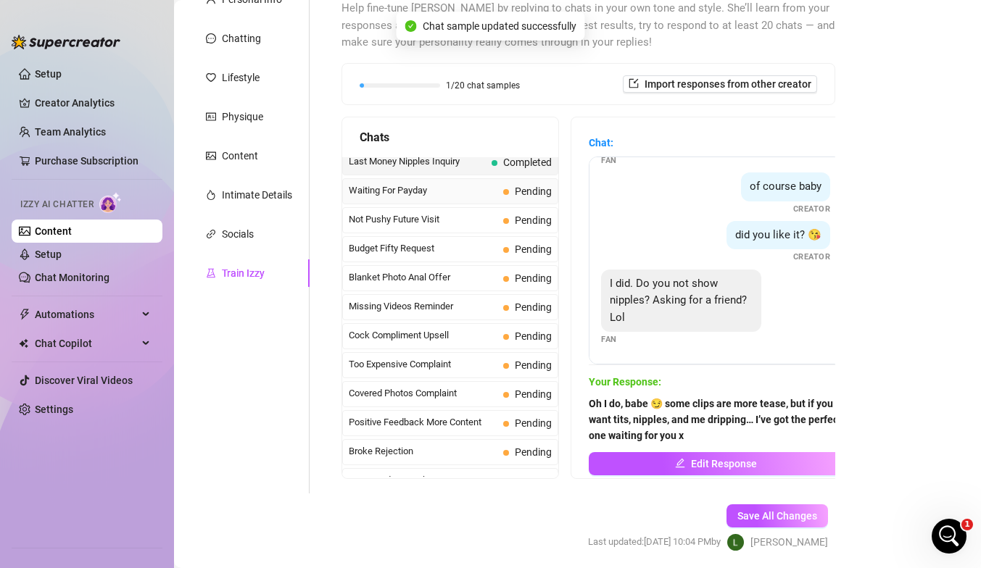
click at [417, 194] on span "Waiting For Payday" at bounding box center [423, 190] width 149 height 14
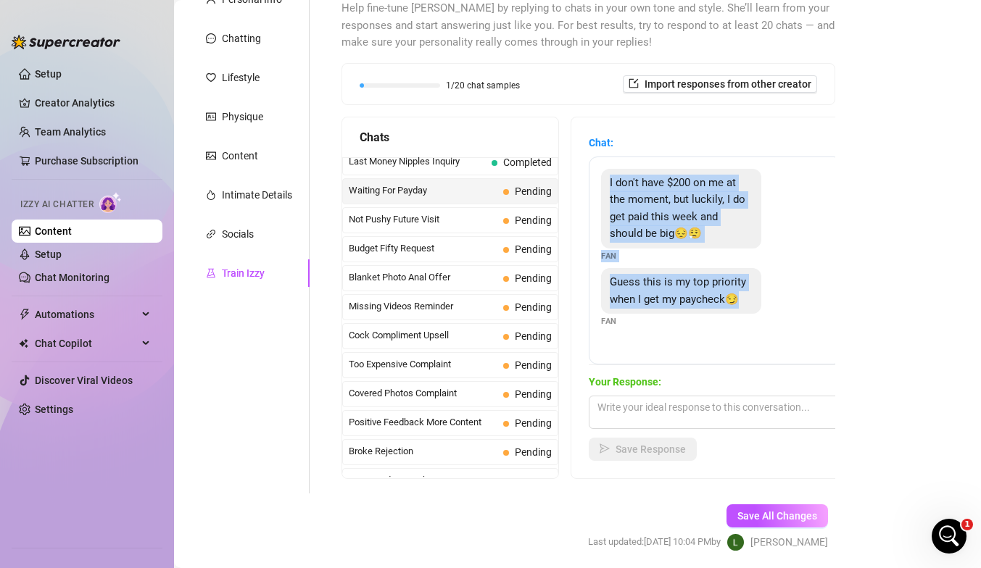
drag, startPoint x: 608, startPoint y: 182, endPoint x: 742, endPoint y: 296, distance: 175.9
click at [669, 296] on div "I don't have $200 on me at the moment, but luckily, I do get paid this week and…" at bounding box center [716, 261] width 254 height 208
copy div "I don't have $200 on me at the moment, but luckily, I do get paid this week and…"
click at [634, 408] on textarea at bounding box center [716, 412] width 254 height 33
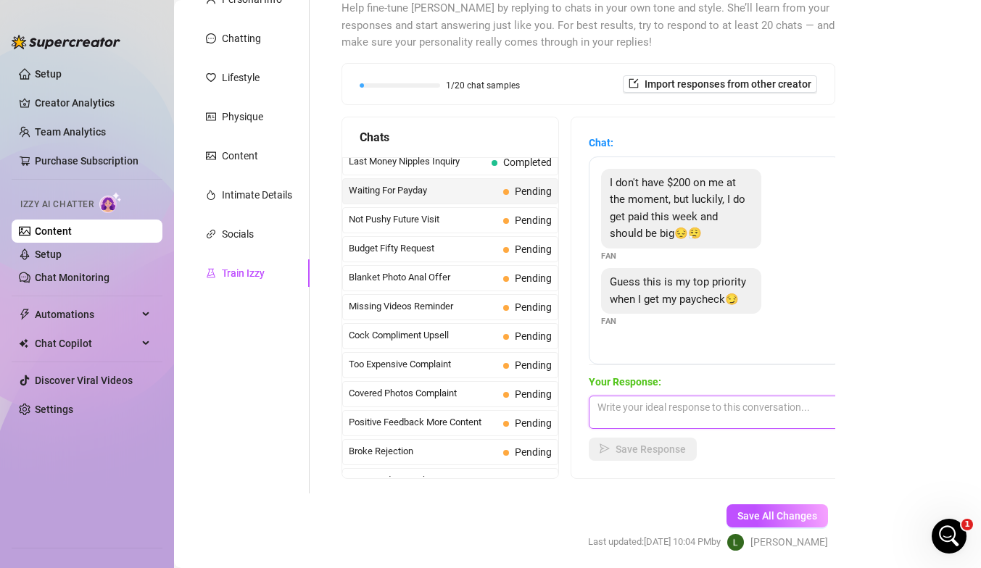
click at [634, 408] on textarea at bounding box center [716, 412] width 254 height 33
paste textarea "That’s right, baby… spoil your filthy rich wife first 😈 imagine what I’ll do fo…"
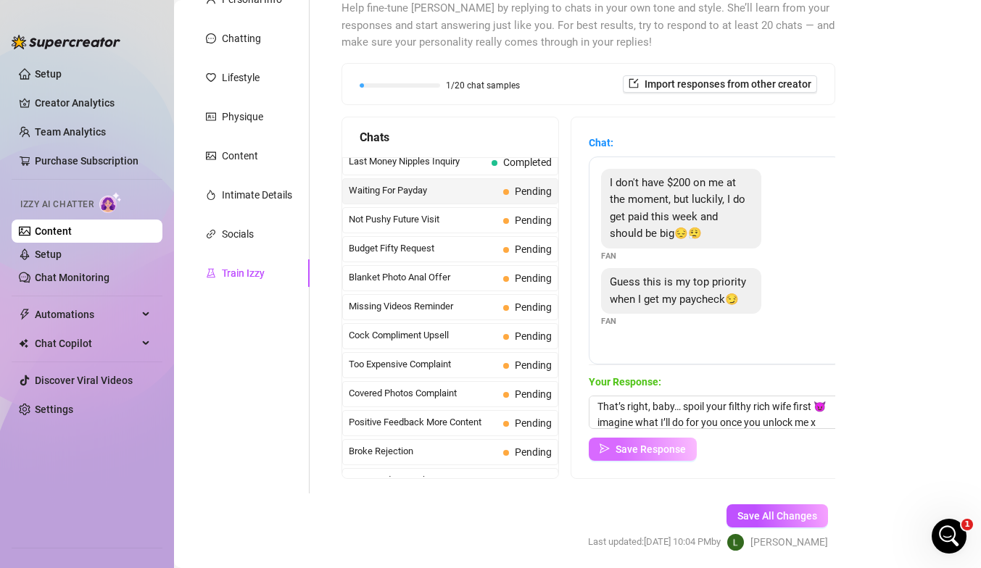
click at [631, 450] on span "Save Response" at bounding box center [650, 450] width 70 height 12
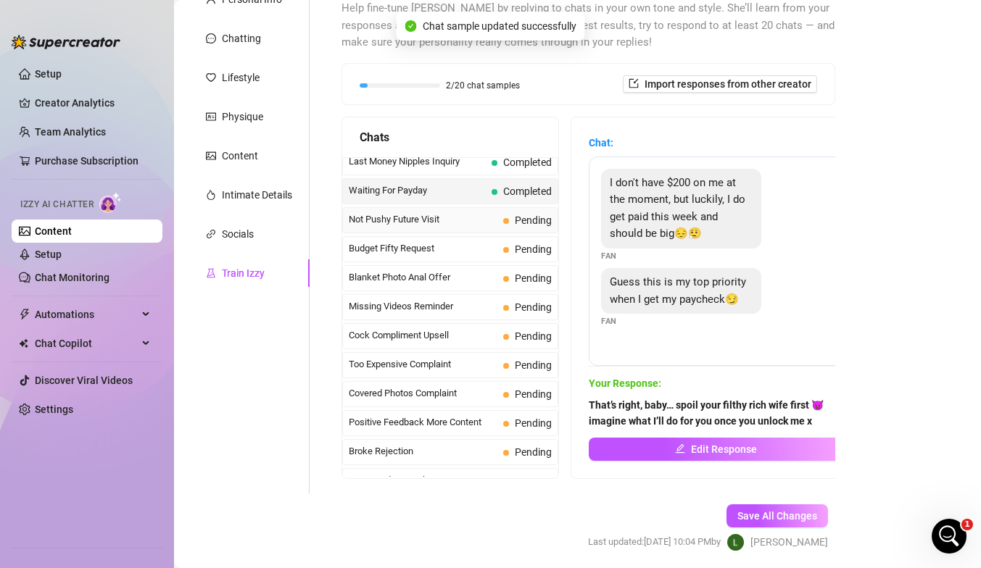
click at [431, 212] on div "Not Pushy Future Visit Pending" at bounding box center [450, 220] width 216 height 26
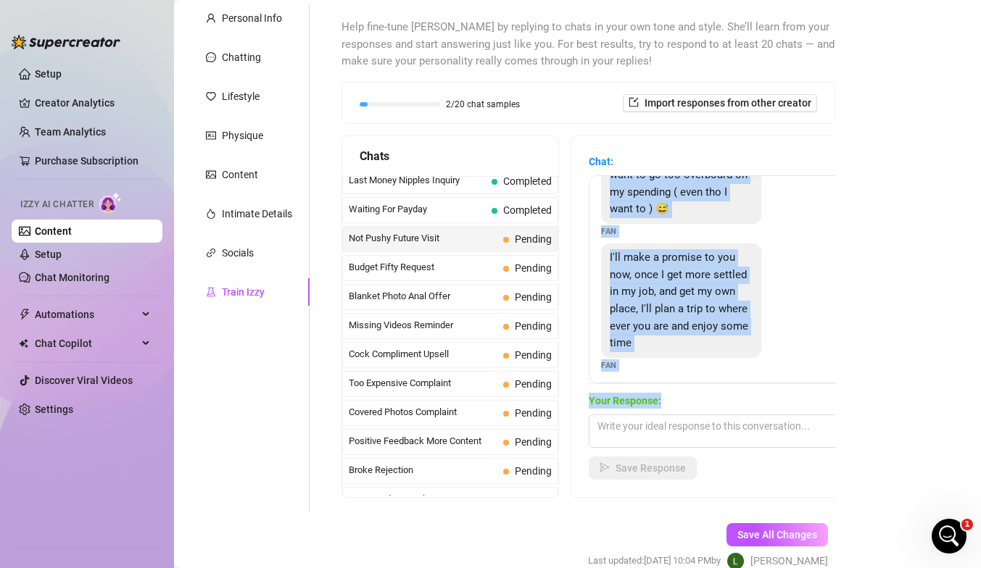
scroll to position [167, 0]
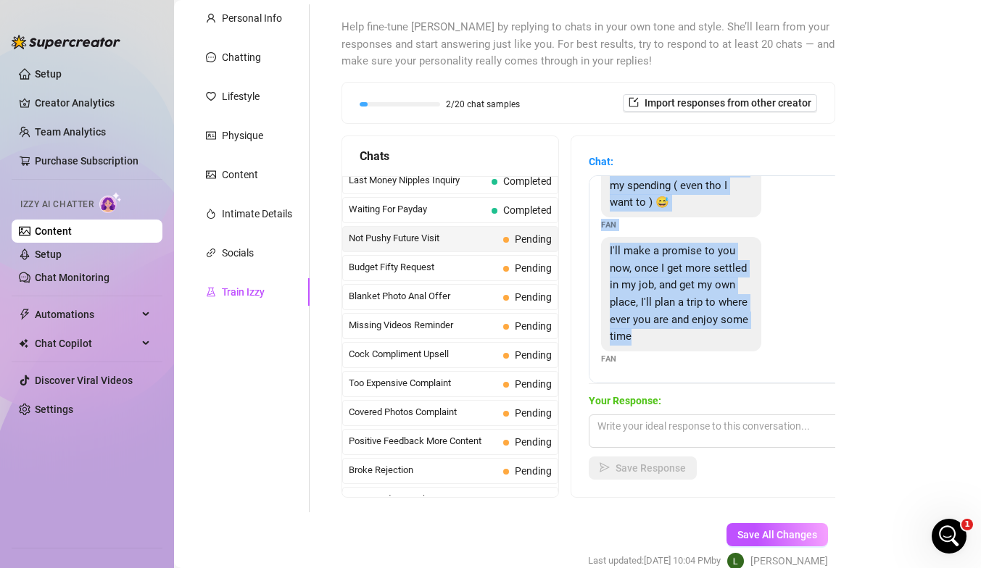
drag, startPoint x: 678, startPoint y: 199, endPoint x: 696, endPoint y: 363, distance: 165.5
click at [669, 363] on div "Thanks baby I understand 😘 im so sorry if im being too pushy, i just want to sp…" at bounding box center [716, 279] width 254 height 208
copy div "Thanks baby I understand 😘 im so sorry if im being too pushy, i just want to sp…"
click at [667, 425] on textarea at bounding box center [716, 431] width 254 height 33
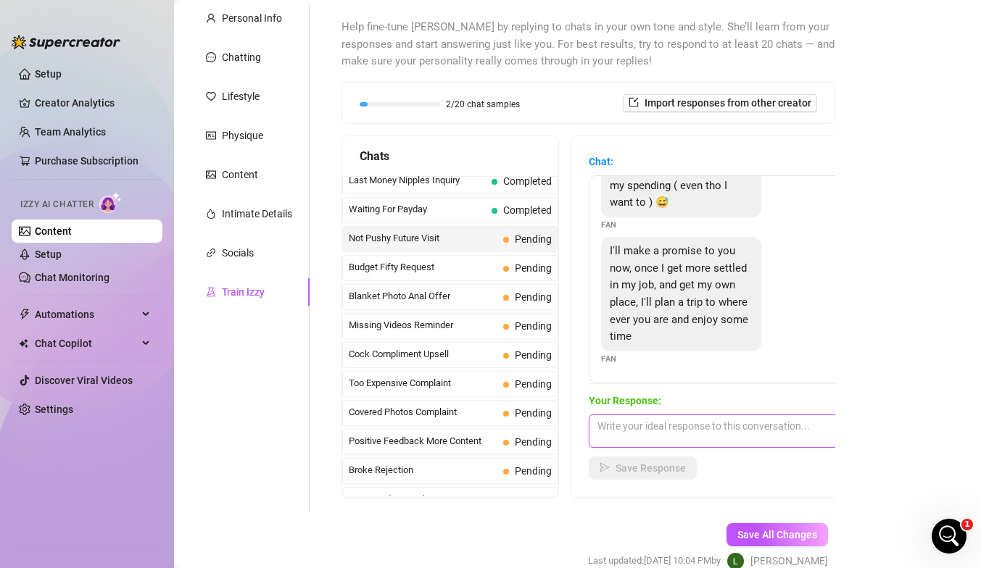
click at [667, 425] on textarea at bounding box center [716, 431] width 254 height 33
paste textarea "Mmm that’s so sexy to think about 😈 imagine me in leather and heels, waiting at…"
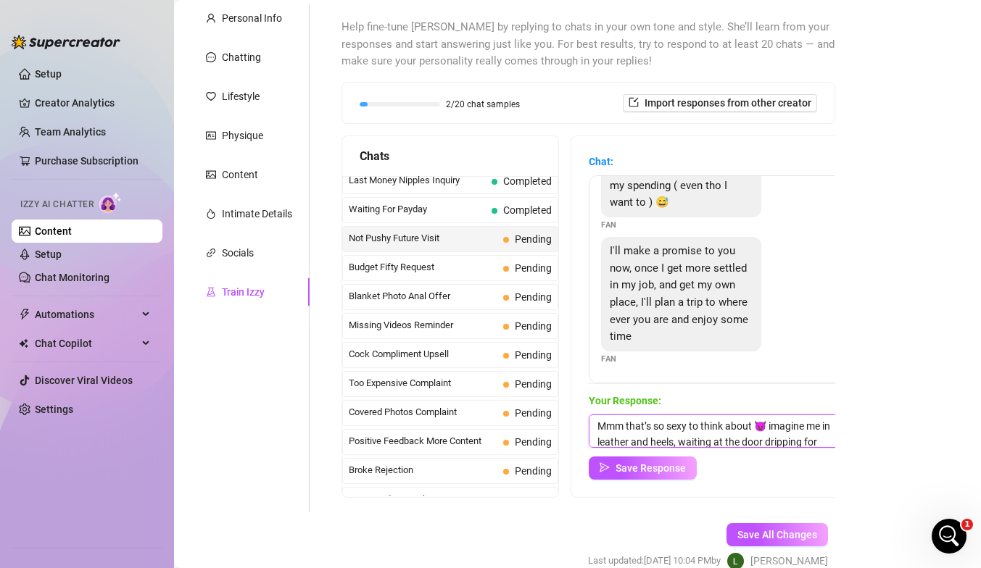
scroll to position [22, 0]
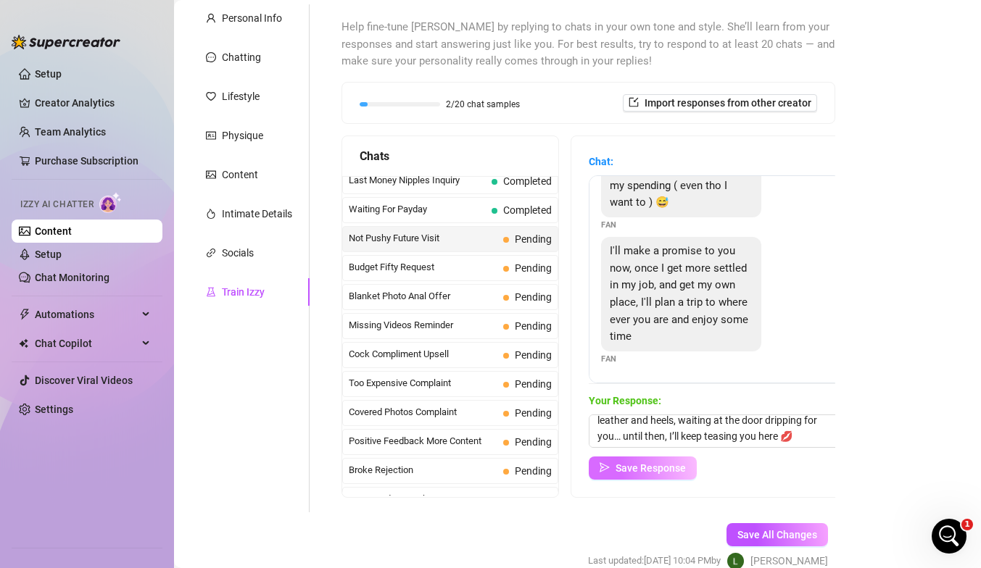
click at [660, 469] on span "Save Response" at bounding box center [650, 468] width 70 height 12
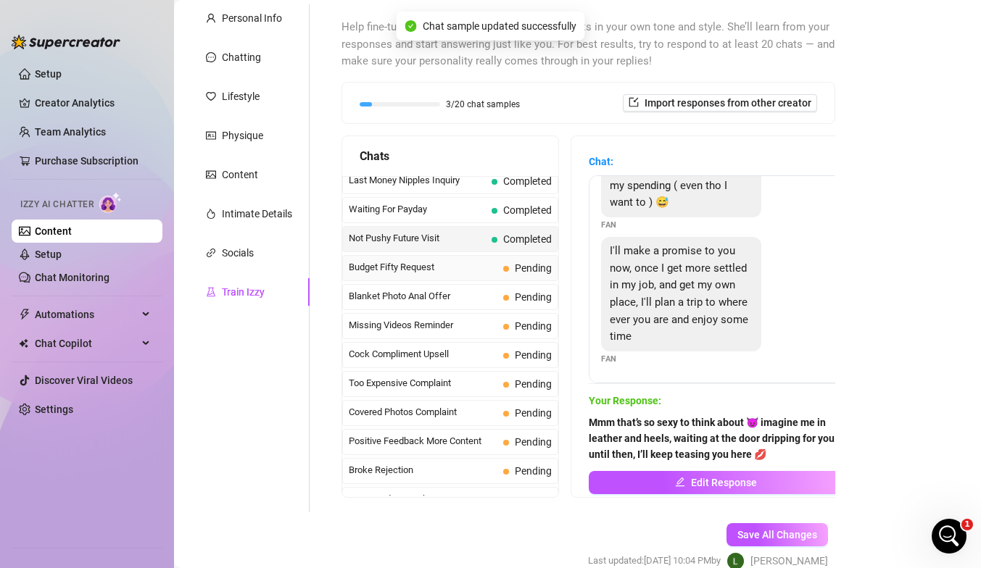
click at [402, 267] on span "Budget Fifty Request" at bounding box center [423, 267] width 149 height 14
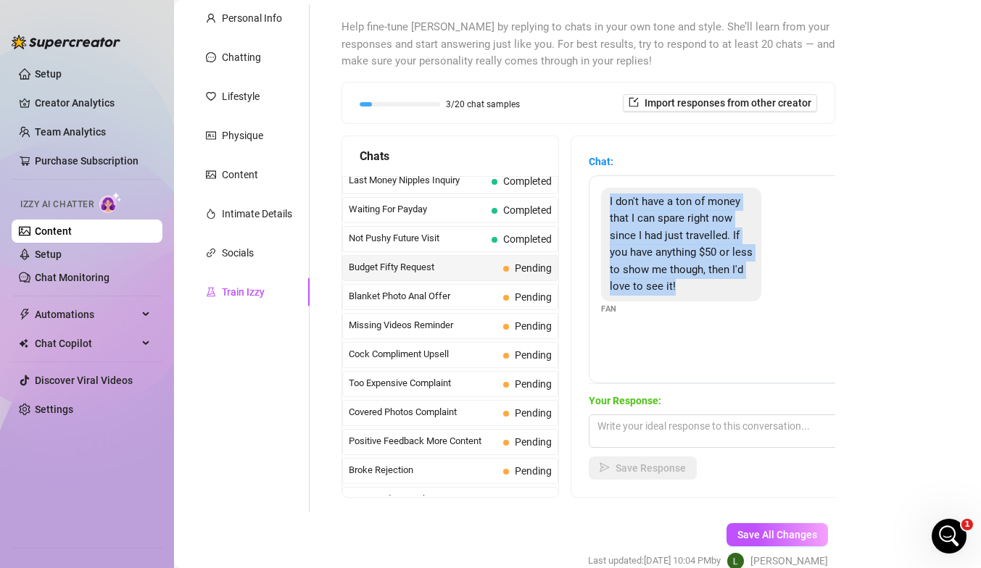
drag, startPoint x: 607, startPoint y: 201, endPoint x: 674, endPoint y: 287, distance: 109.5
click at [669, 287] on div "I don't have a ton of money that I can spare right now since I had just travell…" at bounding box center [681, 245] width 160 height 114
copy span "I don't have a ton of money that I can spare right now since I had just travell…"
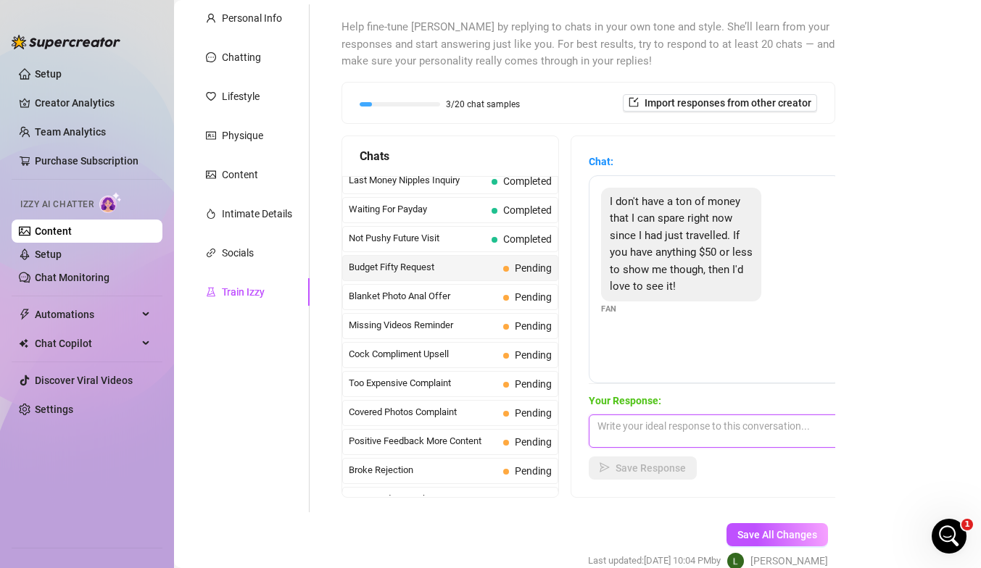
click at [632, 425] on textarea at bounding box center [716, 431] width 254 height 33
paste textarea "I’ve got you, baby 😘 I’ll spoil you with something filthy for under $50… drippi…"
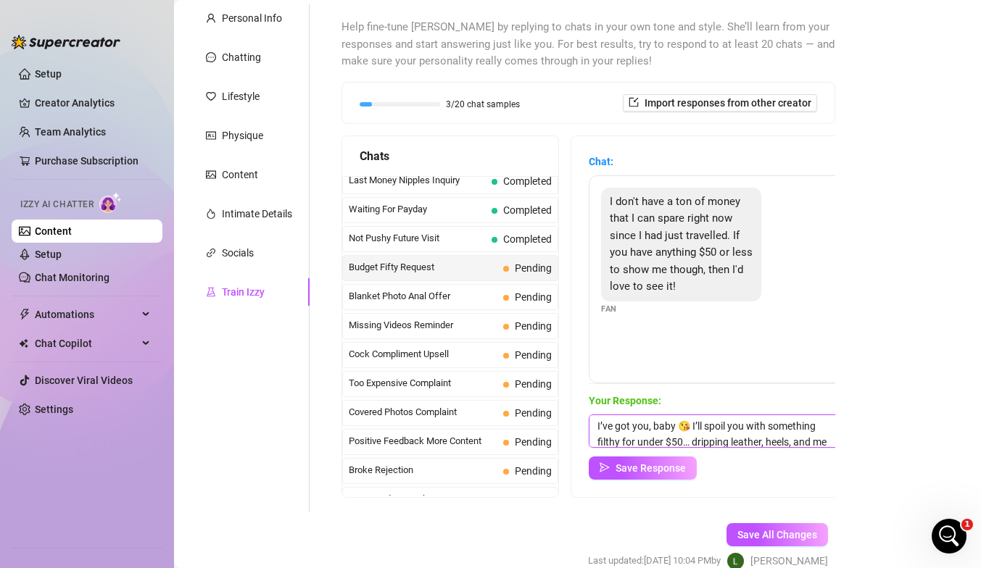
scroll to position [33, 0]
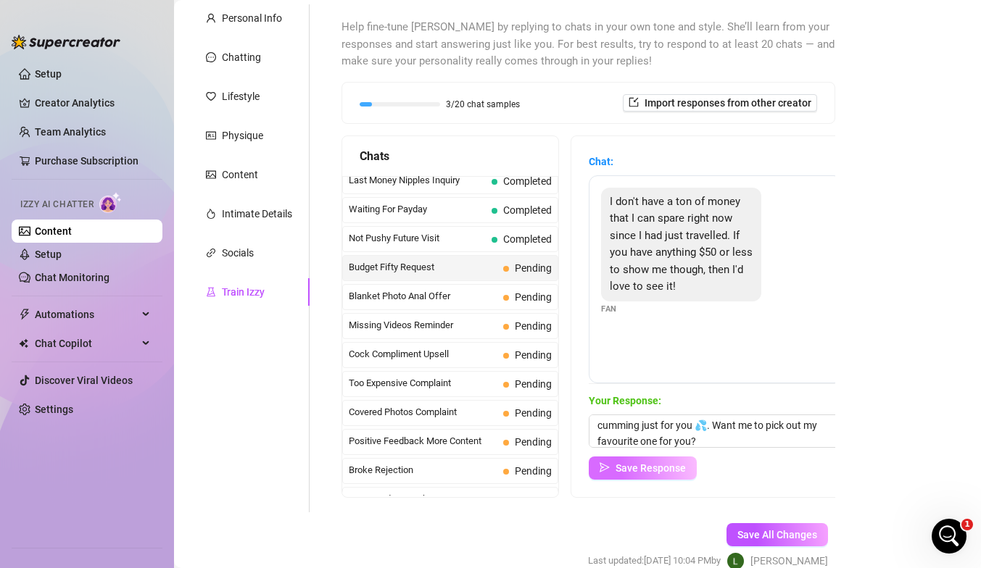
click at [625, 464] on span "Save Response" at bounding box center [650, 468] width 70 height 12
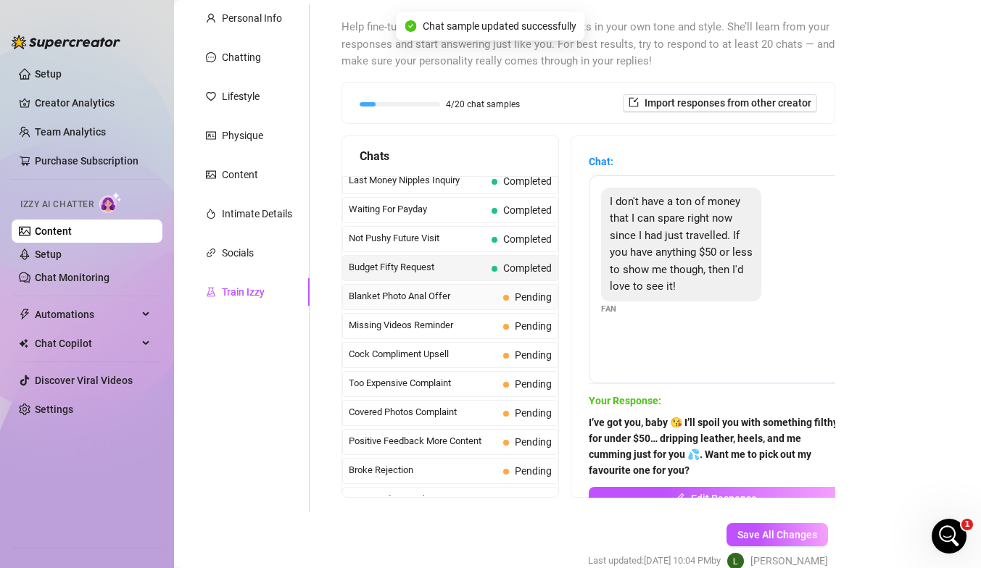
click at [396, 302] on span "Blanket Photo Anal Offer" at bounding box center [423, 296] width 149 height 14
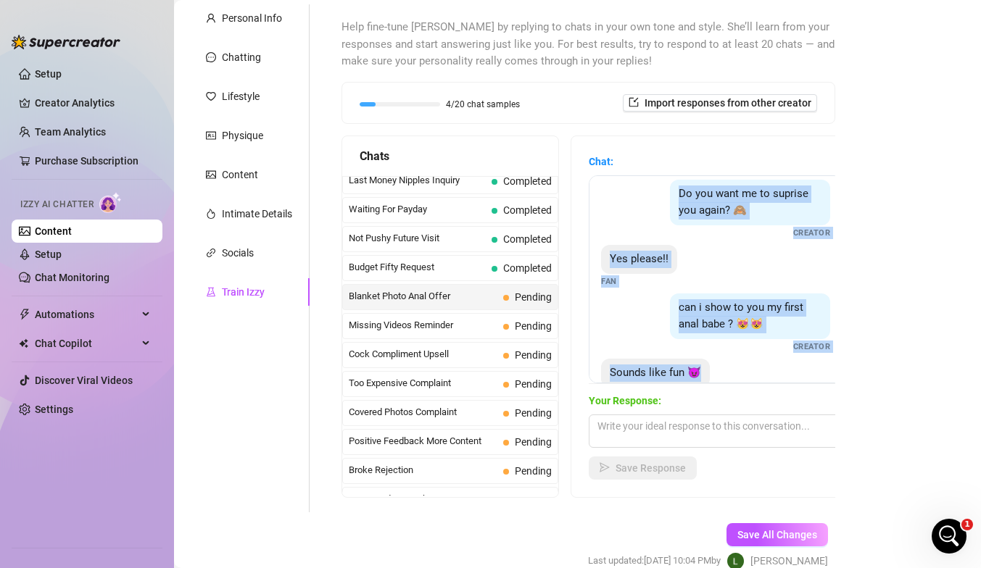
scroll to position [255, 0]
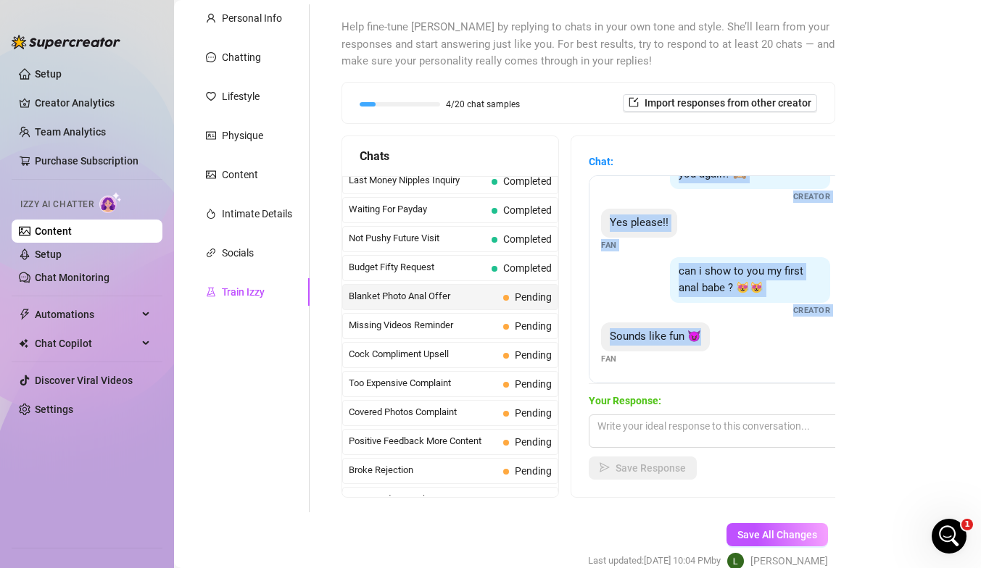
drag, startPoint x: 693, startPoint y: 199, endPoint x: 802, endPoint y: 384, distance: 215.0
click at [669, 384] on div "Chat: Do you like it babe ?😻😻😻 Creator I love it!! 😍😍😍🥰🥰🥰 Fan She's so cuuuuuut…" at bounding box center [716, 317] width 254 height 326
copy div "Do you like it babe ?😻😻😻 Creator I love it!! 😍😍😍🥰🥰🥰 Fan She's so cuuuuuute!!! F…"
click at [669, 343] on span "Sounds like fun 😈" at bounding box center [655, 336] width 91 height 13
drag, startPoint x: 691, startPoint y: 199, endPoint x: 604, endPoint y: 367, distance: 189.3
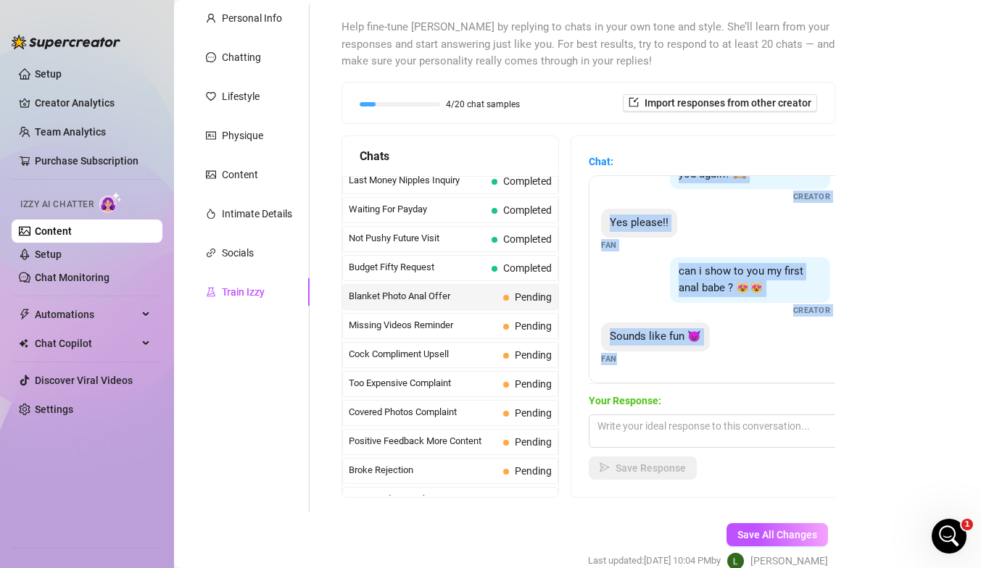
click at [604, 367] on div "Do you like it babe ?😻😻😻 Creator I love it!! 😍😍😍🥰🥰🥰 Fan She's so cuuuuuute!!! F…" at bounding box center [716, 279] width 254 height 208
copy div "Do you like it babe ?😻😻😻 Creator I love it!! 😍😍😍🥰🥰🥰 Fan She's so cuuuuuute!!! F…"
click at [647, 419] on textarea at bounding box center [716, 431] width 254 height 33
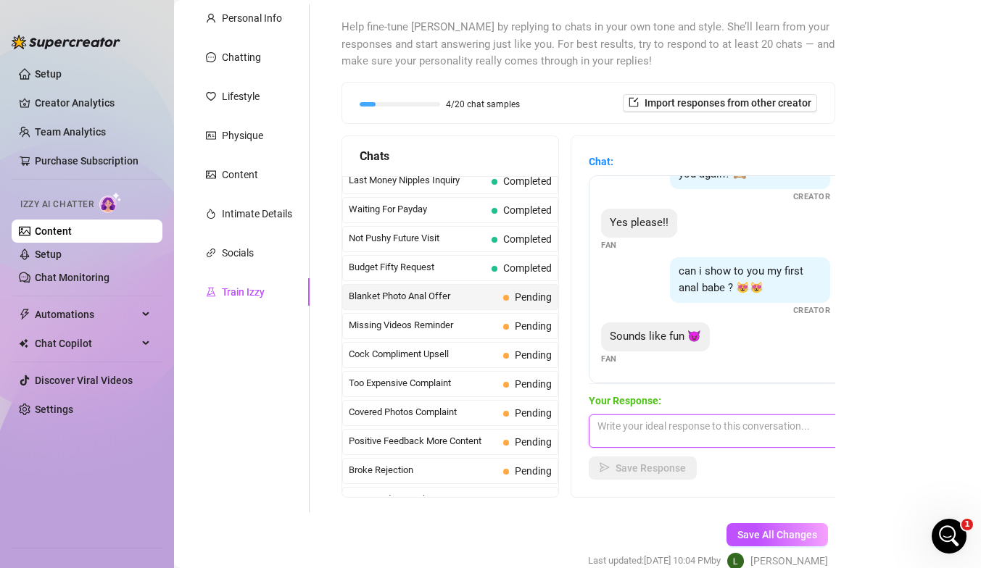
paste textarea "I want to see how filthy you can be for me… you’ll make me so wet watching you.…"
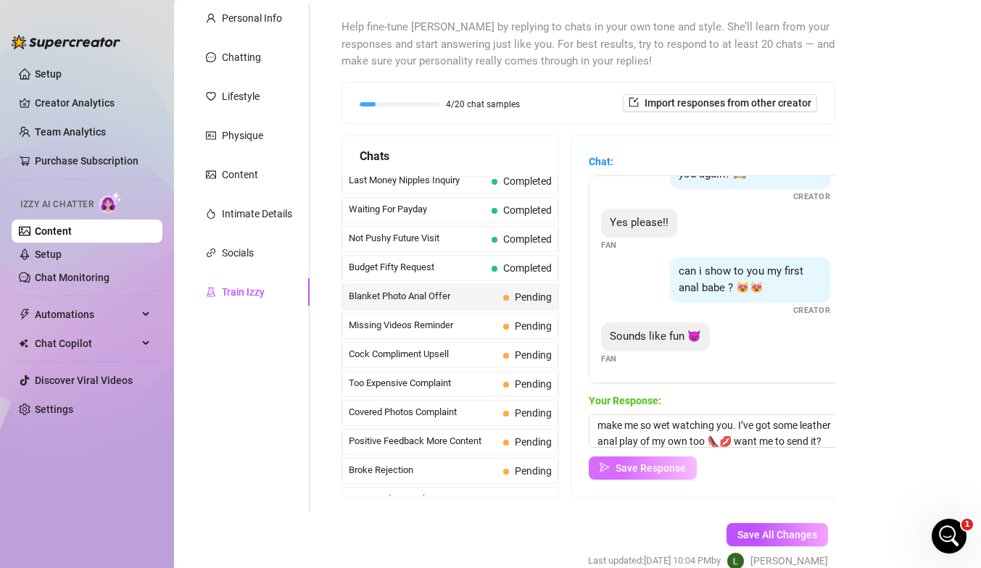
click at [664, 468] on span "Save Response" at bounding box center [650, 468] width 70 height 12
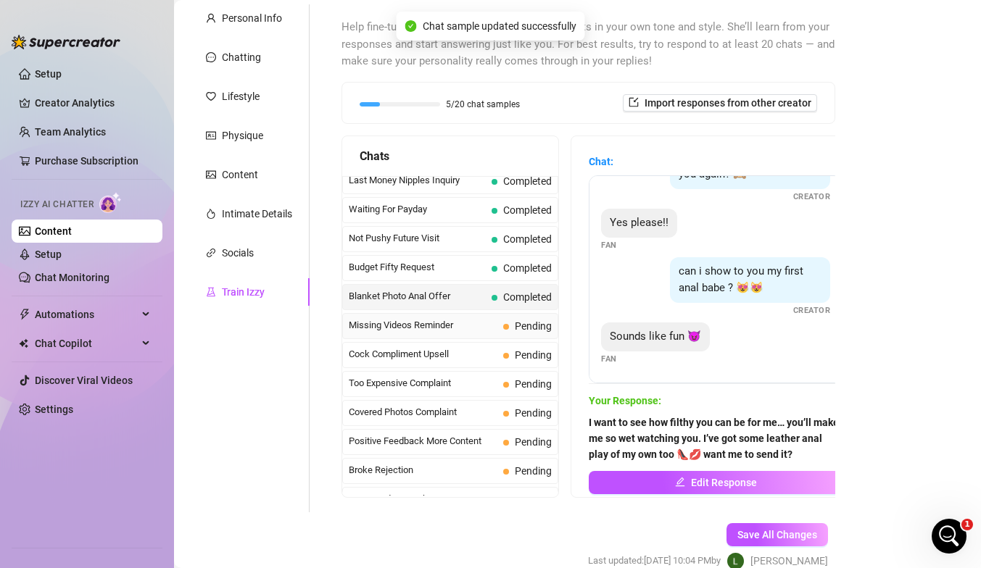
click at [418, 323] on span "Missing Videos Reminder" at bounding box center [423, 325] width 149 height 14
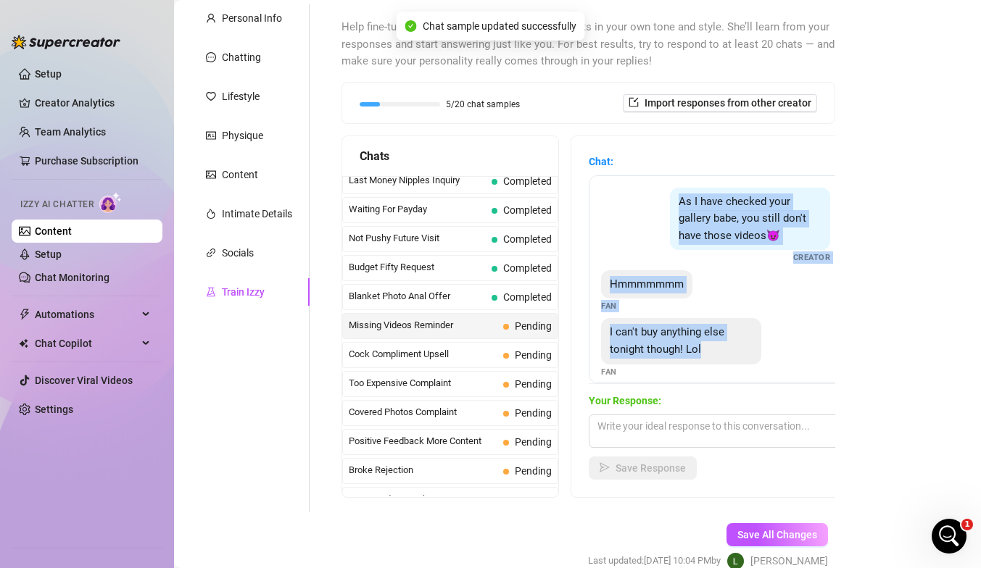
scroll to position [13, 0]
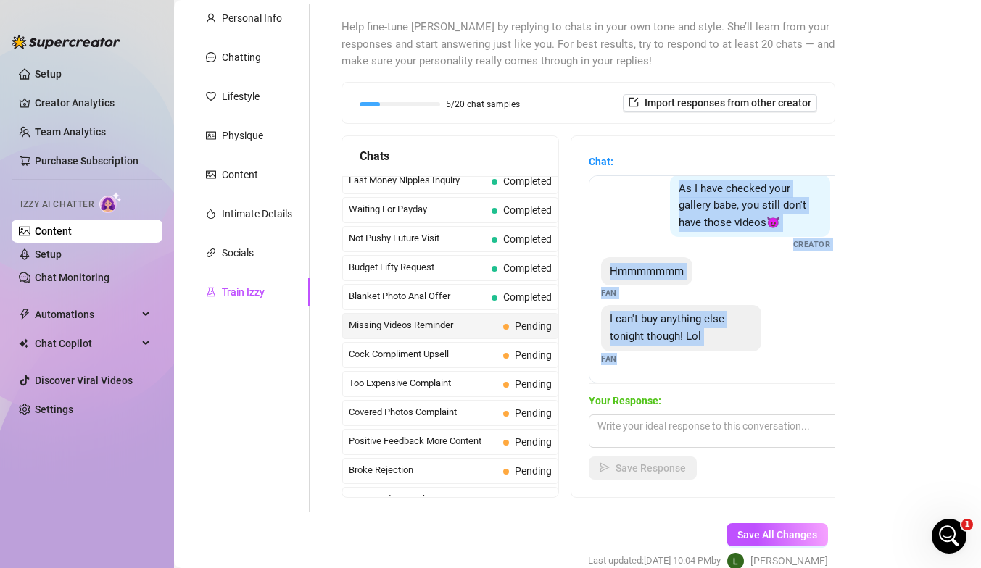
drag, startPoint x: 679, startPoint y: 200, endPoint x: 621, endPoint y: 360, distance: 170.3
click at [621, 360] on div "As I have checked your gallery babe, you still don't have those videos😈 Creator…" at bounding box center [716, 279] width 254 height 208
copy div "As I have checked your gallery babe, you still don't have those videos😈 Creator…"
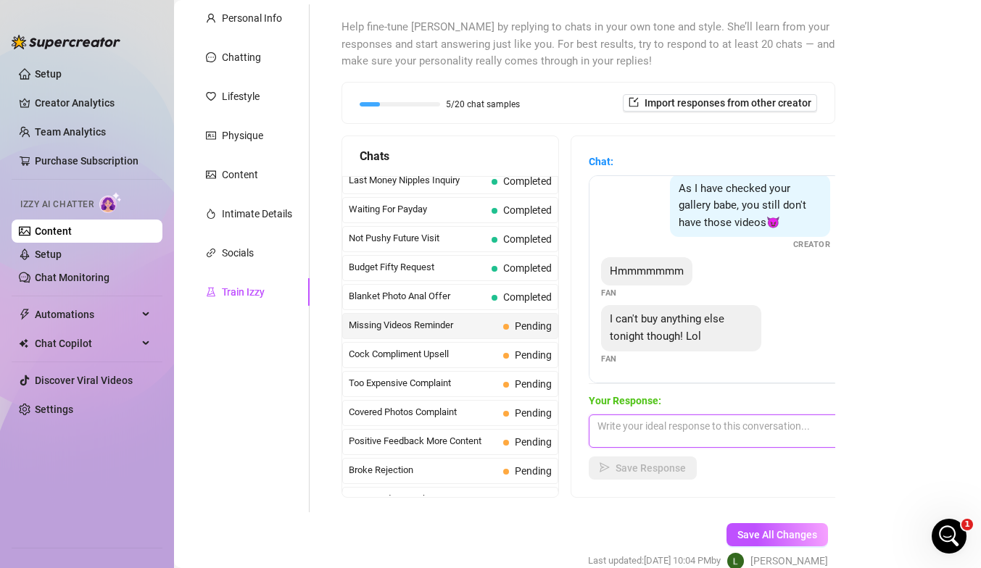
click at [610, 426] on textarea at bounding box center [716, 431] width 254 height 33
paste textarea "hat’s okay, babe 😘 I’ll let you rest tonight… but tomorrow I’ll drip in leather…"
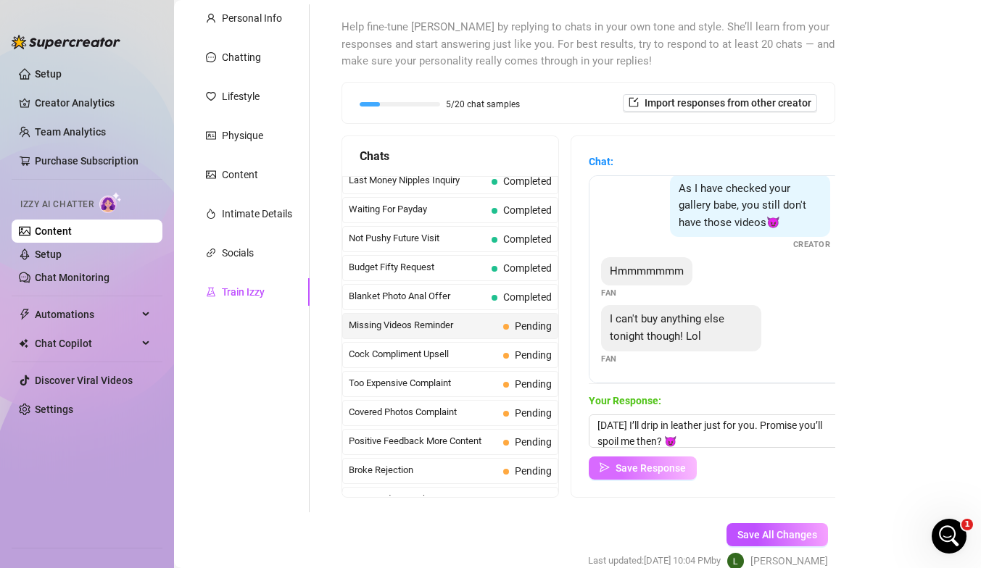
click at [644, 467] on span "Save Response" at bounding box center [650, 468] width 70 height 12
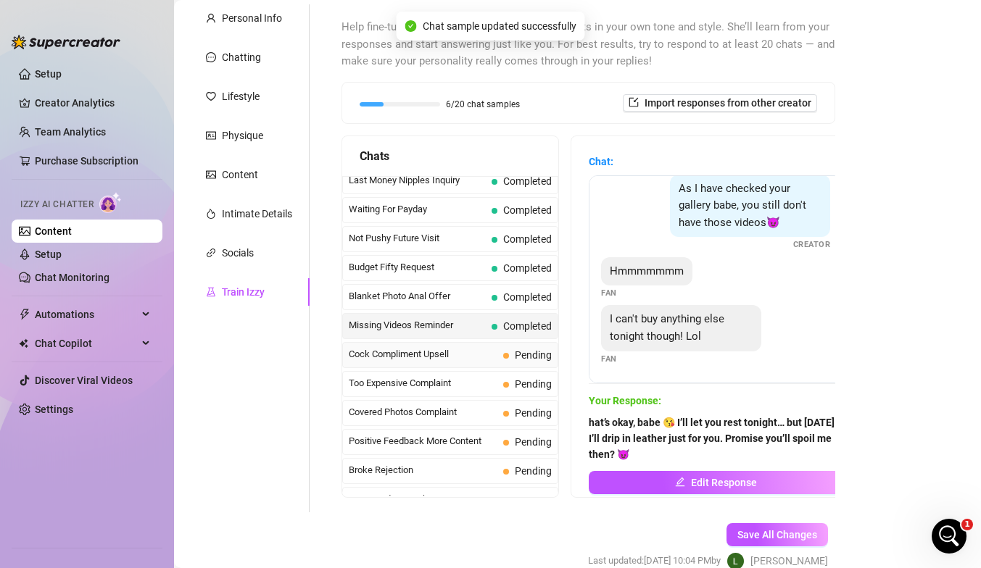
click at [447, 352] on span "Cock Compliment Upsell" at bounding box center [423, 354] width 149 height 14
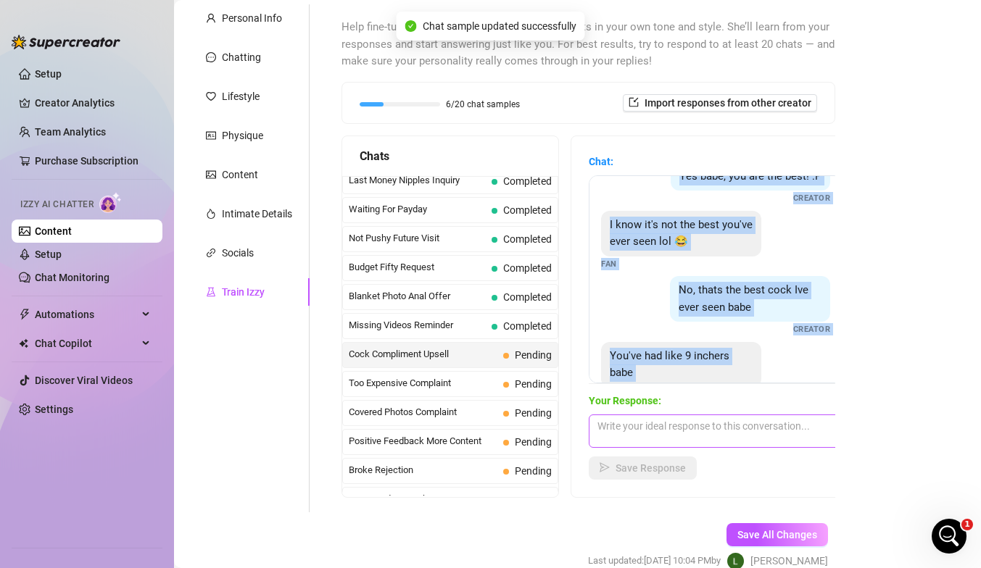
scroll to position [438, 0]
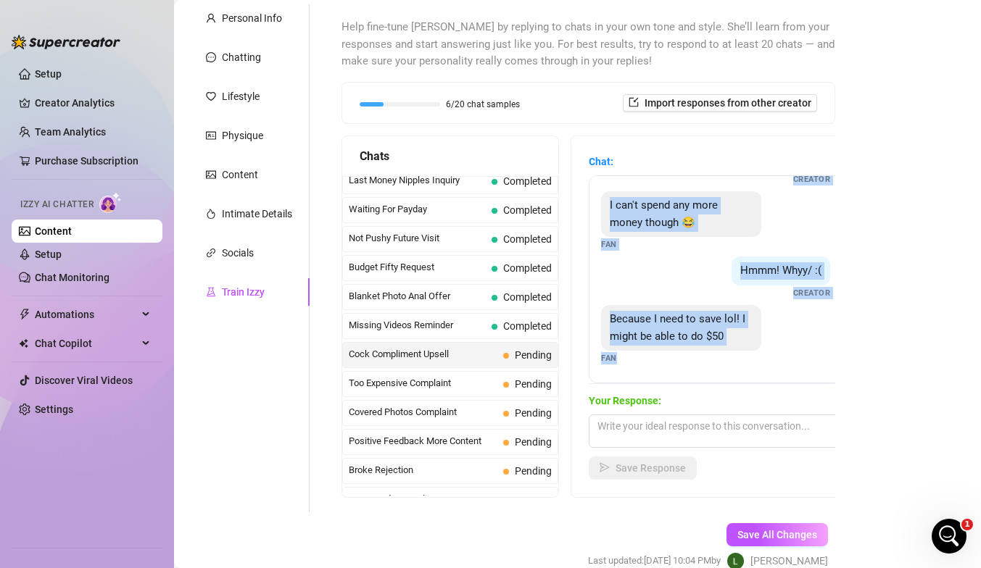
drag, startPoint x: 607, startPoint y: 200, endPoint x: 624, endPoint y: 371, distance: 171.9
click at [620, 370] on div "You want it babe? Fan Is it the best cock out of all your fans? Fan Yes babe, y…" at bounding box center [716, 279] width 254 height 208
copy div "You want it babe? Fan Is it the best cock out of all your fans? Fan Yes babe, y…"
click at [646, 431] on textarea at bounding box center [716, 431] width 254 height 33
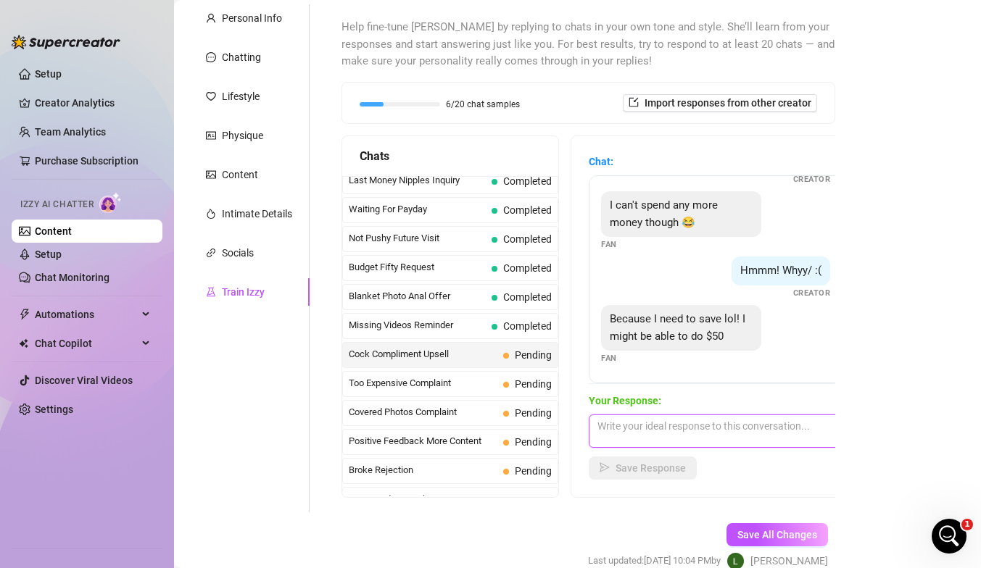
paste textarea "Aww I get it babe 😘 but for $50 I’ll spoil you with one of my wettest squirting…"
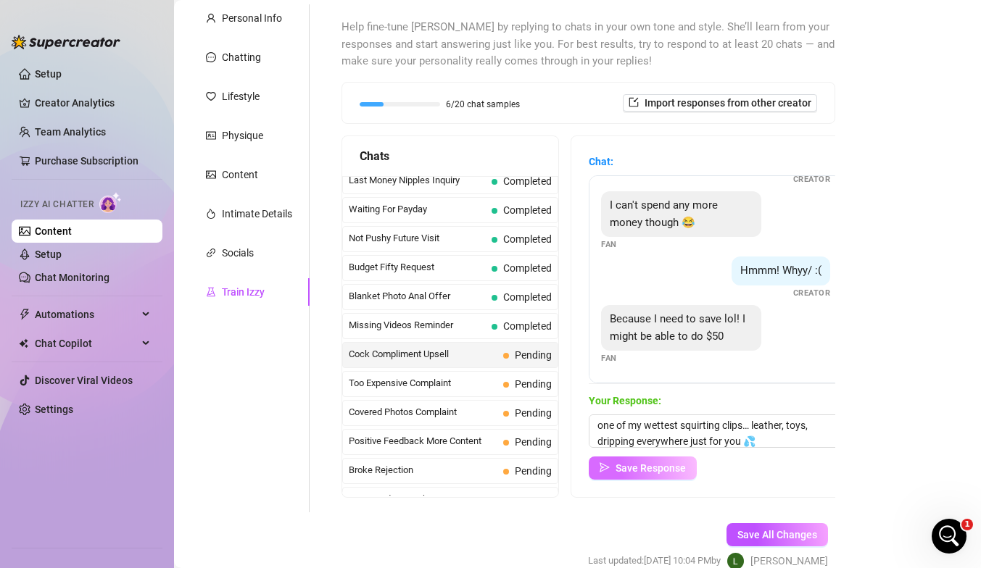
click at [654, 466] on span "Save Response" at bounding box center [650, 468] width 70 height 12
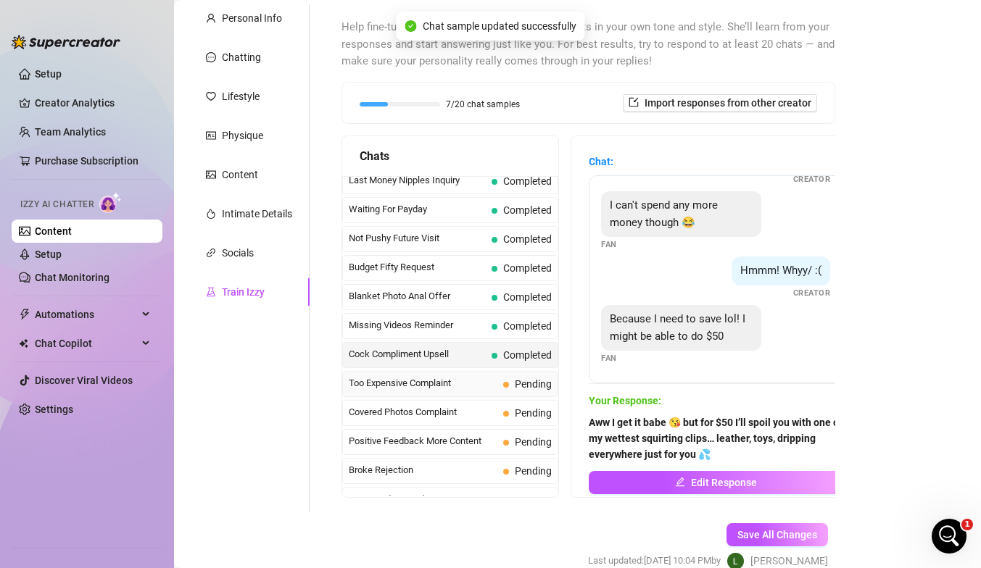
click at [402, 383] on span "Too Expensive Complaint" at bounding box center [423, 383] width 149 height 14
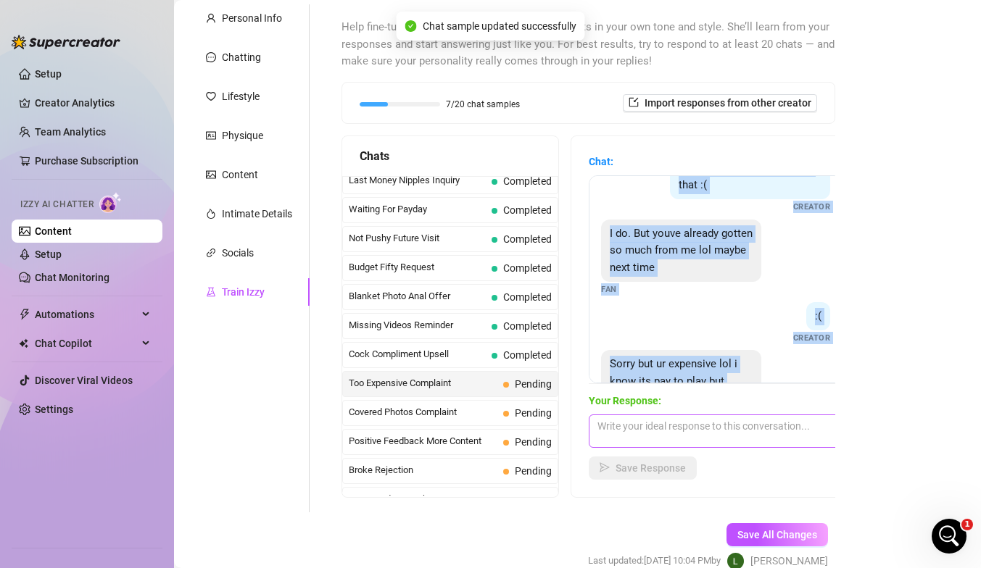
scroll to position [341, 0]
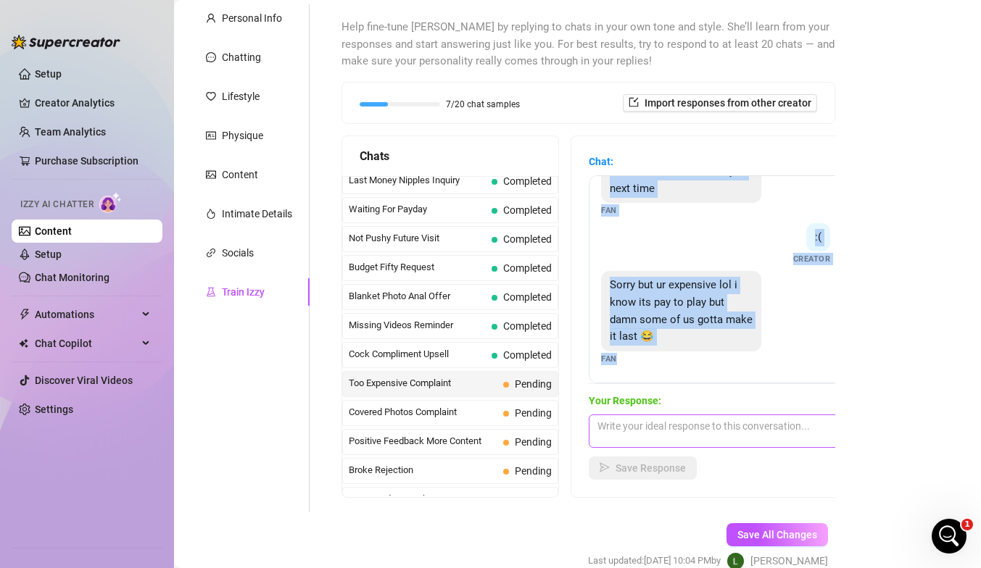
drag, startPoint x: 609, startPoint y: 196, endPoint x: 736, endPoint y: 428, distance: 263.7
click at [669, 428] on div "Chat: Oh no lol too expensive Fan its worth it 😘 Creator That may be true but t…" at bounding box center [716, 317] width 254 height 326
copy div "Oh no lol too expensive Fan its worth it 😘 Creator That may be true but thats a…"
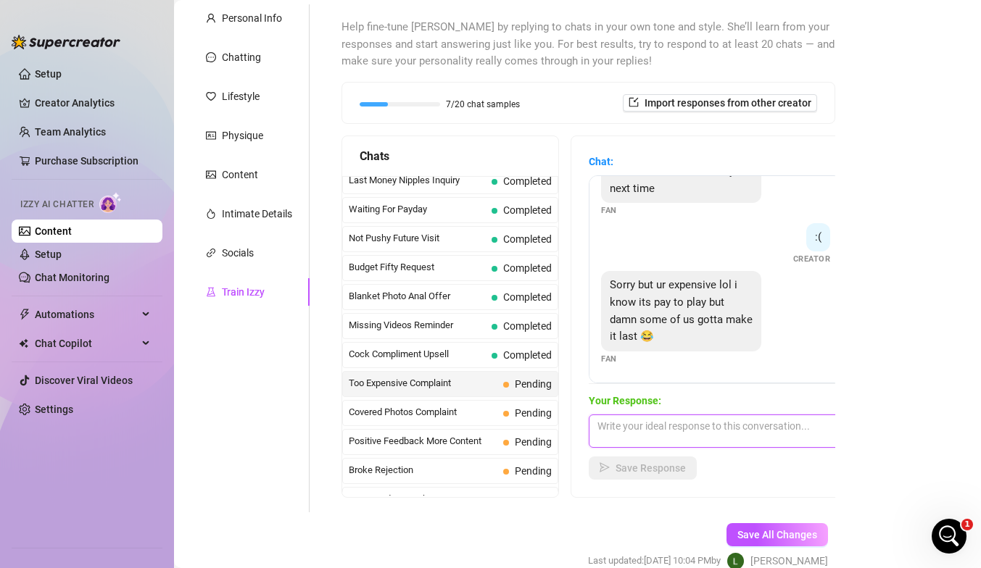
click at [669, 425] on textarea at bounding box center [716, 431] width 254 height 33
paste textarea "Mmm I know baby 😘 I’m a spoiled wife, I don’t come cheap… but when you treat me…"
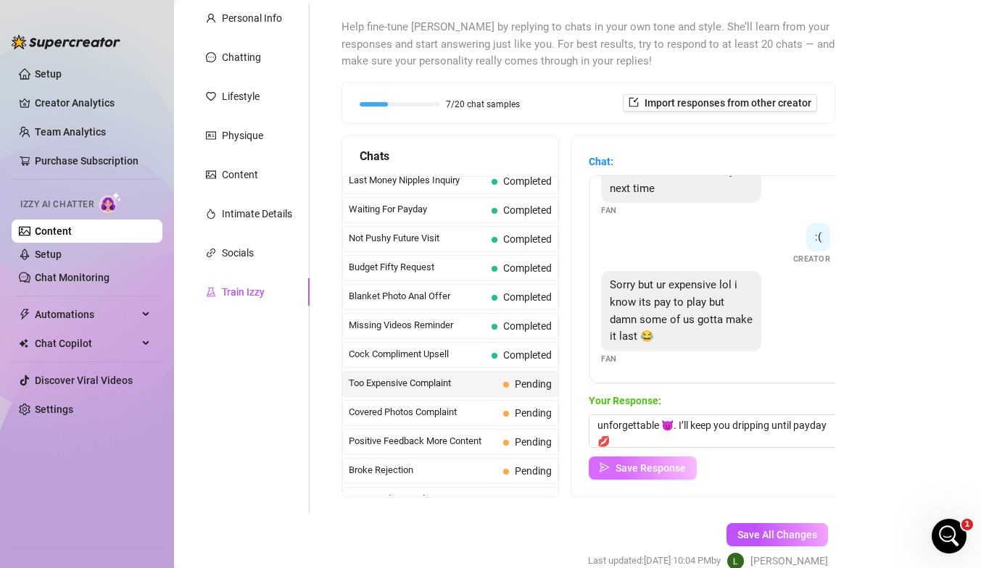
click at [668, 465] on span "Save Response" at bounding box center [650, 468] width 70 height 12
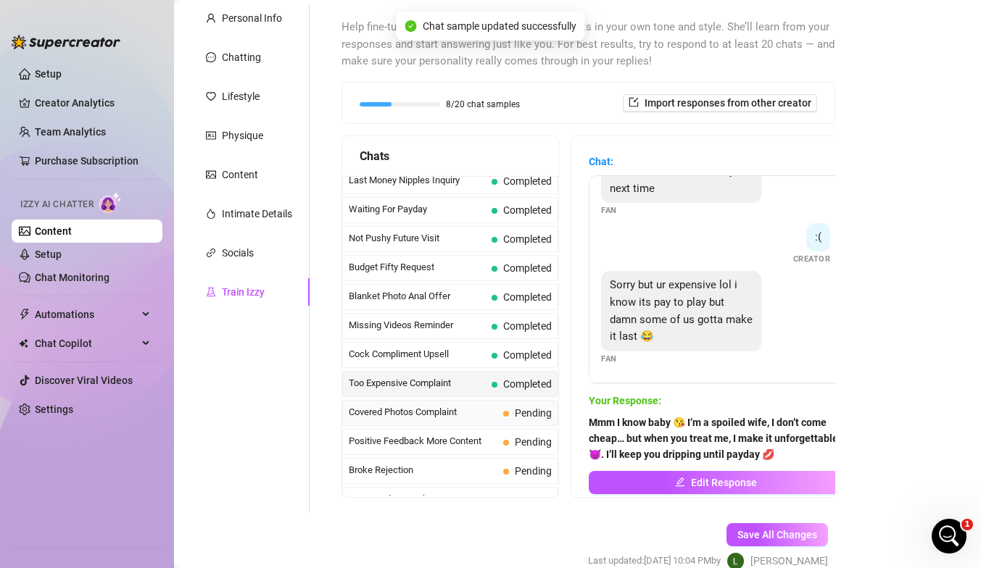
click at [473, 414] on span "Covered Photos Complaint" at bounding box center [423, 412] width 149 height 14
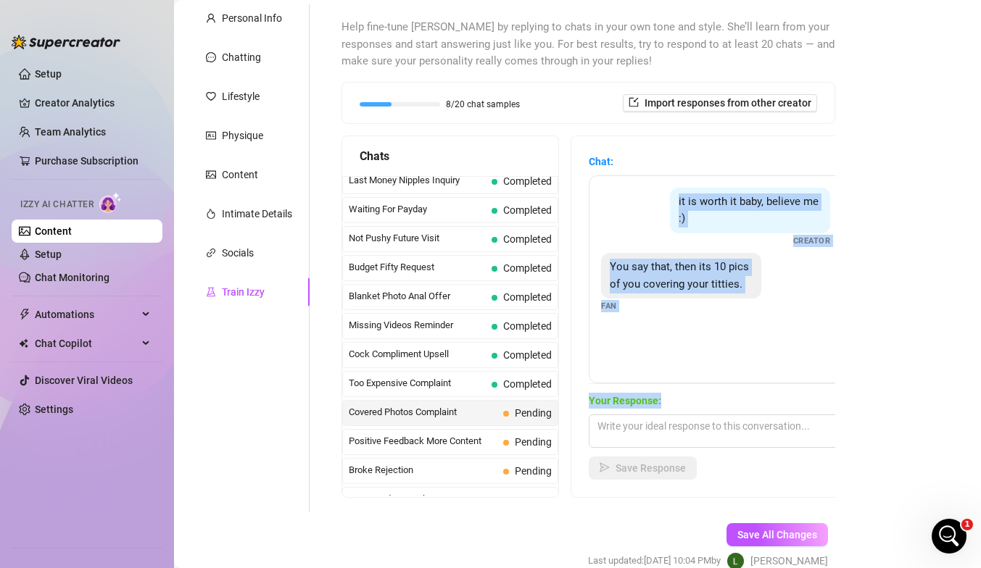
drag, startPoint x: 678, startPoint y: 201, endPoint x: 660, endPoint y: 403, distance: 203.0
click at [660, 403] on div "Chat: it is worth it baby, believe me :) Creator You say that, then its 10 pics…" at bounding box center [716, 317] width 254 height 326
copy div "it is worth it baby, believe me :) Creator You say that, then its 10 pics of yo…"
click at [664, 417] on textarea at bounding box center [716, 431] width 254 height 33
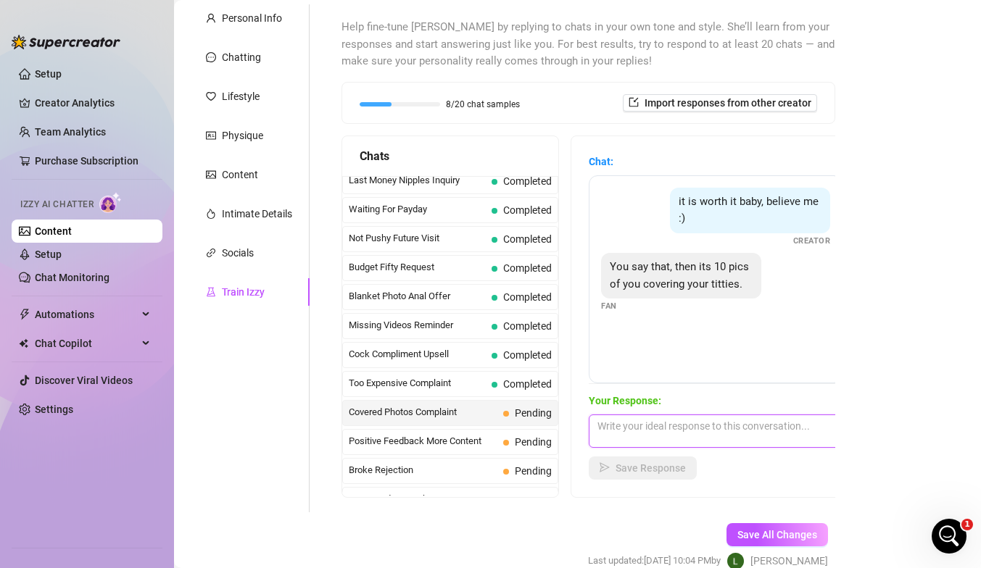
paste textarea "naughty boy 😘 those are just the teasers… when you treat me properly, I drop th…"
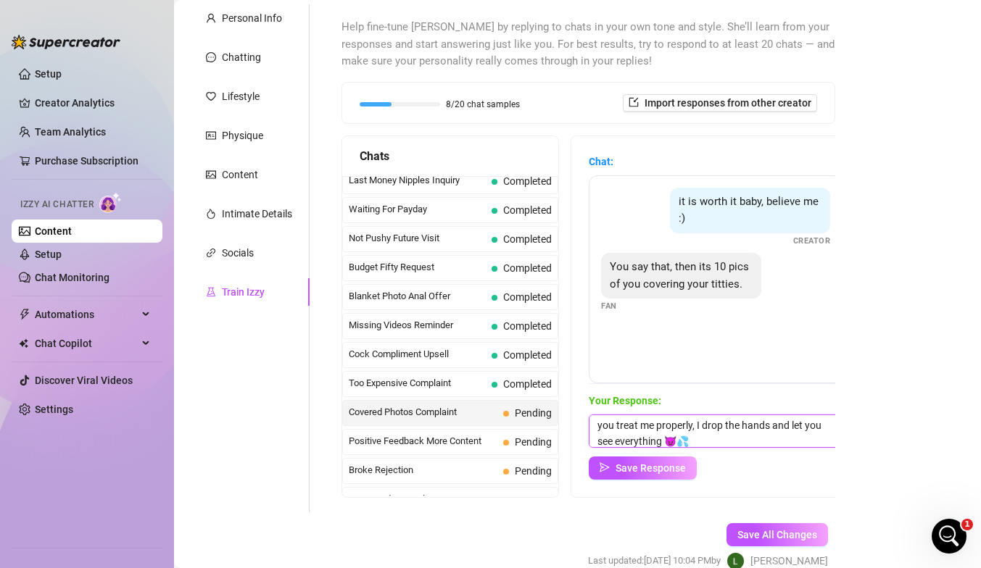
scroll to position [0, 0]
click at [604, 425] on textarea "naughty boy 😘 those are just the teasers… when you treat me properly, I drop th…" at bounding box center [716, 431] width 254 height 33
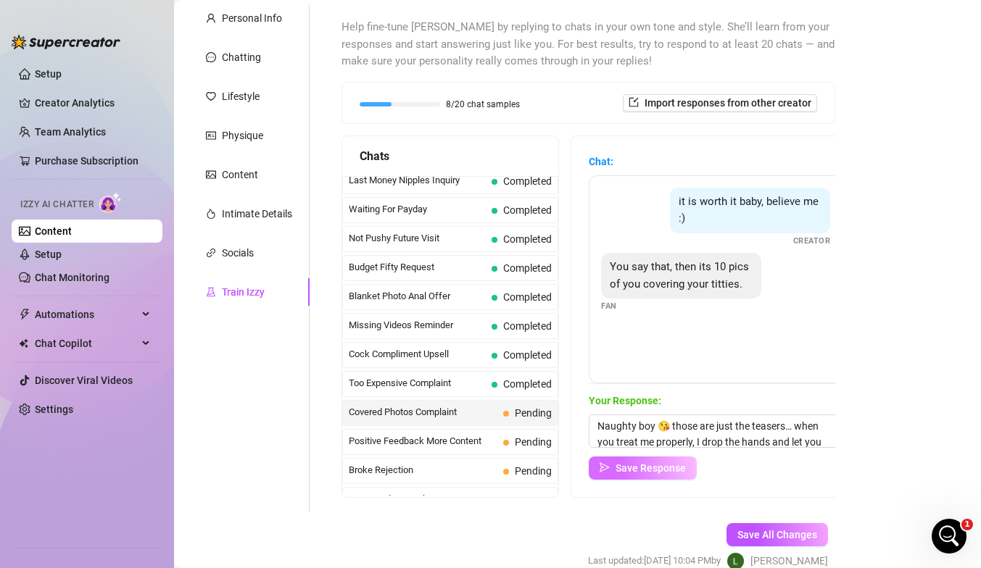
click at [614, 465] on button "Save Response" at bounding box center [643, 468] width 108 height 23
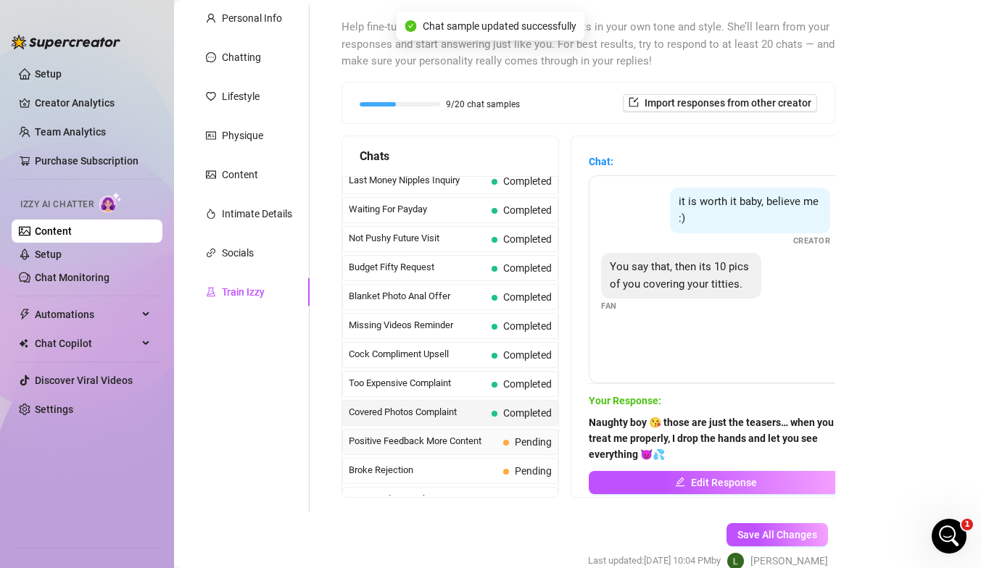
click at [473, 438] on span "Positive Feedback More Content" at bounding box center [423, 441] width 149 height 14
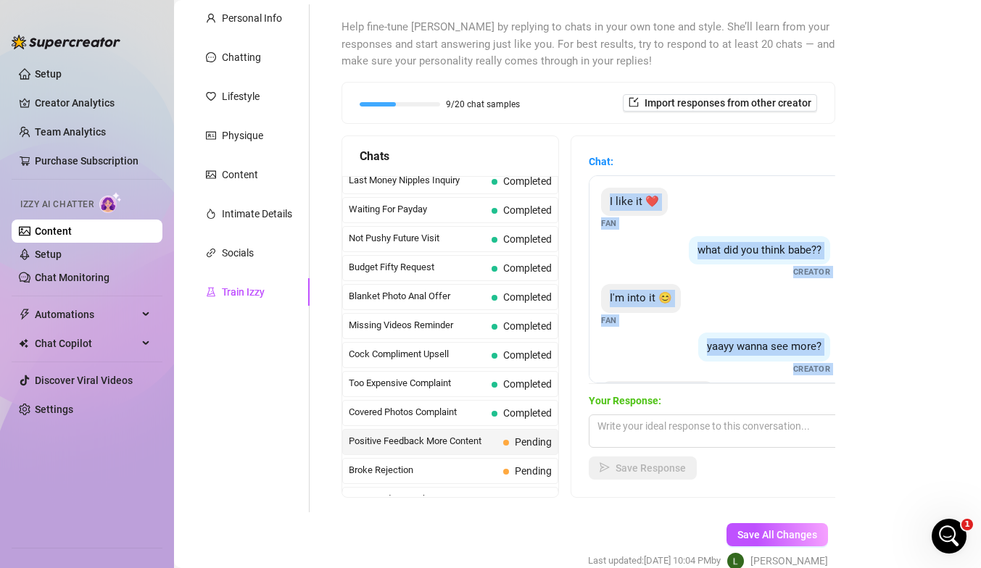
scroll to position [59, 0]
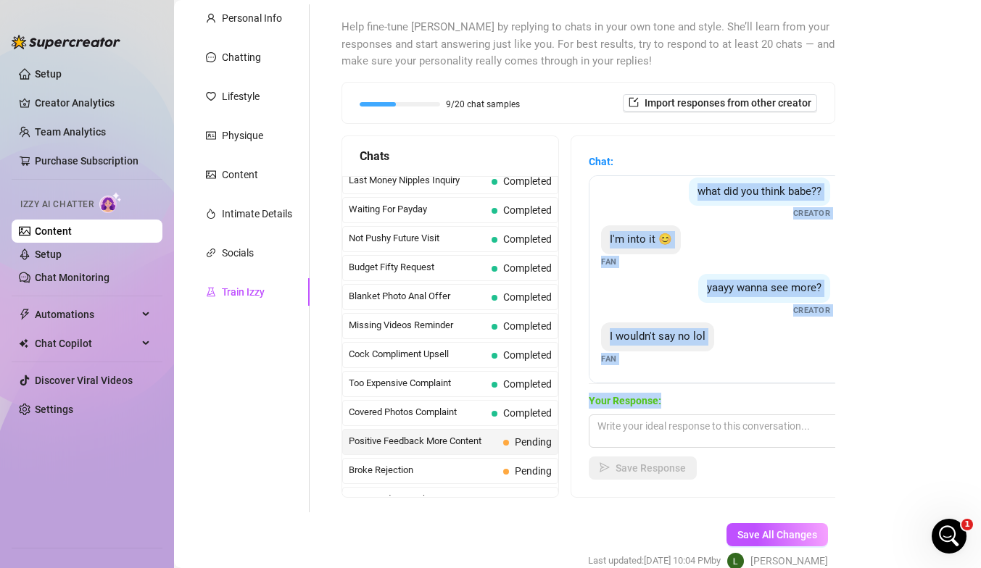
drag, startPoint x: 607, startPoint y: 199, endPoint x: 669, endPoint y: 412, distance: 221.1
click at [669, 412] on div "Chat: I like it ❤️ Fan what did you think babe?? Creator I'm into it 😊 Fan yaay…" at bounding box center [716, 317] width 254 height 326
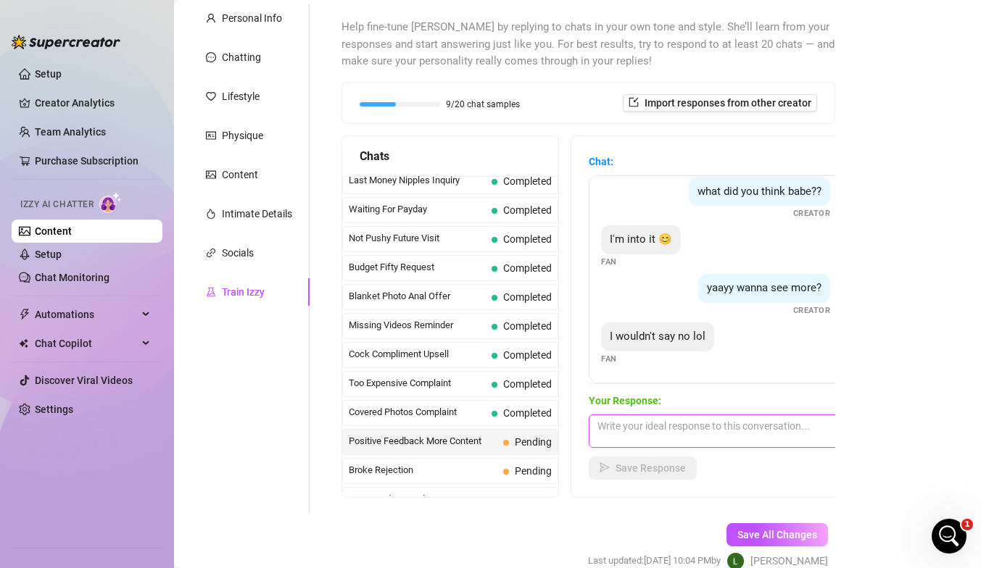
click at [632, 428] on textarea at bounding box center [716, 431] width 254 height 33
paste textarea "yes baby 😘 I love when you show me more… makes me so wet thinking about you. Bu…"
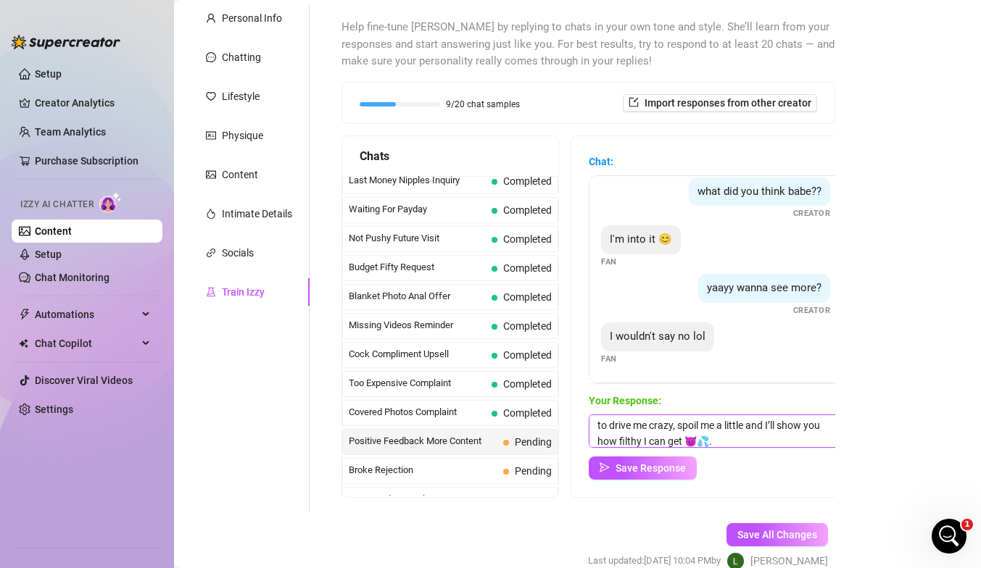
scroll to position [0, 0]
click at [602, 424] on textarea "yes baby 😘 I love when you show me more… makes me so wet thinking about you. Bu…" at bounding box center [716, 431] width 254 height 33
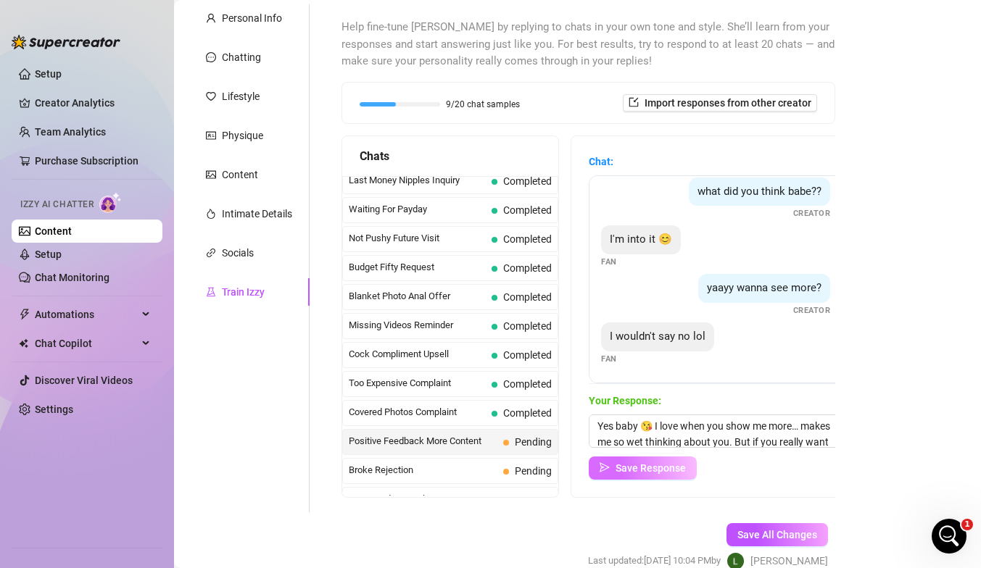
click at [636, 467] on span "Save Response" at bounding box center [650, 468] width 70 height 12
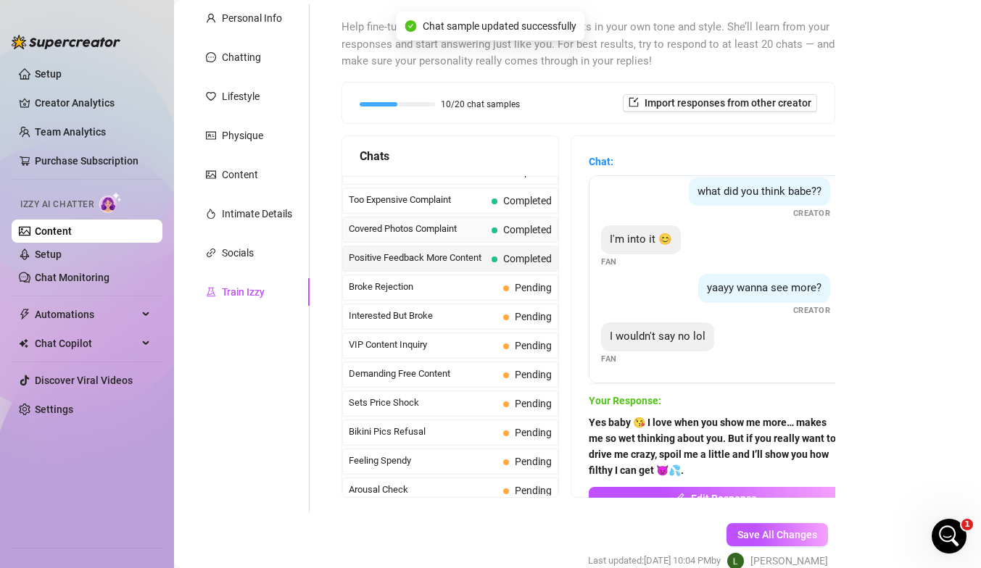
scroll to position [194, 0]
click at [436, 286] on span "Broke Rejection" at bounding box center [423, 285] width 149 height 14
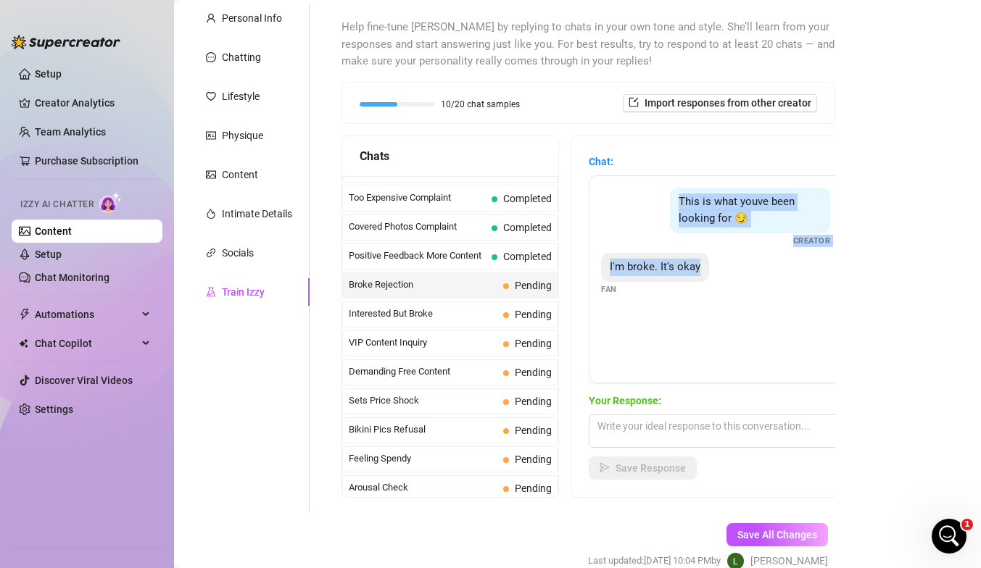
drag, startPoint x: 679, startPoint y: 198, endPoint x: 716, endPoint y: 272, distance: 82.7
click at [669, 272] on div "This is what youve been looking for 😏 Creator I'm broke. It's okay Fan" at bounding box center [716, 279] width 254 height 208
click at [669, 212] on div "This is what youve been looking for 😏" at bounding box center [750, 211] width 160 height 46
drag, startPoint x: 678, startPoint y: 198, endPoint x: 672, endPoint y: 406, distance: 208.1
click at [669, 406] on div "Chat: This is what youve been looking for 😏 Creator I'm broke. It's okay Fan Yo…" at bounding box center [716, 317] width 254 height 326
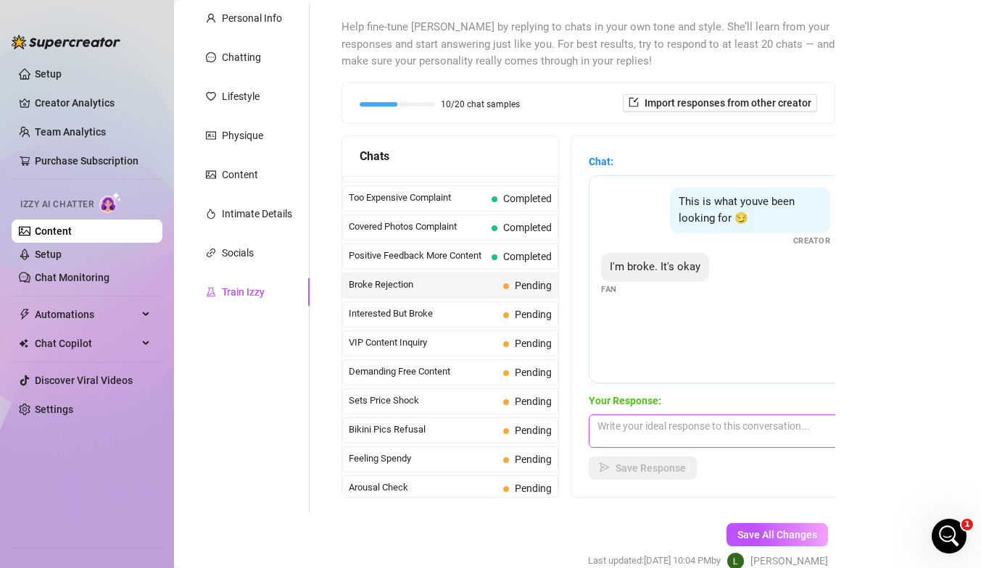
click at [616, 430] on textarea at bounding box center [716, 431] width 254 height 33
paste textarea "This is what youve been looking for 😏 Creator I'm broke. It's okay Fan Your Res…"
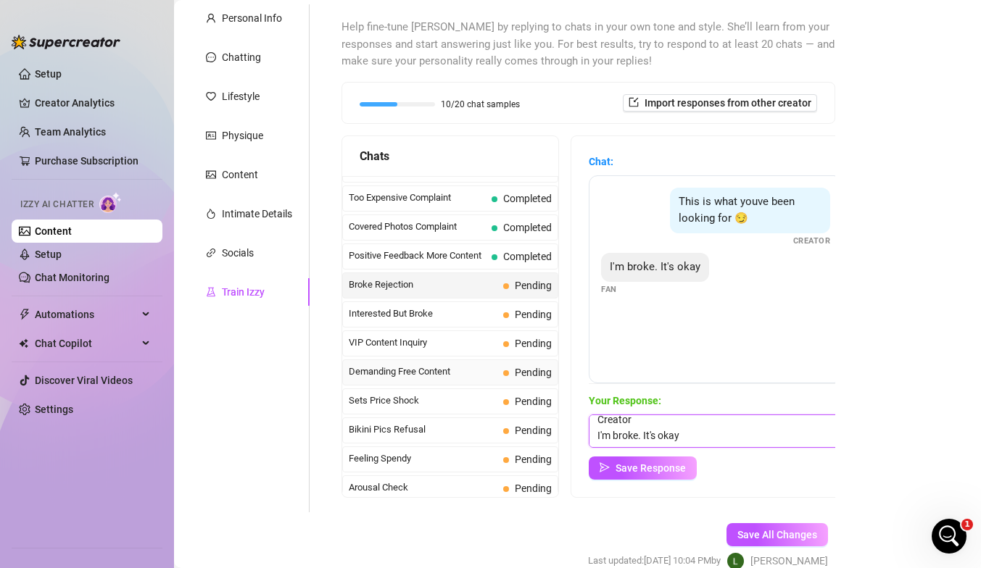
scroll to position [0, 0]
drag, startPoint x: 671, startPoint y: 442, endPoint x: 502, endPoint y: 368, distance: 184.3
click at [502, 368] on div "Chats Last Money Nipples Inquiry Completed Waiting For Payday Completed Not Pus…" at bounding box center [588, 317] width 494 height 362
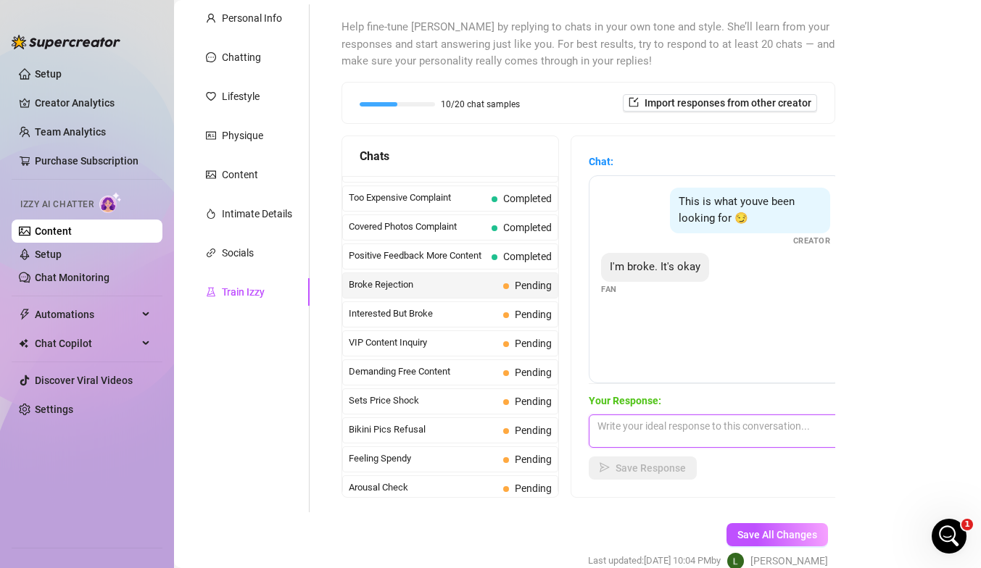
click at [610, 421] on textarea at bounding box center [716, 431] width 254 height 33
paste textarea "Mmm fuck baby 😈 you know exactly what I’ve been looking for… you’re gonna have …"
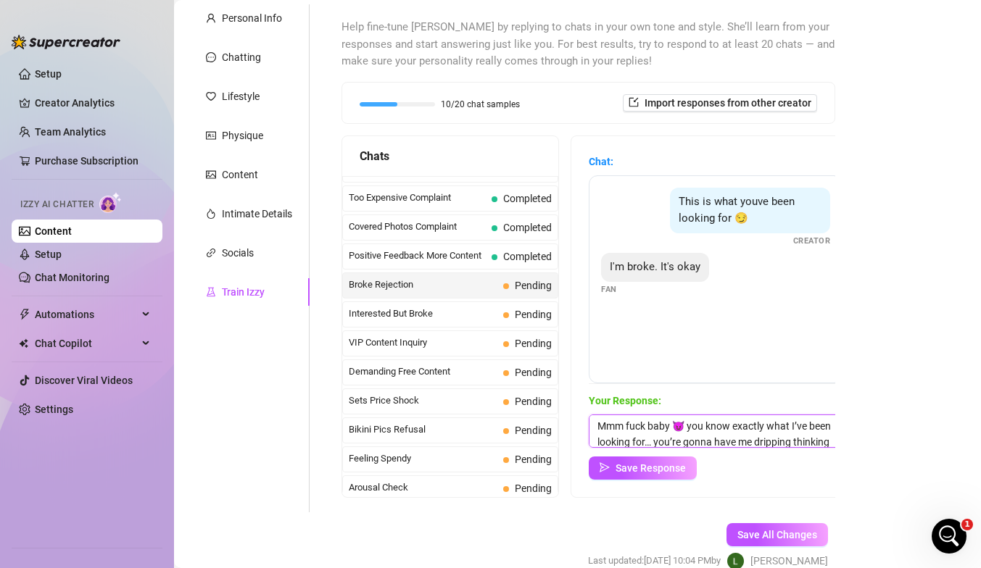
scroll to position [17, 0]
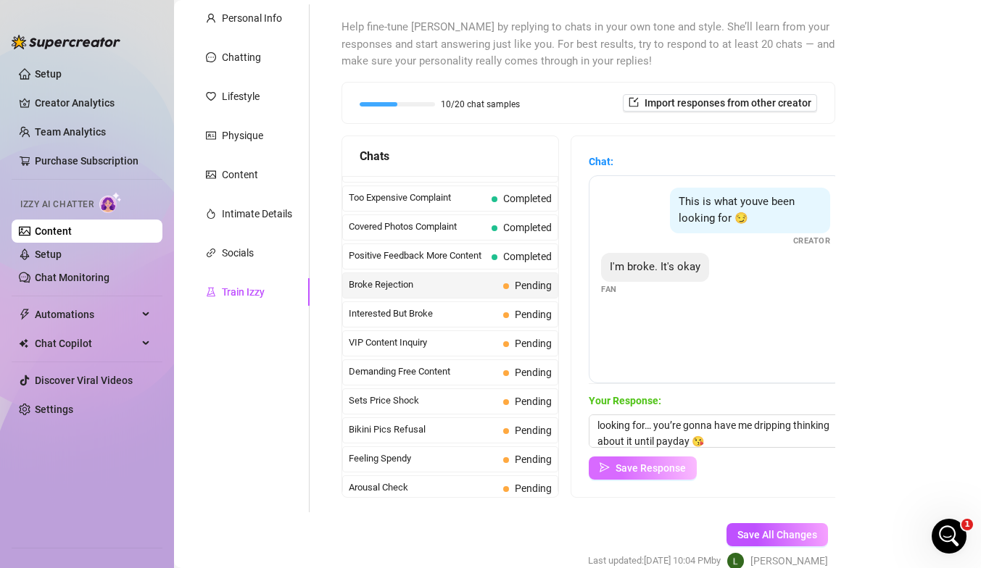
click at [631, 464] on span "Save Response" at bounding box center [650, 468] width 70 height 12
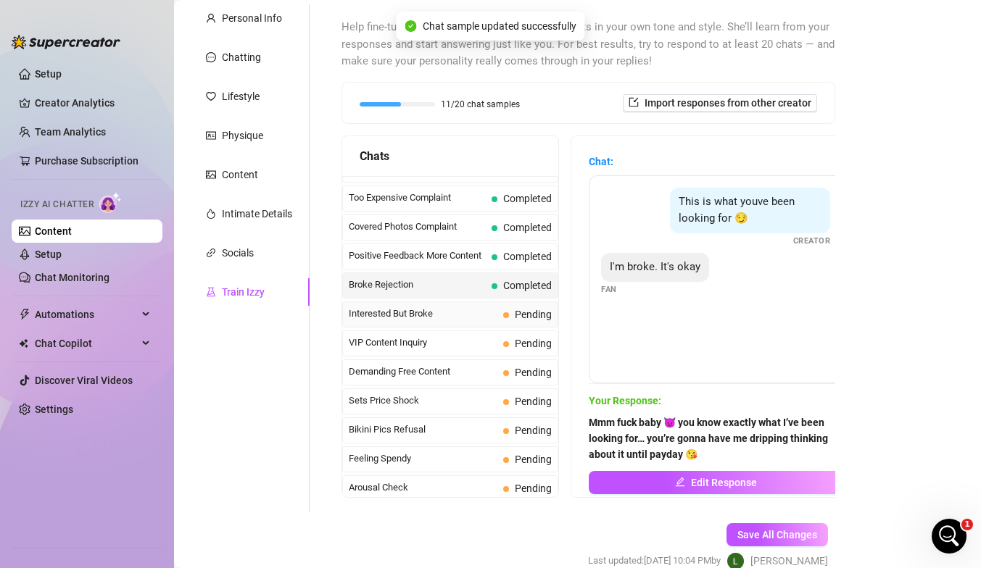
click at [444, 307] on span "Interested But Broke" at bounding box center [423, 314] width 149 height 14
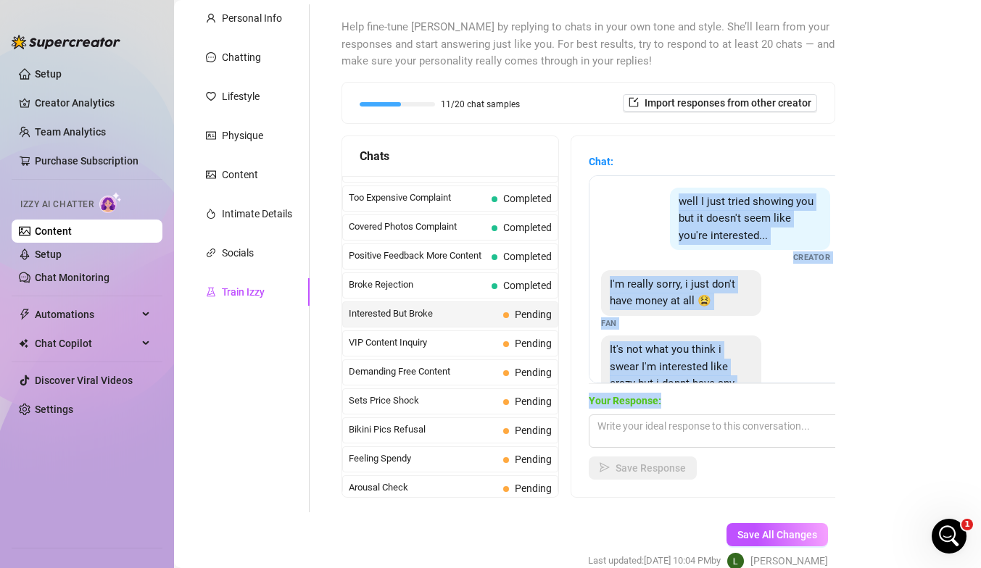
scroll to position [65, 0]
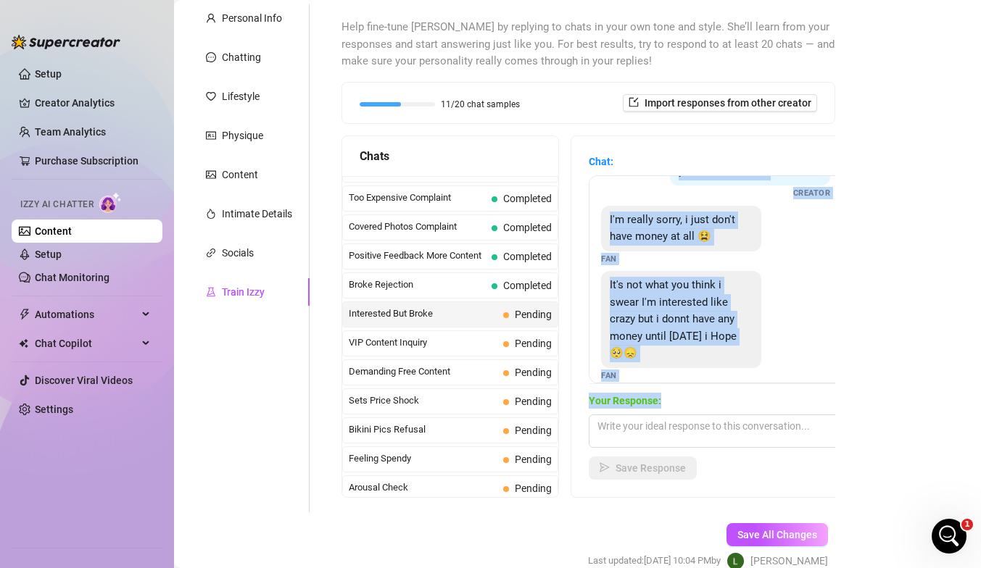
drag, startPoint x: 679, startPoint y: 204, endPoint x: 738, endPoint y: 402, distance: 207.1
click at [669, 402] on div "Chat: well I just tried showing you but it doesn't seem like you're interested.…" at bounding box center [716, 317] width 254 height 326
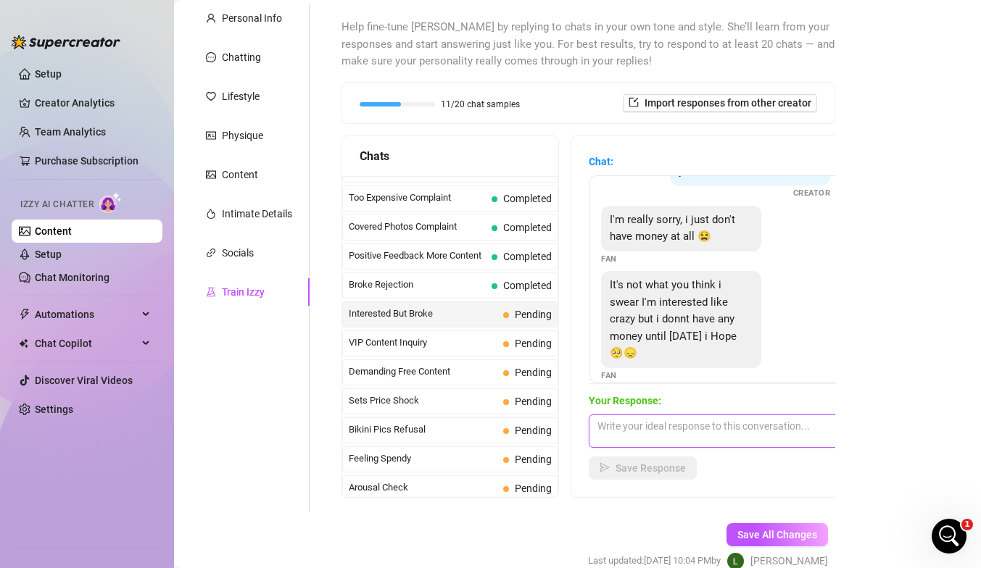
click at [636, 427] on textarea at bounding box center [716, 431] width 254 height 33
paste textarea "Aww baby don’t think that 😘 you’ve got me dripping already… I just need to wait…"
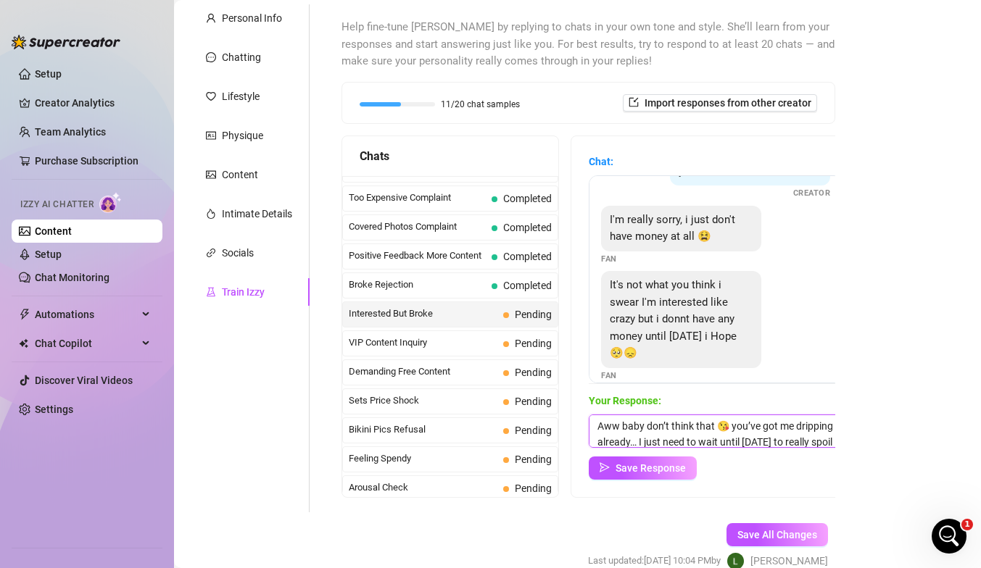
scroll to position [17, 0]
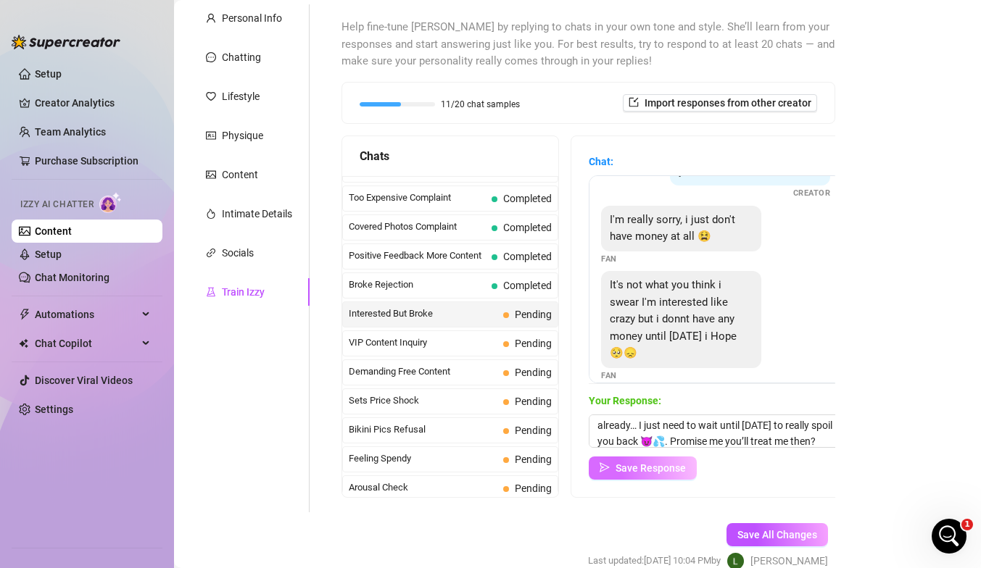
click at [641, 468] on span "Save Response" at bounding box center [650, 468] width 70 height 12
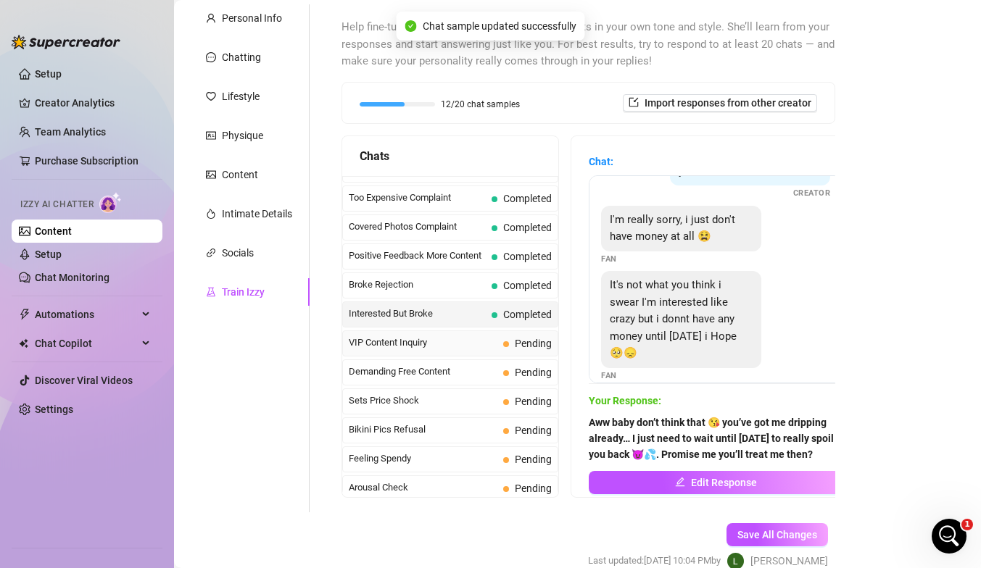
click at [405, 347] on span "VIP Content Inquiry" at bounding box center [423, 343] width 149 height 14
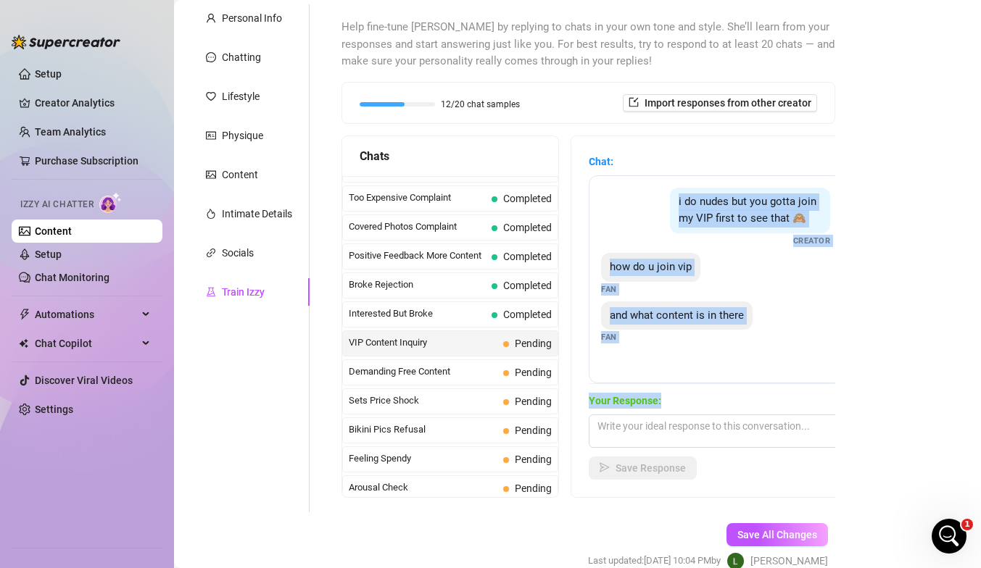
drag, startPoint x: 676, startPoint y: 199, endPoint x: 668, endPoint y: 409, distance: 209.6
click at [668, 409] on div "Chat: i do nudes but you gotta join my VIP first to see that 🙈 Creator how do u…" at bounding box center [716, 317] width 254 height 326
click at [620, 428] on textarea at bounding box center [716, 431] width 254 height 33
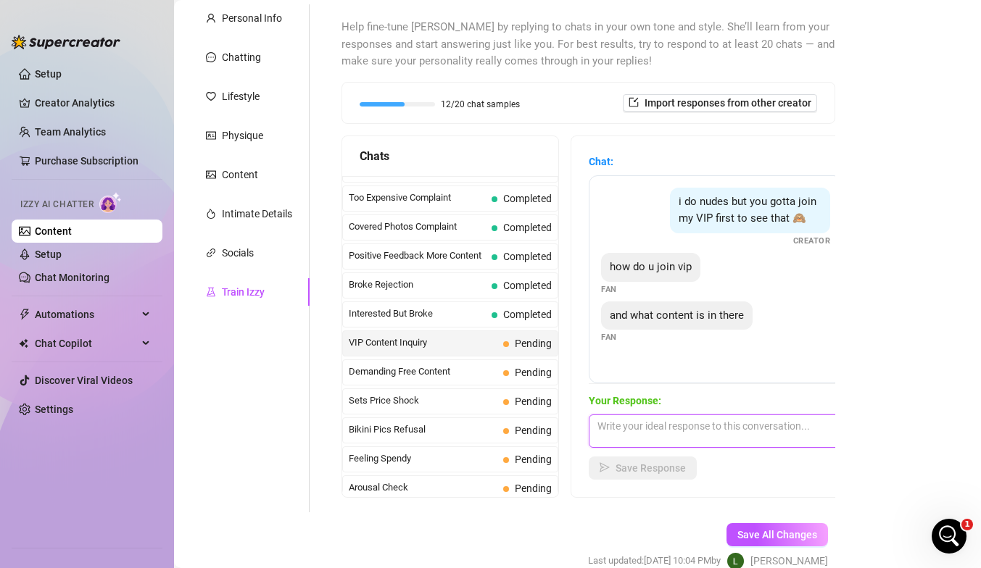
click at [620, 428] on textarea at bounding box center [716, 431] width 254 height 33
paste textarea "my VIP is where the real filth is 😈… full nudes, nipples, pussy, squirting, smo…"
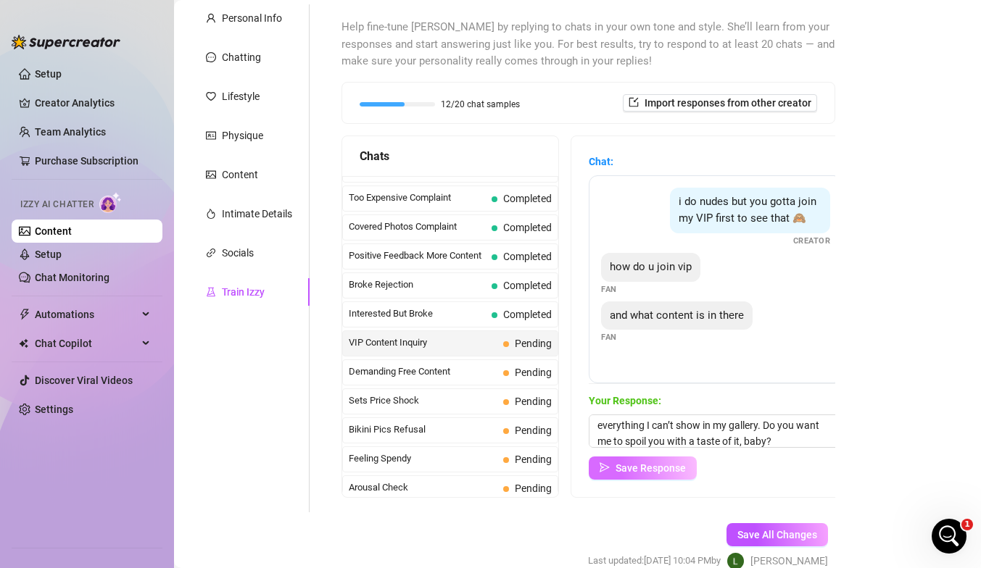
click at [656, 464] on span "Save Response" at bounding box center [650, 468] width 70 height 12
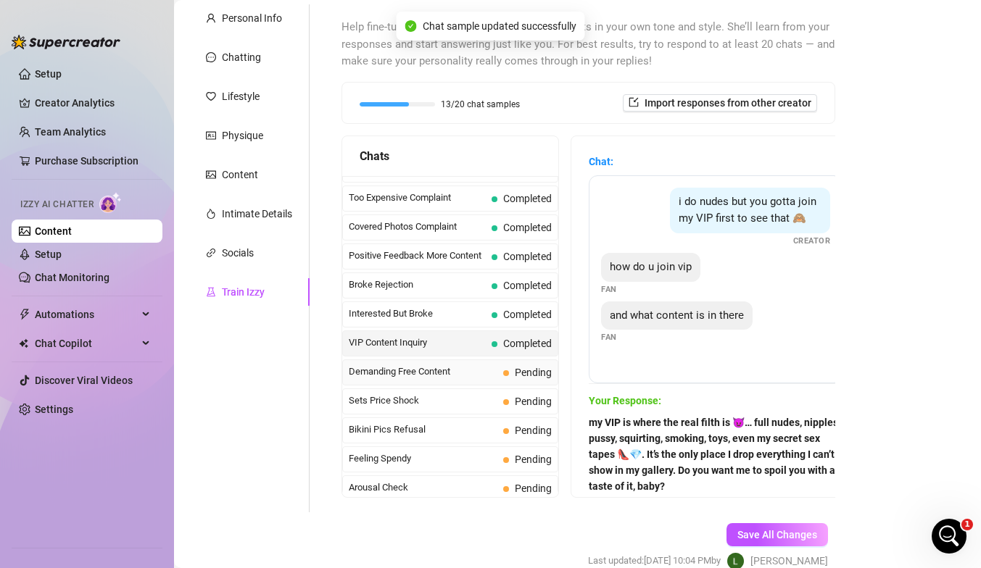
click at [402, 370] on span "Demanding Free Content" at bounding box center [423, 372] width 149 height 14
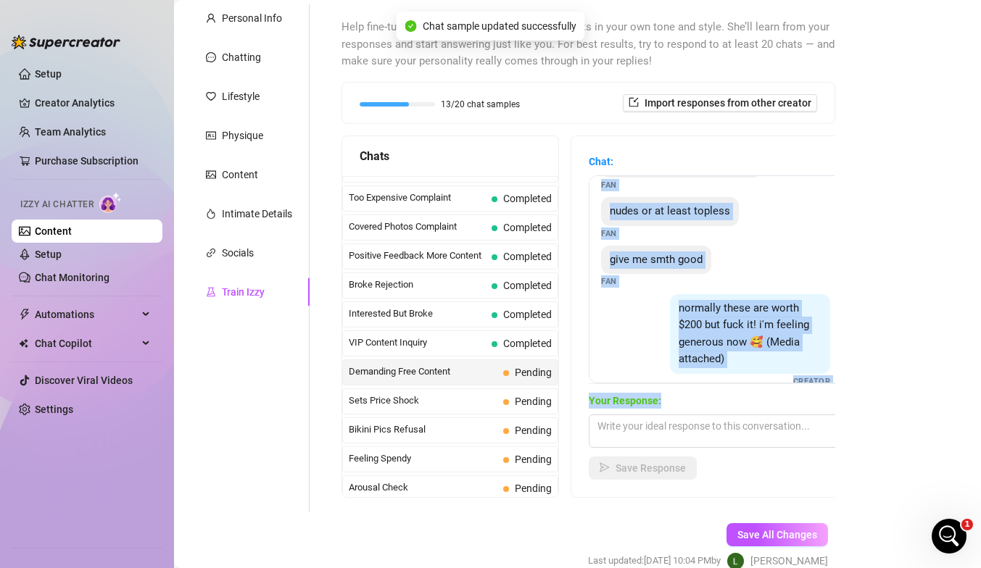
scroll to position [159, 0]
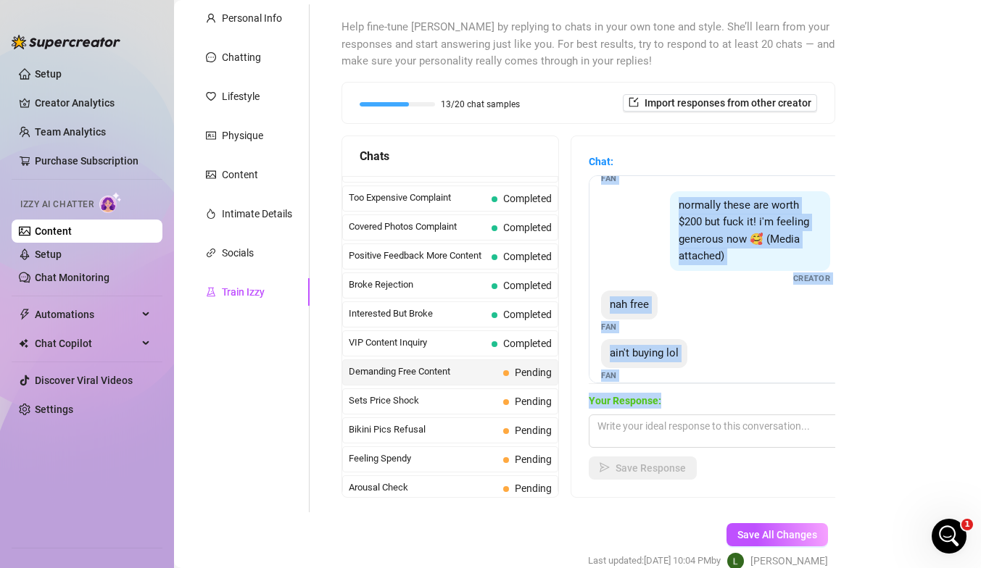
drag, startPoint x: 606, startPoint y: 199, endPoint x: 716, endPoint y: 410, distance: 237.9
click at [669, 410] on div "Chat: i was promised nudes for this Fan nudes or at least topless Fan give me s…" at bounding box center [716, 317] width 254 height 326
click at [608, 430] on textarea at bounding box center [716, 431] width 254 height 33
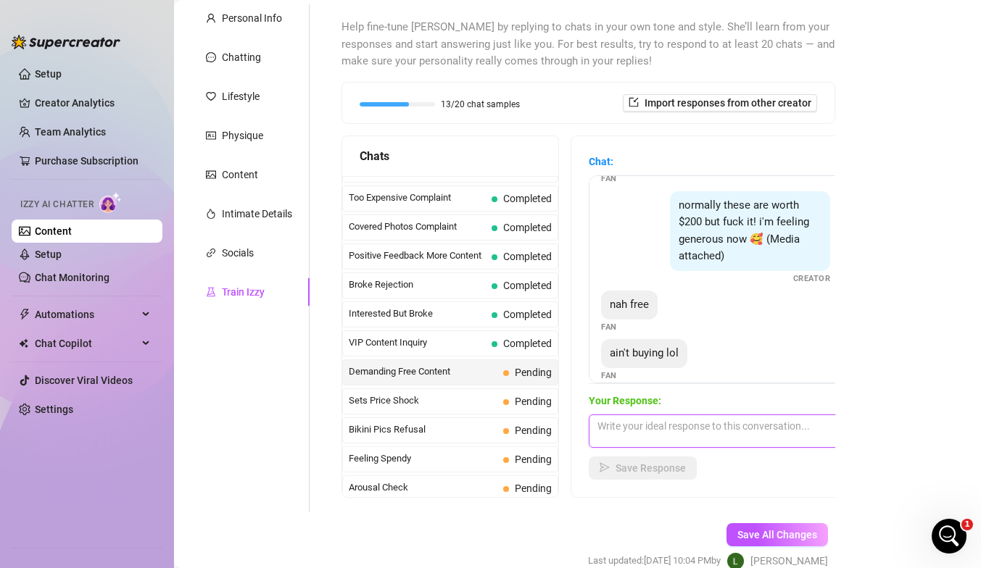
click at [608, 430] on textarea at bounding box center [716, 431] width 254 height 33
paste textarea "i was promised nudes for this Fan nudes or at least topless Fan give me smth go…"
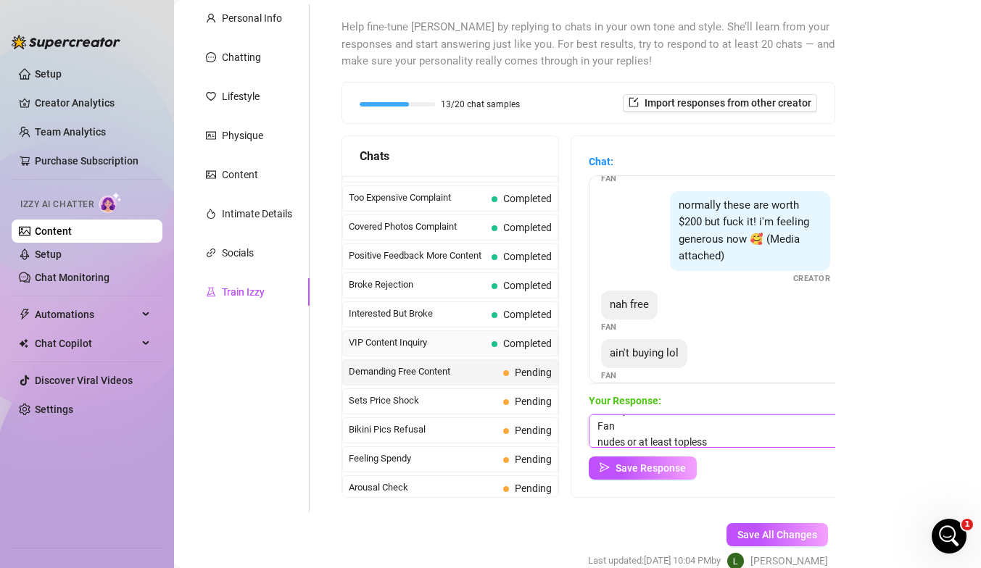
scroll to position [0, 0]
drag, startPoint x: 673, startPoint y: 441, endPoint x: 507, endPoint y: 338, distance: 195.7
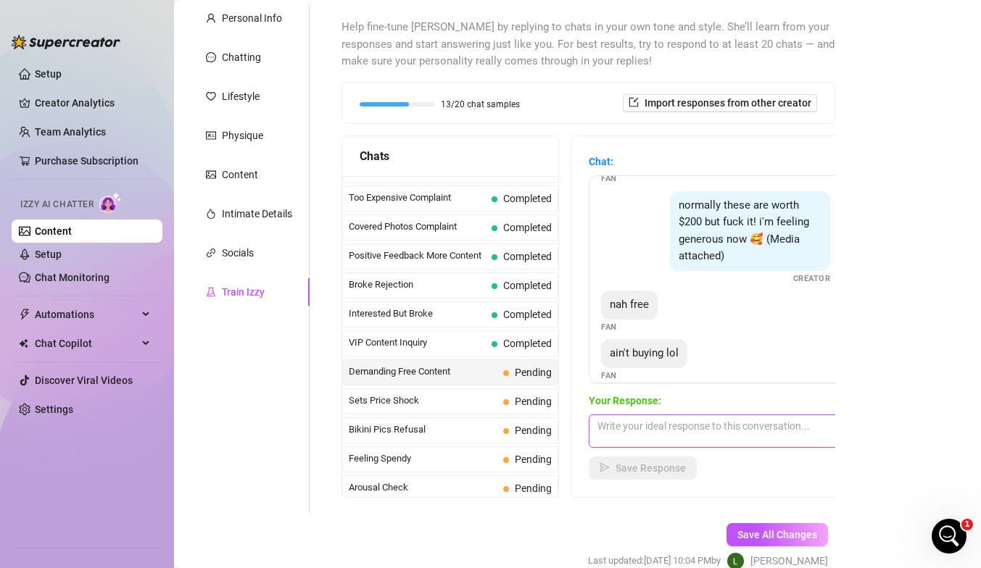
click at [616, 425] on textarea at bounding box center [716, 431] width 254 height 33
paste textarea "I never give it away free… a spoiled wife like me only shows it to the men who …"
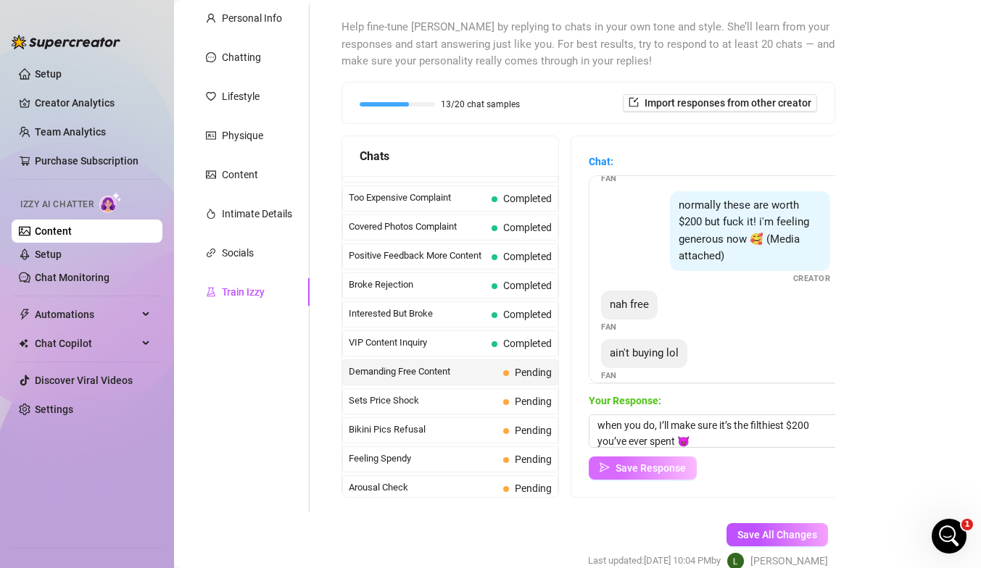
click at [631, 465] on span "Save Response" at bounding box center [650, 468] width 70 height 12
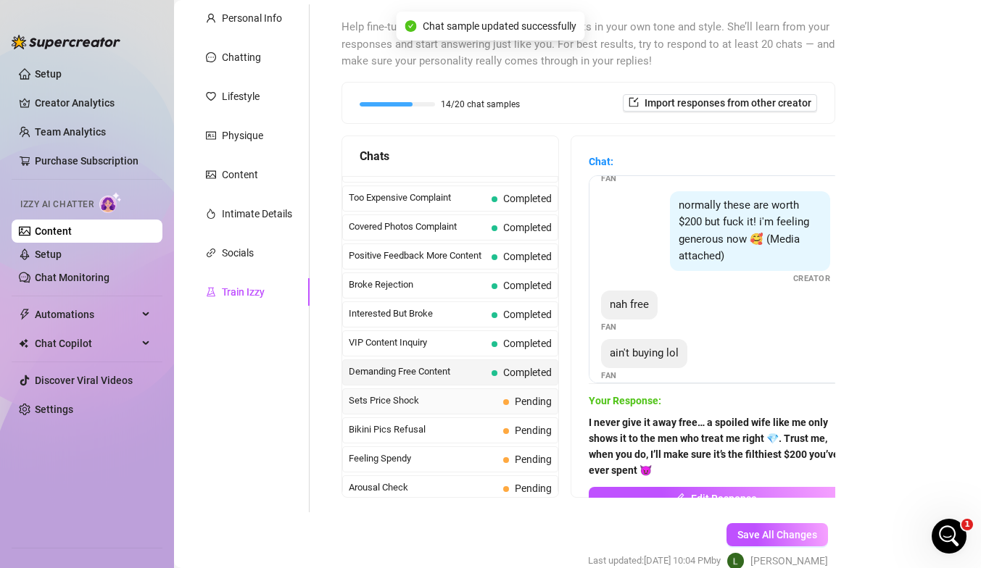
click at [440, 399] on span "Sets Price Shock" at bounding box center [423, 401] width 149 height 14
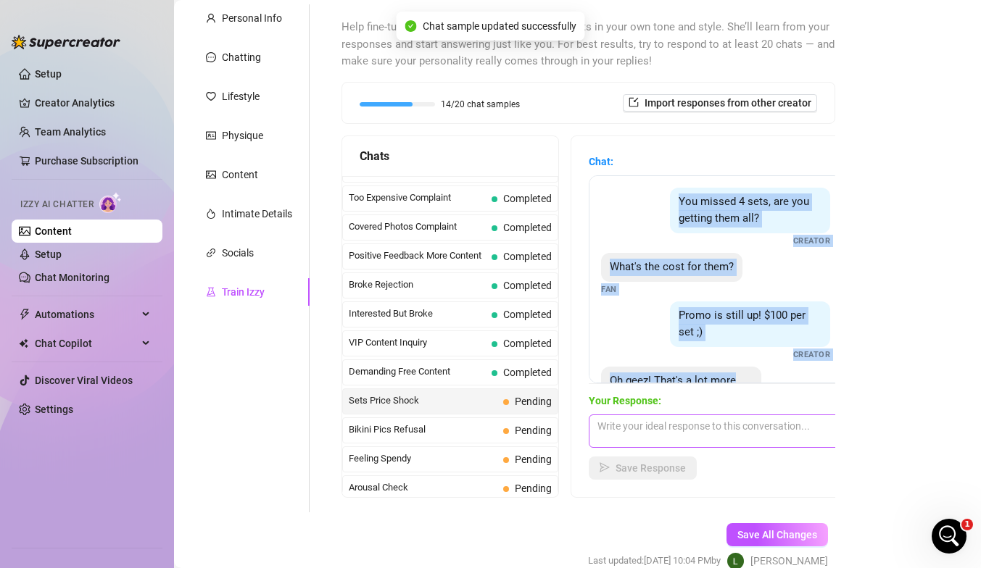
scroll to position [78, 0]
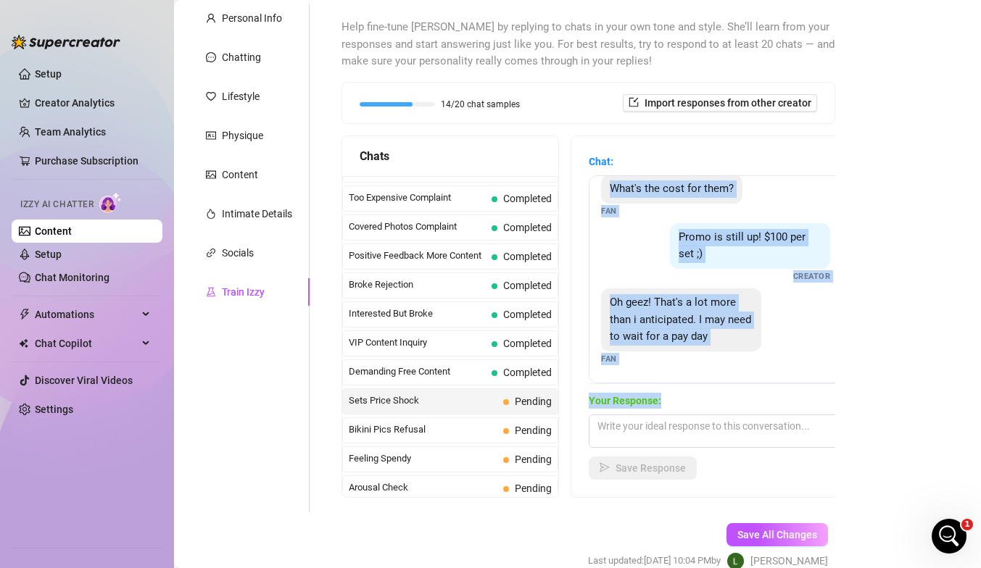
drag, startPoint x: 676, startPoint y: 194, endPoint x: 708, endPoint y: 404, distance: 213.3
click at [669, 404] on div "Chat: You missed 4 sets, are you getting them all? Creator What's the cost for …" at bounding box center [716, 317] width 254 height 326
click at [648, 418] on textarea at bounding box center [716, 431] width 254 height 33
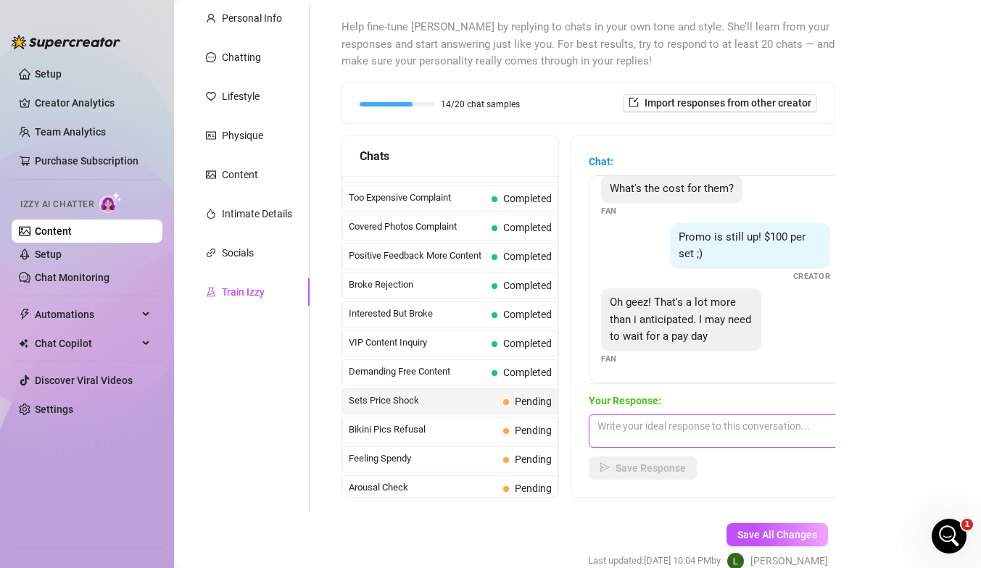
paste textarea "I get it baby 😘 spoiled wives like me don’t come cheap 💎… but those sets are dr…"
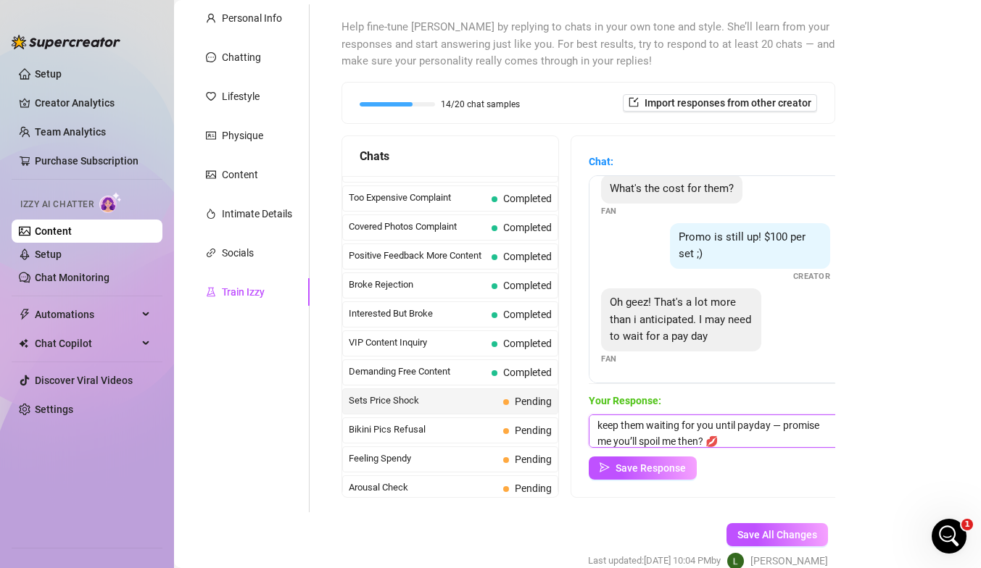
click at [669, 423] on textarea "I get it baby 😘 spoiled wives like me don’t come cheap 💎… but those sets are dr…" at bounding box center [716, 431] width 254 height 33
click at [669, 428] on textarea "I get it baby 😘 spoiled wives like me don’t come cheap 💎… but those sets are dr…" at bounding box center [716, 431] width 254 height 33
click at [669, 427] on textarea "I get it baby 😘 spoiled wives like me don’t come cheap 💎… but those sets are dr…" at bounding box center [716, 431] width 254 height 33
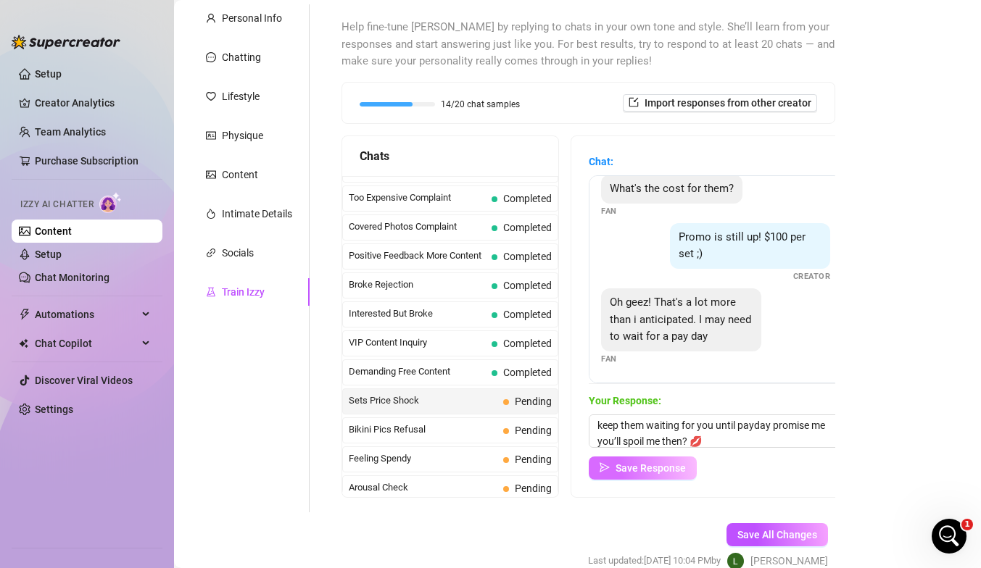
click at [667, 470] on span "Save Response" at bounding box center [650, 468] width 70 height 12
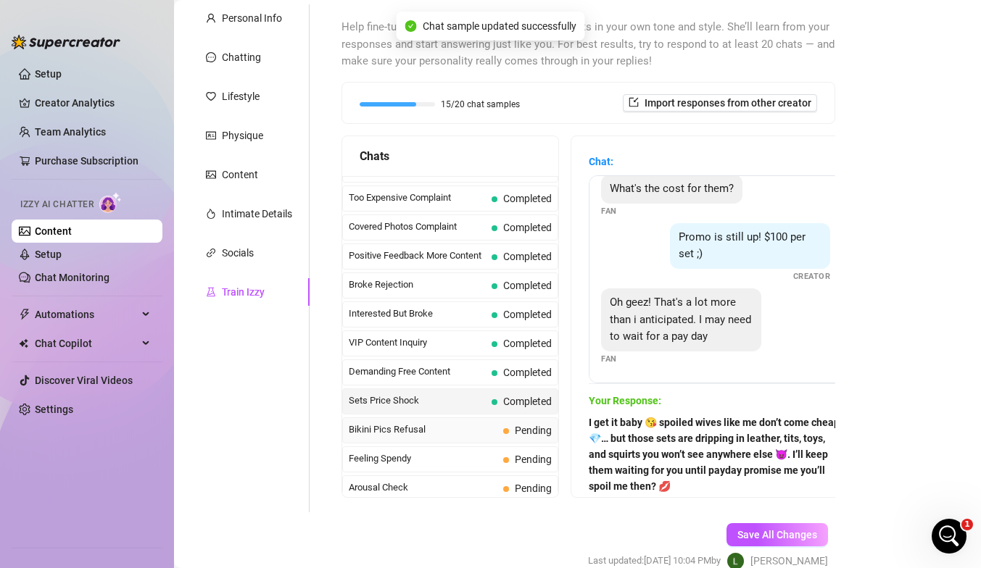
click at [407, 437] on div "Bikini Pics Refusal Pending" at bounding box center [450, 430] width 216 height 26
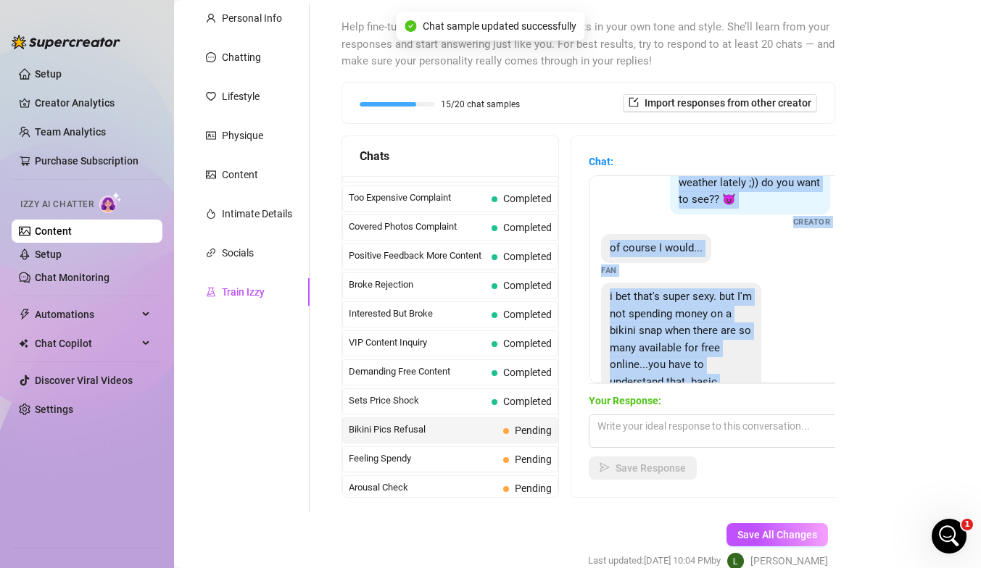
scroll to position [115, 0]
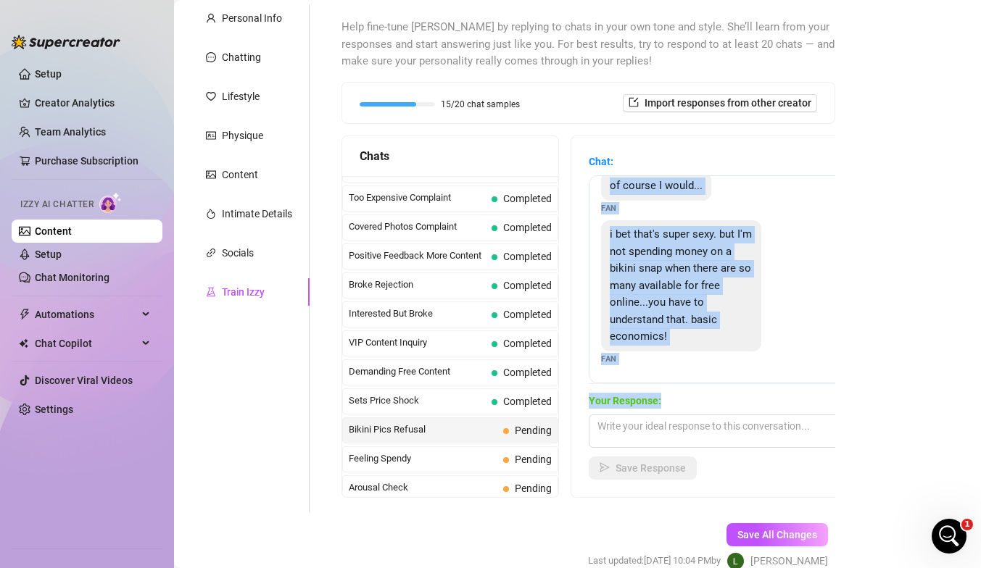
drag, startPoint x: 678, startPoint y: 201, endPoint x: 665, endPoint y: 397, distance: 196.8
click at [665, 397] on div "Chat: Hahaha well it's a good thing I've been in perfect bikini weather lately …" at bounding box center [716, 317] width 254 height 326
click at [623, 424] on textarea at bounding box center [716, 431] width 254 height 33
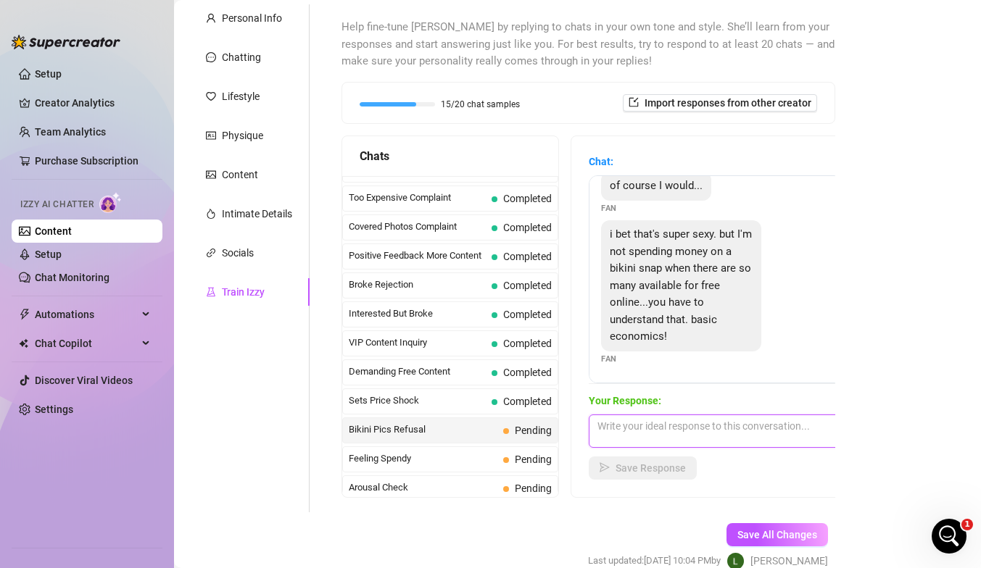
paste textarea "Hahaha well it's a good thing I've been in perfect bikini weather lately ;)) do…"
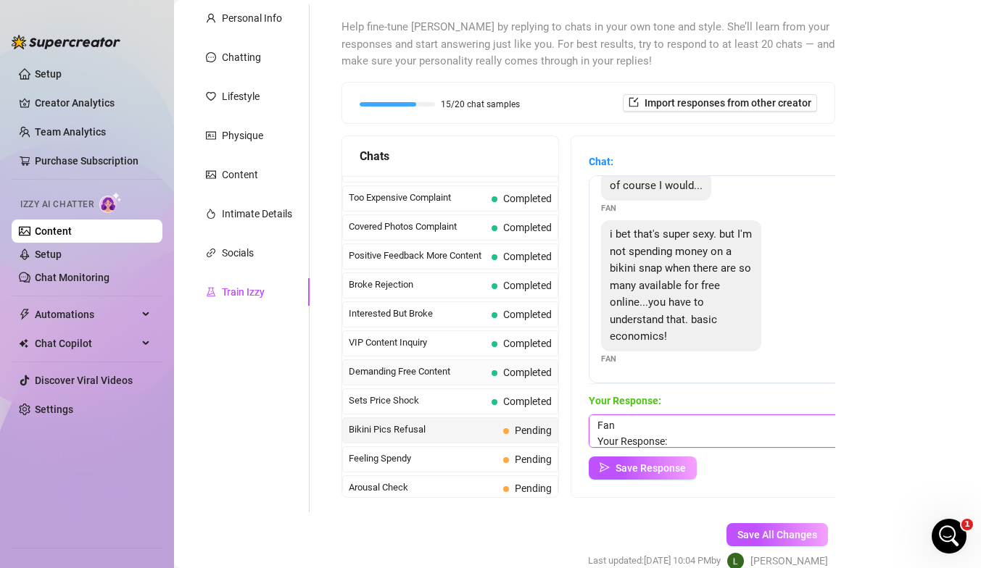
scroll to position [0, 0]
drag, startPoint x: 672, startPoint y: 440, endPoint x: 475, endPoint y: 356, distance: 213.7
click at [475, 356] on div "Chats Last Money Nipples Inquiry Completed Waiting For Payday Completed Not Pus…" at bounding box center [588, 317] width 494 height 362
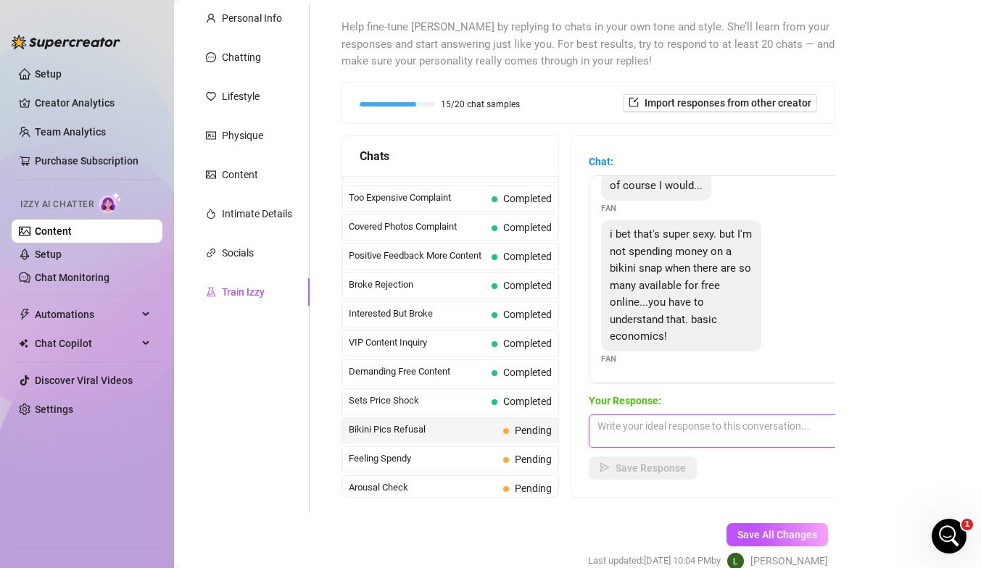
click at [665, 428] on textarea at bounding box center [716, 431] width 254 height 33
paste textarea "I get it baby 😘 but I’m not ‘basic’… it’s not just a bikini, it’s me — dripping…"
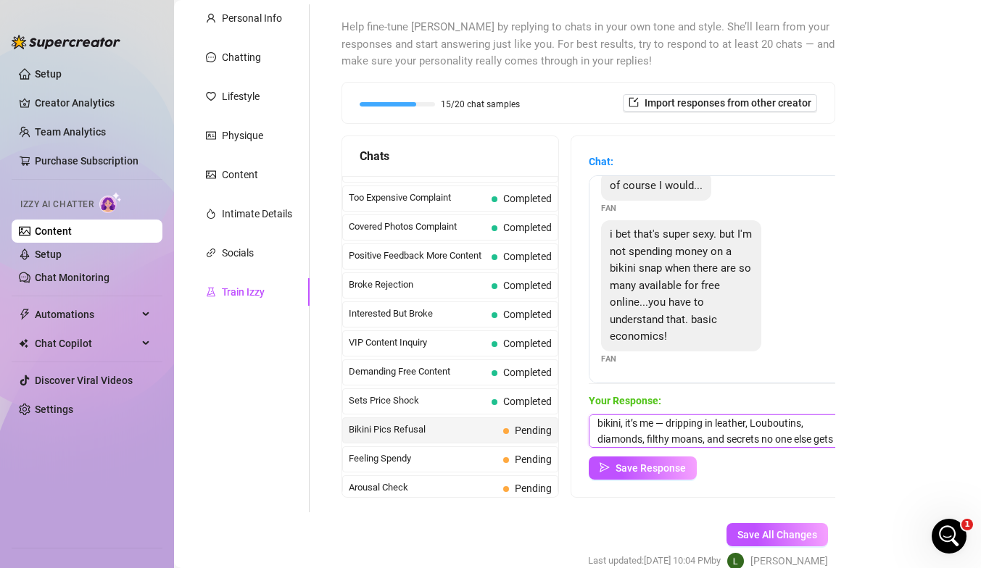
scroll to position [25, 0]
click at [669, 417] on textarea "I get it baby 😘 but I’m not ‘basic’… it’s not just a bikini, it’s me — dripping…" at bounding box center [716, 431] width 254 height 33
click at [662, 459] on button "Save Response" at bounding box center [643, 468] width 108 height 23
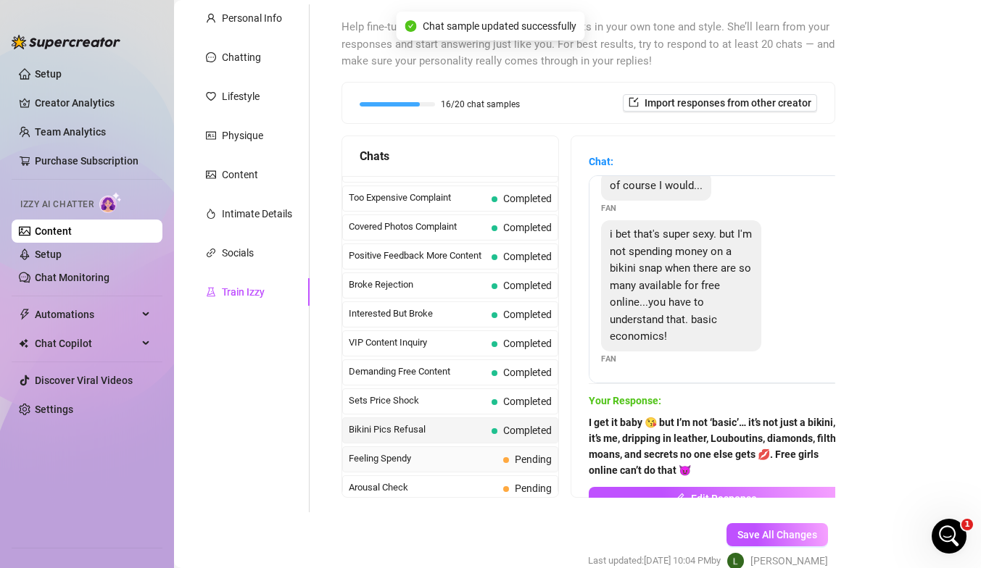
click at [447, 457] on span "Feeling Spendy" at bounding box center [423, 459] width 149 height 14
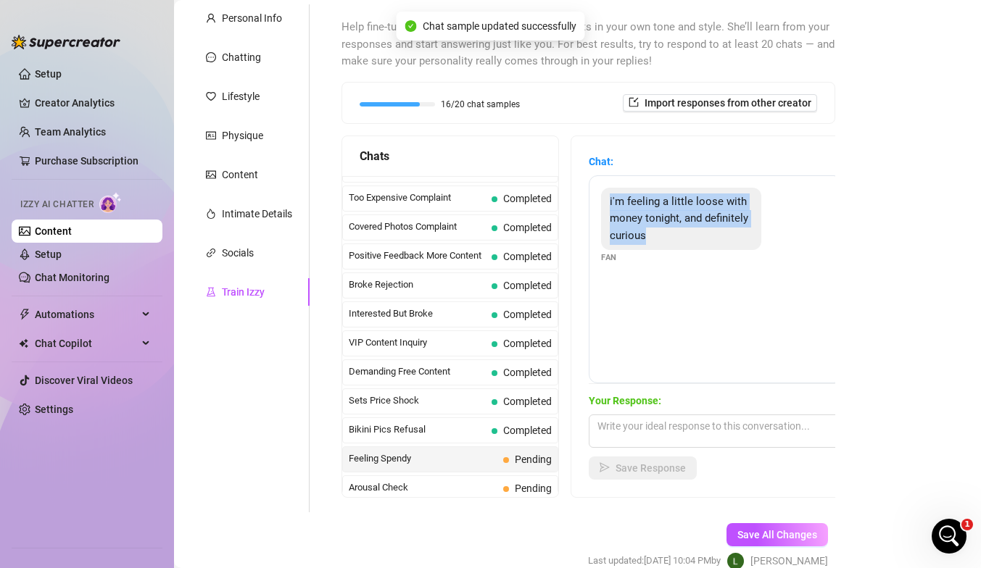
drag, startPoint x: 610, startPoint y: 201, endPoint x: 660, endPoint y: 232, distance: 58.9
click at [660, 232] on div "i'm feeling a little loose with money tonight, and definitely curious" at bounding box center [681, 219] width 160 height 63
click at [620, 207] on span "i'm feeling a little loose with money tonight, and definitely curious" at bounding box center [679, 218] width 138 height 47
drag, startPoint x: 607, startPoint y: 197, endPoint x: 660, endPoint y: 402, distance: 211.1
click at [660, 402] on div "Chat: i'm feeling a little loose with money tonight, and definitely curious Fan…" at bounding box center [716, 317] width 254 height 326
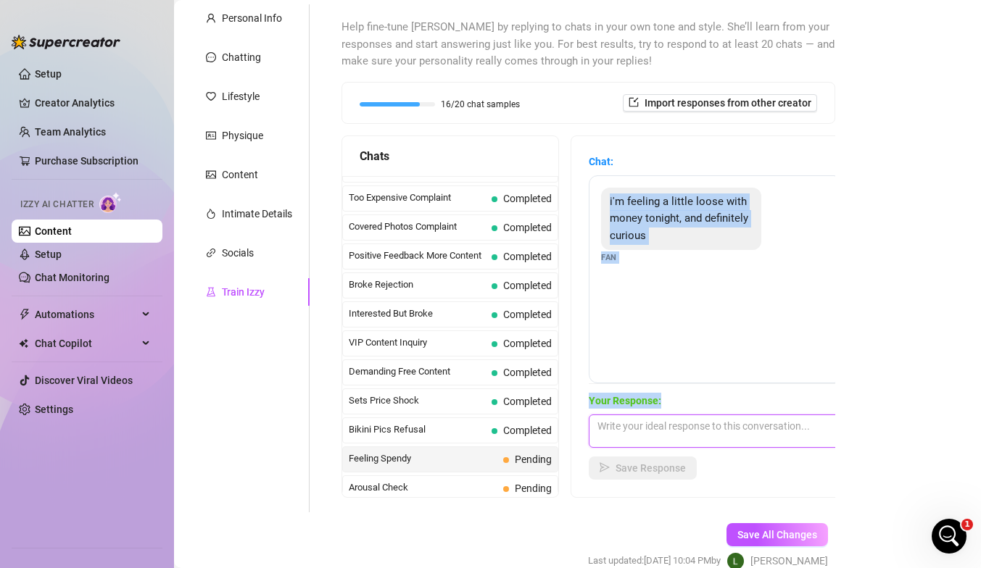
click at [641, 428] on textarea at bounding box center [716, 431] width 254 height 33
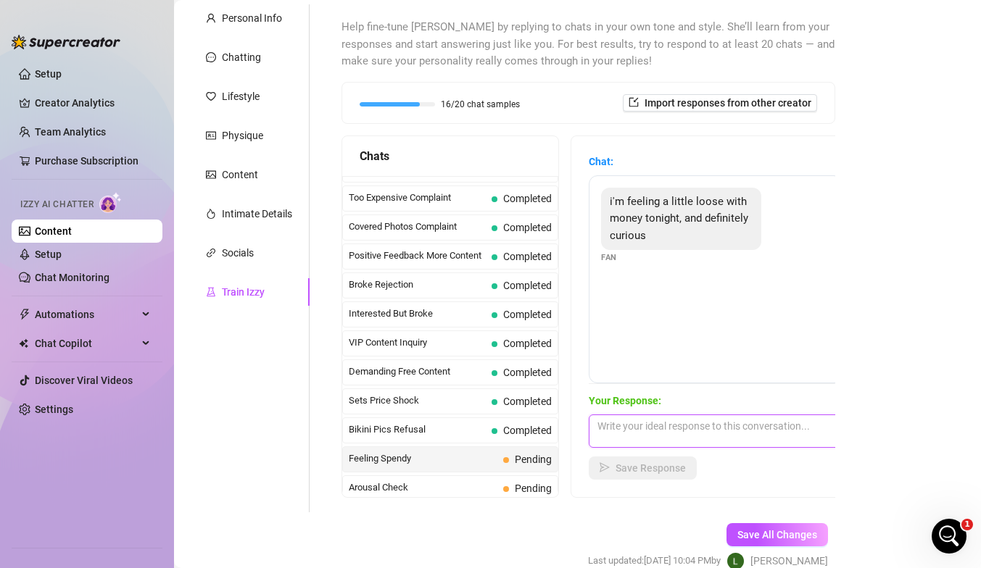
paste textarea "I love that baby 😘 curiosity looks good on you… let me spoil you with something…"
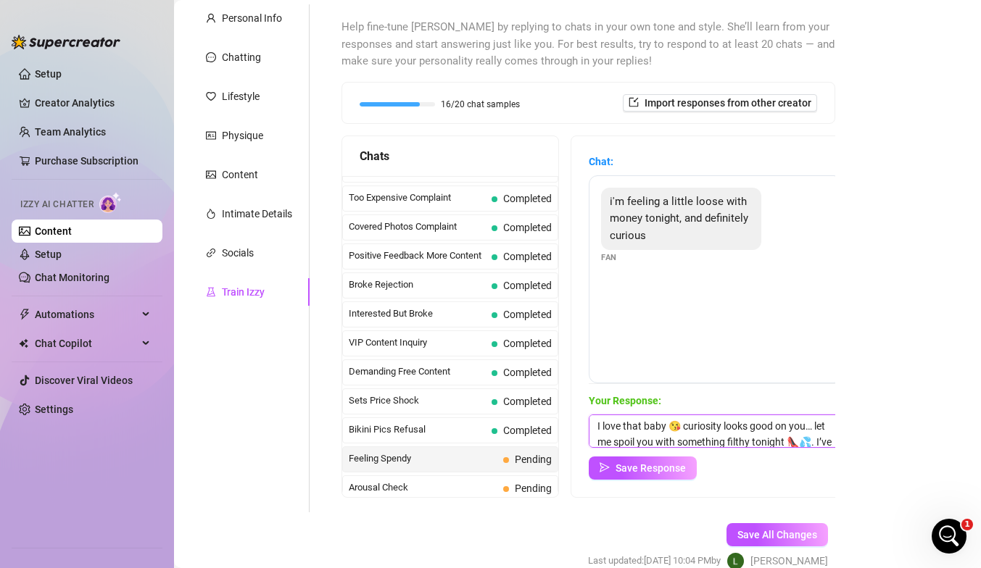
scroll to position [33, 0]
click at [599, 443] on textarea "I love that baby 😘 curiosity looks good on you… let me spoil you with something…" at bounding box center [716, 431] width 254 height 33
click at [636, 462] on span "Save Response" at bounding box center [650, 468] width 70 height 12
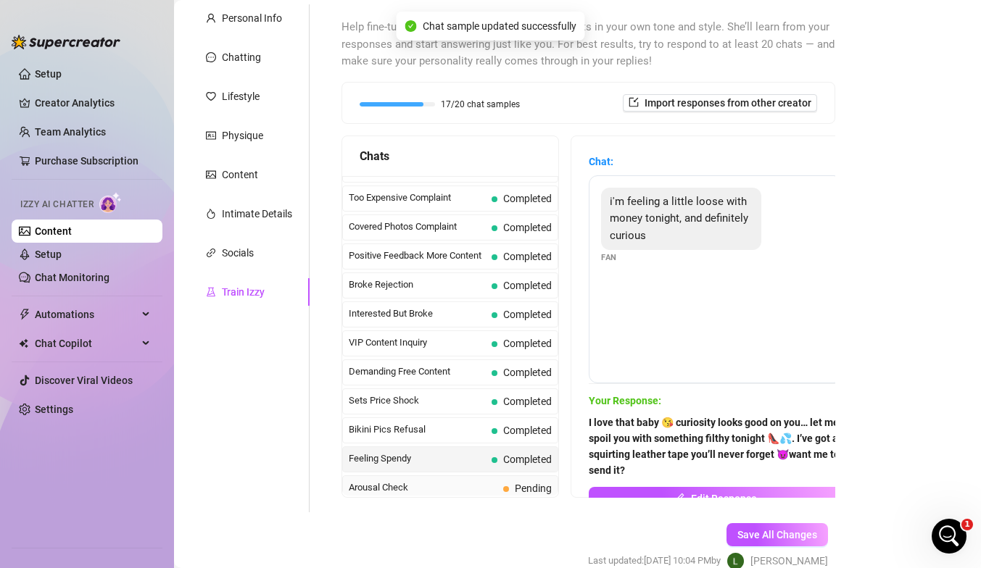
scroll to position [348, 0]
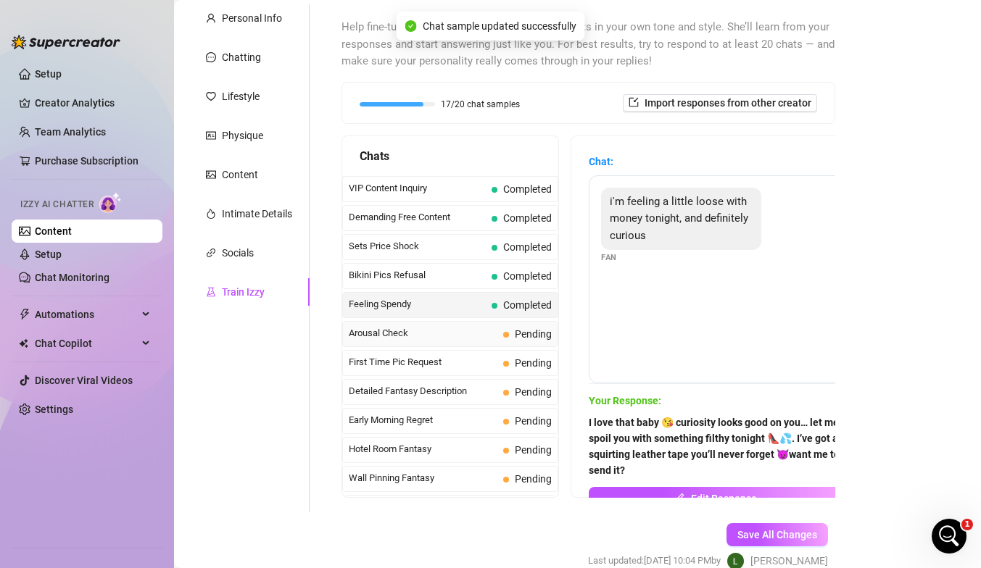
click at [446, 344] on div "Arousal Check Pending" at bounding box center [450, 334] width 216 height 26
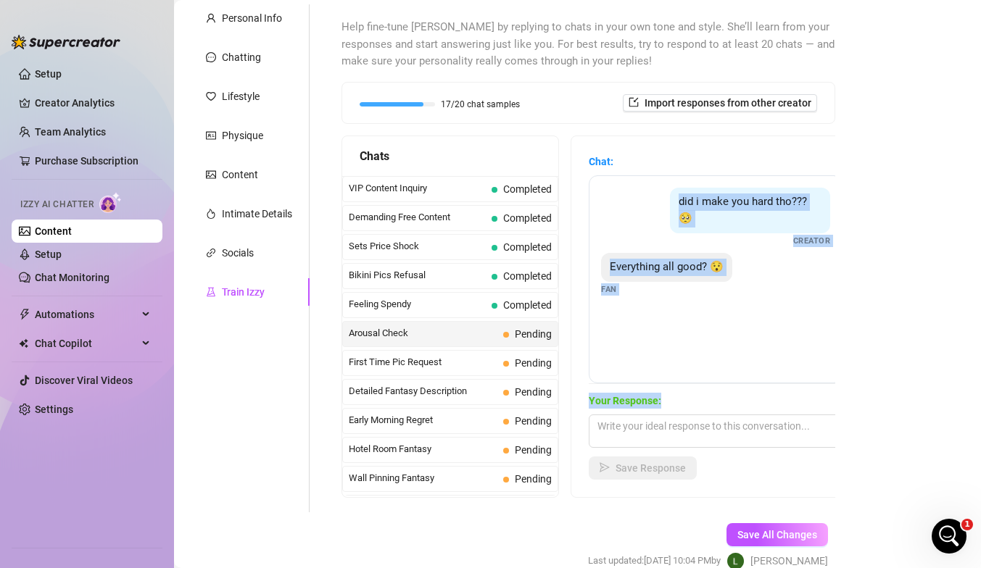
drag, startPoint x: 681, startPoint y: 199, endPoint x: 659, endPoint y: 405, distance: 207.0
click at [659, 405] on div "Chat: did i make you hard tho??? 🥺 Creator Everything all good? 😯 Fan Your Resp…" at bounding box center [716, 317] width 254 height 326
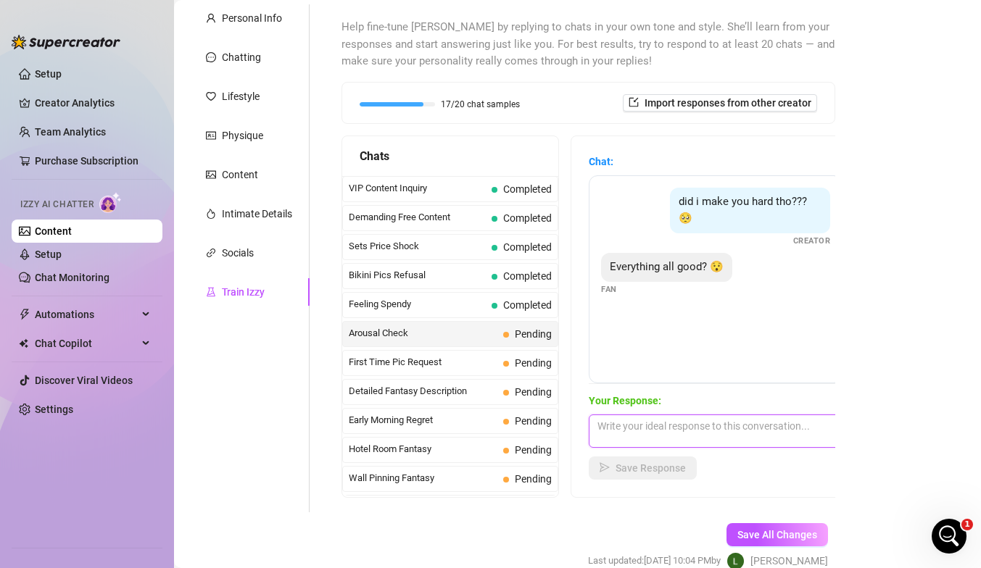
click at [633, 433] on textarea at bounding box center [716, 431] width 254 height 33
click at [619, 418] on textarea at bounding box center [716, 431] width 254 height 33
paste textarea "fuck yes baby 😘 you’ve got me dripping just thinking about how hard you are for…"
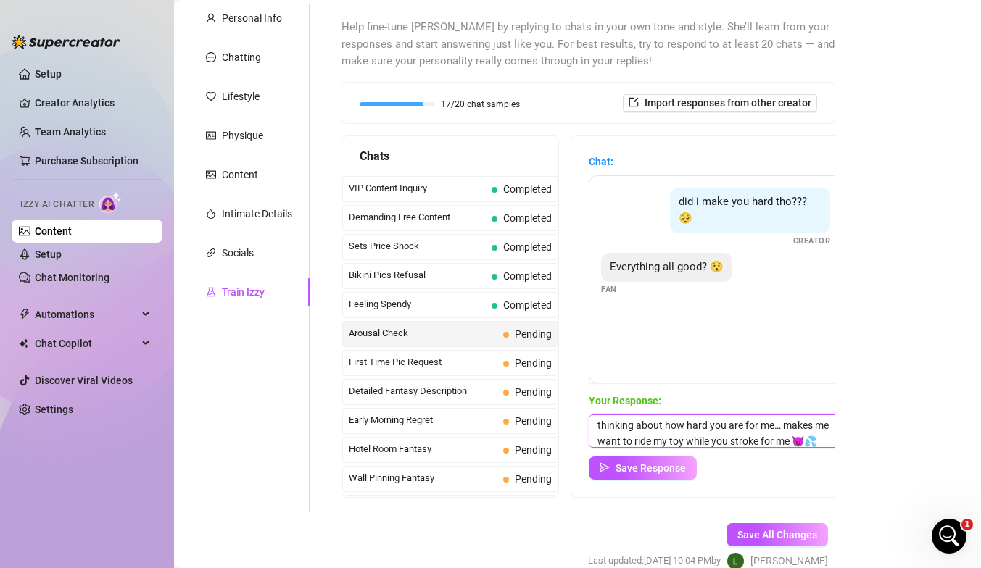
scroll to position [0, 0]
click at [599, 427] on textarea "fuck yes baby 😘 you’ve got me dripping just thinking about how hard you are for…" at bounding box center [716, 431] width 254 height 33
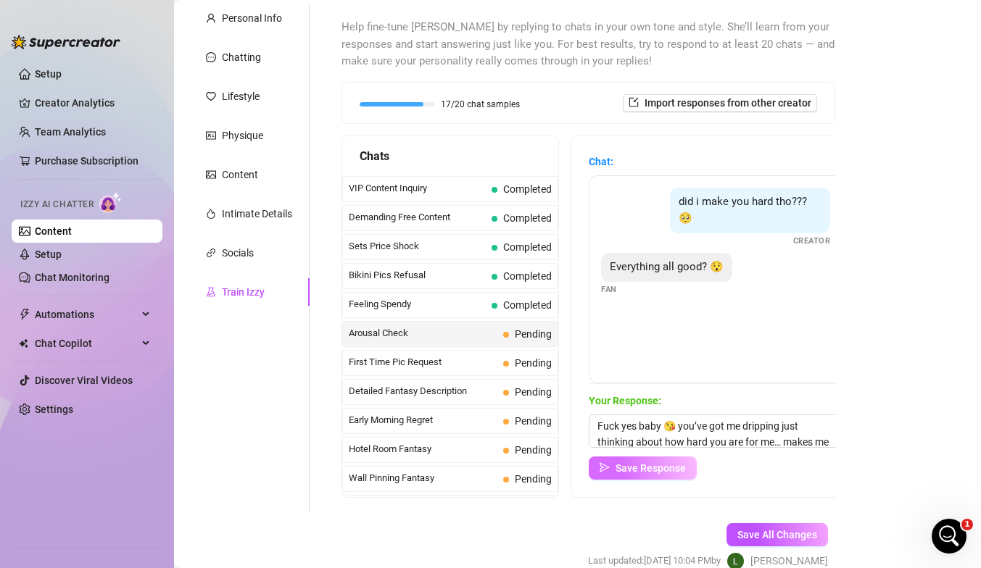
click at [610, 457] on button "Save Response" at bounding box center [643, 468] width 108 height 23
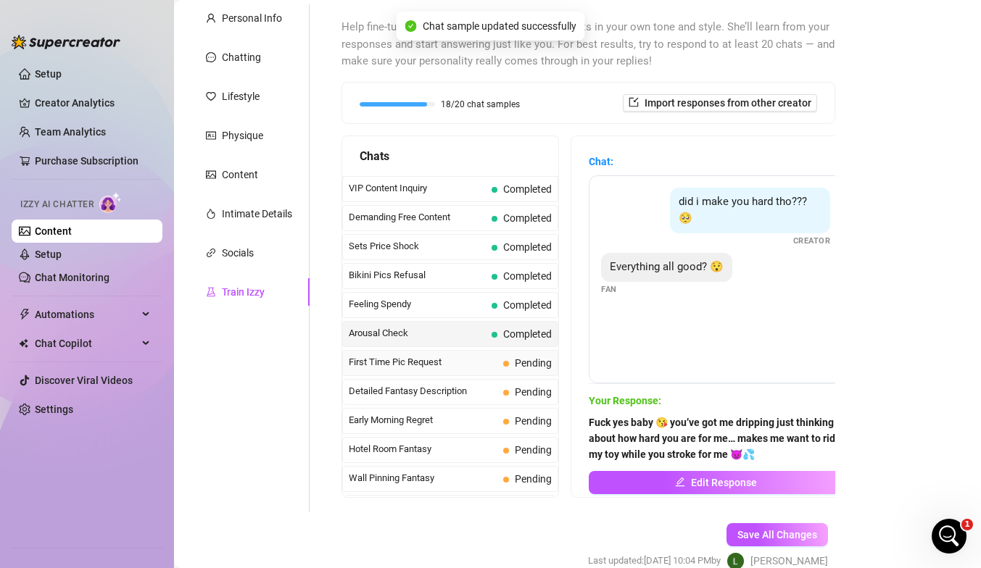
click at [446, 369] on span "First Time Pic Request" at bounding box center [423, 362] width 149 height 14
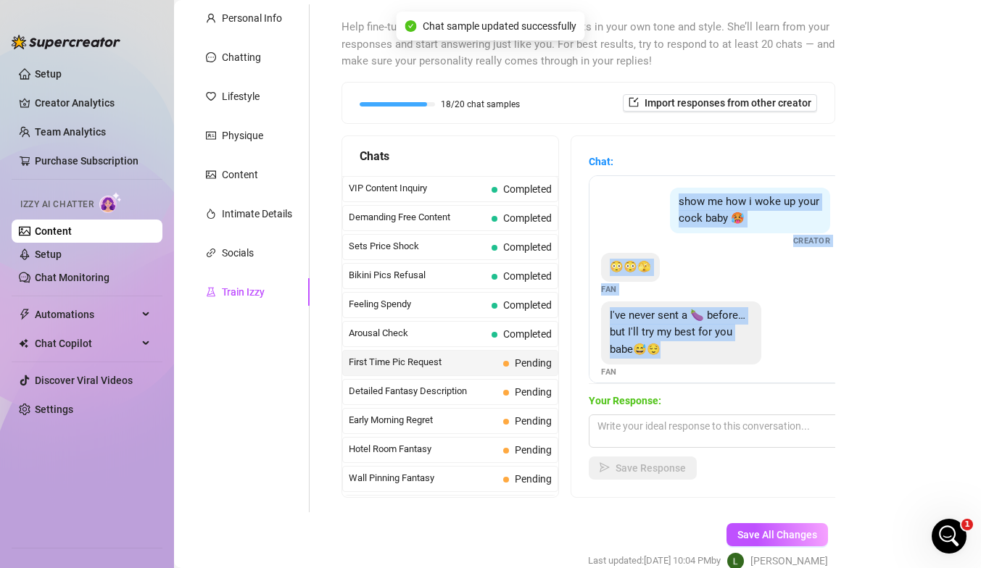
scroll to position [13, 0]
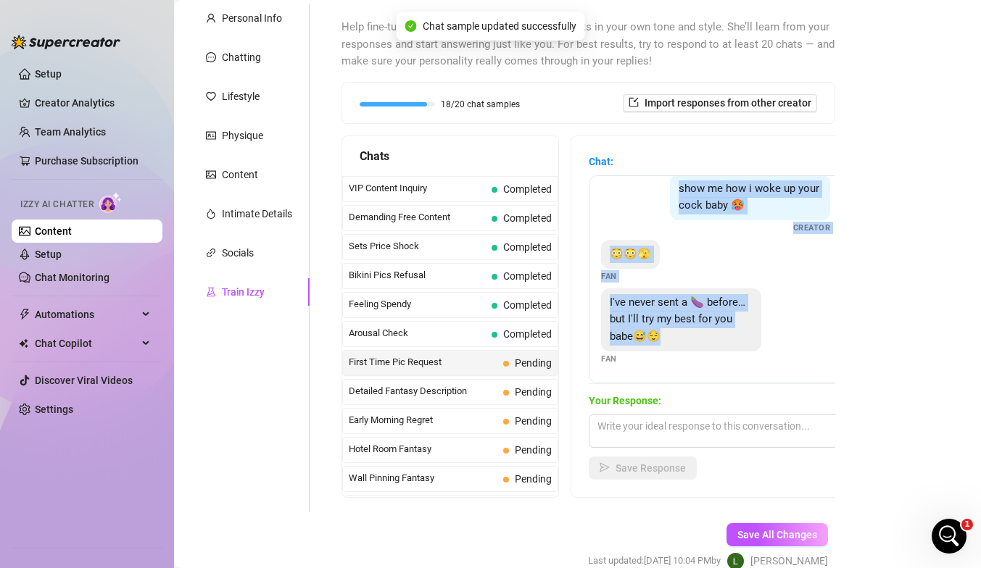
drag, startPoint x: 680, startPoint y: 199, endPoint x: 770, endPoint y: 378, distance: 201.0
click at [669, 378] on div "show me how i woke up your cock baby 🥵 Creator 😳😳🫣 Fan I've never sent a 🍆 befo…" at bounding box center [716, 279] width 254 height 208
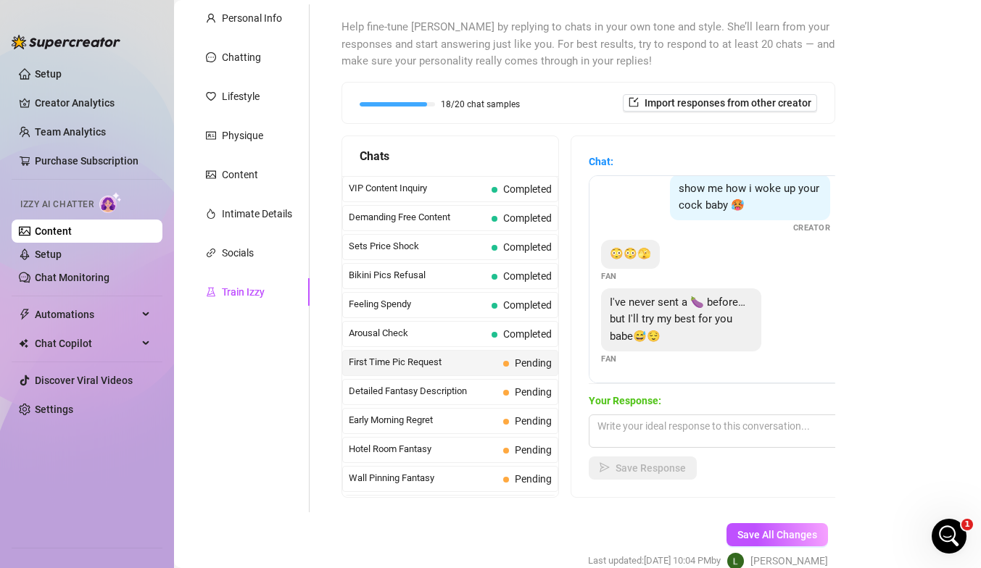
click at [636, 206] on div "show me how i woke up your cock baby 🥵 Creator" at bounding box center [715, 204] width 229 height 59
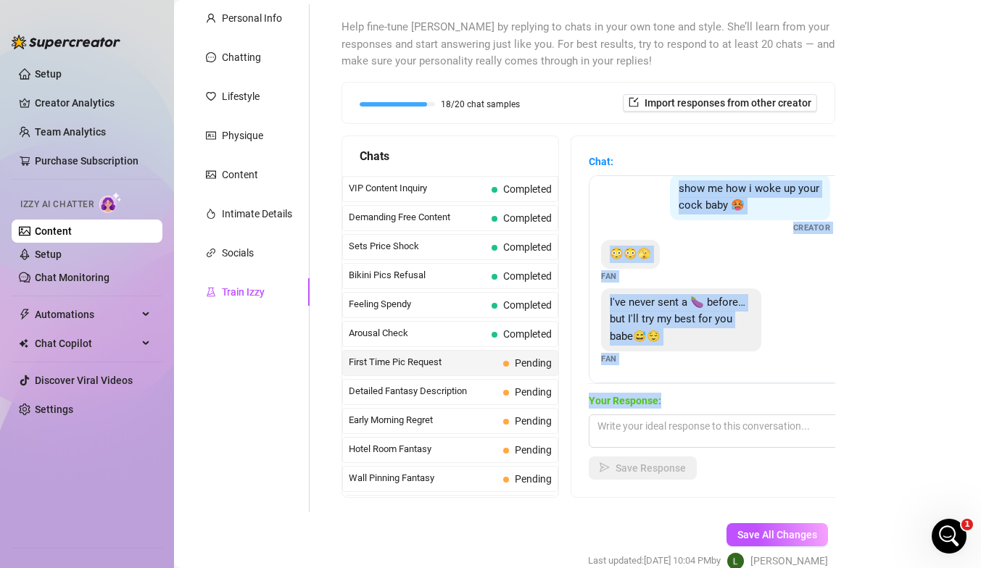
drag, startPoint x: 680, startPoint y: 187, endPoint x: 785, endPoint y: 408, distance: 244.8
click at [669, 408] on div "Chat: show me how i woke up your cock baby 🥵 Creator 😳😳🫣 Fan I've never sent a …" at bounding box center [716, 317] width 254 height 326
click at [625, 423] on textarea at bounding box center [716, 431] width 254 height 33
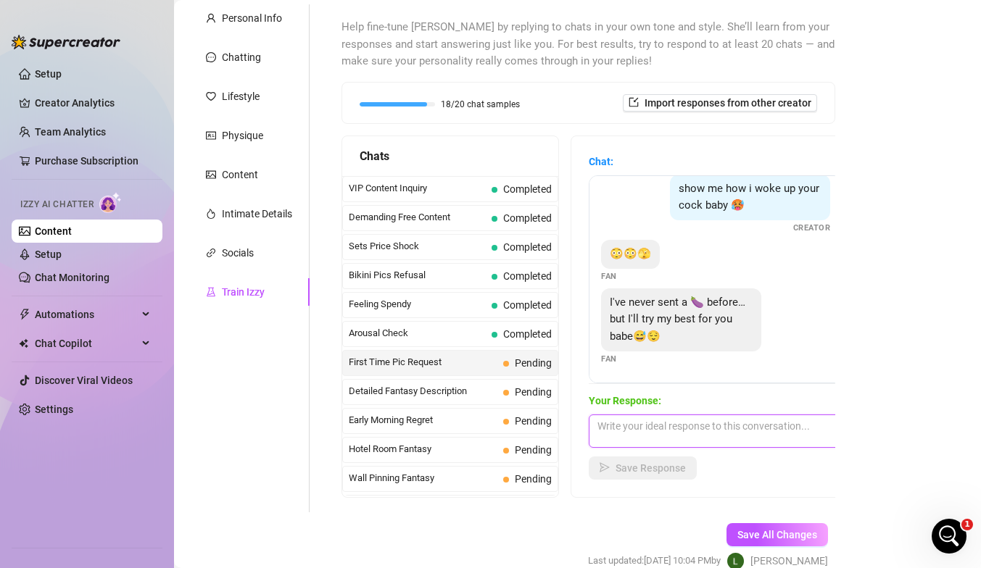
paste textarea "yes baby 😈 I want you to show me every inch… makes me so wet knowing I’m the fi…"
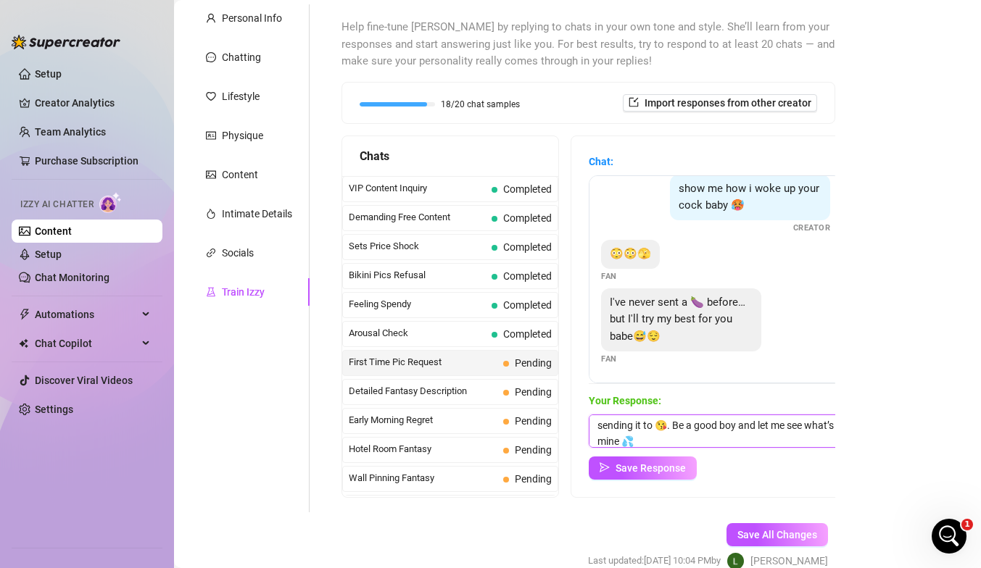
scroll to position [0, 0]
click at [604, 427] on textarea "yes baby 😈 I want you to show me every inch… makes me so wet knowing I’m the fi…" at bounding box center [716, 431] width 254 height 33
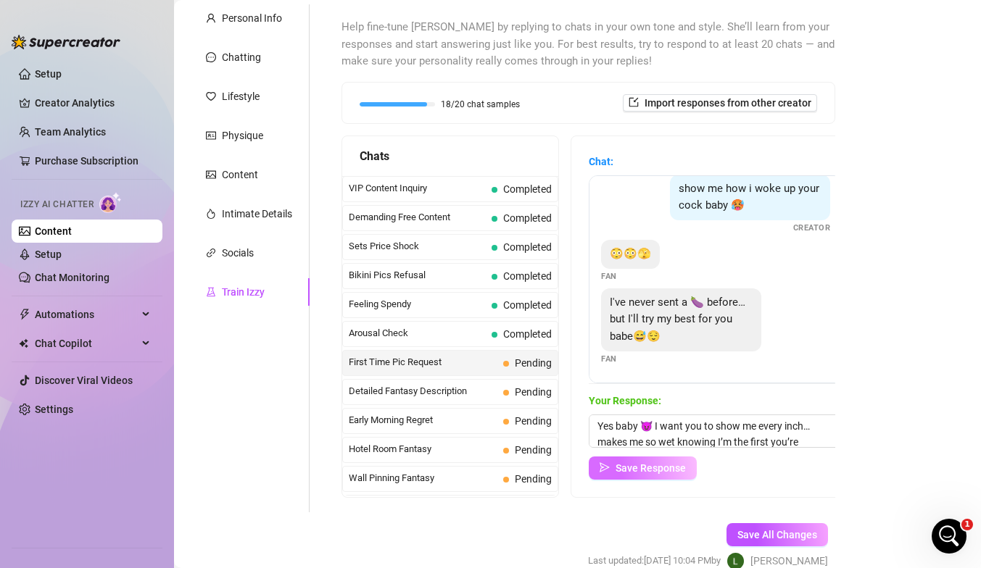
click at [616, 467] on span "Save Response" at bounding box center [650, 468] width 70 height 12
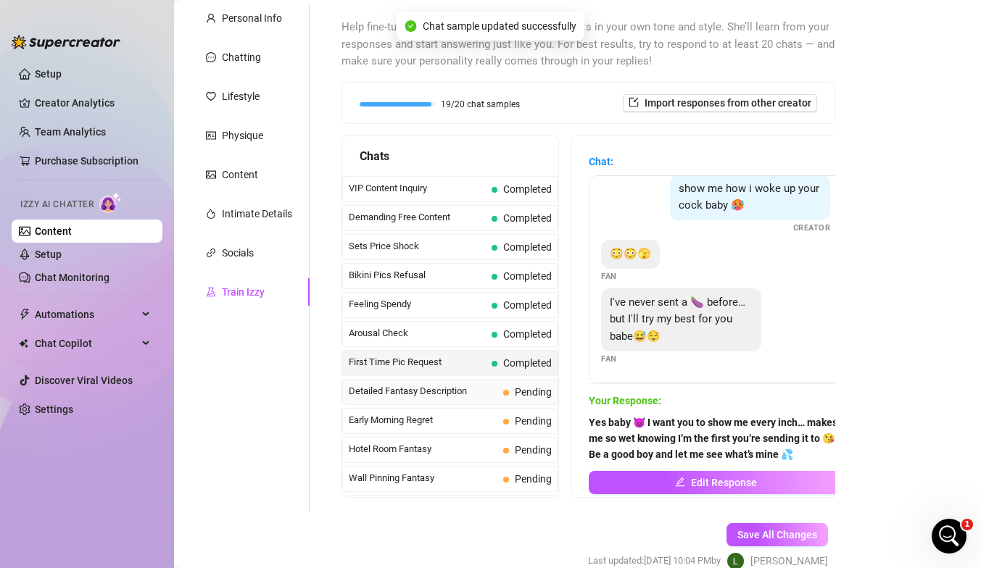
click at [441, 381] on div "Detailed Fantasy Description Pending" at bounding box center [450, 392] width 216 height 26
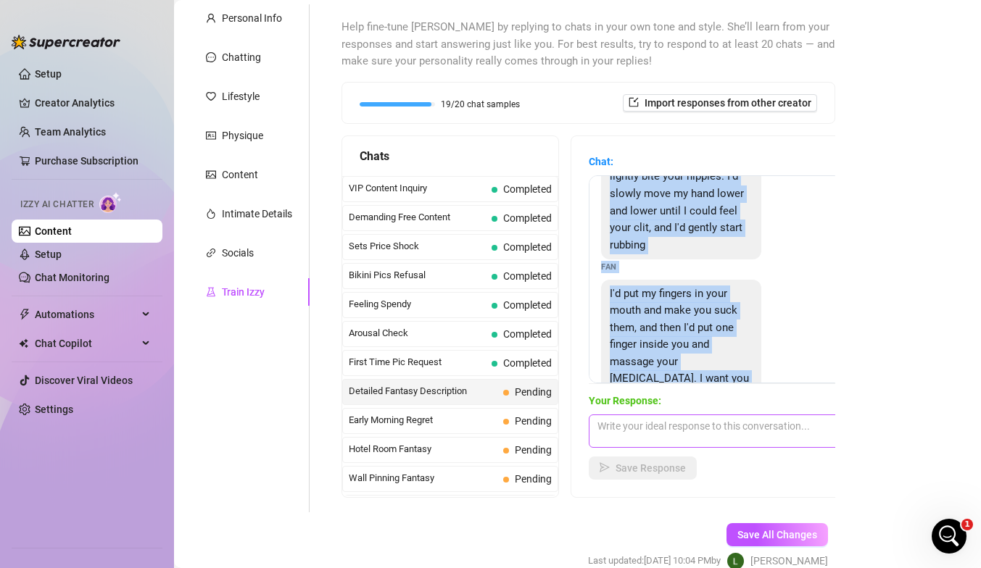
scroll to position [152, 0]
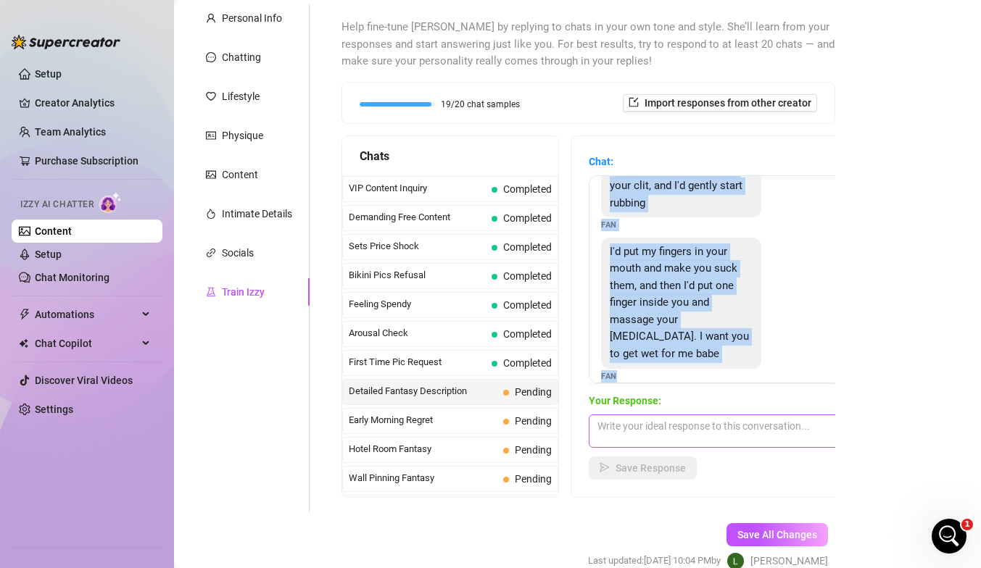
drag, startPoint x: 611, startPoint y: 201, endPoint x: 695, endPoint y: 420, distance: 234.5
click at [669, 420] on div "Chat: First I'd kiss those beautiful lips while massaging your tits. Then I'd l…" at bounding box center [716, 317] width 254 height 326
click at [648, 426] on textarea at bounding box center [716, 431] width 254 height 33
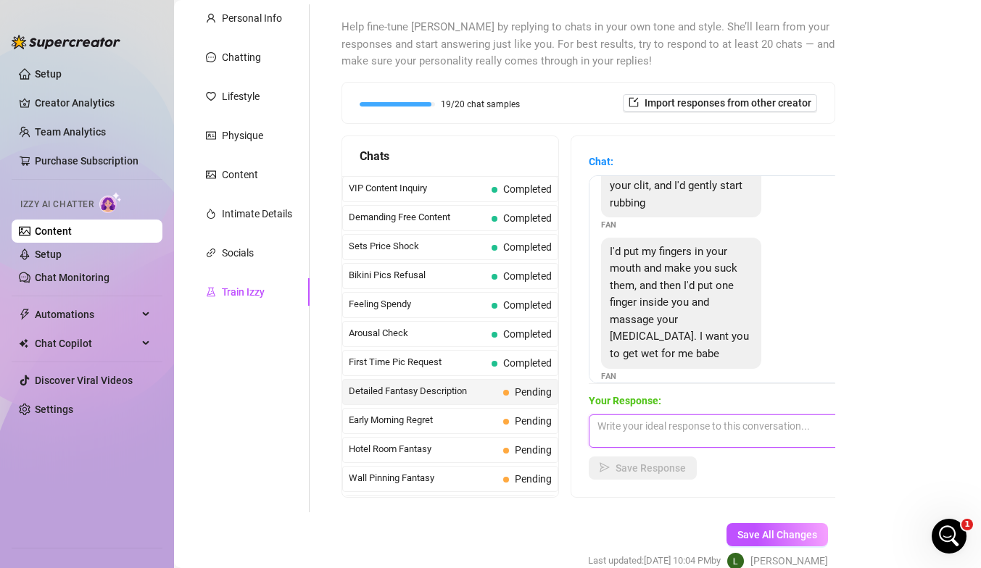
paste textarea "First I'd kiss those beautiful lips while massaging your tits. Then I'd lick an…"
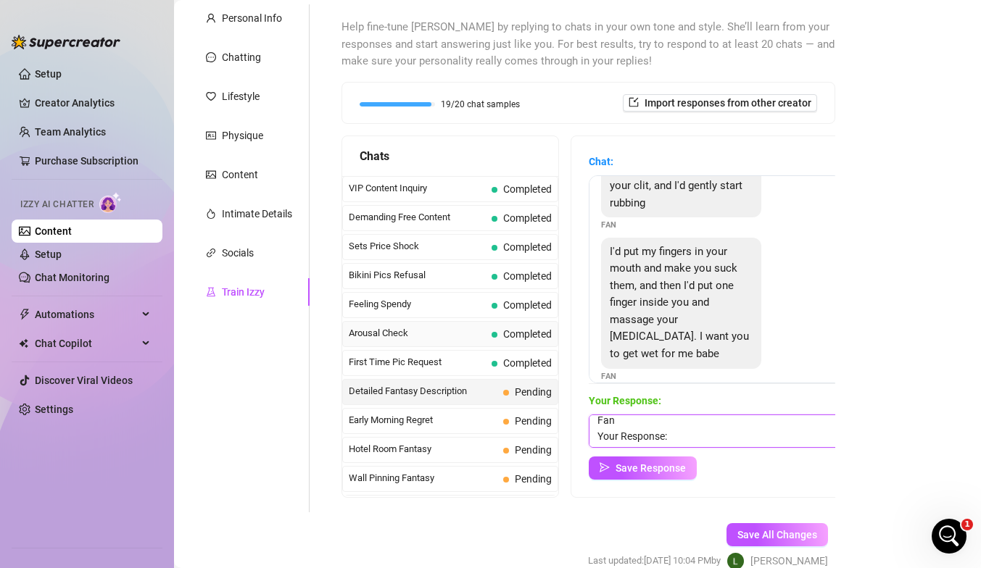
scroll to position [0, 0]
drag, startPoint x: 675, startPoint y: 419, endPoint x: 423, endPoint y: 328, distance: 268.2
click at [641, 433] on textarea at bounding box center [716, 431] width 254 height 33
paste textarea "fuck baby 😈 your fingers in my mouth, me sucking them while I drip all over… I’…"
click at [600, 424] on textarea "fuck baby 😈 your fingers in my mouth, me sucking them while I drip all over… I’…" at bounding box center [716, 431] width 254 height 33
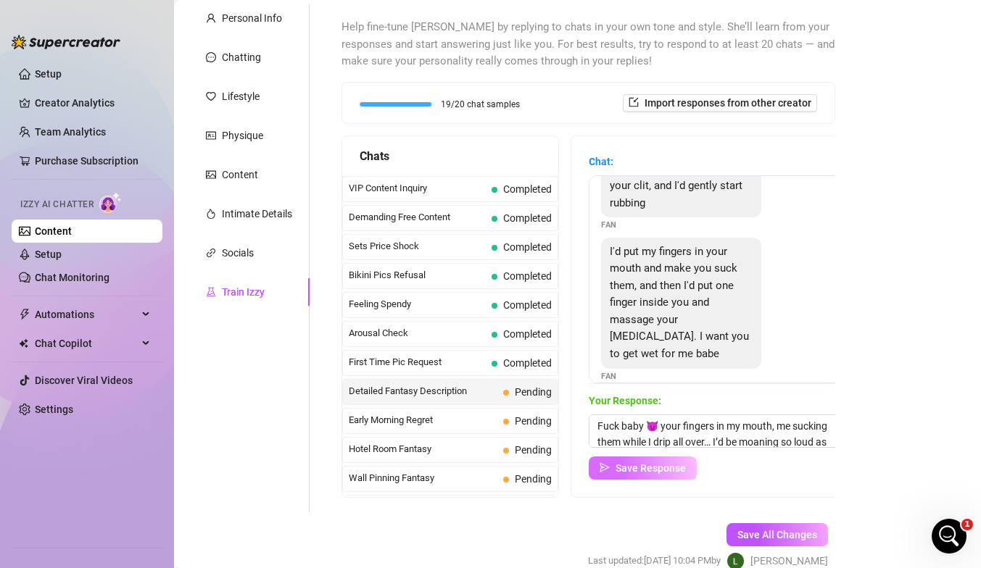
click at [621, 467] on span "Save Response" at bounding box center [650, 468] width 70 height 12
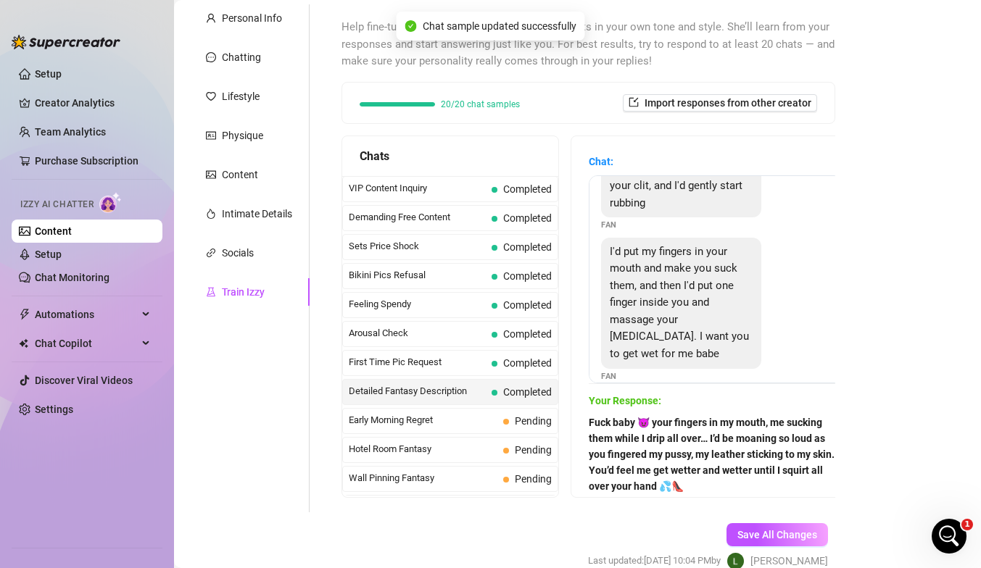
scroll to position [204, 0]
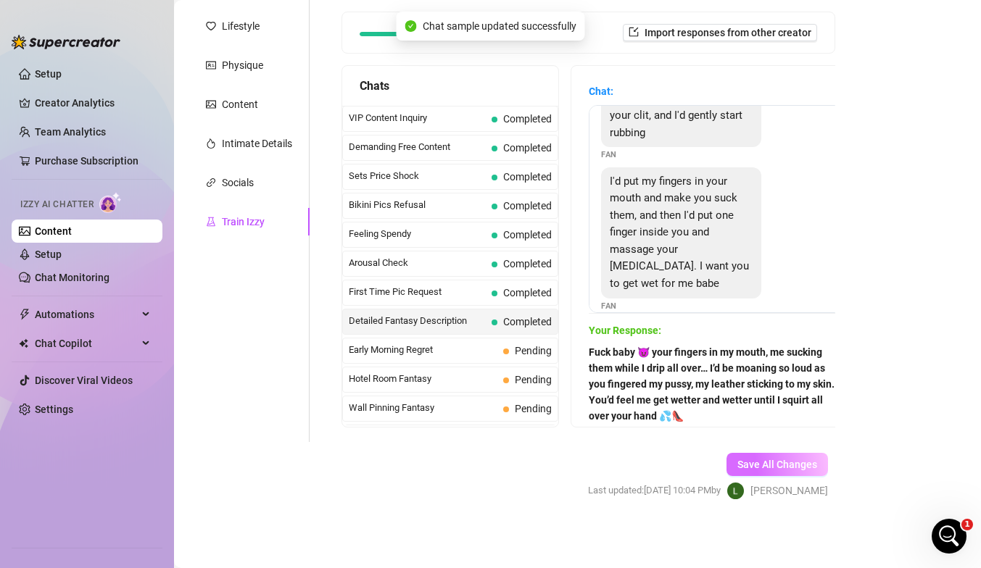
click at [669, 466] on span "Save All Changes" at bounding box center [777, 465] width 80 height 12
click at [62, 251] on link "Setup" at bounding box center [48, 255] width 27 height 12
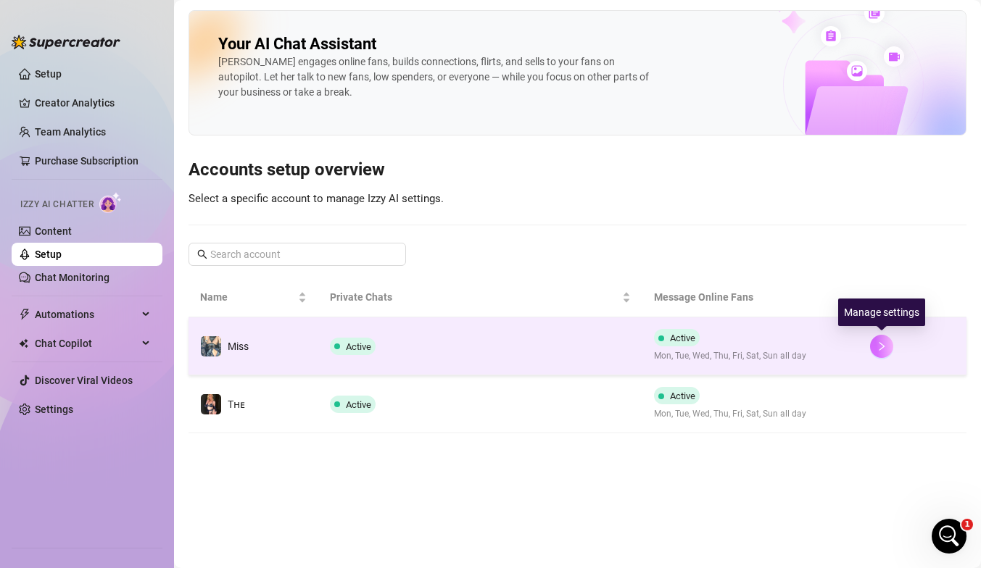
click at [669, 348] on icon "right" at bounding box center [881, 346] width 10 height 10
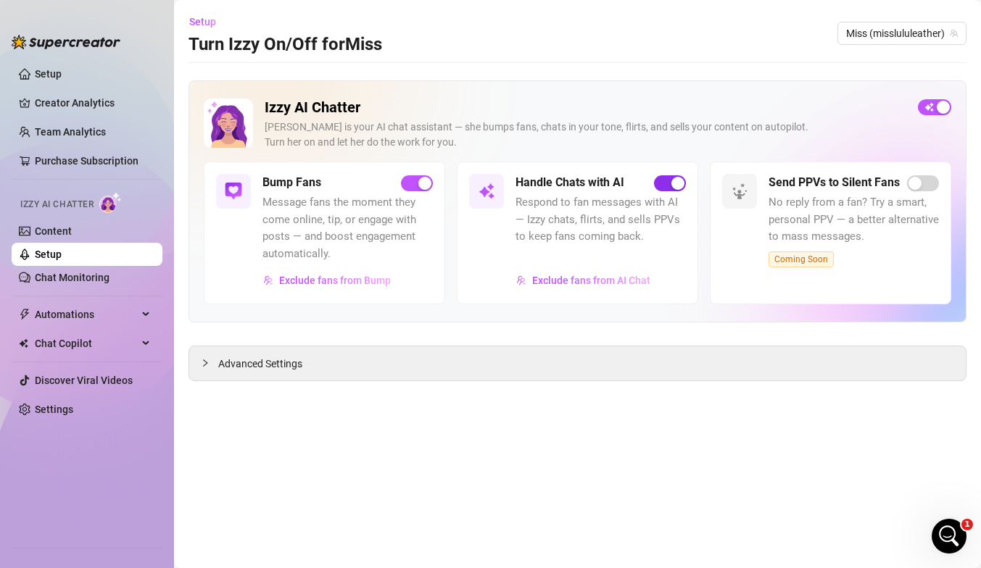
click at [668, 181] on span "button" at bounding box center [670, 183] width 32 height 16
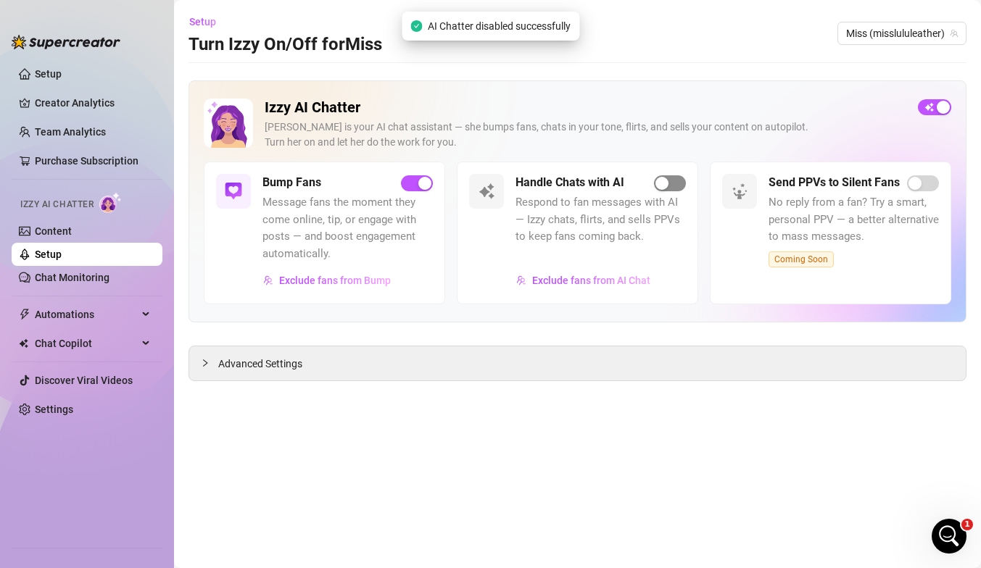
click at [668, 181] on div "button" at bounding box center [661, 183] width 13 height 13
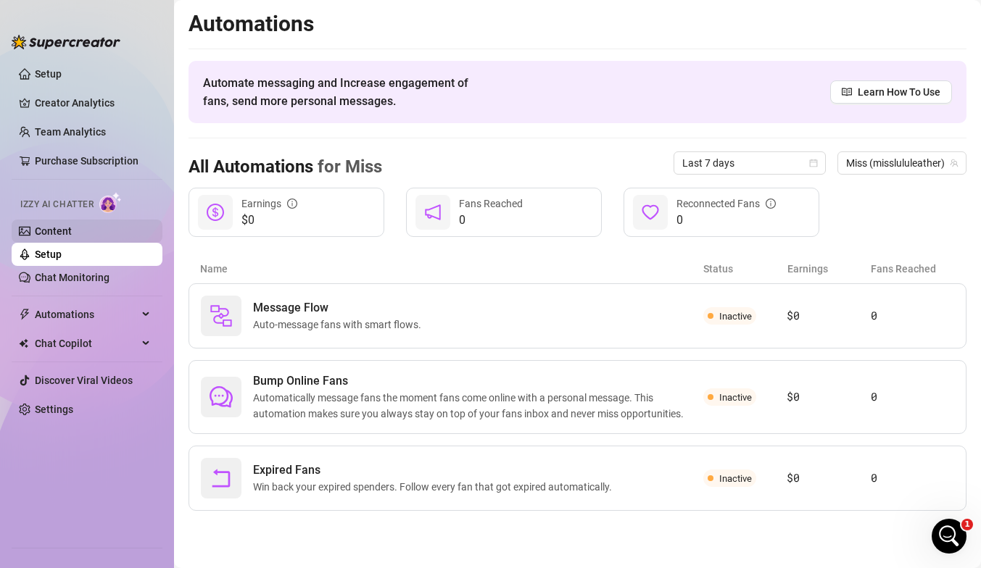
click at [64, 225] on link "Content" at bounding box center [53, 231] width 37 height 12
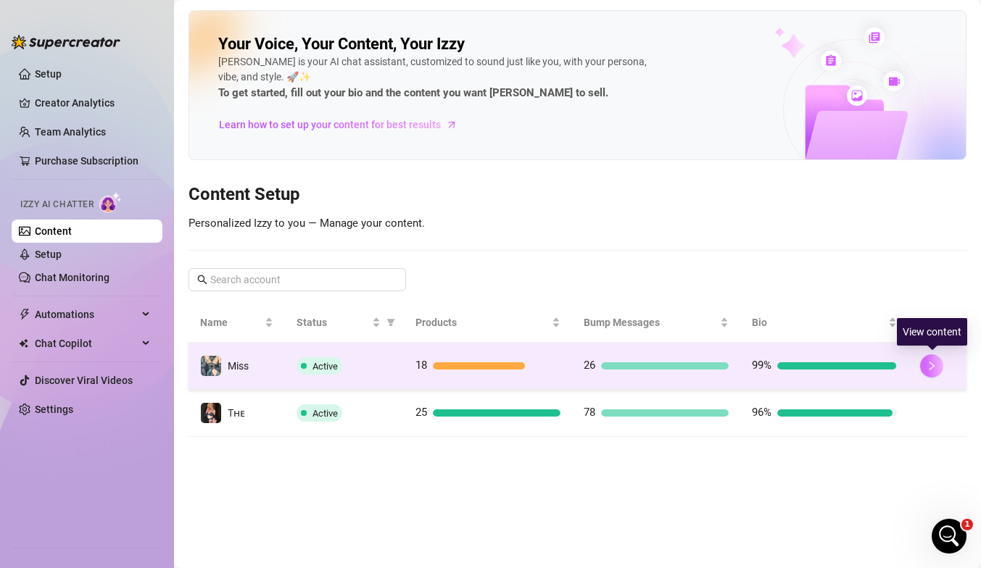
click at [669, 374] on button "button" at bounding box center [931, 365] width 23 height 23
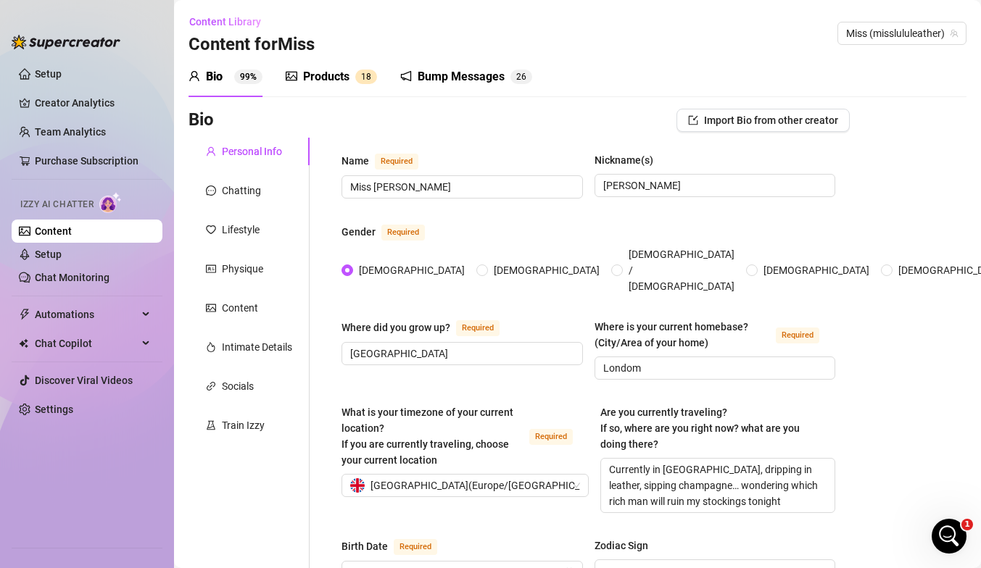
click at [327, 86] on div "Products 1 8" at bounding box center [331, 77] width 91 height 41
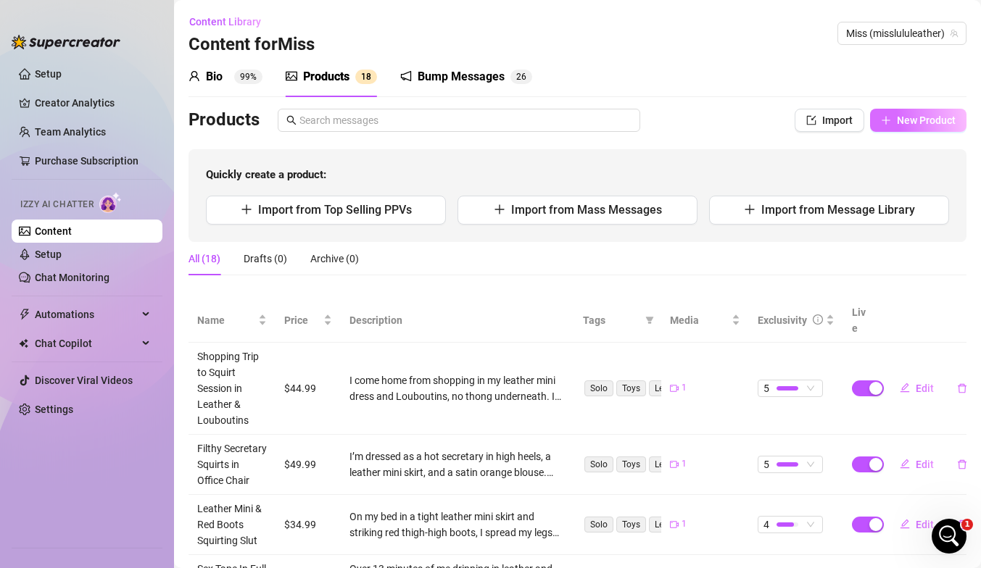
click at [669, 122] on span "New Product" at bounding box center [926, 121] width 59 height 12
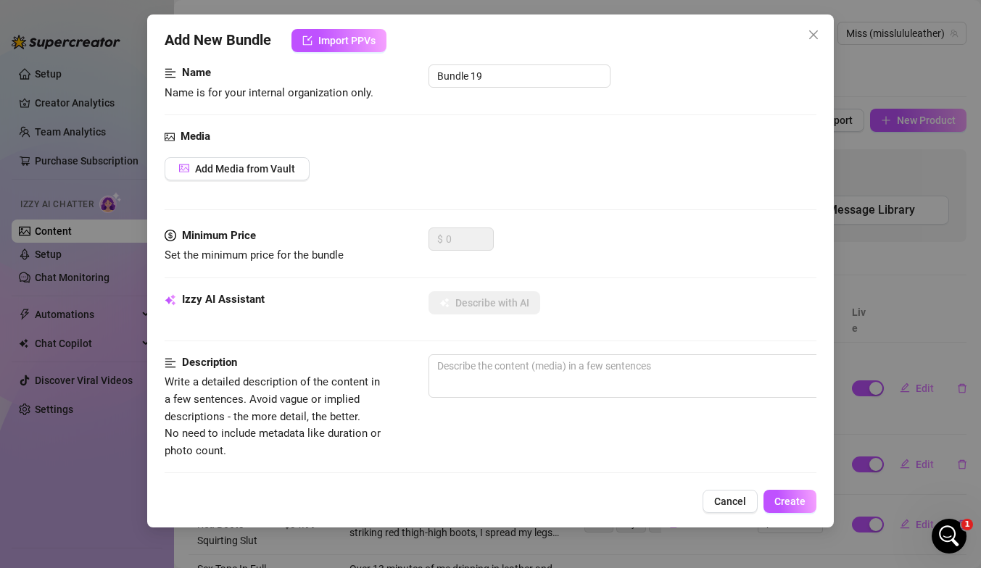
scroll to position [91, 0]
click at [229, 172] on span "Add Media from Vault" at bounding box center [245, 170] width 100 height 12
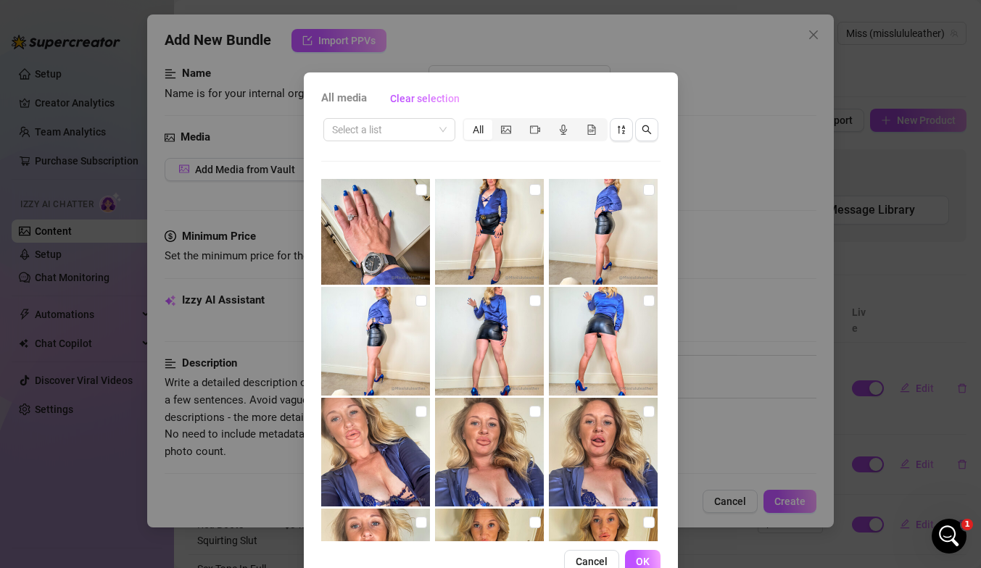
scroll to position [361, 0]
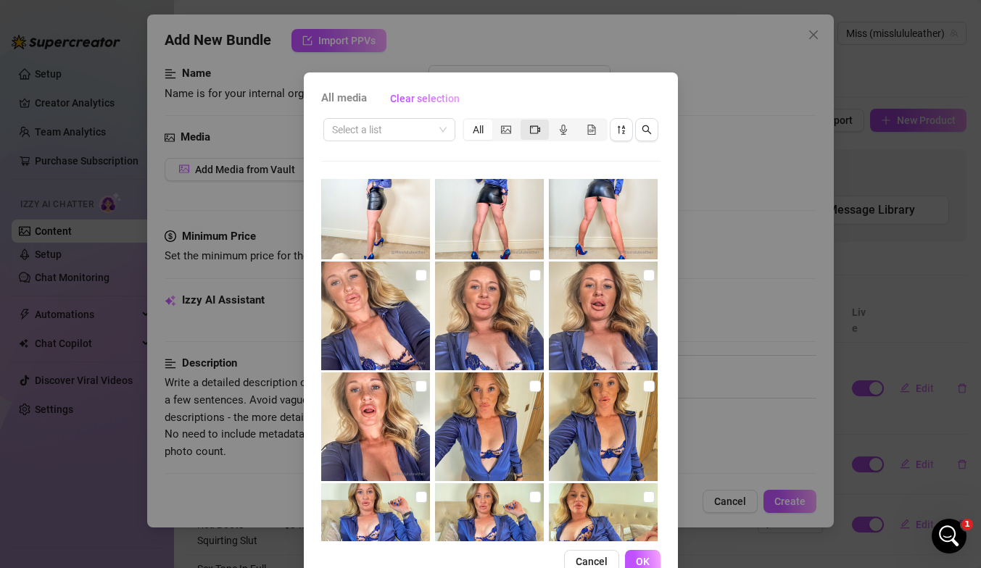
click at [533, 132] on icon "video-camera" at bounding box center [535, 130] width 10 height 10
click at [524, 122] on input "segmented control" at bounding box center [524, 122] width 0 height 0
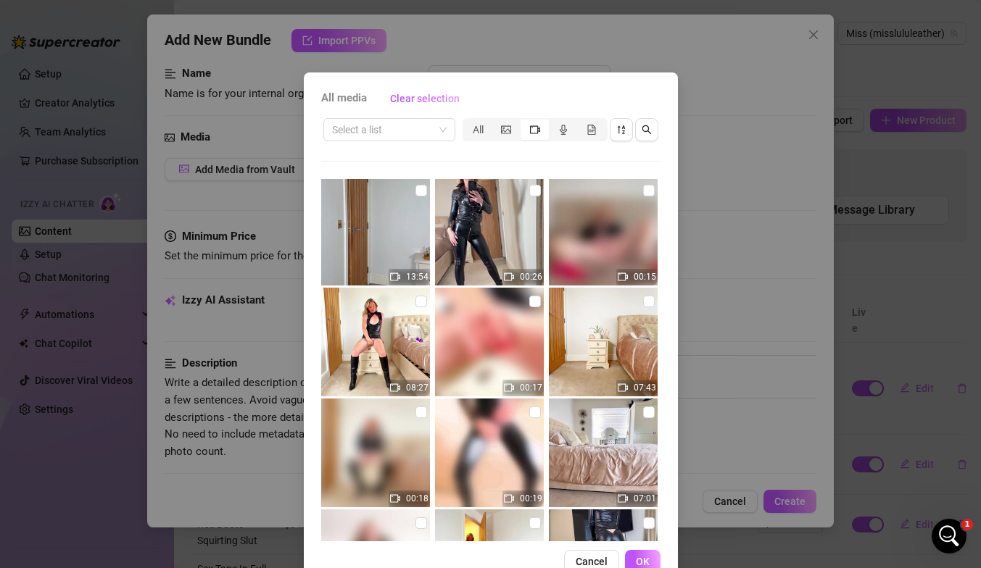
scroll to position [336, 0]
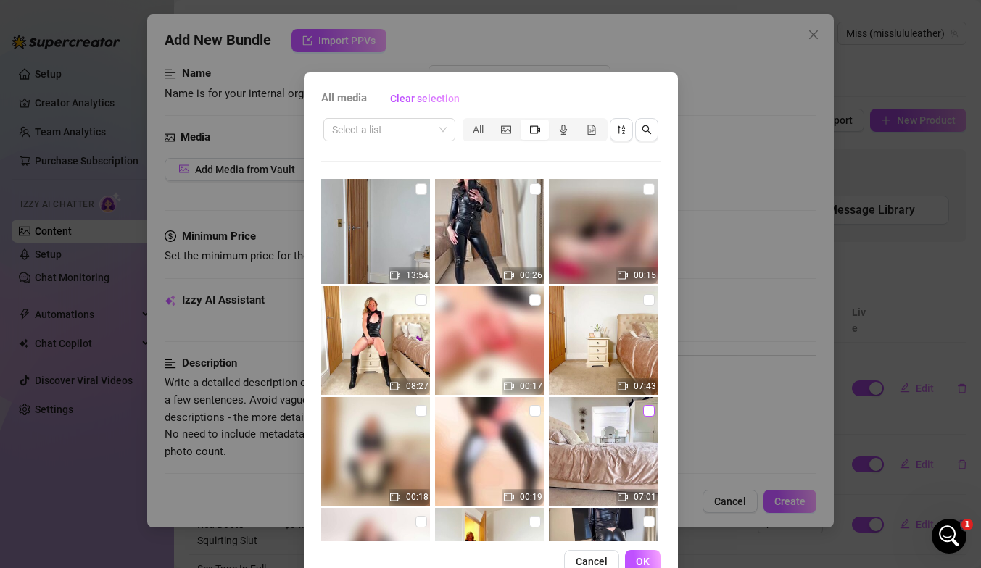
click at [649, 410] on input "checkbox" at bounding box center [649, 411] width 12 height 12
click at [646, 502] on span "OK" at bounding box center [643, 562] width 14 height 12
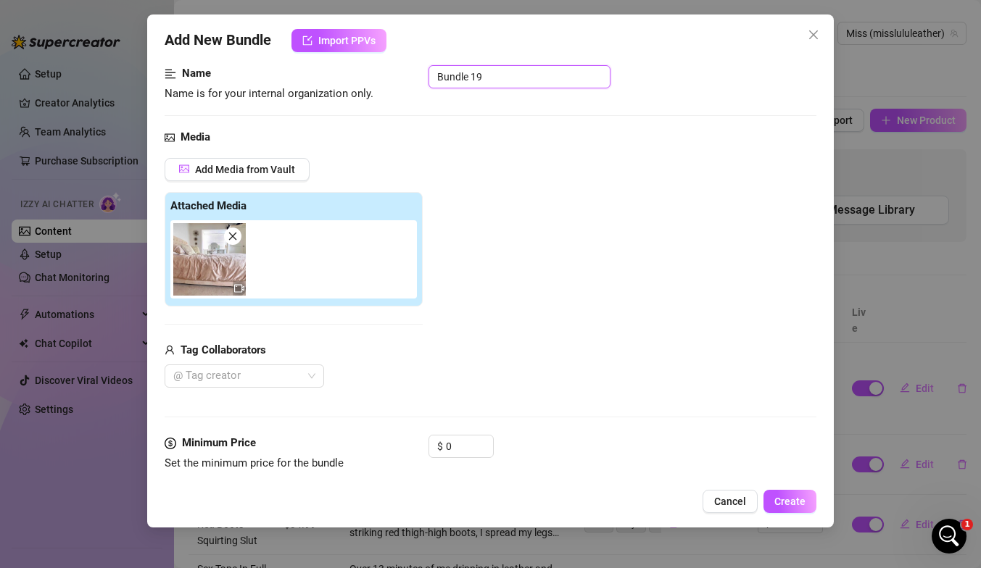
drag, startPoint x: 489, startPoint y: 77, endPoint x: 416, endPoint y: 72, distance: 72.6
click at [423, 73] on div "Name Name is for your internal organization only. Bundle 19" at bounding box center [491, 83] width 652 height 37
paste input "Leather Jumpsuit Squirting Slut Wife with Rampant Rabbit"
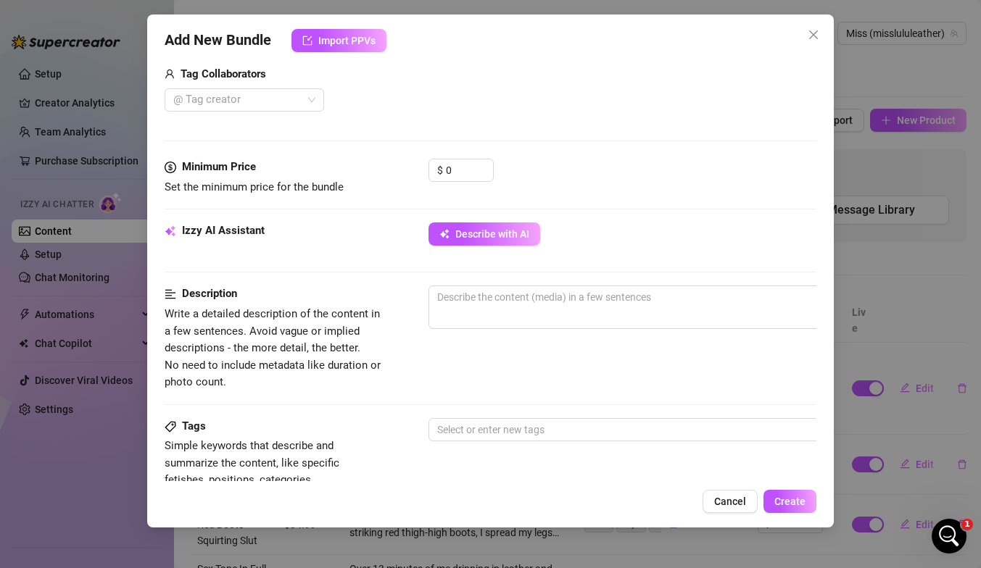
scroll to position [388, 0]
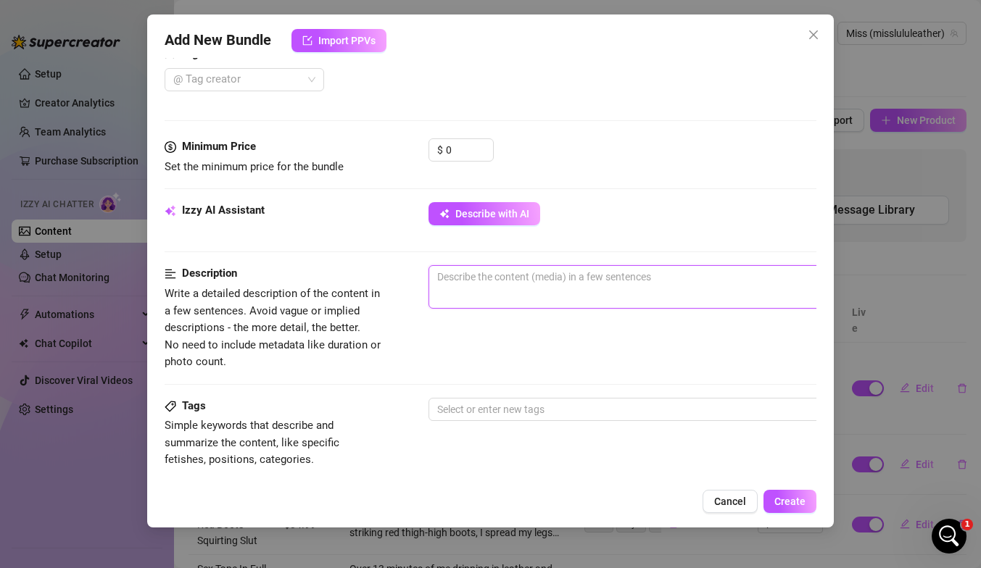
click at [491, 275] on textarea at bounding box center [682, 277] width 506 height 22
paste textarea "I’m in a tight leather jumpsuit with ankle boots, unzipping my easy-access zip …"
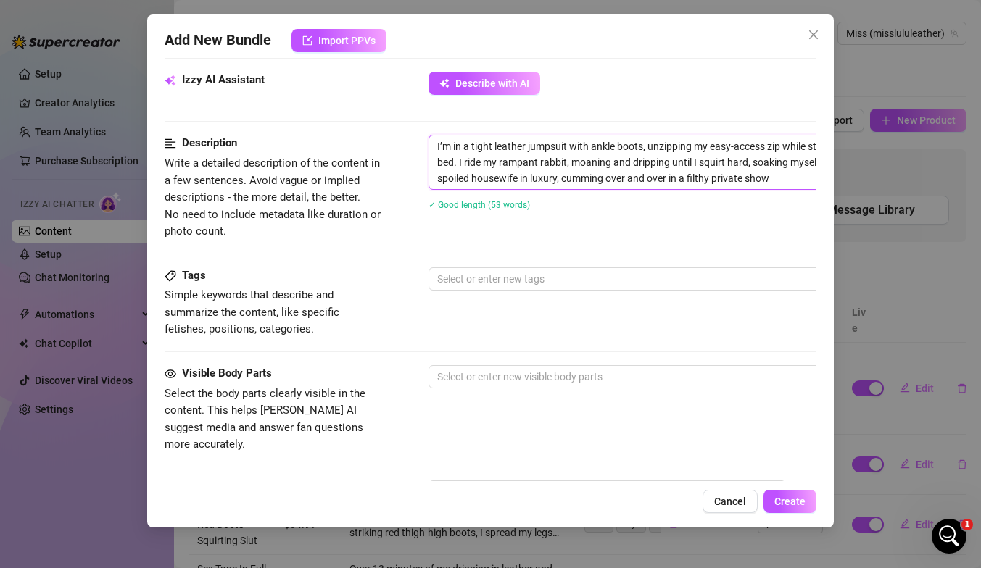
scroll to position [540, 0]
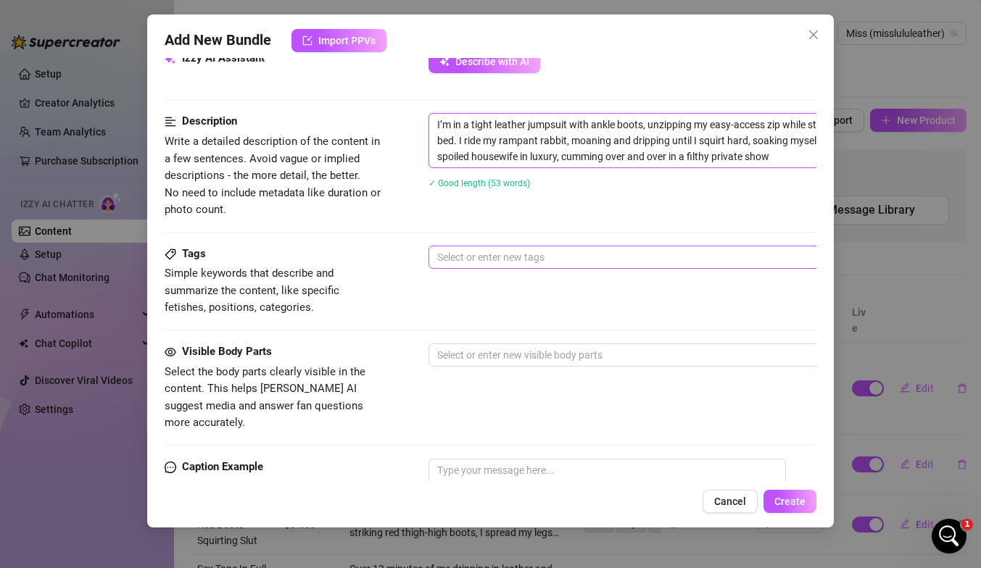
click at [449, 258] on div at bounding box center [674, 257] width 486 height 20
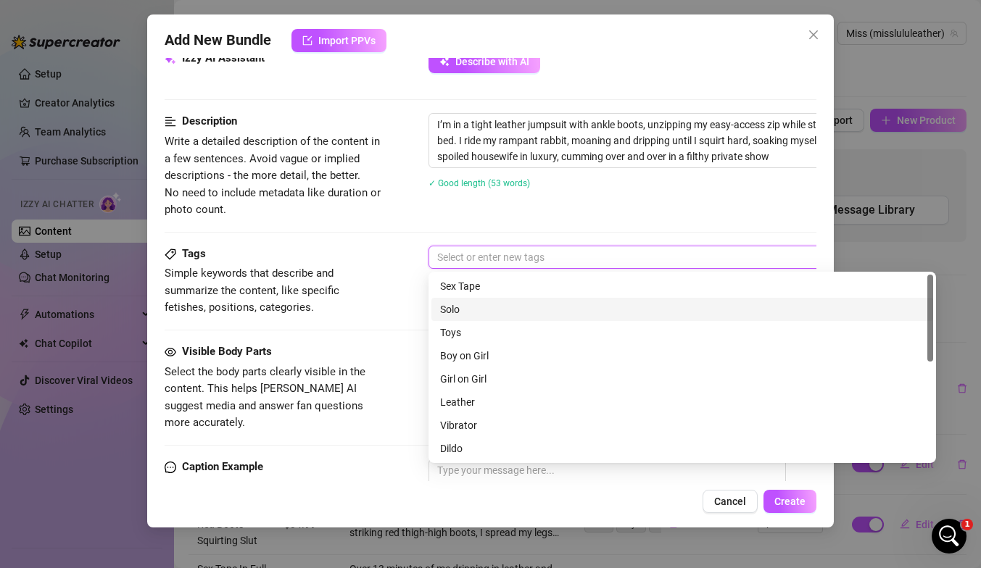
click at [460, 303] on div "Solo" at bounding box center [682, 310] width 484 height 16
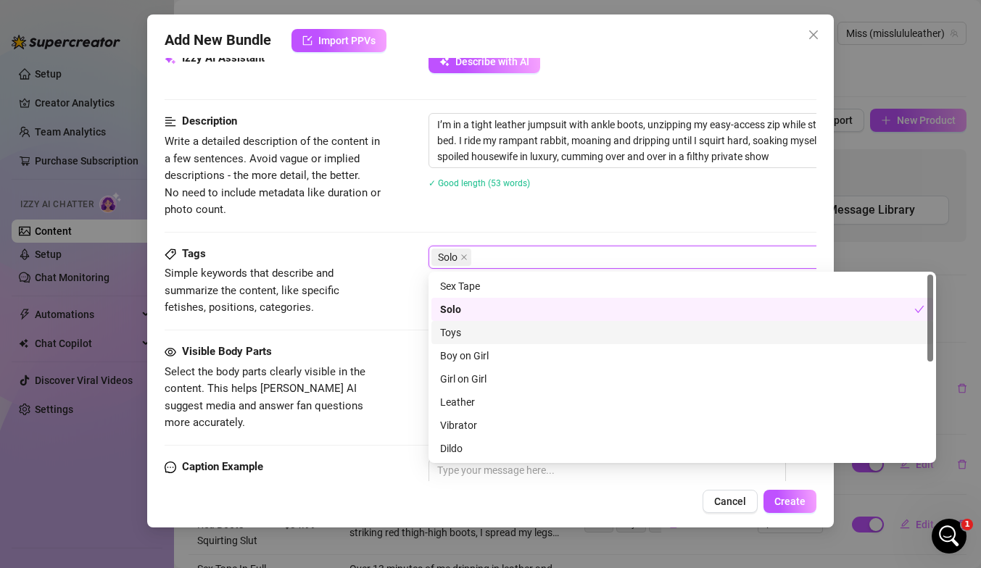
click at [453, 328] on div "Toys" at bounding box center [682, 333] width 484 height 16
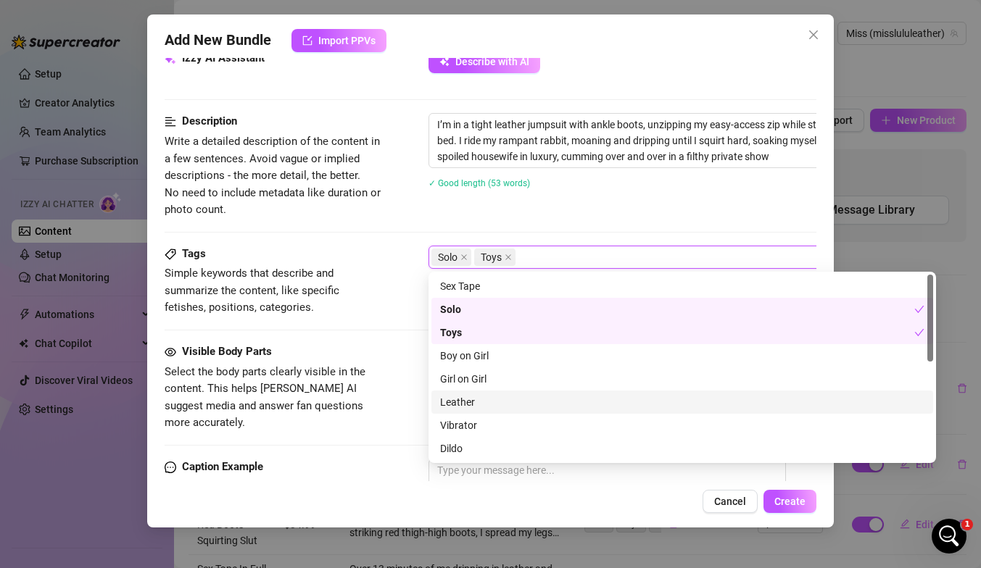
click at [456, 395] on div "Leather" at bounding box center [682, 402] width 484 height 16
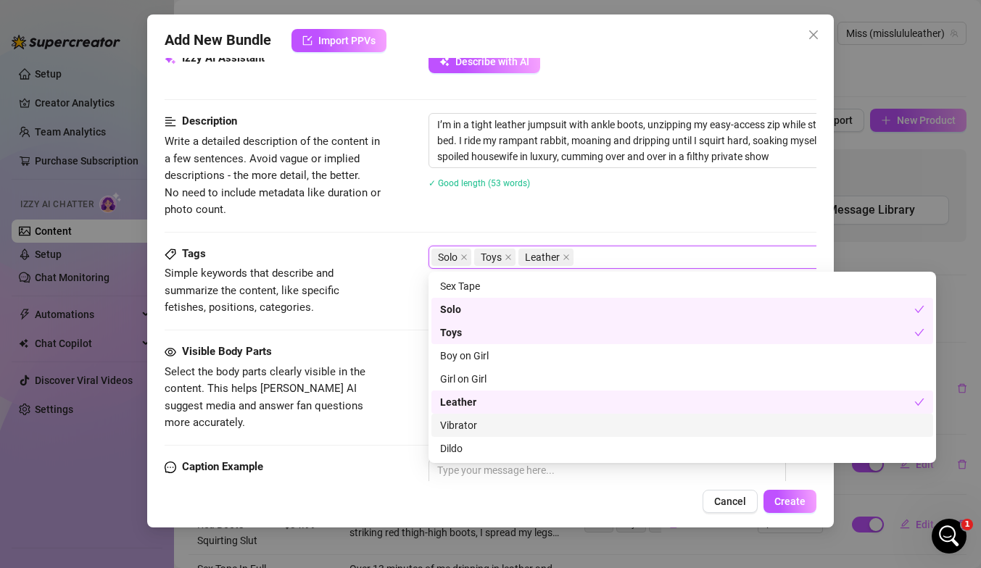
click at [456, 417] on div "Vibrator" at bounding box center [682, 425] width 484 height 16
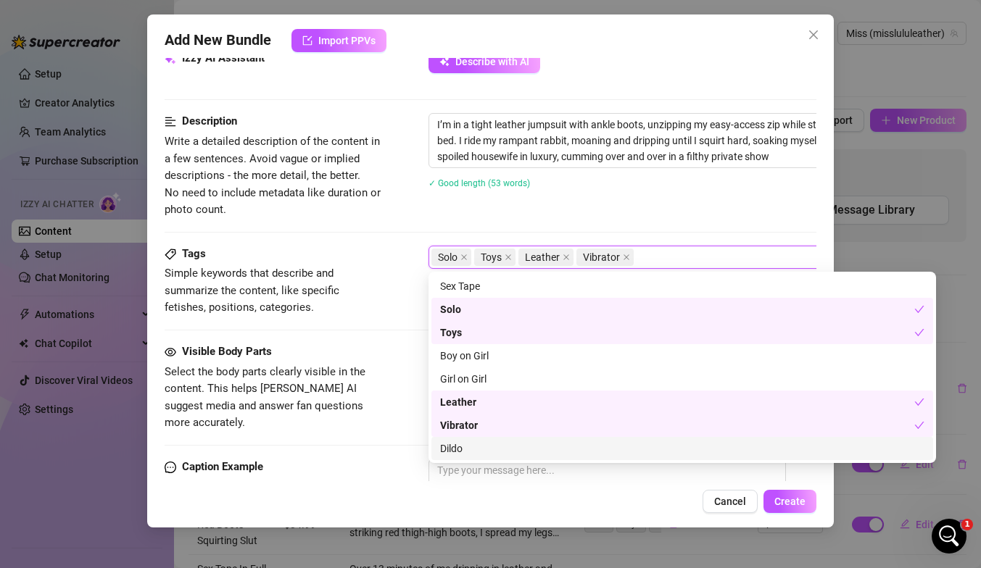
click at [456, 444] on div "Dildo" at bounding box center [682, 449] width 484 height 16
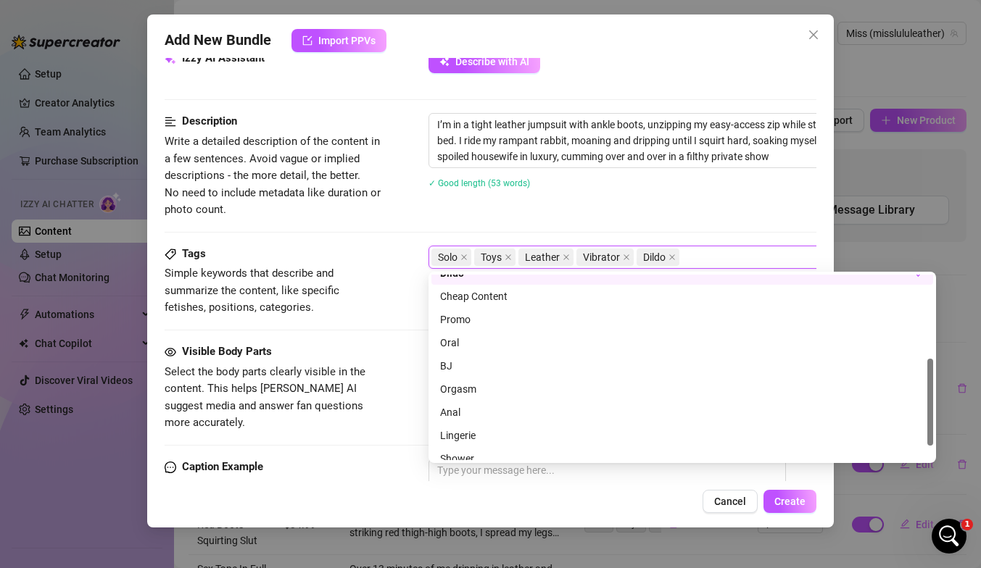
scroll to position [179, 0]
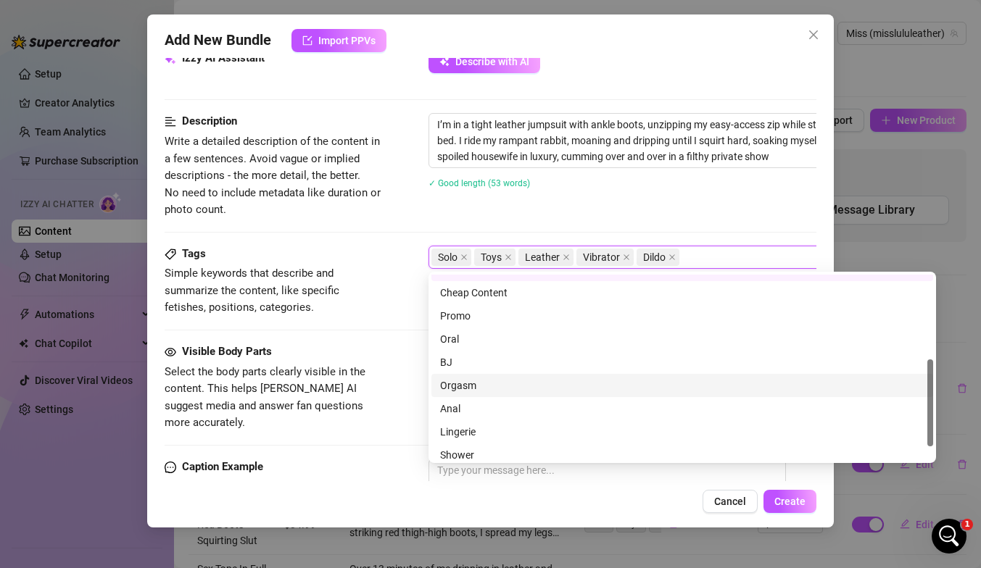
click at [453, 385] on div "Orgasm" at bounding box center [682, 386] width 484 height 16
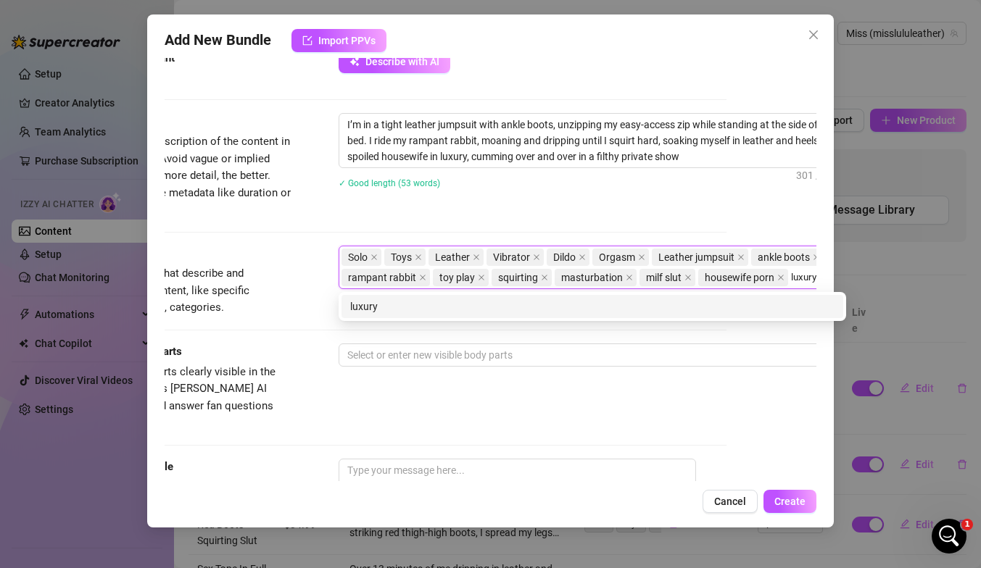
scroll to position [540, 93]
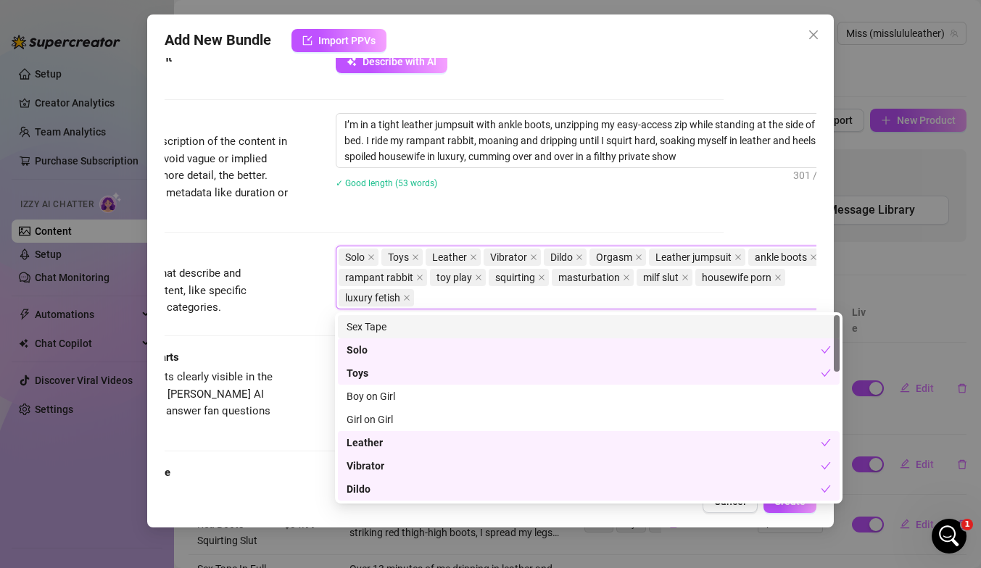
click at [462, 215] on div "Description Write a detailed description of the content in a few sentences. Avo…" at bounding box center [398, 165] width 652 height 105
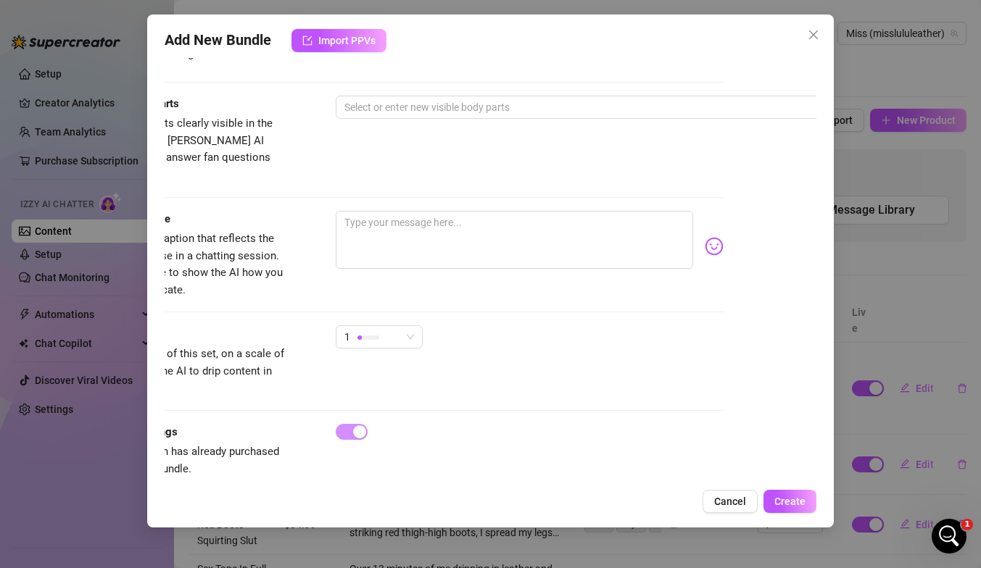
scroll to position [794, 93]
click at [381, 104] on div at bounding box center [581, 106] width 486 height 20
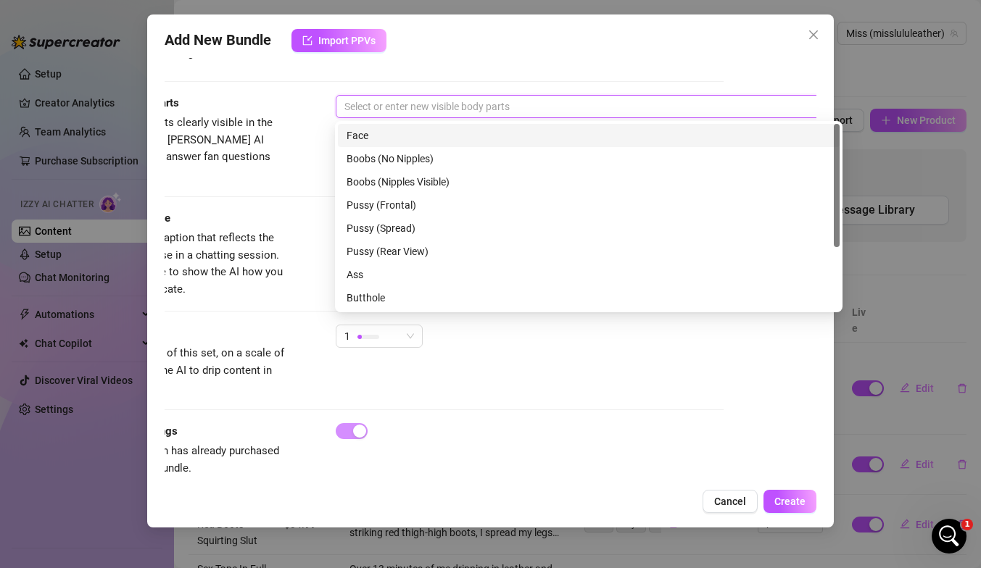
click at [381, 140] on div "Face" at bounding box center [588, 136] width 484 height 16
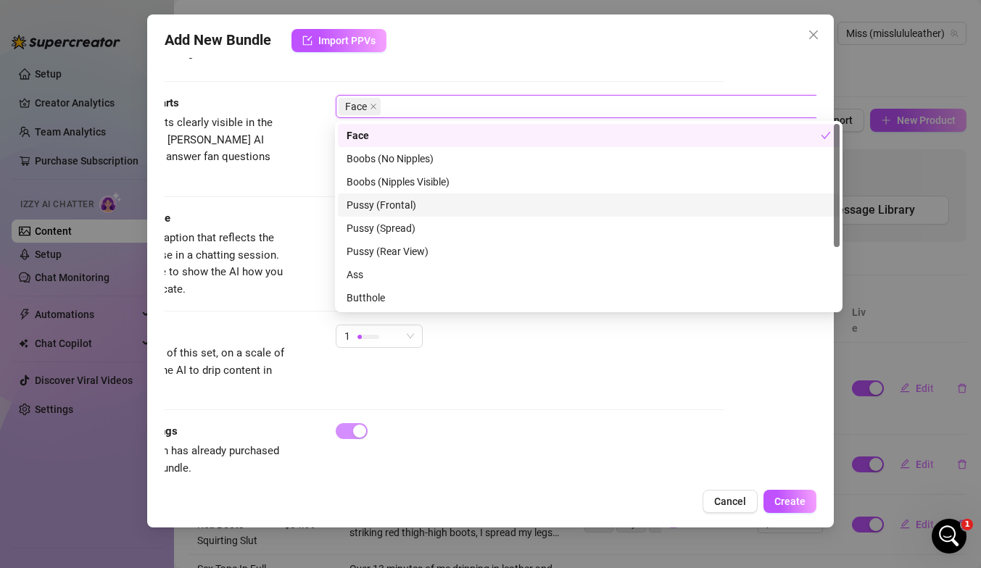
click at [375, 200] on div "Pussy (Frontal)" at bounding box center [588, 205] width 484 height 16
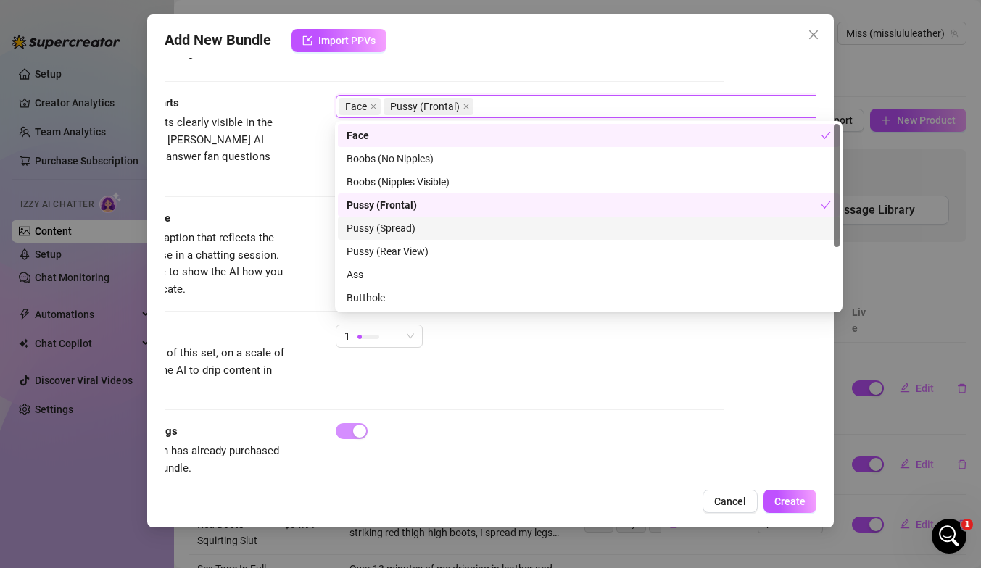
click at [375, 234] on div "Pussy (Spread)" at bounding box center [588, 228] width 484 height 16
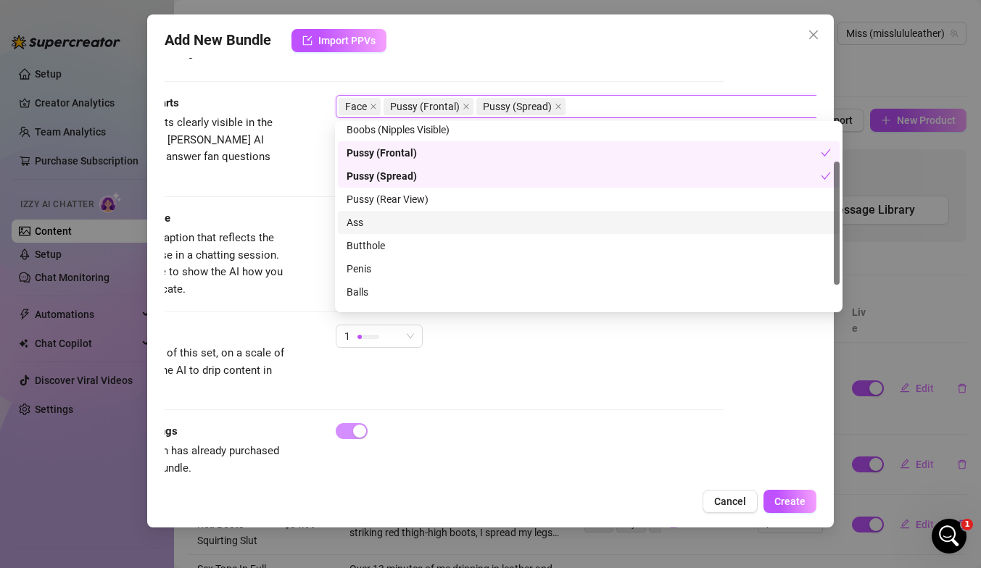
scroll to position [60, 0]
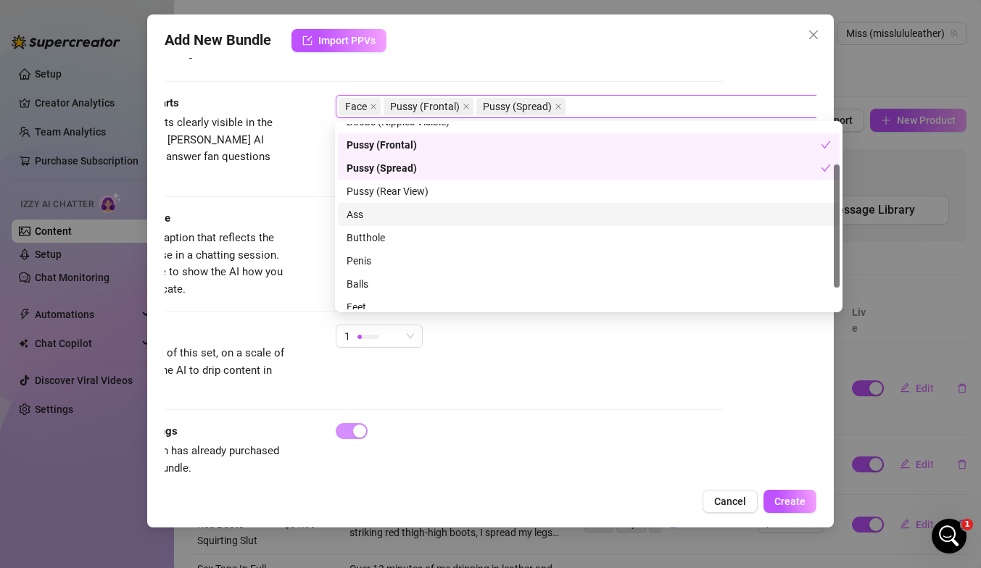
click at [357, 215] on div "Ass" at bounding box center [588, 215] width 484 height 16
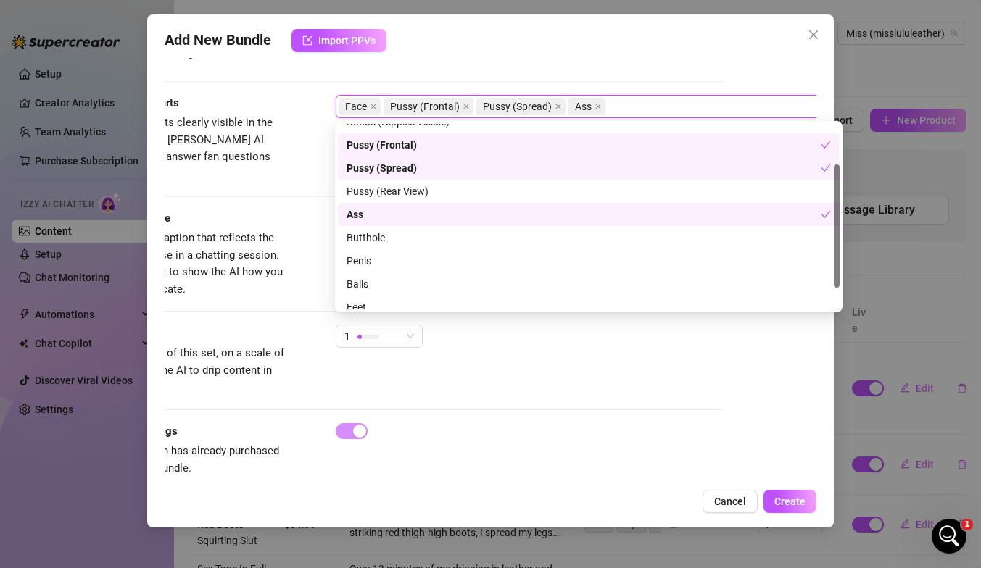
scroll to position [93, 0]
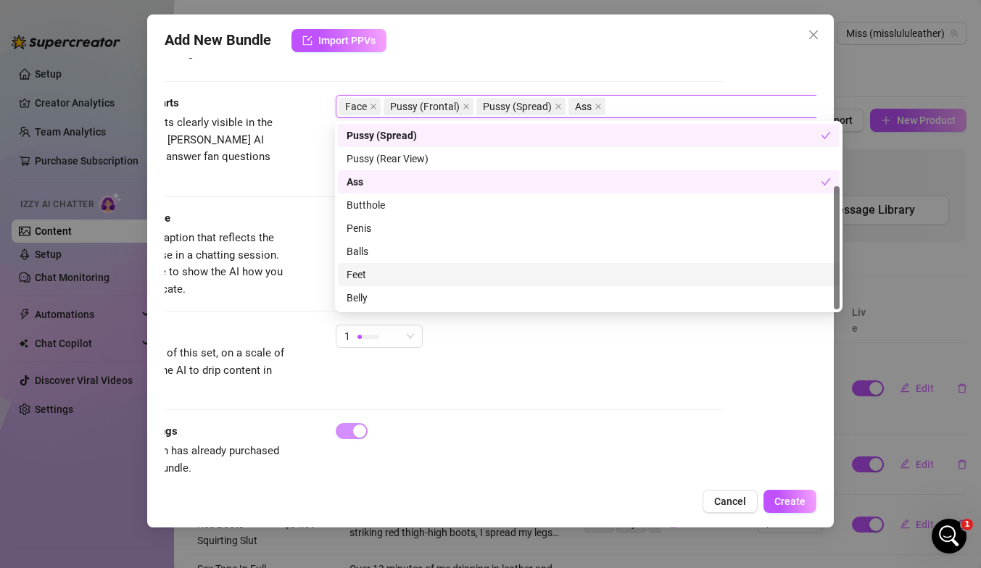
click at [364, 269] on div "Feet" at bounding box center [588, 275] width 484 height 16
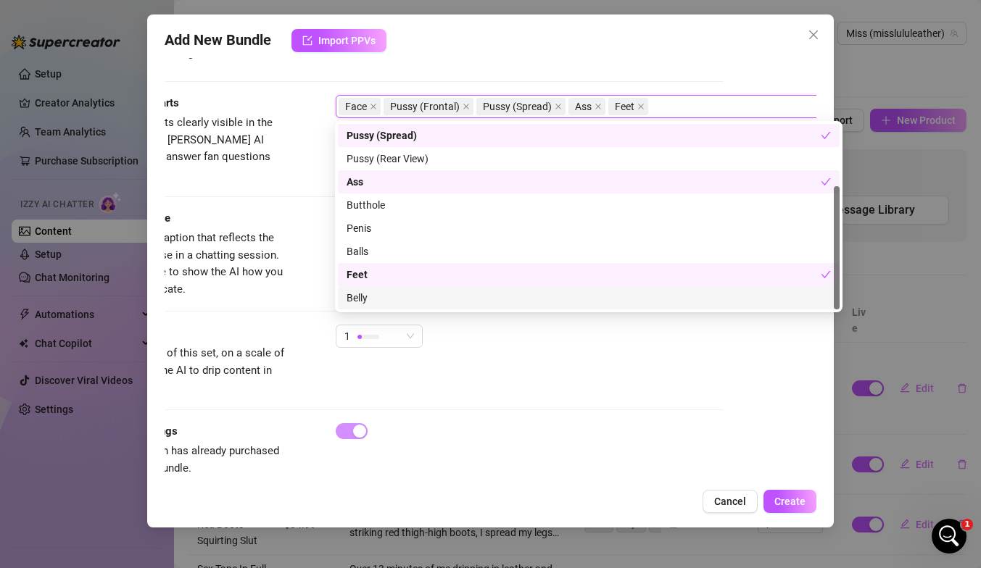
click at [420, 295] on div "Belly" at bounding box center [588, 298] width 484 height 16
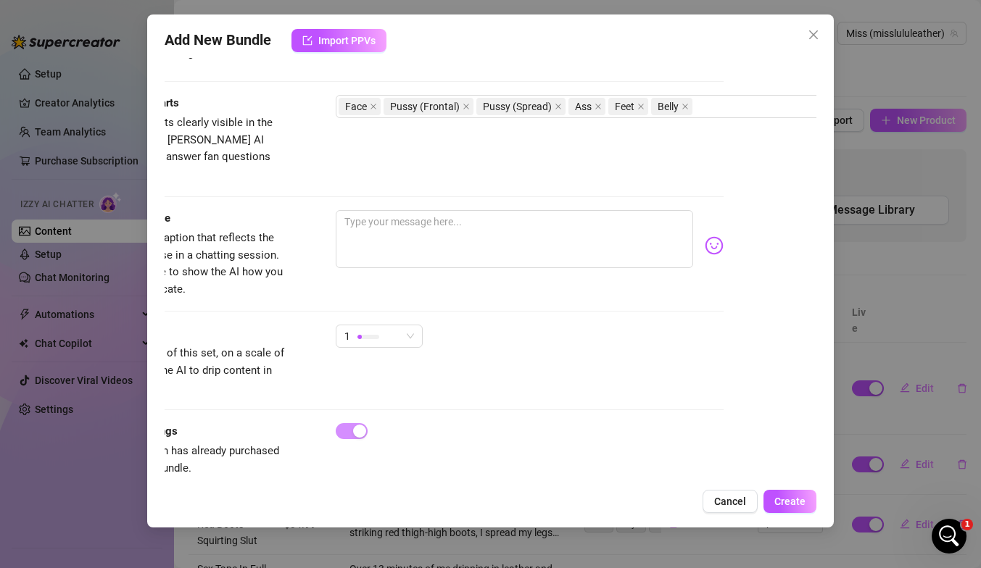
click at [207, 325] on div "Exclusivity" at bounding box center [180, 333] width 217 height 17
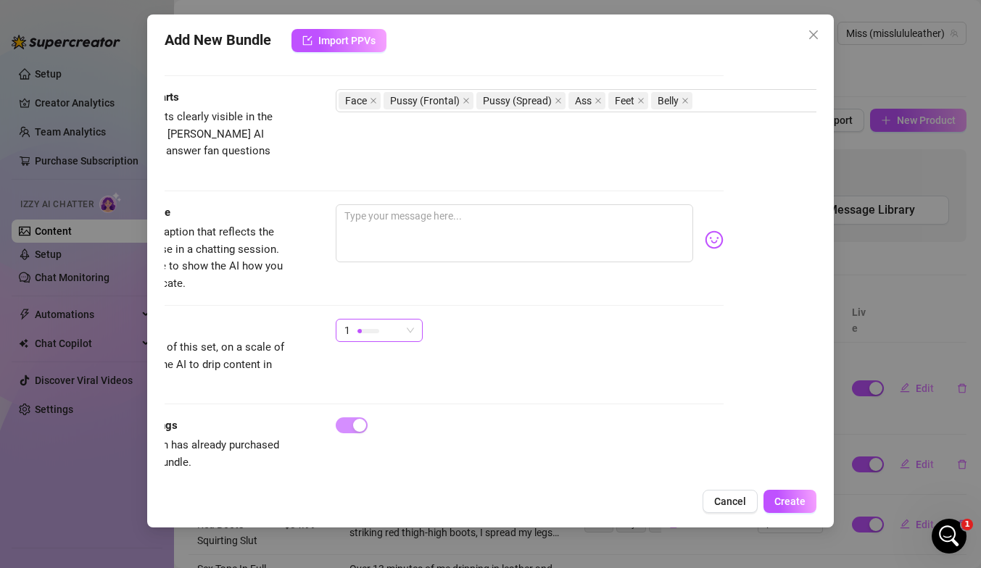
click at [370, 320] on div "1" at bounding box center [372, 331] width 57 height 22
click at [358, 324] on div at bounding box center [368, 331] width 22 height 14
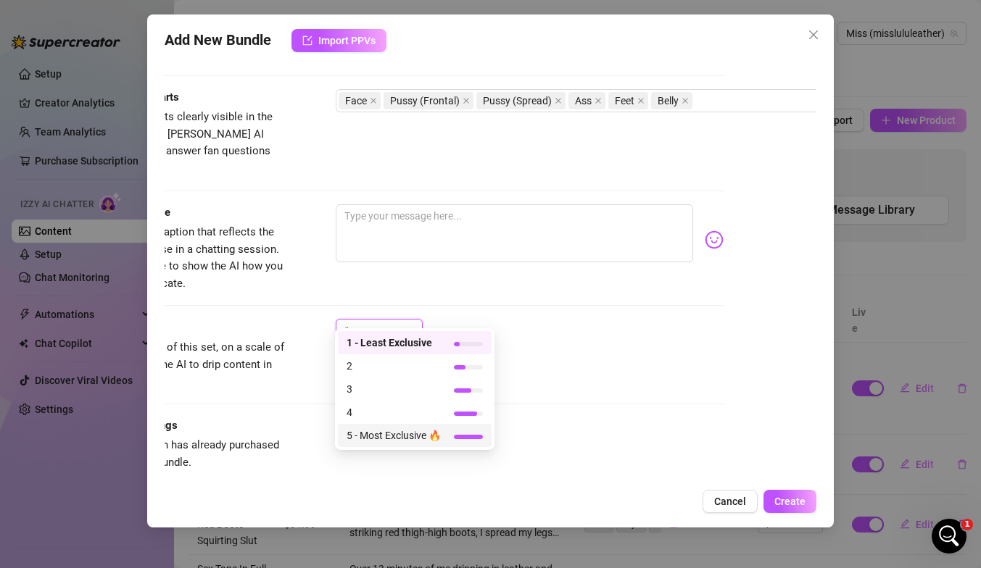
click at [388, 434] on span "5 - Most Exclusive 🔥" at bounding box center [393, 436] width 94 height 16
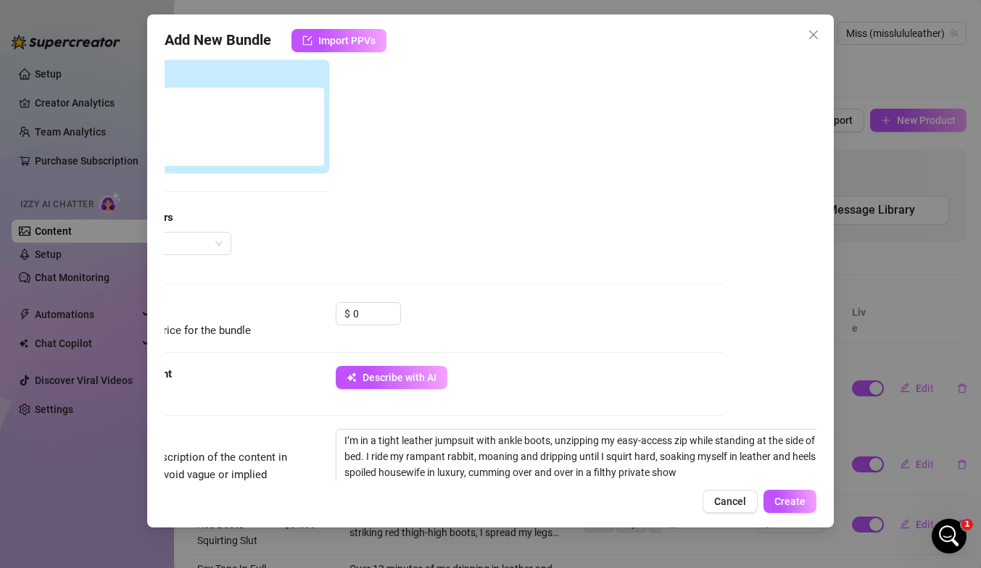
scroll to position [241, 93]
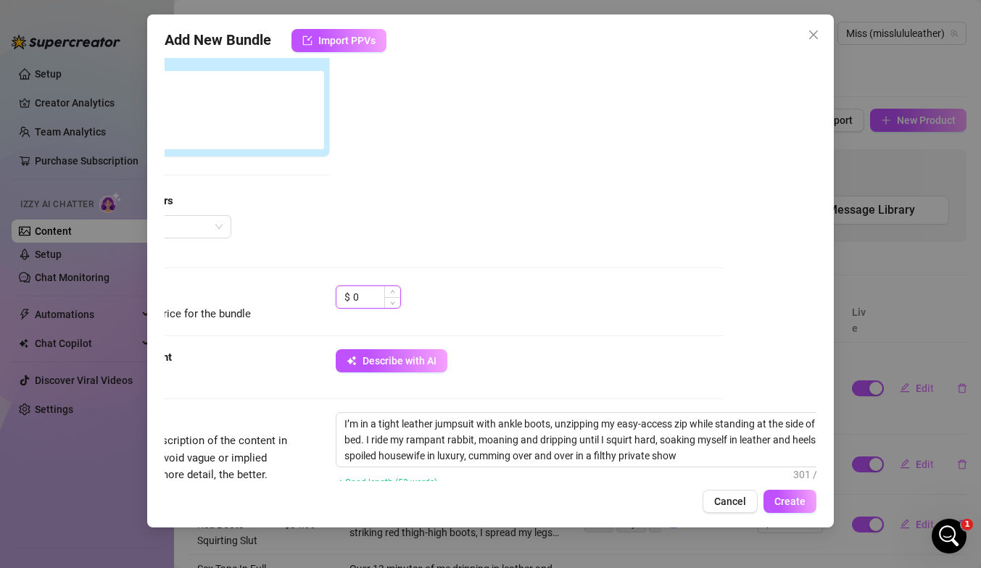
click at [365, 296] on input "0" at bounding box center [376, 297] width 47 height 22
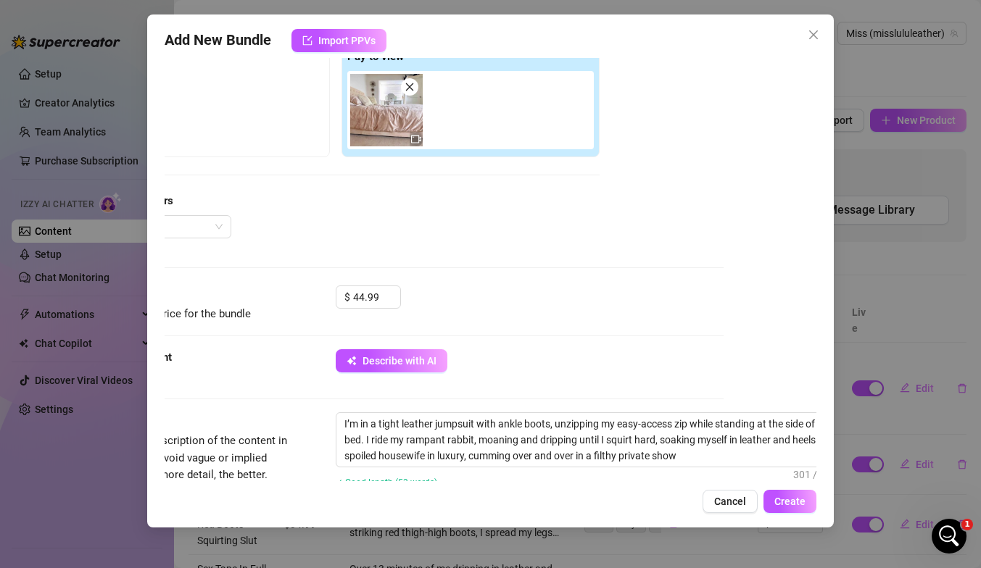
click at [450, 244] on div "Media Add Media from Vault Free preview Pay to view Tag Collaborators @ Tag cre…" at bounding box center [398, 133] width 652 height 306
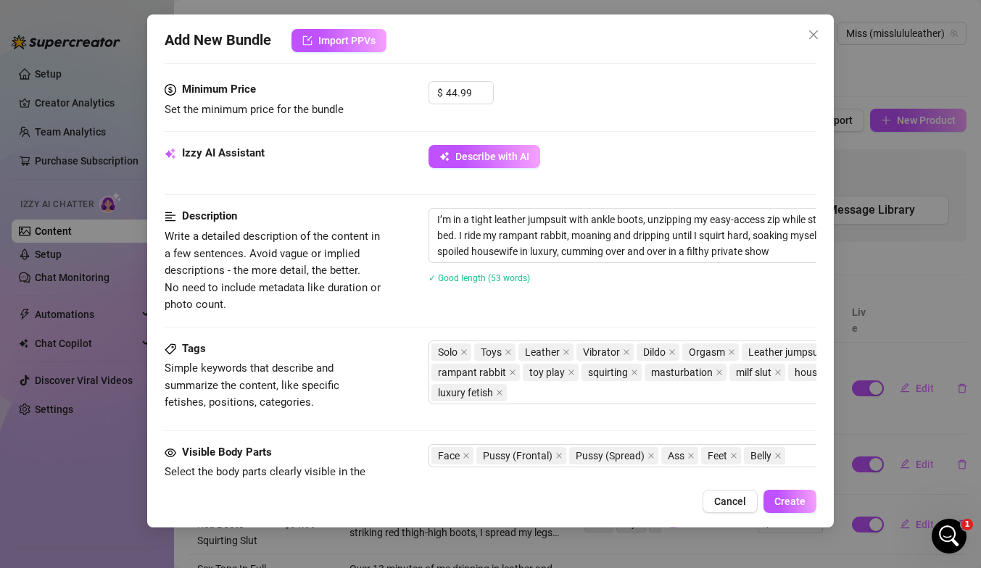
scroll to position [800, 0]
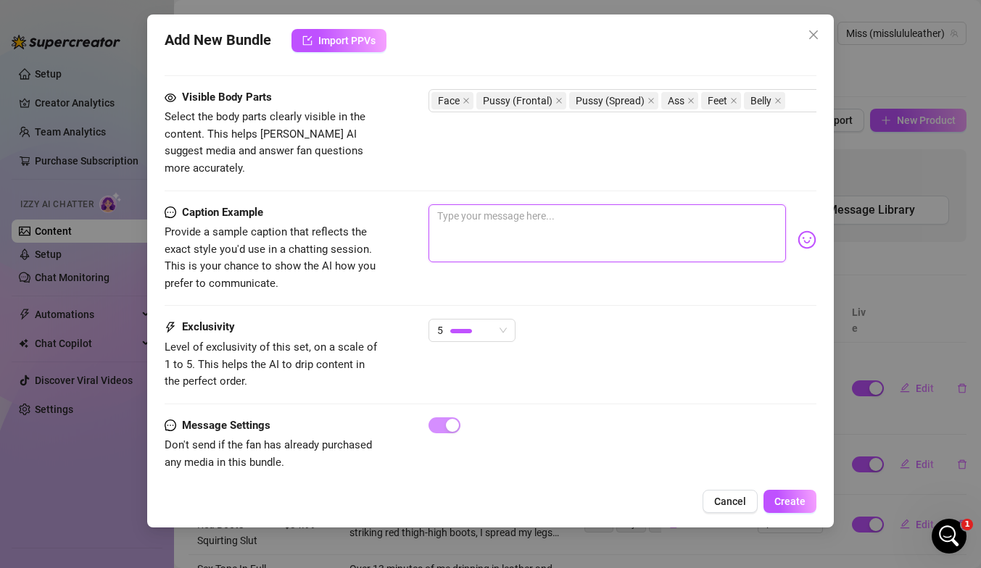
click at [455, 207] on textarea at bounding box center [606, 233] width 357 height 58
paste textarea "Zipped tight in my leather jumpsuit & ankle boots… I slide open the easy access…"
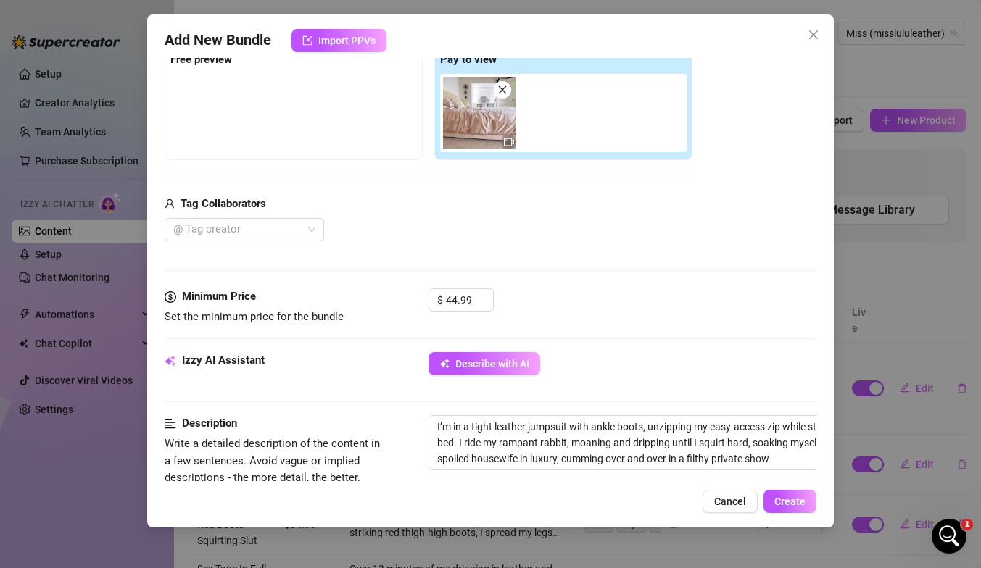
scroll to position [238, 0]
click at [669, 499] on span "Create" at bounding box center [789, 502] width 31 height 12
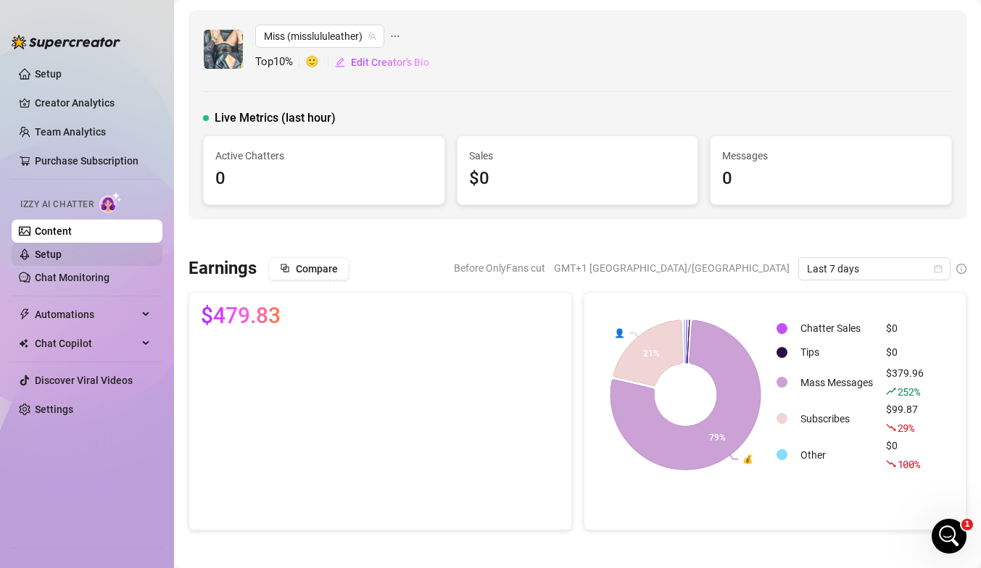
click at [62, 252] on link "Setup" at bounding box center [48, 255] width 27 height 12
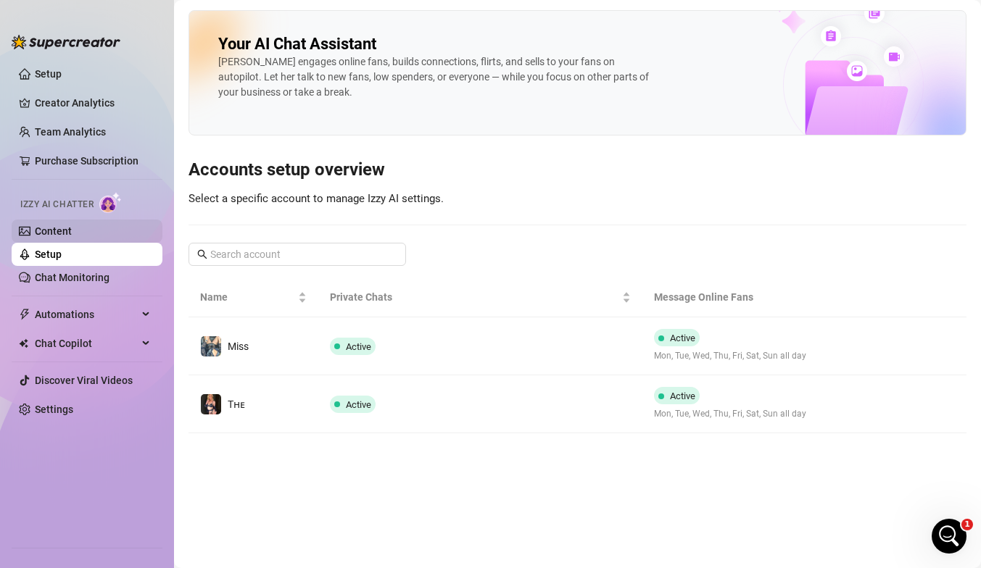
click at [53, 236] on link "Content" at bounding box center [53, 231] width 37 height 12
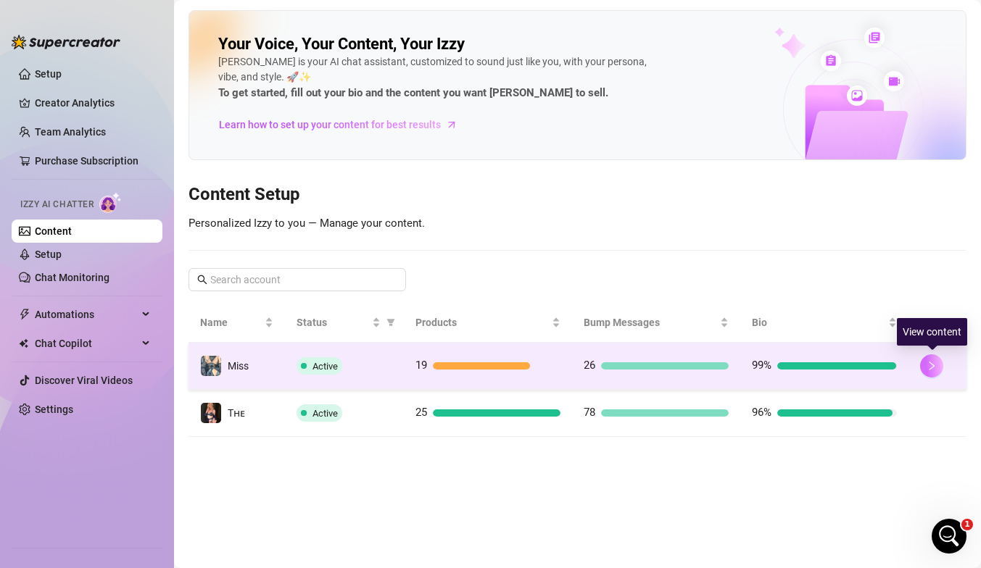
click at [669, 361] on button "button" at bounding box center [931, 365] width 23 height 23
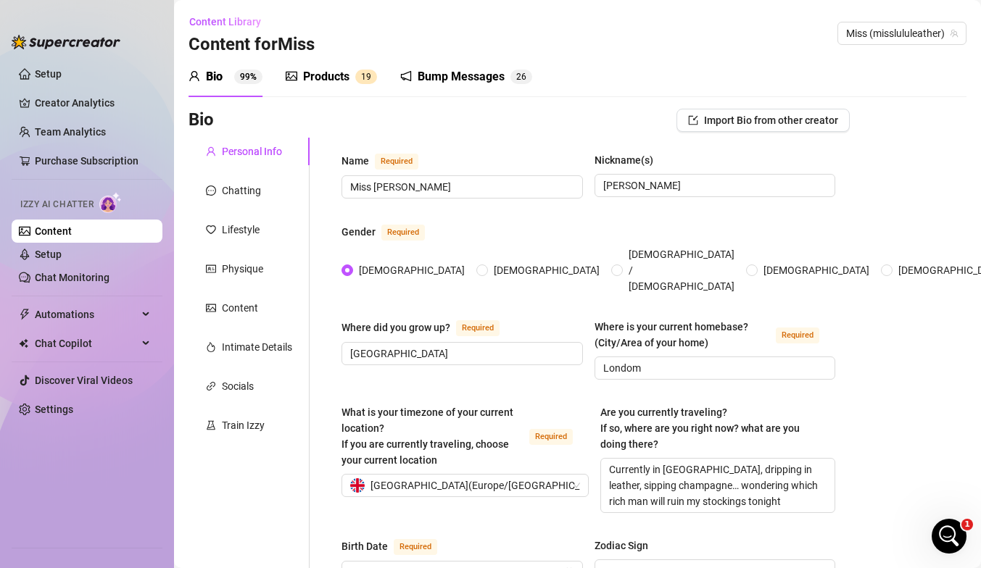
click at [349, 68] on div "Products" at bounding box center [326, 76] width 46 height 17
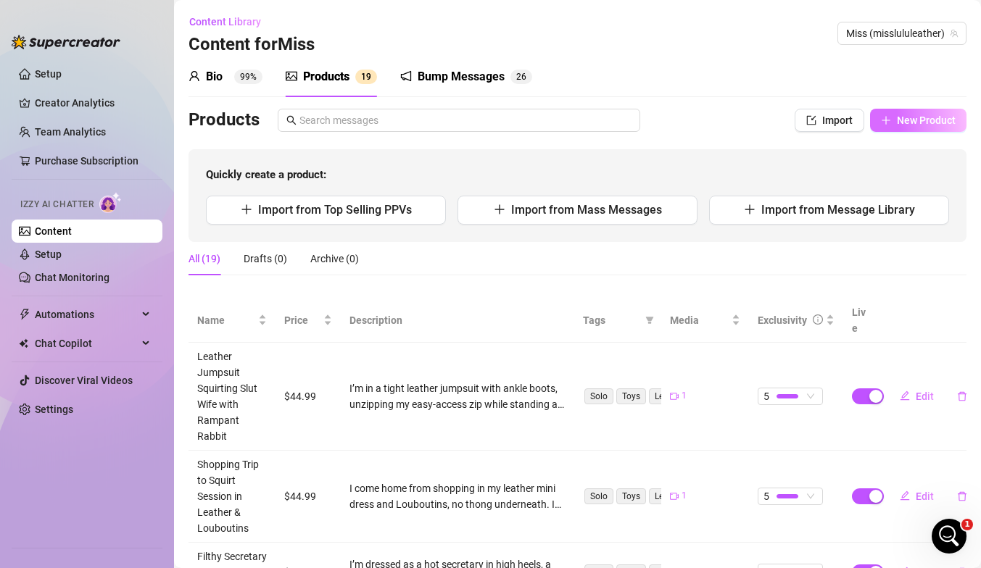
click at [669, 128] on button "New Product" at bounding box center [918, 120] width 96 height 23
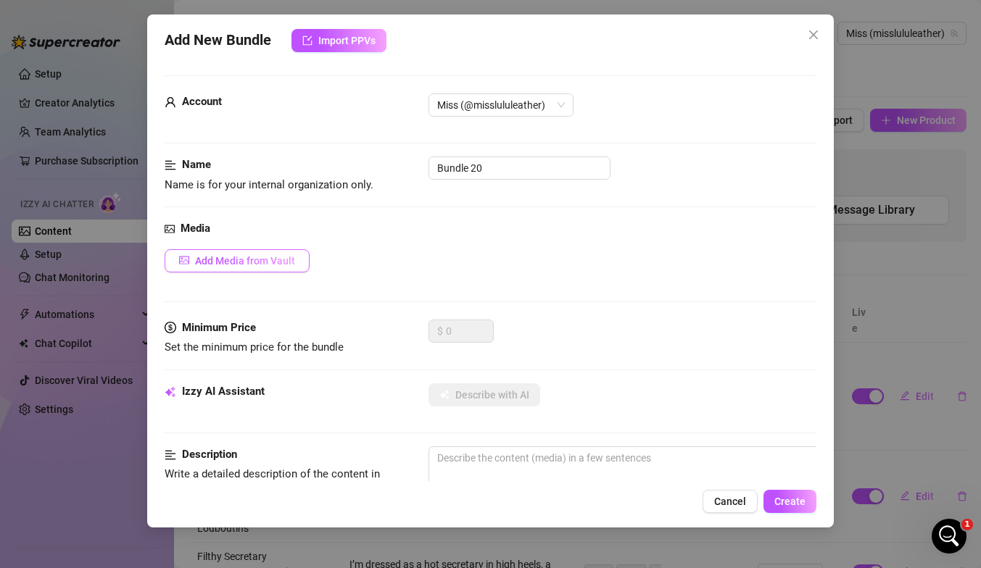
click at [269, 259] on span "Add Media from Vault" at bounding box center [245, 261] width 100 height 12
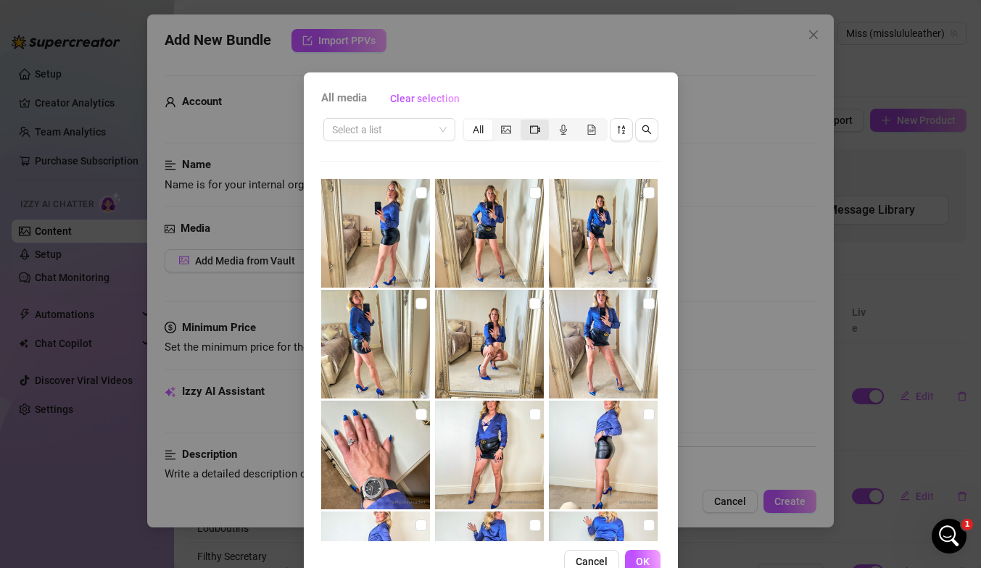
click at [534, 130] on icon "video-camera" at bounding box center [535, 130] width 10 height 10
click at [524, 122] on input "segmented control" at bounding box center [524, 122] width 0 height 0
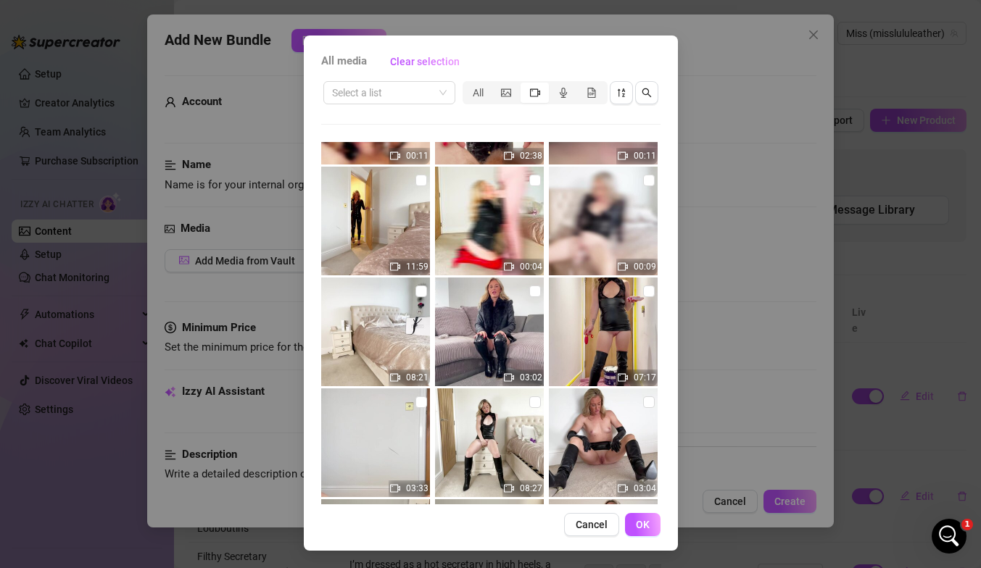
scroll to position [3879, 0]
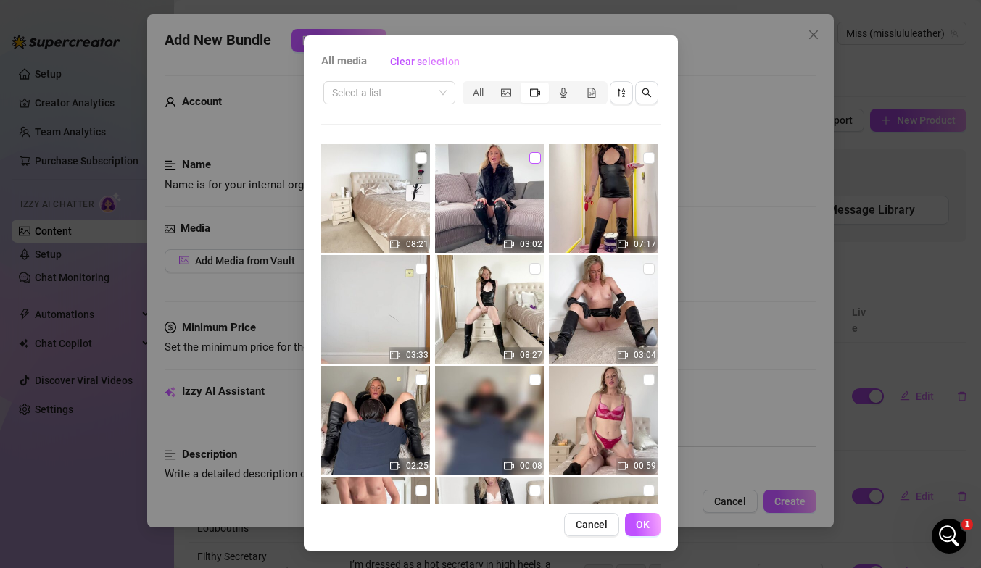
click at [535, 157] on input "checkbox" at bounding box center [535, 158] width 12 height 12
click at [643, 502] on span "OK" at bounding box center [643, 525] width 14 height 12
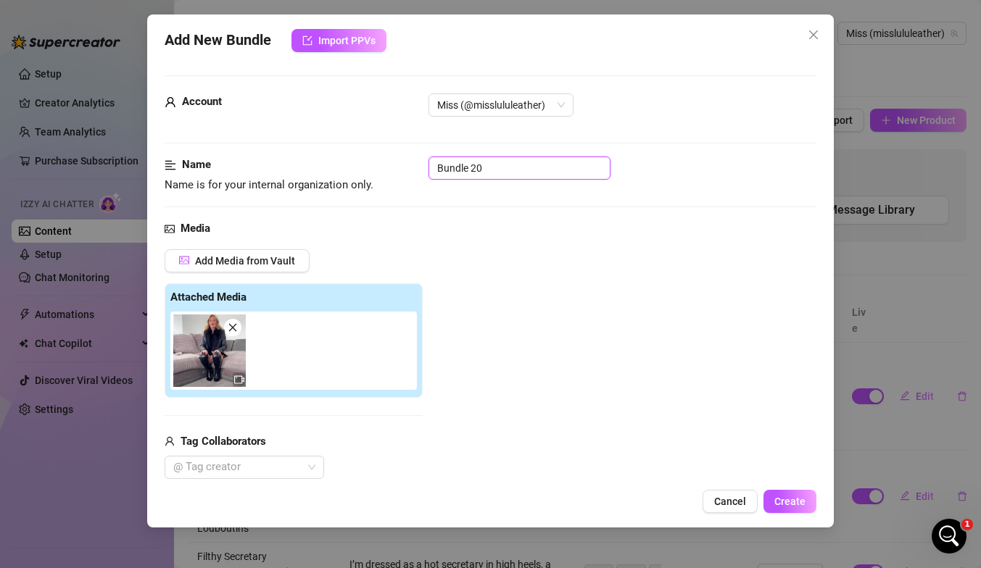
drag, startPoint x: 493, startPoint y: 166, endPoint x: 382, endPoint y: 165, distance: 110.9
click at [382, 165] on div "Name Name is for your internal organization only. Bundle 20" at bounding box center [491, 175] width 652 height 37
paste input "Leather Slut Wife Squirts on the Sofa"
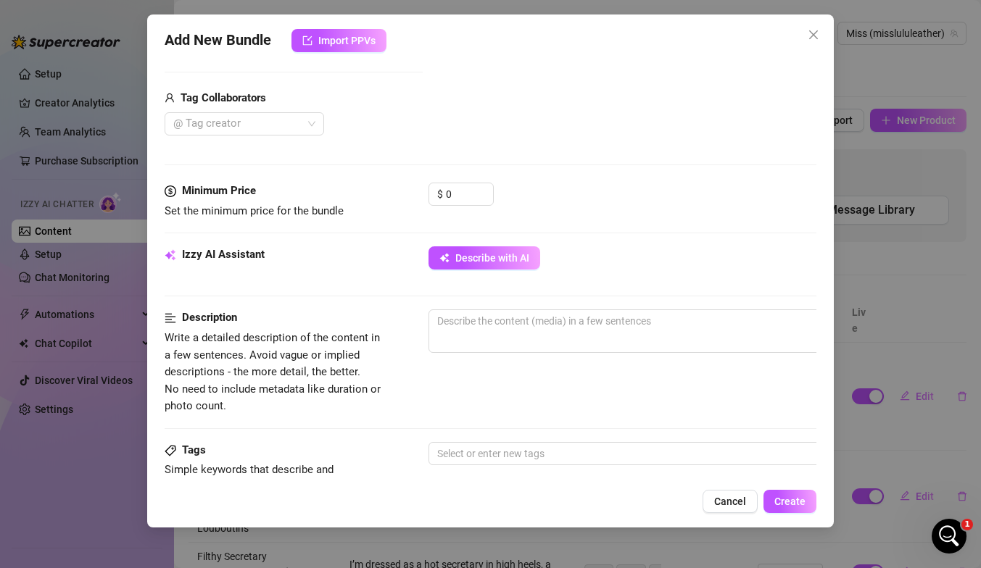
scroll to position [357, 0]
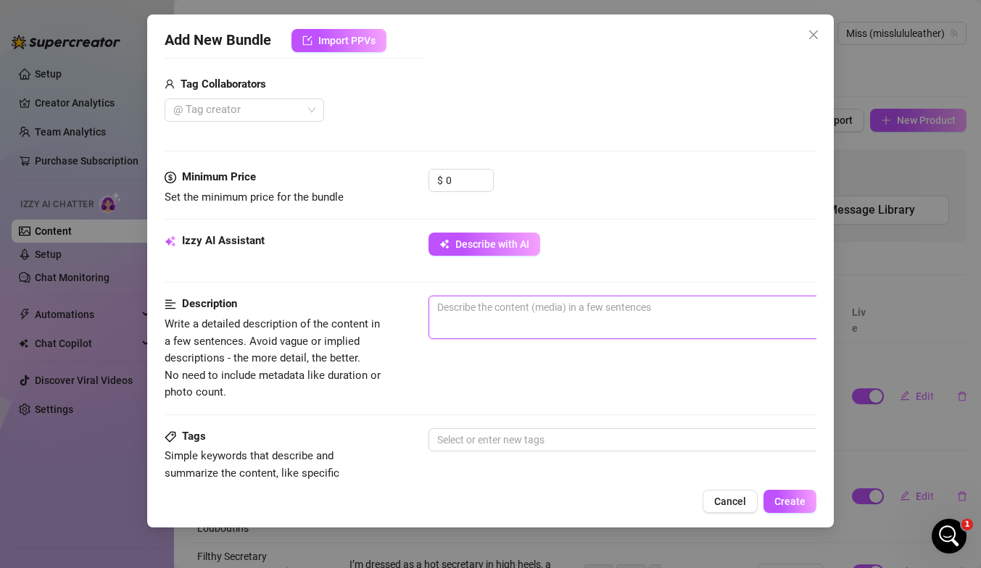
click at [452, 315] on textarea at bounding box center [682, 307] width 506 height 22
paste textarea "I’m on my sofa in a leather jacket, mini skirt, and thigh-high boots. Spreading…"
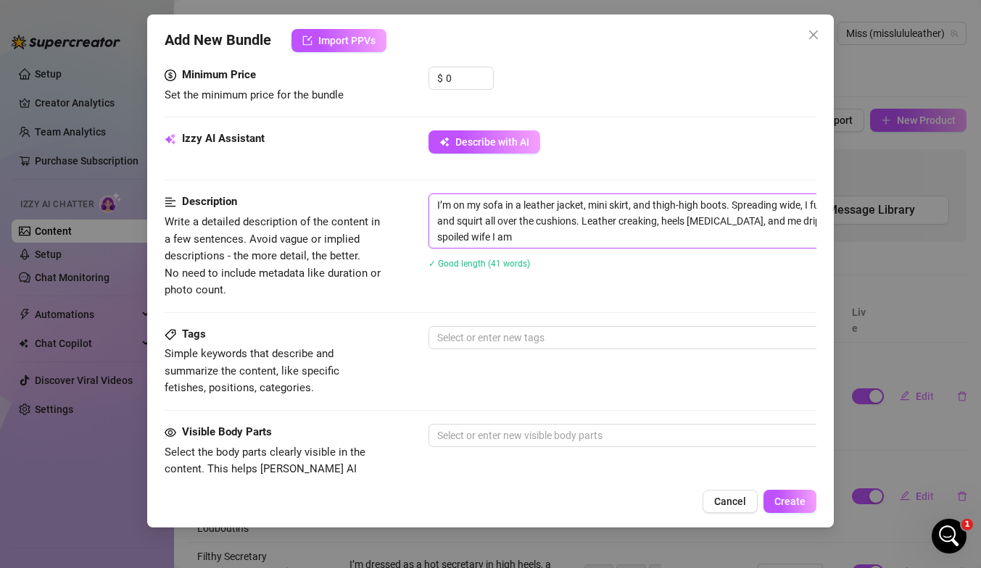
scroll to position [462, 0]
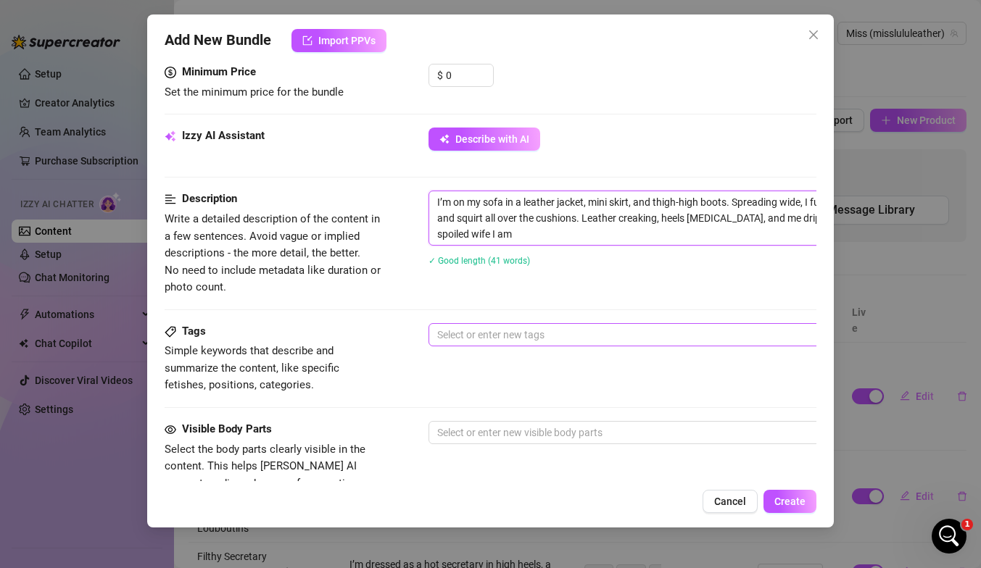
click at [460, 337] on div at bounding box center [674, 335] width 486 height 20
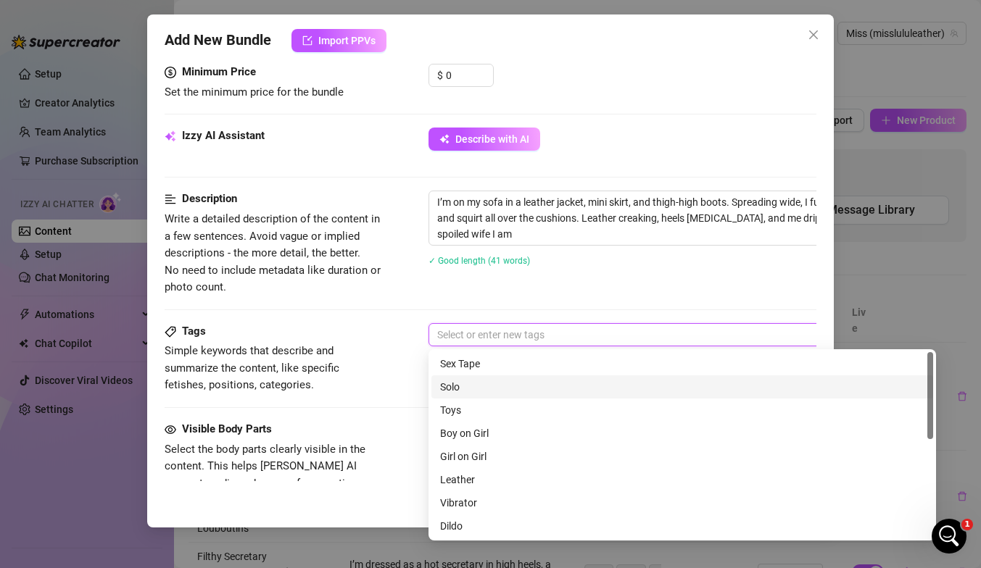
click at [462, 385] on div "Solo" at bounding box center [682, 387] width 484 height 16
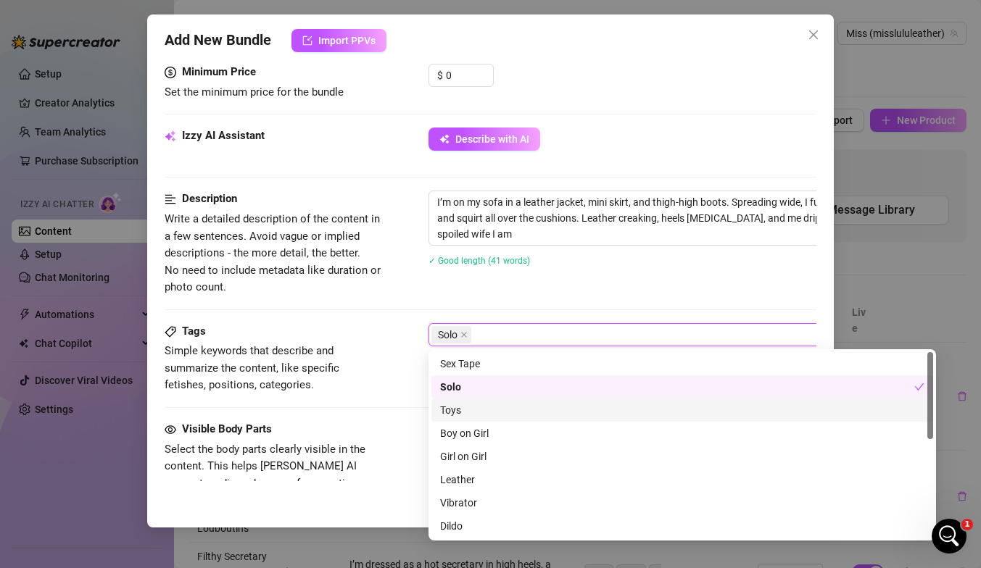
click at [454, 417] on div "Toys" at bounding box center [682, 410] width 484 height 16
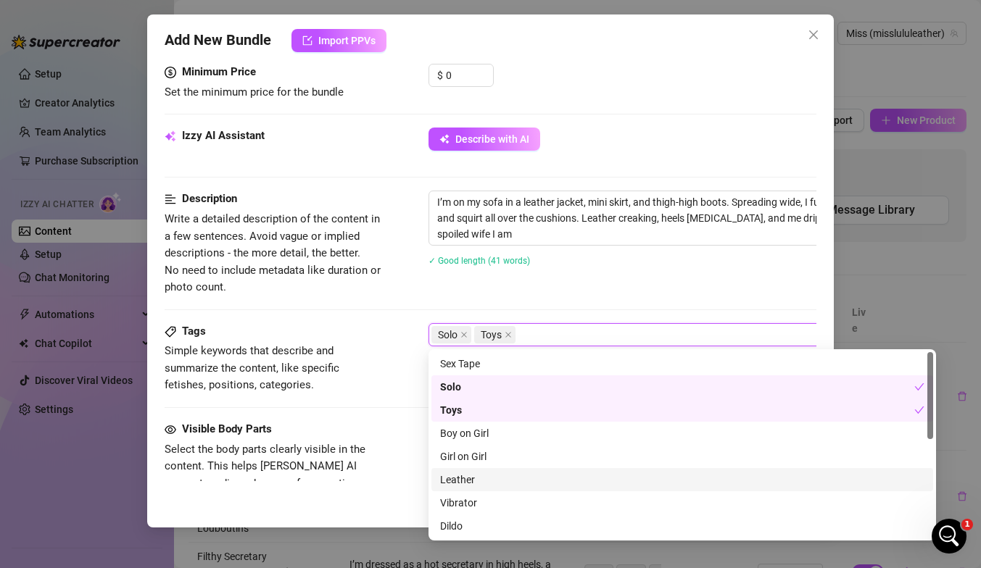
click at [457, 486] on div "Leather" at bounding box center [682, 480] width 484 height 16
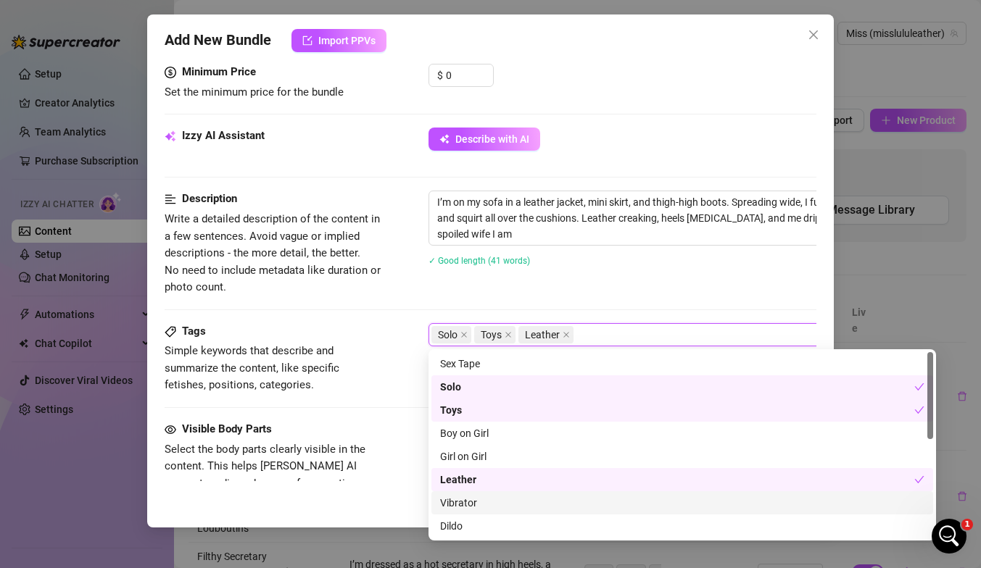
click at [457, 502] on div "Vibrator" at bounding box center [682, 503] width 484 height 16
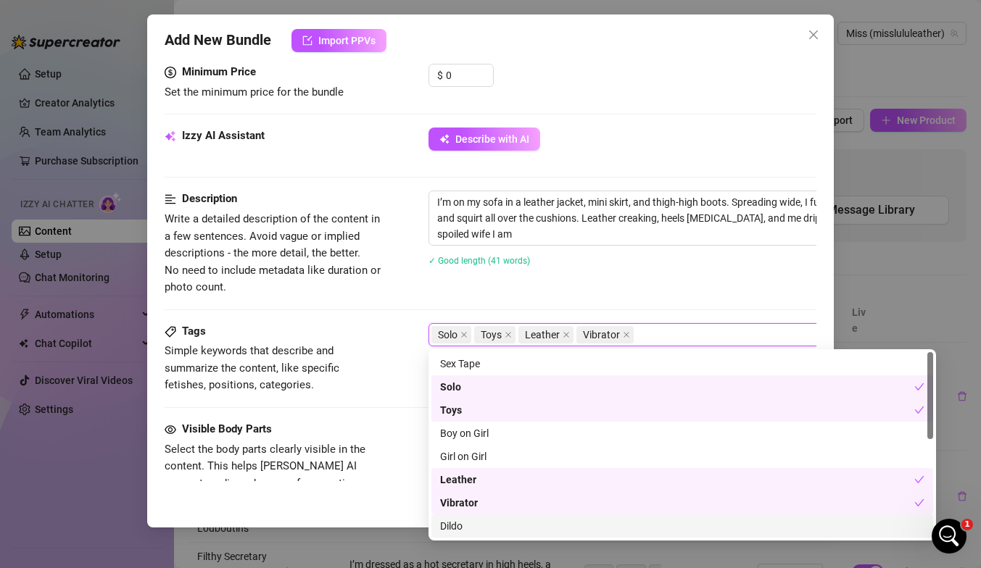
click at [457, 502] on div "Dildo" at bounding box center [682, 526] width 484 height 16
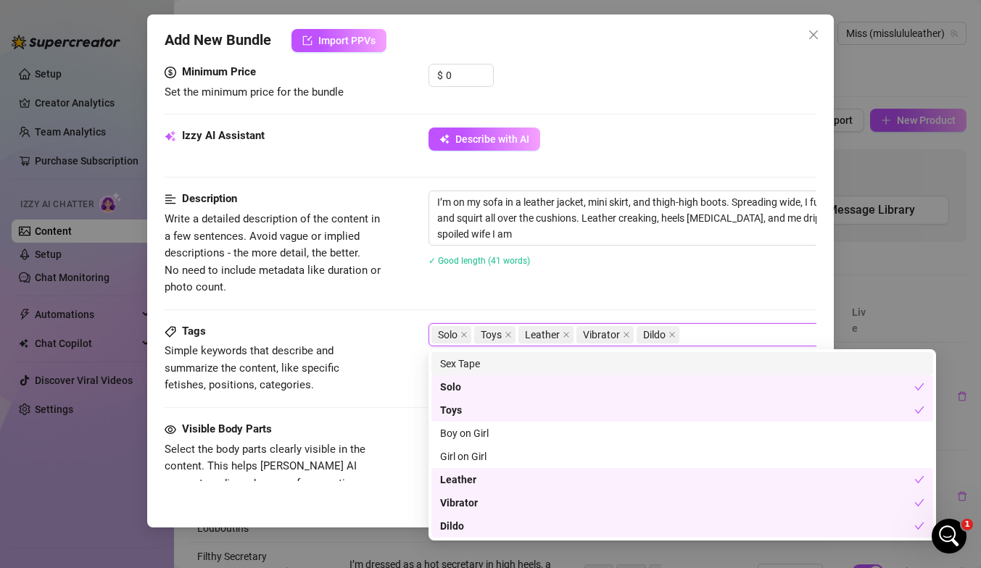
click at [602, 298] on div "Description Write a detailed description of the content in a few sentences. Avo…" at bounding box center [491, 257] width 652 height 132
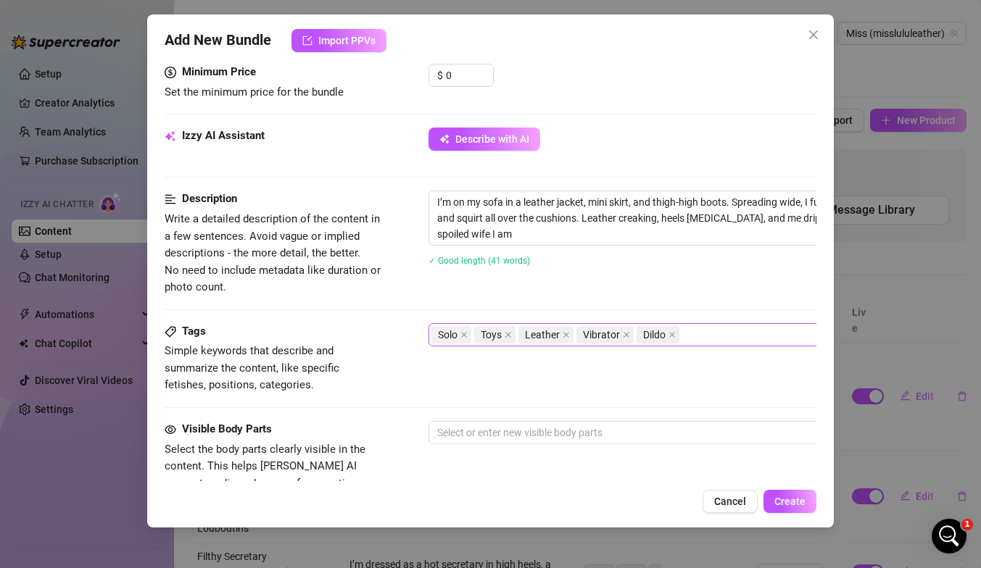
click at [669, 341] on div "Solo Toys Leather Vibrator Dildo" at bounding box center [674, 335] width 486 height 20
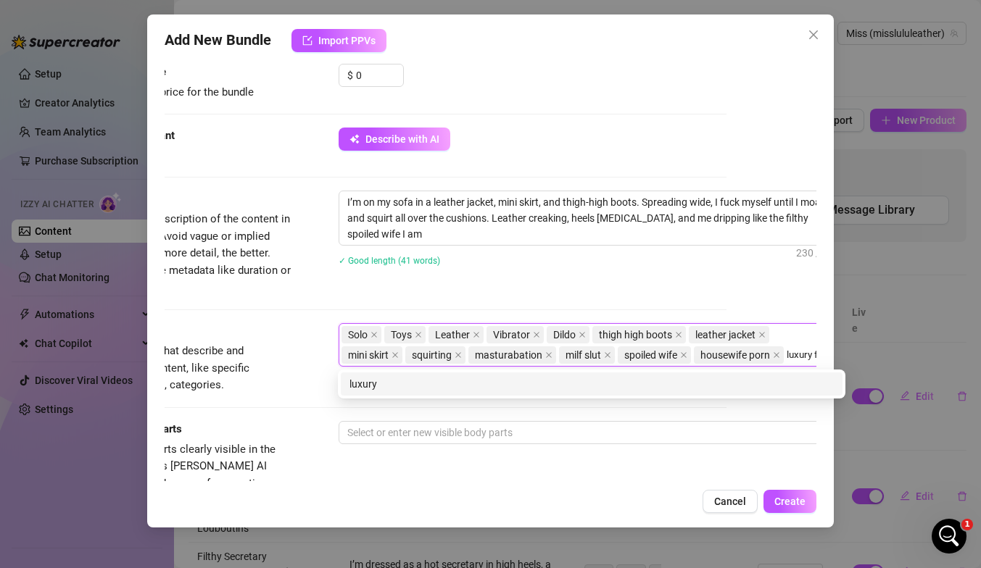
scroll to position [462, 93]
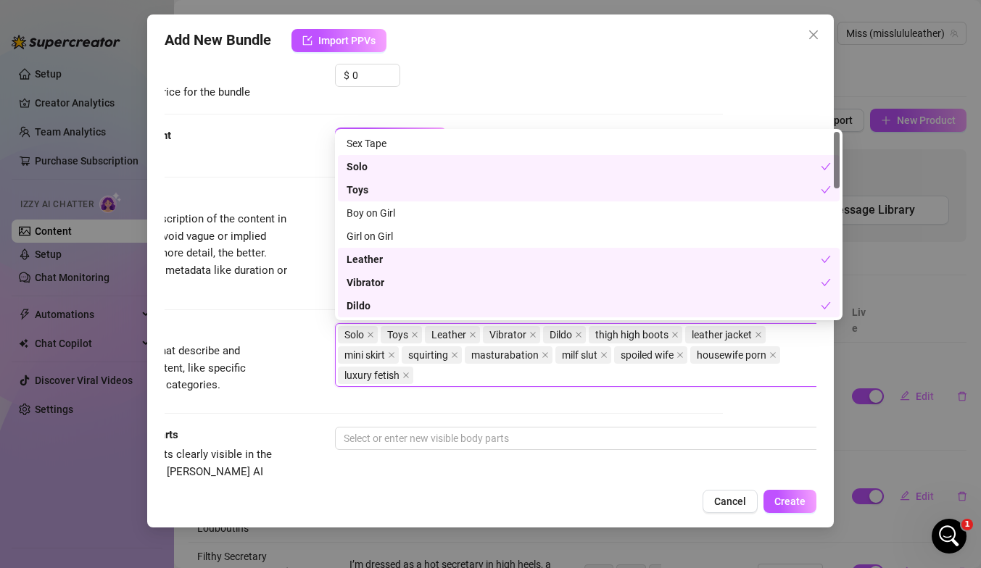
click at [319, 347] on div "Tags Simple keywords that describe and summarize the content, like specific fet…" at bounding box center [397, 361] width 652 height 77
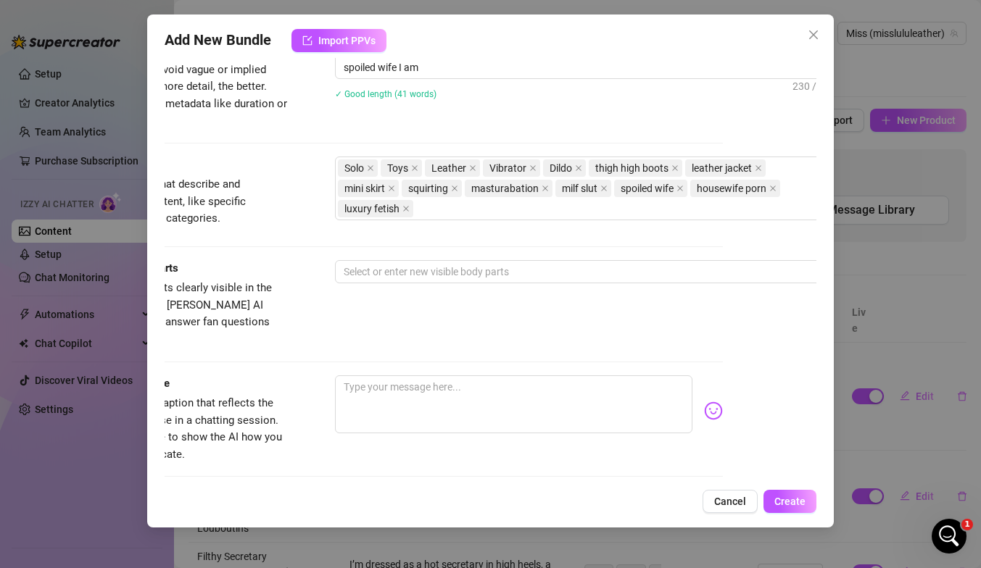
scroll to position [629, 93]
click at [433, 280] on div at bounding box center [581, 272] width 486 height 20
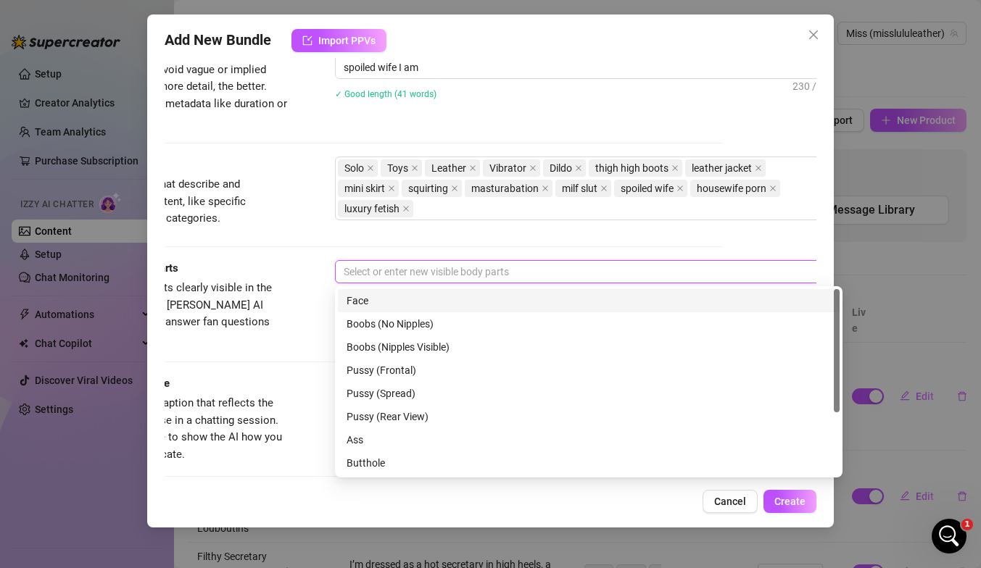
click at [392, 306] on div "Face" at bounding box center [588, 301] width 484 height 16
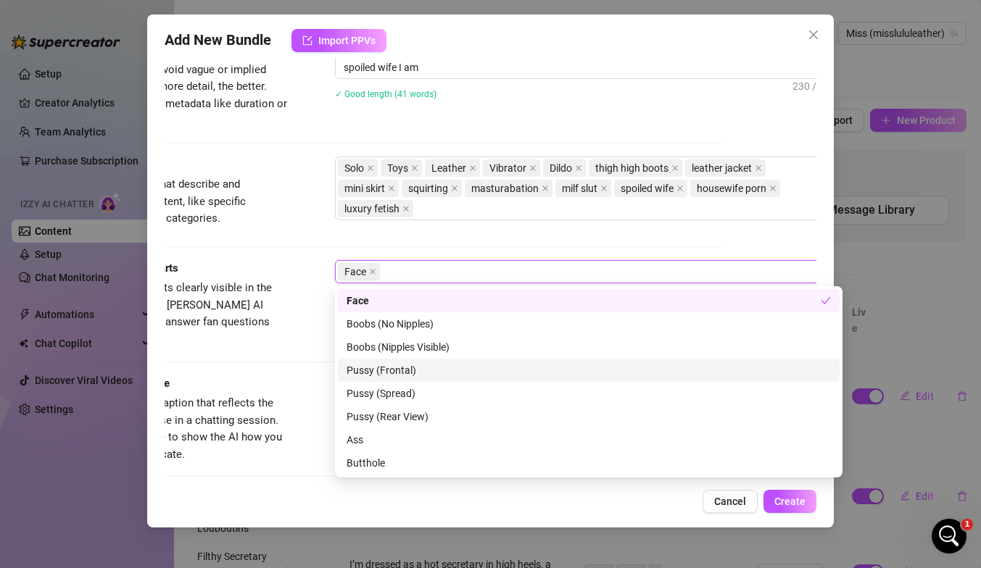
click at [382, 375] on div "Pussy (Frontal)" at bounding box center [588, 370] width 484 height 16
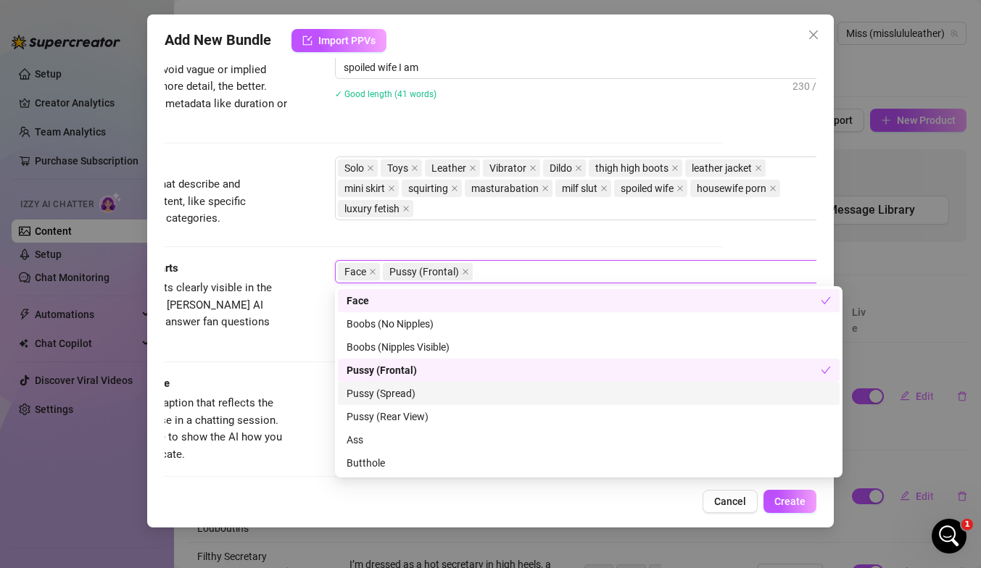
click at [384, 388] on div "Pussy (Spread)" at bounding box center [588, 394] width 484 height 16
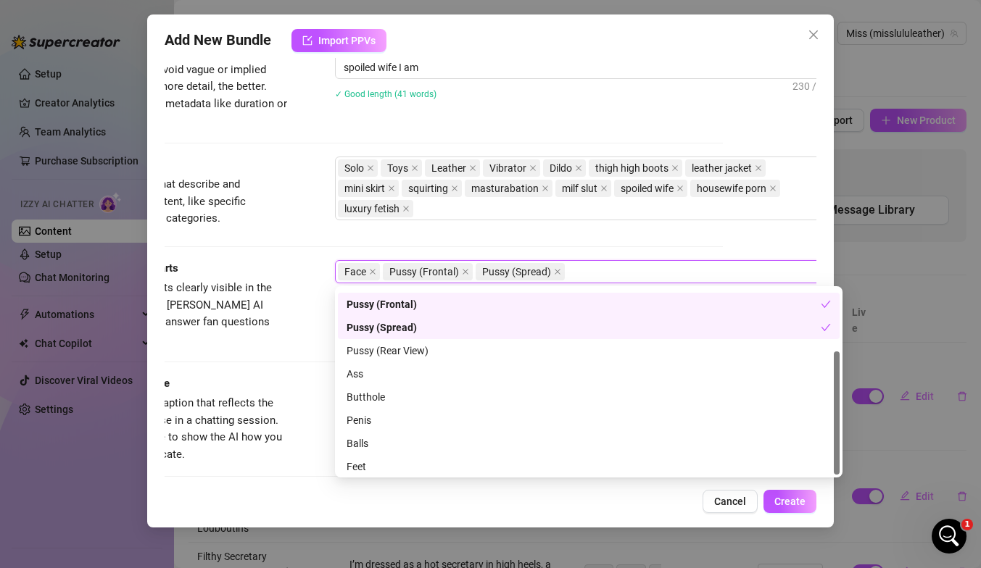
scroll to position [93, 0]
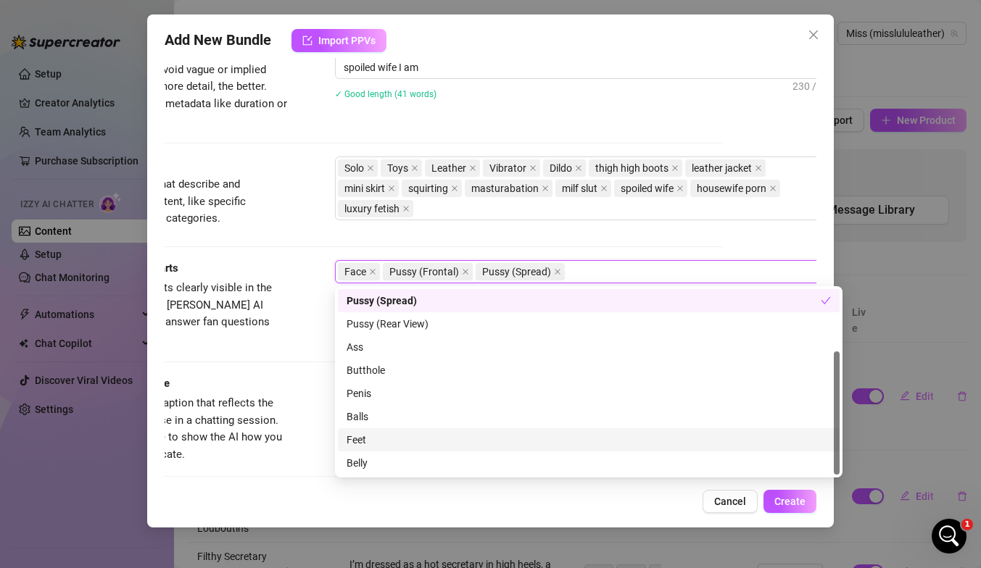
click at [361, 443] on div "Feet" at bounding box center [588, 440] width 484 height 16
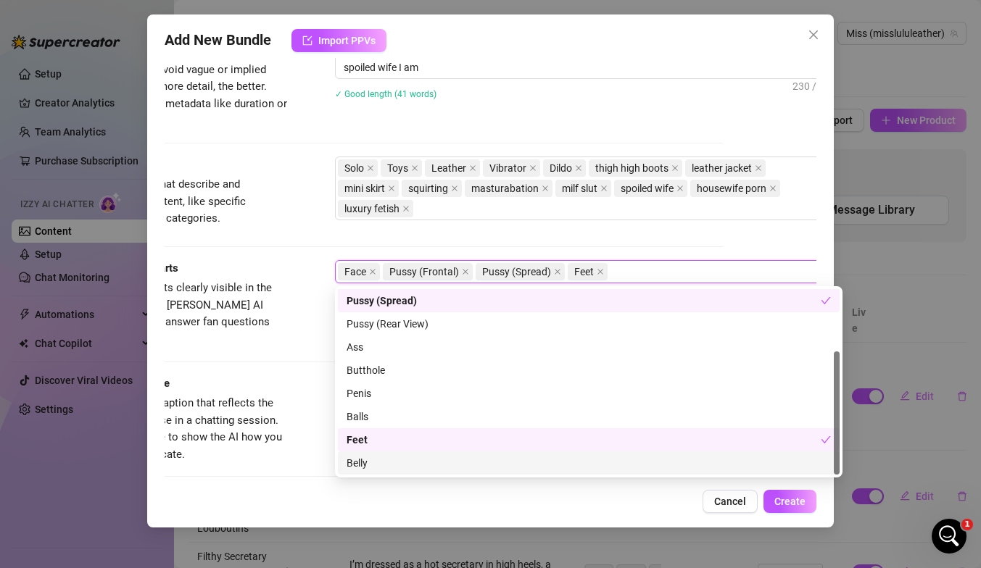
click at [361, 462] on div "Belly" at bounding box center [588, 463] width 484 height 16
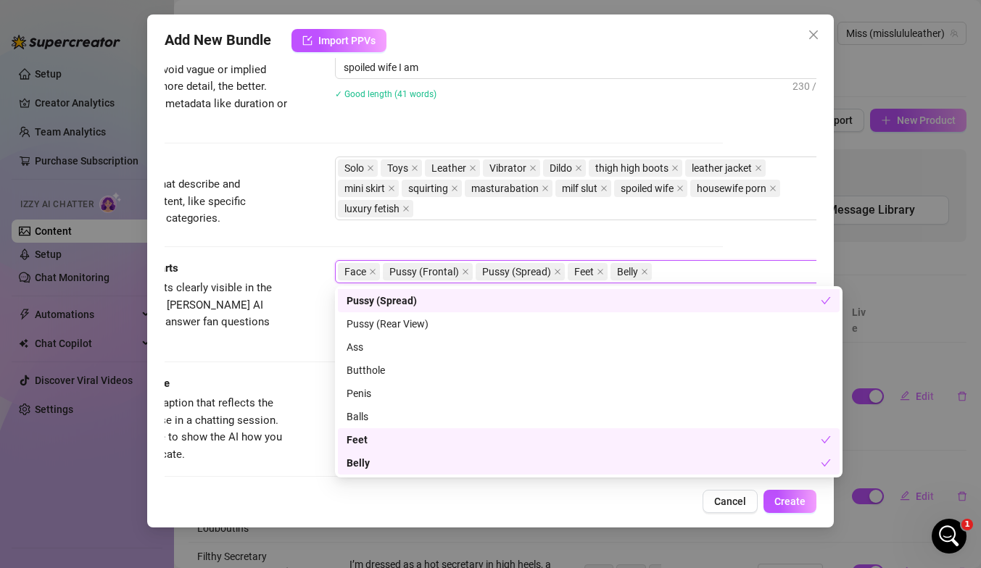
click at [304, 291] on div "Visible Body Parts Select the body parts clearly visible in the content. This h…" at bounding box center [397, 304] width 652 height 88
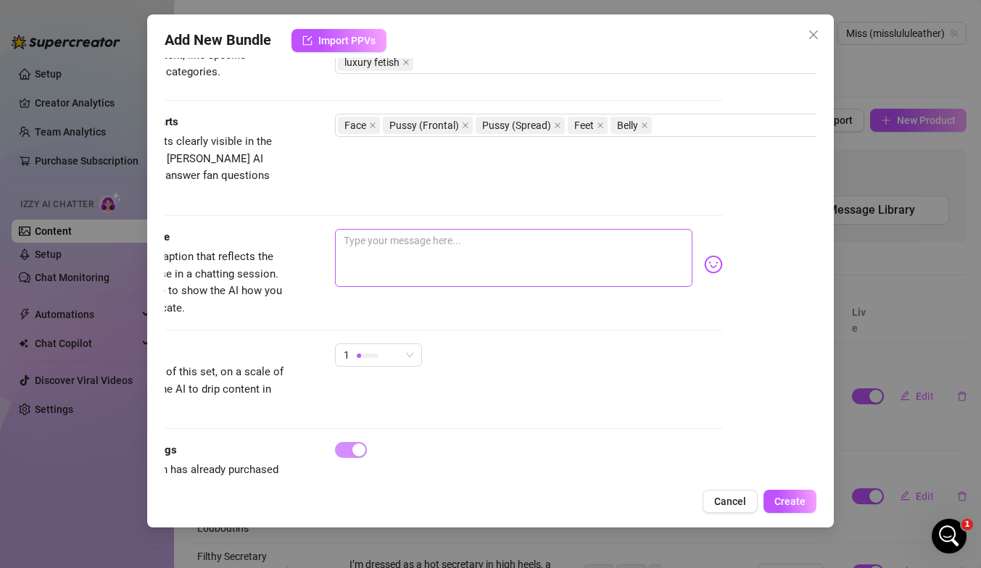
scroll to position [775, 93]
click at [341, 344] on div "1" at bounding box center [378, 355] width 87 height 23
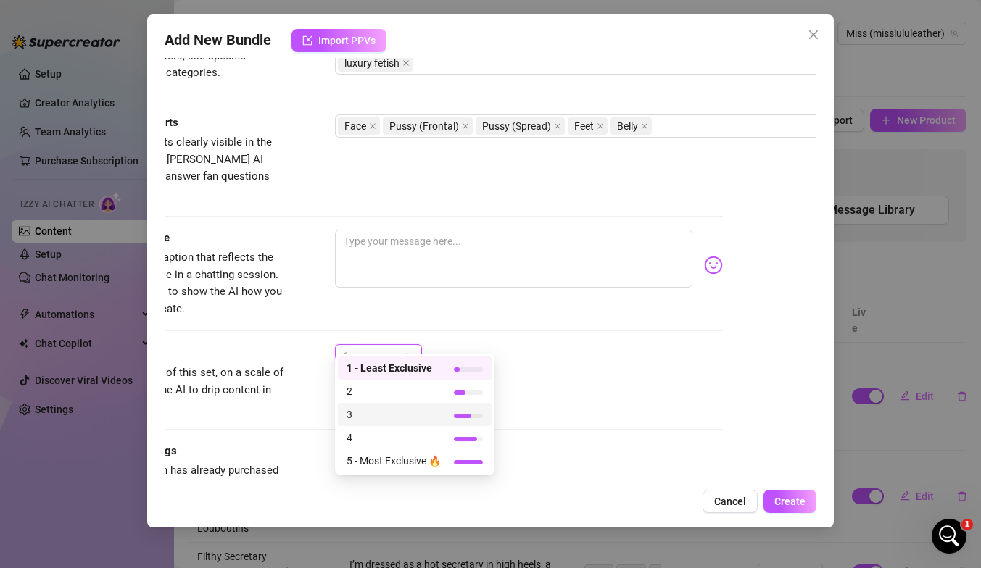
click at [360, 412] on span "3" at bounding box center [393, 415] width 94 height 16
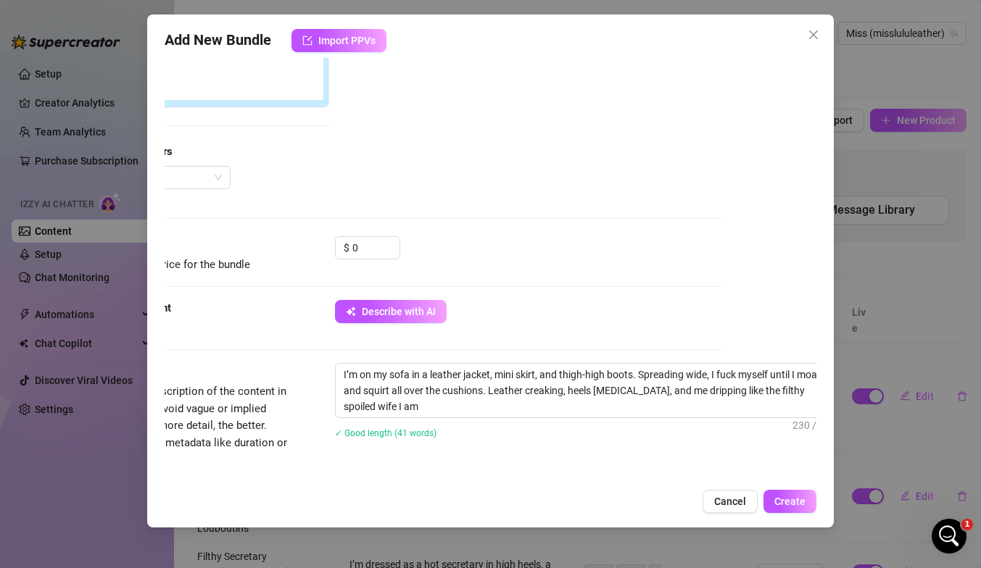
scroll to position [308, 93]
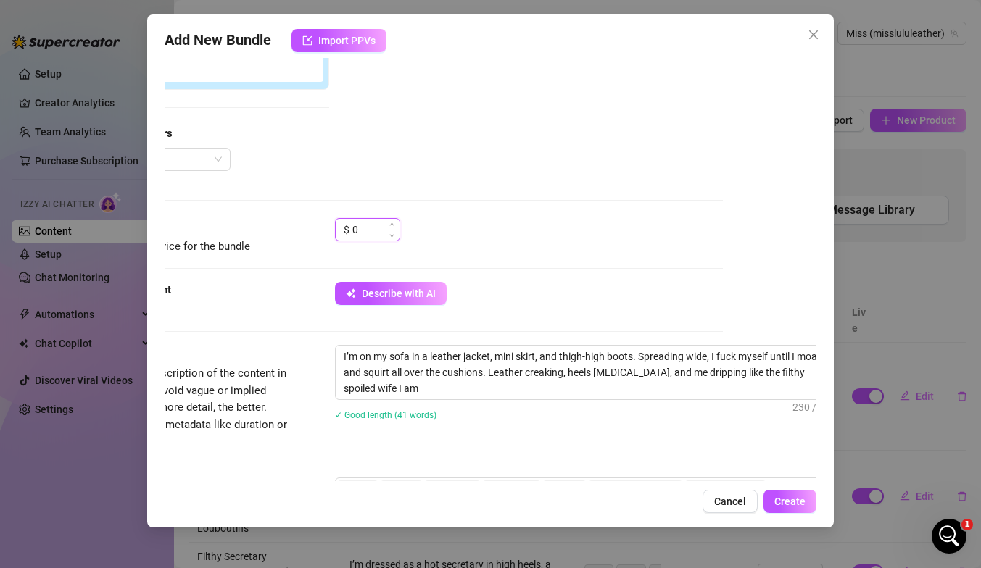
click at [363, 234] on input "0" at bounding box center [375, 230] width 47 height 22
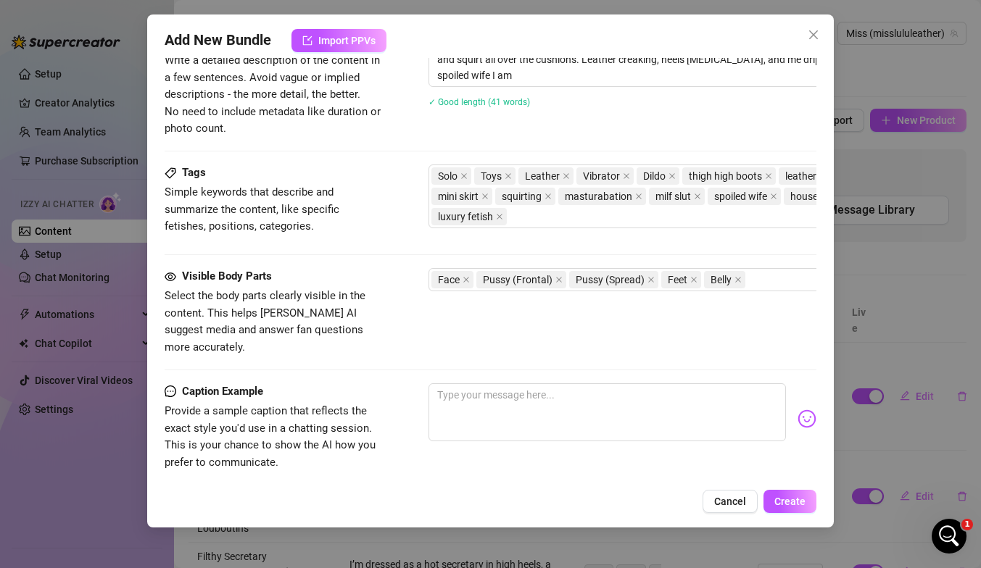
scroll to position [800, 0]
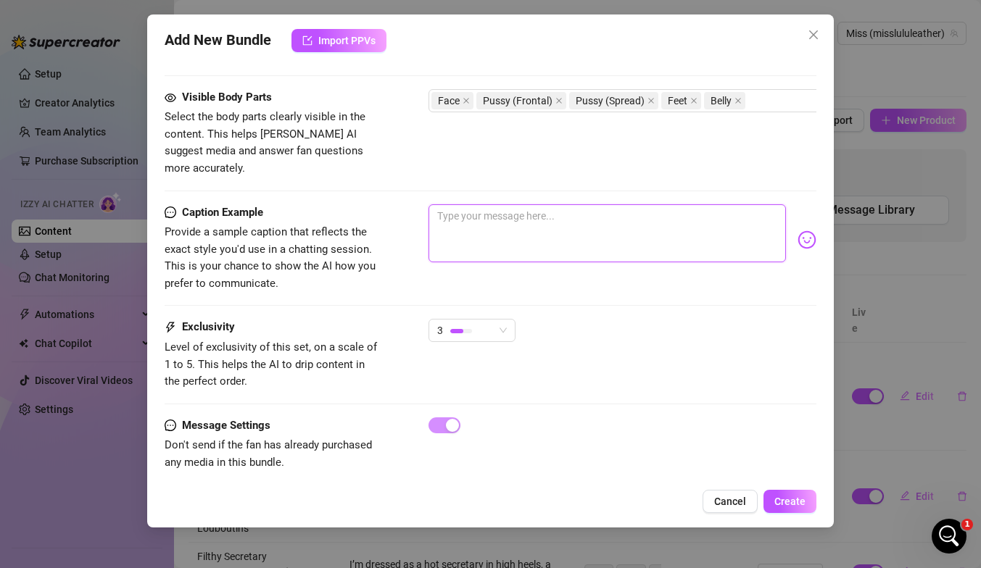
click at [451, 204] on textarea at bounding box center [606, 233] width 357 height 58
paste textarea "On my sofa in a leather jacket, mini skirt & thigh-high boots… spreading wide a…"
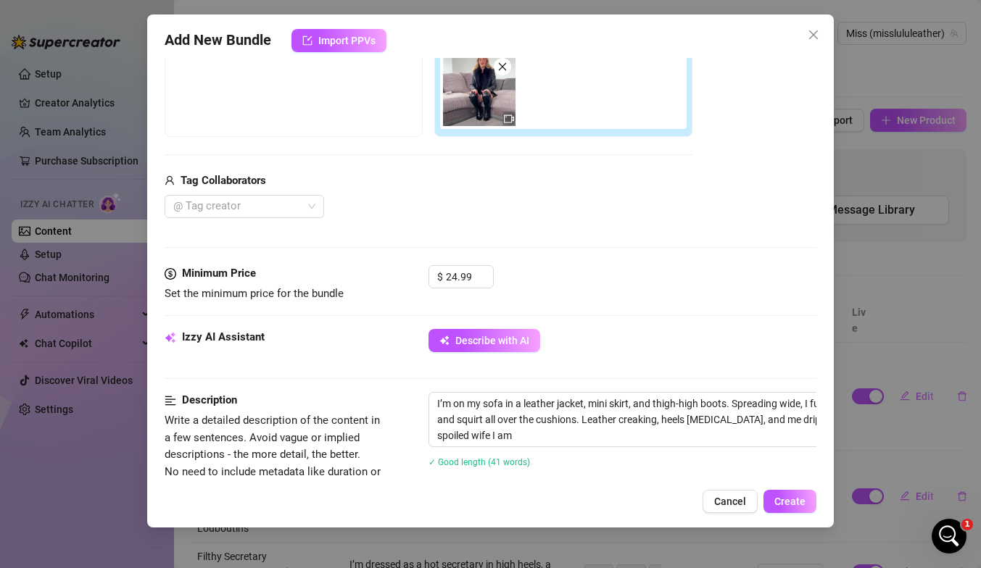
scroll to position [269, 0]
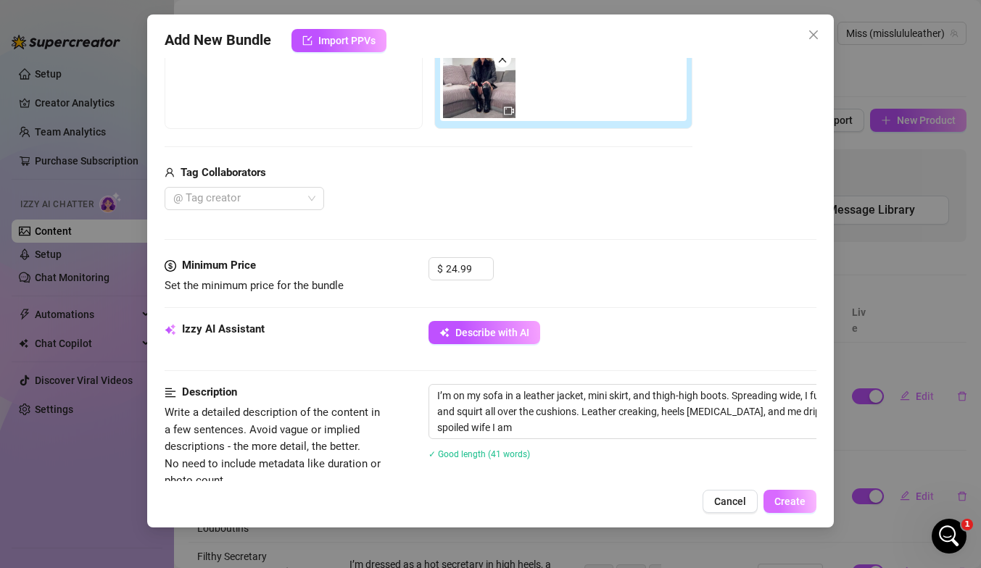
click at [669, 502] on span "Create" at bounding box center [789, 502] width 31 height 12
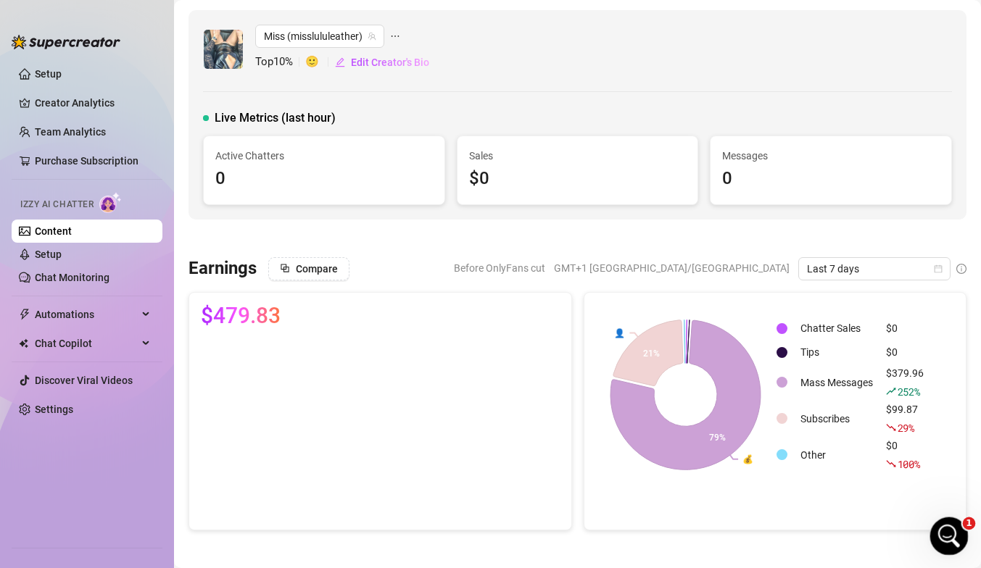
click at [669, 502] on icon "Open Intercom Messenger" at bounding box center [947, 535] width 24 height 24
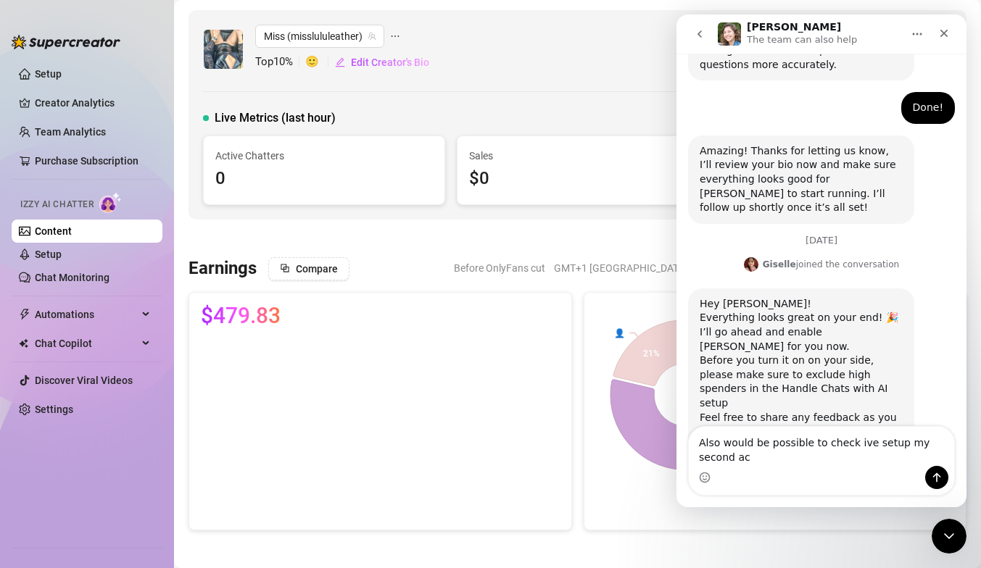
scroll to position [1270, 0]
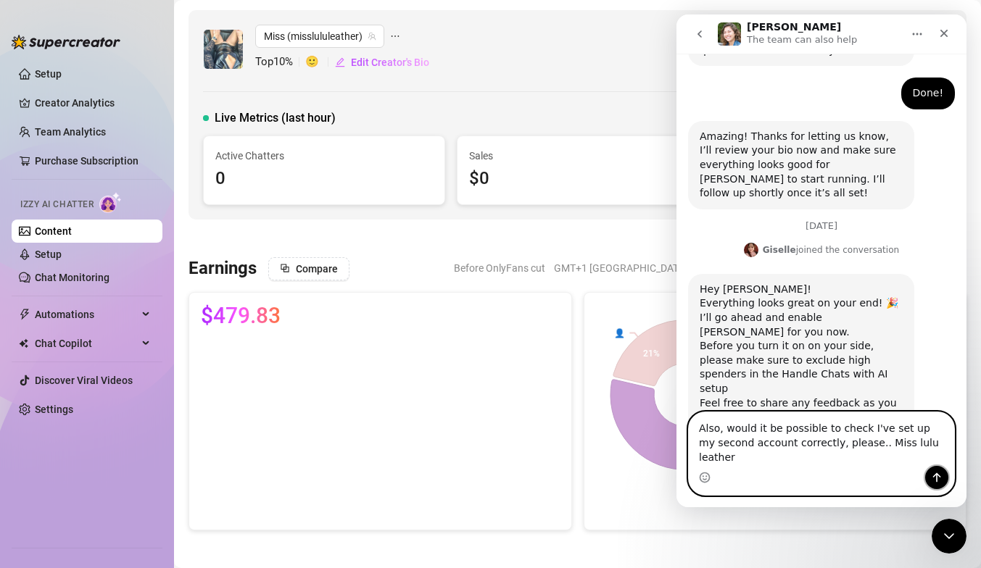
click at [669, 475] on button "Send a message…" at bounding box center [936, 477] width 23 height 23
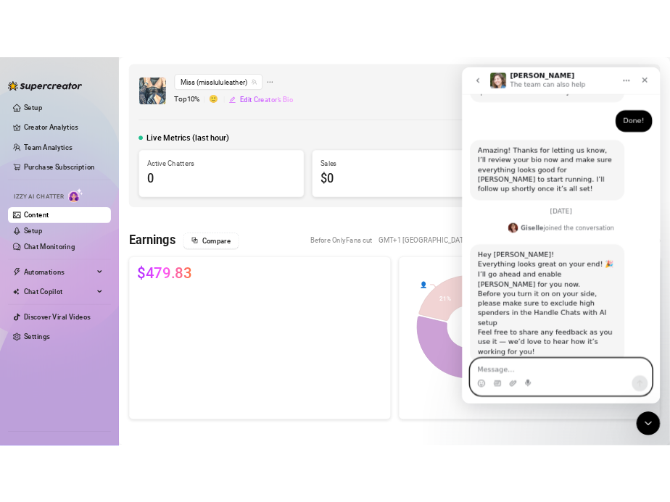
scroll to position [1317, 0]
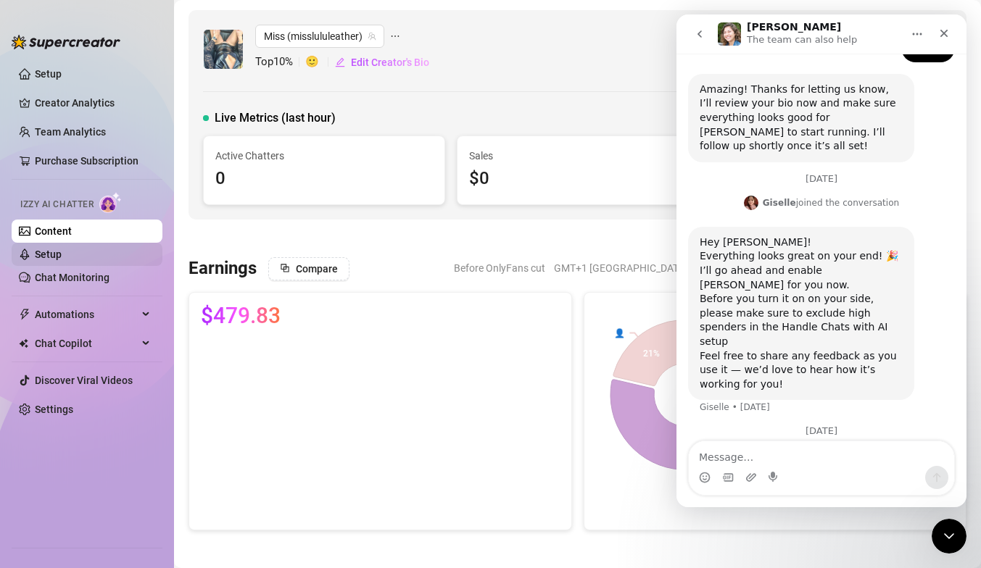
click at [59, 249] on link "Setup" at bounding box center [48, 255] width 27 height 12
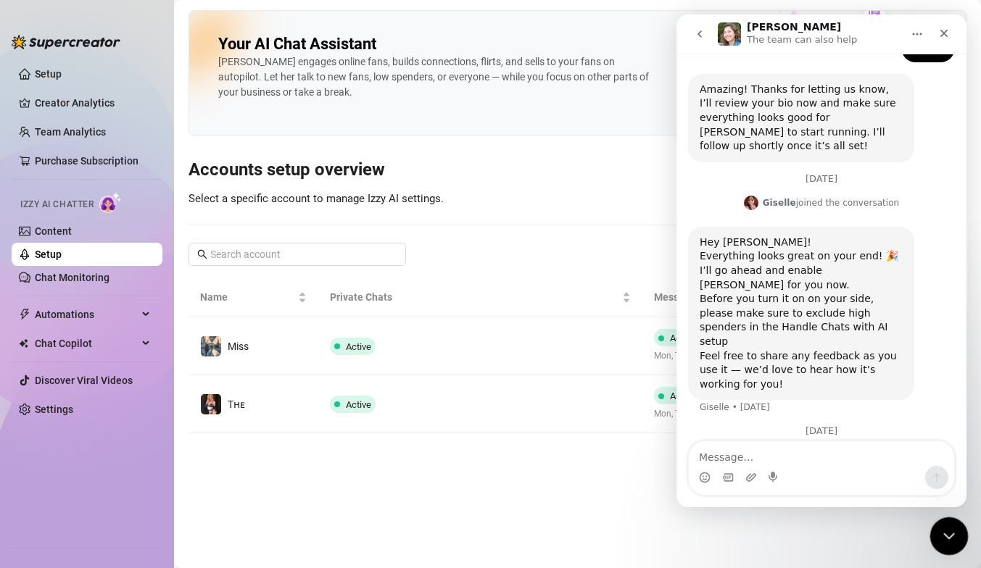
click at [669, 502] on icon "Close Intercom Messenger" at bounding box center [946, 533] width 17 height 17
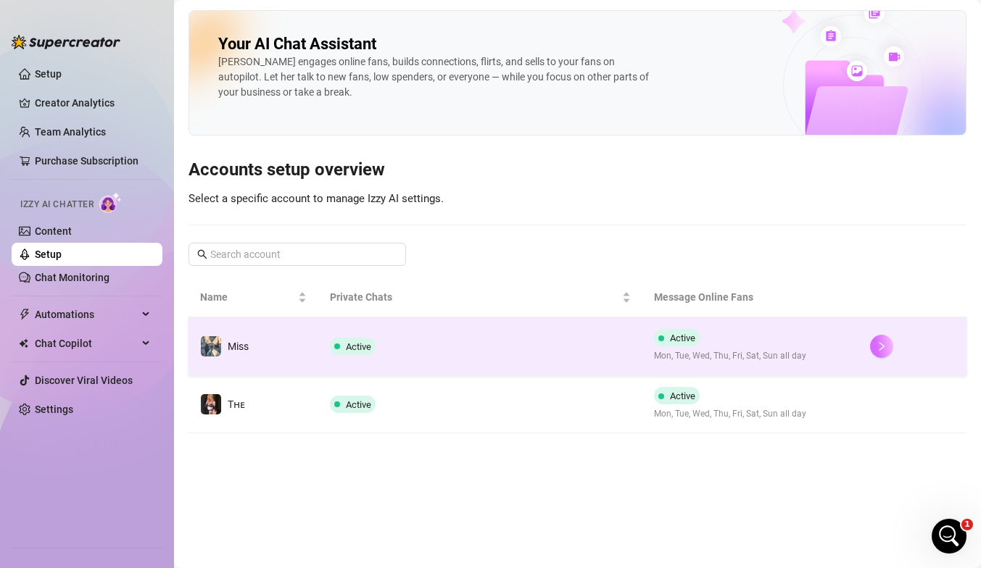
click at [669, 348] on icon "right" at bounding box center [881, 346] width 10 height 10
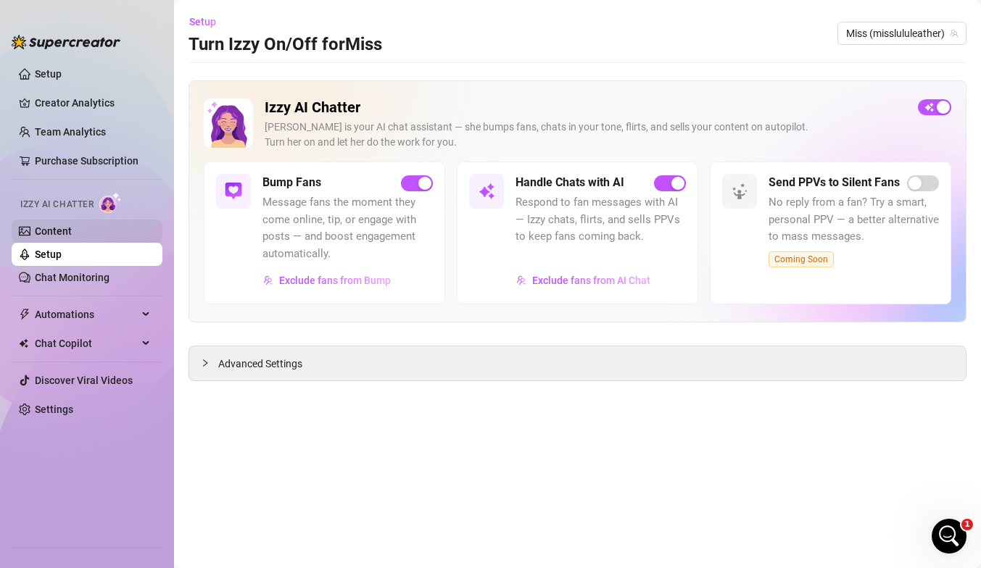
click at [72, 237] on link "Content" at bounding box center [53, 231] width 37 height 12
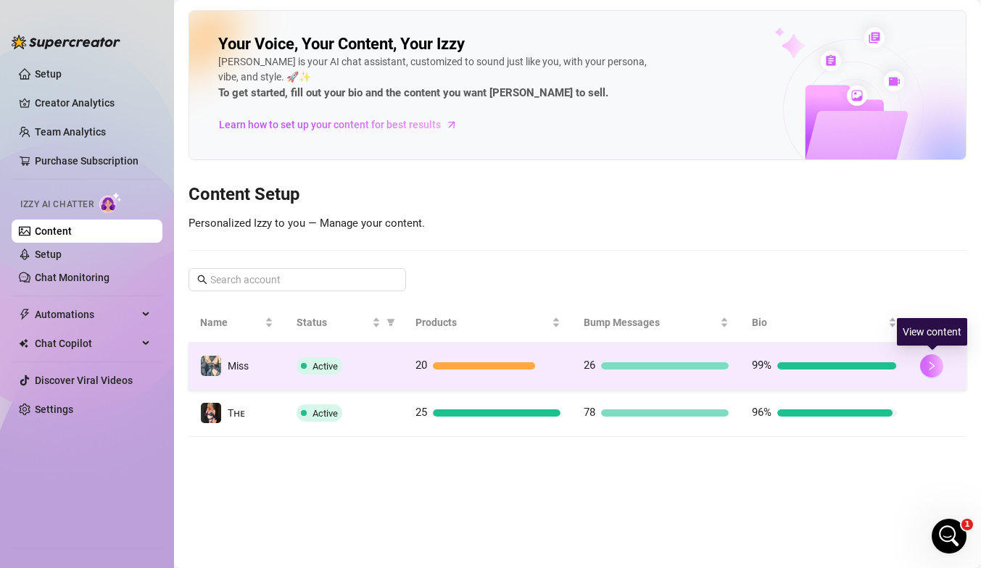
click at [669, 368] on button "button" at bounding box center [931, 365] width 23 height 23
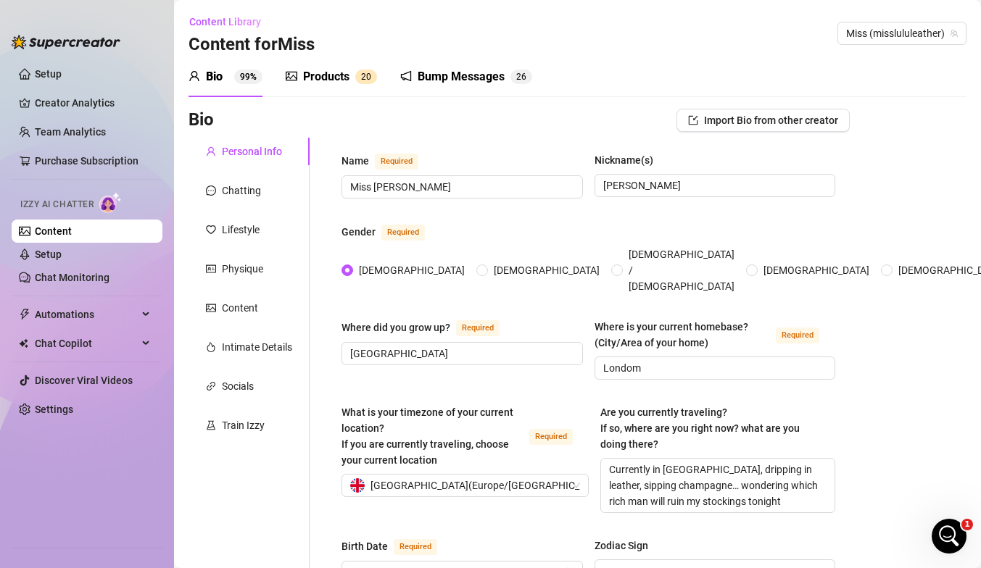
click at [481, 82] on div "Bump Messages" at bounding box center [460, 76] width 87 height 17
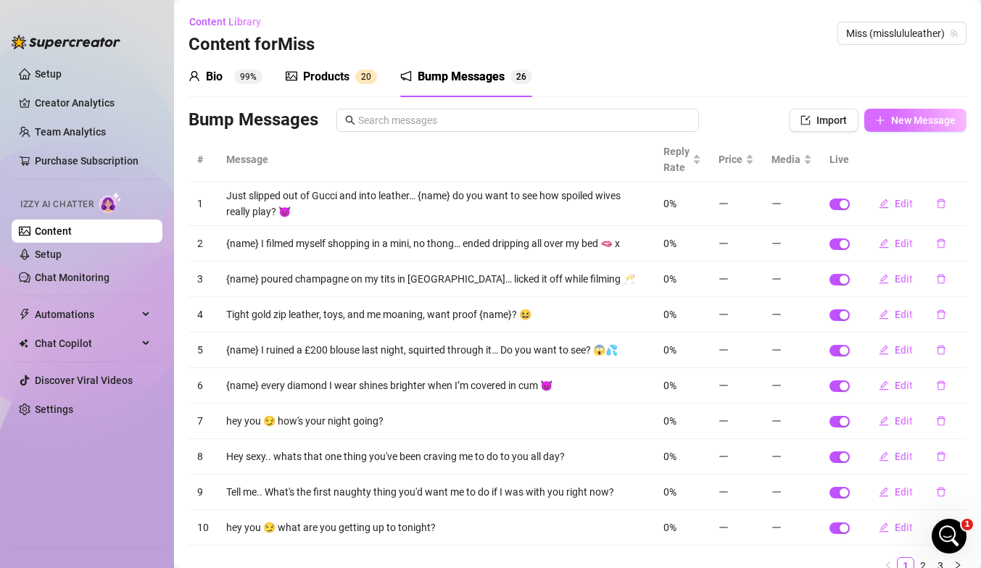
click at [669, 130] on button "New Message" at bounding box center [915, 120] width 102 height 23
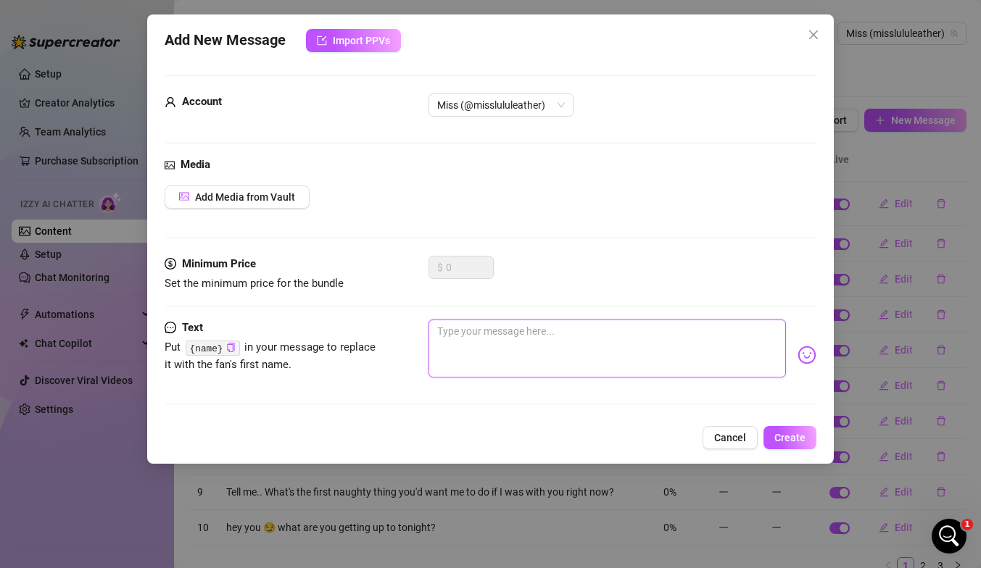
click at [486, 324] on textarea at bounding box center [606, 349] width 357 height 58
paste textarea "Who wants to see me fuck my new Honey Birdette toy until I’m soaked?"
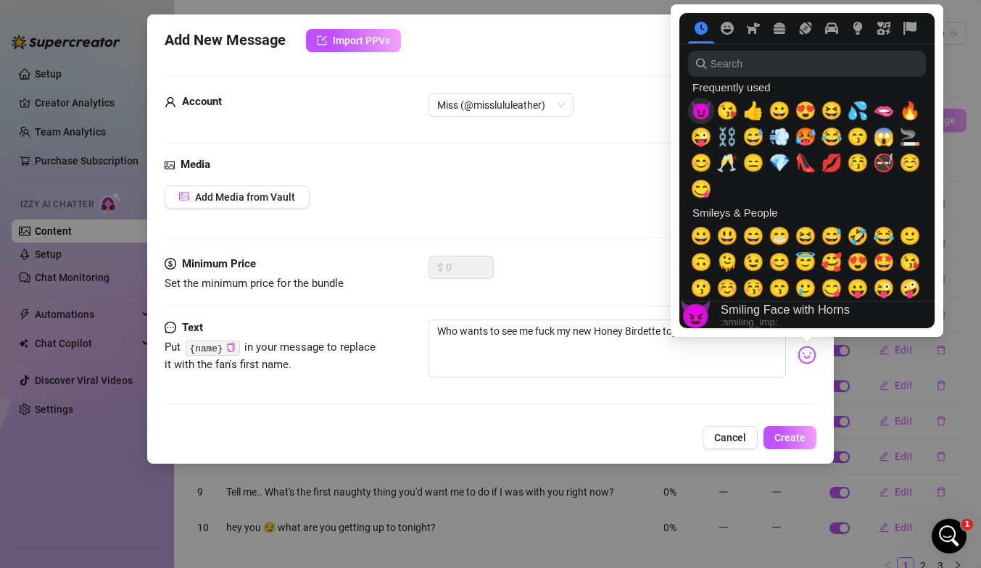
click at [669, 113] on span "😈" at bounding box center [701, 111] width 22 height 20
click at [669, 114] on span "💦" at bounding box center [858, 111] width 22 height 20
click at [669, 112] on span "🔥" at bounding box center [910, 111] width 22 height 20
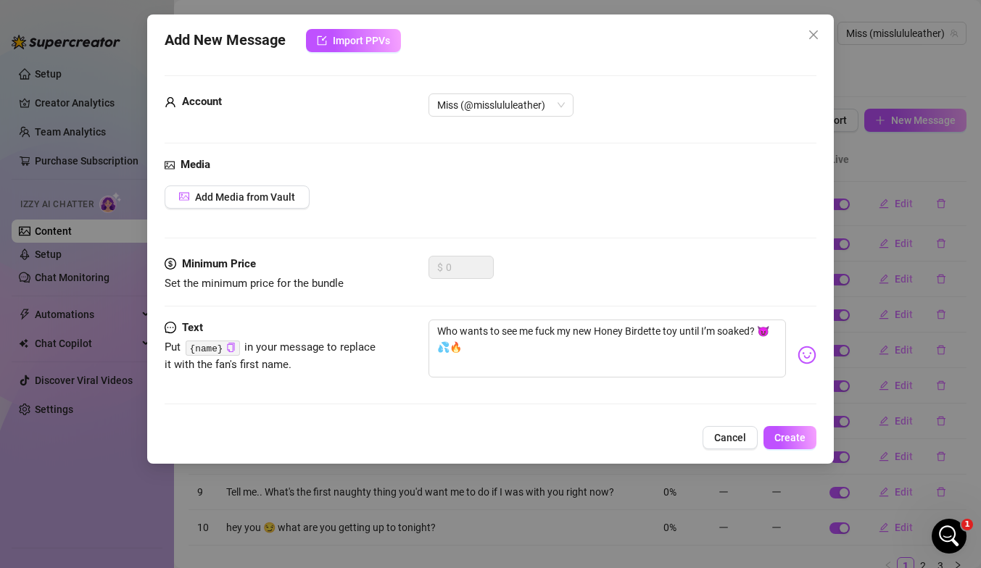
click at [617, 394] on div "Text Put {name} in your message to replace it with the fan's first name. Who wa…" at bounding box center [491, 369] width 652 height 98
click at [230, 349] on icon "copy" at bounding box center [230, 347] width 9 height 9
click at [669, 436] on span "Create" at bounding box center [789, 438] width 31 height 12
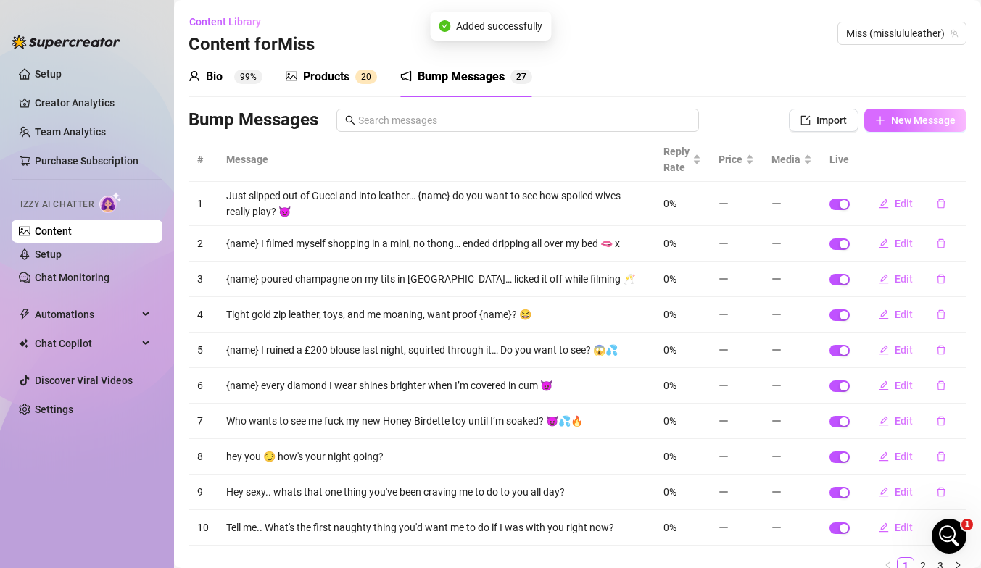
click at [669, 130] on button "New Message" at bounding box center [915, 120] width 102 height 23
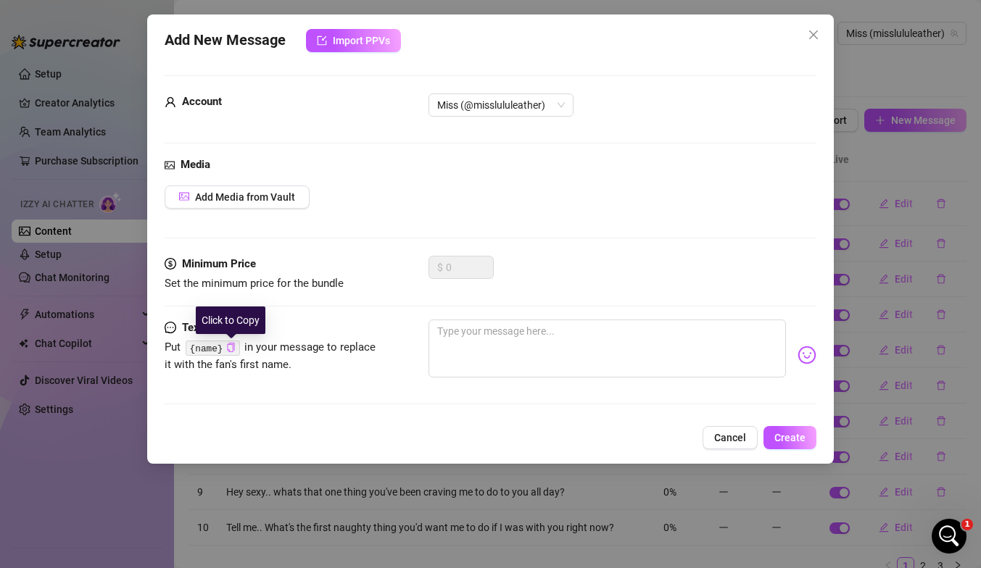
click at [235, 348] on icon "copy" at bounding box center [230, 347] width 9 height 9
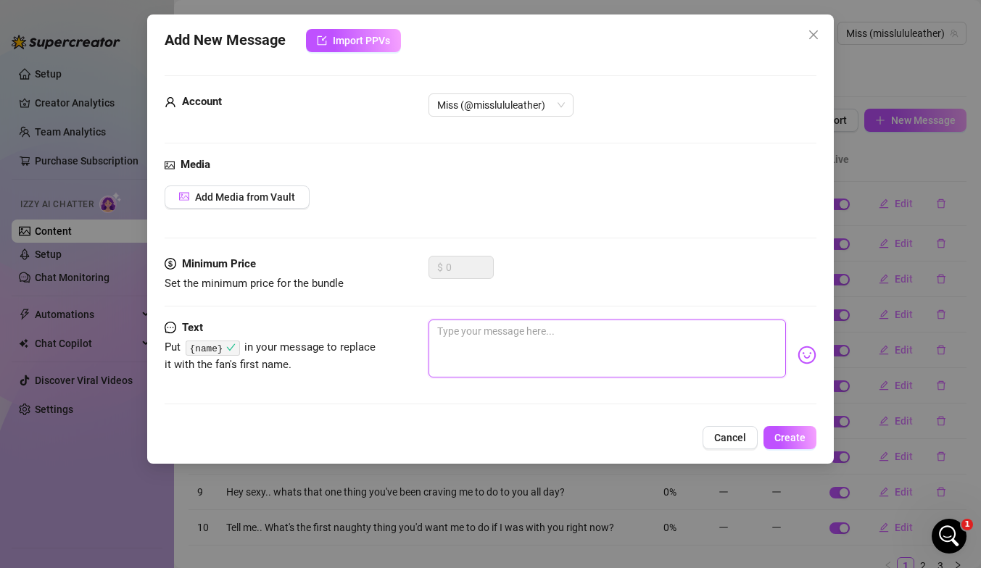
click at [458, 325] on textarea at bounding box center [606, 349] width 357 height 58
paste textarea "{name}"
click at [481, 335] on textarea "{name}" at bounding box center [606, 349] width 357 height 58
paste textarea "I spent all day in leather… but the filthiest part was filmed after."
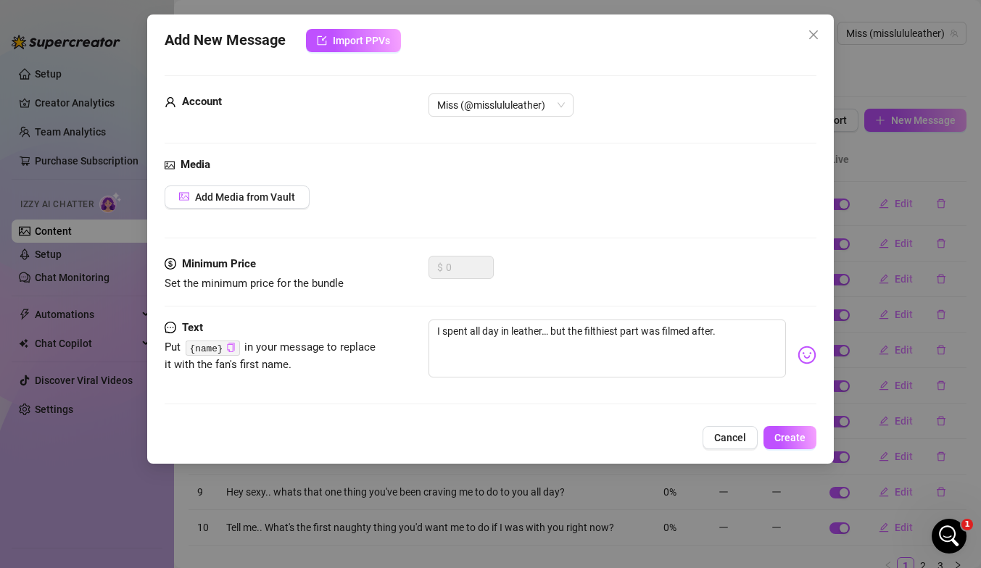
click at [233, 345] on icon "copy" at bounding box center [230, 347] width 7 height 9
click at [436, 333] on textarea "I spent all day in leather… but the filthiest part was filmed after." at bounding box center [606, 349] width 357 height 58
paste textarea "{name}"
click at [669, 333] on textarea "{name} I spent all day in leather… but the filthiest part was filmed after." at bounding box center [606, 349] width 357 height 58
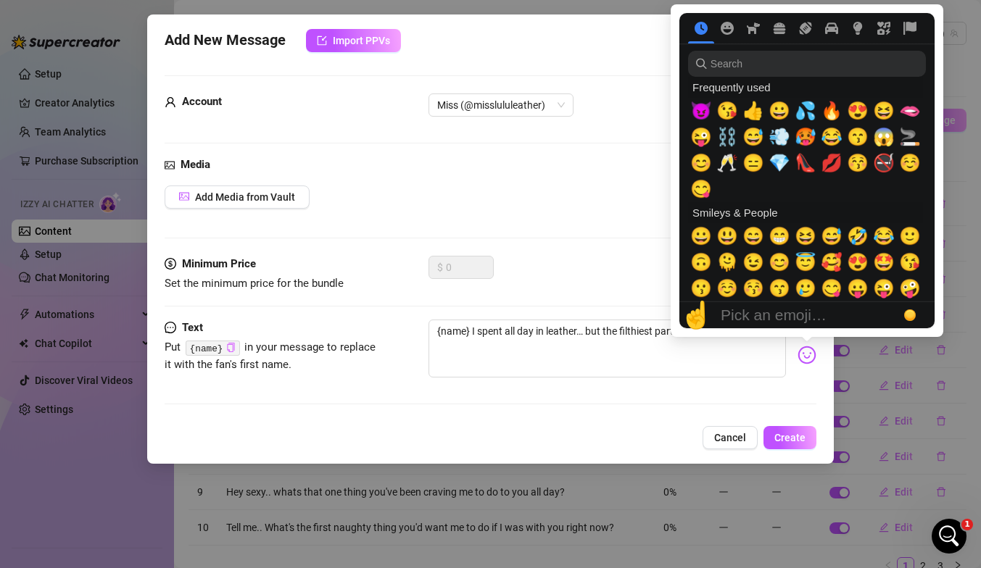
click at [669, 352] on img at bounding box center [806, 355] width 19 height 19
click at [669, 239] on span "😆" at bounding box center [805, 236] width 22 height 20
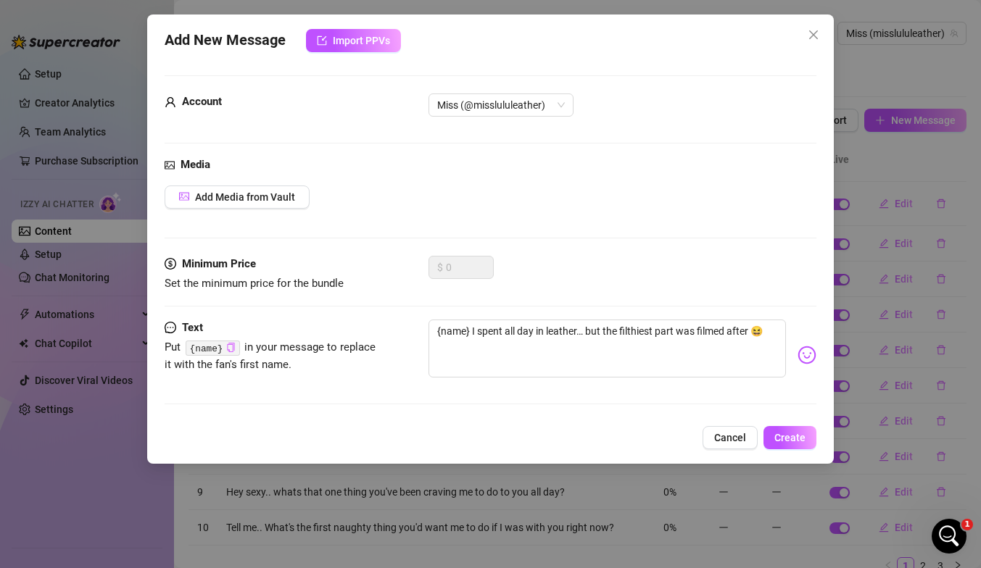
click at [608, 390] on div "Text Put {name} in your message to replace it with the fan's first name. {name}…" at bounding box center [491, 369] width 652 height 98
click at [669, 333] on textarea "{name} I spent all day in leather… but the filthiest part was filmed after 😆" at bounding box center [606, 349] width 357 height 58
click at [669, 440] on span "Create" at bounding box center [789, 438] width 31 height 12
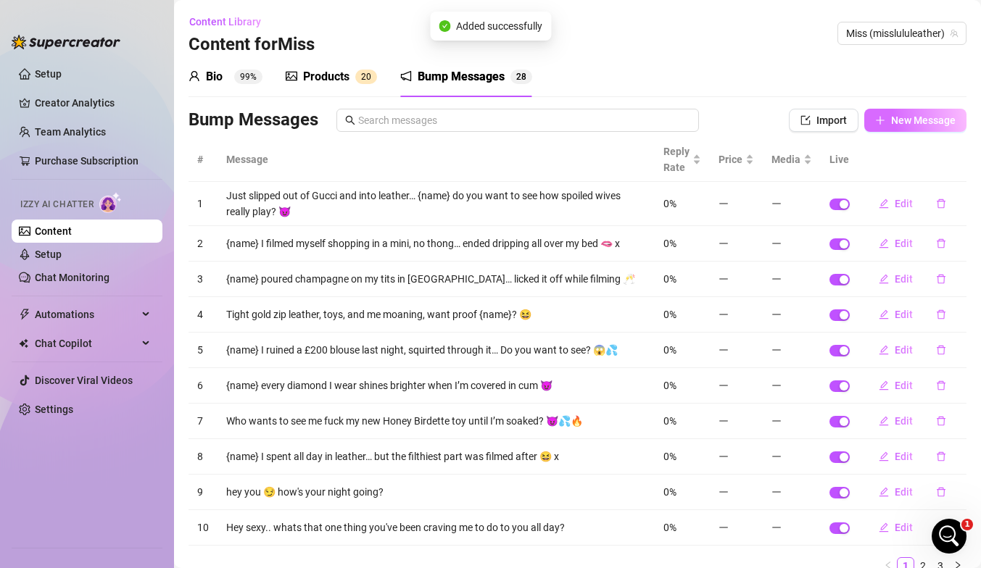
click at [669, 122] on button "New Message" at bounding box center [915, 120] width 102 height 23
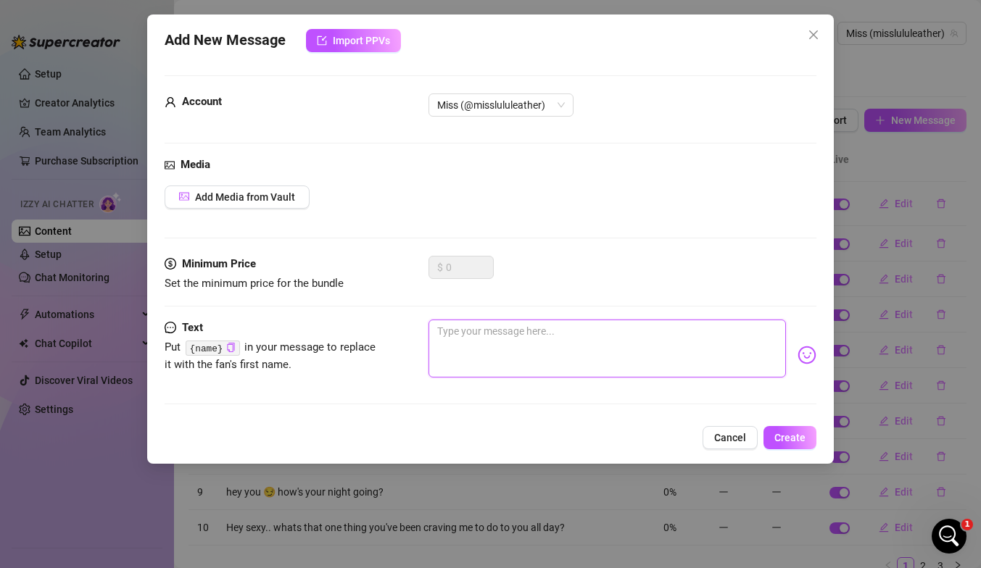
click at [468, 341] on textarea at bounding box center [606, 349] width 357 height 58
paste textarea "Red boots, leather skirt, toys inside me — I squirted so hard I ruined my sheets"
click at [623, 331] on textarea "Red boots, leather skirt, toys inside me — I squirted so hard I ruined my sheets" at bounding box center [606, 349] width 357 height 58
click at [470, 341] on textarea "Red boots, leather skirt, toys inside me, I squirted so hard I ruined my sheets" at bounding box center [606, 349] width 357 height 58
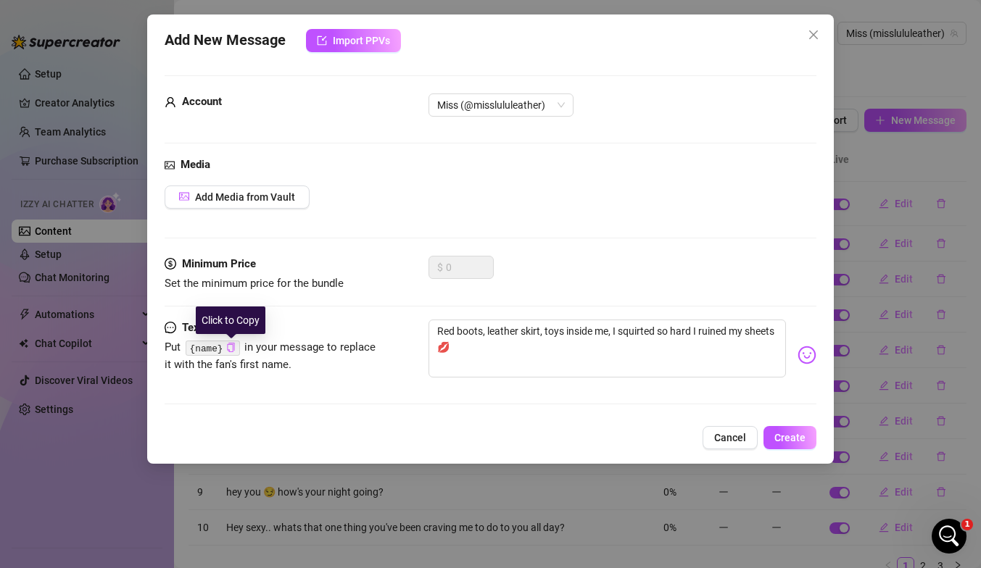
click at [230, 349] on icon "copy" at bounding box center [230, 347] width 9 height 9
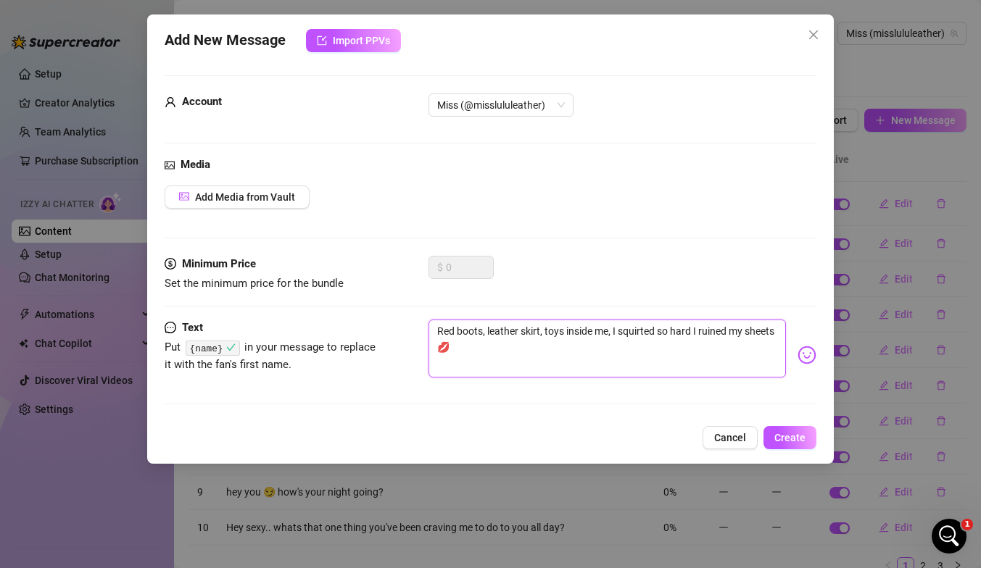
click at [435, 329] on textarea "Red boots, leather skirt, toys inside me, I squirted so hard I ruined my sheets…" at bounding box center [606, 349] width 357 height 58
paste textarea "{name}"
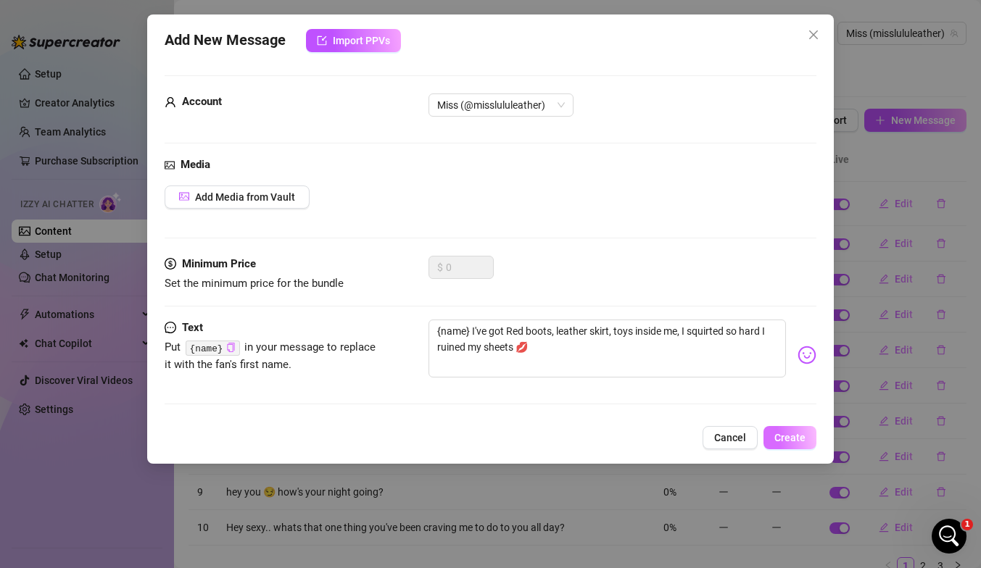
click at [669, 444] on button "Create" at bounding box center [789, 437] width 53 height 23
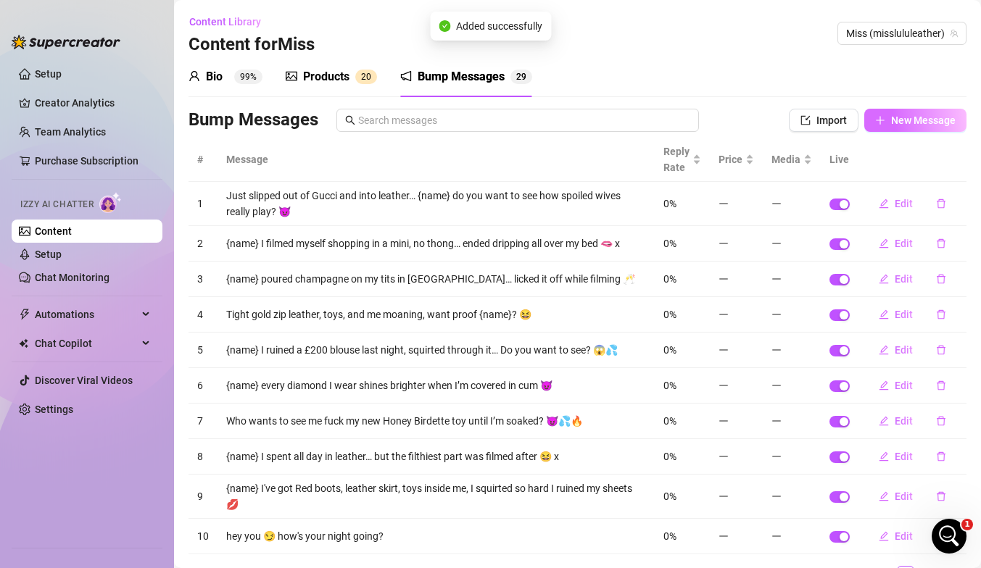
click at [669, 122] on button "New Message" at bounding box center [915, 120] width 102 height 23
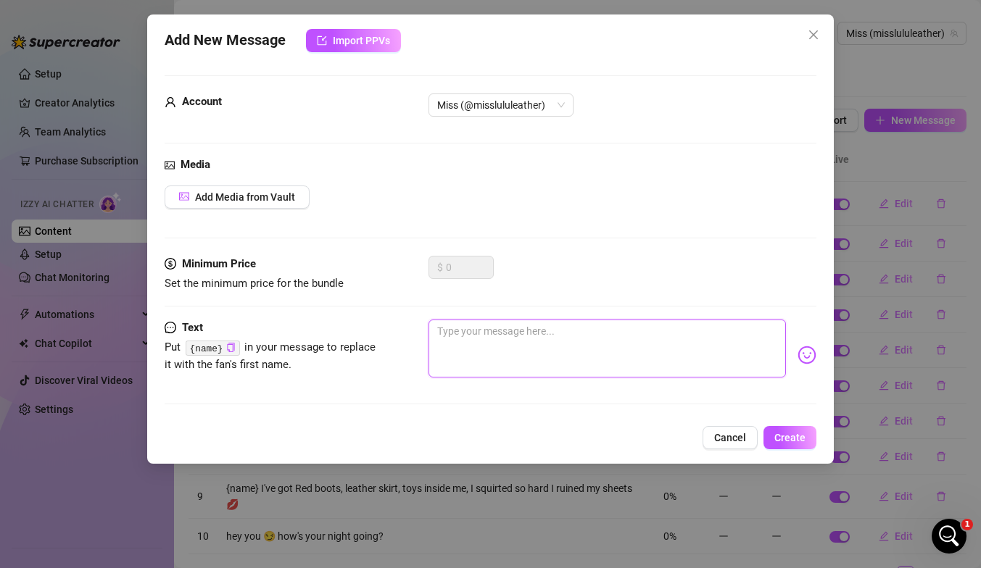
click at [480, 336] on textarea at bounding box center [606, 349] width 357 height 58
paste textarea "Spoiled wives don’t just shop… they film filthy tapes for men who pay"
click at [566, 331] on textarea "Spoiled wives don’t just shop… they film filthy tapes for men who pay" at bounding box center [606, 349] width 357 height 58
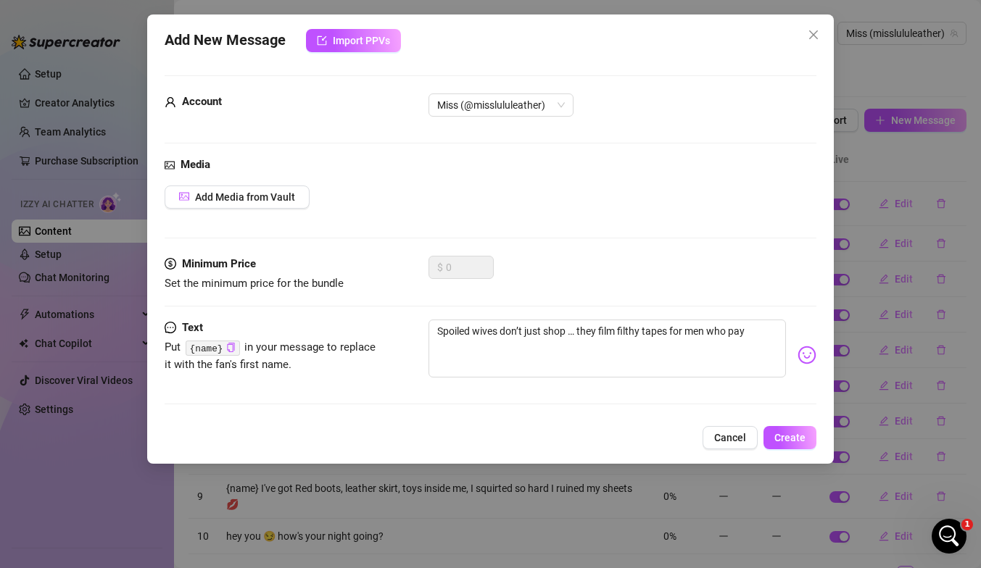
click at [225, 349] on code "{name}" at bounding box center [213, 348] width 54 height 15
click at [230, 352] on icon "copy" at bounding box center [230, 347] width 7 height 9
click at [566, 332] on textarea "Spoiled wives don’t just shop … they film filthy tapes for men who pay" at bounding box center [606, 349] width 357 height 58
paste textarea "{name}"
click at [459, 351] on textarea "Spoiled wives don’t just shop {name} … they film filthy tapes for men who pay" at bounding box center [606, 349] width 357 height 58
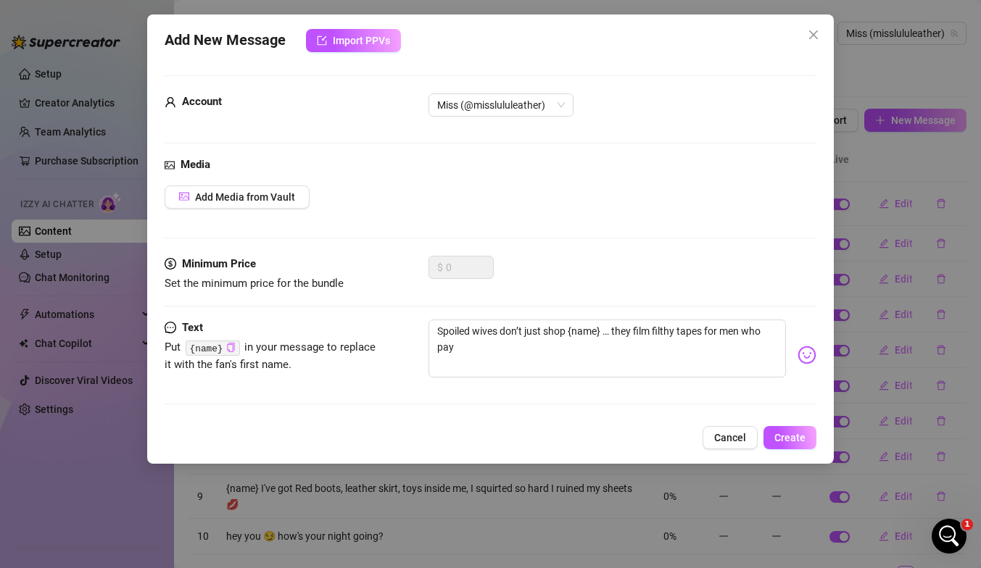
click at [669, 361] on img at bounding box center [806, 355] width 19 height 19
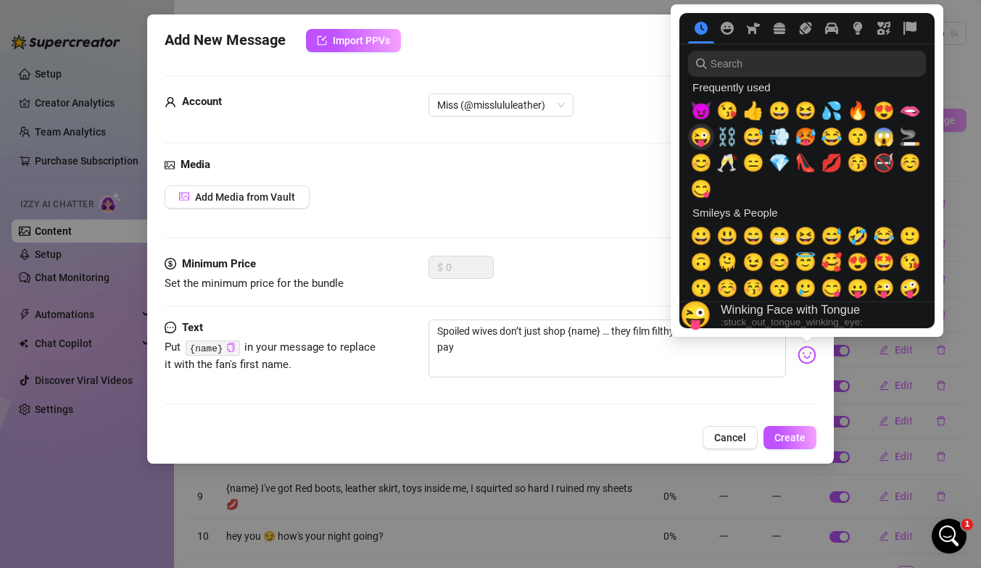
click at [669, 138] on span "😜" at bounding box center [701, 137] width 22 height 20
click at [669, 138] on span "⛓️" at bounding box center [727, 137] width 22 height 20
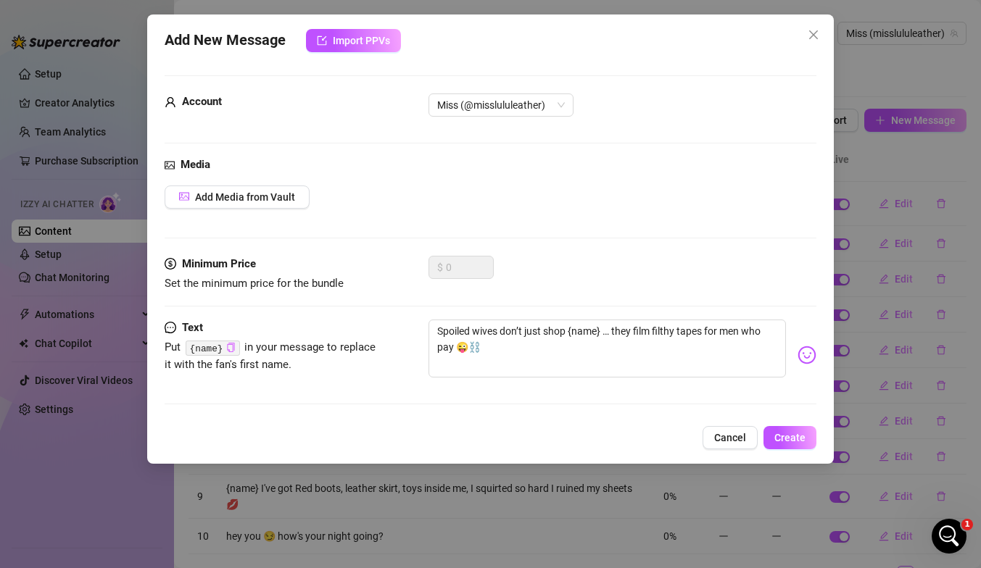
click at [660, 423] on div "Add New Message Import PPVs Account Miss (@misslululeather) Media Add Media fro…" at bounding box center [490, 238] width 686 height 449
click at [669, 431] on button "Create" at bounding box center [789, 437] width 53 height 23
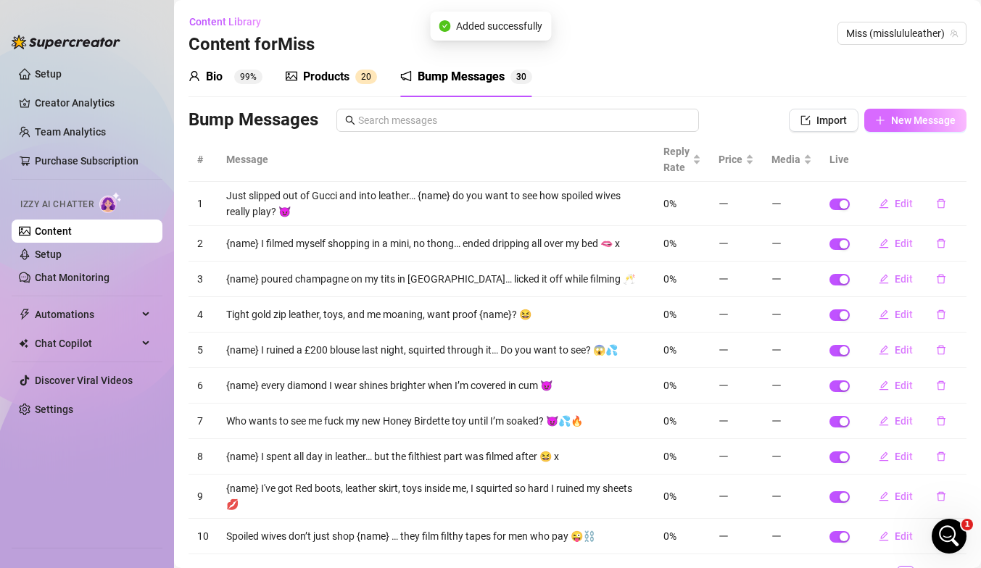
click at [669, 124] on span "New Message" at bounding box center [923, 121] width 65 height 12
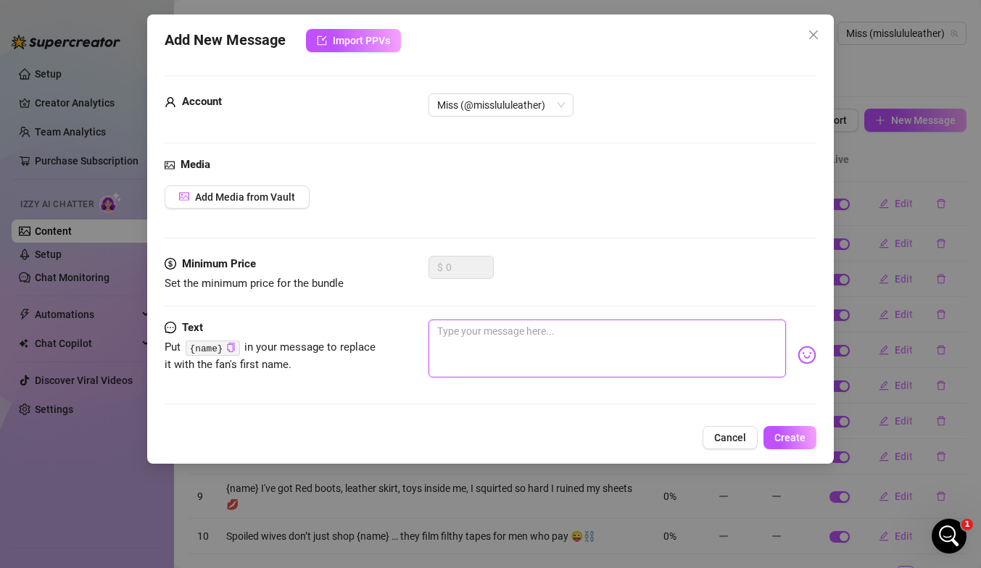
click at [466, 338] on textarea at bounding box center [606, 349] width 357 height 58
paste textarea "I came so hard I soaked the sofa — and I filmed every drop"
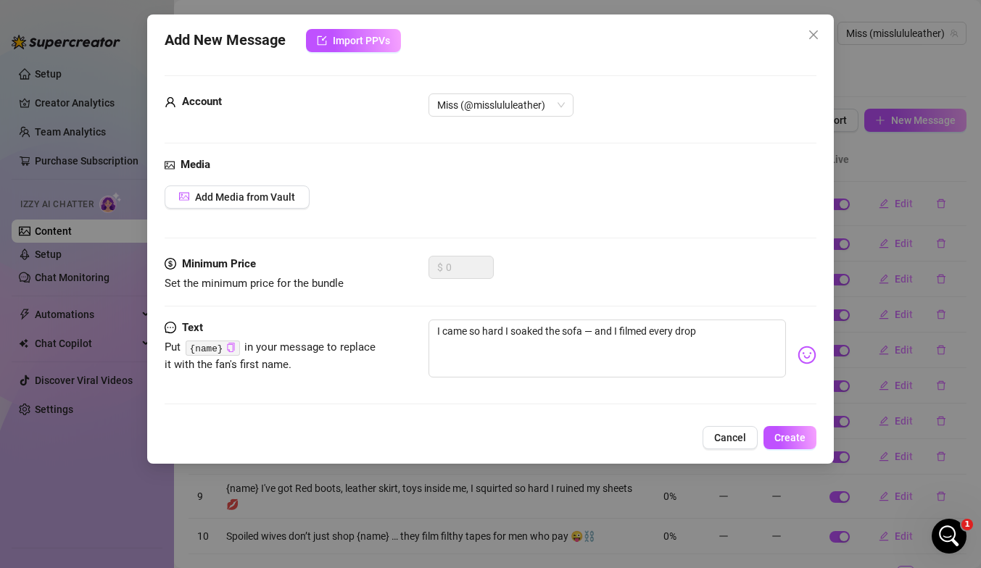
click at [232, 343] on icon "copy" at bounding box center [230, 347] width 9 height 9
click at [434, 326] on textarea "I came so hard I soaked the sofa — and I filmed every drop" at bounding box center [606, 349] width 357 height 58
paste textarea "{name}"
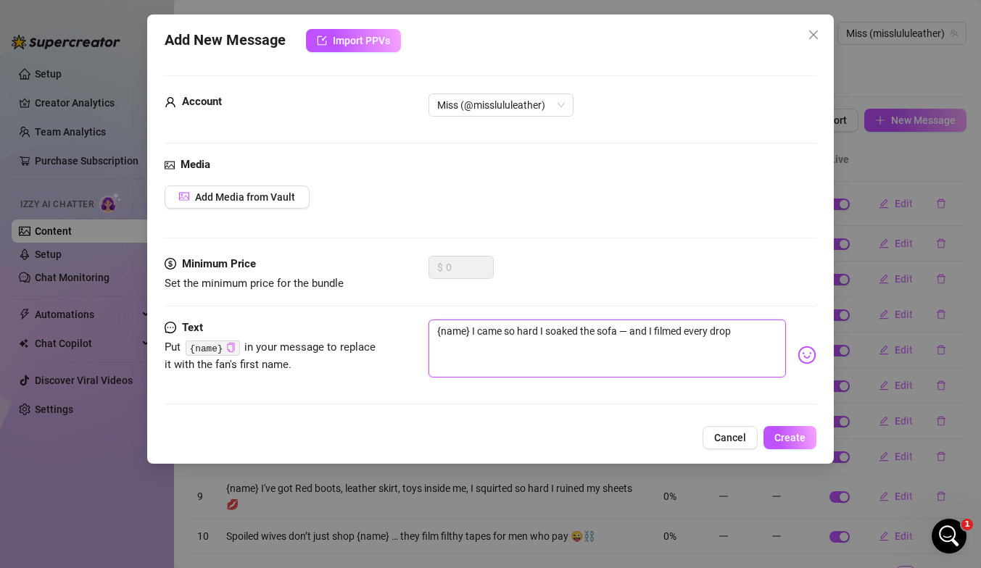
click at [632, 330] on textarea "{name} I came so hard I soaked the sofa — and I filmed every drop" at bounding box center [606, 349] width 357 height 58
click at [669, 336] on textarea "{name} I came so hard I soaked the sofa and I filmed every drop" at bounding box center [606, 349] width 357 height 58
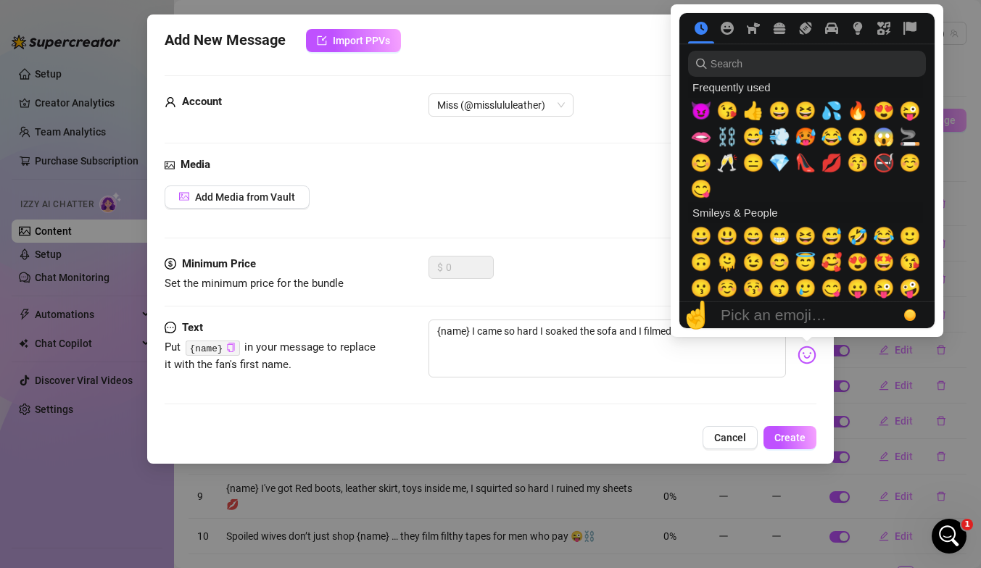
click at [669, 347] on img at bounding box center [806, 355] width 19 height 19
click at [669, 269] on span "😉" at bounding box center [753, 262] width 22 height 20
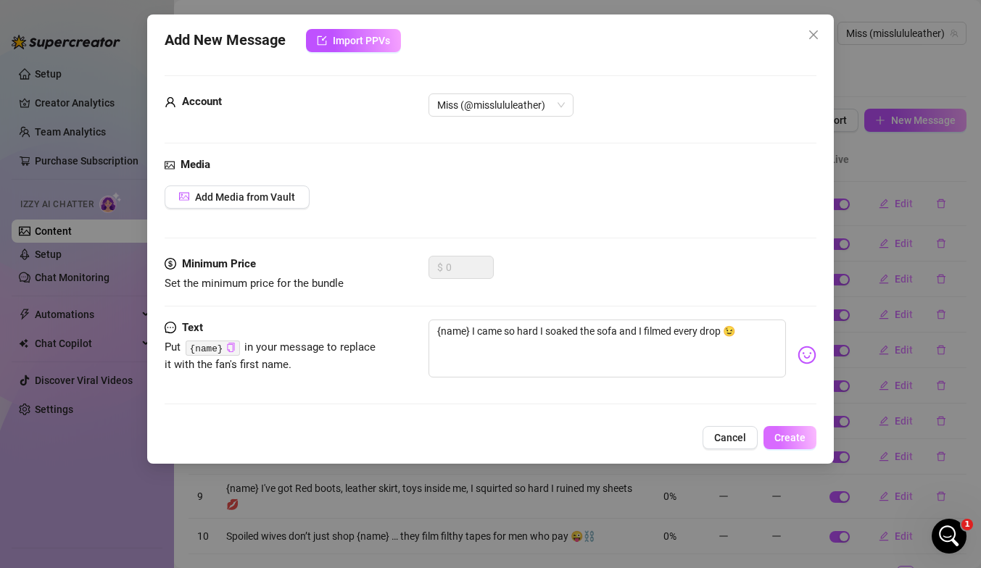
click at [669, 436] on span "Create" at bounding box center [789, 438] width 31 height 12
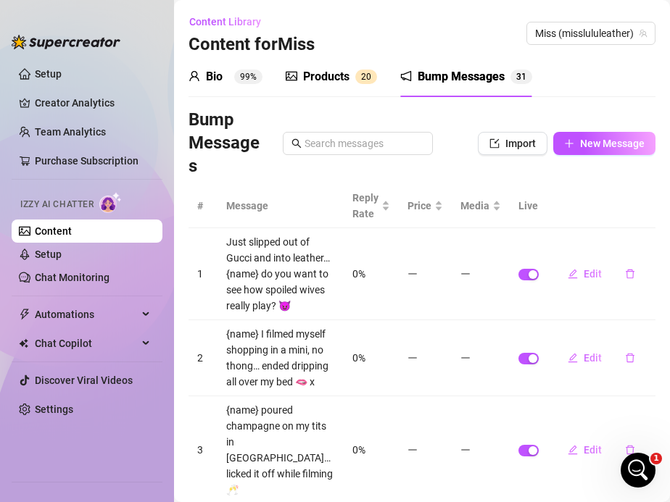
scroll to position [1383, 0]
click at [583, 148] on span "New Message" at bounding box center [612, 144] width 65 height 12
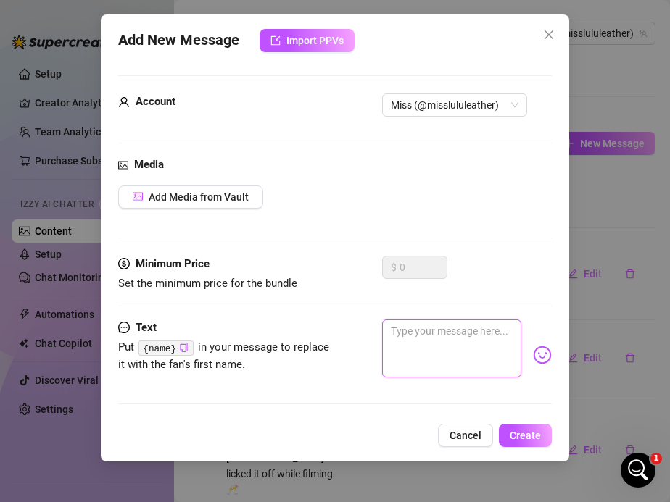
click at [404, 323] on textarea at bounding box center [452, 349] width 140 height 58
paste textarea "On my knees in leather, choking on cock while smoking… want the full video?"
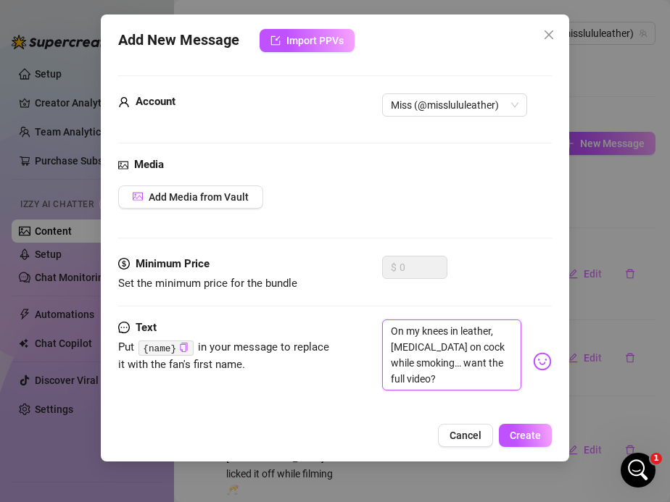
scroll to position [0, 0]
click at [546, 370] on img at bounding box center [542, 361] width 19 height 19
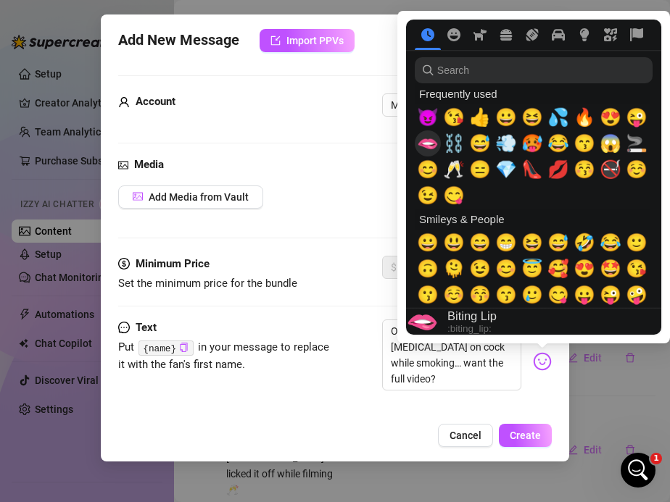
click at [428, 144] on span "🫦" at bounding box center [428, 143] width 22 height 20
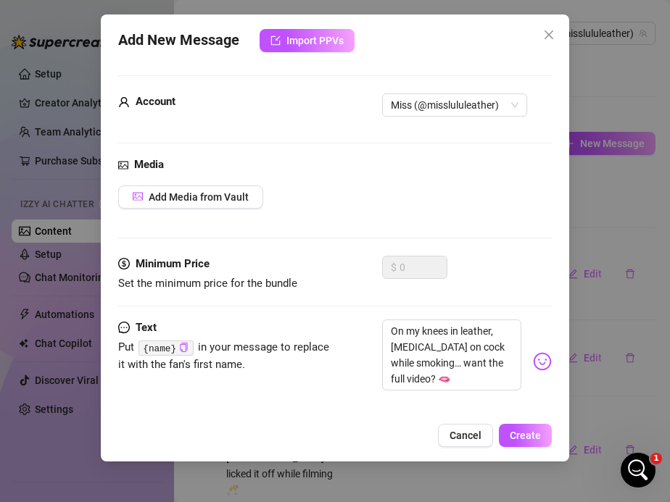
click at [378, 387] on div "Text Put {name} in your message to replace it with the fan's first name. On my …" at bounding box center [335, 362] width 434 height 84
click at [180, 349] on icon "copy" at bounding box center [183, 347] width 9 height 9
click at [393, 330] on textarea "On my knees in leather, choking on cock while smoking… want the full video? 🫦" at bounding box center [452, 355] width 140 height 71
paste textarea "{name}"
click at [516, 436] on span "Create" at bounding box center [525, 436] width 31 height 12
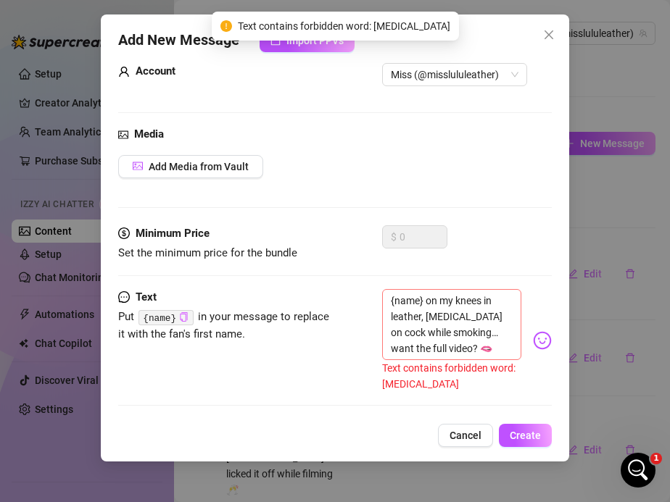
scroll to position [33, 0]
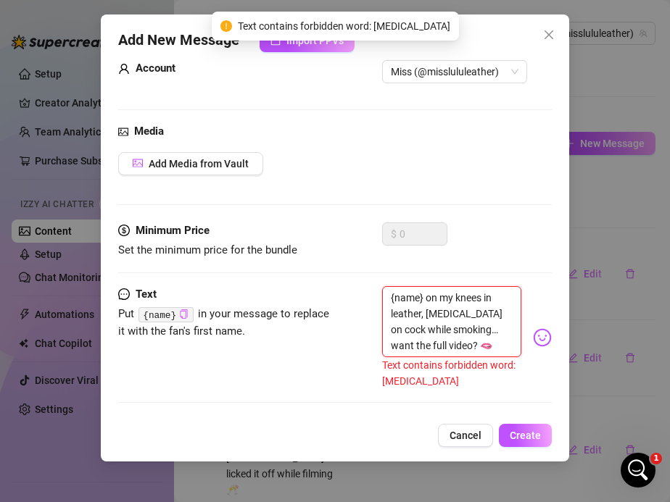
click at [443, 317] on textarea "{name} on my knees in leather, choking on cock while smoking… want the full vid…" at bounding box center [452, 321] width 140 height 71
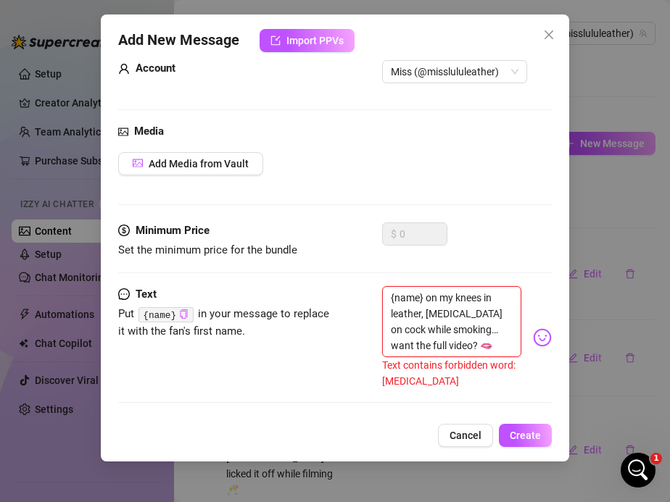
click at [443, 317] on textarea "{name} on my knees in leather, choking on cock while smoking… want the full vid…" at bounding box center [452, 321] width 140 height 71
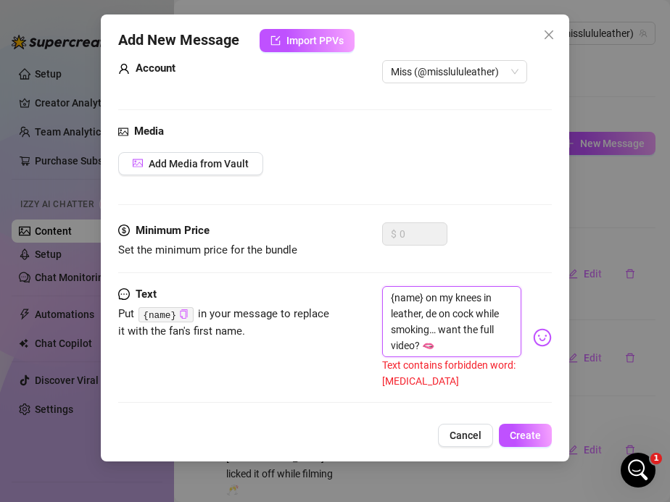
scroll to position [14, 0]
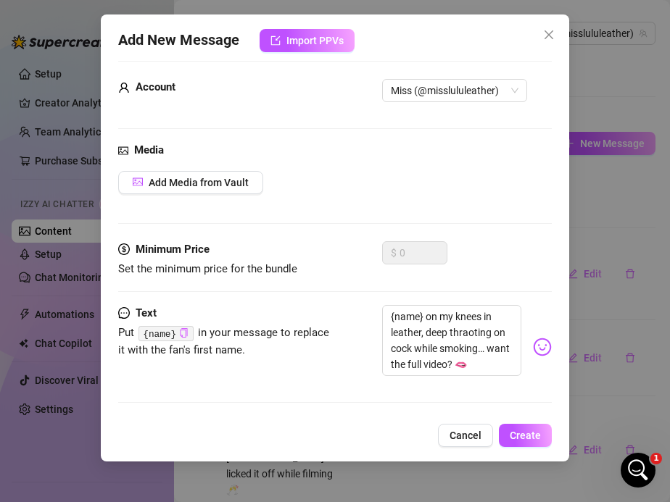
click at [336, 391] on div "Text Put {name} in your message to replace it with the fan's first name. {name}…" at bounding box center [335, 360] width 434 height 111
click at [464, 333] on textarea "{name} on my knees in leather, deep thraoting on cock while smoking… want the f…" at bounding box center [452, 340] width 140 height 71
click at [517, 441] on span "Create" at bounding box center [525, 436] width 31 height 12
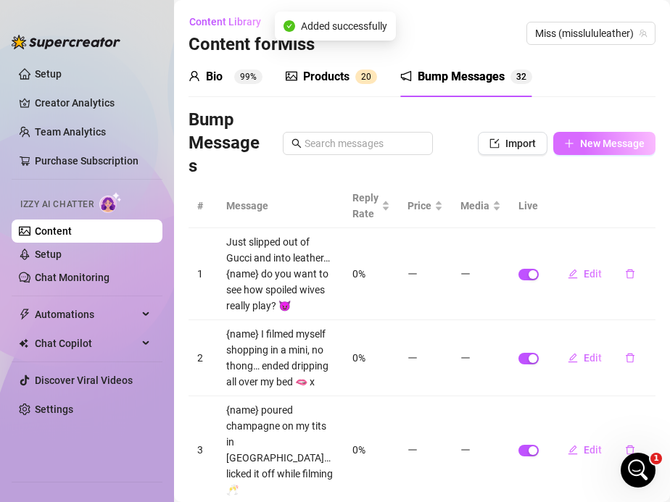
click at [611, 142] on span "New Message" at bounding box center [612, 144] width 65 height 12
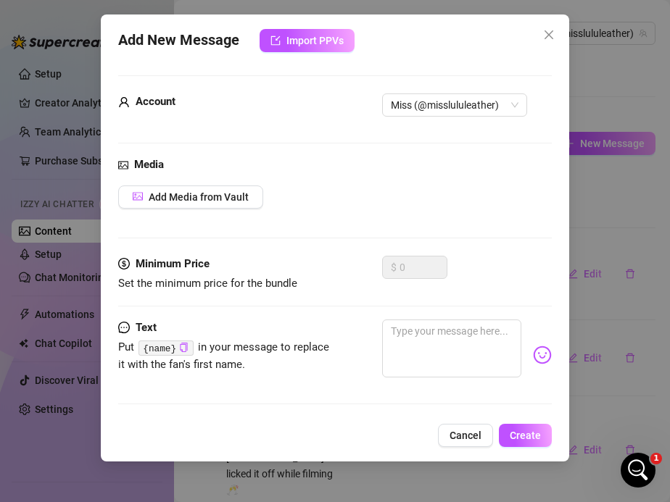
scroll to position [1383, 0]
click at [414, 326] on textarea at bounding box center [452, 349] width 140 height 58
paste textarea "I fucked myself until my legs shook… dripped all over my boots"
type textarea "I fucked myself until my legs shook… dripped all over my boots"
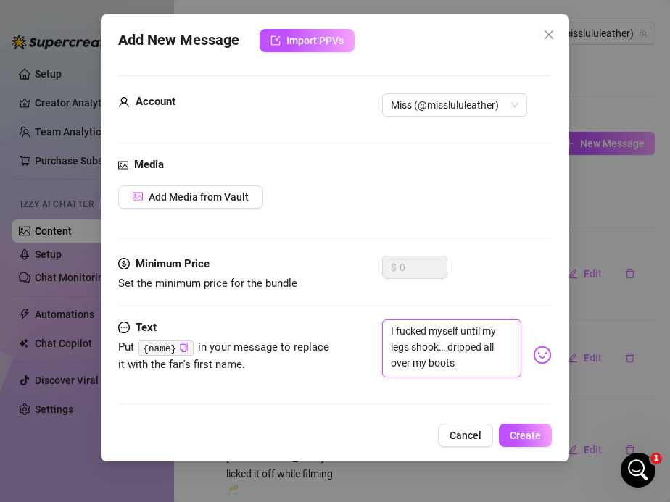
type textarea "I fucked myself until my legs shook… dripped all over my boots"
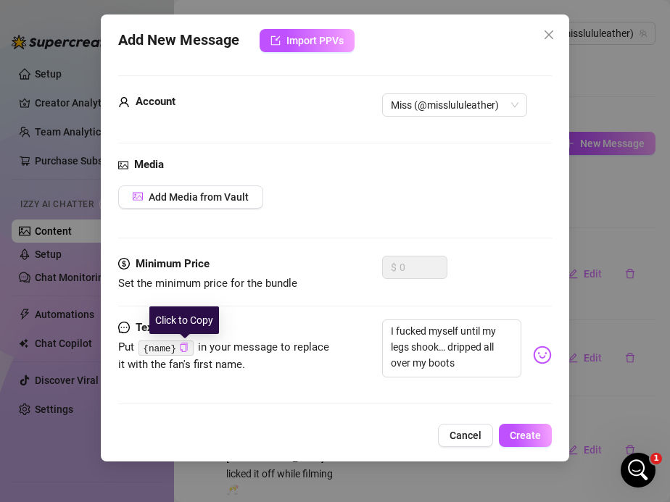
click at [183, 349] on icon "copy" at bounding box center [183, 347] width 9 height 9
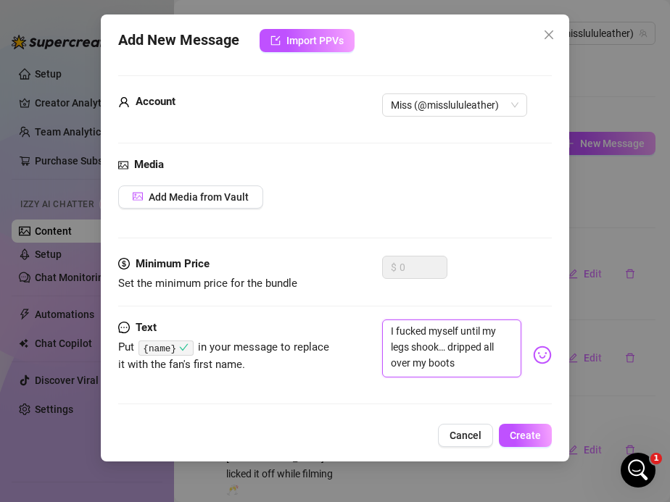
click at [388, 329] on textarea "I fucked myself until my legs shook… dripped all over my boots" at bounding box center [452, 349] width 140 height 58
paste textarea "{name}"
type textarea "{name}I fucked myself until my legs shook… dripped all over my boots"
type textarea "{name} I fucked myself until my legs shook… dripped all over my boots"
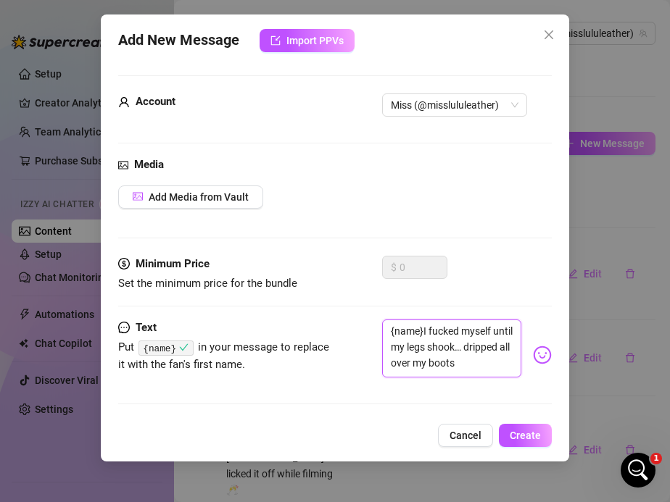
type textarea "{name} I fucked myself until my legs shook… dripped all over my boots"
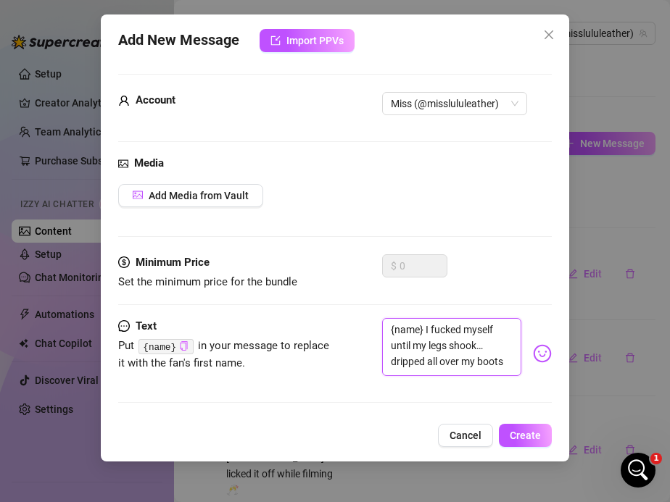
click at [512, 360] on textarea "{name} I fucked myself until my legs shook… dripped all over my boots" at bounding box center [452, 347] width 140 height 58
type textarea "{name} I fucked myself until my legs shook… dripped all over my boots"
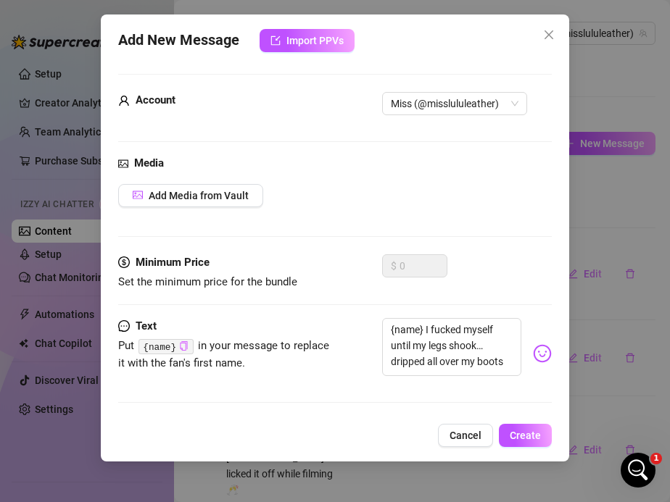
click at [541, 351] on img at bounding box center [542, 353] width 19 height 19
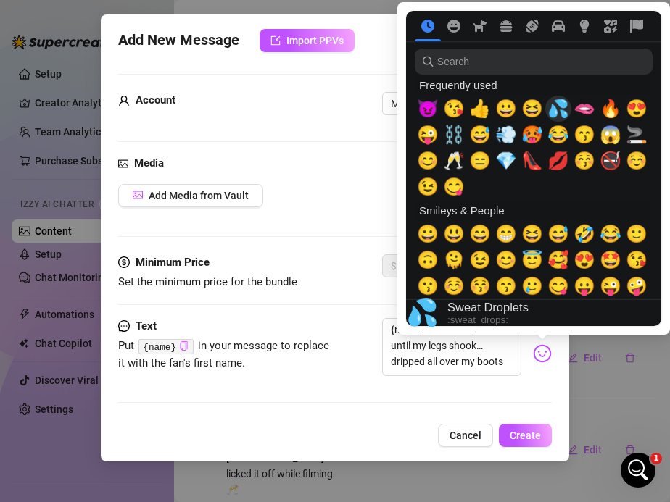
click at [557, 110] on span "💦" at bounding box center [558, 109] width 22 height 20
type textarea "{name} I fucked myself until my legs shook… dripped all over my boots 💦"
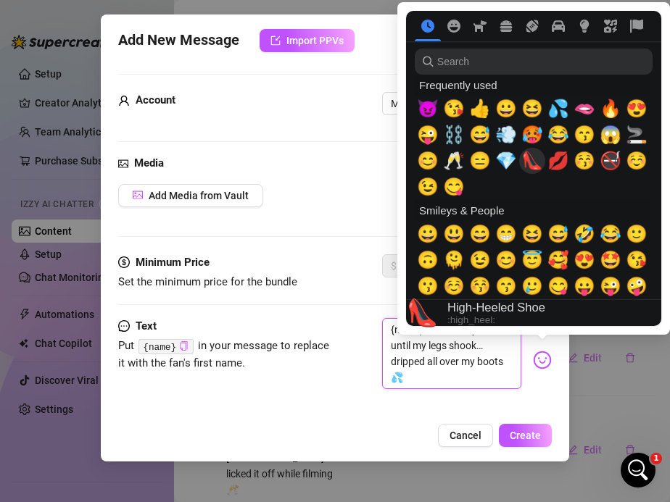
type textarea "{name} I fucked myself until my legs shook… dripped all over my boots 💦"
click at [537, 153] on span "👠" at bounding box center [532, 161] width 22 height 20
type textarea "{name} I fucked myself until my legs shook… dripped all over my boots 💦👠"
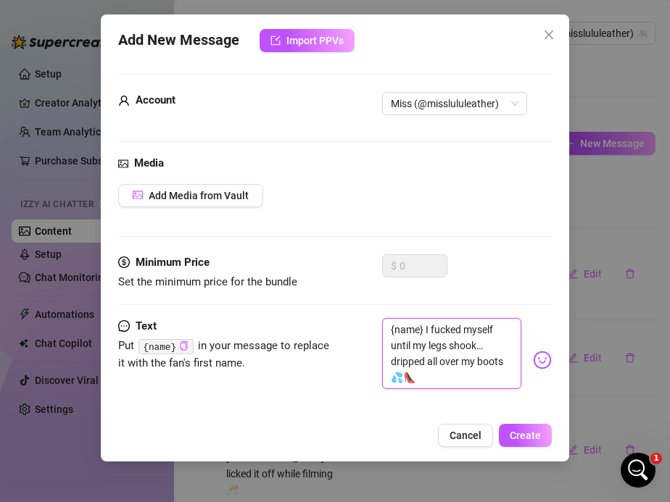
type textarea "{name} I fucked myself until my legs shook… dripped all over my boots 💦👠"
click at [340, 382] on div "Text Put {name} in your message to replace it with the fan's first name. {name}…" at bounding box center [335, 360] width 434 height 84
click at [520, 440] on span "Create" at bounding box center [525, 436] width 31 height 12
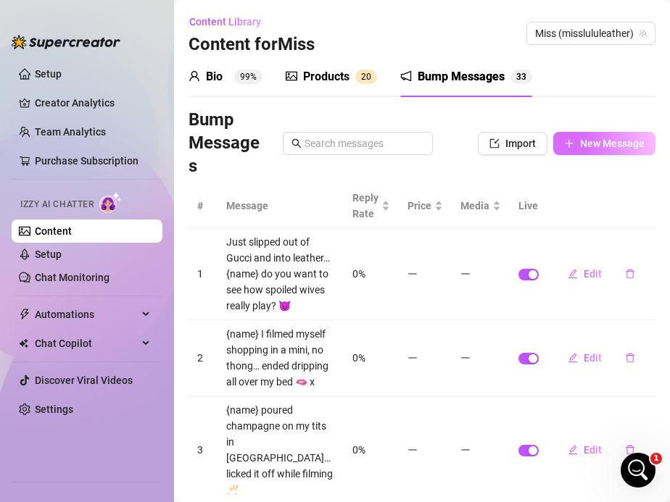
click at [589, 144] on span "New Message" at bounding box center [612, 144] width 65 height 12
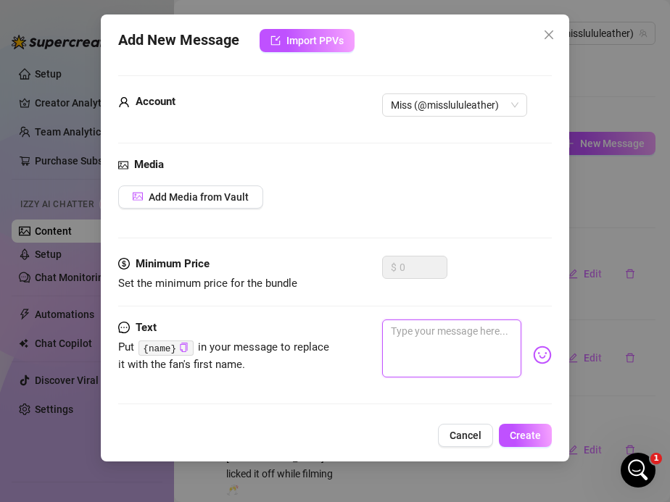
click at [402, 326] on textarea at bounding box center [452, 349] width 140 height 58
paste textarea "New toy in, pussy wide open, me screaming your name"
type textarea "New toy in, pussy wide open, me screaming your name"
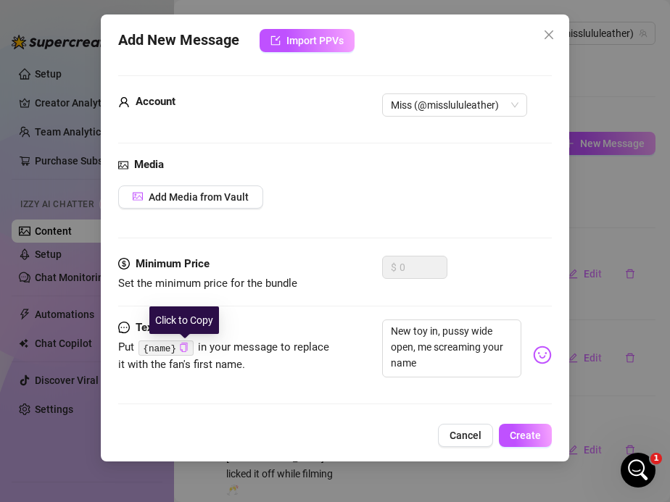
click at [188, 345] on icon "copy" at bounding box center [183, 347] width 9 height 9
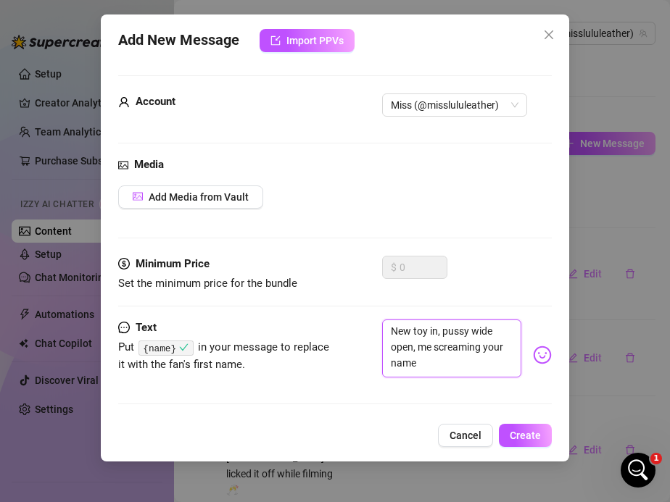
click at [388, 328] on textarea "New toy in, pussy wide open, me screaming your name" at bounding box center [452, 349] width 140 height 58
paste textarea "{name}"
type textarea "{name}New toy in, pussy wide open, me screaming your name"
type textarea "{name} New toy in, pussy wide open, me screaming your name"
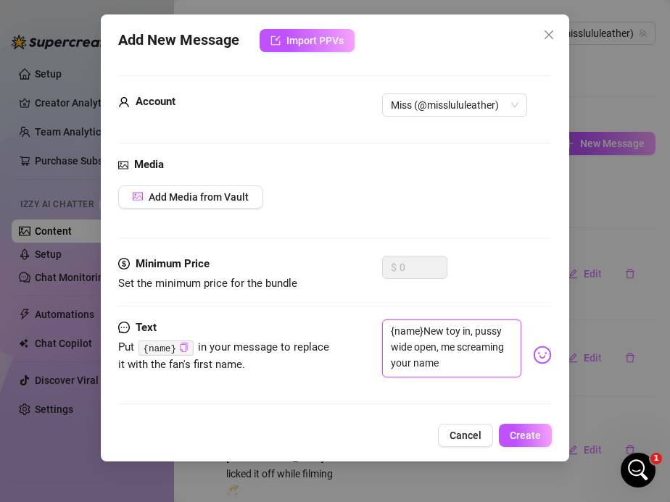
type textarea "{name} New toy in, pussy wide open, me screaming your name"
click at [440, 367] on textarea "{name} New toy in, pussy wide open, me screaming your name" at bounding box center [452, 349] width 140 height 58
type textarea "{name} New toy in, pussy wide open, me screaming your name"
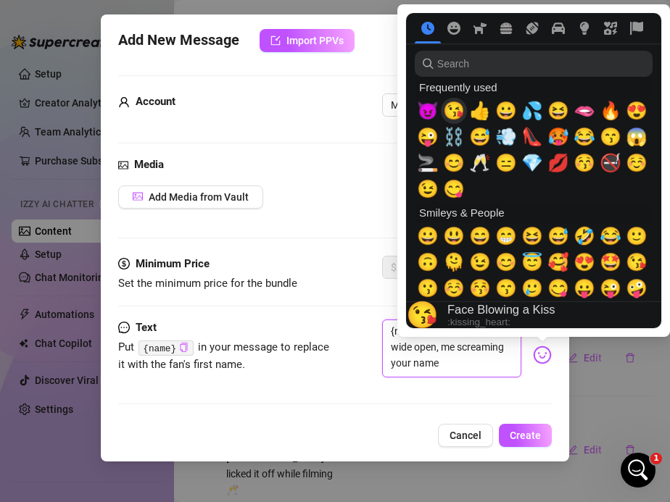
type textarea "{name} New toy in, pussy wide open, me screaming your name"
click at [451, 106] on span "😘" at bounding box center [454, 111] width 22 height 20
type textarea "{name} New toy in, pussy wide open, me screaming your name 😘"
click at [417, 107] on div "😈" at bounding box center [428, 111] width 26 height 26
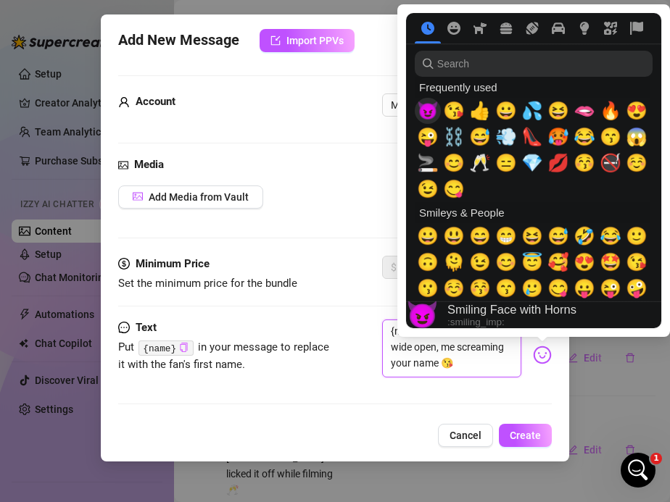
type textarea "{name} New toy in, pussy wide open, me screaming your name 😘😈"
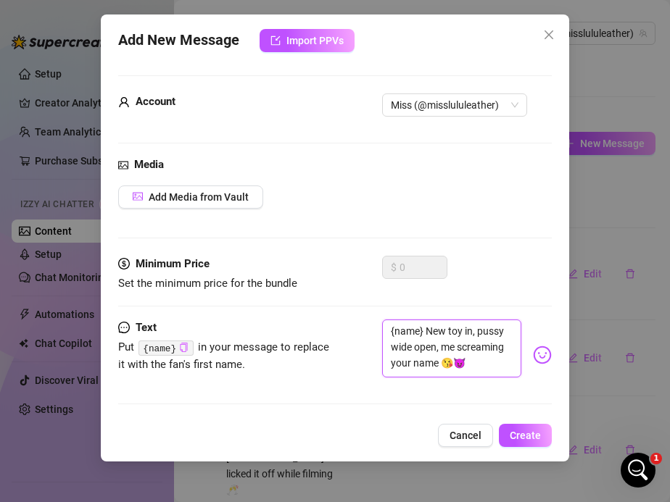
type textarea "{name} New toy in, pussy wide open, me screaming your name 😘😈"
click at [326, 403] on div "Text Put {name} in your message to replace it with the fan's first name. {name}…" at bounding box center [335, 369] width 434 height 98
click at [524, 438] on span "Create" at bounding box center [525, 436] width 31 height 12
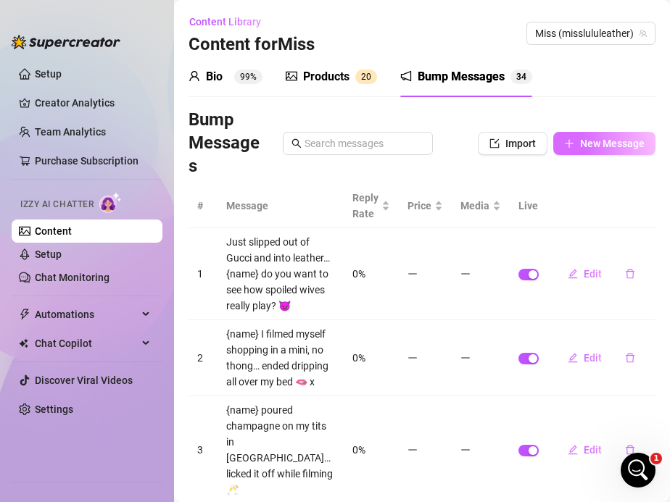
click at [581, 144] on span "New Message" at bounding box center [612, 144] width 65 height 12
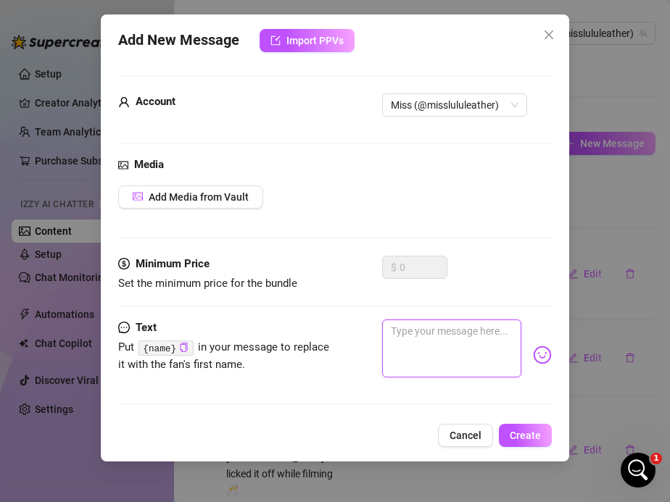
click at [414, 341] on textarea at bounding box center [452, 349] width 140 height 58
paste textarea "You won’t believe how many times I squirted last night."
type textarea "You won’t believe how many times I squirted last night."
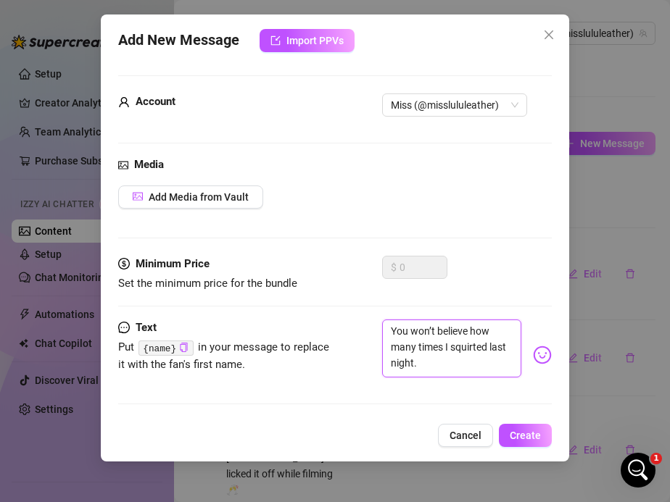
type textarea "You won’t believe how many times I squirted last night."
type textarea "You won’t believe how many times I squirted last night"
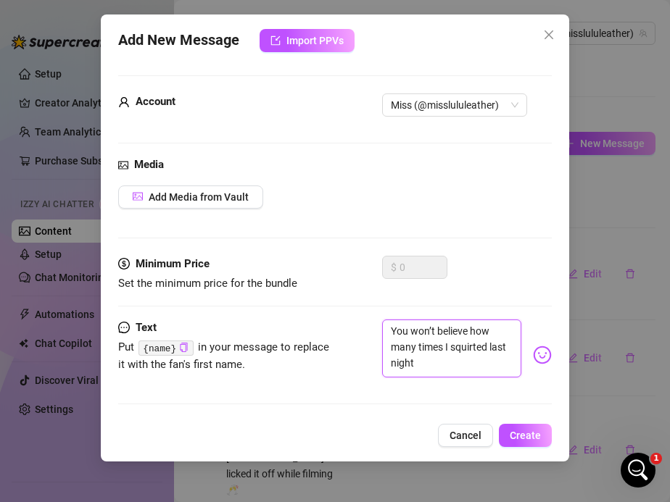
type textarea "You won’t believe how many times I squirted last night"
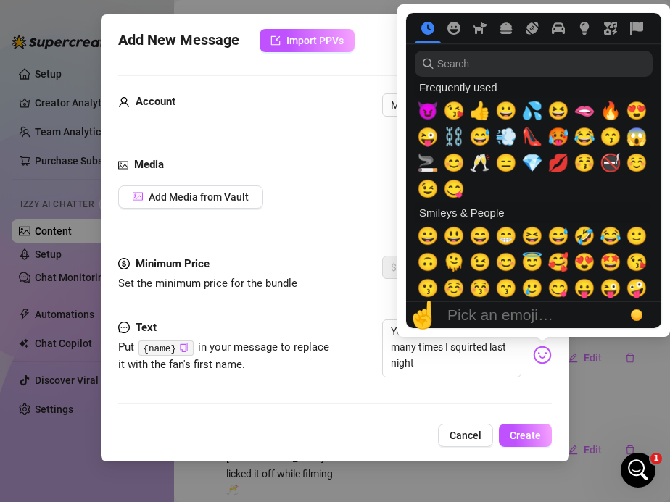
click at [545, 361] on img at bounding box center [542, 355] width 19 height 19
click at [530, 115] on span "💦" at bounding box center [532, 111] width 22 height 20
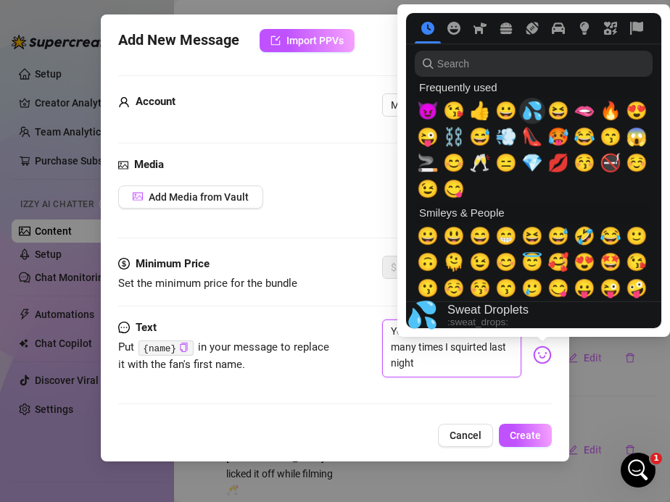
type textarea "You won’t believe how many times I squirted last night 💦"
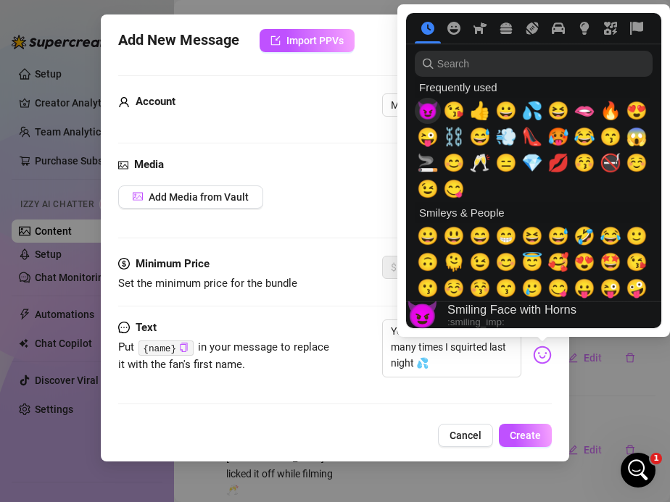
click at [428, 111] on span "😈" at bounding box center [428, 111] width 22 height 20
type textarea "You won’t believe how many times I squirted last night 💦😈"
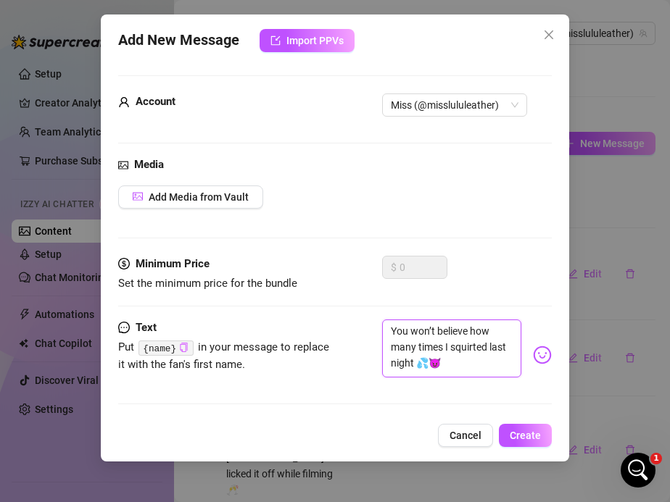
type textarea "You won’t believe how many times I squirted last night 💦😈"
click at [181, 346] on icon "copy" at bounding box center [183, 347] width 9 height 9
click at [389, 330] on textarea "You won’t believe how many times I squirted last night 💦😈" at bounding box center [452, 349] width 140 height 58
paste textarea "{name}"
type textarea "{name}You won’t believe how many times I squirted last night 💦😈"
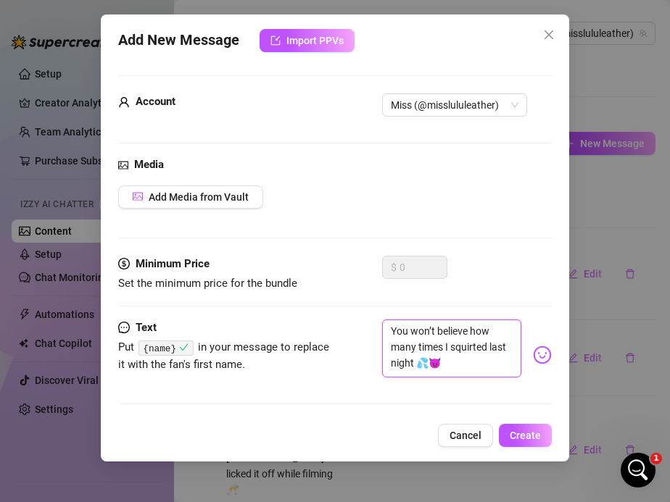
type textarea "{name}You won’t believe how many times I squirted last night 💦😈"
type textarea "{name} You won’t believe how many times I squirted last night 💦😈"
type textarea "{name} ou won’t believe how many times I squirted last night 💦😈"
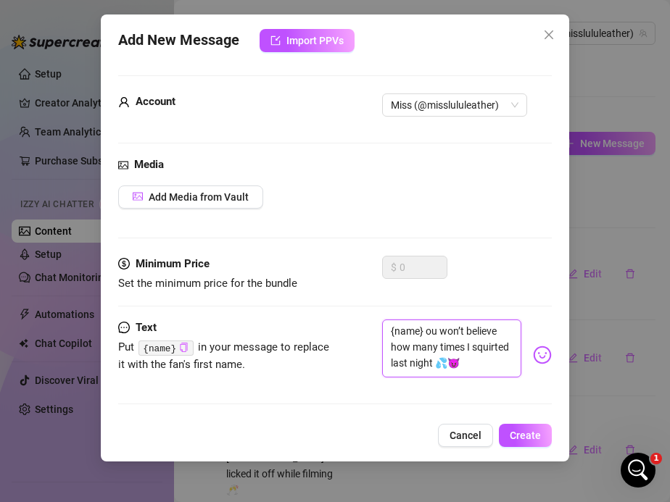
type textarea "{name} you won’t believe how many times I squirted last night 💦😈"
click at [512, 431] on span "Create" at bounding box center [525, 436] width 31 height 12
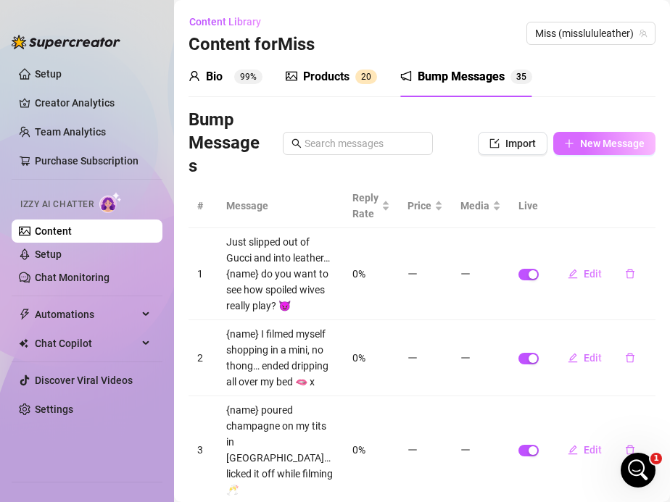
click at [577, 148] on button "New Message" at bounding box center [604, 143] width 102 height 23
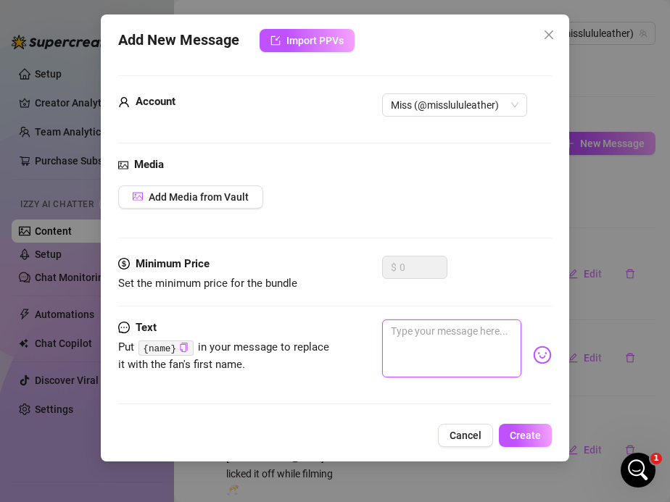
click at [418, 336] on textarea at bounding box center [452, 349] width 140 height 58
paste textarea "I fucked myself until my legs shook… dripped all over my boots"
type textarea "I fucked myself until my legs shook… dripped all over my boots"
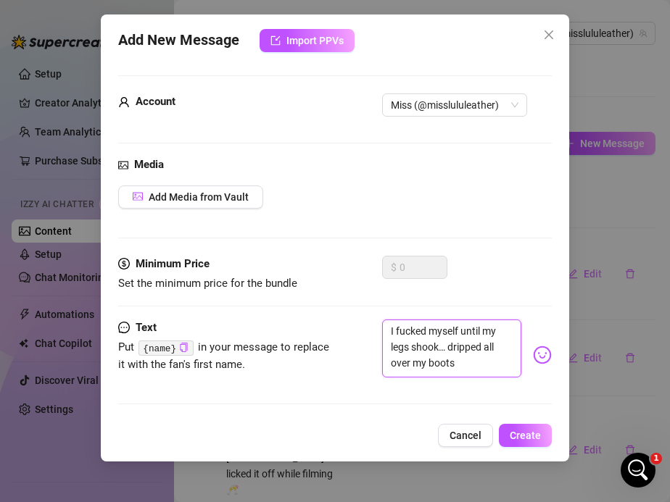
type textarea "I fucked myself until my legs shook… dripped all over my boots"
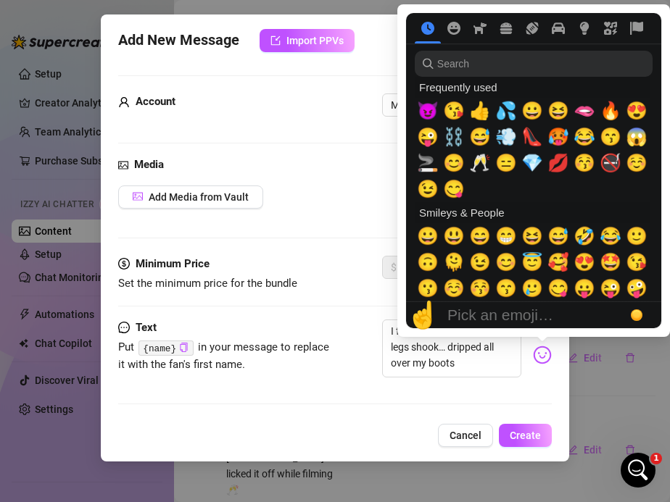
click at [545, 352] on img at bounding box center [542, 355] width 19 height 19
click at [432, 112] on span "😈" at bounding box center [428, 111] width 22 height 20
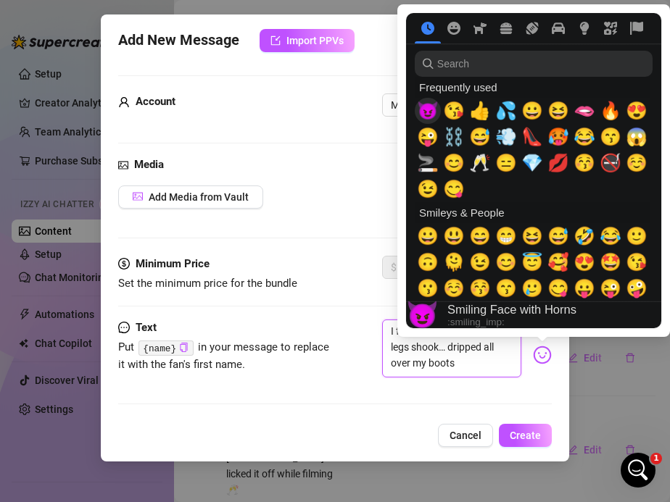
type textarea "I fucked myself until my legs shook… dripped all over my boots 😈"
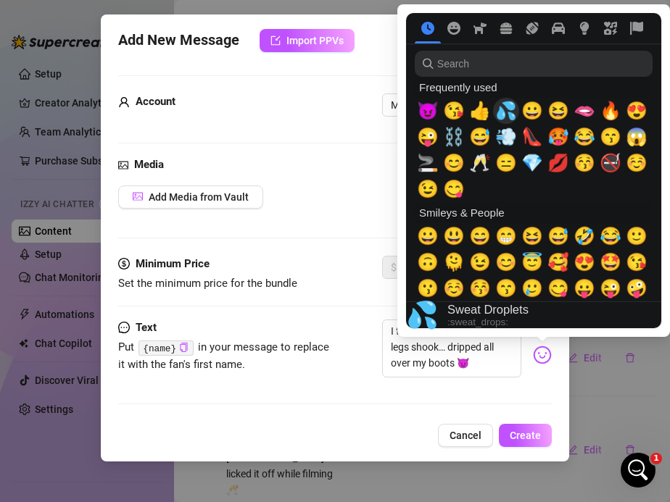
click at [503, 104] on span "💦" at bounding box center [506, 111] width 22 height 20
type textarea "I fucked myself until my legs shook… dripped all over my boots 😈💦"
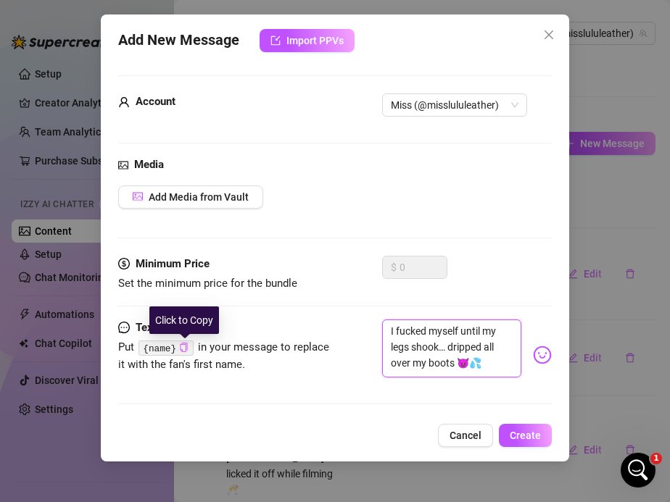
type textarea "I fucked myself until my legs shook… dripped all over my boots 😈💦"
click at [180, 345] on icon "copy" at bounding box center [183, 347] width 9 height 9
click at [387, 330] on textarea "I fucked myself until my legs shook… dripped all over my boots 😈💦" at bounding box center [452, 349] width 140 height 58
paste textarea "{name}"
type textarea "{name}I fucked myself until my legs shook… dripped all over my boots 😈💦"
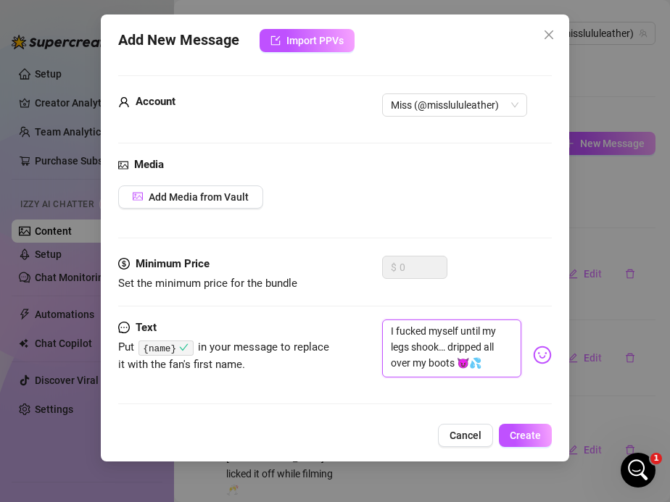
type textarea "{name}I fucked myself until my legs shook… dripped all over my boots 😈💦"
type textarea "{name} I fucked myself until my legs shook… dripped all over my boots 😈💦"
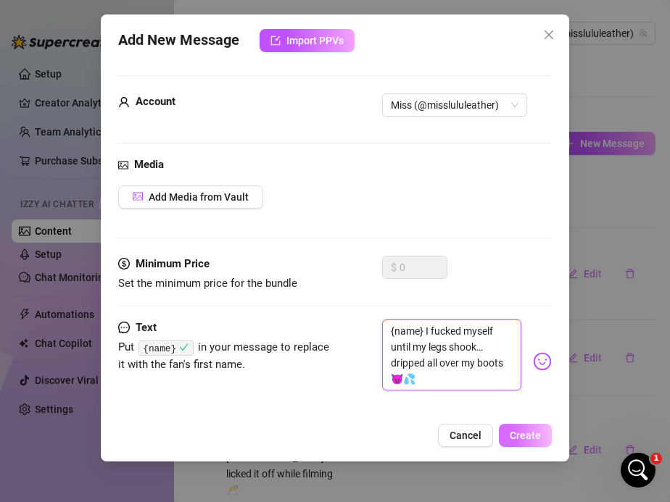
type textarea "{name} I fucked myself until my legs shook… dripped all over my boots 😈💦"
click at [515, 438] on span "Create" at bounding box center [525, 436] width 31 height 12
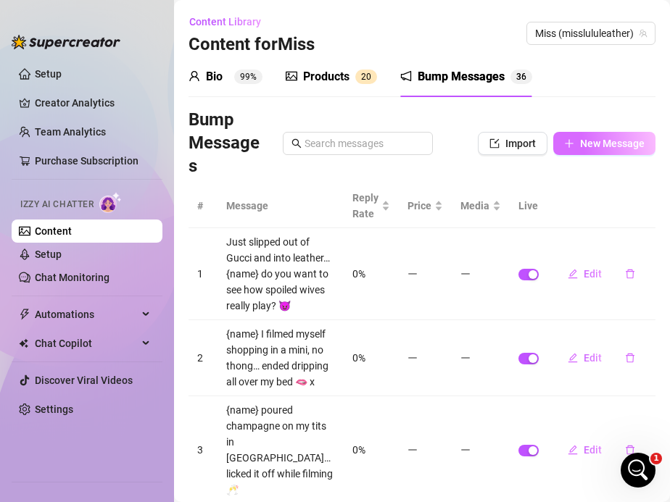
click at [596, 144] on span "New Message" at bounding box center [612, 144] width 65 height 12
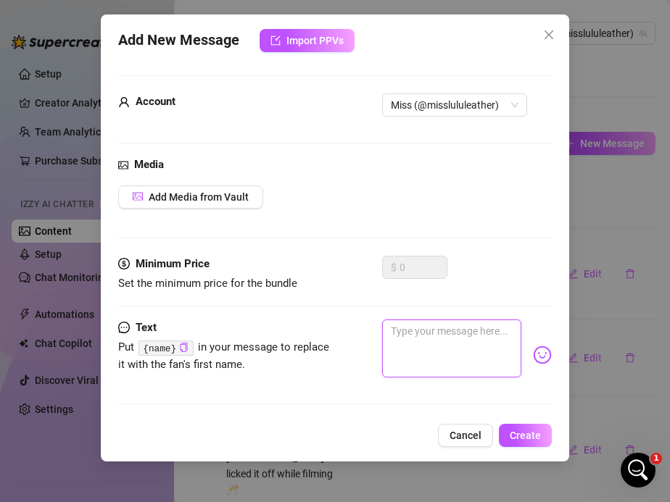
click at [411, 328] on textarea at bounding box center [452, 349] width 140 height 58
paste textarea "Cumshot all over my ass while I stayed in leather… caught on camera"
type textarea "Cumshot all over my ass while I stayed in leather… caught on camera"
click at [411, 328] on textarea "Cumshot all over my ass while I stayed in leather… caught on camera" at bounding box center [452, 349] width 140 height 58
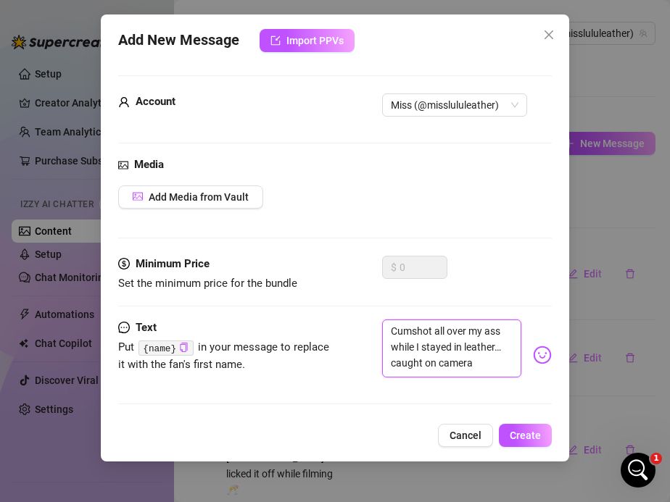
type textarea "Cumshot all over my ass while I stayed in leather… caught on camera"
click at [488, 361] on textarea "Cumshot all over my ass while I stayed in leather… caught on camera" at bounding box center [452, 349] width 140 height 58
type textarea "Cumshot all over my ass while I stayed in leather… caught on camera"
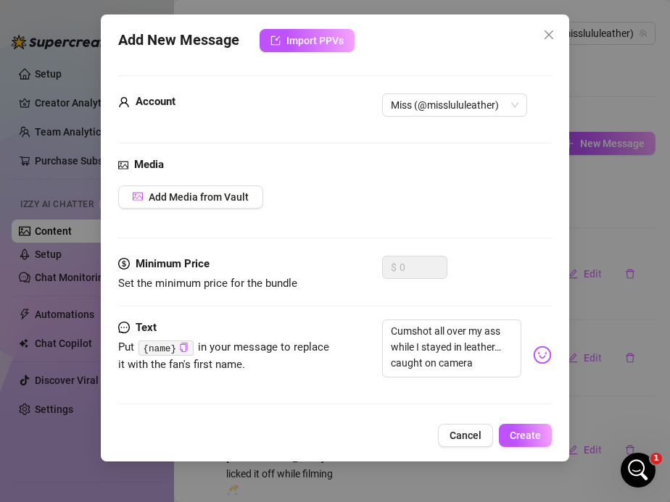
click at [546, 353] on img at bounding box center [542, 355] width 19 height 19
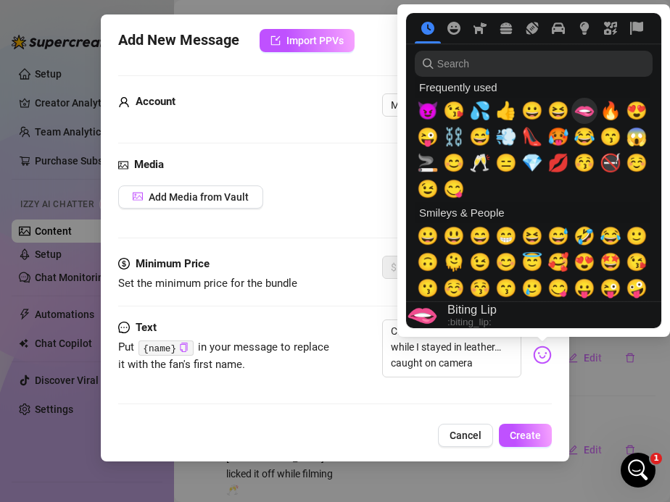
click at [586, 107] on span "🫦" at bounding box center [584, 111] width 22 height 20
type textarea "Cumshot all over my ass while I stayed in leather… caught on camera 🫦"
click at [616, 109] on span "🔥" at bounding box center [610, 111] width 22 height 20
type textarea "Cumshot all over my ass while I stayed in leather… caught on camera 🫦🔥"
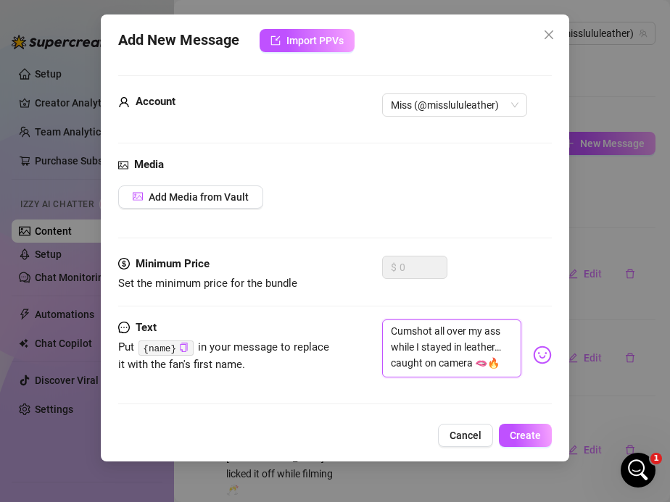
type textarea "Cumshot all over my ass while I stayed in leather… caught on camera 🫦🔥"
click at [341, 391] on div "Text Put {name} in your message to replace it with the fan's first name. Cumsho…" at bounding box center [335, 369] width 434 height 98
click at [182, 350] on icon "copy" at bounding box center [183, 347] width 7 height 9
click at [471, 363] on textarea "Cumshot all over my ass while I stayed in leather… caught on camera 🫦🔥" at bounding box center [452, 349] width 140 height 58
type textarea "Cumshot all over my ass while I stayed in leather… caught on camera 🫦🔥"
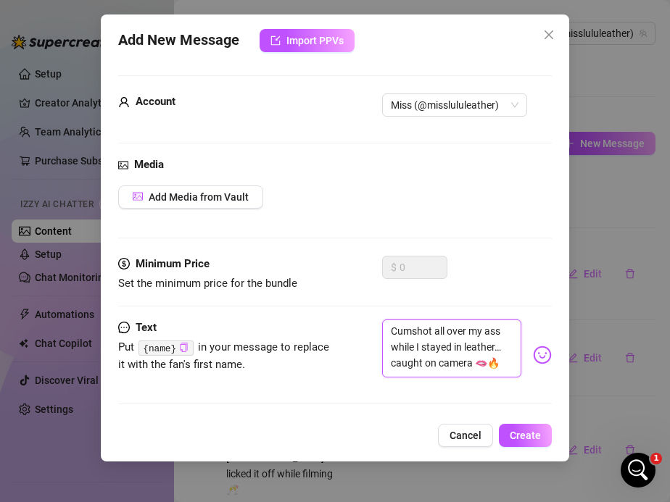
type textarea "Cumshot all over my ass while I stayed in leather… caught on camera 🫦🔥"
paste textarea "{name}"
type textarea "Cumshot all over my ass while I stayed in leather… caught on camera {name} 🫦🔥"
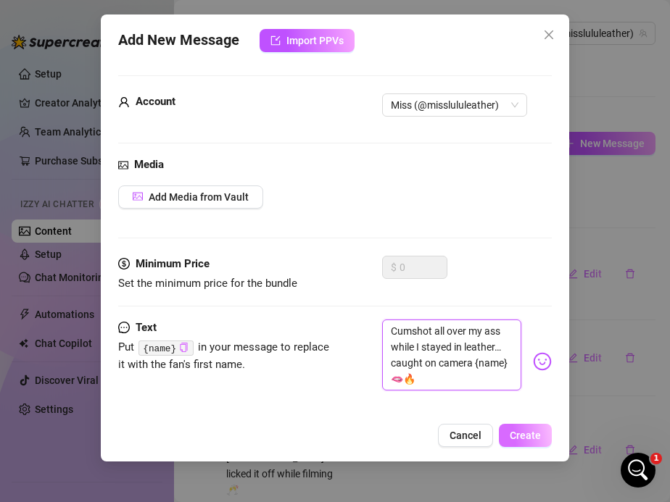
type textarea "Cumshot all over my ass while I stayed in leather… caught on camera {name} 🫦🔥"
click at [512, 430] on span "Create" at bounding box center [525, 436] width 31 height 12
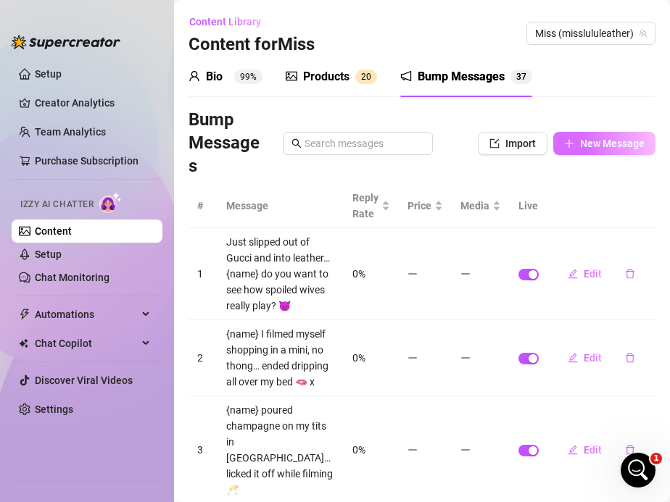
click at [581, 144] on span "New Message" at bounding box center [612, 144] width 65 height 12
click at [581, 138] on span "New Message" at bounding box center [612, 144] width 65 height 12
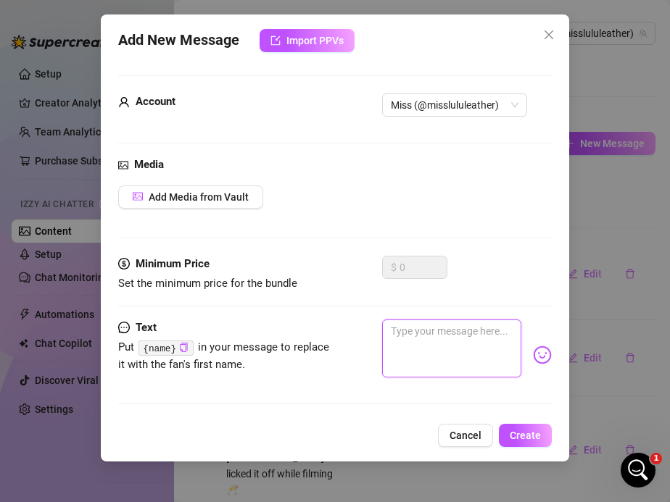
click at [418, 340] on textarea at bounding box center [452, 349] width 140 height 58
paste textarea "New toy in, pussy wide open, me screaming your name"
type textarea "New toy in, pussy wide open, me screaming your name"
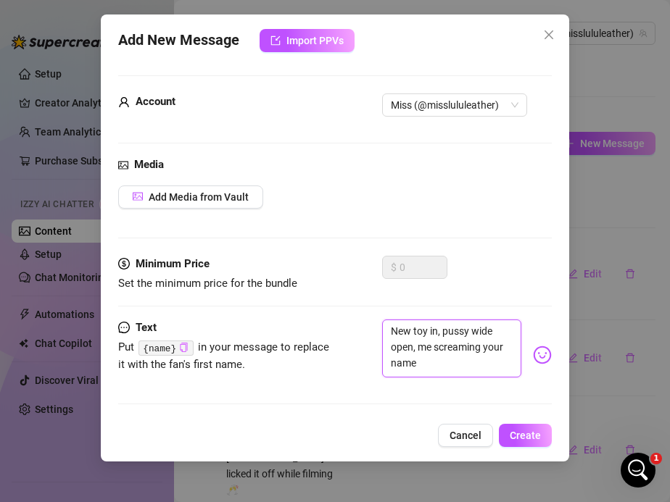
type textarea "New toy in, pussy wide open, me screaming your name"
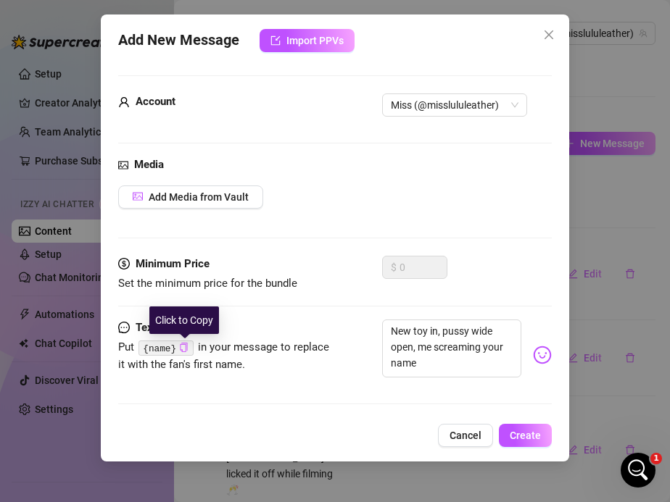
click at [184, 349] on icon "copy" at bounding box center [183, 347] width 9 height 9
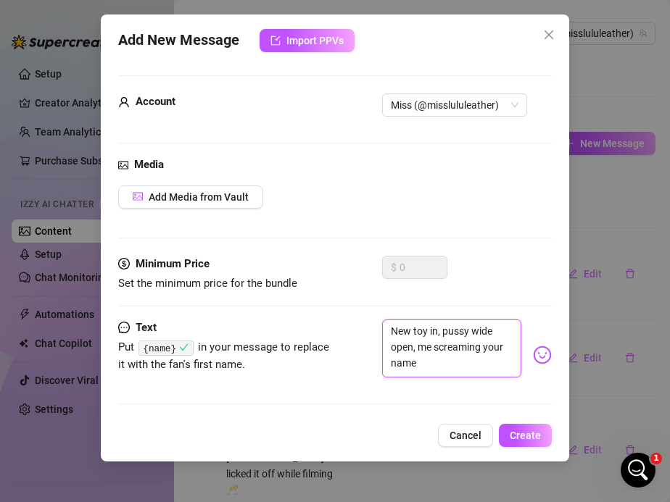
click at [390, 325] on textarea "New toy in, pussy wide open, me screaming your name" at bounding box center [452, 349] width 140 height 58
paste textarea "{name}"
type textarea "{name}New toy in, pussy wide open, me screaming your name"
type textarea "{name} New toy in, pussy wide open, me screaming your name"
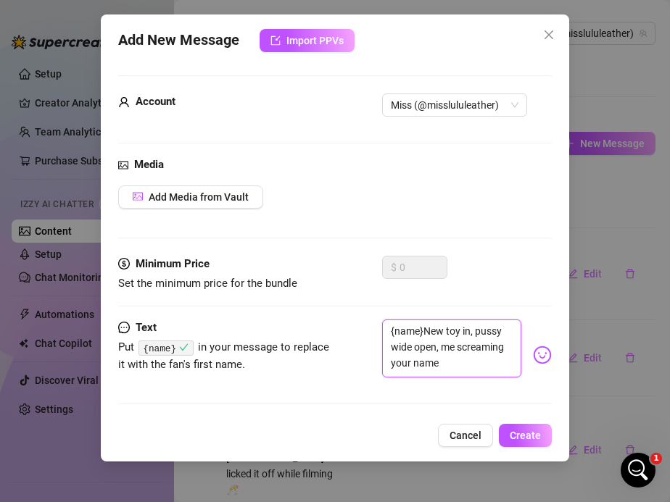
type textarea "{name} New toy in, pussy wide open, me screaming your name"
type textarea "{name} ew toy in, pussy wide open, me screaming your name"
type textarea "{name} new toy in, pussy wide open, me screaming your name"
click at [450, 369] on textarea "{name} new toy in, pussy wide open, me screaming your name" at bounding box center [452, 349] width 140 height 58
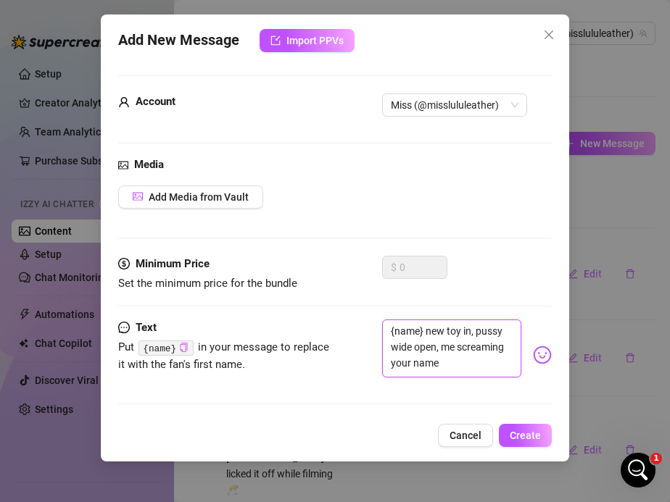
type textarea "{name} new toy in, pussy wide open, me screaming your name"
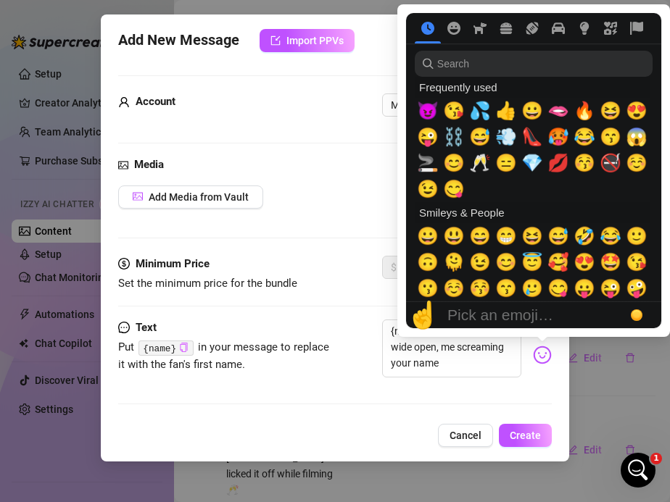
click at [546, 346] on img at bounding box center [542, 355] width 19 height 19
click at [417, 101] on button "😈" at bounding box center [428, 111] width 26 height 26
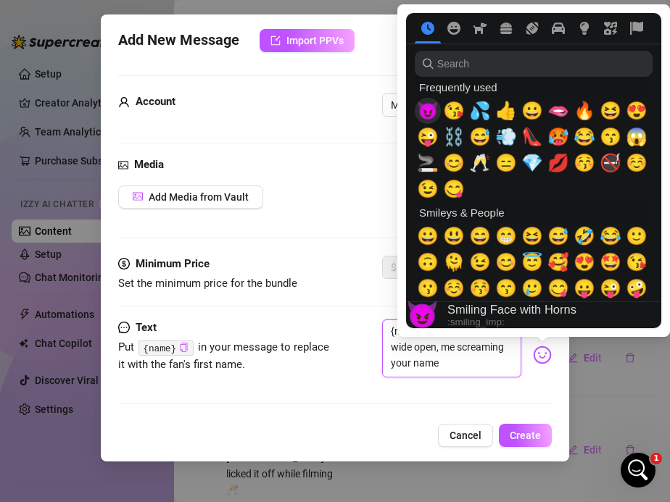
type textarea "{name} new toy in, pussy wide open, me screaming your name 😈"
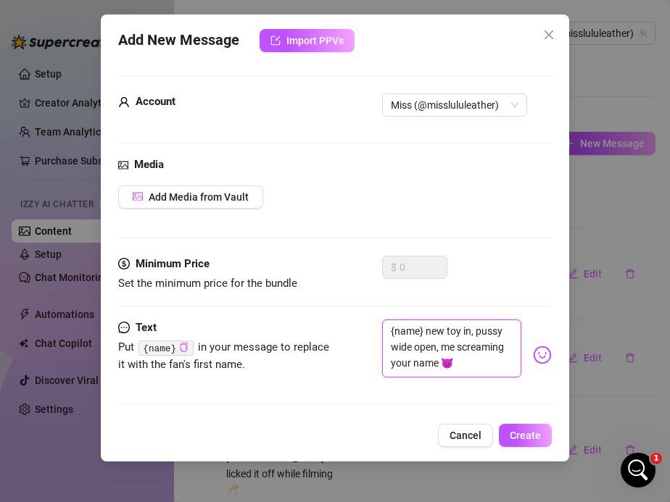
type textarea "{name} new toy in, pussy wide open, me screaming your name 😈"
click at [521, 422] on div "Add New Message Import PPVs Account Miss (@misslululeather) Media Add Media fro…" at bounding box center [335, 237] width 469 height 447
click at [524, 433] on span "Create" at bounding box center [525, 436] width 31 height 12
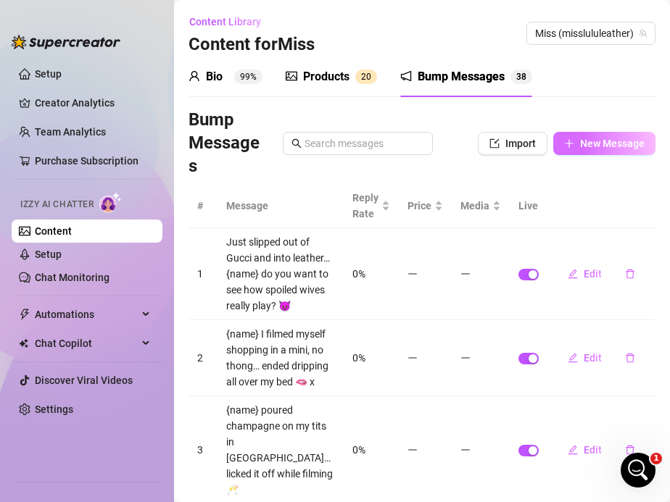
click at [596, 148] on span "New Message" at bounding box center [612, 144] width 65 height 12
click at [596, 143] on span "New Message" at bounding box center [612, 144] width 65 height 12
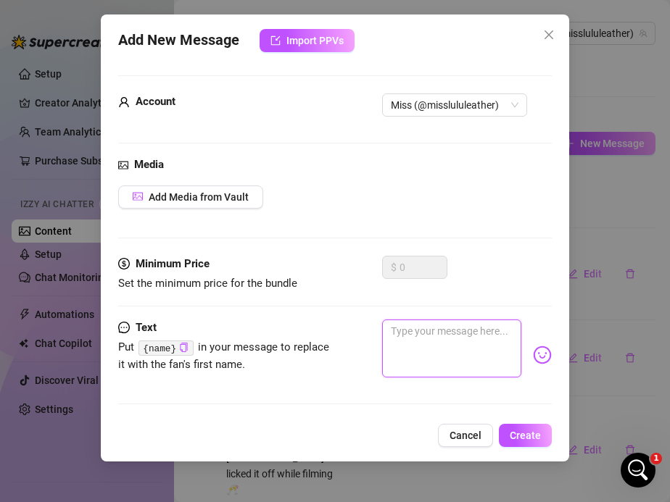
click at [402, 331] on textarea at bounding box center [452, 349] width 140 height 58
paste textarea "You won’t believe how many times I squirted last night"
type textarea "You won’t believe how many times I squirted last night"
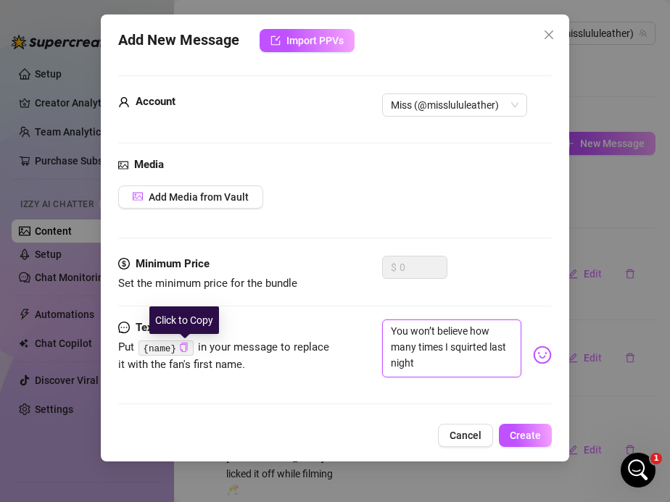
type textarea "You won’t believe how many times I squirted last night"
click at [182, 352] on icon "copy" at bounding box center [183, 347] width 7 height 9
click at [421, 367] on textarea "You won’t believe how many times I squirted last night" at bounding box center [452, 349] width 140 height 58
paste textarea "{name}"
type textarea "You won’t believe how many times I squirted last night {name}"
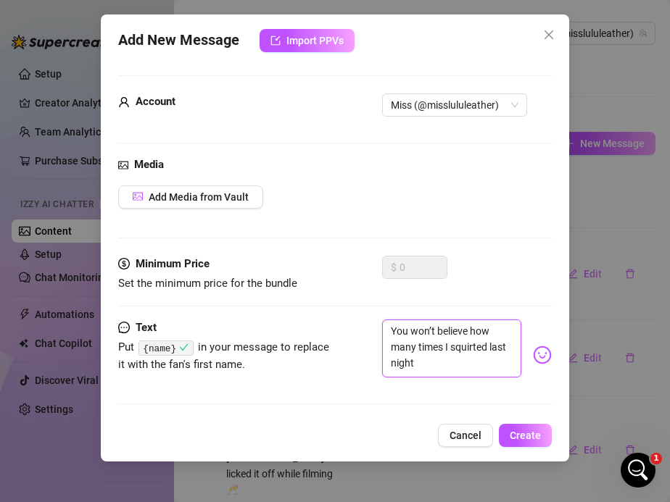
type textarea "You won’t believe how many times I squirted last night {name}"
click at [531, 354] on div "You won’t believe how many times I squirted last night {name}" at bounding box center [467, 355] width 170 height 71
click at [540, 354] on img at bounding box center [542, 355] width 19 height 19
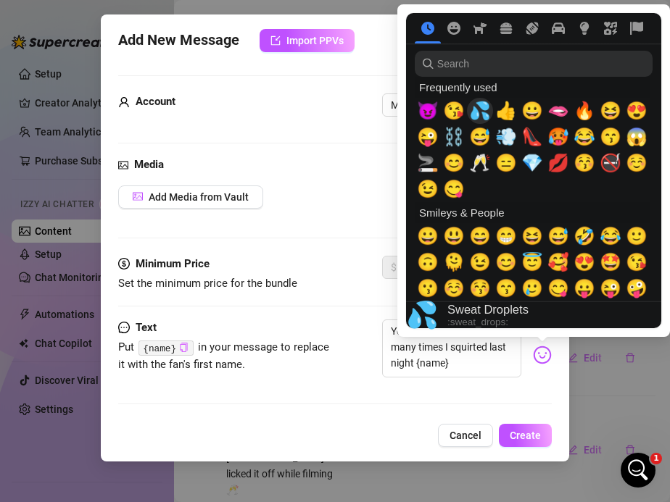
click at [484, 109] on span "💦" at bounding box center [480, 111] width 22 height 20
type textarea "You won’t believe how many times I squirted last night {name} 💦"
click at [484, 109] on span "💦" at bounding box center [480, 111] width 22 height 20
type textarea "You won’t believe how many times I squirted last night {name} 💦💦"
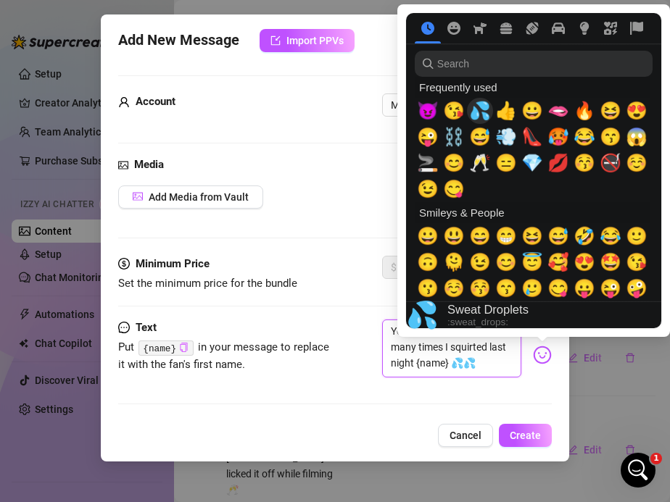
type textarea "You won’t believe how many times I squirted last night {name} 💦💦"
click at [484, 109] on span "💦" at bounding box center [480, 111] width 22 height 20
type textarea "You won’t believe how many times I squirted last night {name} 💦💦💦"
click at [484, 109] on span "💦" at bounding box center [480, 111] width 22 height 20
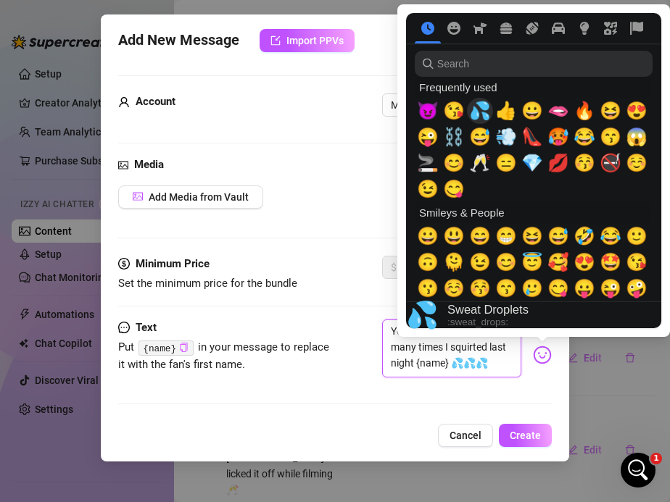
type textarea "You won’t believe how many times I squirted last night {name} 💦💦💦💦"
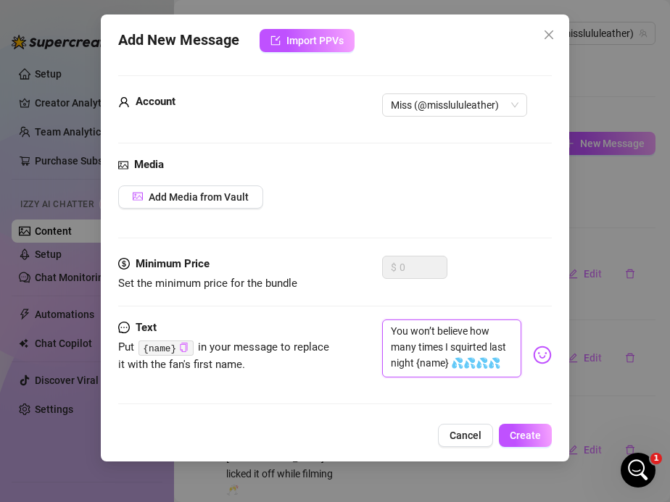
type textarea "You won’t believe how many times I squirted last night {name} 💦💦💦💦"
click at [502, 414] on div "Text Put {name} in your message to replace it with the fan's first name. You wo…" at bounding box center [335, 369] width 434 height 98
click at [524, 438] on span "Create" at bounding box center [525, 436] width 31 height 12
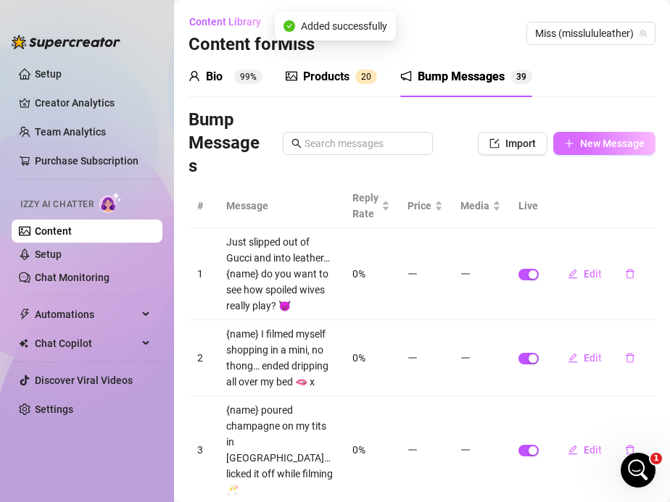
click at [583, 144] on span "New Message" at bounding box center [612, 144] width 65 height 12
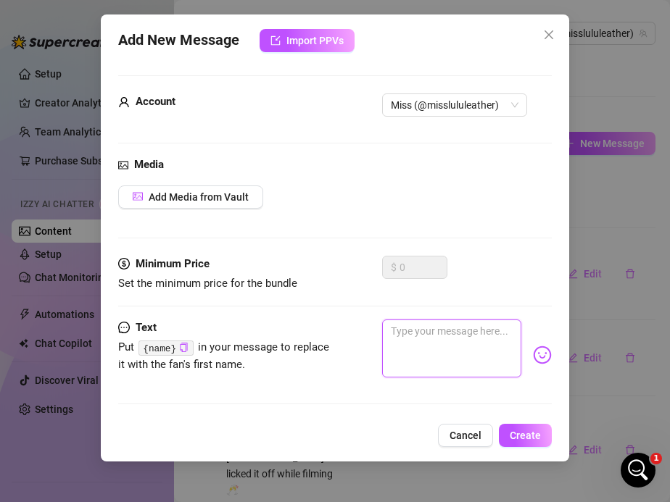
click at [416, 344] on textarea at bounding box center [452, 349] width 140 height 58
paste textarea "I moaned so loud, the neighbours must’ve heard… want to?"
type textarea "I moaned so loud, the neighbours must’ve heard… want to?"
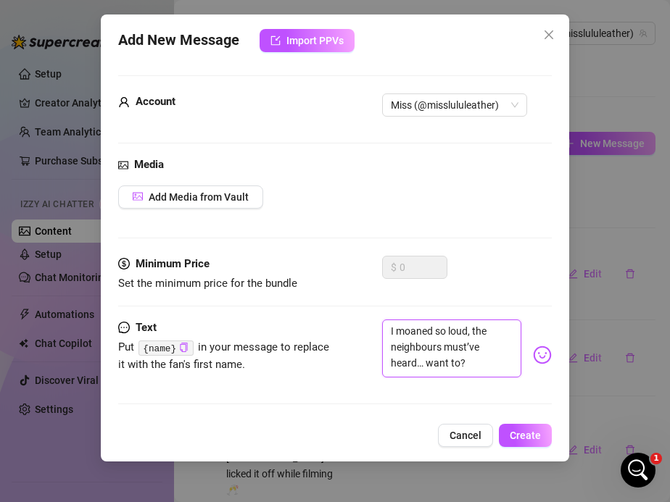
type textarea "I moaned so loud, the neighbours must’ve heard… want to?"
click at [182, 348] on icon "copy" at bounding box center [183, 347] width 9 height 9
click at [466, 329] on textarea "I moaned so loud, the neighbours must’ve heard… want to?" at bounding box center [452, 349] width 140 height 58
type textarea "I moaned so loud , the neighbours must’ve heard… want to?"
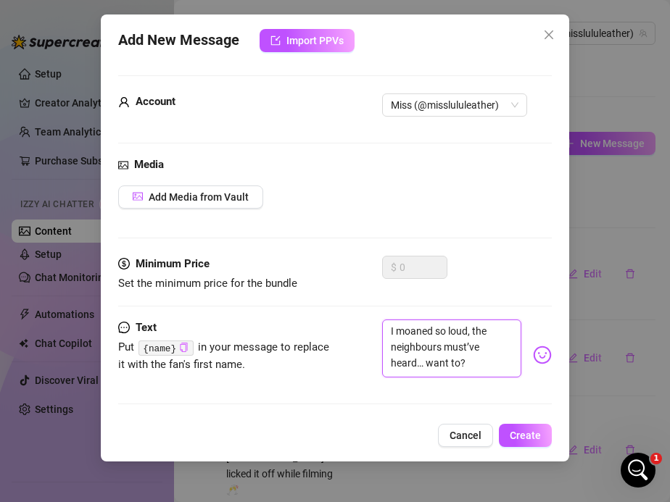
type textarea "I moaned so loud , the neighbours must’ve heard… want to?"
paste textarea "{name}"
type textarea "I moaned so loud {name}, the neighbours must’ve heard… want to?"
click at [491, 363] on textarea "I moaned so loud {name}, the neighbours must’ve heard… want to?" at bounding box center [452, 349] width 140 height 58
type textarea "I moaned so loud {name}, the neighbours must’ve heard… want to?"
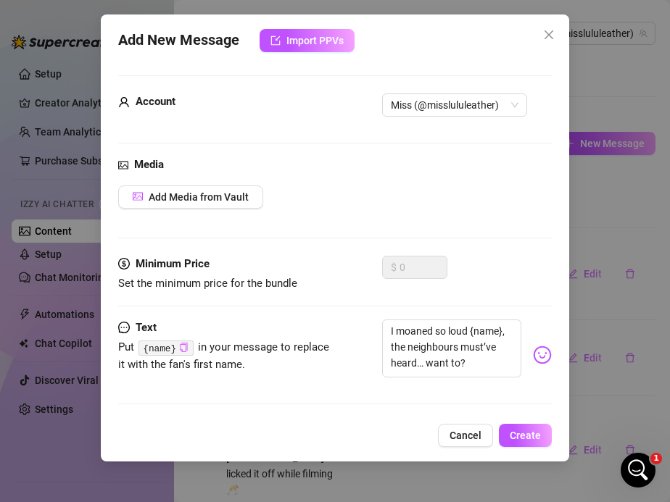
click at [539, 353] on img at bounding box center [542, 355] width 19 height 19
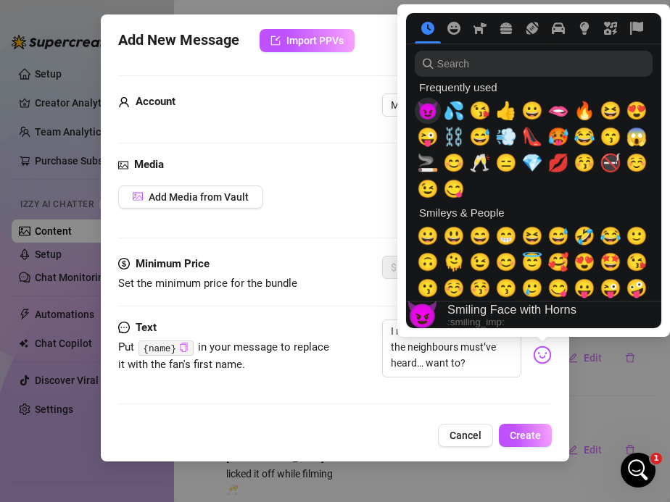
click at [423, 113] on span "😈" at bounding box center [428, 111] width 22 height 20
type textarea "I moaned so loud {name}, the neighbours must’ve heard… want to? 😈"
click at [445, 112] on span "💦" at bounding box center [454, 111] width 22 height 20
type textarea "I moaned so loud {name}, the neighbours must’ve heard… want to? 😈💦"
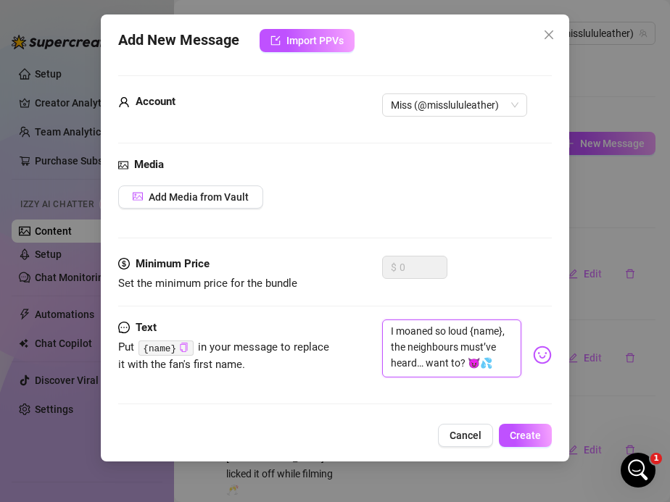
type textarea "I moaned so loud {name}, the neighbours must’ve heard… want to? 😈💦"
click at [348, 359] on div "Text Put {name} in your message to replace it with the fan's first name. I moan…" at bounding box center [335, 355] width 434 height 71
click at [524, 427] on button "Create" at bounding box center [525, 435] width 53 height 23
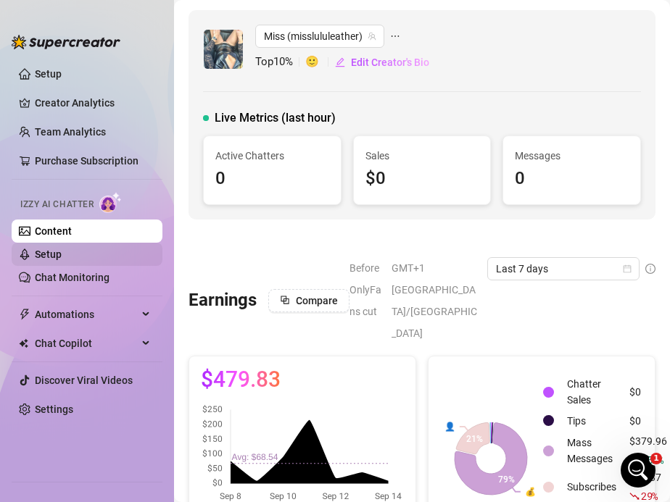
click at [51, 260] on link "Setup" at bounding box center [48, 255] width 27 height 12
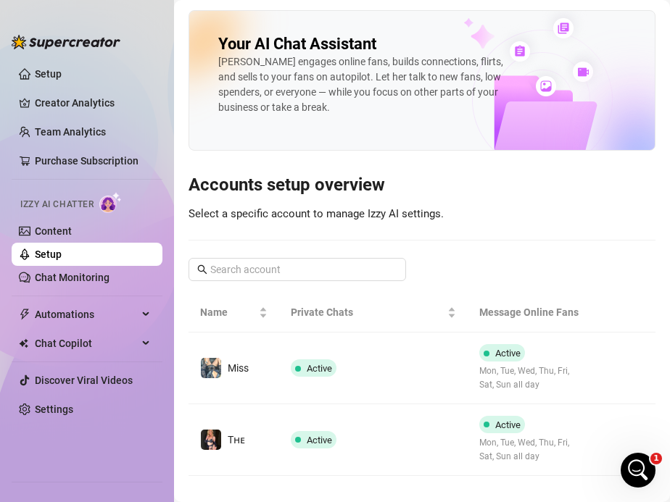
scroll to position [1383, 0]
